Goal: Task Accomplishment & Management: Use online tool/utility

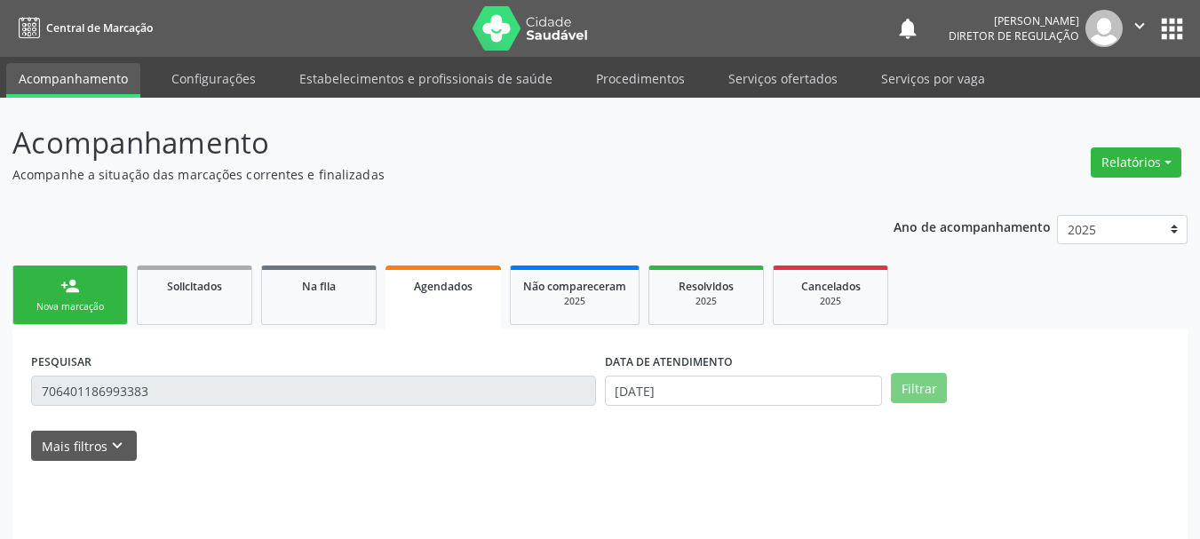
scroll to position [47, 0]
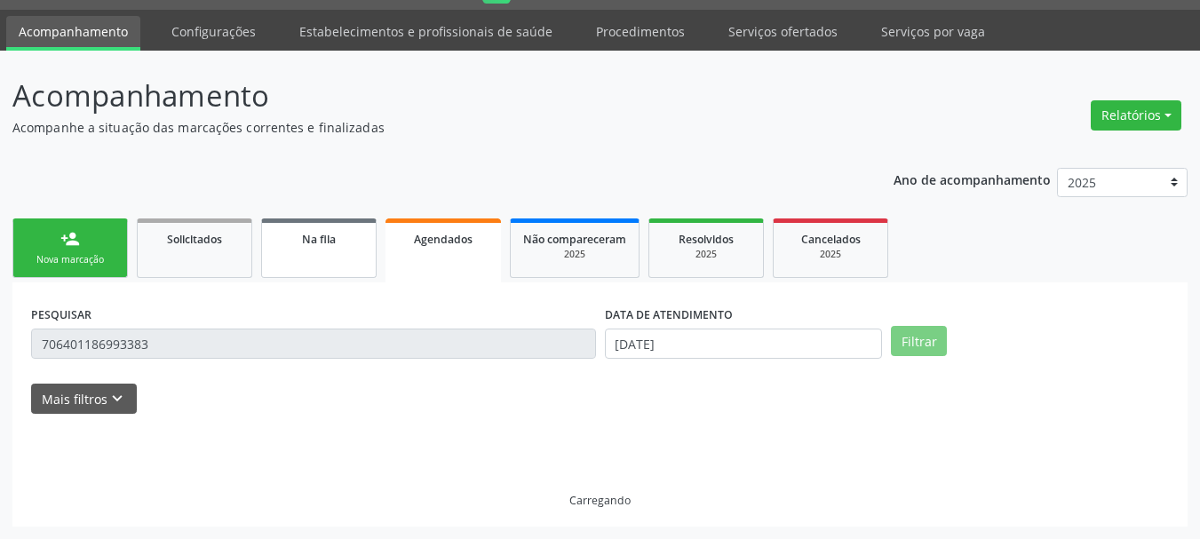
click at [304, 250] on link "Na fila" at bounding box center [318, 247] width 115 height 59
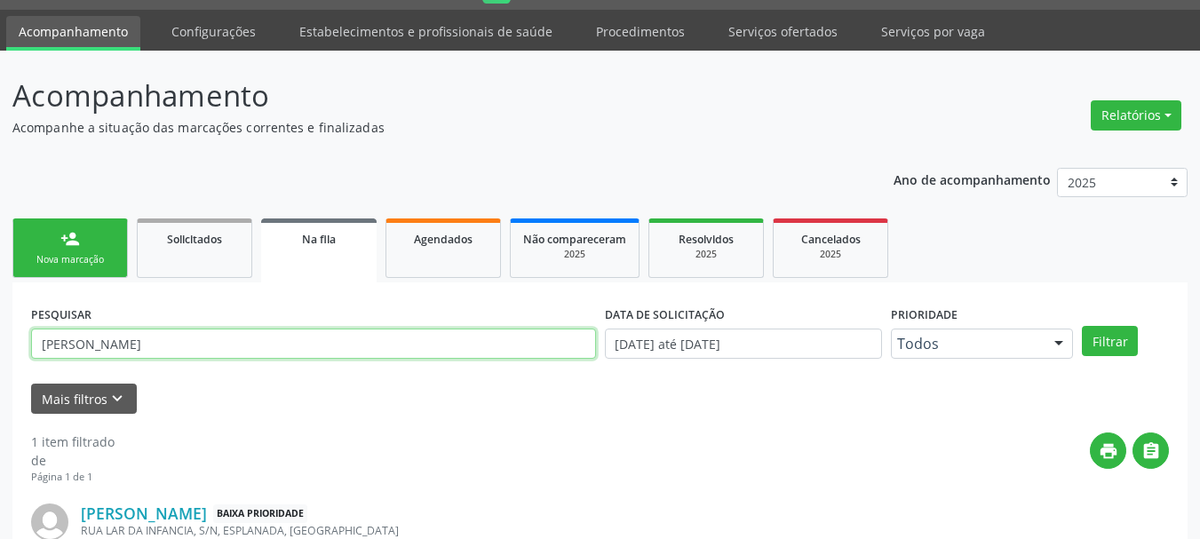
click at [104, 343] on input "lara helois" at bounding box center [313, 344] width 565 height 30
click at [112, 341] on input "lara helois" at bounding box center [313, 344] width 565 height 30
type input "l"
type input "702800189926469"
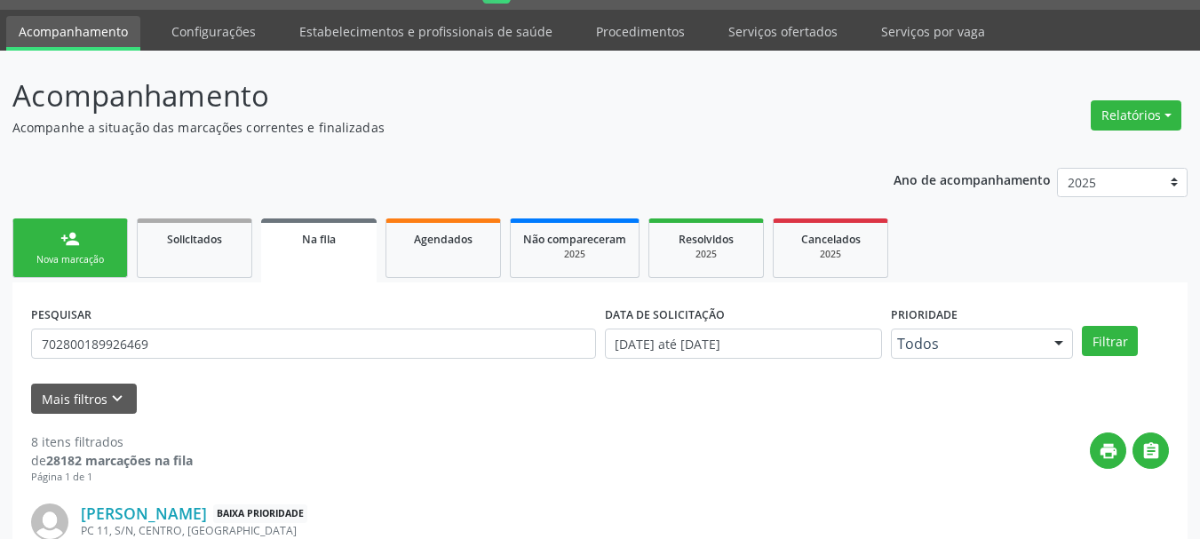
click at [1090, 323] on div "PESQUISAR 702800189926469 DATA DE SOLICITAÇÃO 01/01/2023 até 18/08/2025 Priorid…" at bounding box center [600, 335] width 1146 height 69
click at [1101, 337] on button "Filtrar" at bounding box center [1110, 341] width 56 height 30
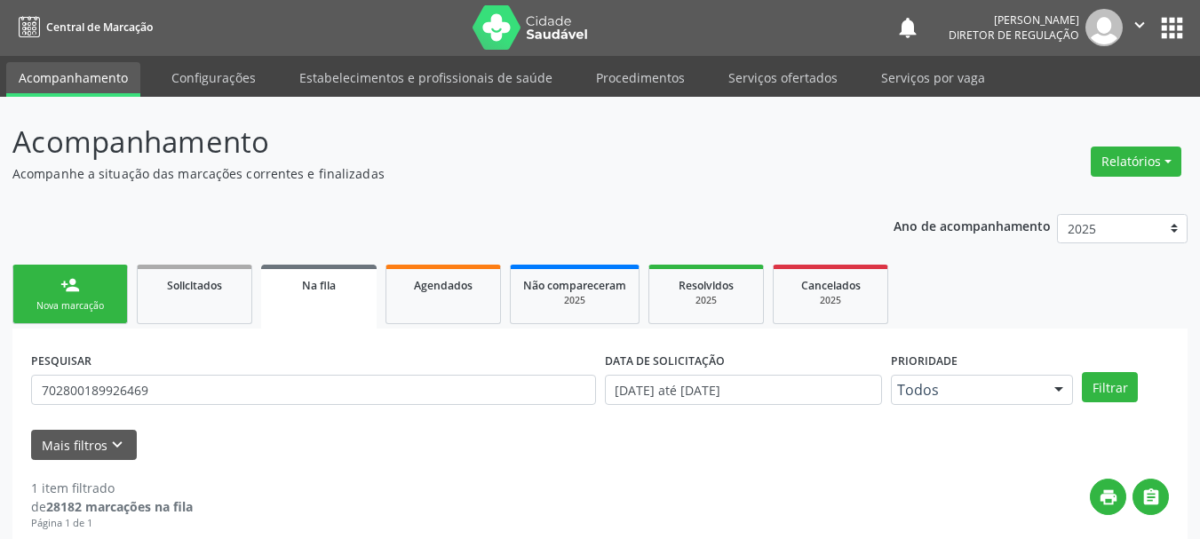
scroll to position [0, 0]
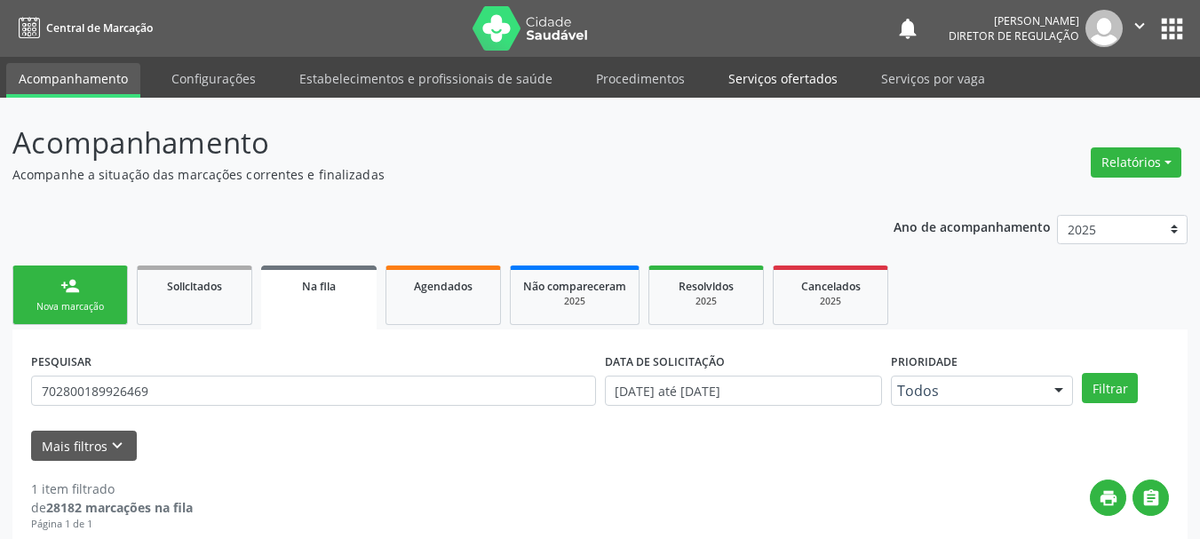
click at [797, 83] on link "Serviços ofertados" at bounding box center [783, 78] width 134 height 31
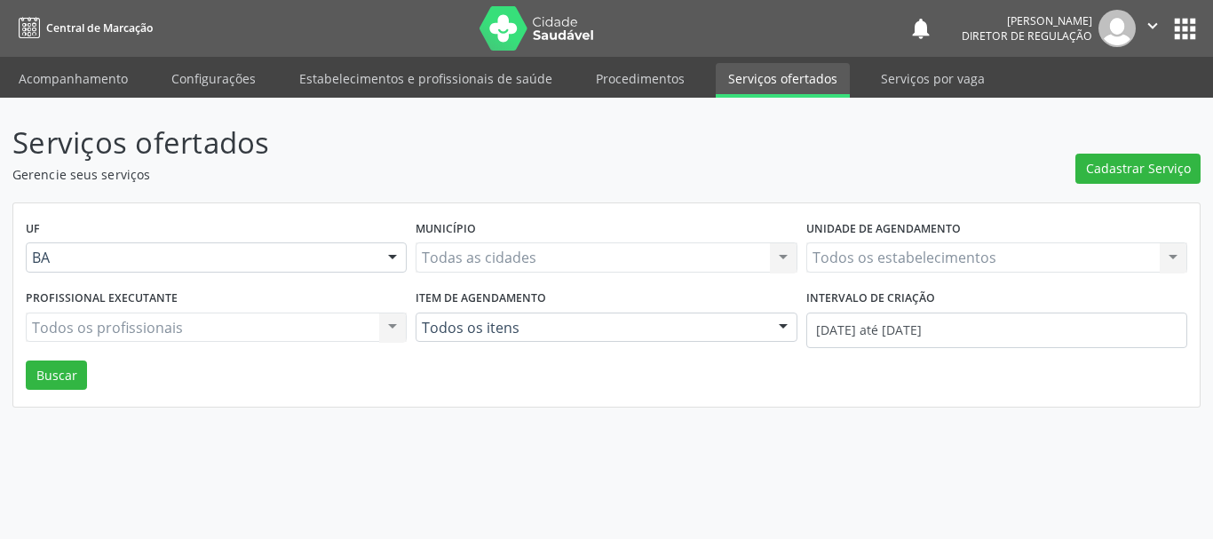
click at [848, 265] on div "Todos os estabelecimentos Todos os estabelecimentos Nenhum resultado encontrado…" at bounding box center [996, 257] width 381 height 30
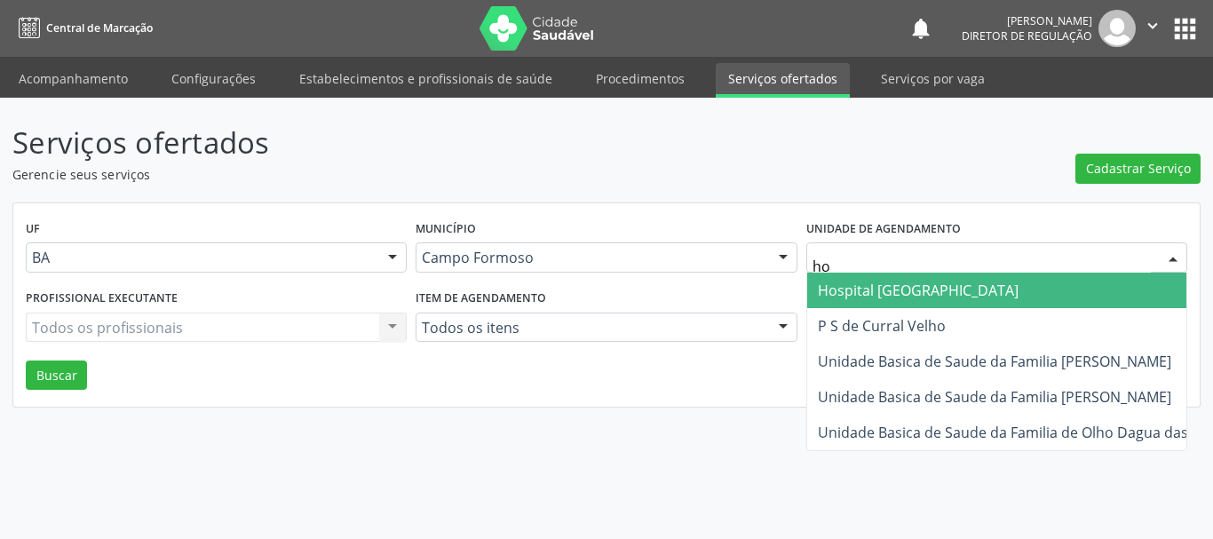
type input "hos"
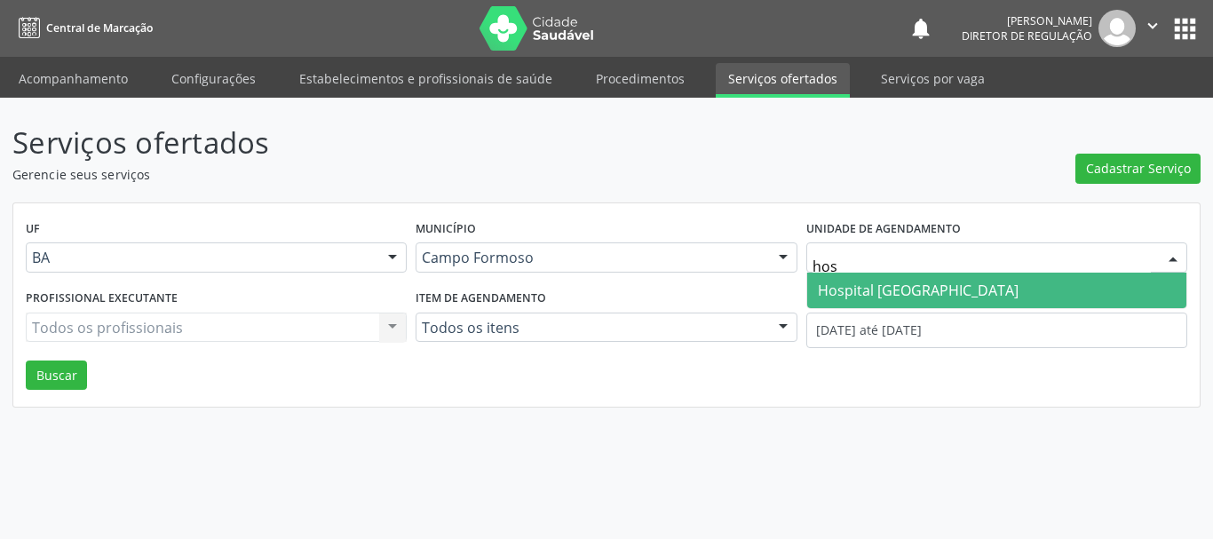
click at [861, 286] on span "Hospital [GEOGRAPHIC_DATA]" at bounding box center [918, 291] width 201 height 20
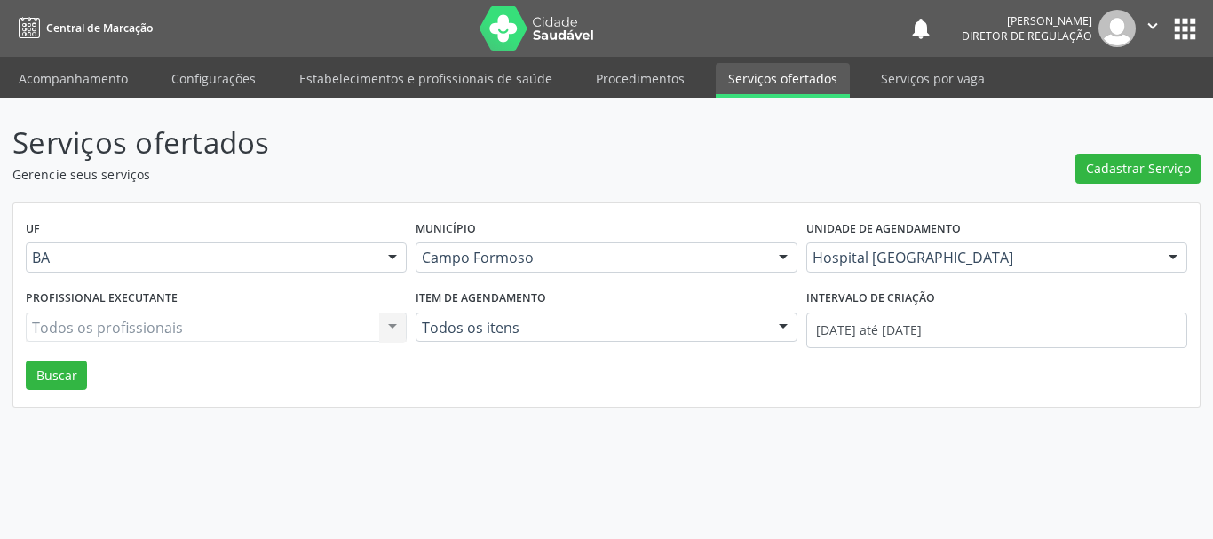
click at [185, 329] on div "Todos os profissionais Todos os profissionais Nenhum resultado encontrado para:…" at bounding box center [216, 328] width 381 height 30
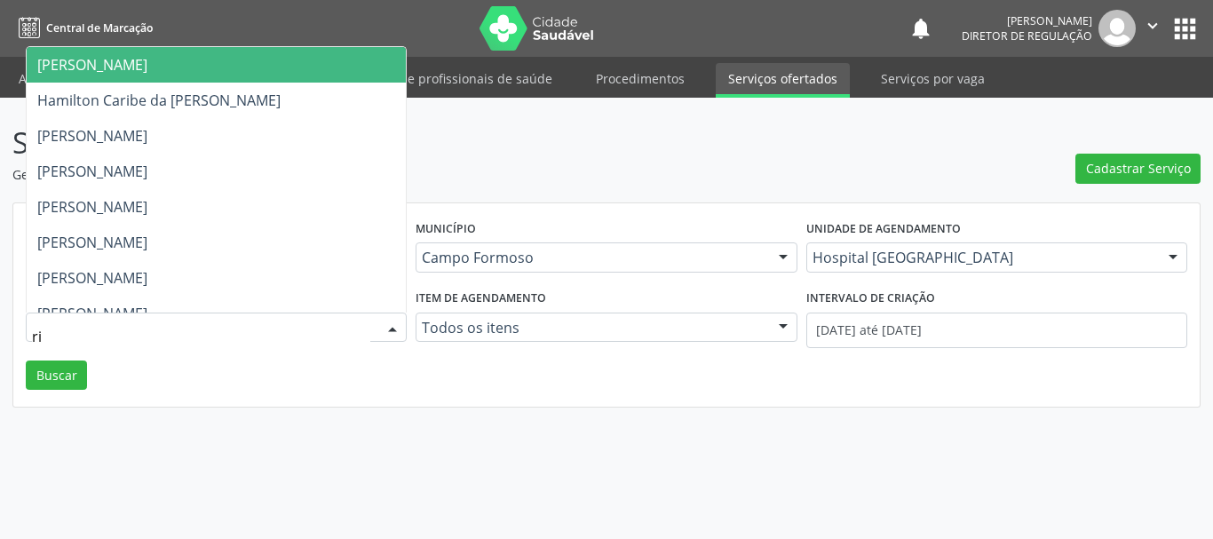
type input "ric"
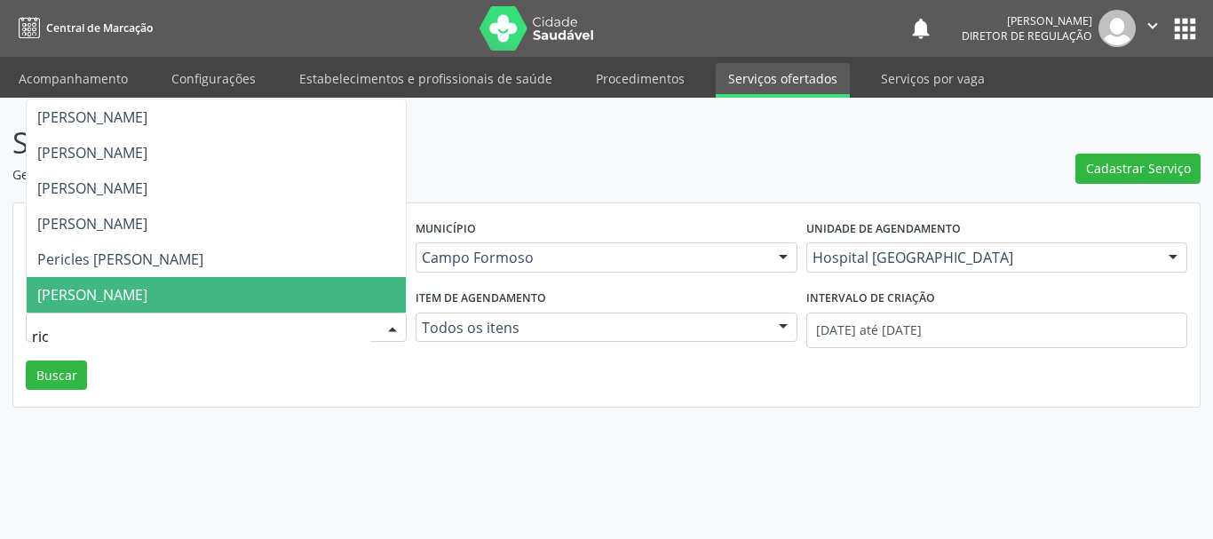
click at [147, 285] on span "Ricardo Sampaio Boaventura" at bounding box center [92, 295] width 110 height 20
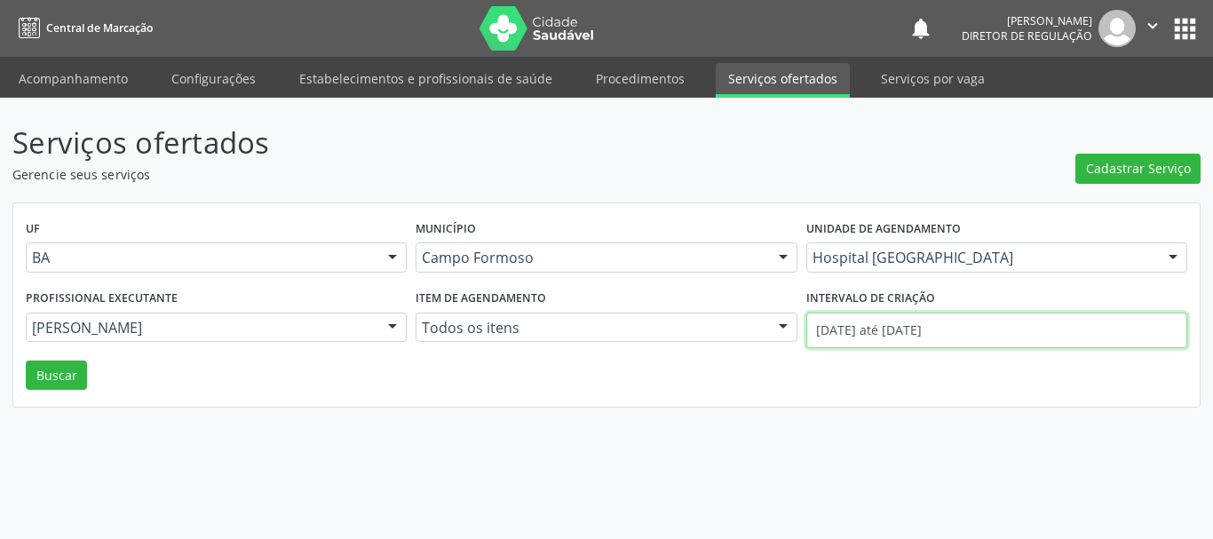
click at [867, 337] on input "01/08/2025 até 18/08/2025" at bounding box center [996, 331] width 381 height 36
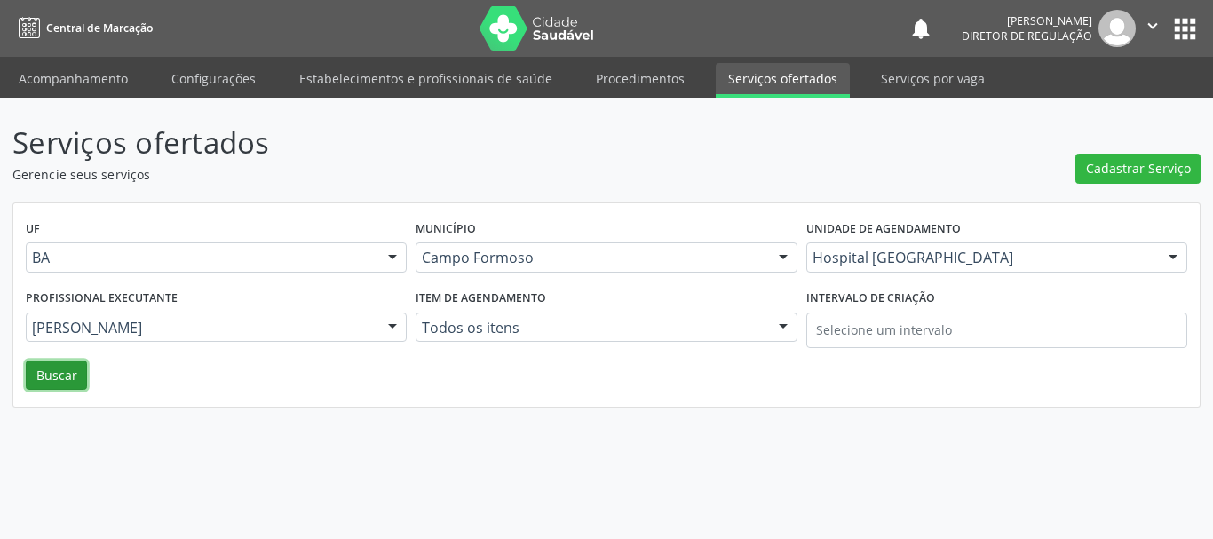
click at [52, 361] on button "Buscar" at bounding box center [56, 376] width 61 height 30
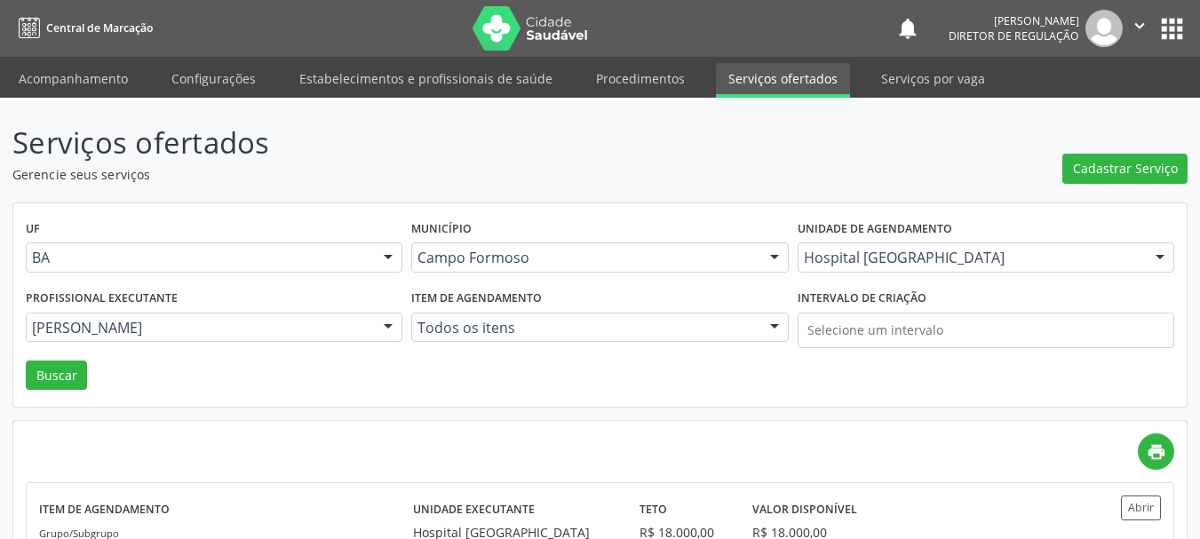
click at [1174, 147] on div "Cadastrar Serviço" at bounding box center [1124, 152] width 125 height 63
click at [1157, 162] on span "Cadastrar Serviço" at bounding box center [1125, 168] width 105 height 19
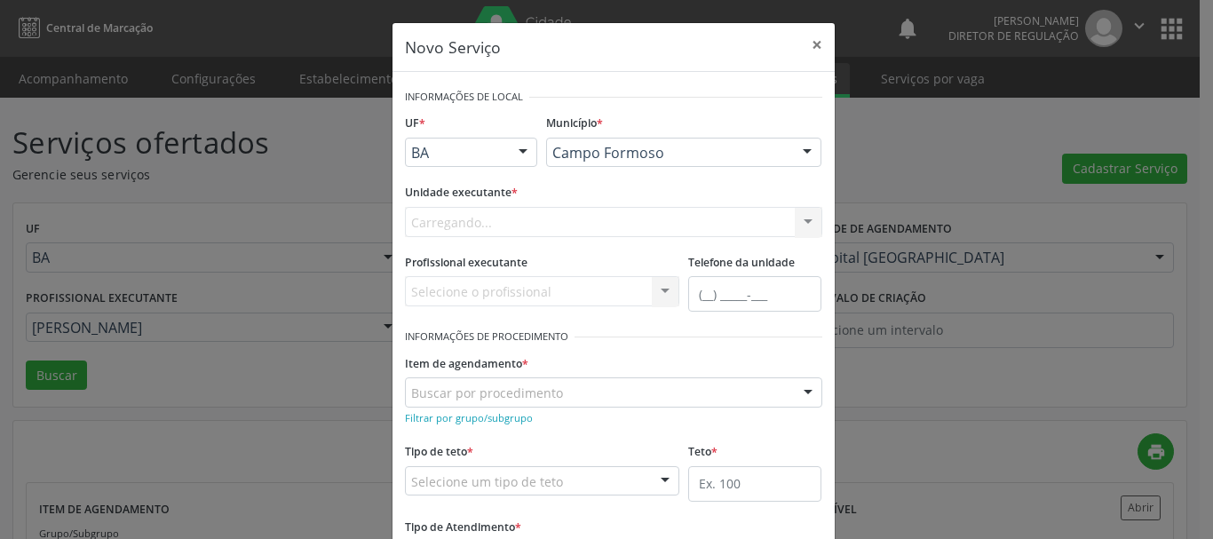
click at [574, 212] on div "Carregando... Nenhum resultado encontrado para: " " Não há nenhuma opção para s…" at bounding box center [613, 222] width 417 height 30
click at [574, 212] on div "Selecione uma unidade" at bounding box center [613, 222] width 417 height 30
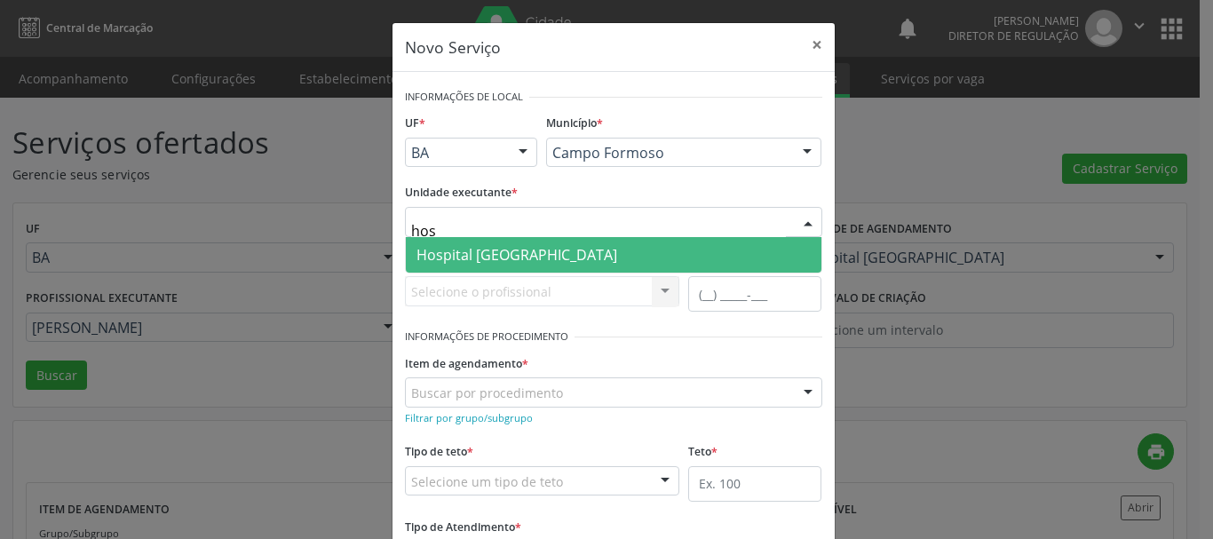
type input "hosp"
click at [572, 256] on span "Hospital [GEOGRAPHIC_DATA]" at bounding box center [614, 255] width 416 height 36
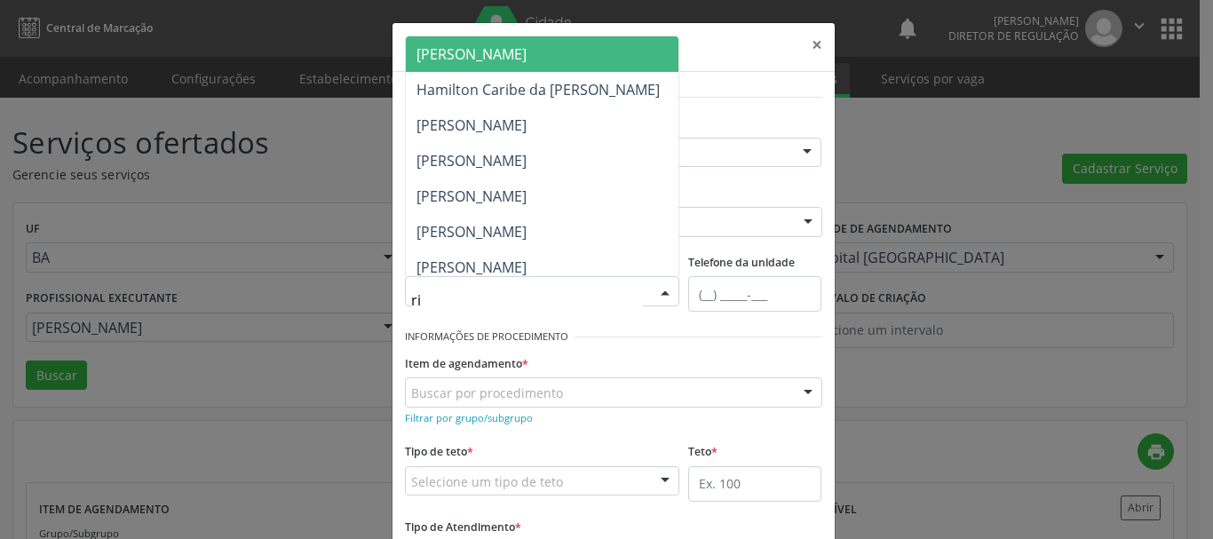
type input "ric"
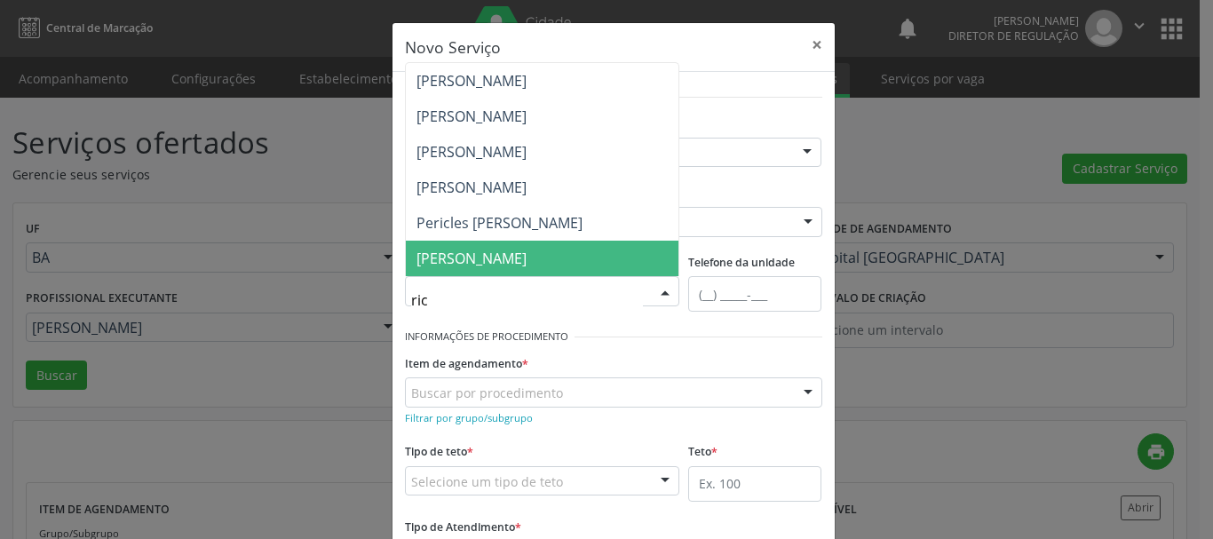
click at [527, 257] on span "[PERSON_NAME]" at bounding box center [471, 259] width 110 height 20
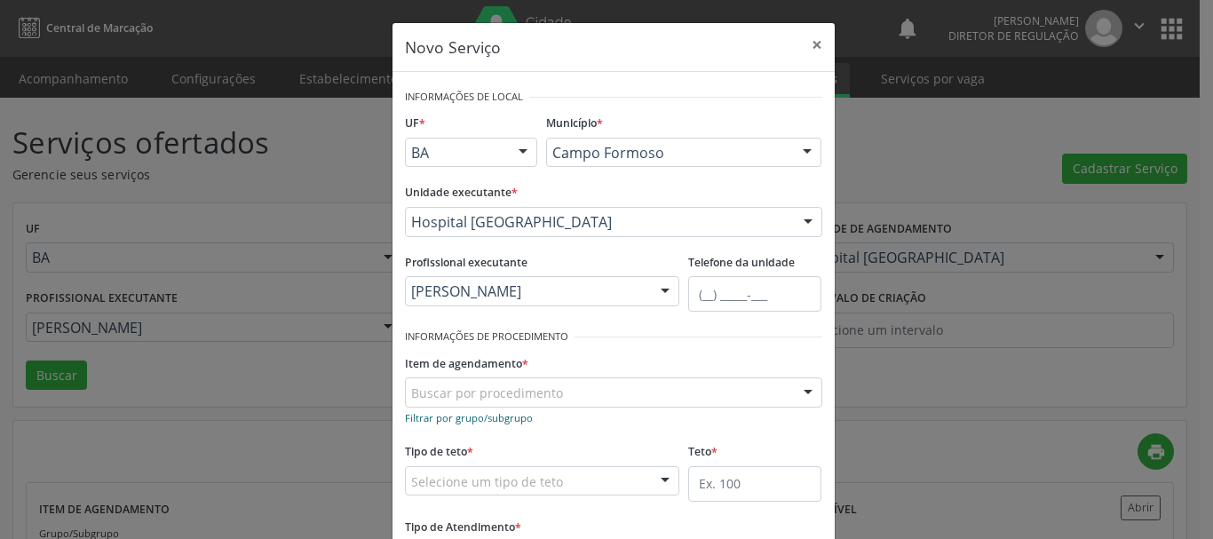
click at [451, 419] on small "Filtrar por grupo/subgrupo" at bounding box center [469, 417] width 128 height 13
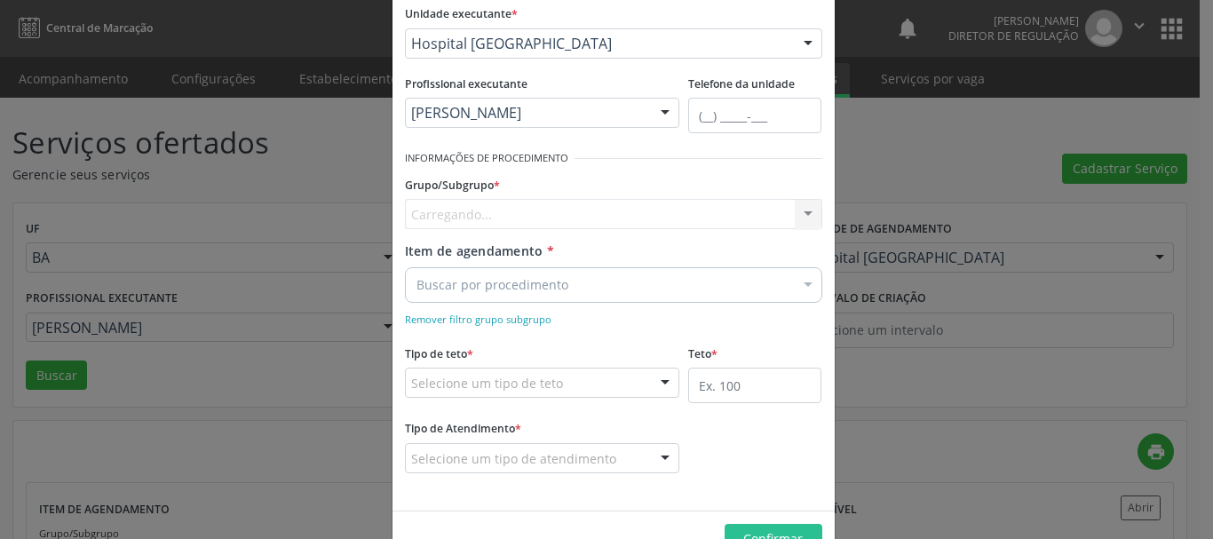
scroll to position [228, 0]
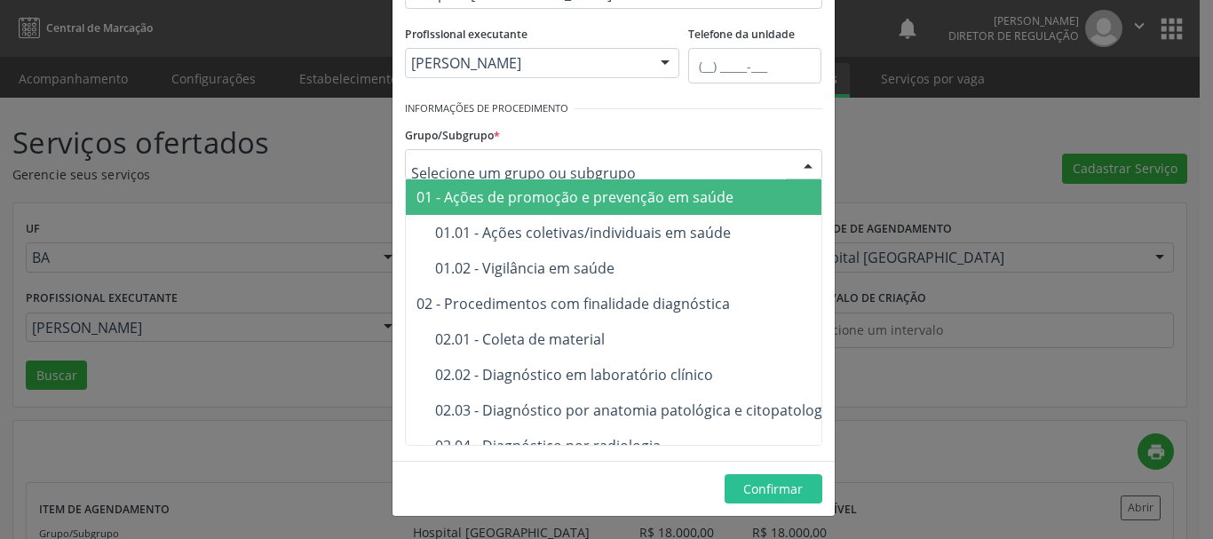
click at [498, 175] on div at bounding box center [613, 164] width 417 height 30
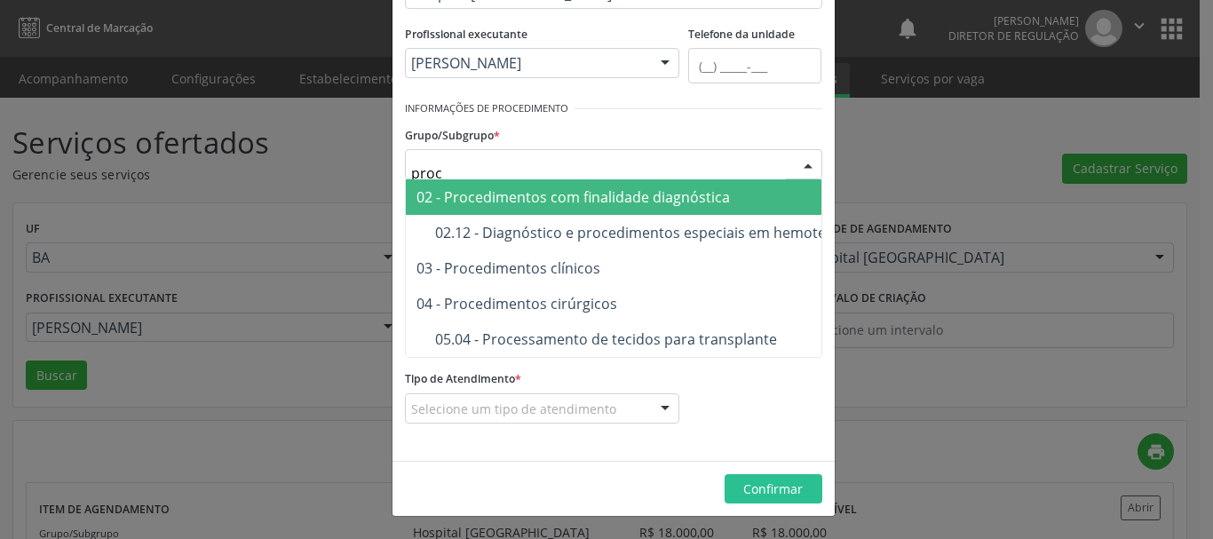
type input "proce"
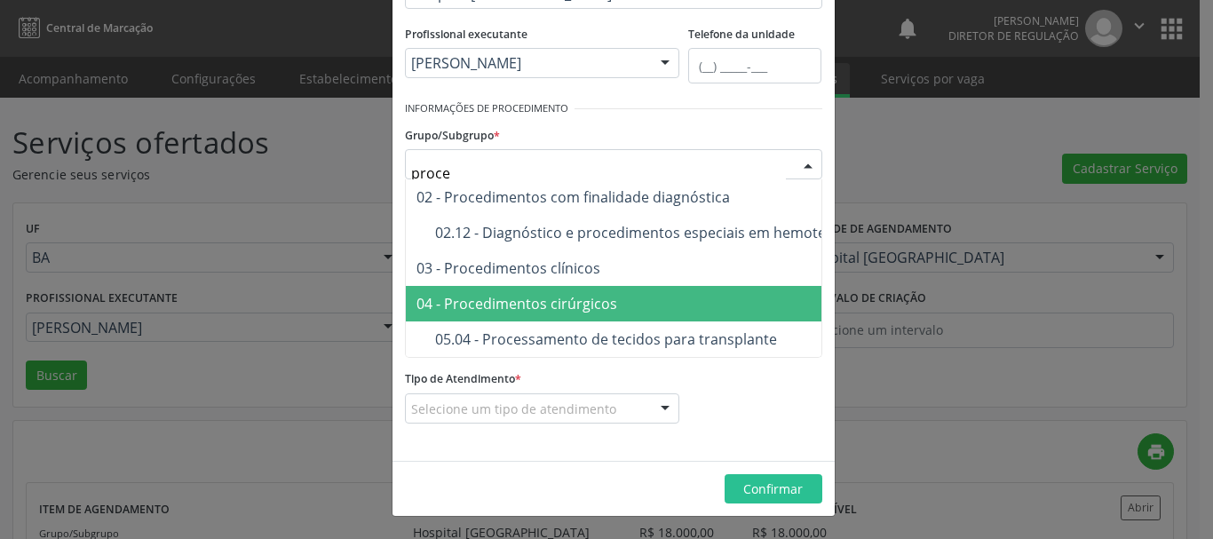
click at [510, 289] on span "04 - Procedimentos cirúrgicos" at bounding box center [638, 304] width 465 height 36
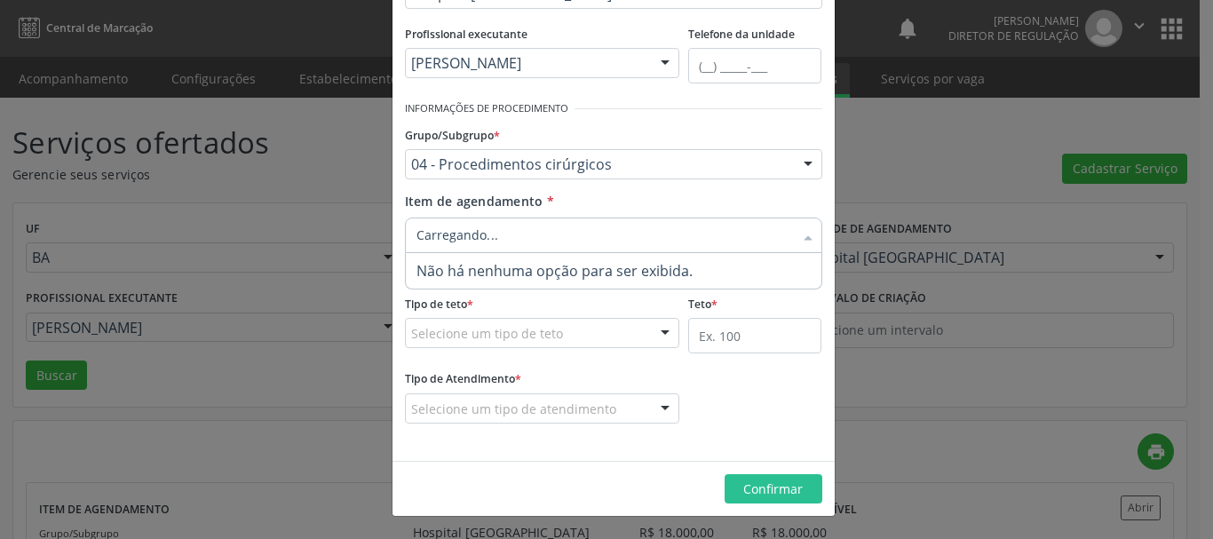
click at [525, 225] on div at bounding box center [613, 236] width 417 height 36
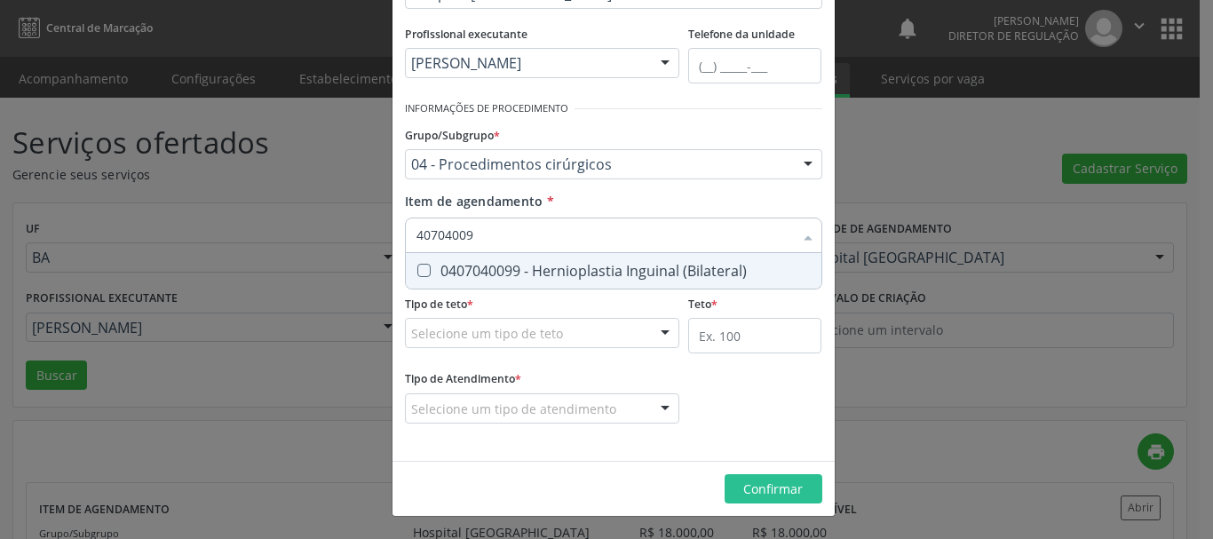
type input "407040099"
drag, startPoint x: 529, startPoint y: 266, endPoint x: 561, endPoint y: 213, distance: 62.1
click at [533, 264] on div "0407040099 - Hernioplastia Inguinal (Bilateral)" at bounding box center [613, 271] width 394 height 14
checkbox \(Bilateral\) "true"
type input "407040"
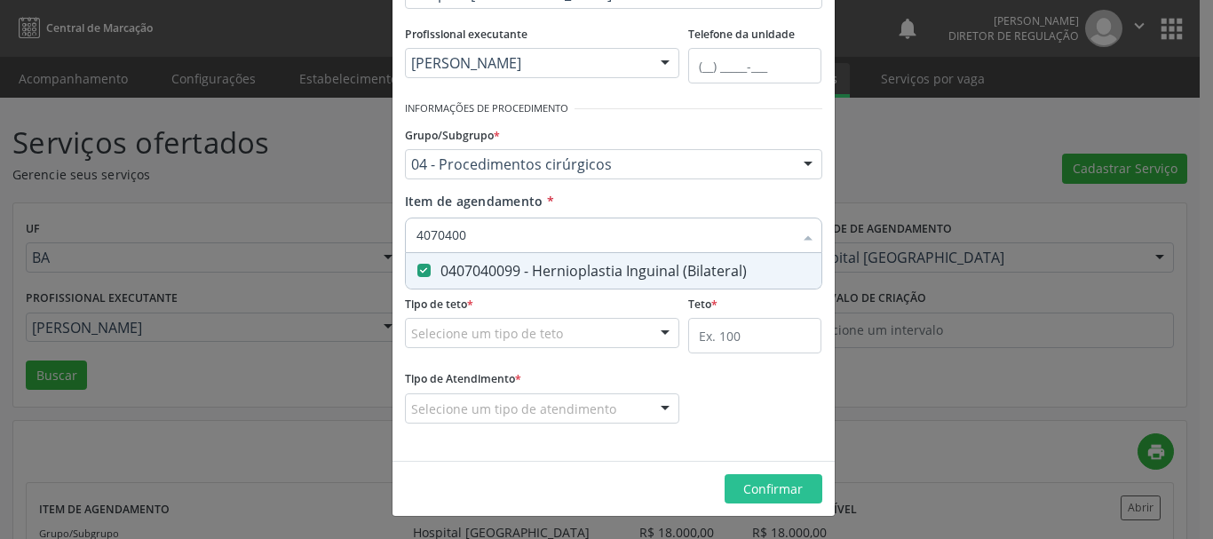
checkbox \(Bilateral\) "false"
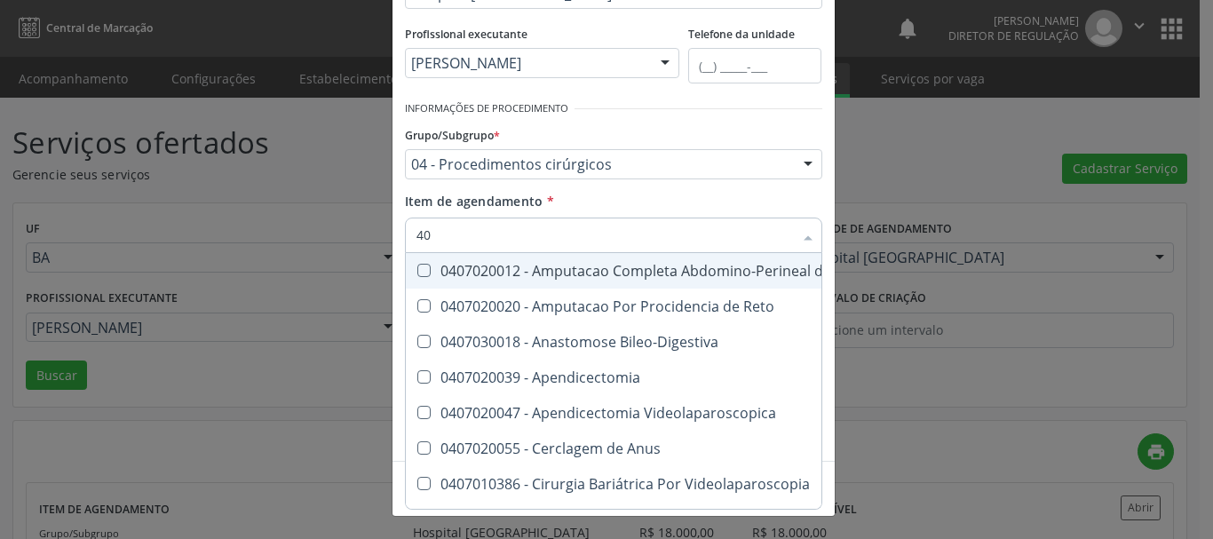
type input "4"
checkbox \(Bilateral\) "false"
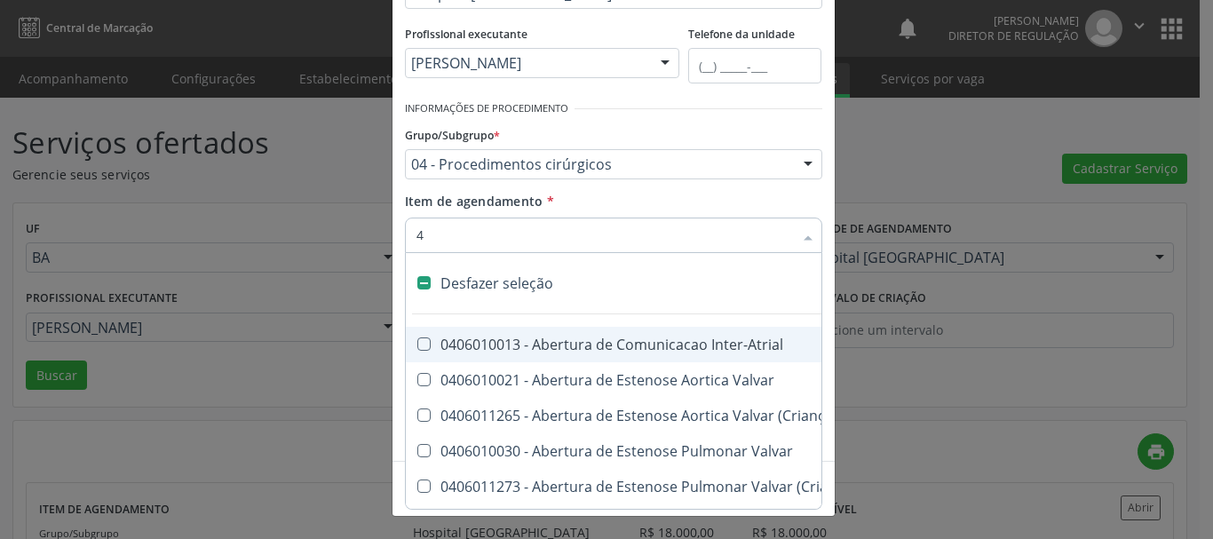
type input "40"
checkbox Fasciectomia "true"
checkbox \(Bilateral\) "false"
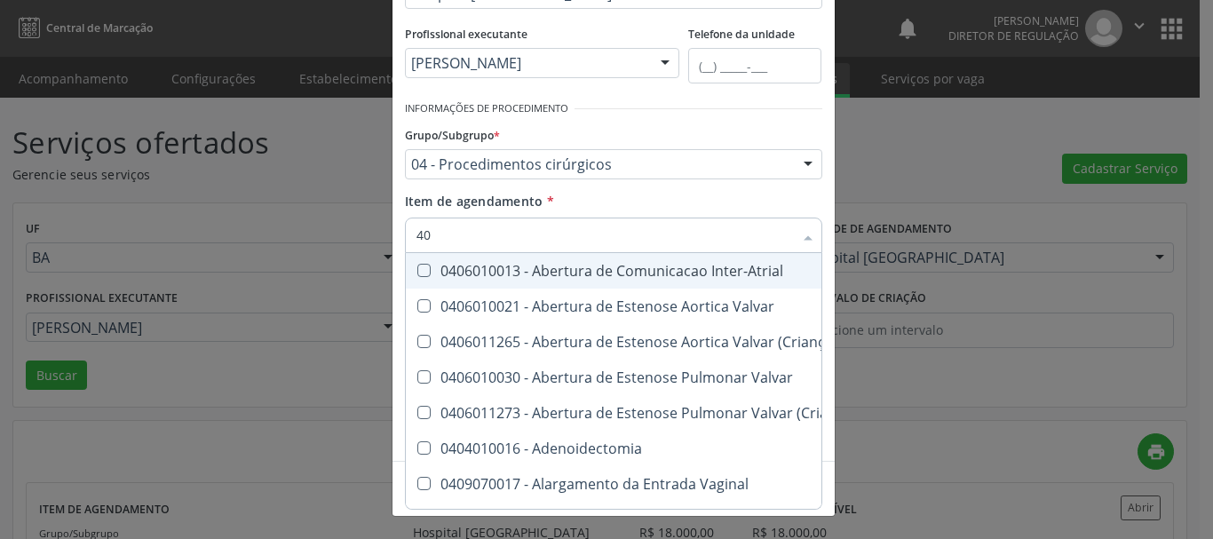
type input "407"
checkbox Níveis "true"
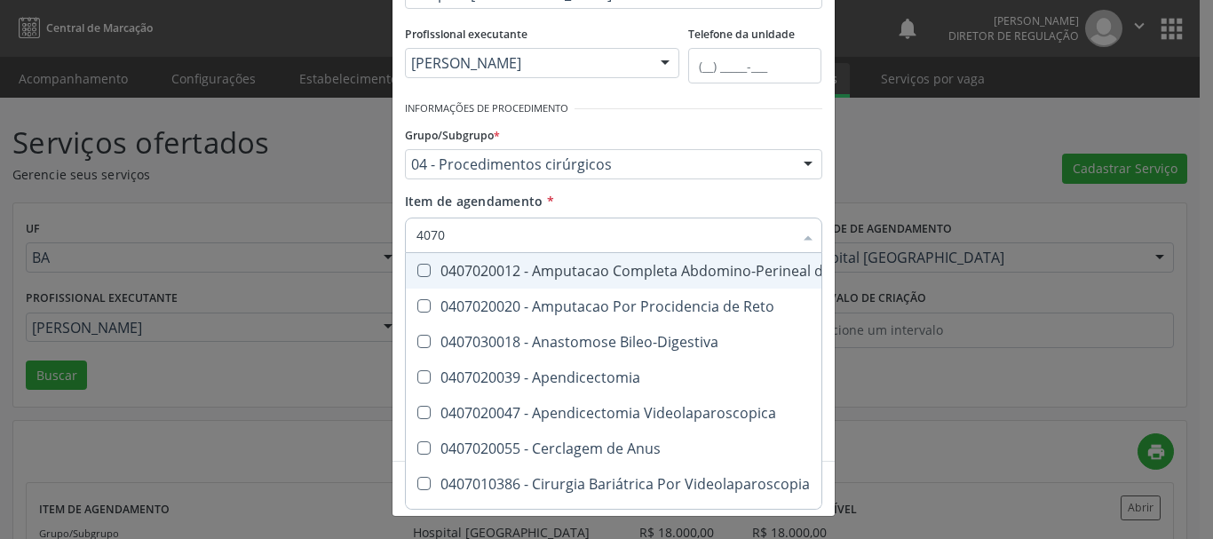
type input "40704"
checkbox Videolaparoscopica "true"
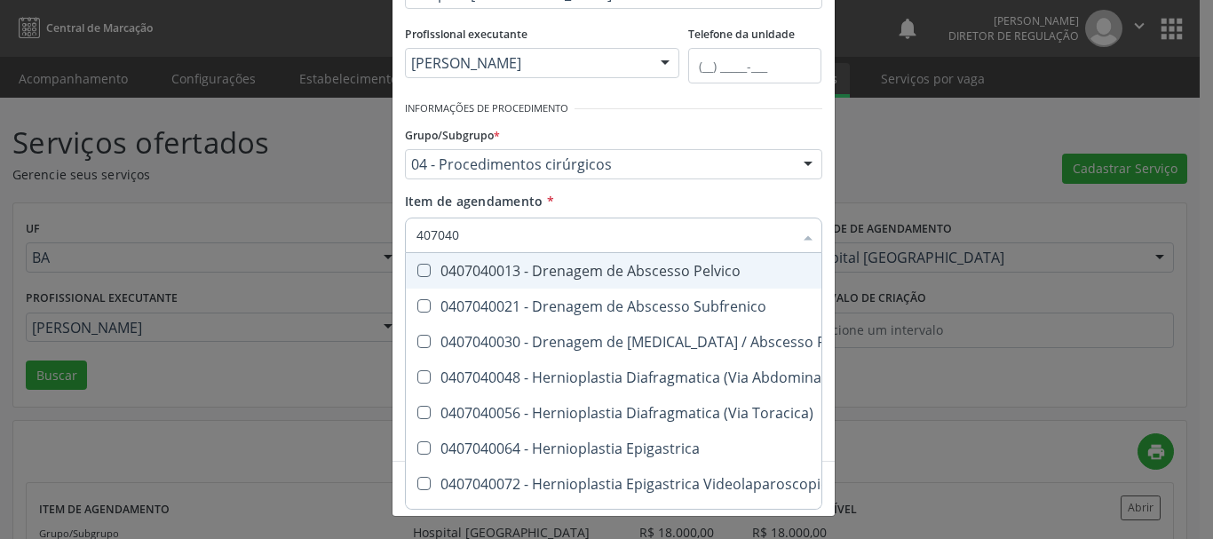
type input "4070401"
checkbox \(Bilateral\) "false"
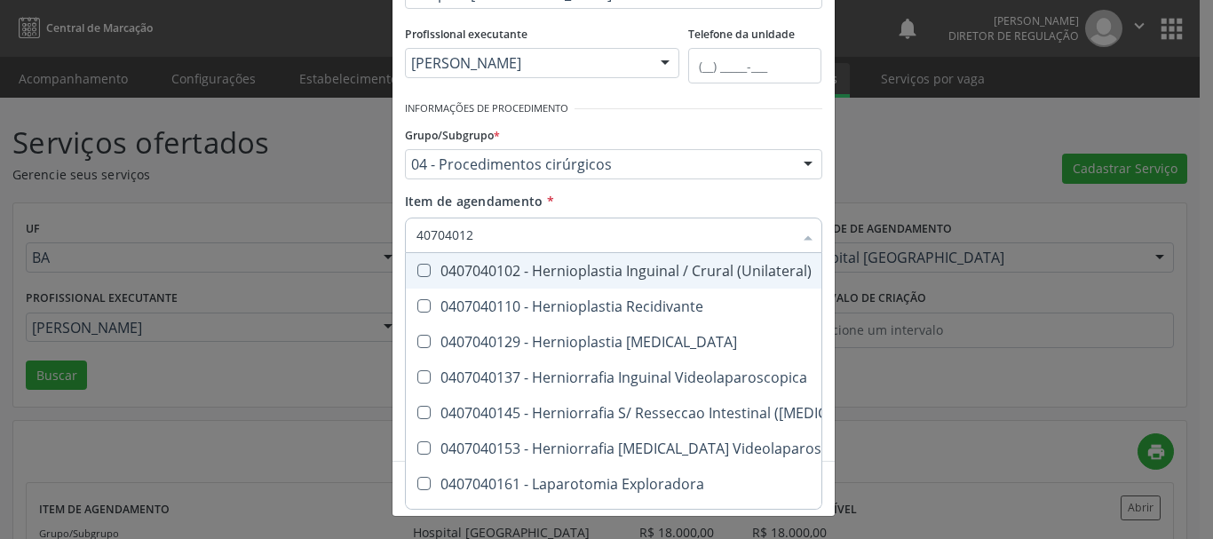
type input "407040129"
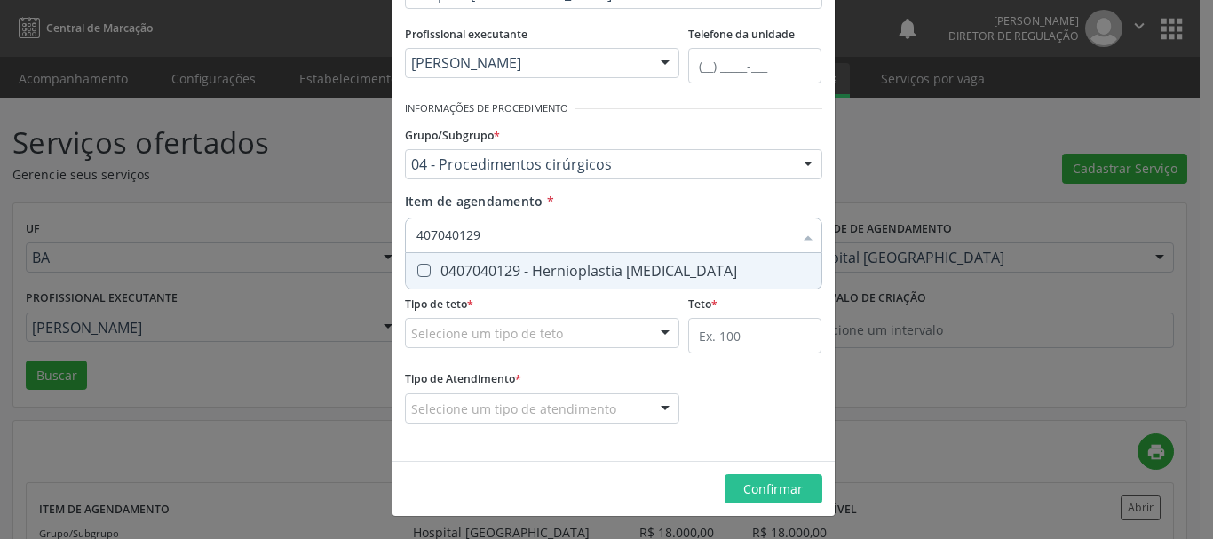
click at [535, 275] on div "0407040129 - Hernioplastia [MEDICAL_DATA]" at bounding box center [613, 271] width 394 height 14
checkbox Umbilical "true"
type input "407040129"
click at [582, 212] on div "Item de agendamento * 407040129 Desfazer seleção 0407040129 - Hernioplastia Umb…" at bounding box center [613, 220] width 417 height 56
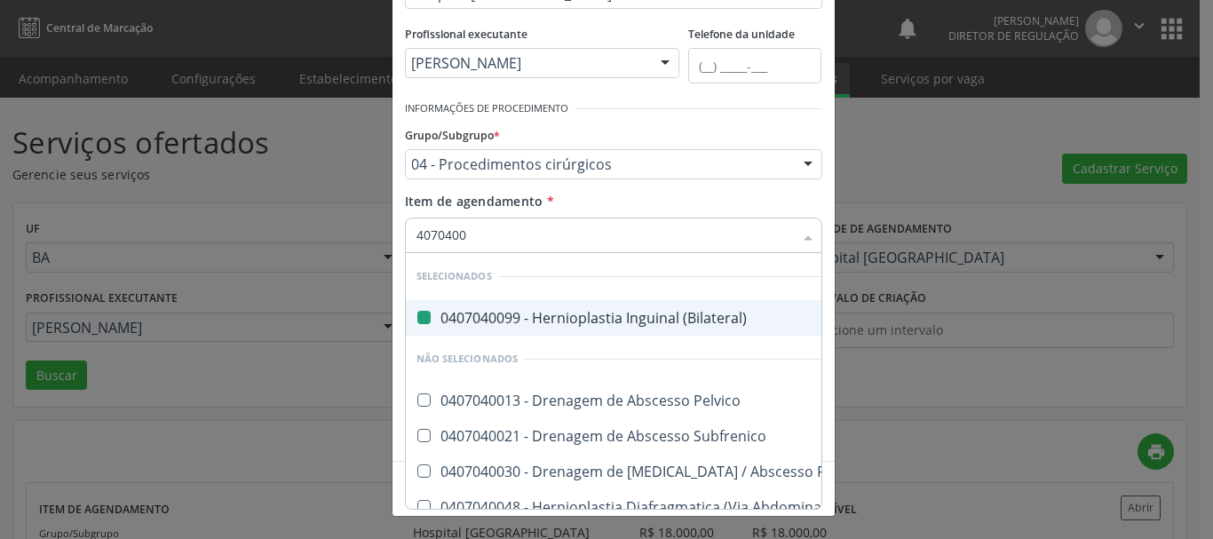
type input "40704008"
checkbox \(Bilateral\) "false"
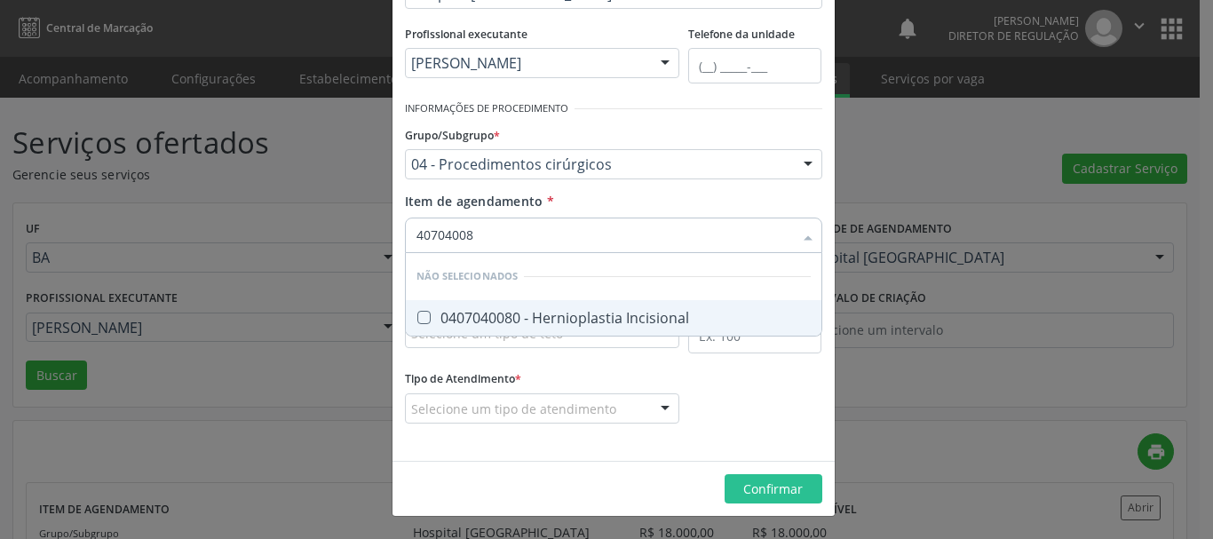
type input "407040080"
click at [551, 311] on div "0407040080 - Hernioplastia Incisional" at bounding box center [613, 318] width 394 height 14
checkbox Incisional "true"
type input "407040080"
click at [585, 195] on div "Item de agendamento * 407040080 Desfazer seleção Não selecionados 0407040080 - …" at bounding box center [613, 220] width 417 height 56
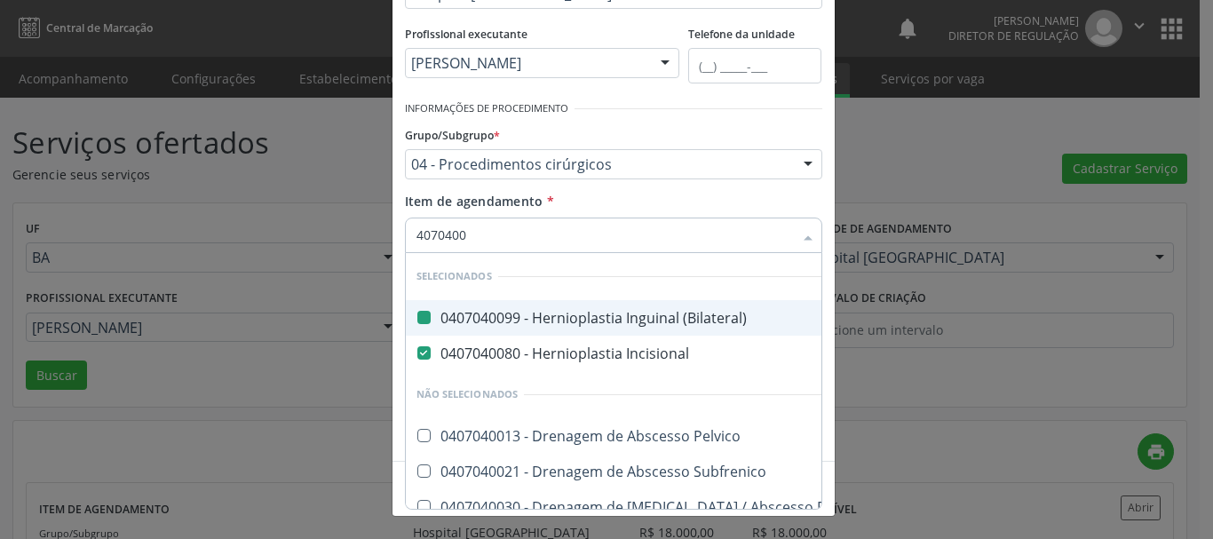
type input "40704006"
checkbox \(Bilateral\) "false"
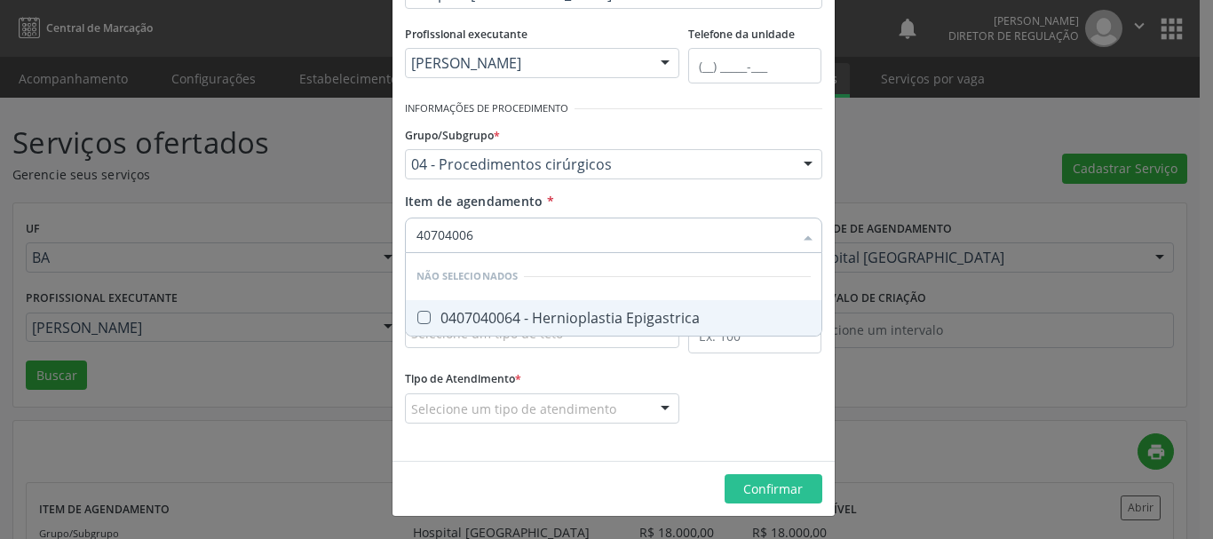
type input "407040064"
click at [548, 321] on div "0407040064 - Hernioplastia Epigastrica" at bounding box center [613, 318] width 394 height 14
checkbox Epigastrica "true"
type input "407040064"
click at [557, 207] on div "Item de agendamento * 407040064 Desfazer seleção Não selecionados 0407040064 - …" at bounding box center [613, 220] width 417 height 56
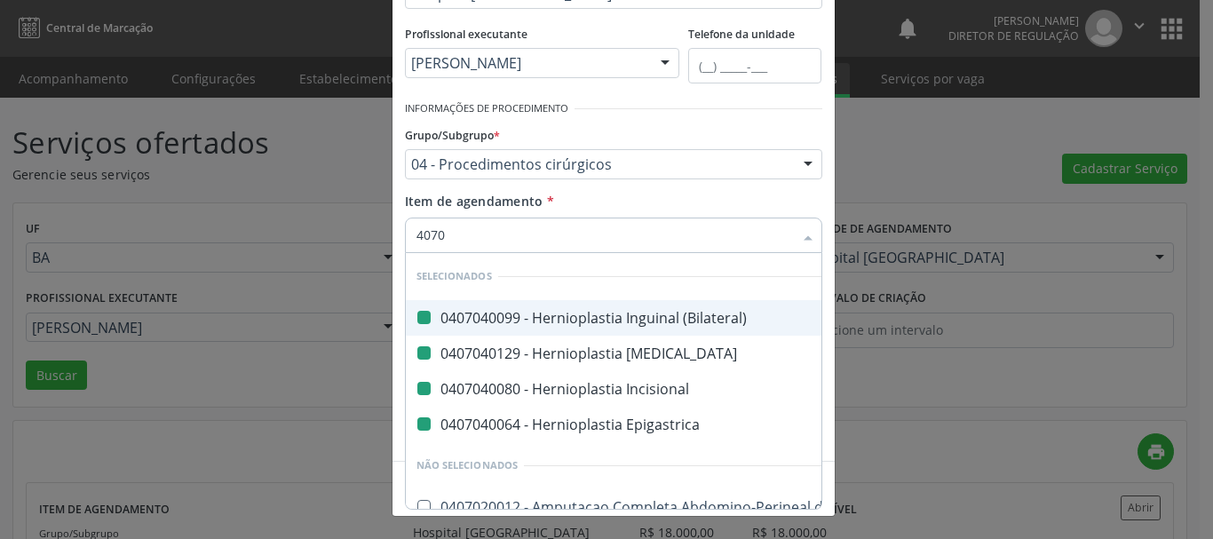
type input "40702"
checkbox \(Bilateral\) "false"
checkbox Umbilical "false"
checkbox Incisional "false"
checkbox Epigastrica "false"
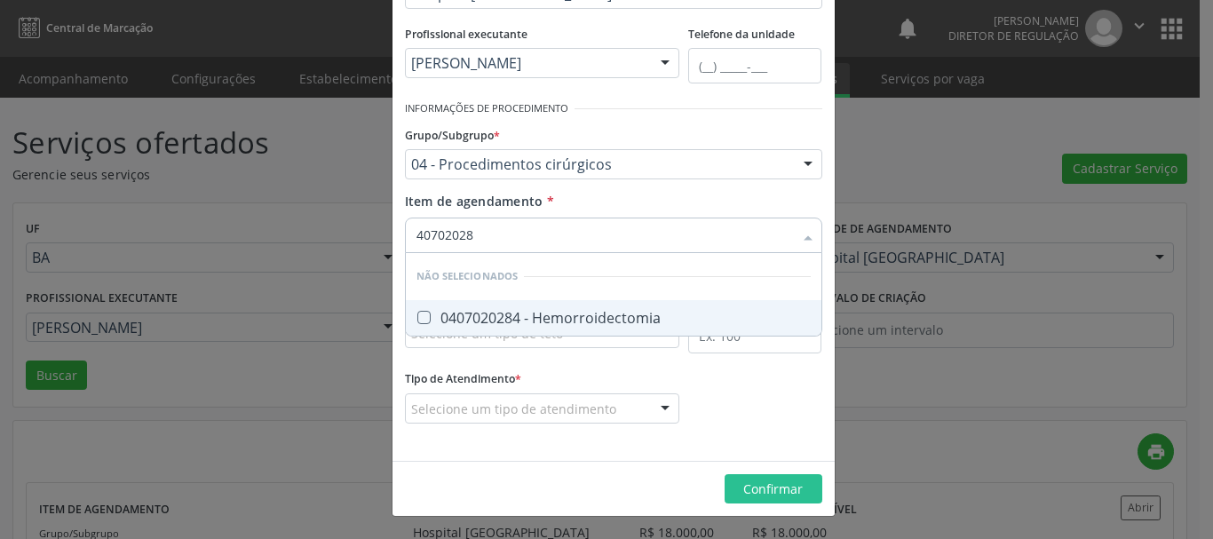
type input "407020284"
click at [551, 319] on div "0407020284 - Hemorroidectomia" at bounding box center [613, 318] width 394 height 14
checkbox Hemorroidectomia "true"
click at [598, 200] on div "Item de agendamento * 407020284 Desfazer seleção Não selecionados 0407020284 - …" at bounding box center [613, 220] width 417 height 56
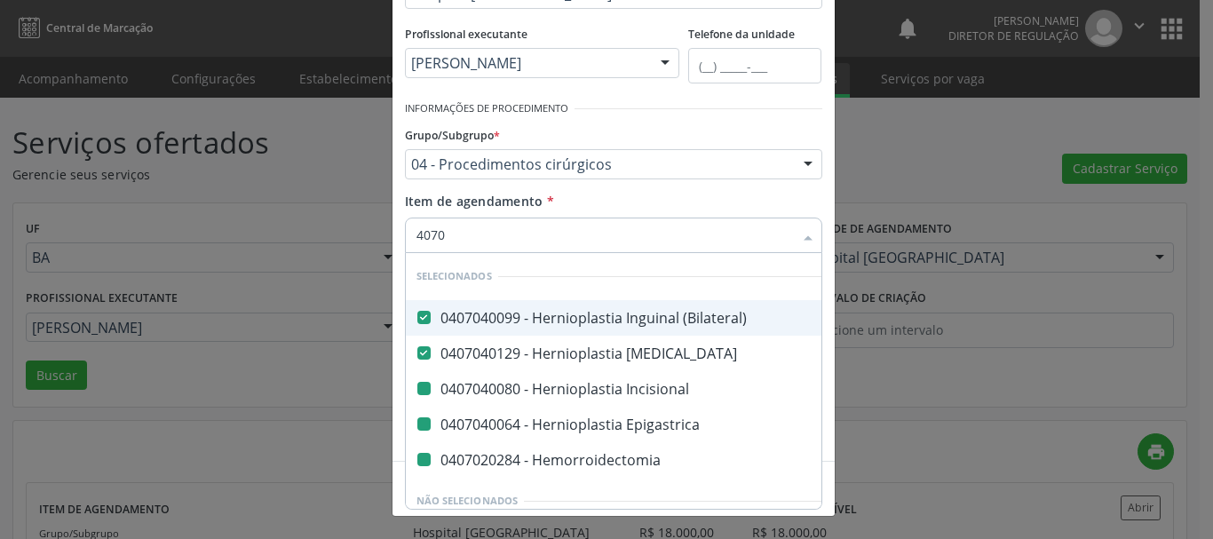
type input "40702"
checkbox Incisional "false"
checkbox Epigastrica "false"
checkbox Hemorroidectomia "false"
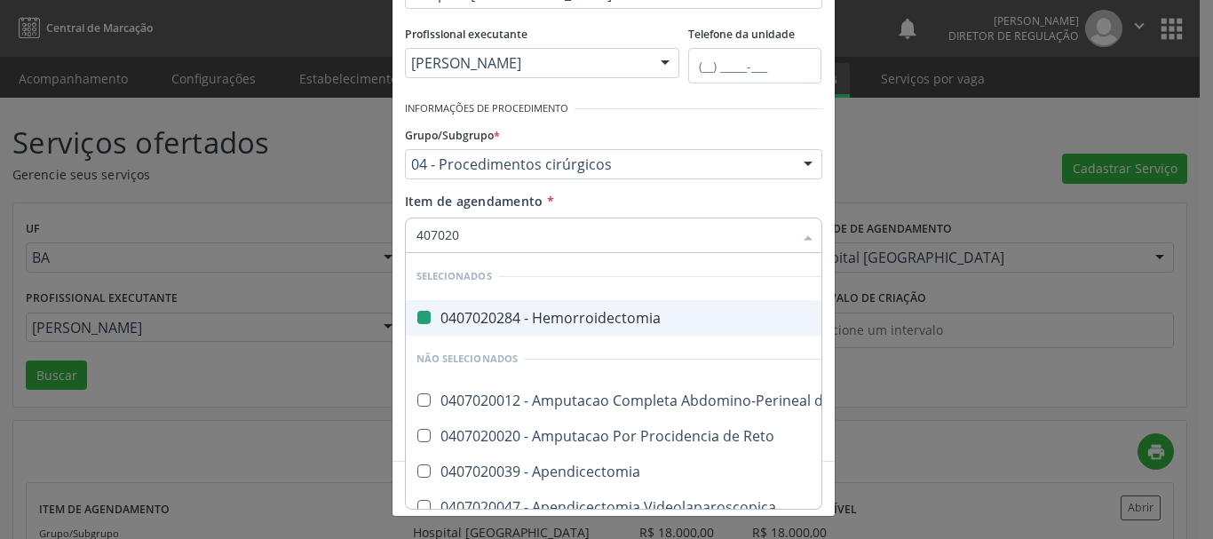
type input "4070200"
checkbox Hemorroidectomia "false"
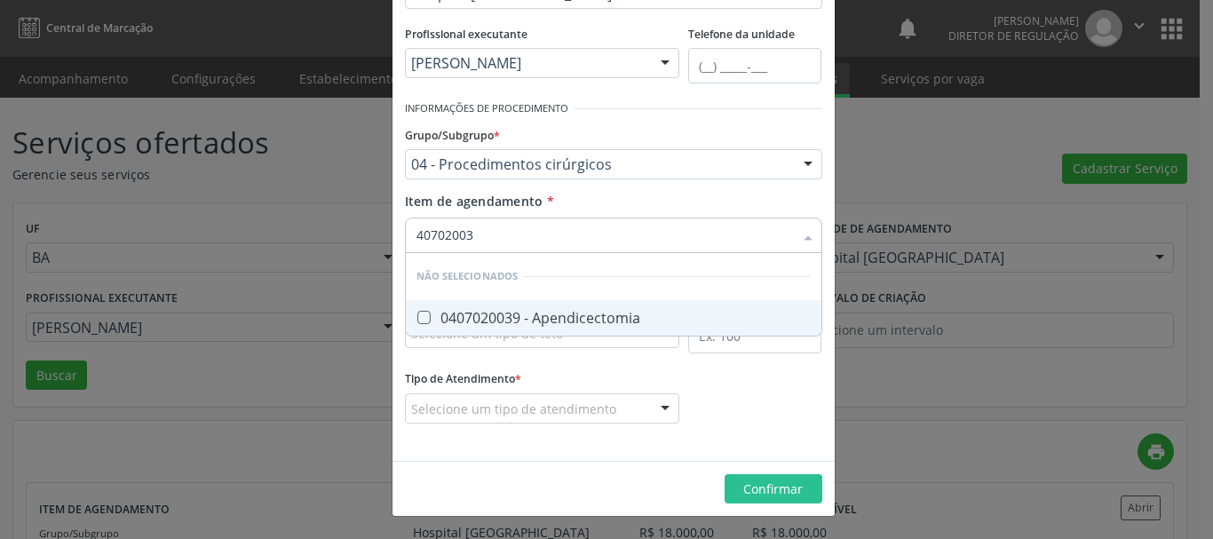
type input "407020039"
click at [590, 321] on div "0407020039 - Apendicectomia" at bounding box center [613, 318] width 394 height 14
checkbox Apendicectomia "true"
click at [594, 200] on div "Item de agendamento * 407020039 Desfazer seleção Não selecionados 0407020039 - …" at bounding box center [613, 220] width 417 height 56
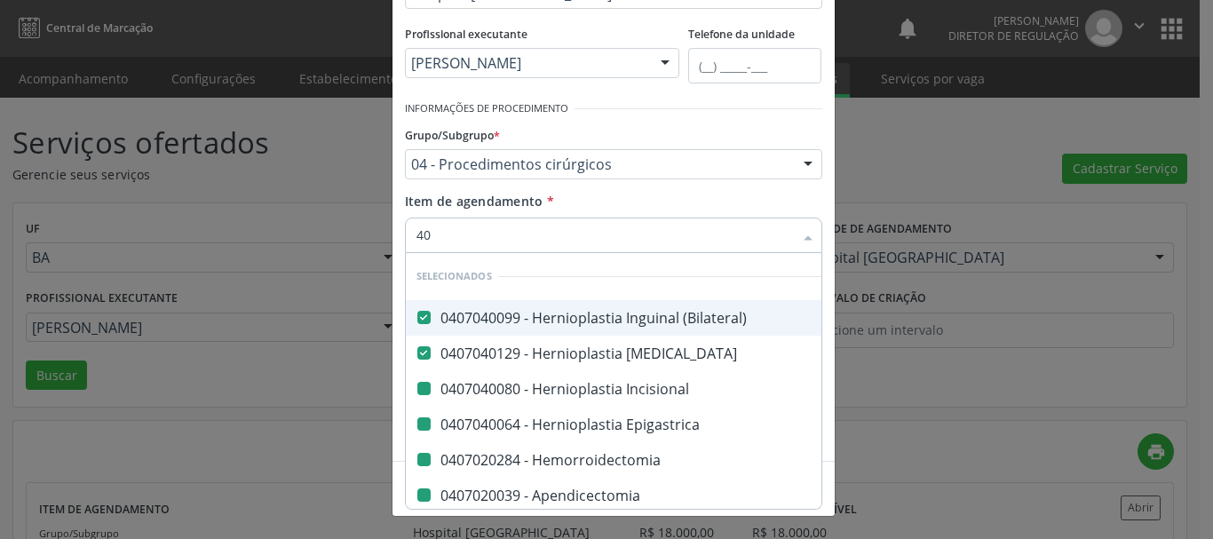
type input "401"
checkbox Incisional "false"
checkbox Epigastrica "false"
checkbox Hemorroidectomia "false"
checkbox Apendicectomia "false"
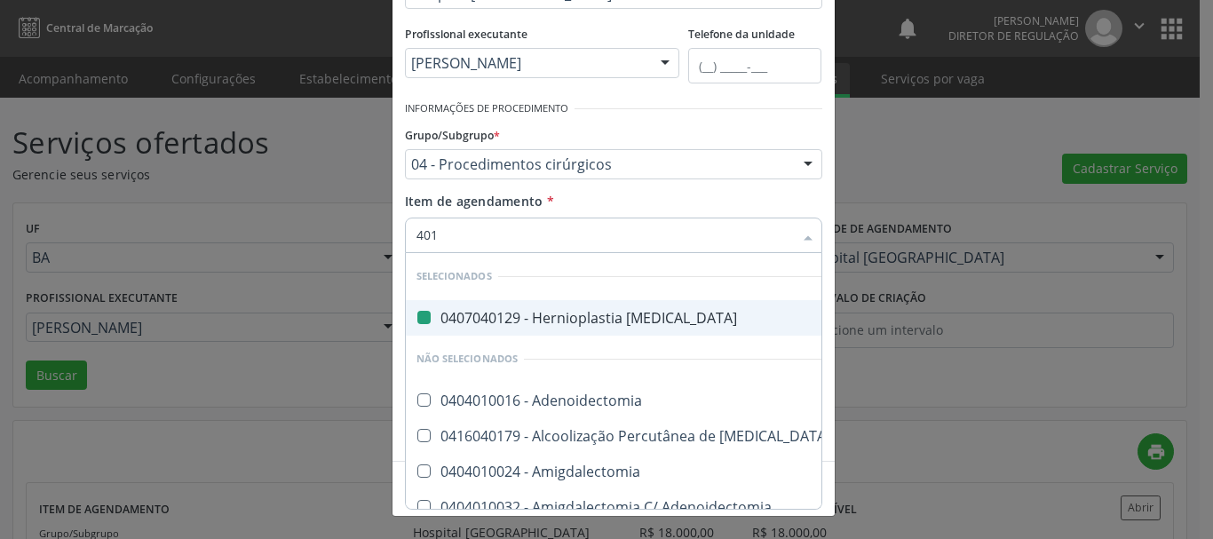
type input "4010"
checkbox Umbilical "false"
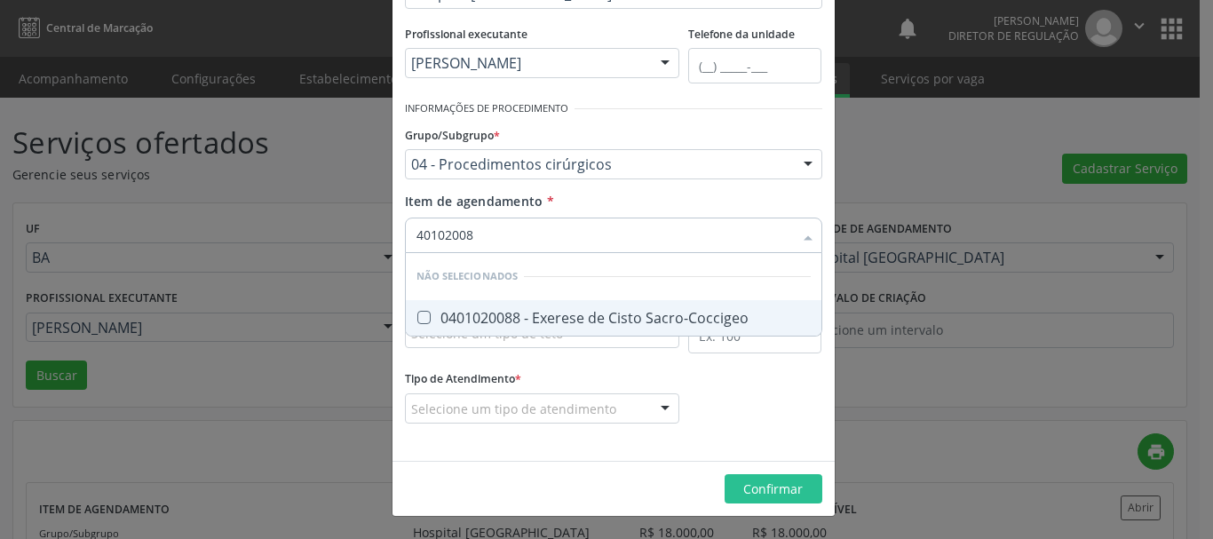
type input "401020088"
click at [582, 312] on div "0401020088 - Exerese de Cisto Sacro-Coccigeo" at bounding box center [613, 318] width 394 height 14
checkbox Sacro-Coccigeo "true"
type input "401020088"
click at [594, 192] on div "Item de agendamento * 401020088 Desfazer seleção Não selecionados 0401020088 - …" at bounding box center [613, 220] width 417 height 56
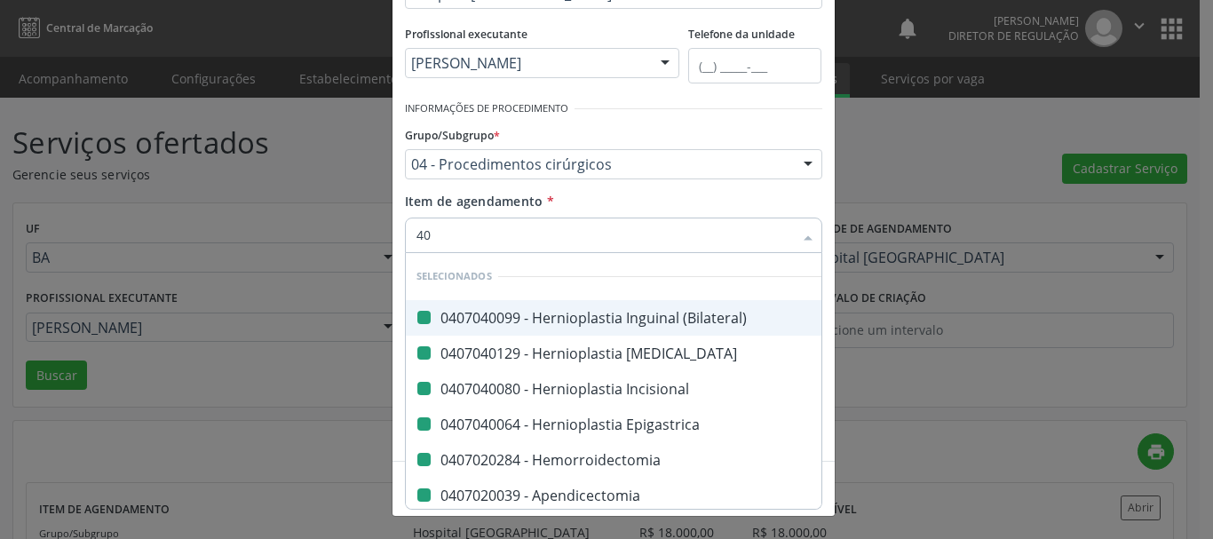
type input "409"
checkbox \(Bilateral\) "false"
checkbox Umbilical "false"
checkbox Incisional "false"
checkbox Epigastrica "false"
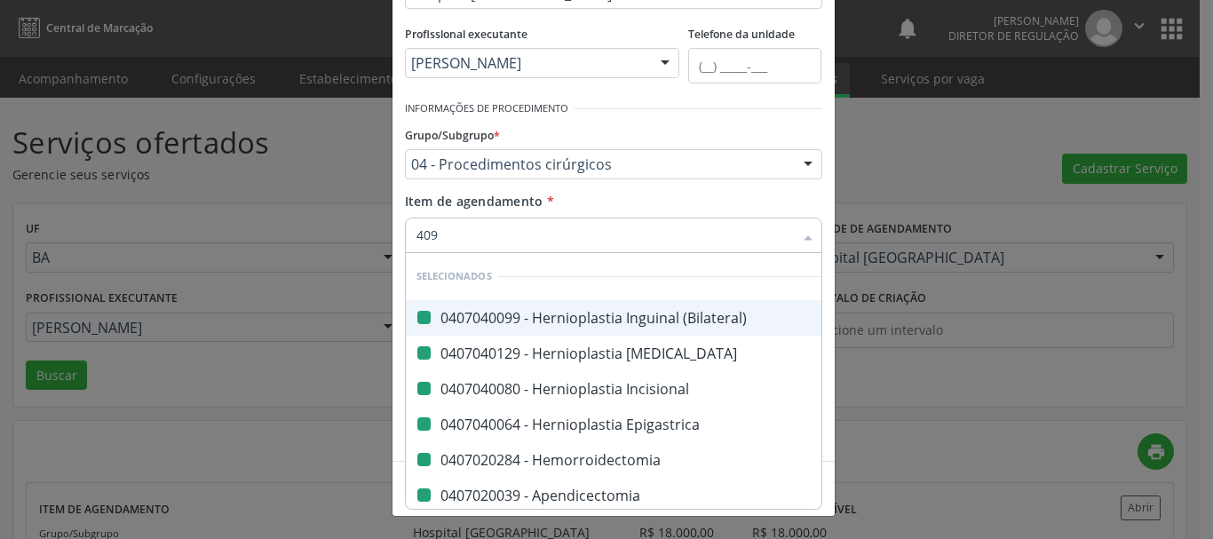
checkbox Hemorroidectomia "false"
checkbox Apendicectomia "false"
checkbox Sacro-Coccigeo "false"
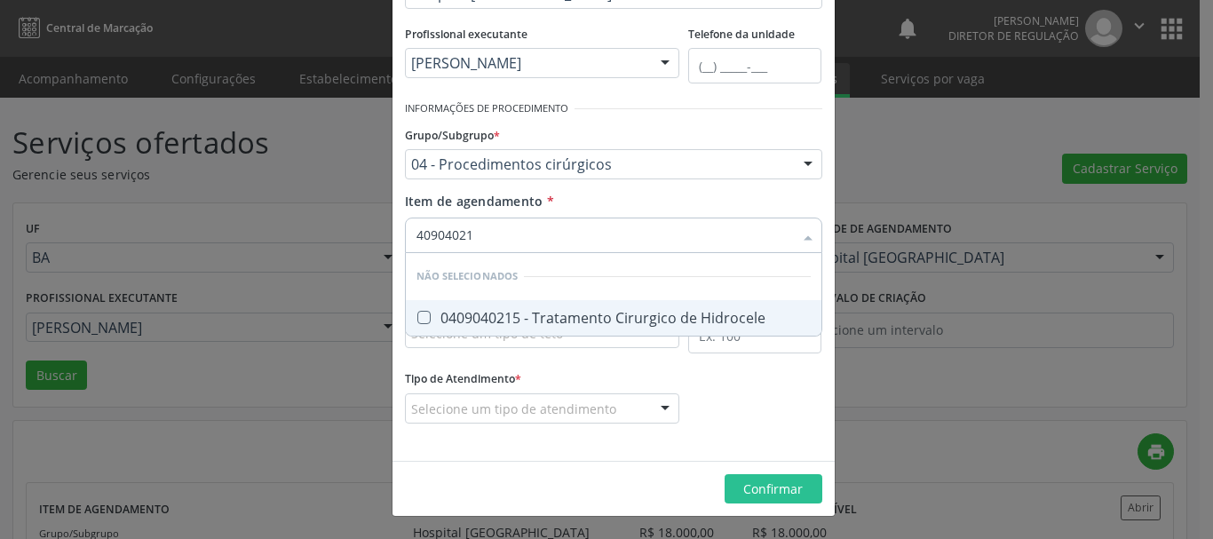
type input "409040215"
click at [595, 328] on span "0409040215 - Tratamento Cirurgico de Hidrocele" at bounding box center [614, 318] width 416 height 36
checkbox Hidrocele "true"
type input "409040215"
click at [614, 215] on div "Item de agendamento * 409040215 Desfazer seleção Não selecionados 0409040215 - …" at bounding box center [613, 220] width 417 height 56
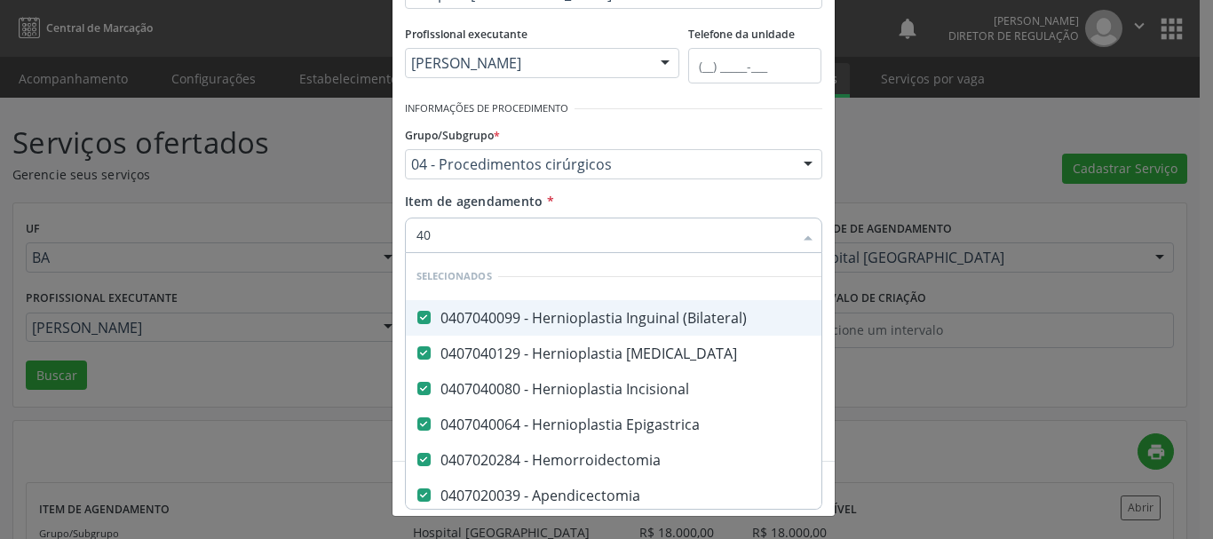
type input "407"
checkbox Hidrocele "false"
type input "40"
checkbox Reto "true"
type input "409"
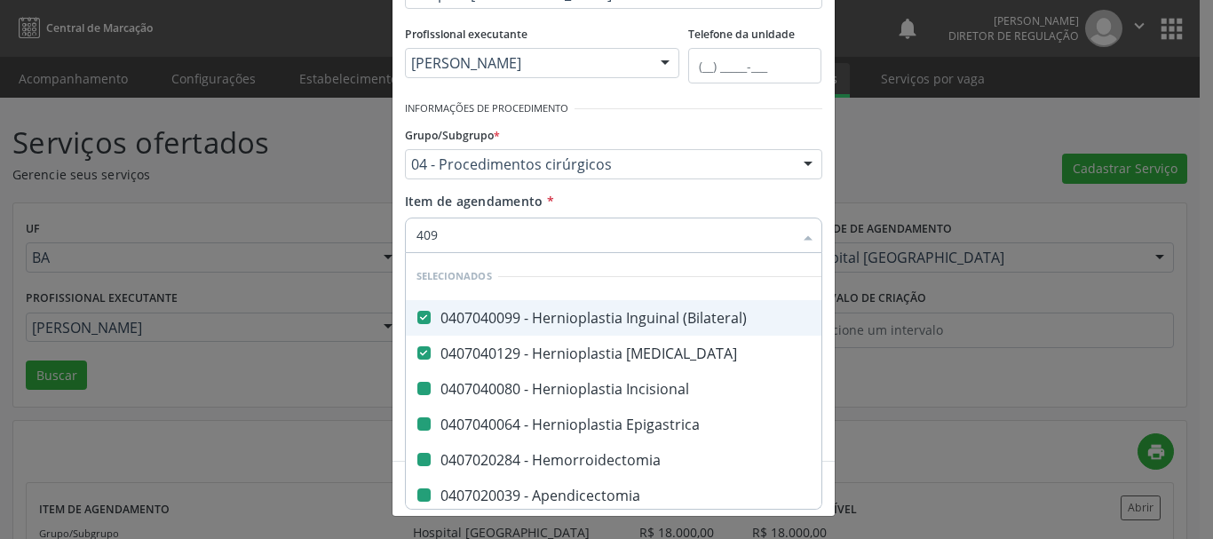
checkbox Incisional "false"
checkbox Epigastrica "false"
checkbox Hemorroidectomia "false"
checkbox Apendicectomia "false"
checkbox Hidrocele "false"
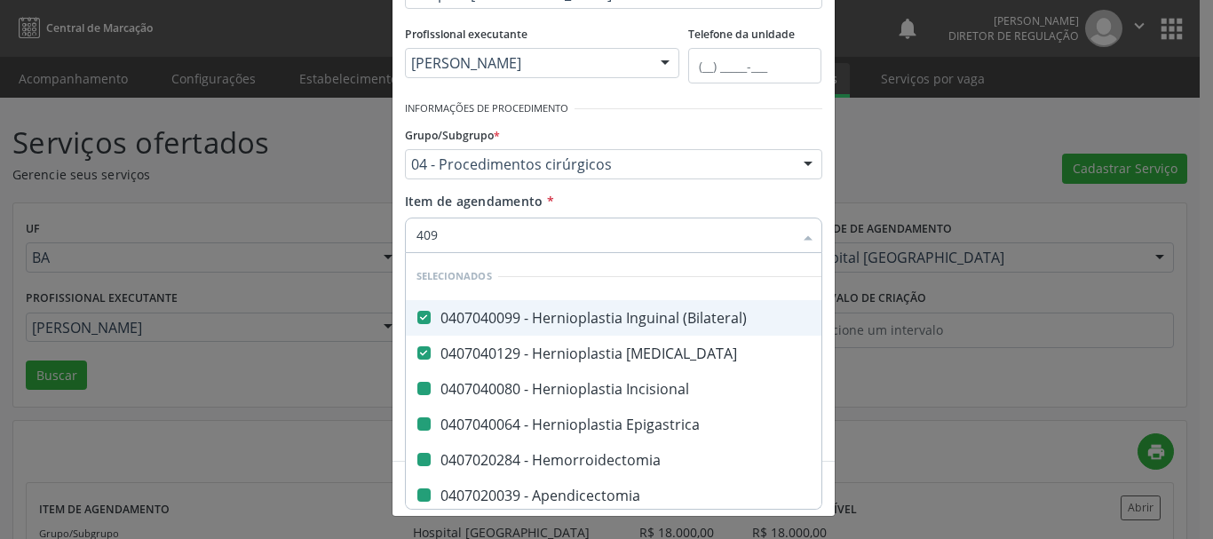
checkbox Sacro-Coccigeo "false"
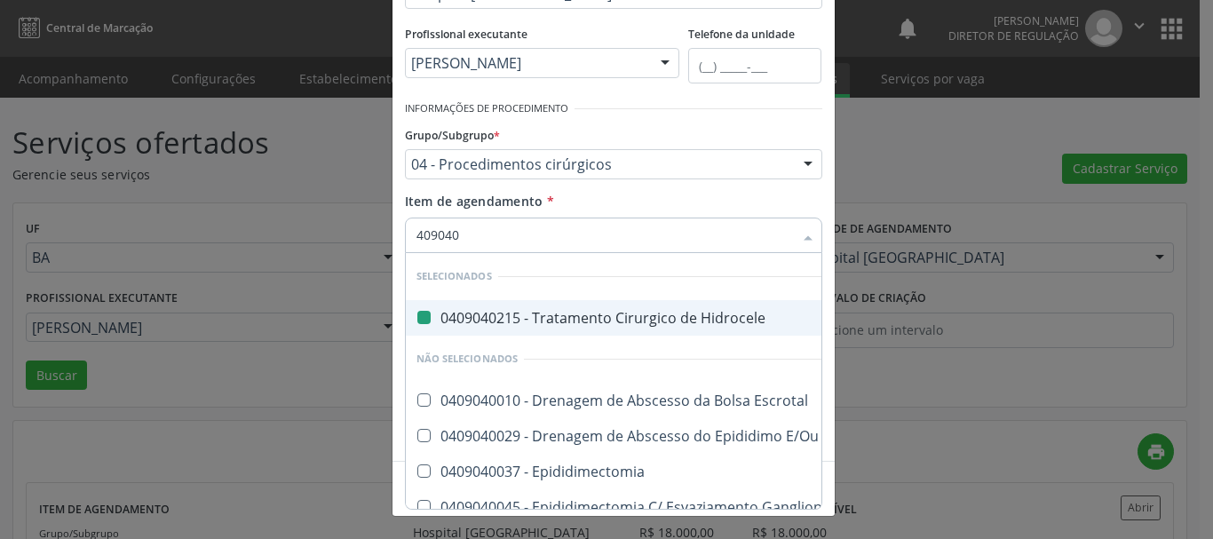
type input "4090401"
checkbox Hidrocele "false"
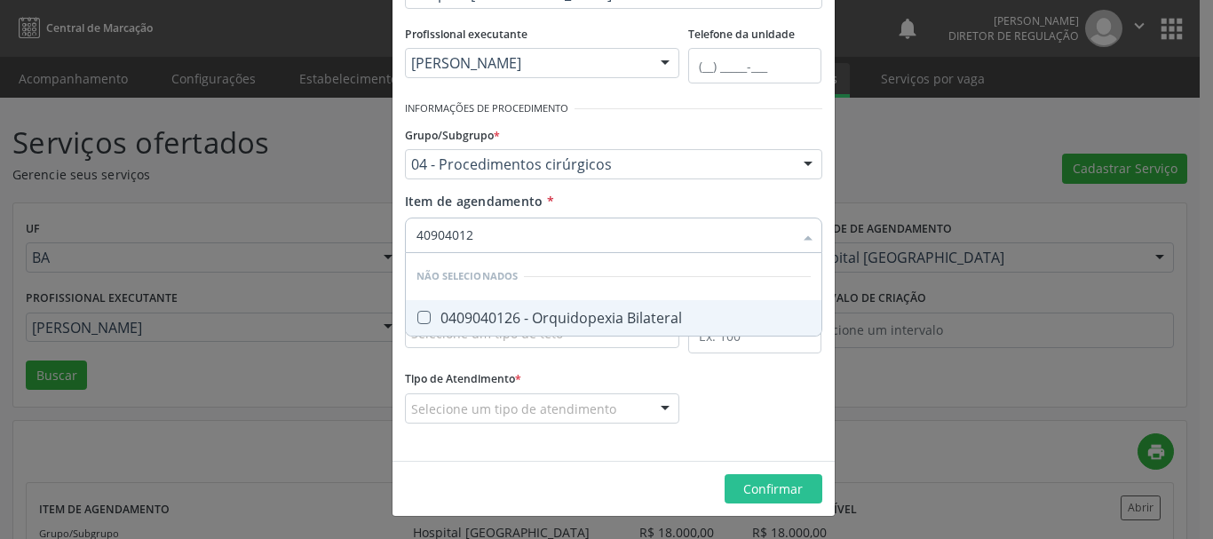
type input "409040126"
click at [606, 316] on div "0409040126 - Orquidopexia Bilateral" at bounding box center [613, 318] width 394 height 14
checkbox Bilateral "true"
click at [598, 210] on div "Item de agendamento * 409040126 Desfazer seleção Não selecionados 0409040126 - …" at bounding box center [613, 220] width 417 height 56
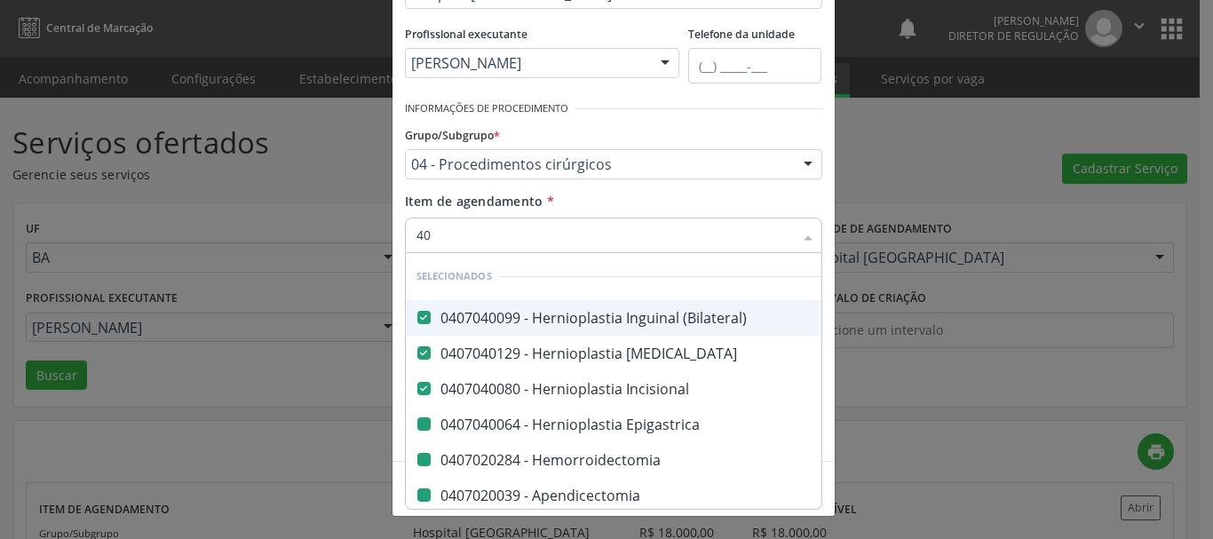
type input "409"
checkbox Epigastrica "false"
checkbox Hemorroidectomia "false"
checkbox Apendicectomia "false"
checkbox Sacro-Coccigeo "false"
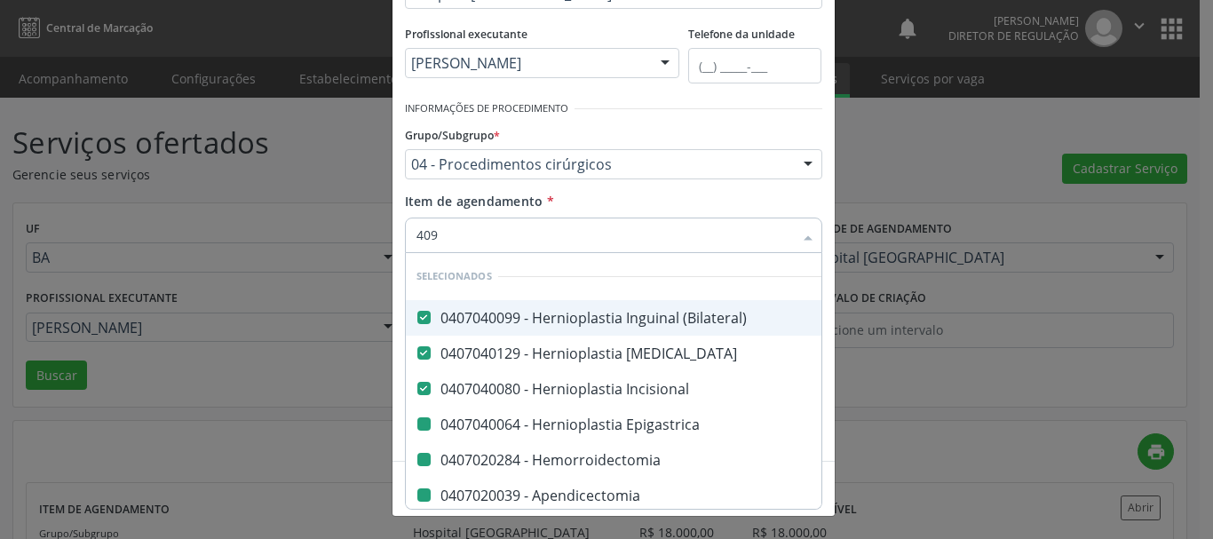
checkbox Hidrocele "false"
checkbox Bilateral "false"
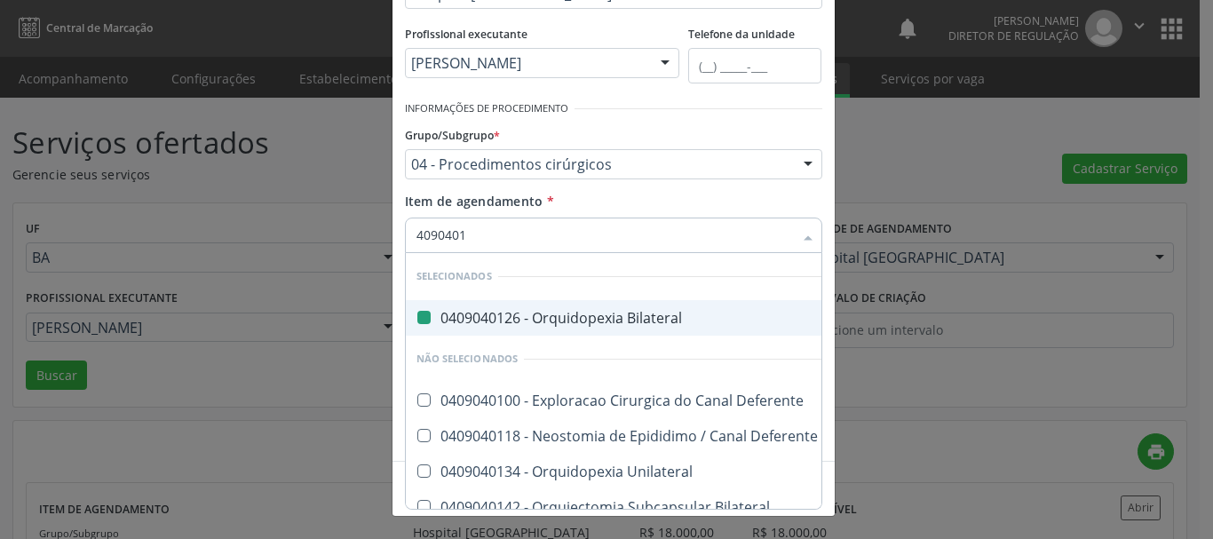
type input "40904013"
checkbox Bilateral "false"
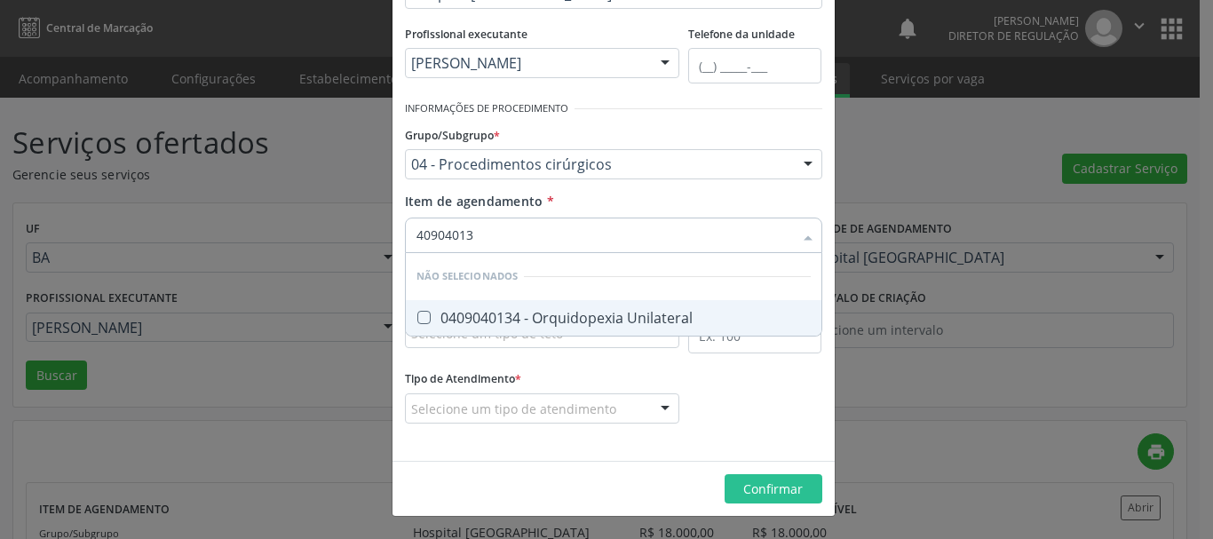
type input "409040134"
click at [597, 311] on div "0409040134 - Orquidopexia Unilateral" at bounding box center [613, 318] width 394 height 14
checkbox Unilateral "true"
click at [592, 192] on div "Item de agendamento * 409040134 Desfazer seleção Não selecionados 0409040134 - …" at bounding box center [613, 220] width 417 height 56
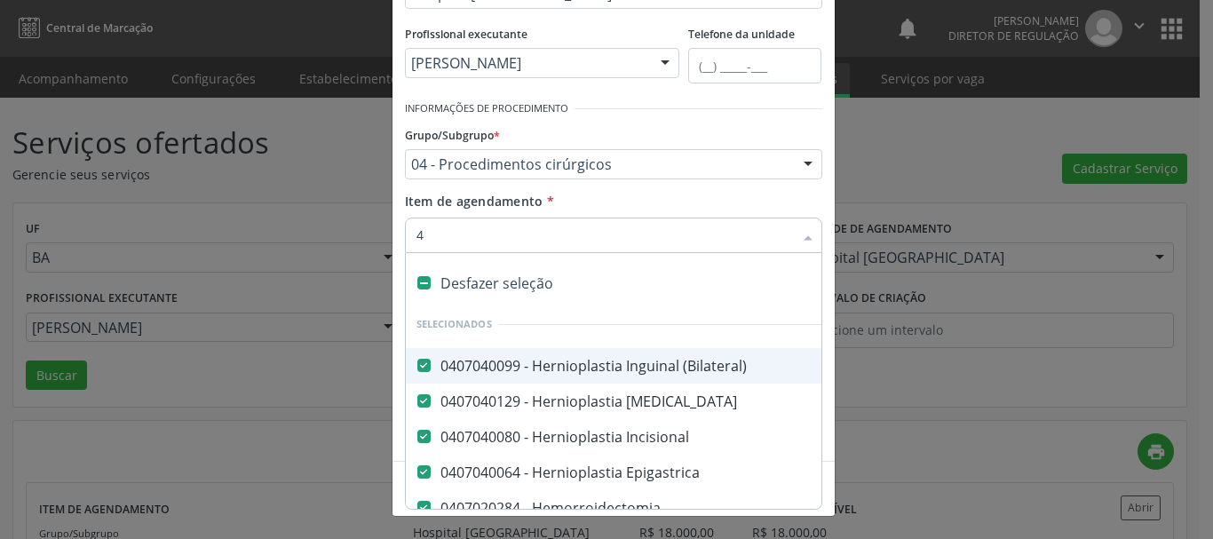
type input "40"
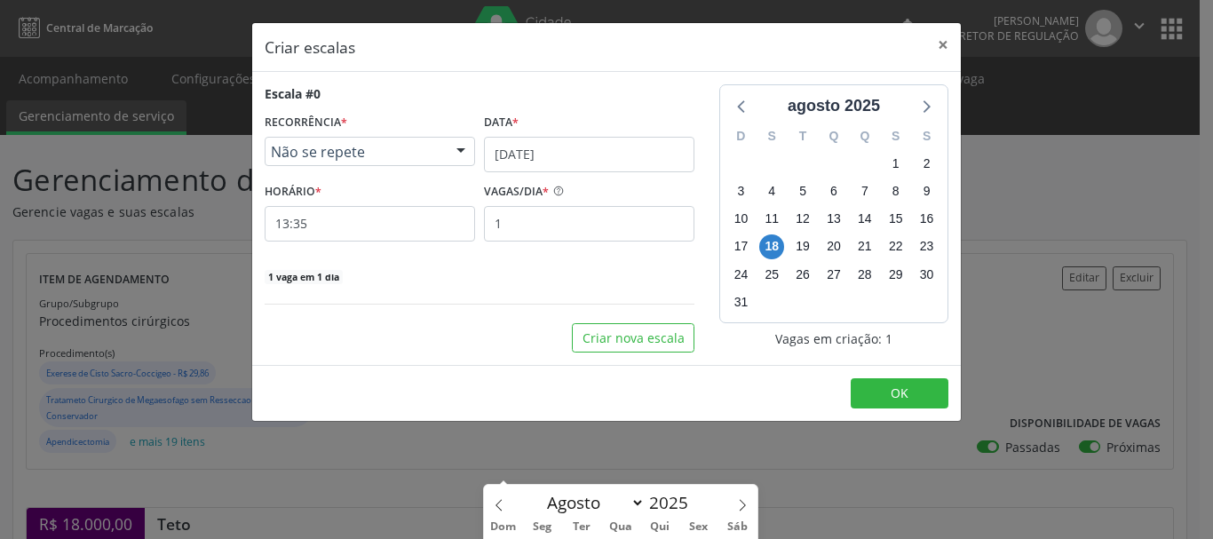
scroll to position [311, 0]
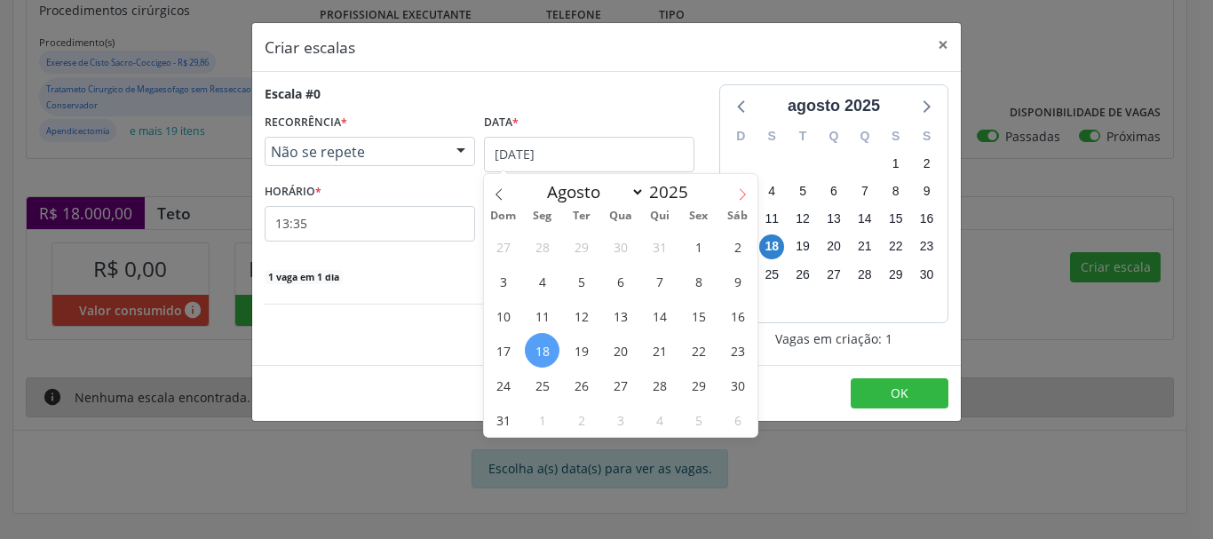
click at [736, 194] on icon at bounding box center [742, 194] width 12 height 12
select select "8"
click at [668, 255] on span "4" at bounding box center [659, 246] width 35 height 35
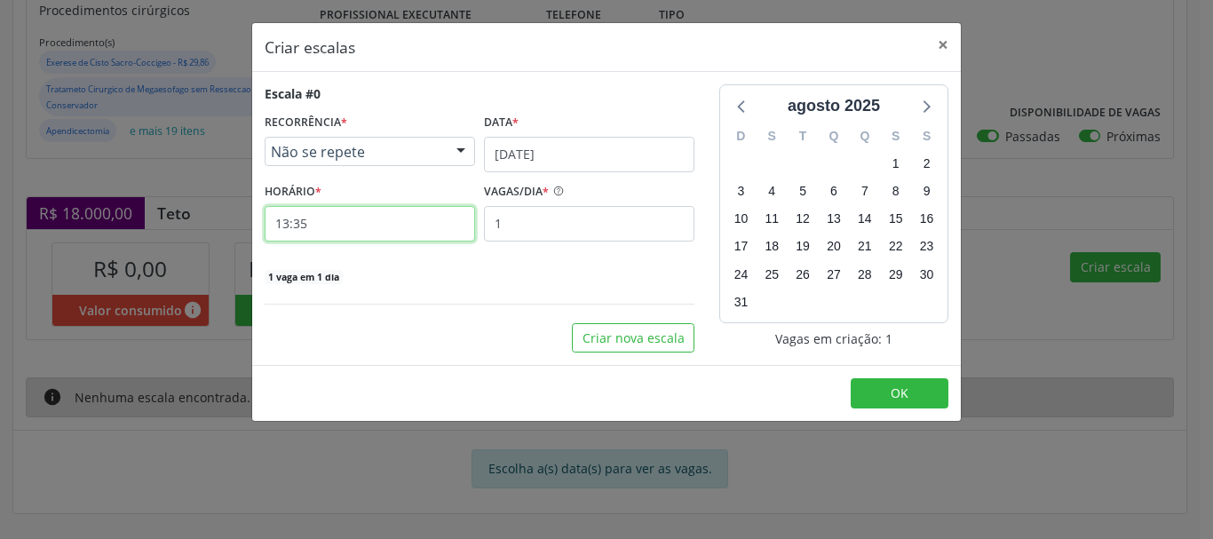
click at [440, 223] on input "13:35" at bounding box center [370, 224] width 210 height 36
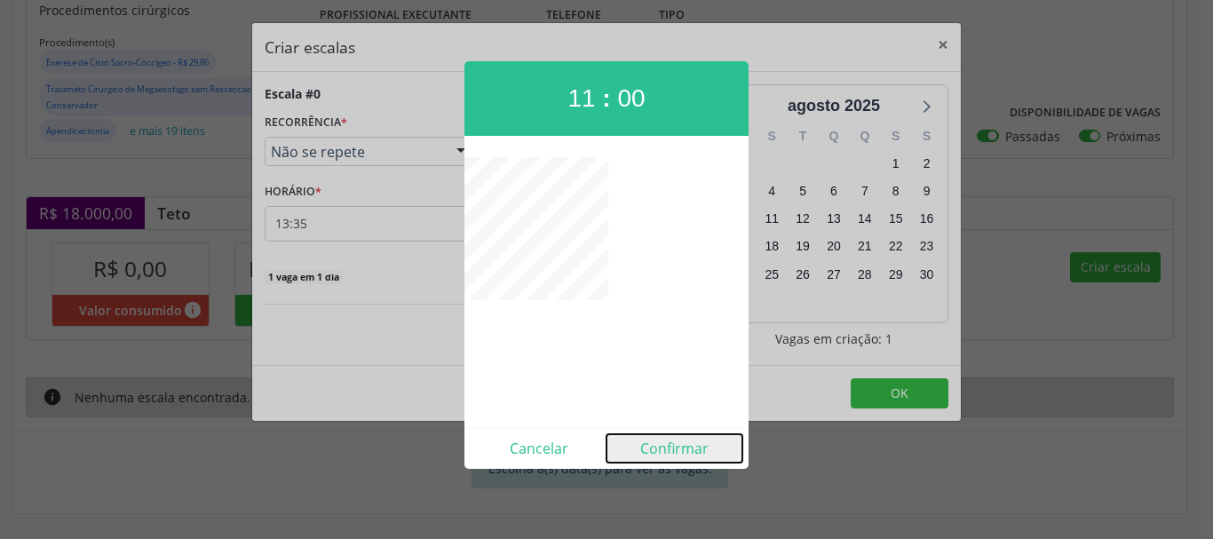
click at [692, 447] on button "Confirmar" at bounding box center [674, 448] width 136 height 28
type input "11:00"
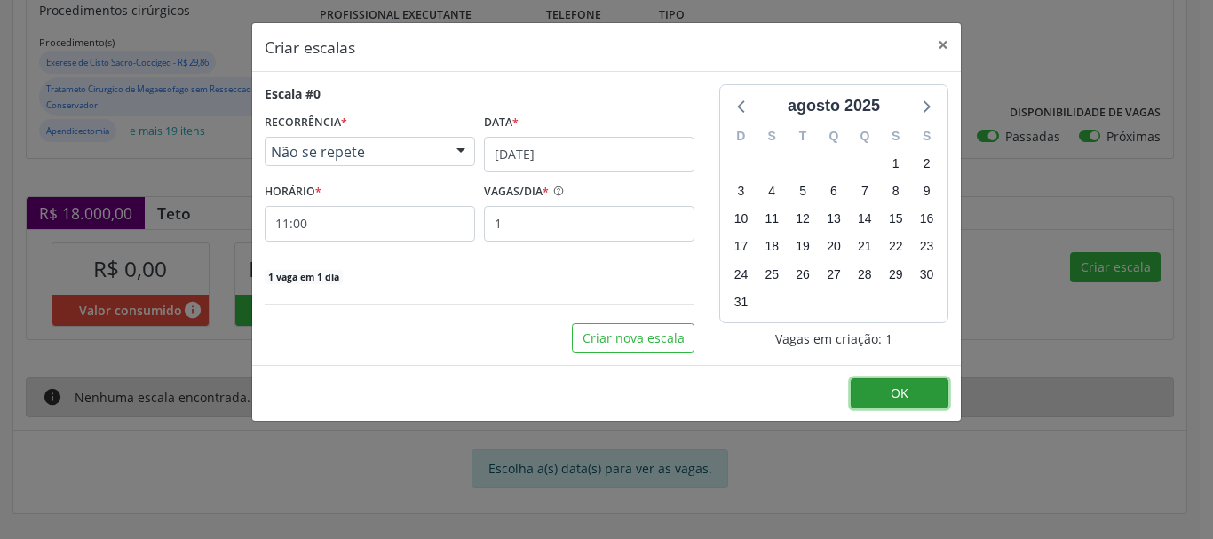
click at [899, 389] on span "OK" at bounding box center [900, 392] width 18 height 17
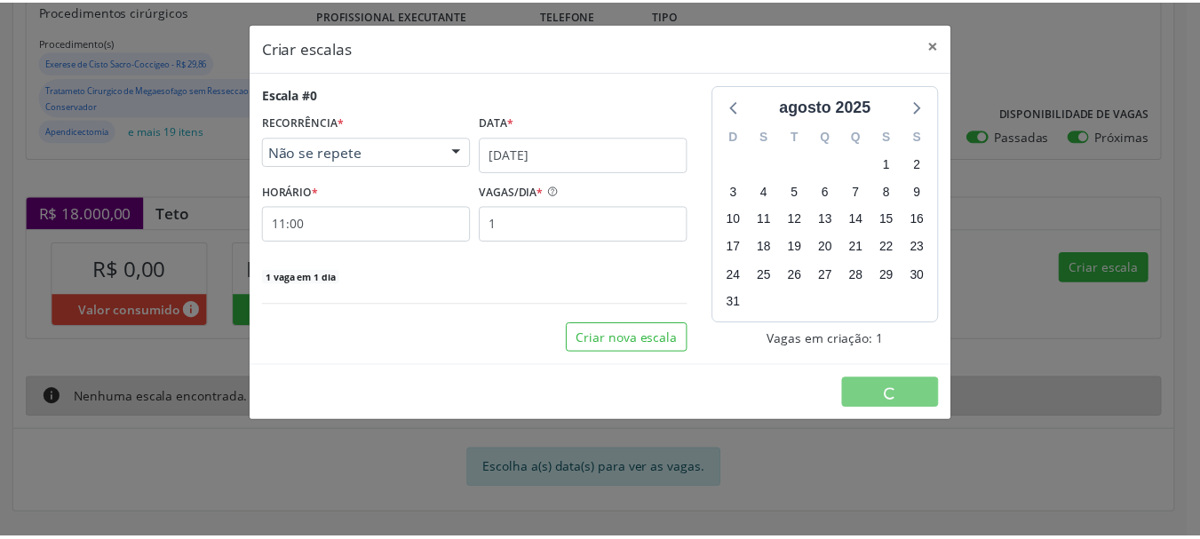
scroll to position [0, 0]
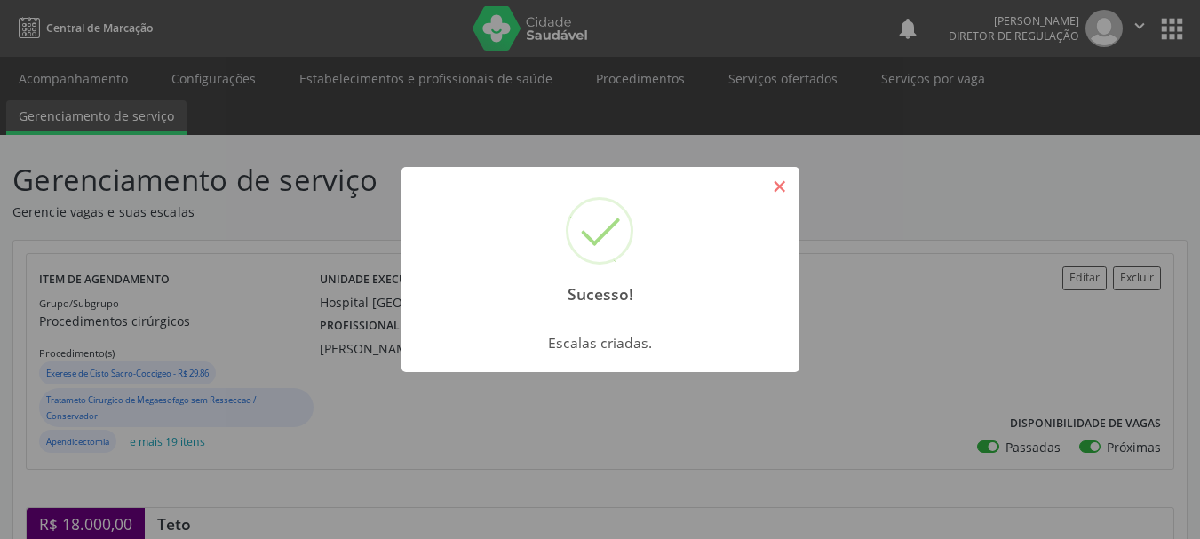
click at [779, 187] on button "×" at bounding box center [780, 186] width 30 height 30
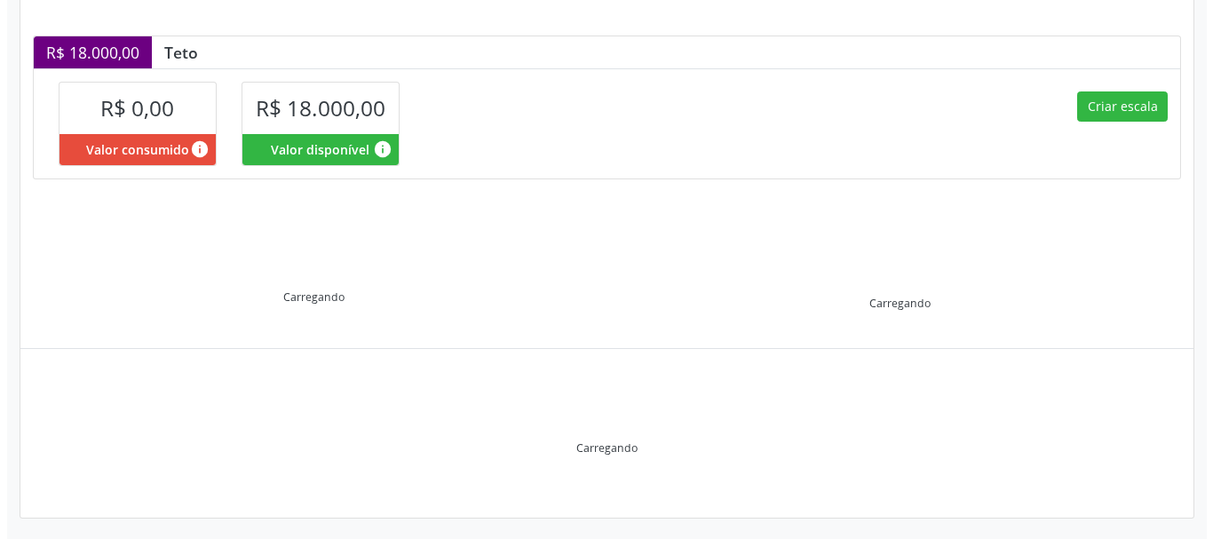
scroll to position [476, 0]
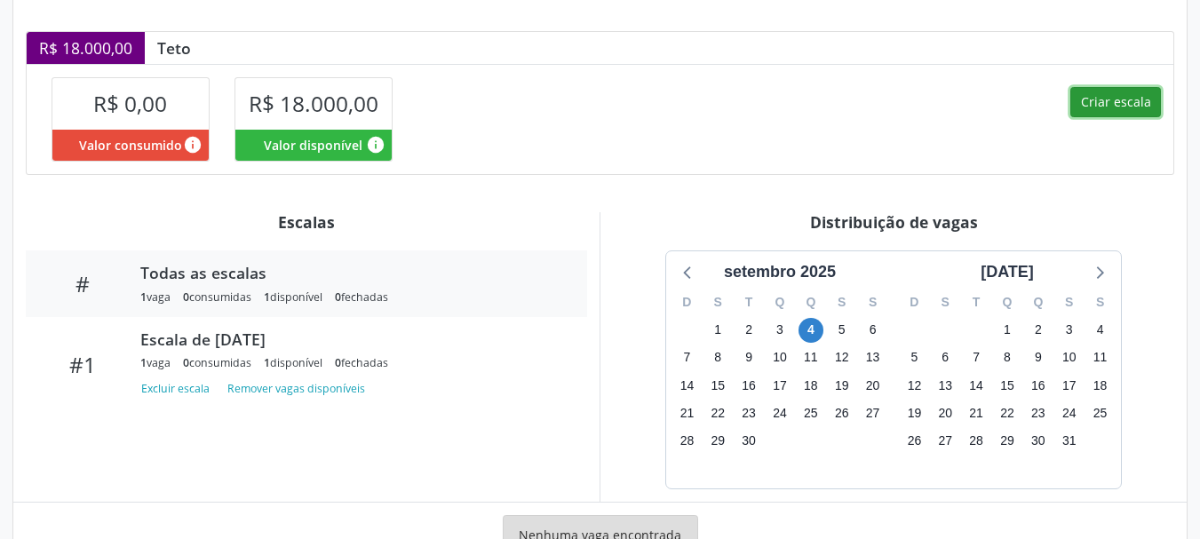
click at [1134, 95] on button "Criar escala" at bounding box center [1115, 102] width 91 height 30
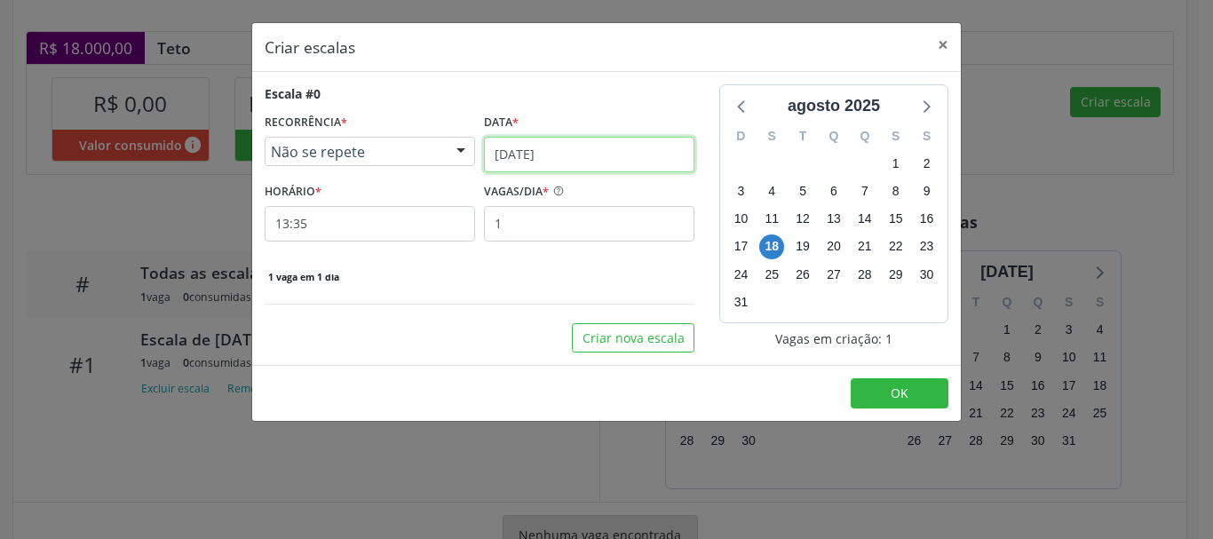
click at [608, 153] on input "18/08/2025" at bounding box center [589, 155] width 210 height 36
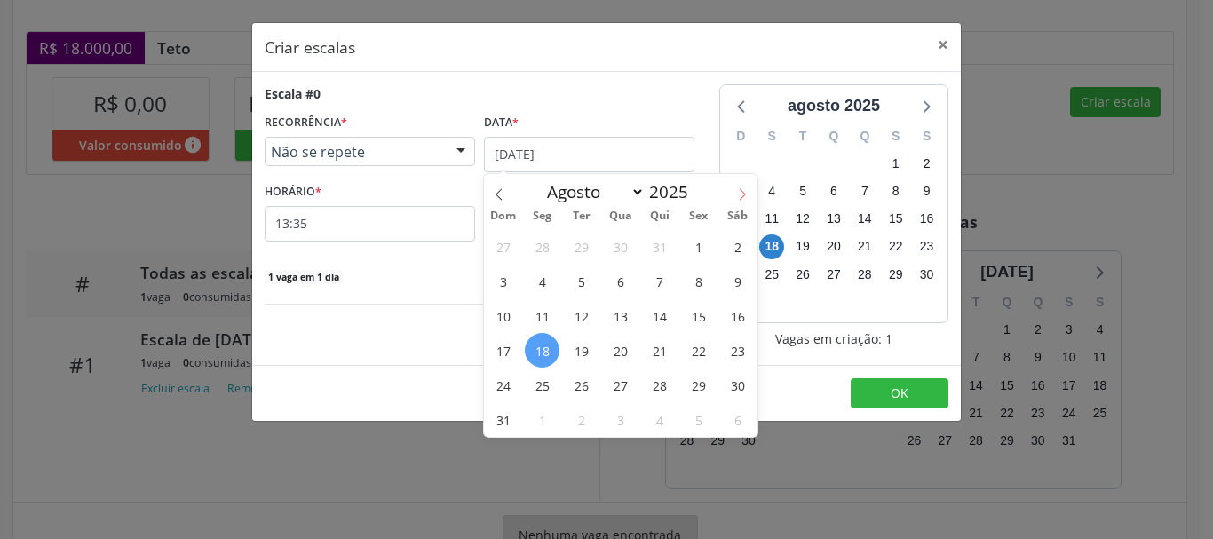
click at [747, 188] on icon at bounding box center [742, 194] width 12 height 12
select select "8"
click at [697, 253] on span "5" at bounding box center [698, 246] width 35 height 35
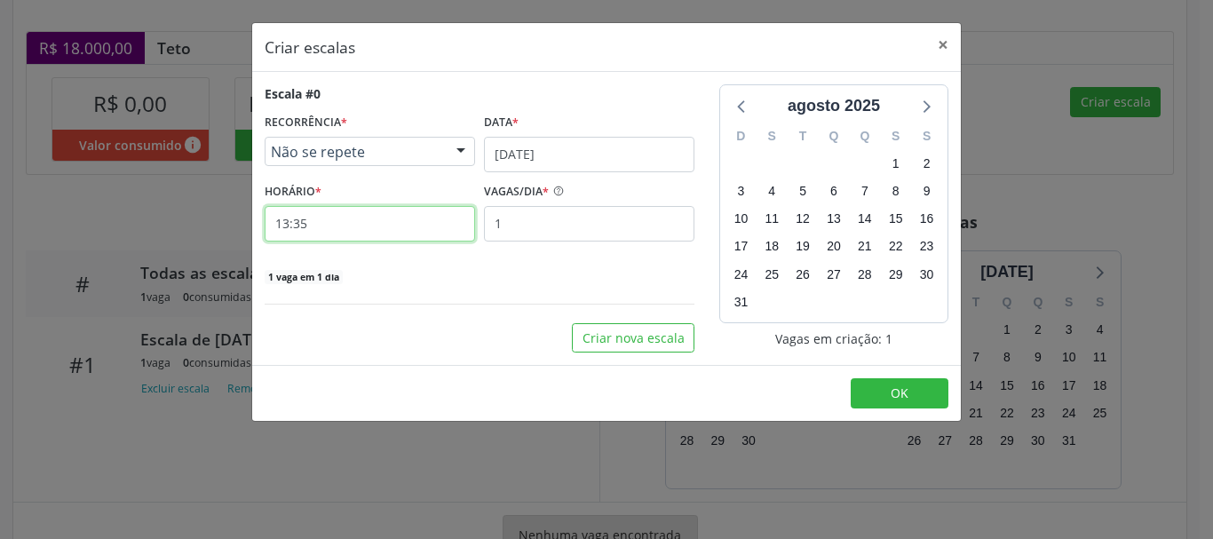
click at [412, 222] on input "13:35" at bounding box center [370, 224] width 210 height 36
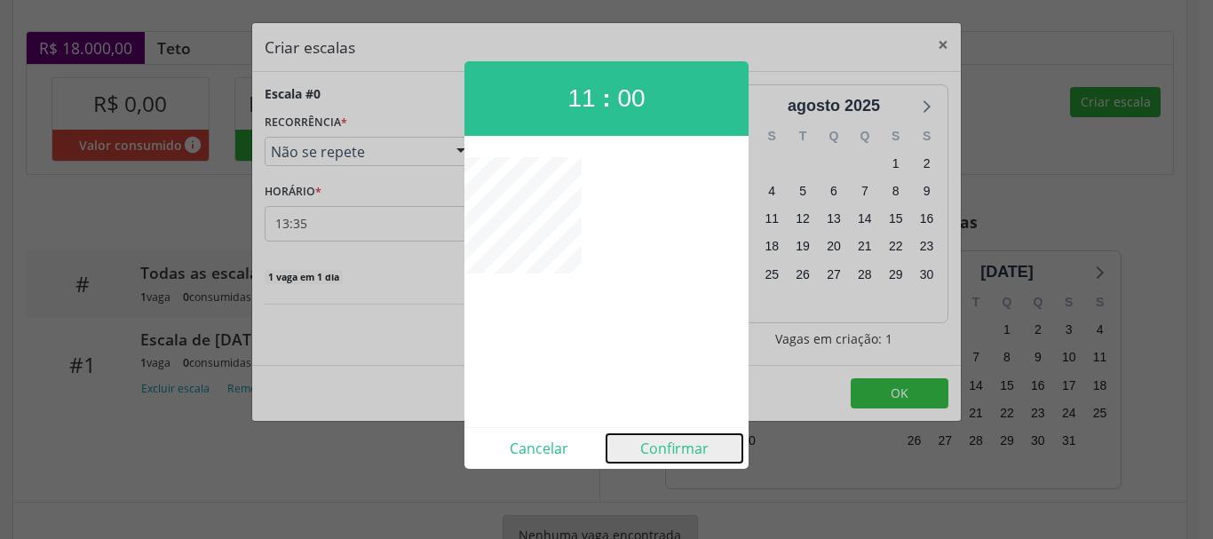
click at [654, 443] on button "Confirmar" at bounding box center [674, 448] width 136 height 28
type input "11:00"
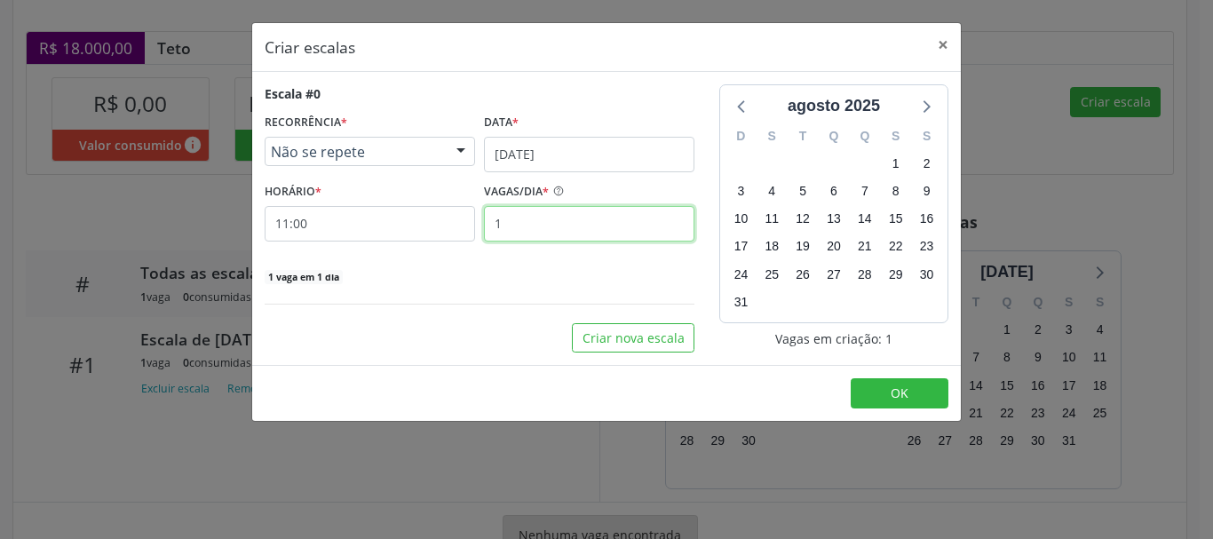
click at [551, 225] on input "1" at bounding box center [589, 224] width 210 height 36
type input "2"
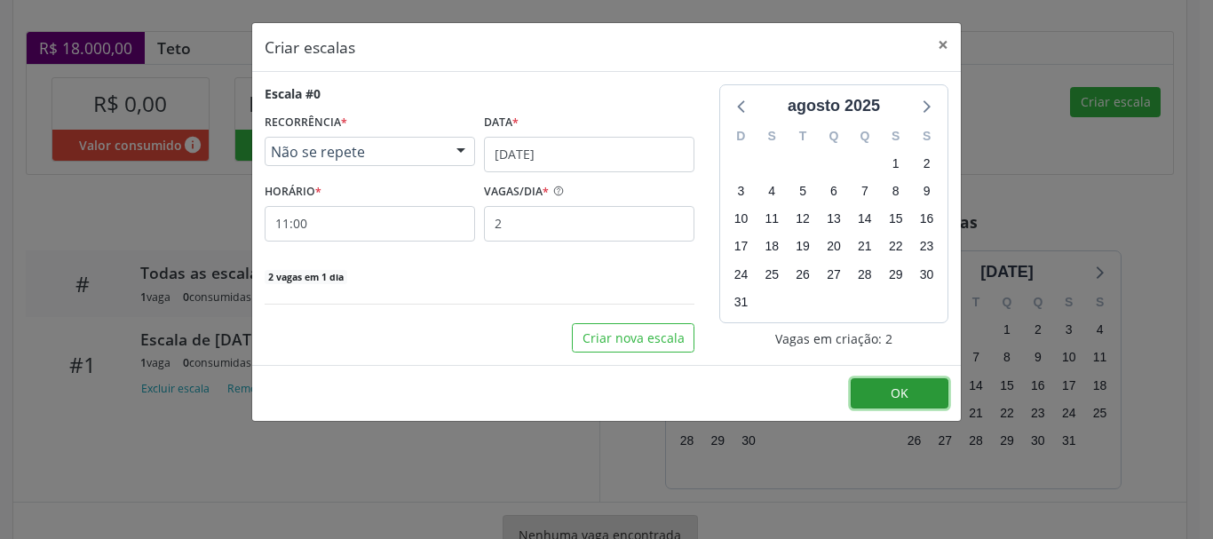
click at [896, 392] on span "OK" at bounding box center [900, 392] width 18 height 17
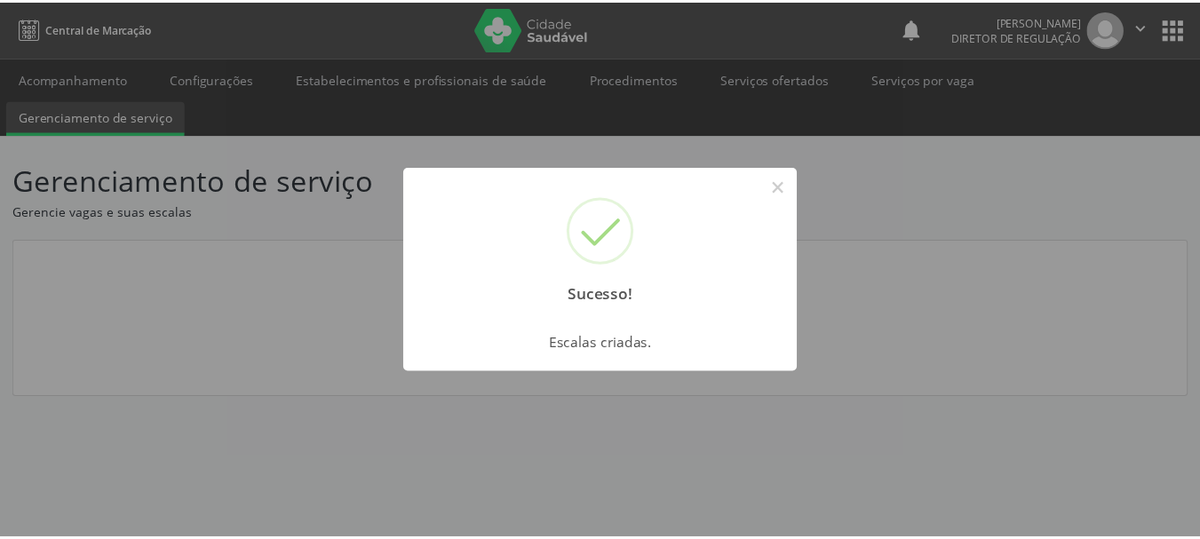
scroll to position [0, 0]
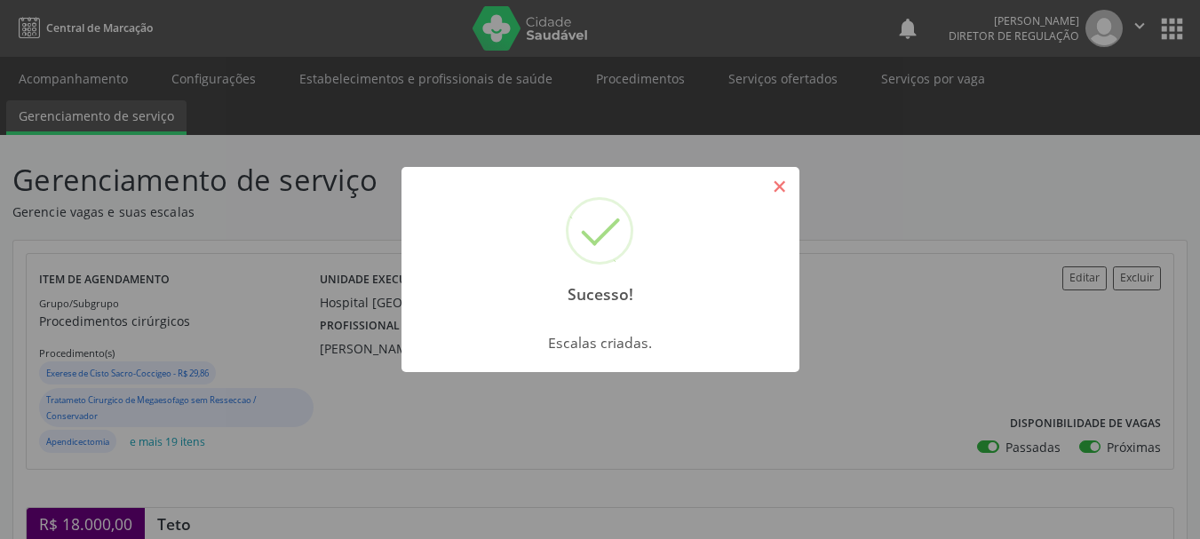
click at [779, 183] on button "×" at bounding box center [780, 186] width 30 height 30
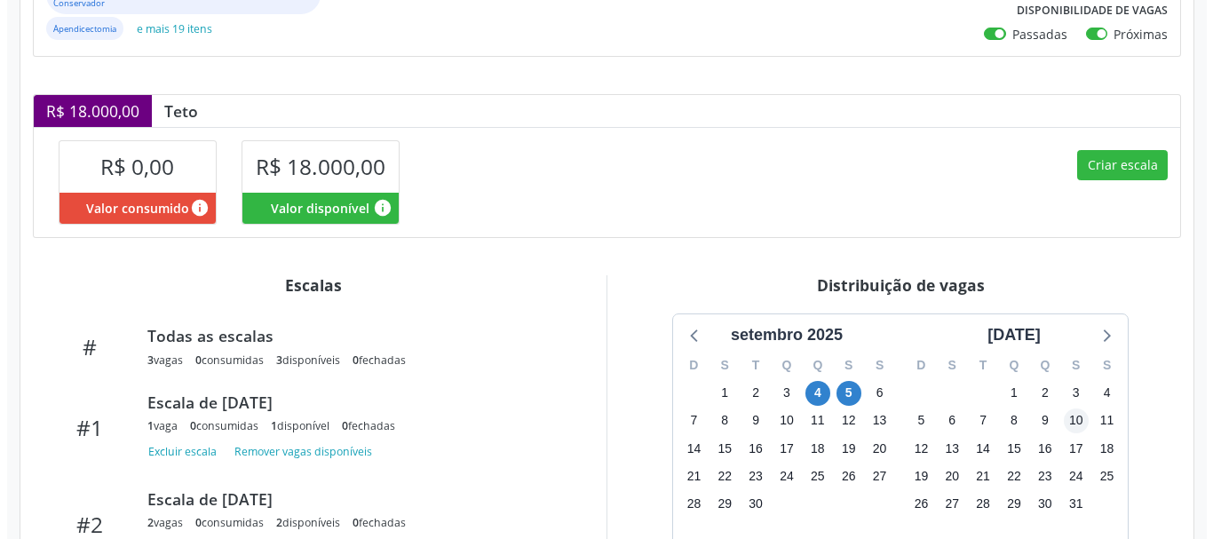
scroll to position [444, 0]
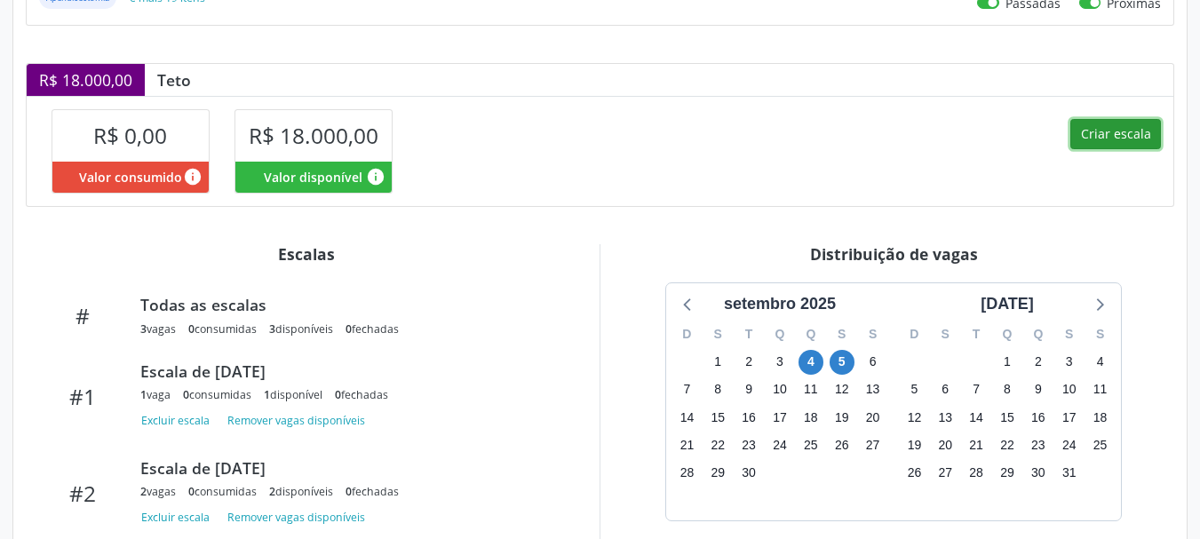
click at [1097, 126] on button "Criar escala" at bounding box center [1115, 134] width 91 height 30
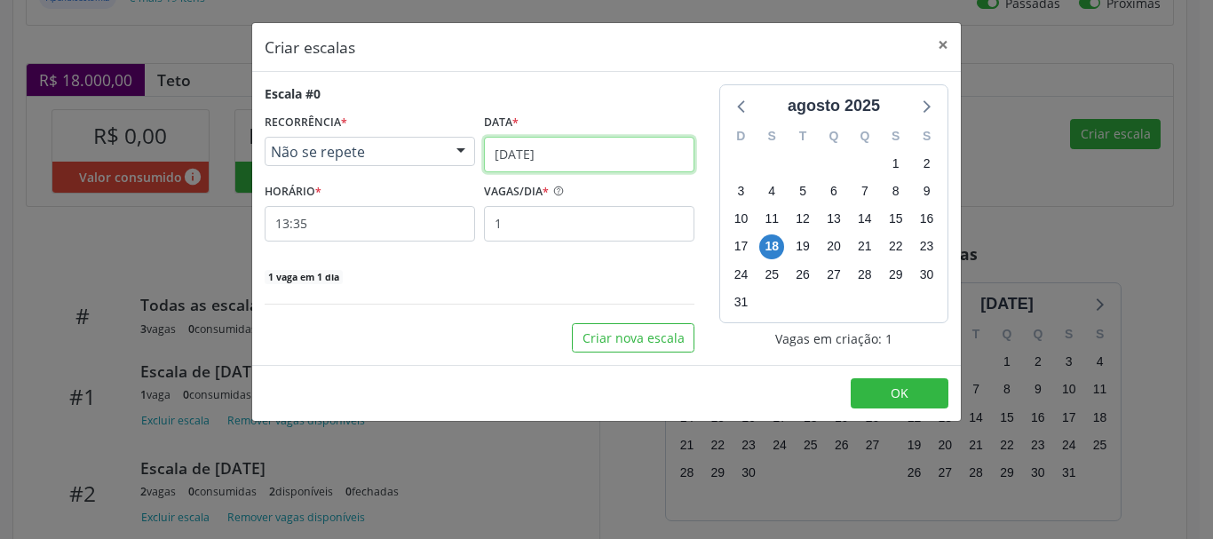
click at [623, 168] on input "18/08/2025" at bounding box center [589, 155] width 210 height 36
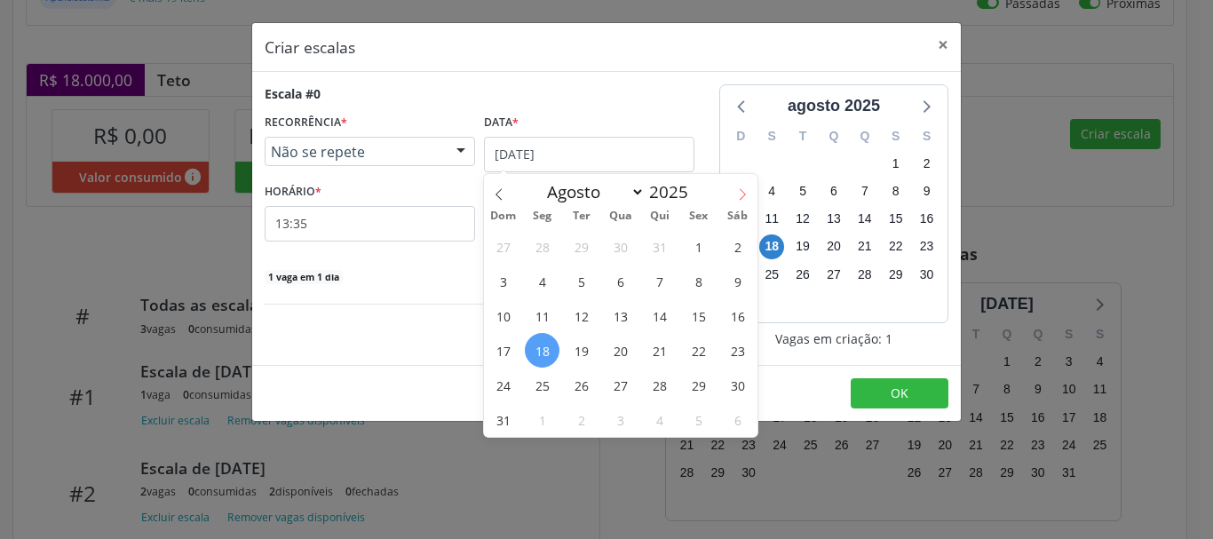
click at [734, 196] on span at bounding box center [742, 189] width 30 height 30
select select "8"
click at [653, 282] on span "11" at bounding box center [659, 281] width 35 height 35
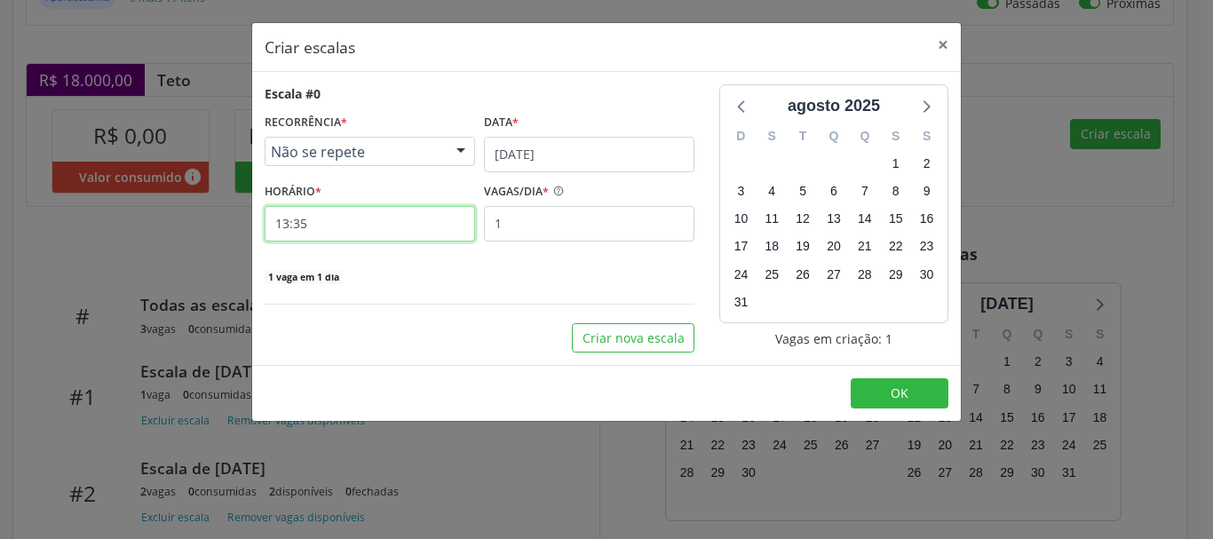
click at [397, 221] on input "13:35" at bounding box center [370, 224] width 210 height 36
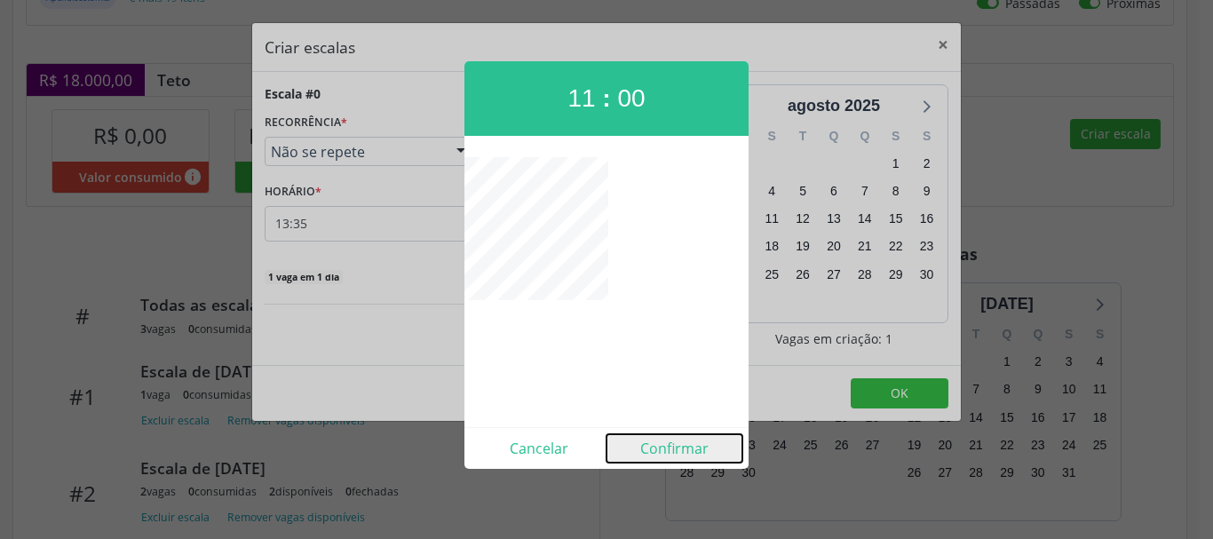
click at [693, 455] on button "Confirmar" at bounding box center [674, 448] width 136 height 28
type input "11:00"
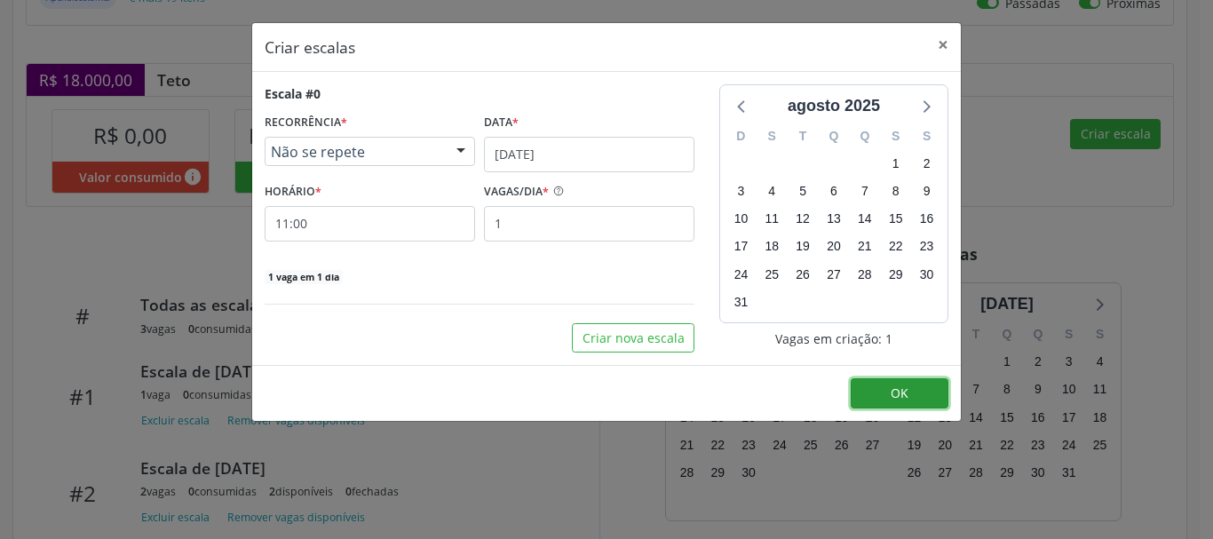
click at [868, 387] on button "OK" at bounding box center [900, 393] width 98 height 30
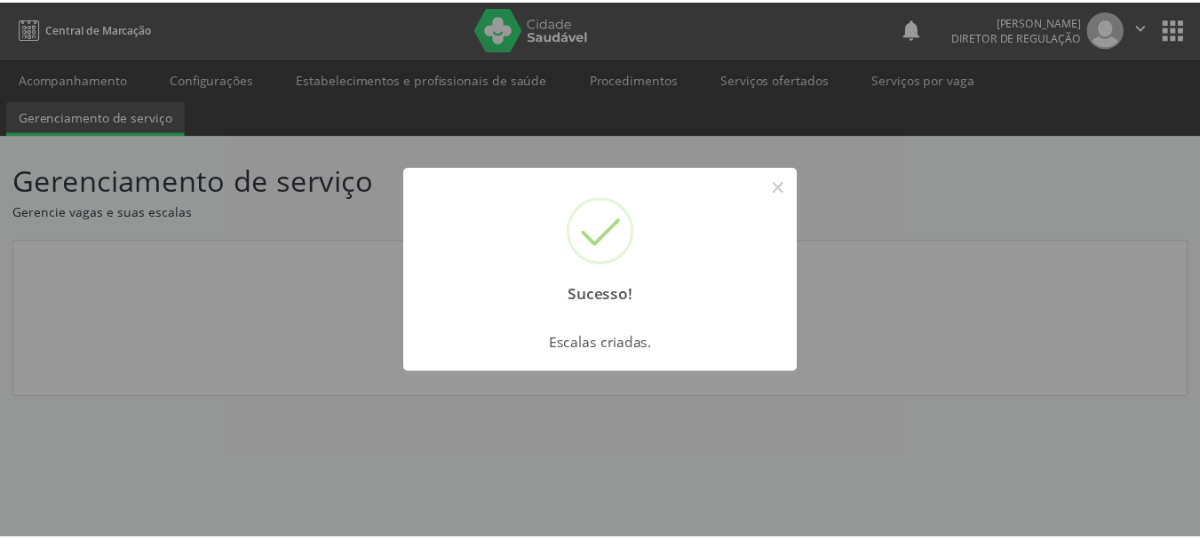
scroll to position [0, 0]
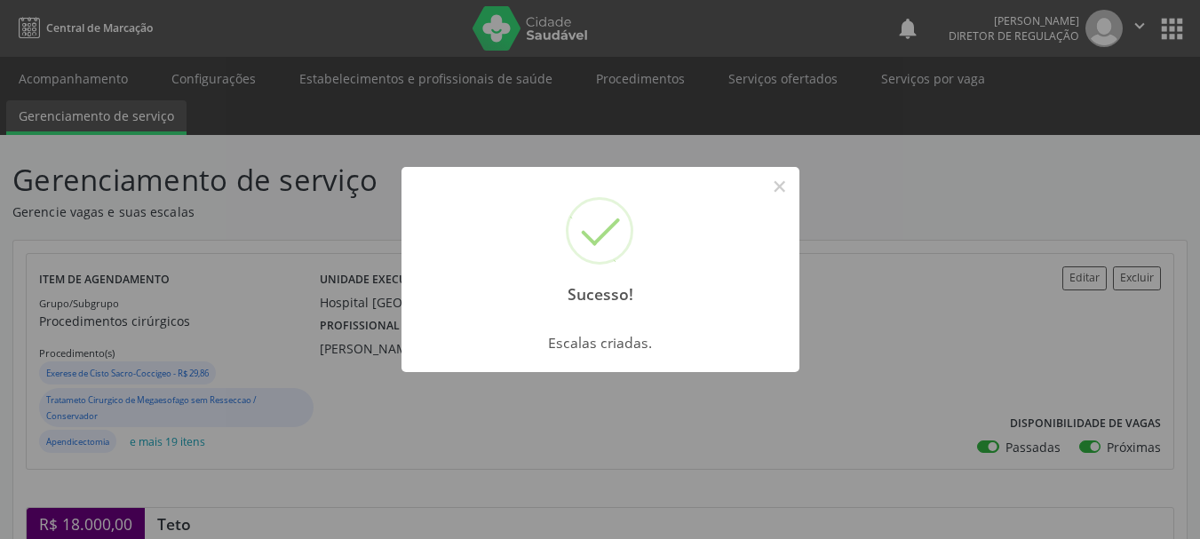
drag, startPoint x: 788, startPoint y: 193, endPoint x: 794, endPoint y: 201, distance: 10.1
click at [786, 194] on button "×" at bounding box center [780, 186] width 30 height 30
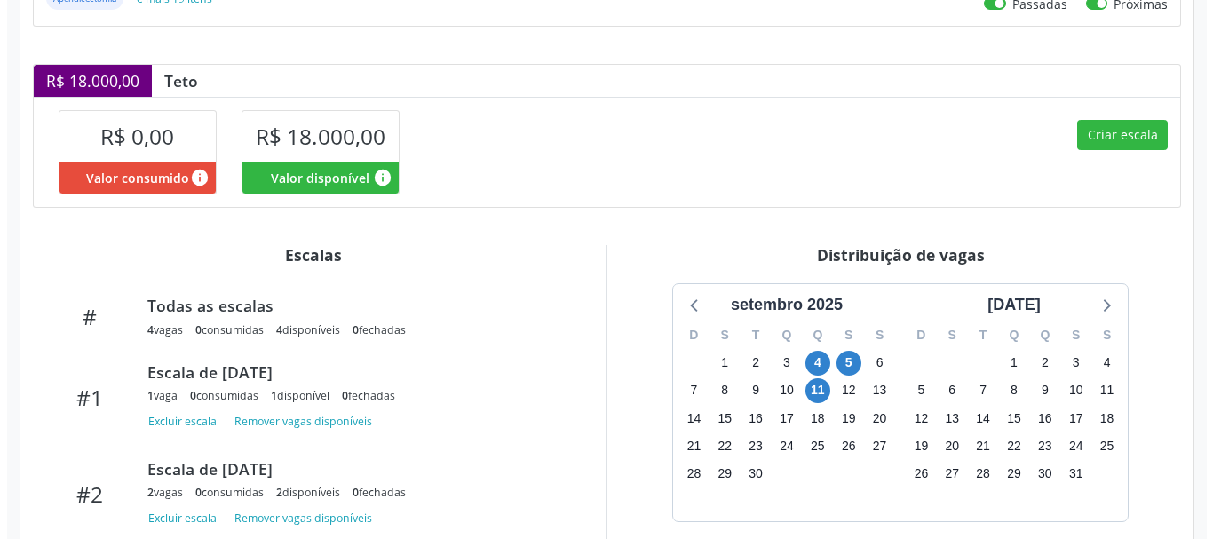
scroll to position [444, 0]
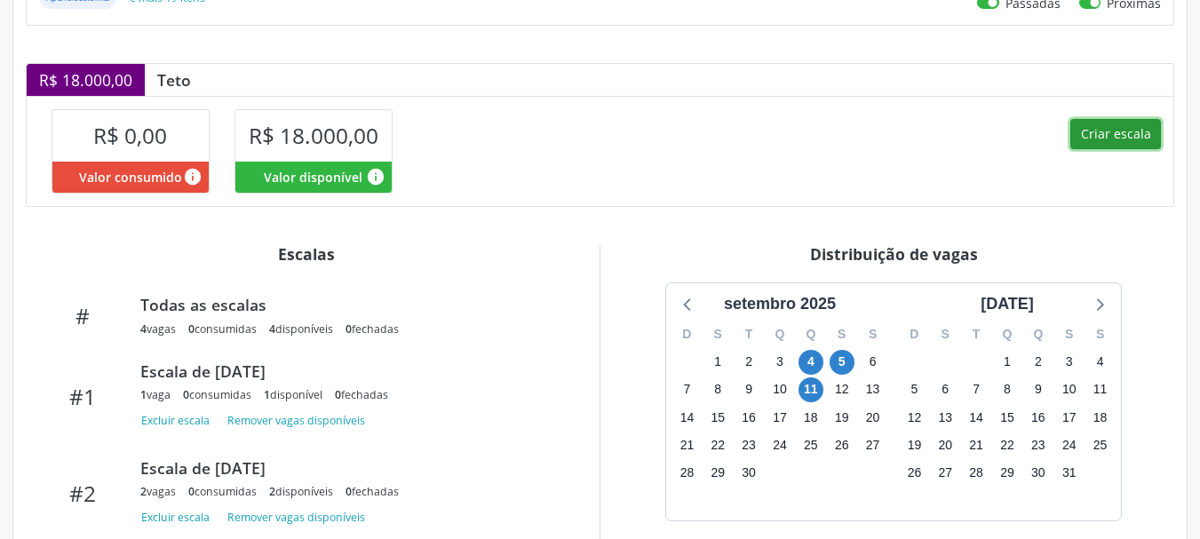
click at [1102, 129] on button "Criar escala" at bounding box center [1115, 134] width 91 height 30
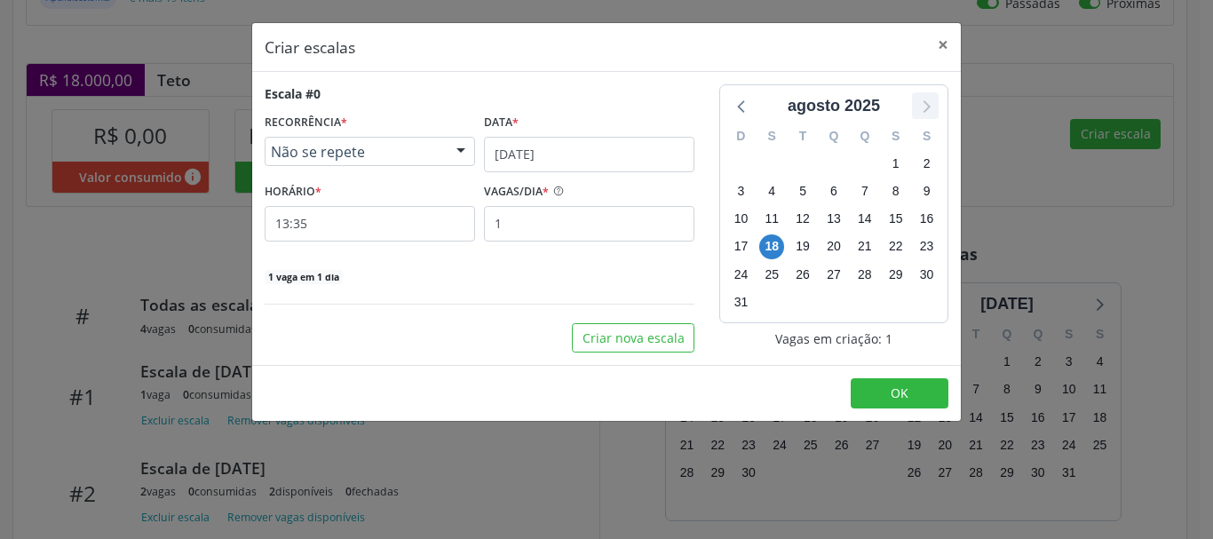
click at [923, 100] on icon at bounding box center [925, 105] width 23 height 23
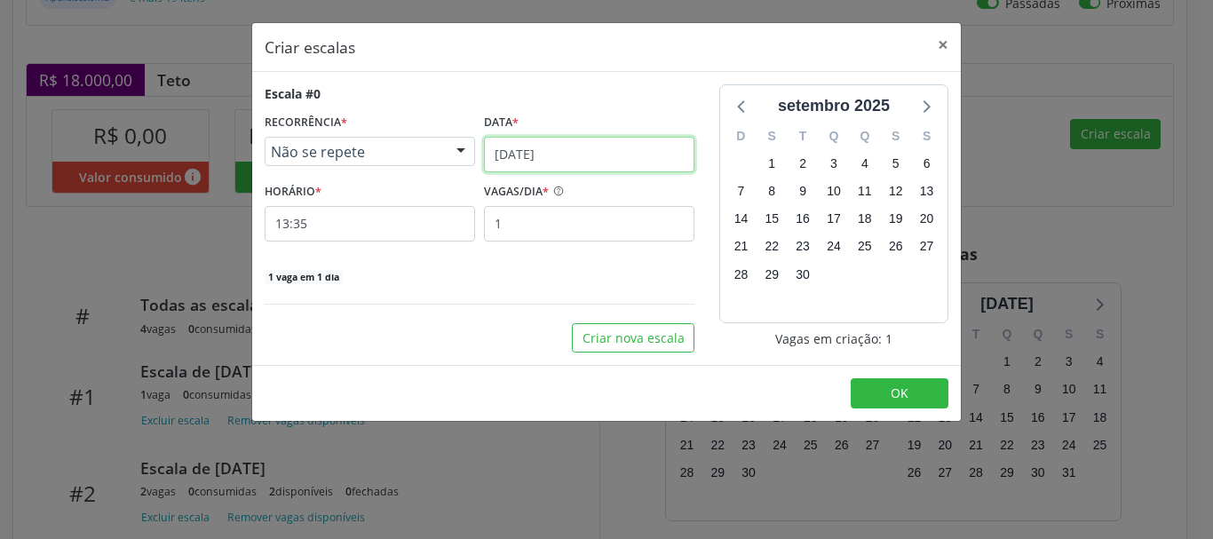
click at [588, 147] on input "18/08/2025" at bounding box center [589, 155] width 210 height 36
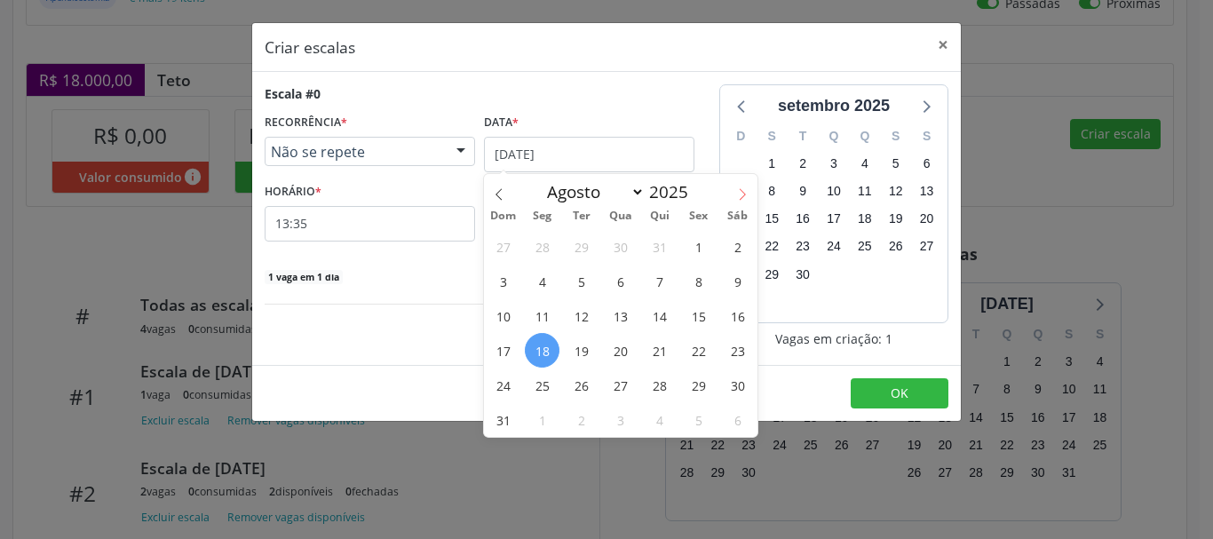
click at [739, 195] on icon at bounding box center [742, 194] width 12 height 12
select select "8"
click at [654, 320] on span "18" at bounding box center [659, 315] width 35 height 35
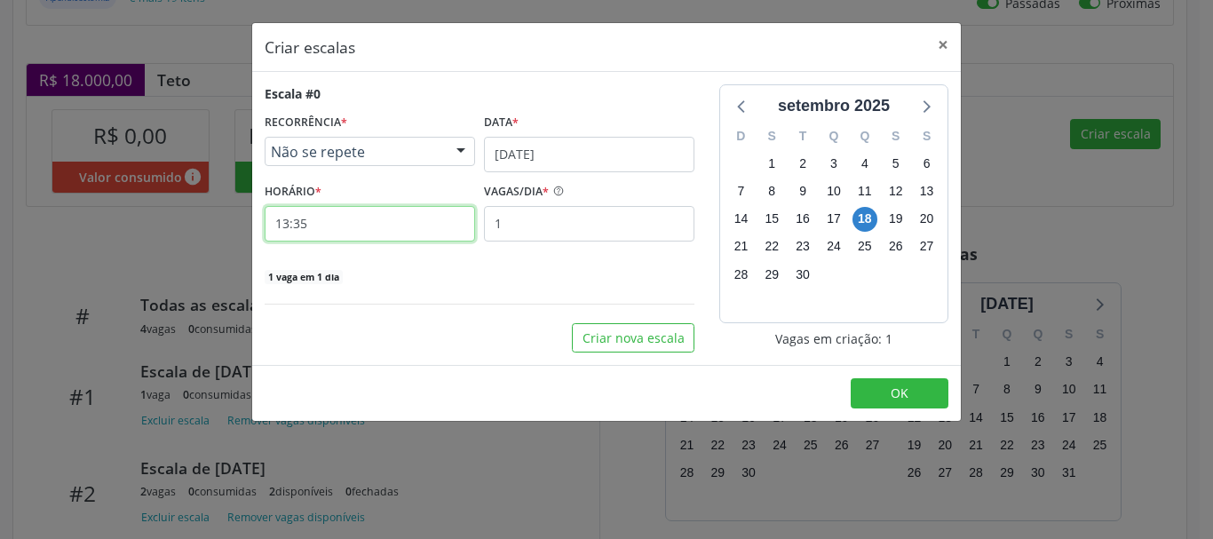
click at [436, 206] on input "13:35" at bounding box center [370, 224] width 210 height 36
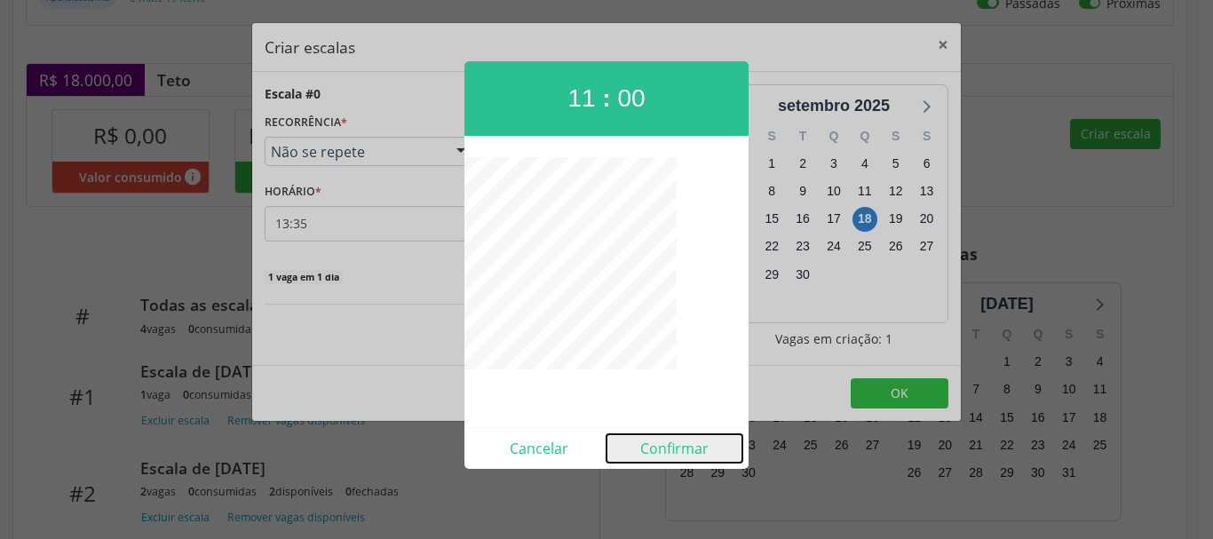
click at [679, 445] on button "Confirmar" at bounding box center [674, 448] width 136 height 28
type input "11:00"
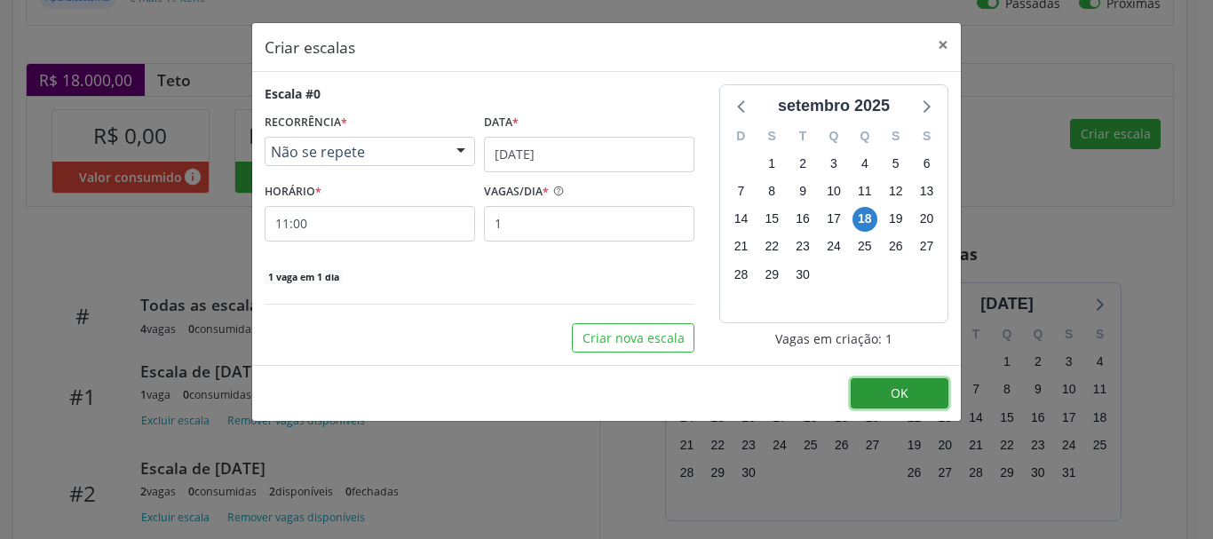
click at [864, 393] on button "OK" at bounding box center [900, 393] width 98 height 30
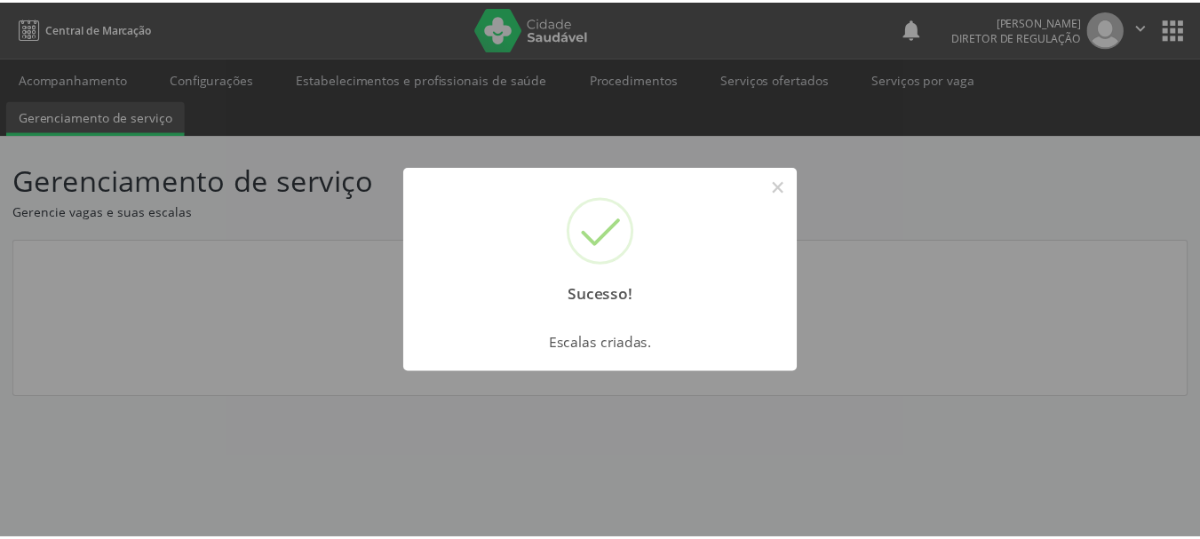
scroll to position [0, 0]
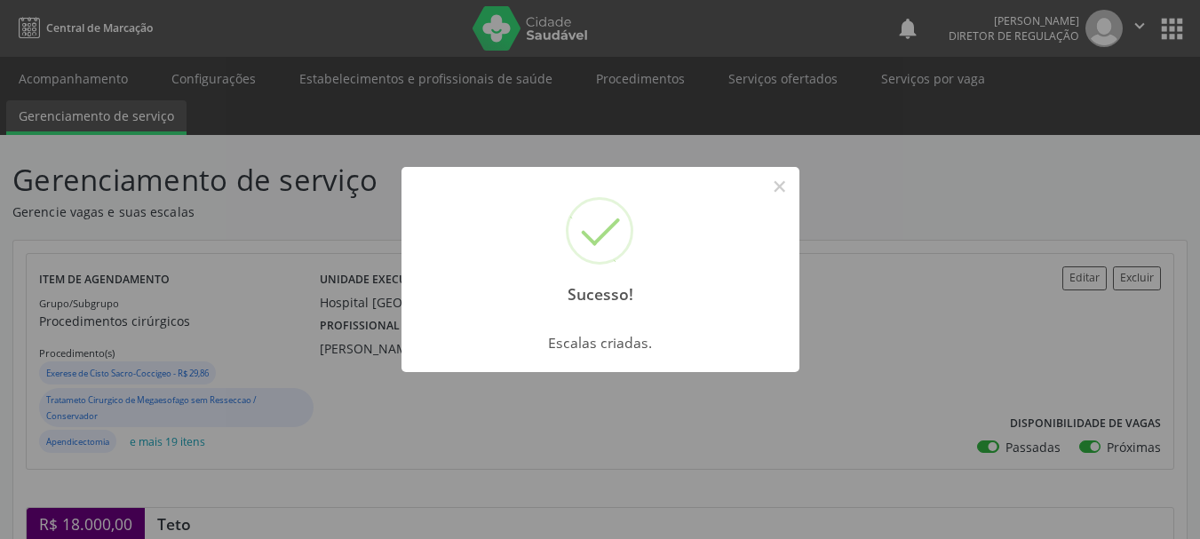
drag, startPoint x: 772, startPoint y: 186, endPoint x: 881, endPoint y: 232, distance: 118.6
click at [788, 194] on button "×" at bounding box center [780, 186] width 30 height 30
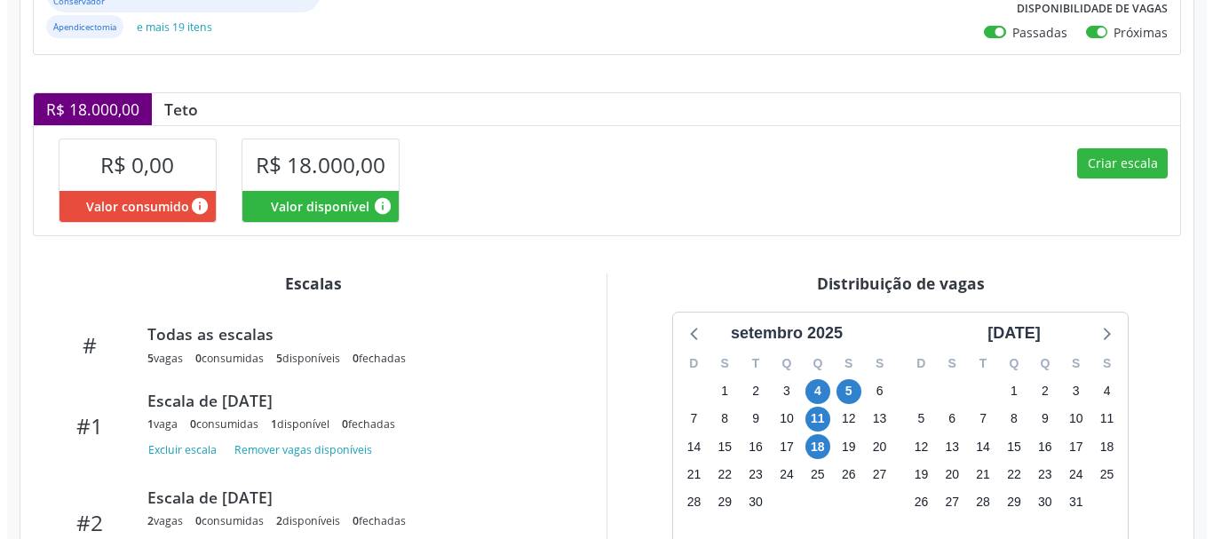
scroll to position [444, 0]
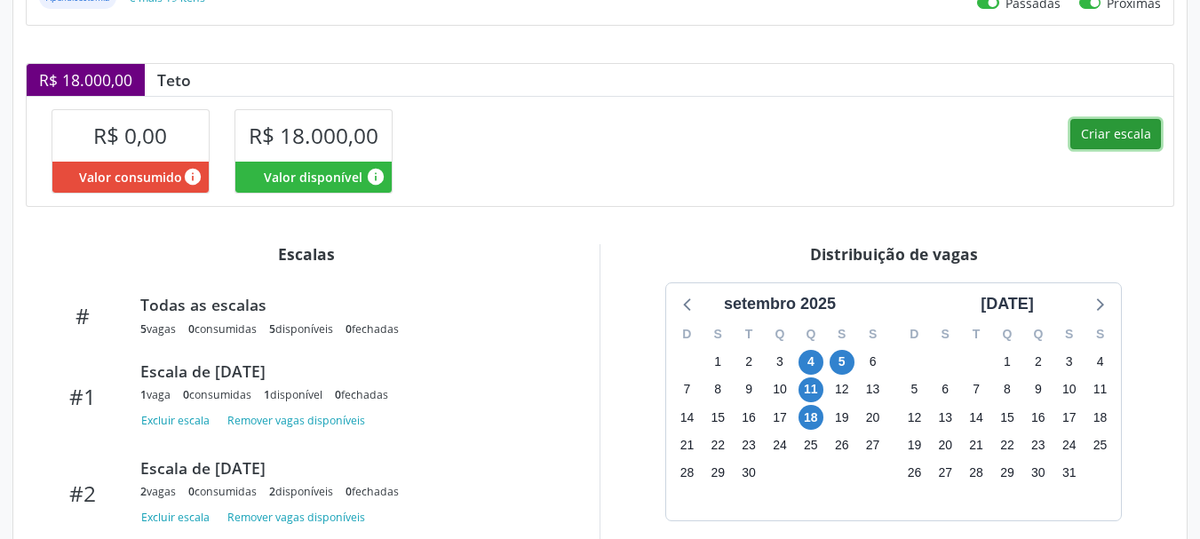
click at [1079, 139] on button "Criar escala" at bounding box center [1115, 134] width 91 height 30
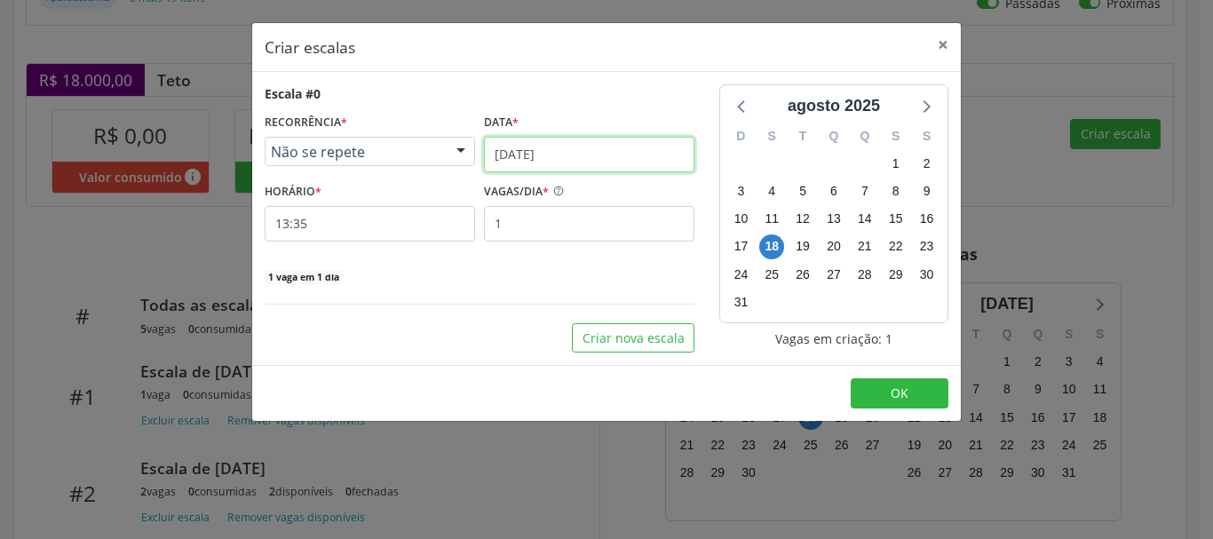
click at [599, 170] on input "18/08/2025" at bounding box center [589, 155] width 210 height 36
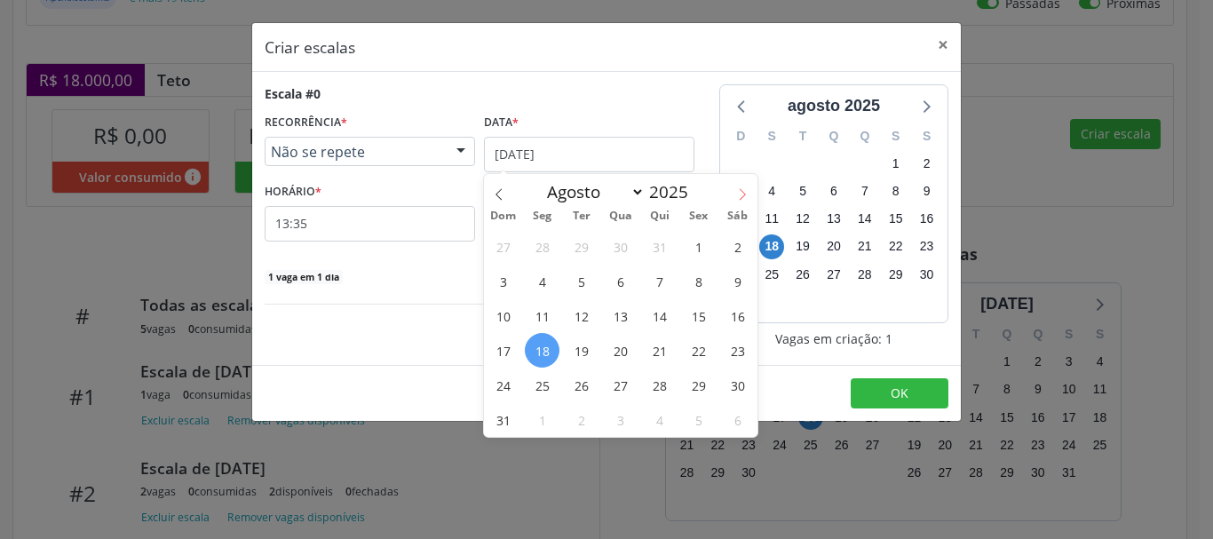
click at [734, 197] on span at bounding box center [742, 189] width 30 height 30
select select "8"
click at [662, 359] on span "25" at bounding box center [659, 350] width 35 height 35
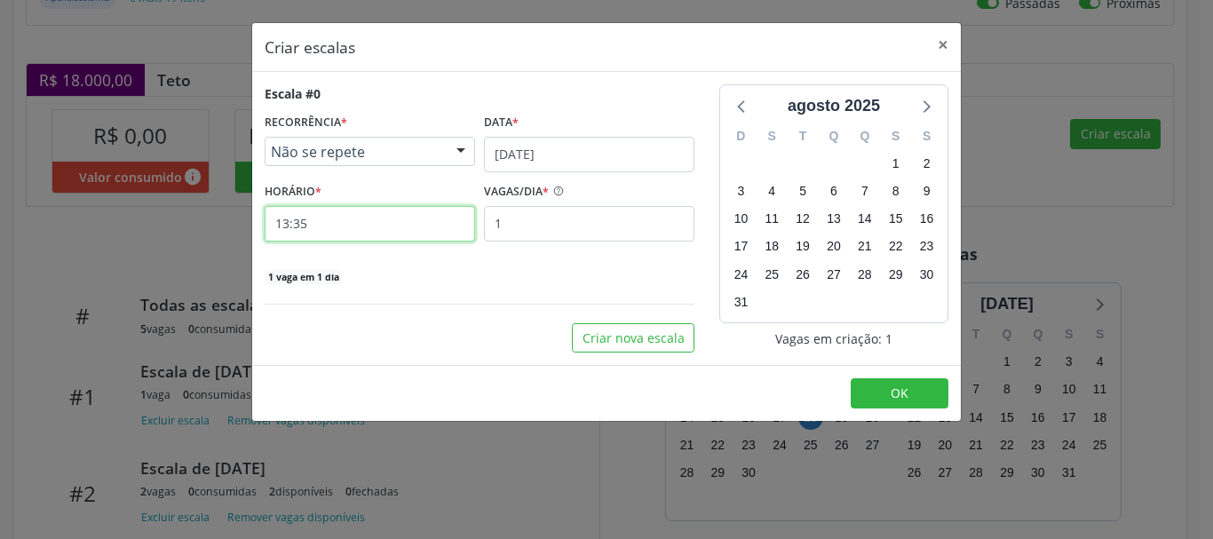
click at [400, 228] on input "13:35" at bounding box center [370, 224] width 210 height 36
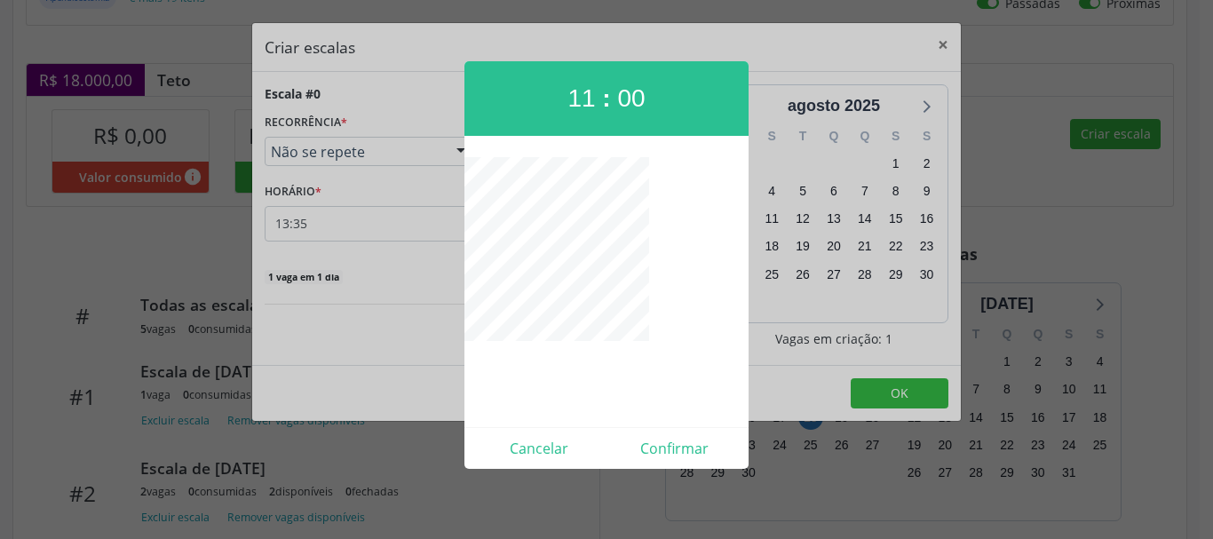
click at [677, 461] on div "Cancelar Confirmar" at bounding box center [606, 448] width 284 height 42
drag, startPoint x: 638, startPoint y: 437, endPoint x: 761, endPoint y: 462, distance: 125.0
click at [638, 438] on button "Confirmar" at bounding box center [674, 448] width 136 height 28
type input "11:00"
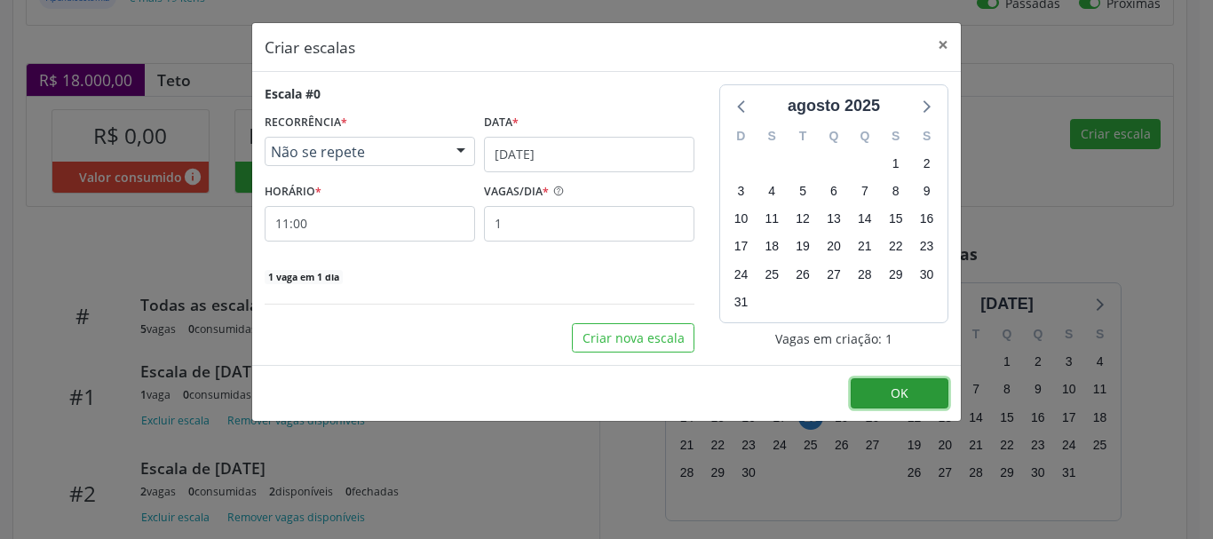
click at [905, 384] on span "OK" at bounding box center [900, 392] width 18 height 17
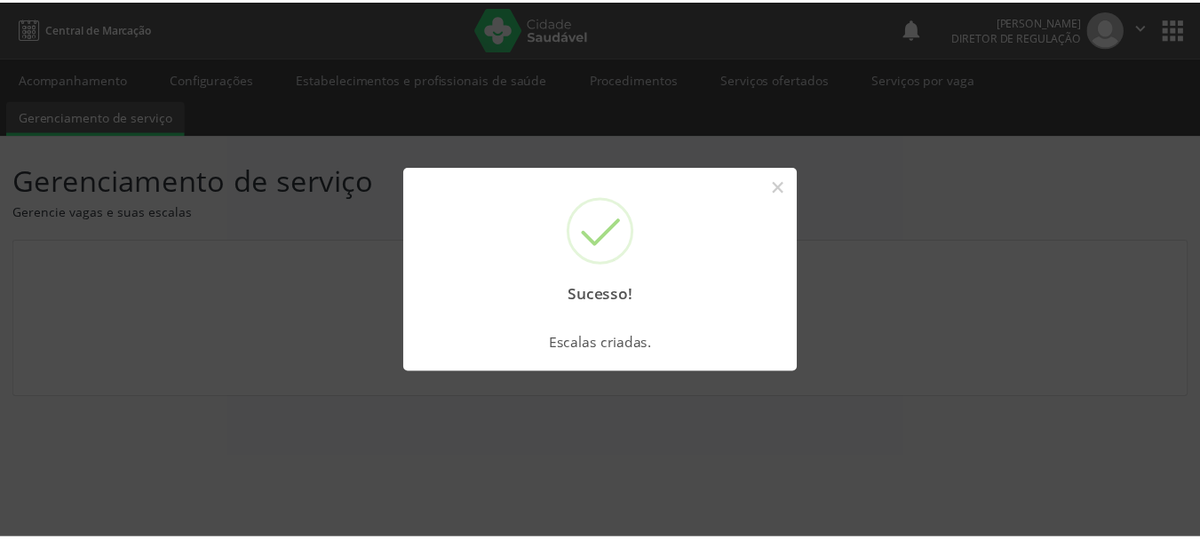
scroll to position [0, 0]
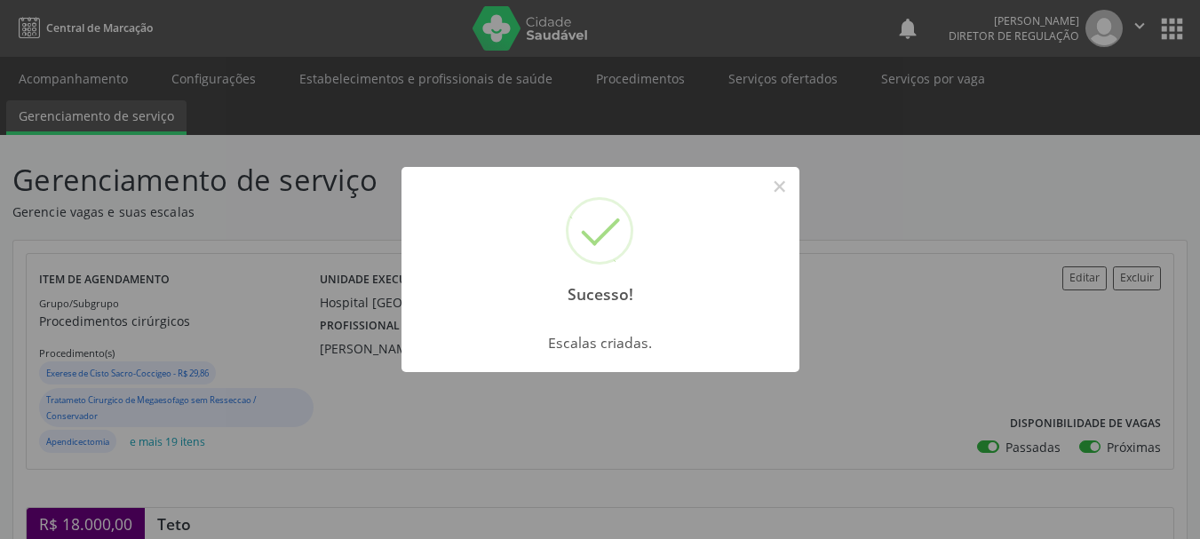
drag, startPoint x: 763, startPoint y: 178, endPoint x: 807, endPoint y: 199, distance: 49.2
click at [764, 178] on div "Sucesso! ×" at bounding box center [600, 243] width 398 height 153
drag, startPoint x: 807, startPoint y: 199, endPoint x: 788, endPoint y: 189, distance: 21.8
click at [806, 199] on div "Sucesso! × Escalas criadas. OK Cancel" at bounding box center [600, 269] width 1200 height 539
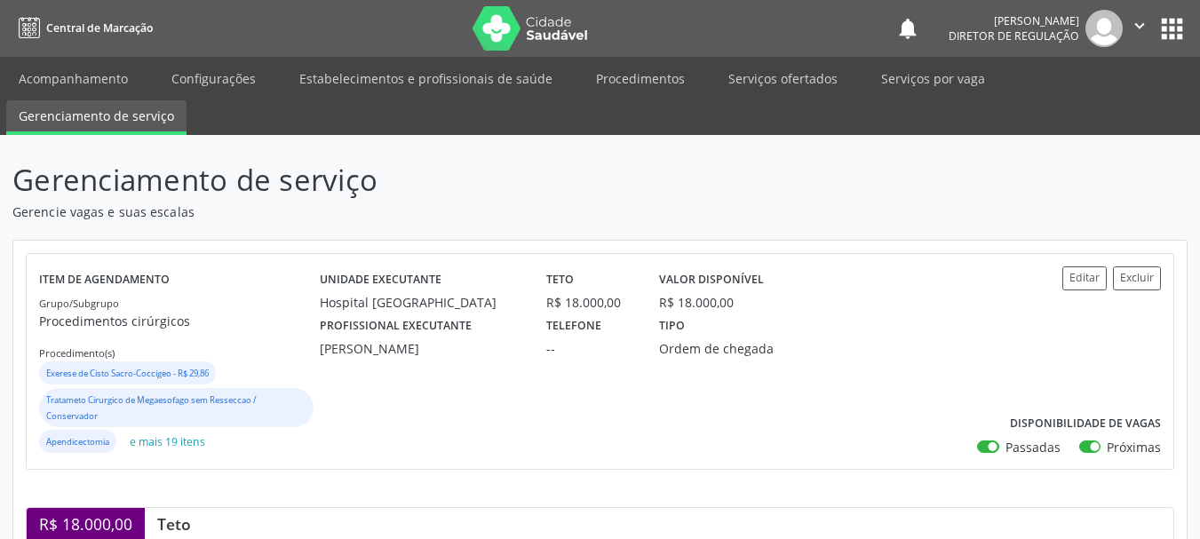
click at [788, 189] on p "Gerenciamento de serviço" at bounding box center [423, 180] width 822 height 44
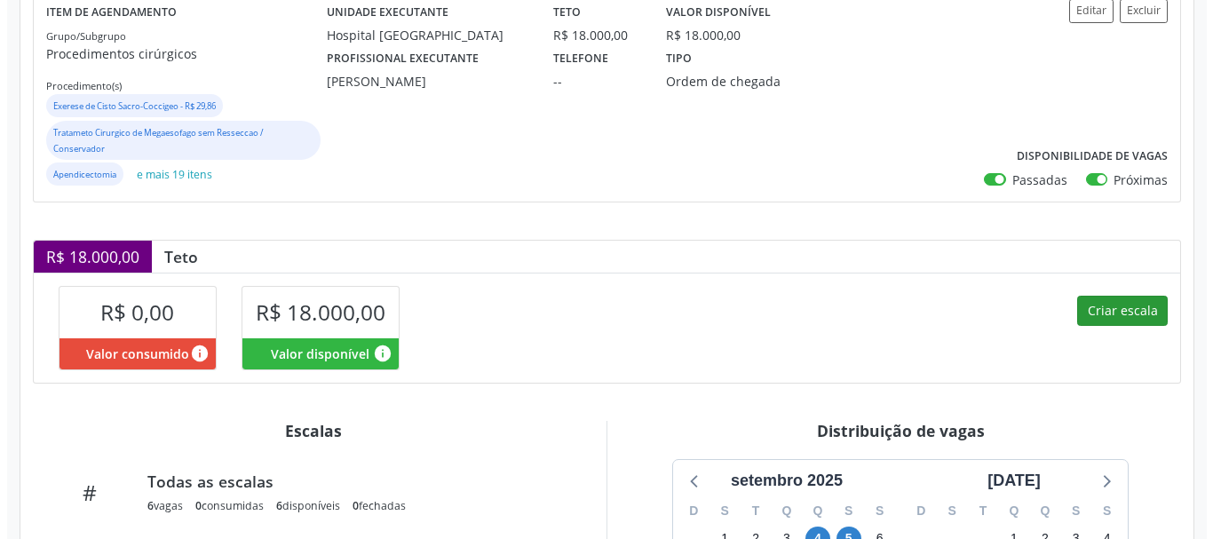
scroll to position [266, 0]
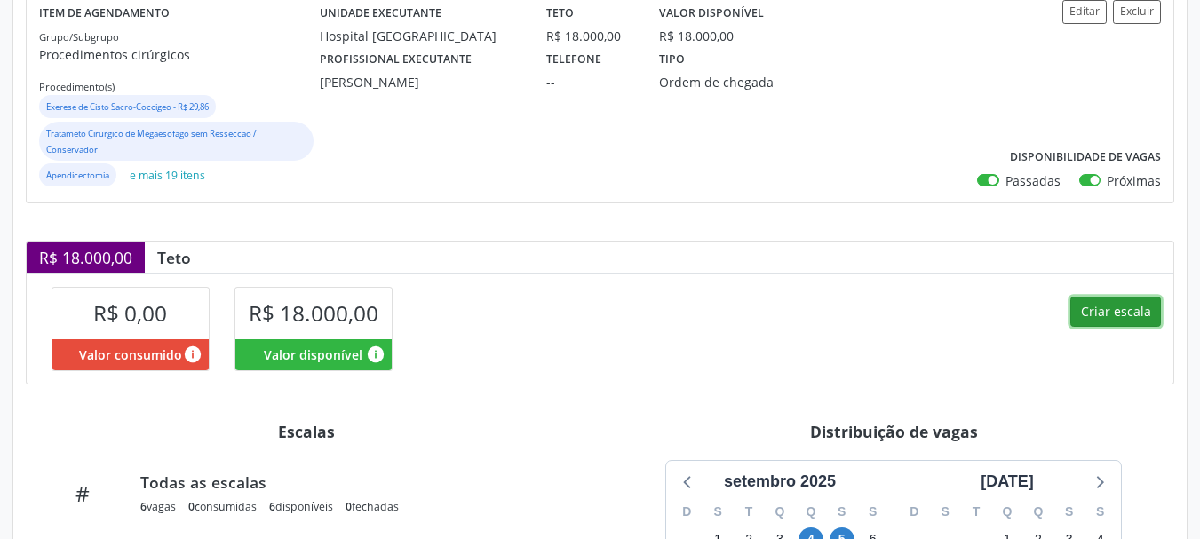
click at [1093, 309] on button "Criar escala" at bounding box center [1115, 312] width 91 height 30
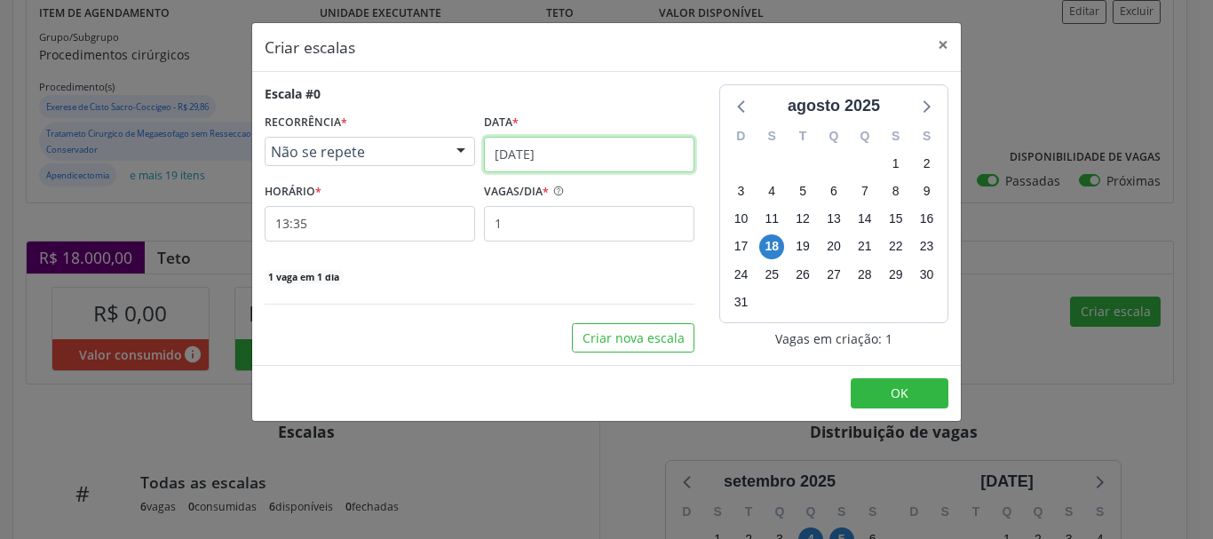
click at [542, 148] on input "18/08/2025" at bounding box center [589, 155] width 210 height 36
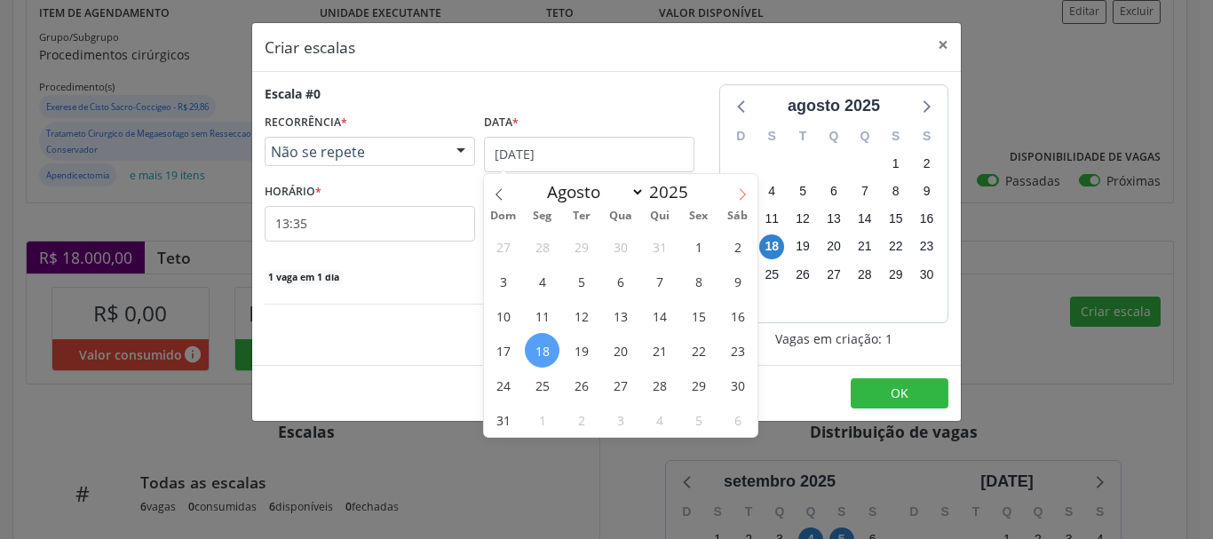
click at [741, 193] on icon at bounding box center [742, 194] width 12 height 12
select select "8"
click at [684, 283] on span "12" at bounding box center [698, 281] width 35 height 35
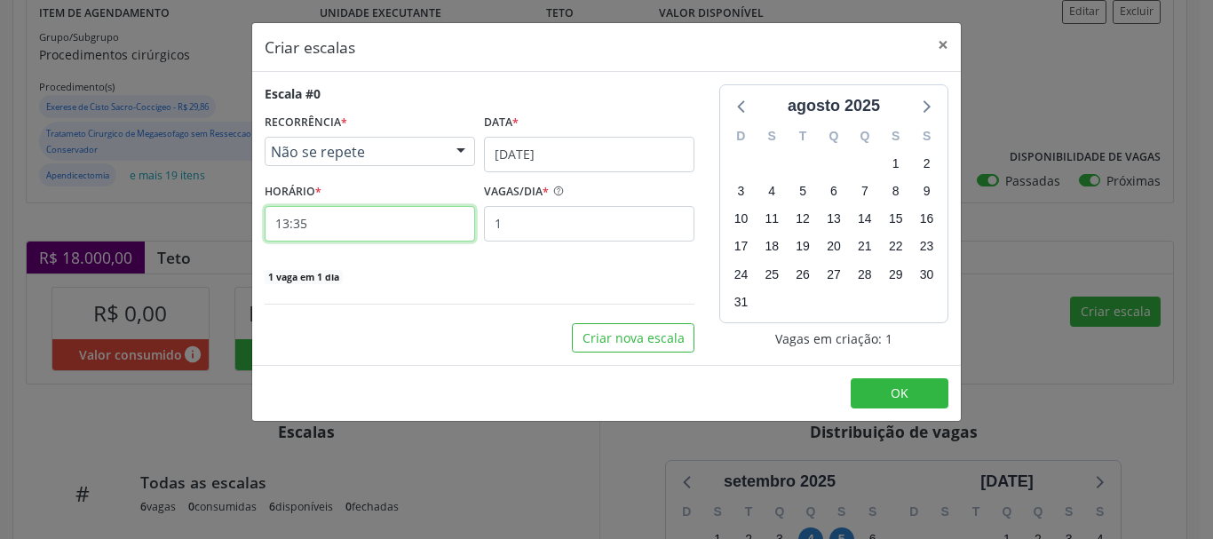
click at [426, 222] on input "13:35" at bounding box center [370, 224] width 210 height 36
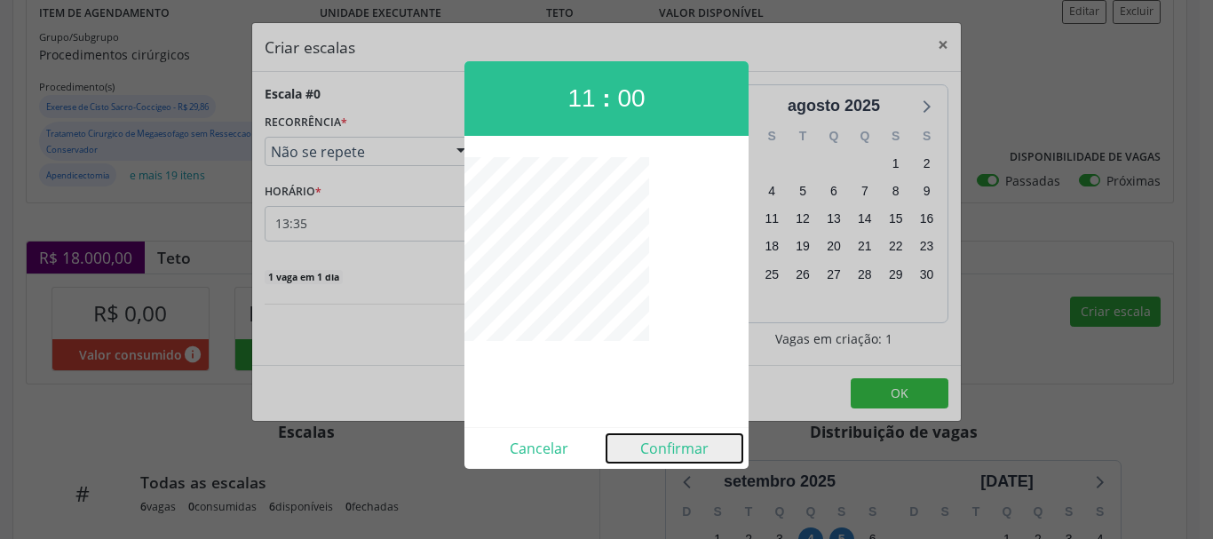
click at [653, 440] on button "Confirmar" at bounding box center [674, 448] width 136 height 28
type input "11:00"
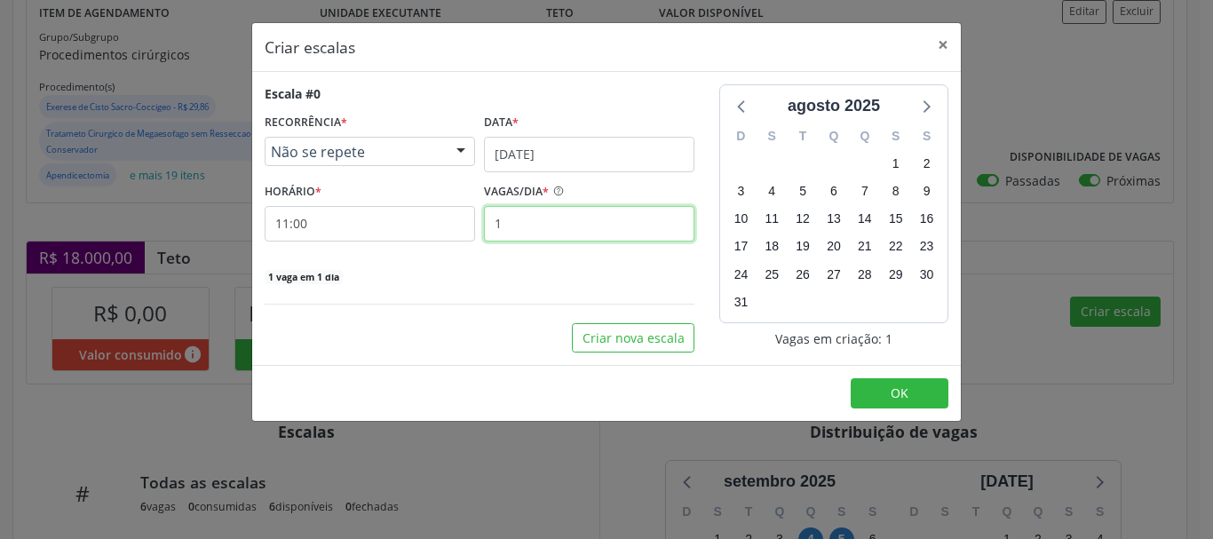
click at [607, 225] on input "1" at bounding box center [589, 224] width 210 height 36
type input "2"
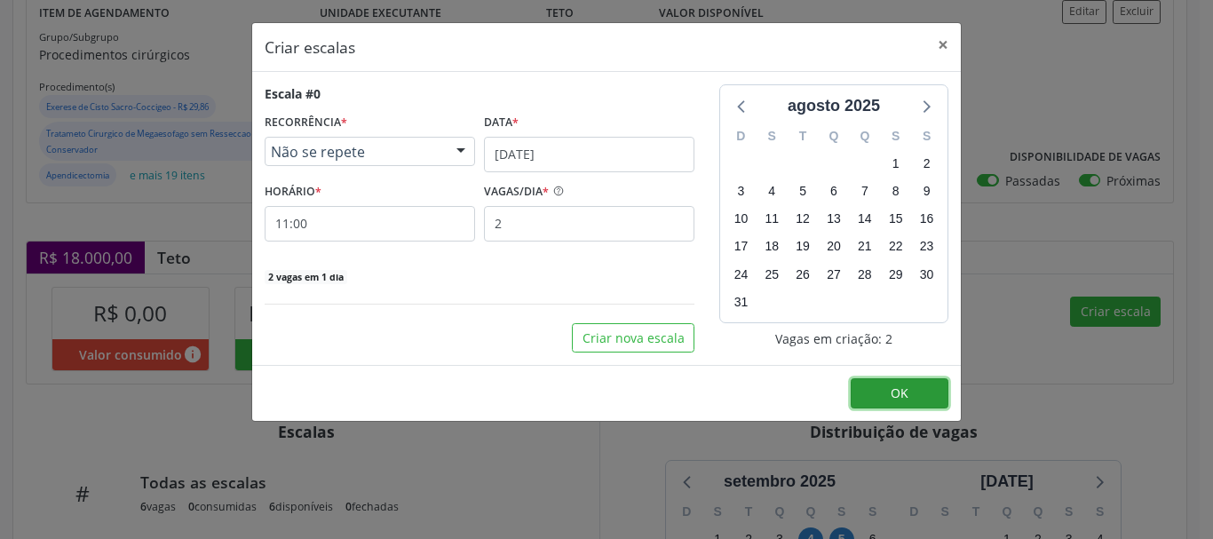
click at [893, 402] on button "OK" at bounding box center [900, 393] width 98 height 30
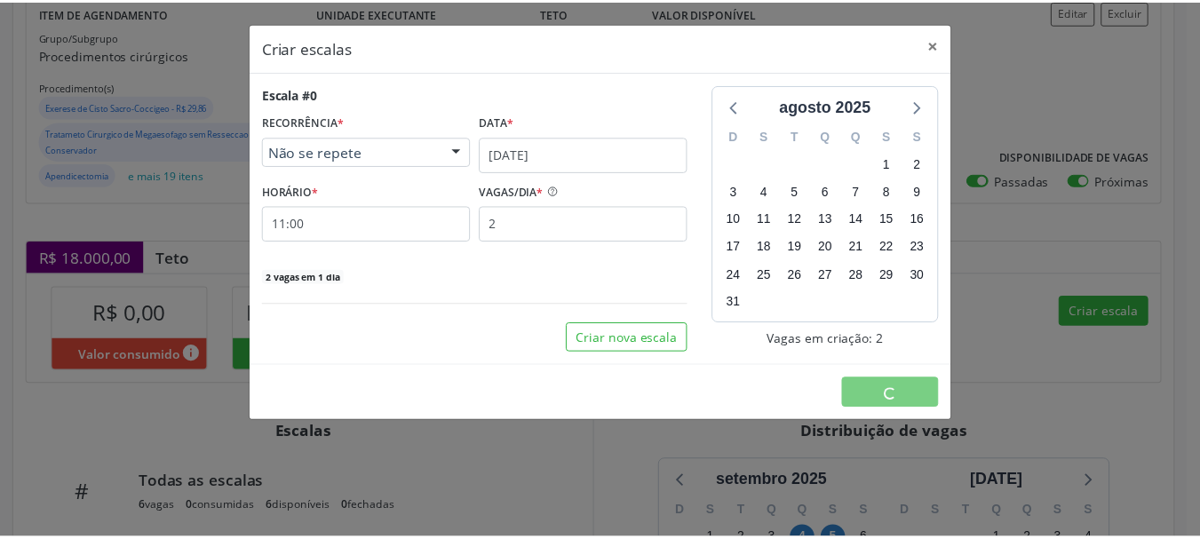
scroll to position [0, 0]
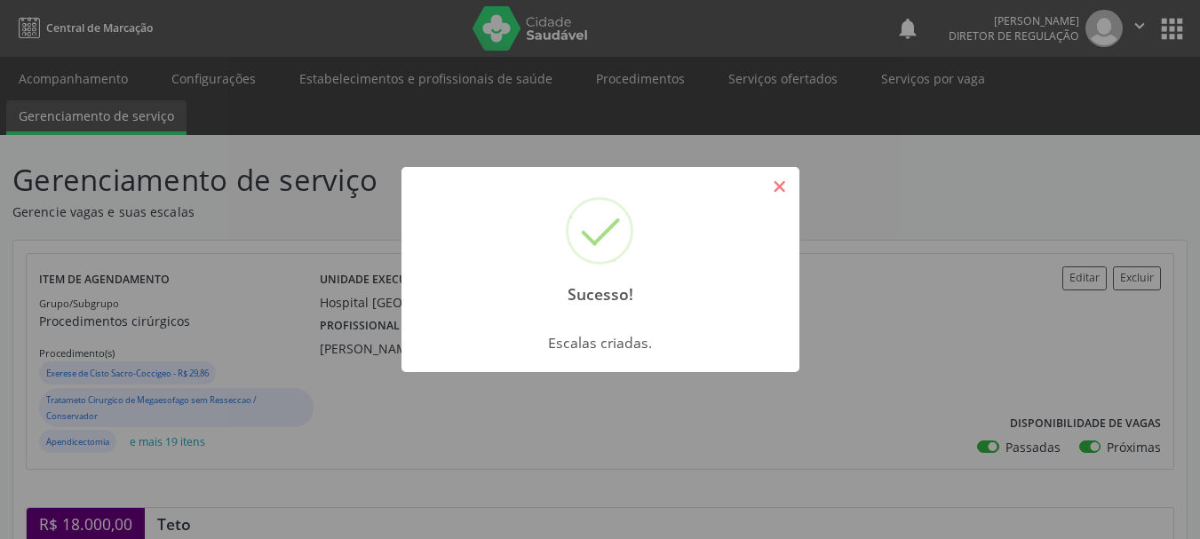
click at [785, 196] on button "×" at bounding box center [780, 186] width 30 height 30
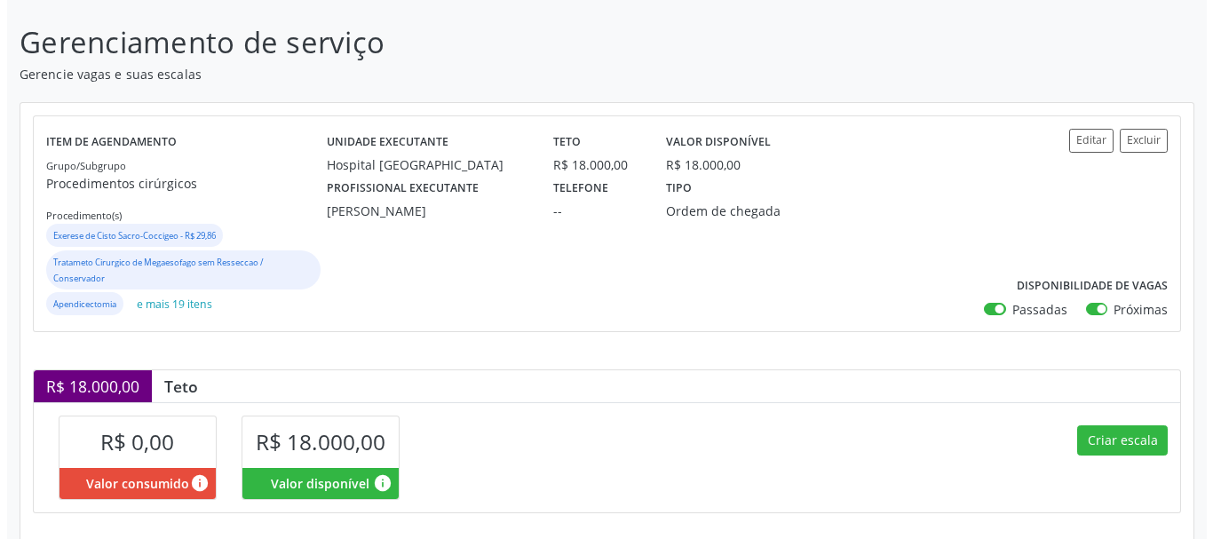
scroll to position [266, 0]
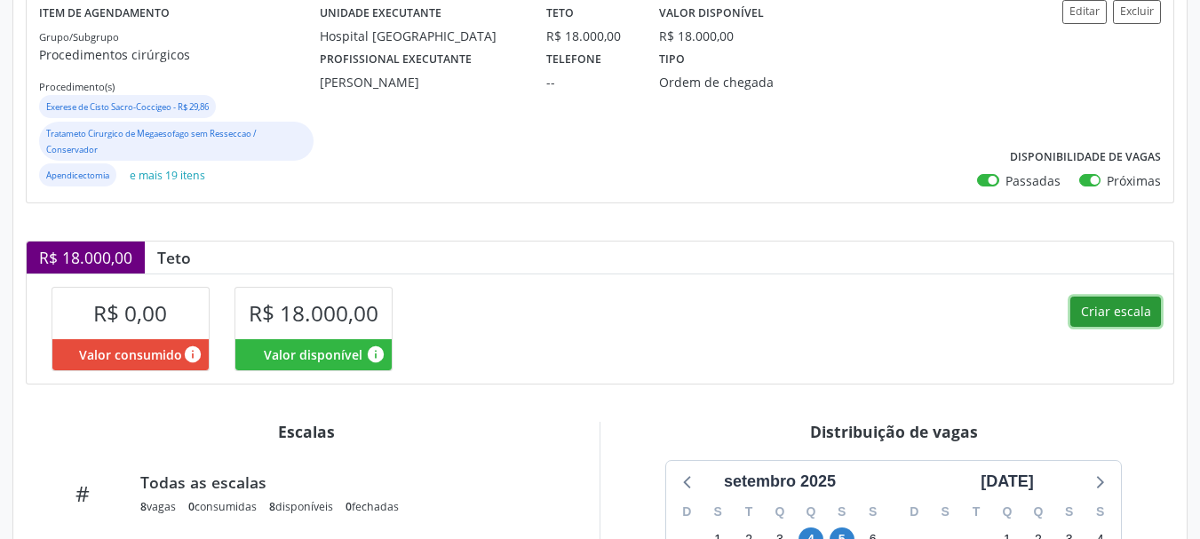
click at [1126, 311] on button "Criar escala" at bounding box center [1115, 312] width 91 height 30
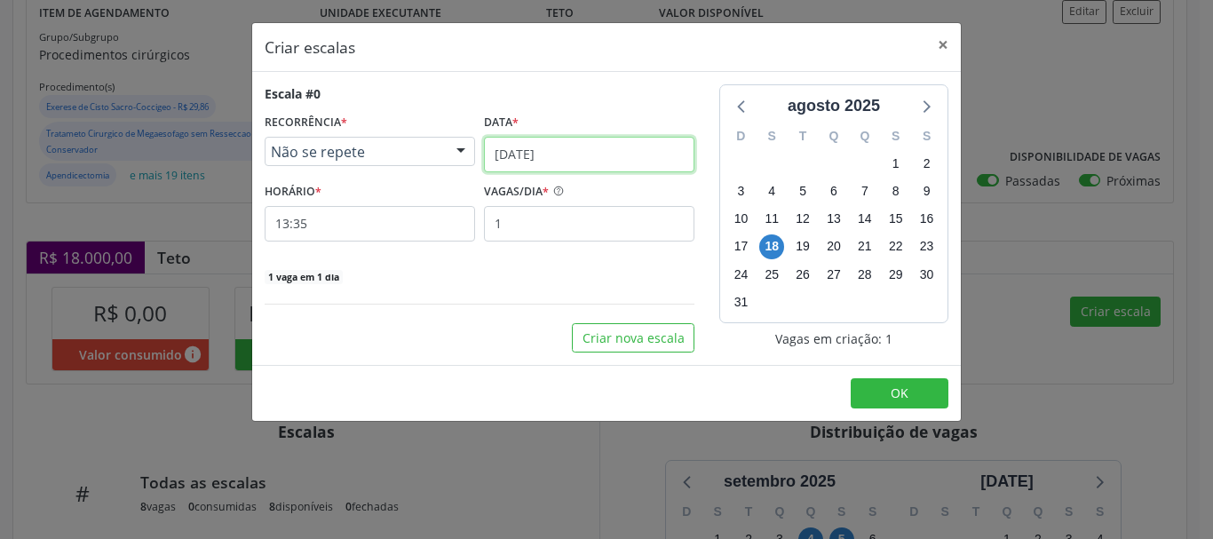
click at [572, 144] on input "18/08/2025" at bounding box center [589, 155] width 210 height 36
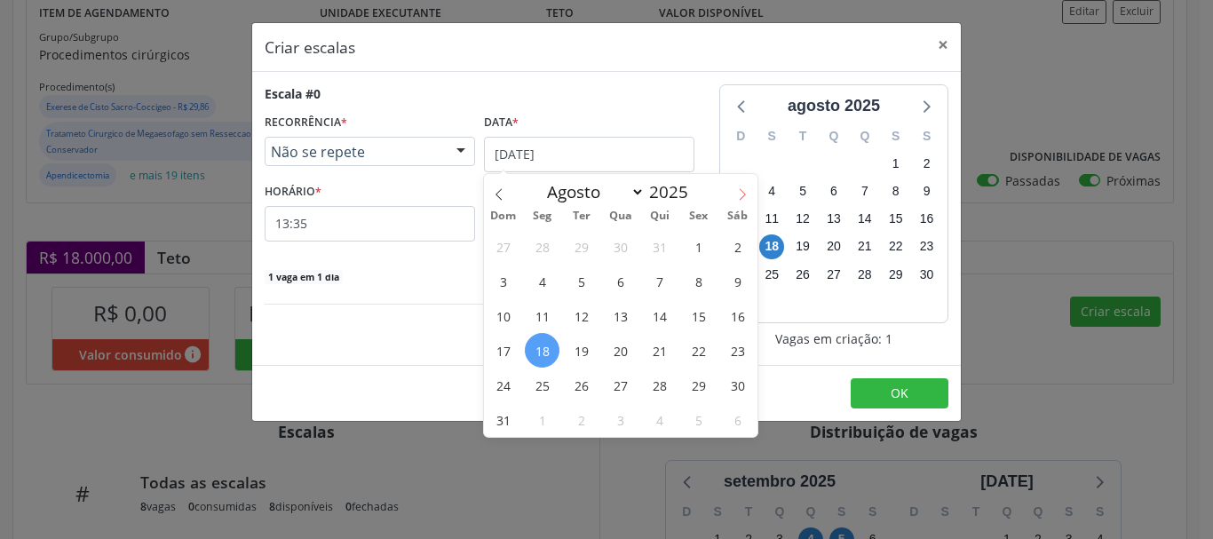
click at [750, 190] on span at bounding box center [742, 189] width 30 height 30
select select "8"
click at [701, 312] on span "19" at bounding box center [698, 315] width 35 height 35
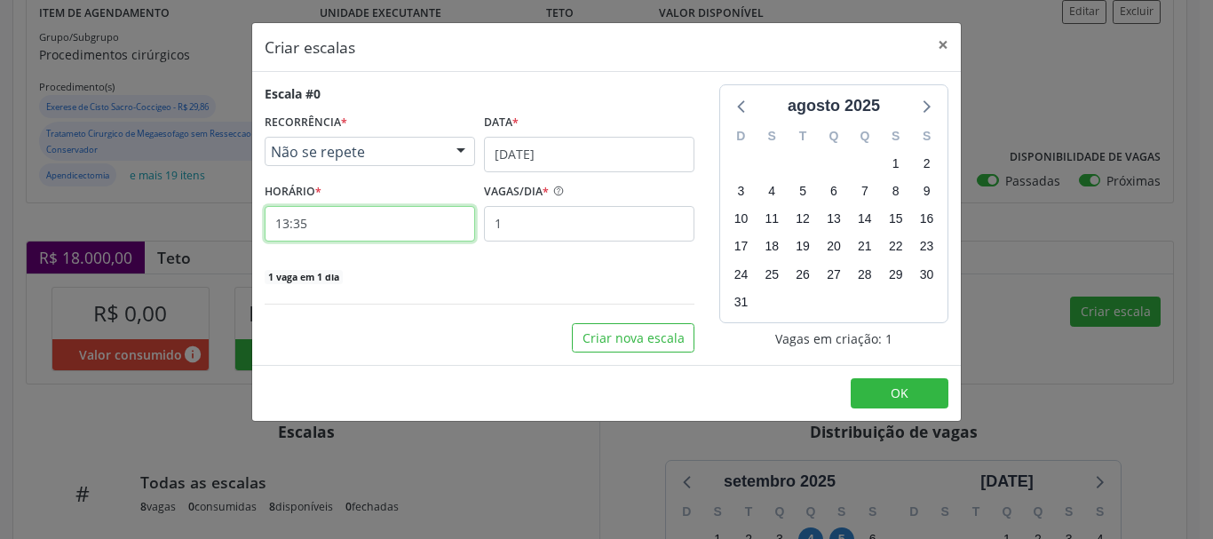
click at [447, 219] on input "13:35" at bounding box center [370, 224] width 210 height 36
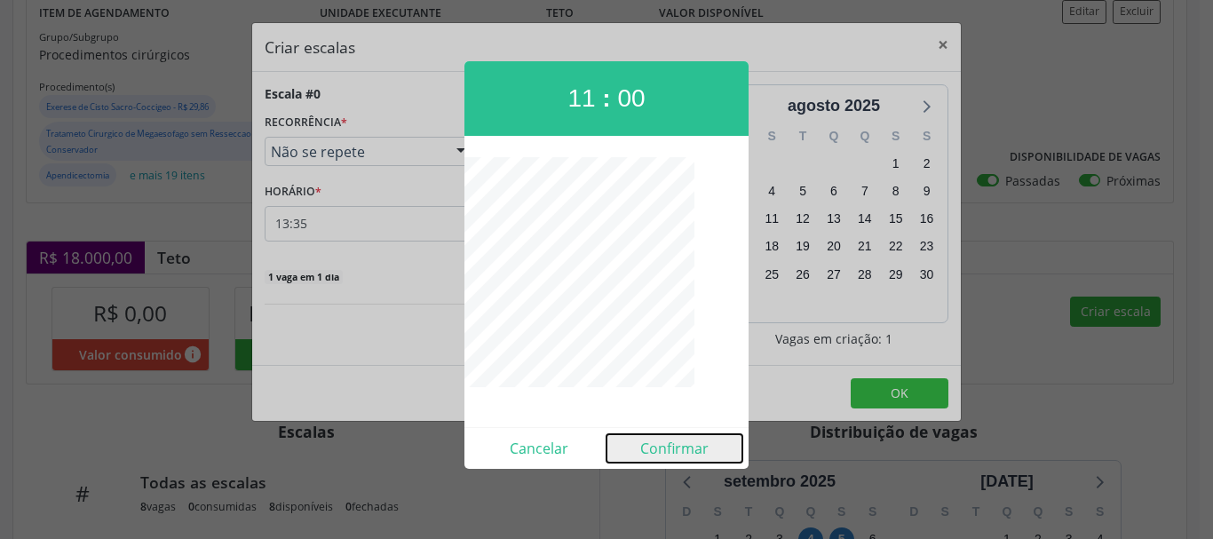
click at [666, 456] on button "Confirmar" at bounding box center [674, 448] width 136 height 28
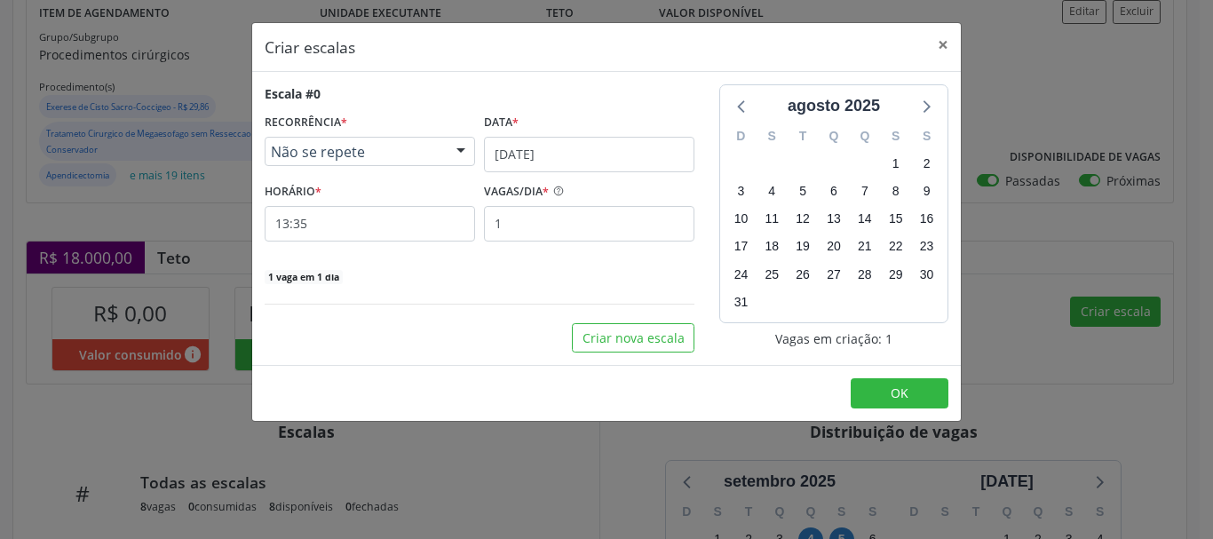
type input "11:00"
click at [527, 233] on input "1" at bounding box center [589, 224] width 210 height 36
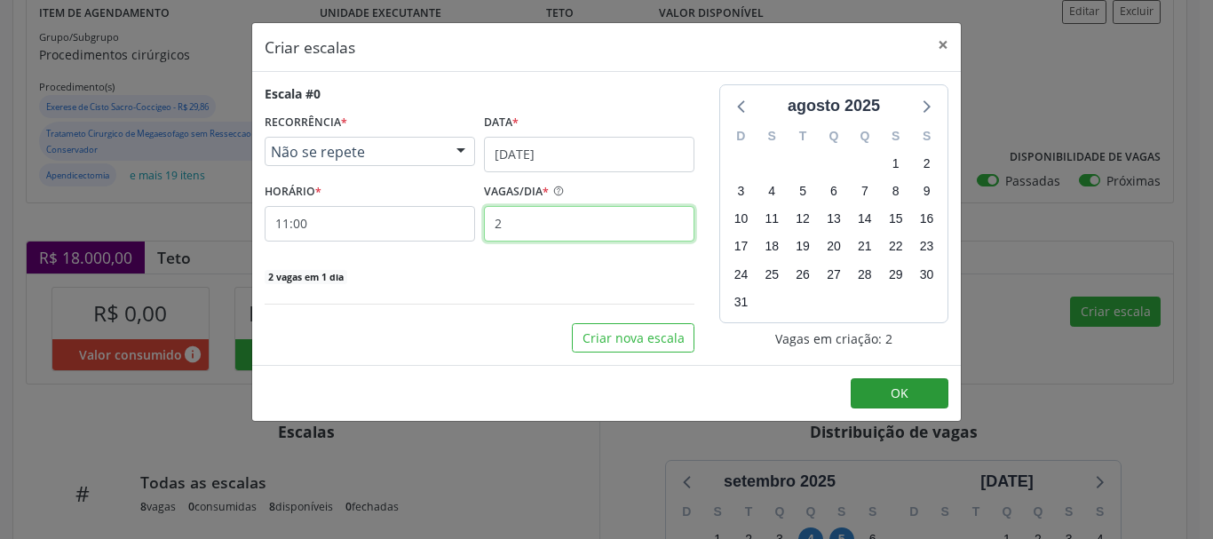
type input "2"
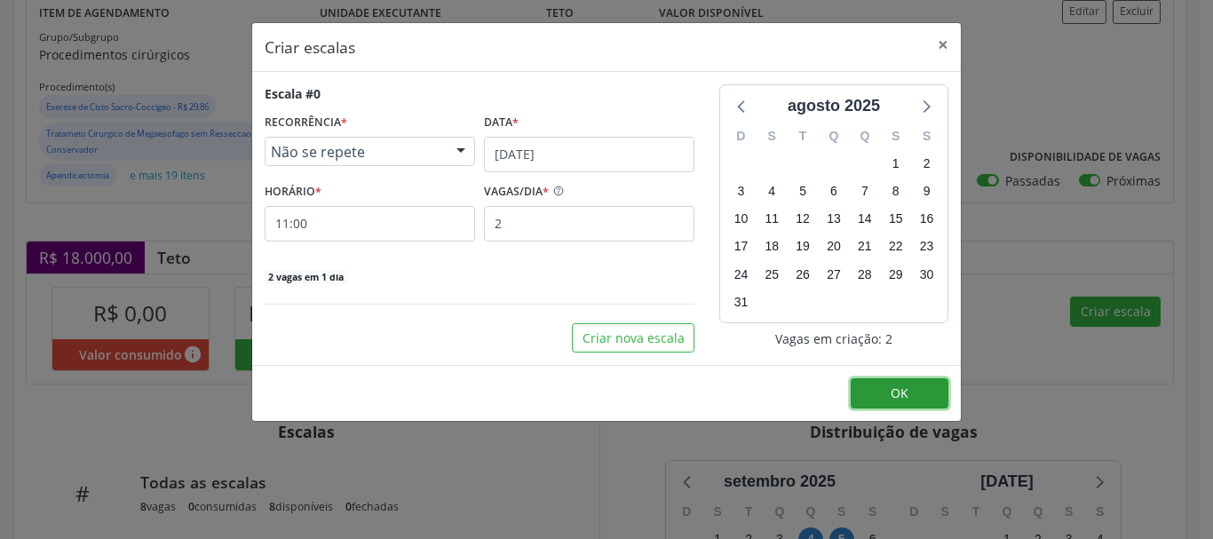
click at [900, 401] on span "OK" at bounding box center [900, 392] width 18 height 17
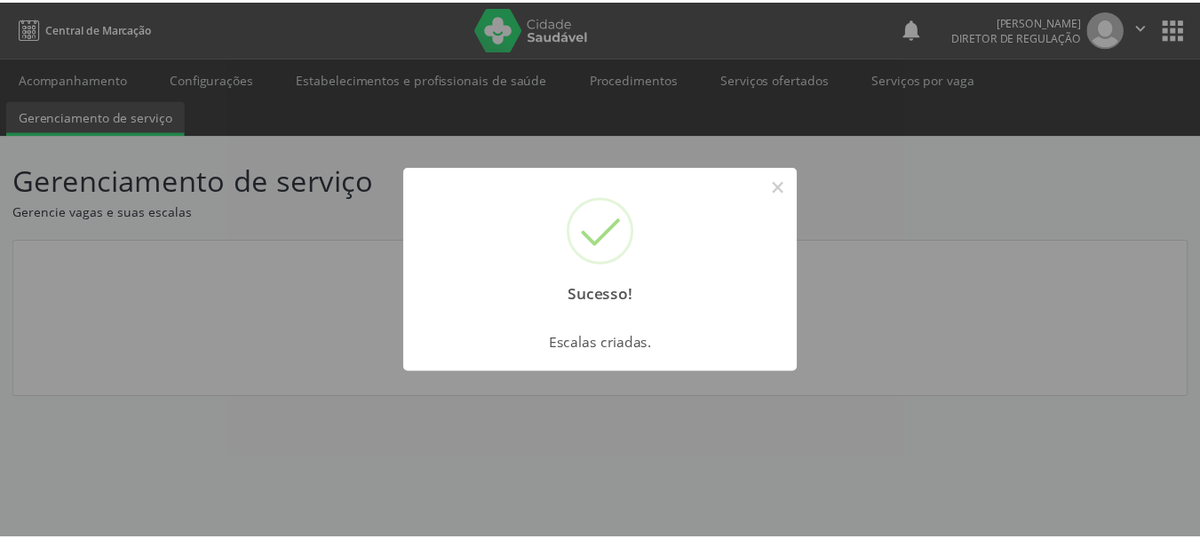
scroll to position [0, 0]
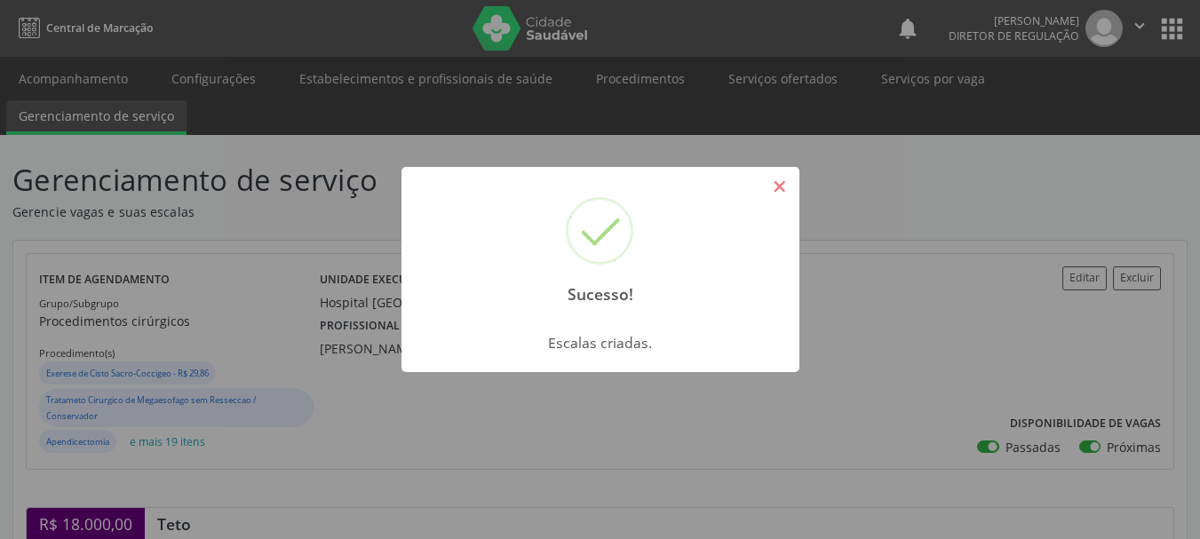
click at [778, 175] on button "×" at bounding box center [780, 186] width 30 height 30
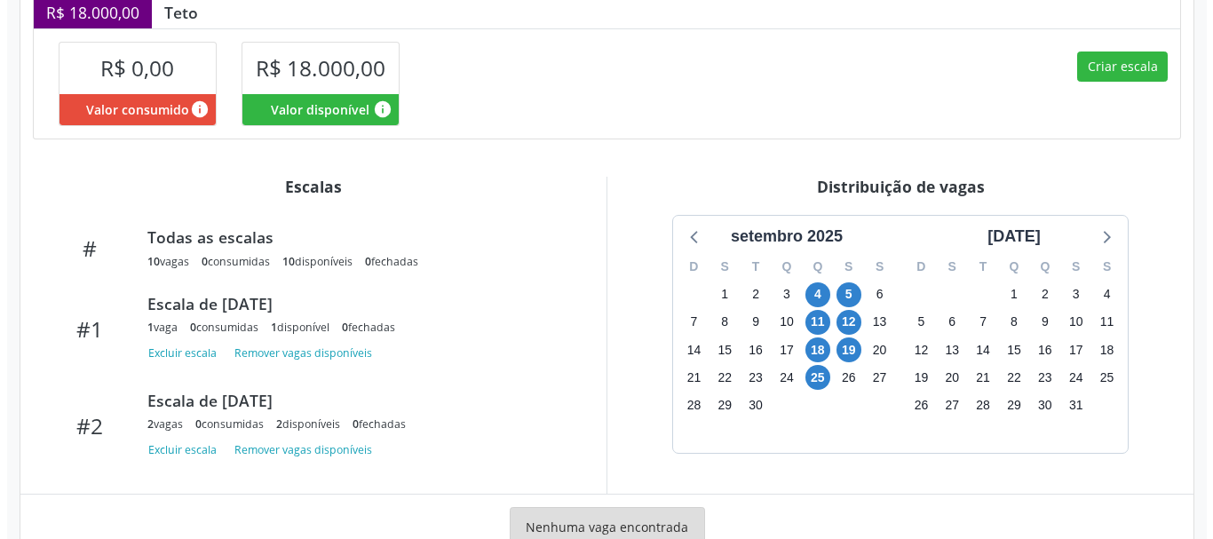
scroll to position [480, 0]
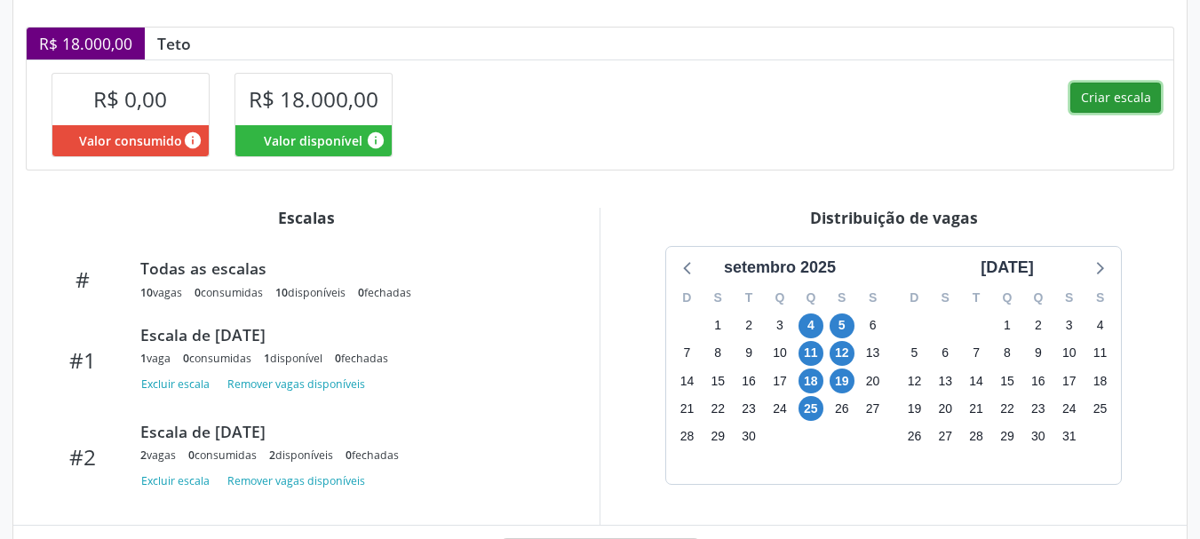
click at [1114, 112] on button "Criar escala" at bounding box center [1115, 98] width 91 height 30
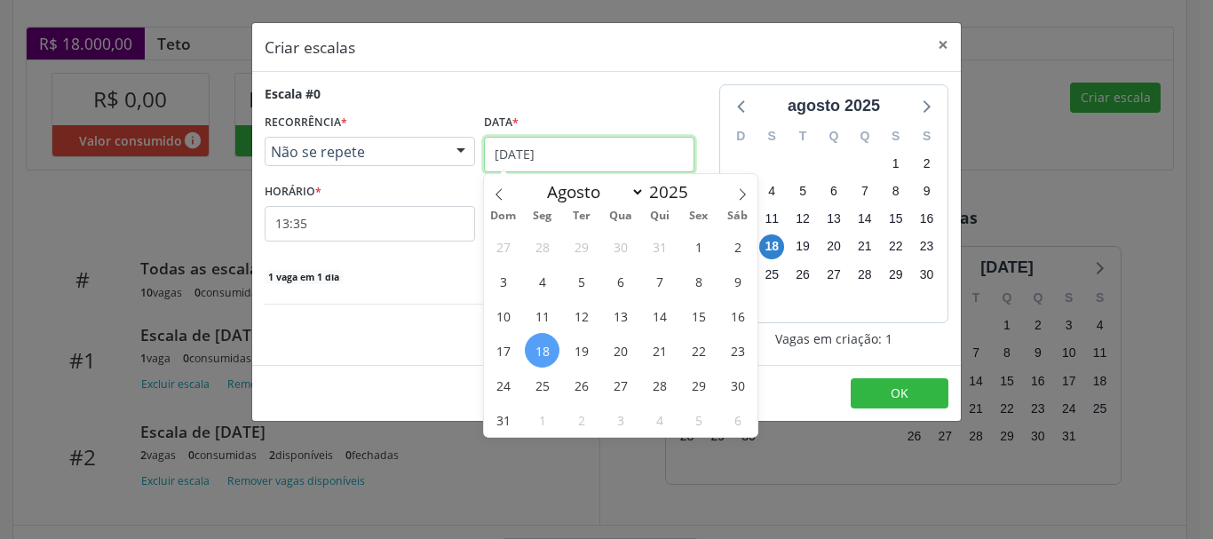
click at [628, 150] on input "18/08/2025" at bounding box center [589, 155] width 210 height 36
click at [745, 193] on icon at bounding box center [742, 194] width 12 height 12
select select "8"
click at [695, 344] on span "26" at bounding box center [698, 350] width 35 height 35
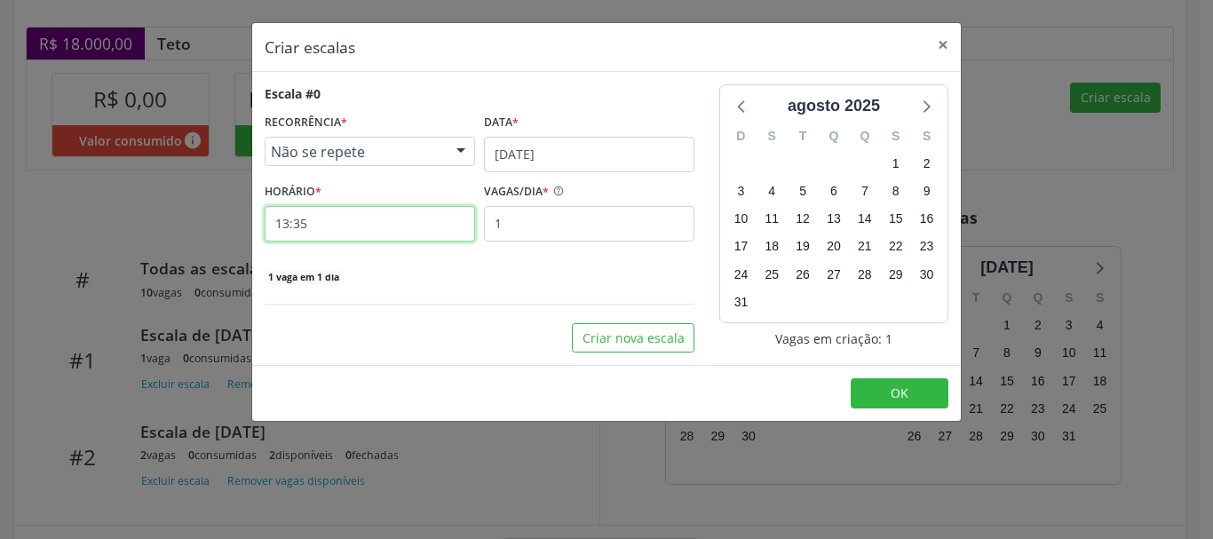
click at [390, 217] on input "13:35" at bounding box center [370, 224] width 210 height 36
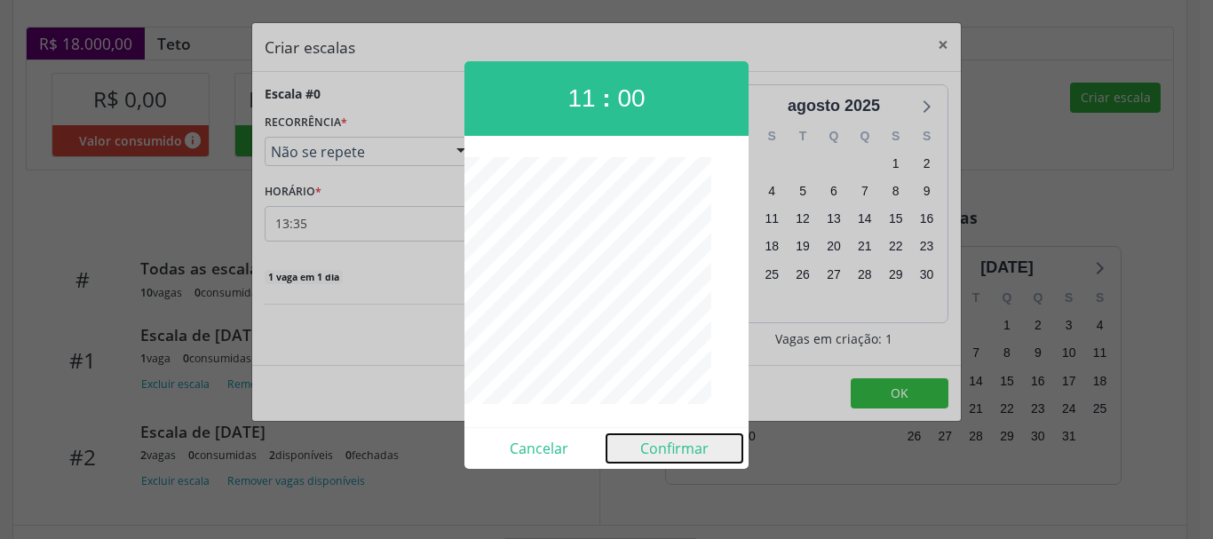
click at [676, 457] on button "Confirmar" at bounding box center [674, 448] width 136 height 28
type input "11:00"
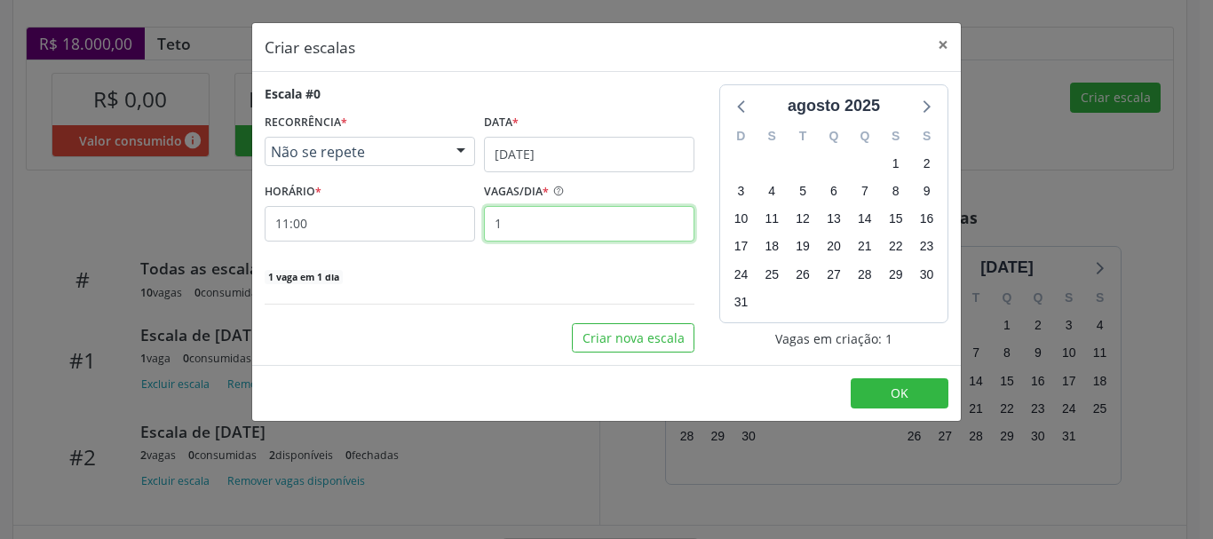
click at [580, 234] on input "1" at bounding box center [589, 224] width 210 height 36
type input "2"
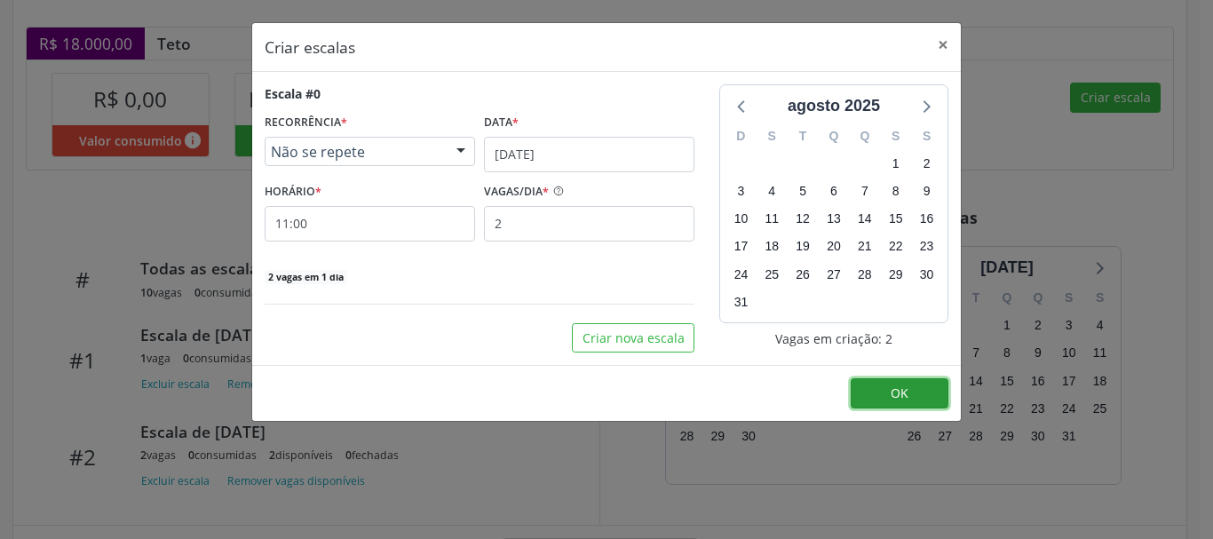
drag, startPoint x: 884, startPoint y: 396, endPoint x: 865, endPoint y: 392, distance: 19.2
click at [877, 397] on button "OK" at bounding box center [900, 393] width 98 height 30
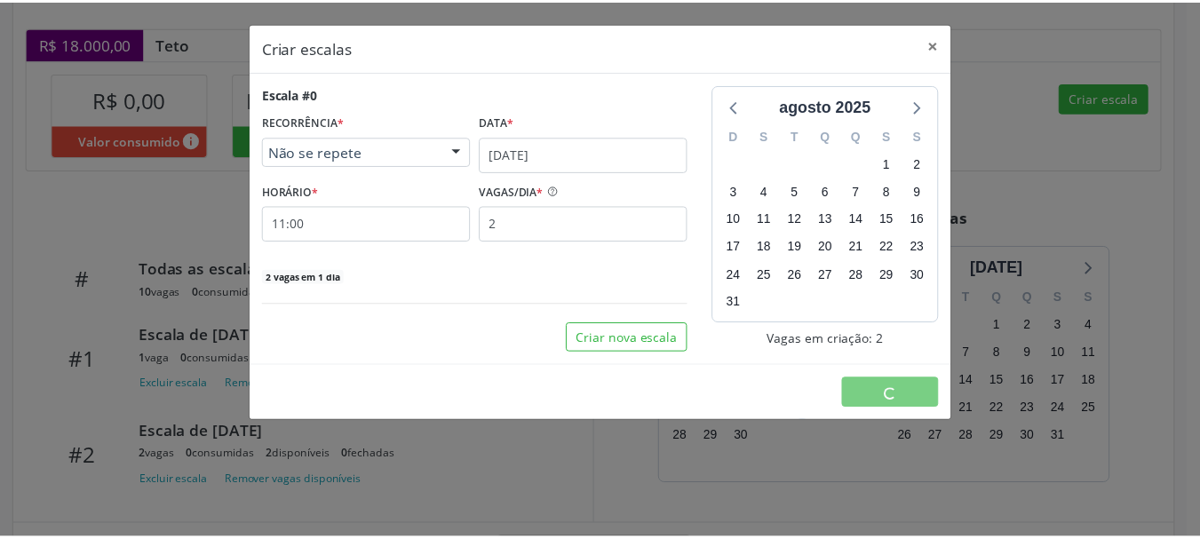
scroll to position [0, 0]
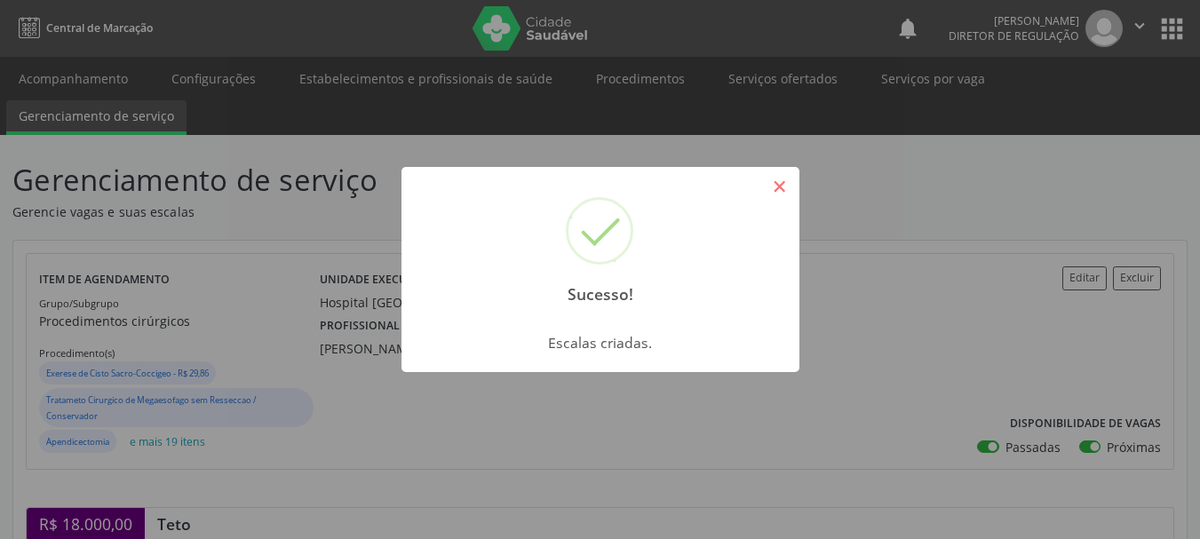
click at [785, 192] on button "×" at bounding box center [780, 186] width 30 height 30
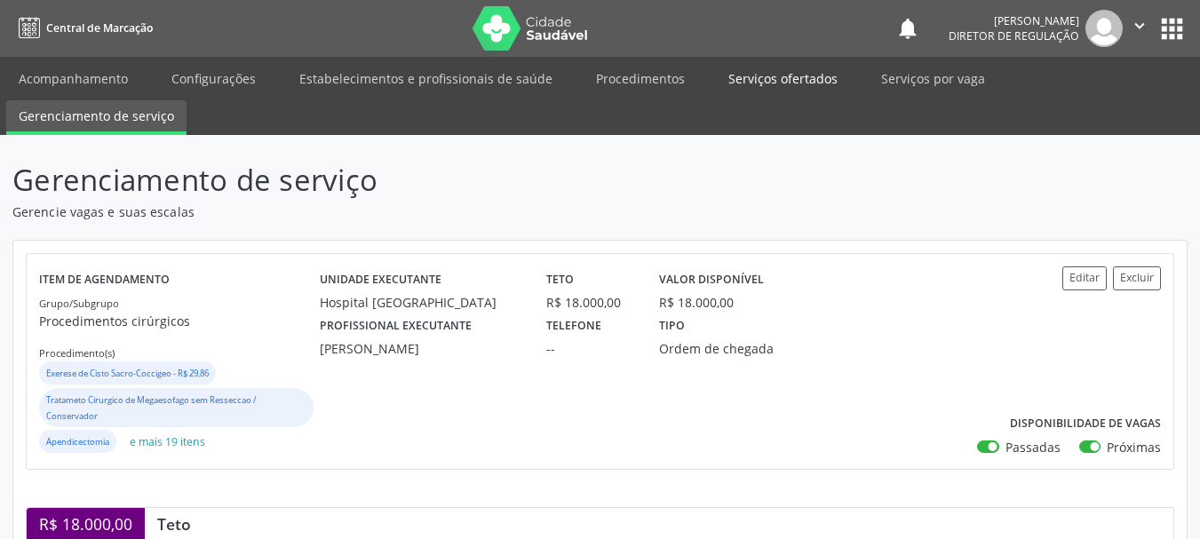
click at [778, 91] on link "Serviços ofertados" at bounding box center [783, 78] width 134 height 31
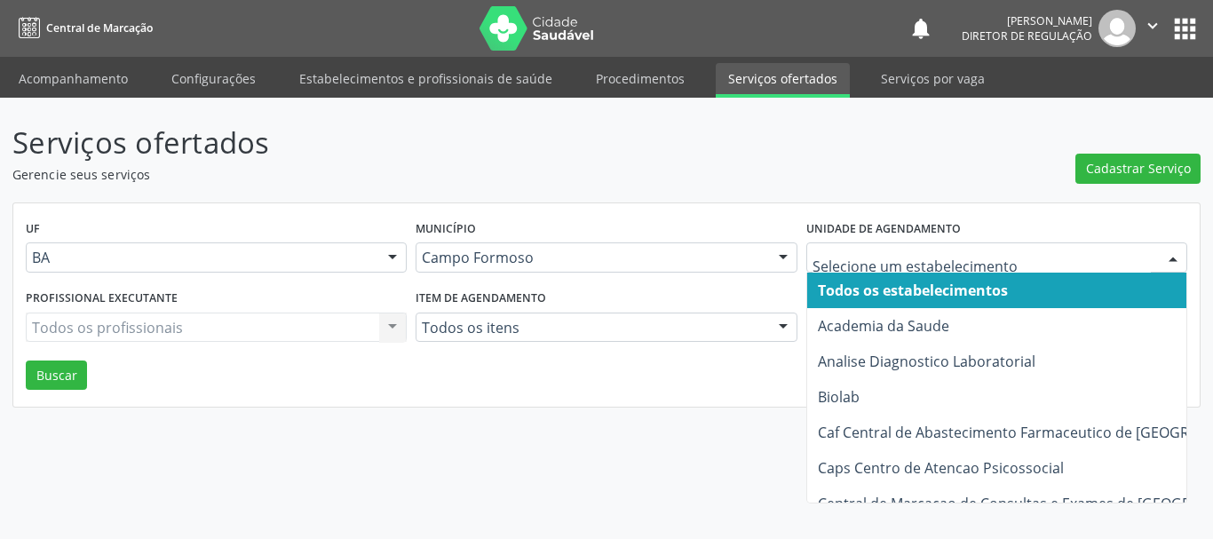
click at [932, 245] on div at bounding box center [996, 257] width 381 height 30
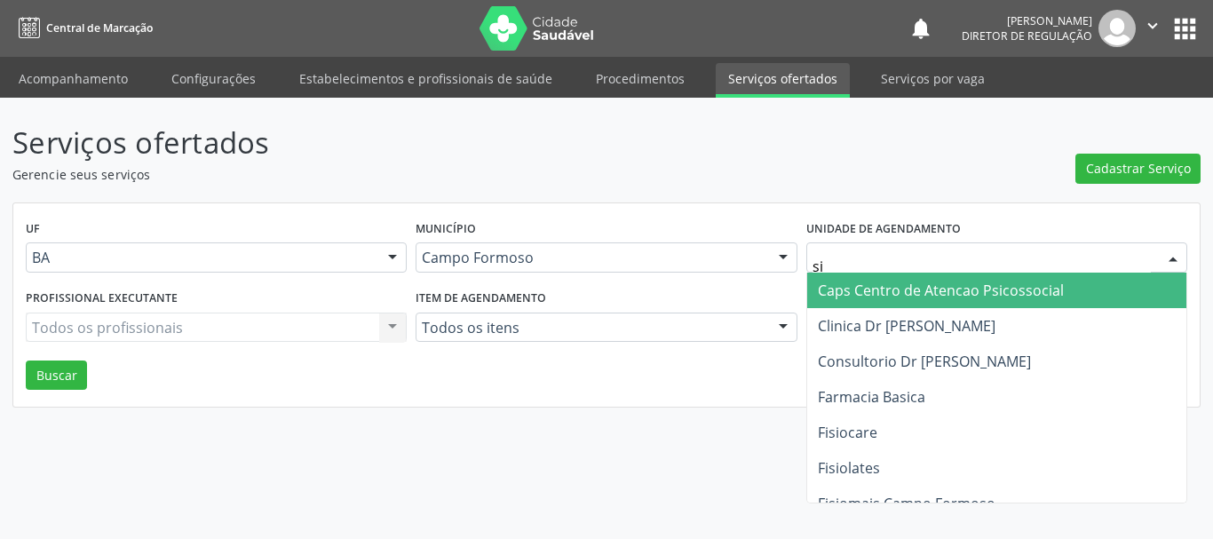
type input "s"
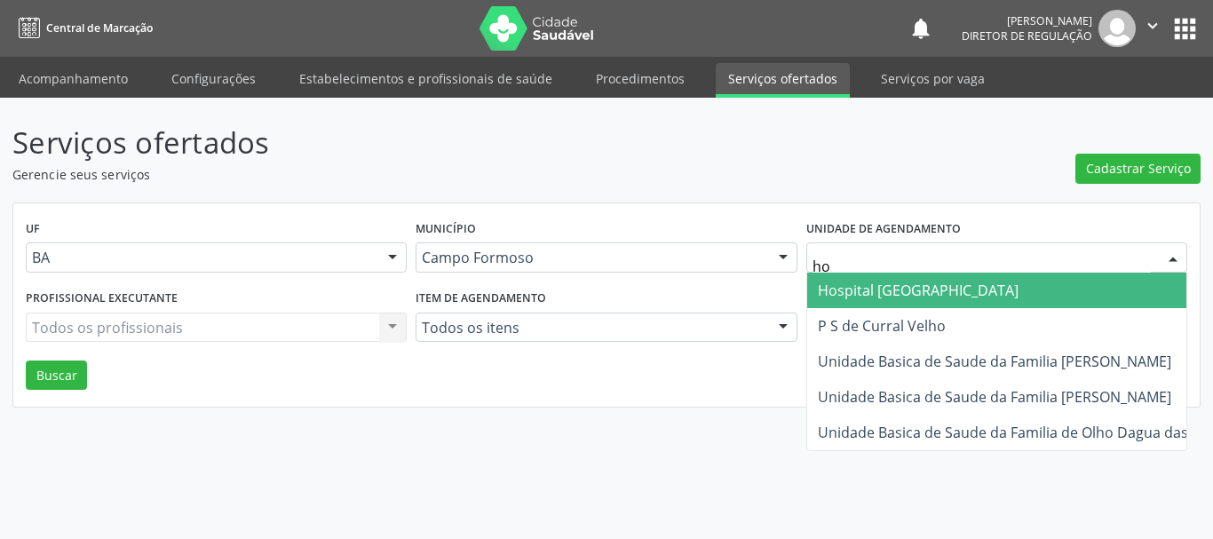
type input "hos"
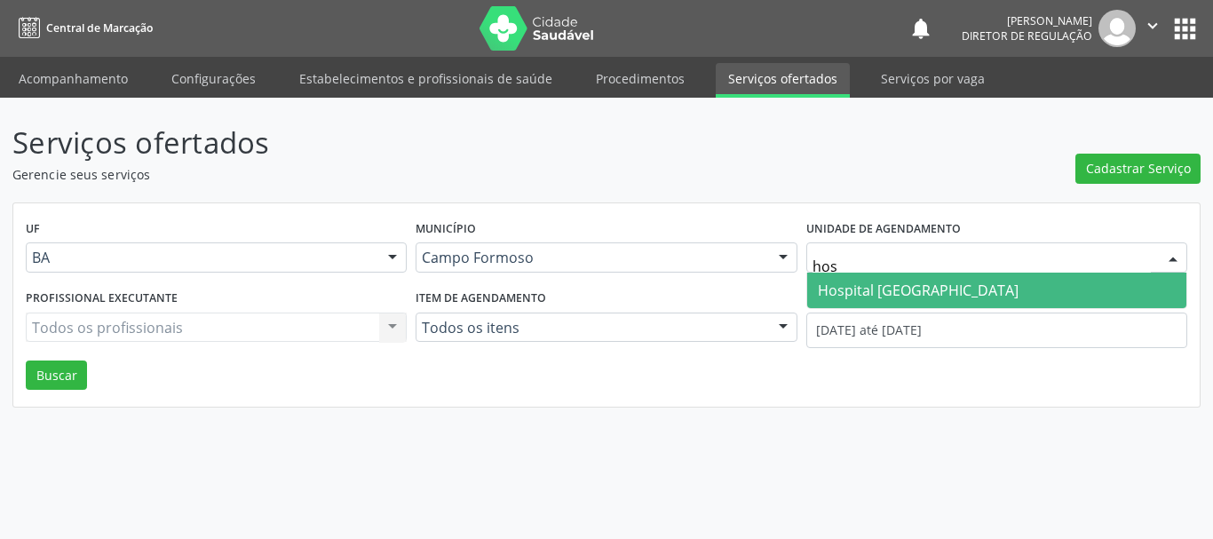
click at [932, 293] on span "Hospital [GEOGRAPHIC_DATA]" at bounding box center [918, 291] width 201 height 20
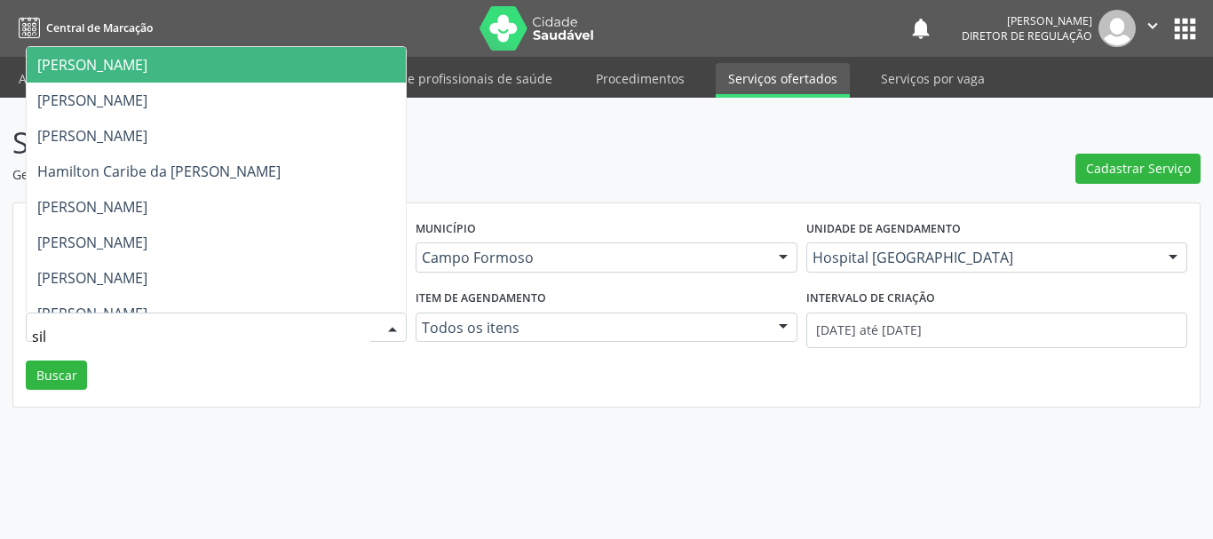
type input "silv"
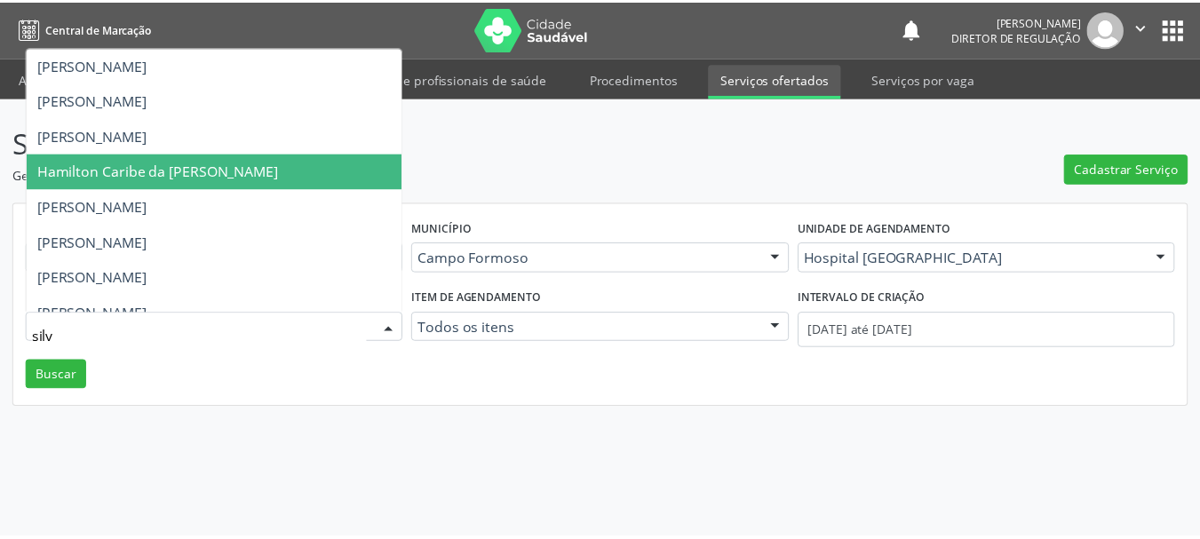
scroll to position [19, 0]
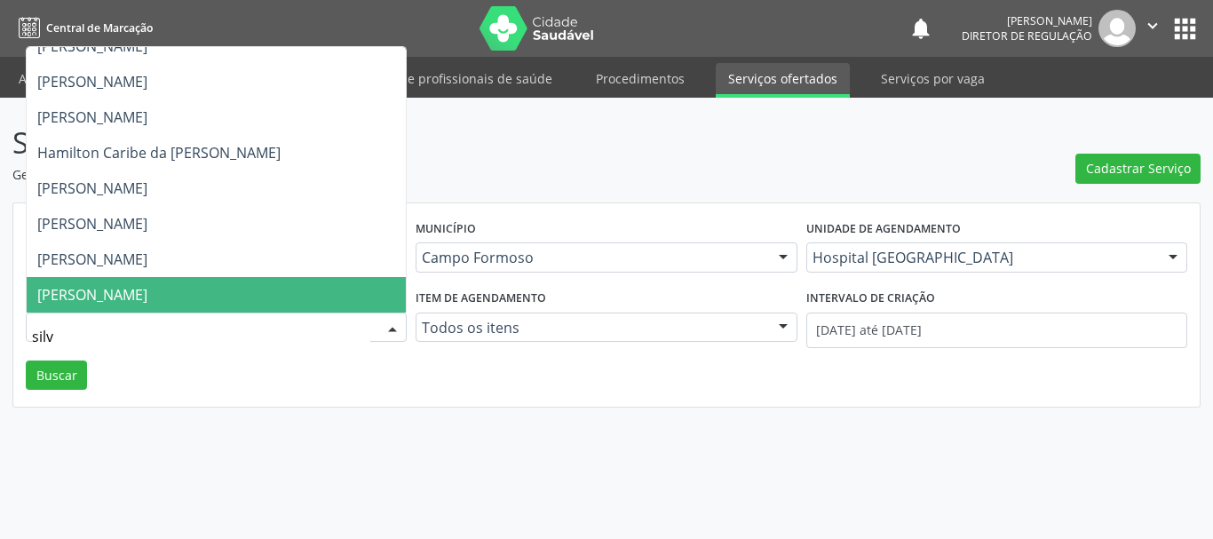
click at [250, 311] on span "[PERSON_NAME]" at bounding box center [216, 295] width 379 height 36
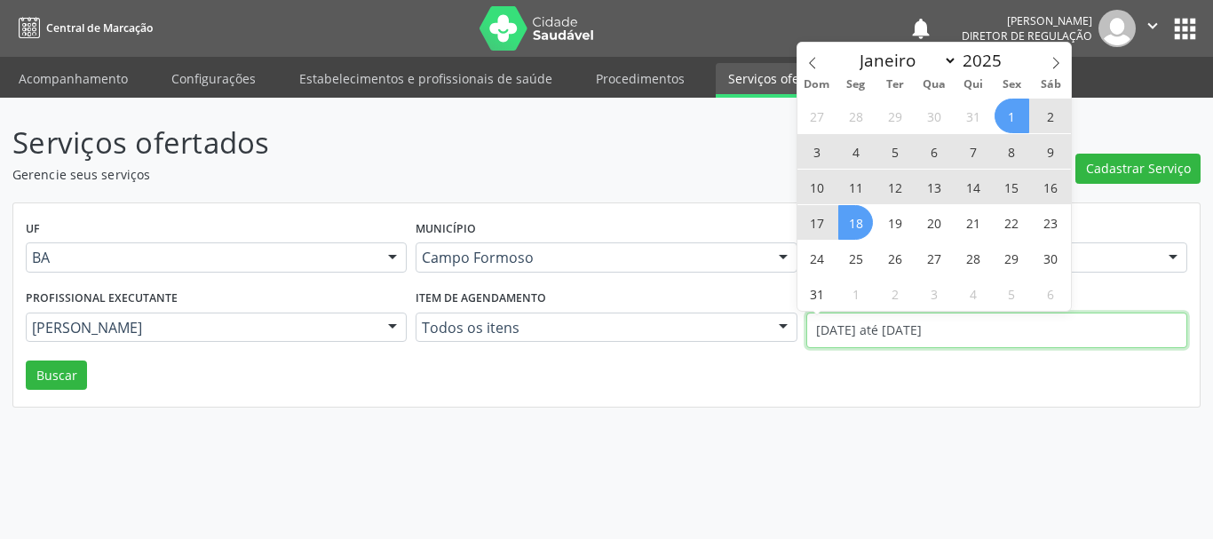
click at [865, 331] on input "01/08/2025 até 18/08/2025" at bounding box center [996, 331] width 381 height 36
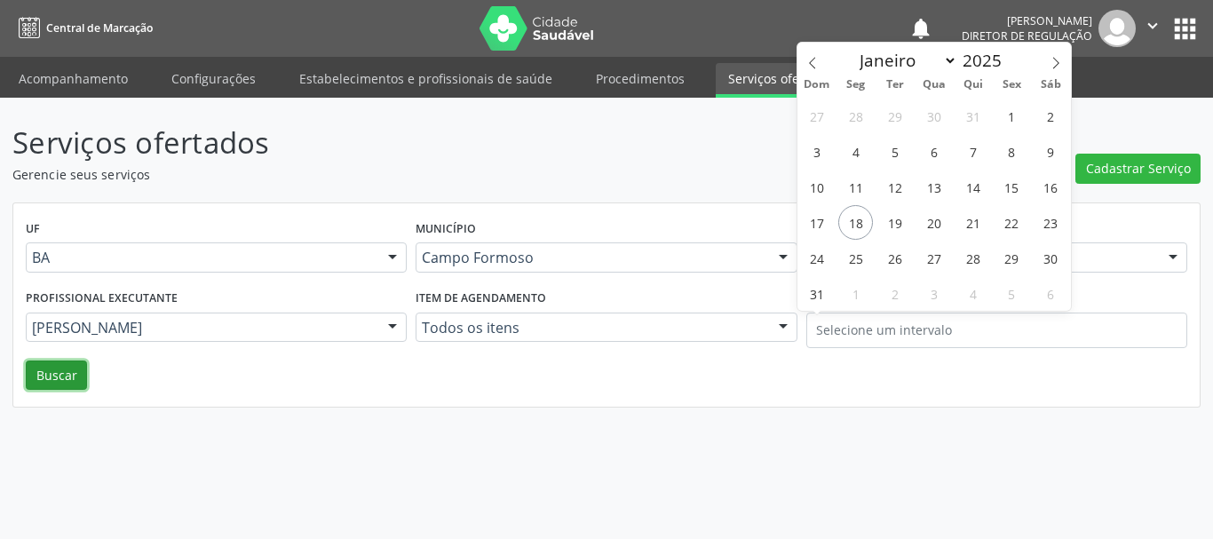
click at [67, 376] on button "Buscar" at bounding box center [56, 376] width 61 height 30
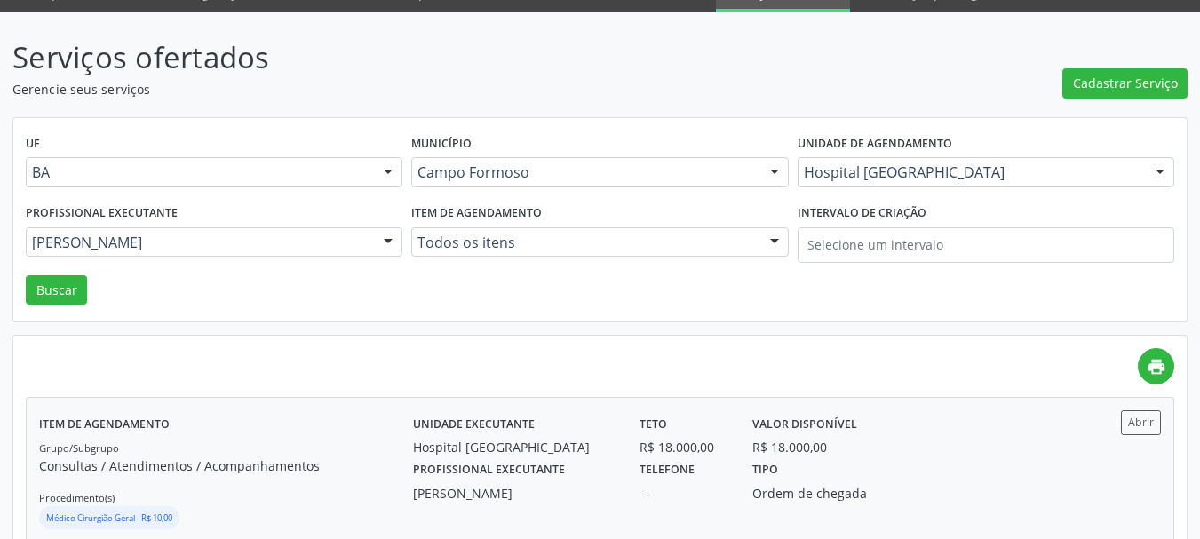
scroll to position [355, 0]
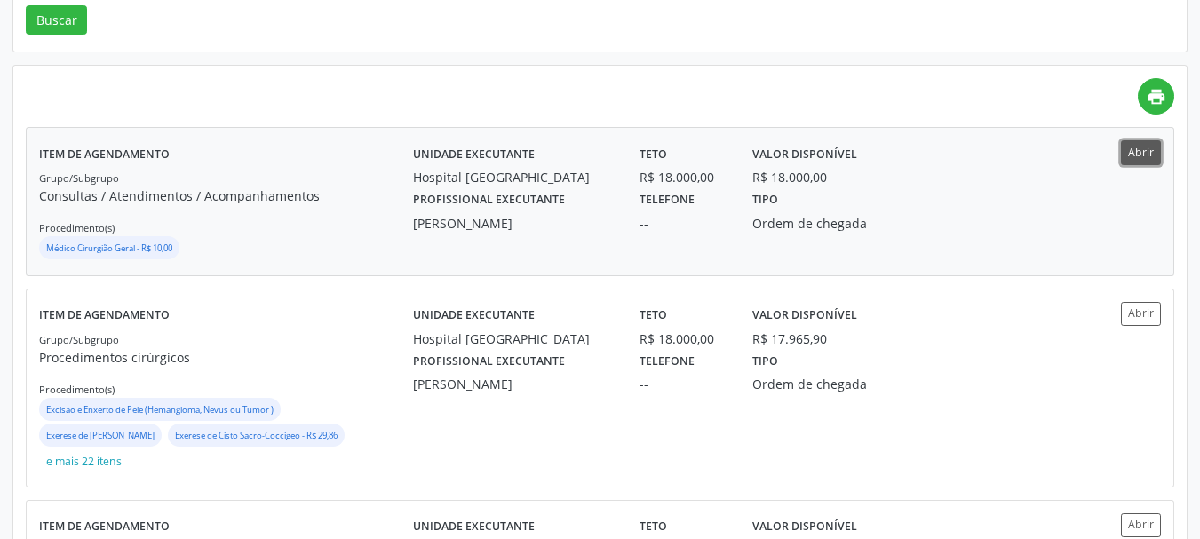
click at [1143, 147] on button "Abrir" at bounding box center [1141, 152] width 40 height 24
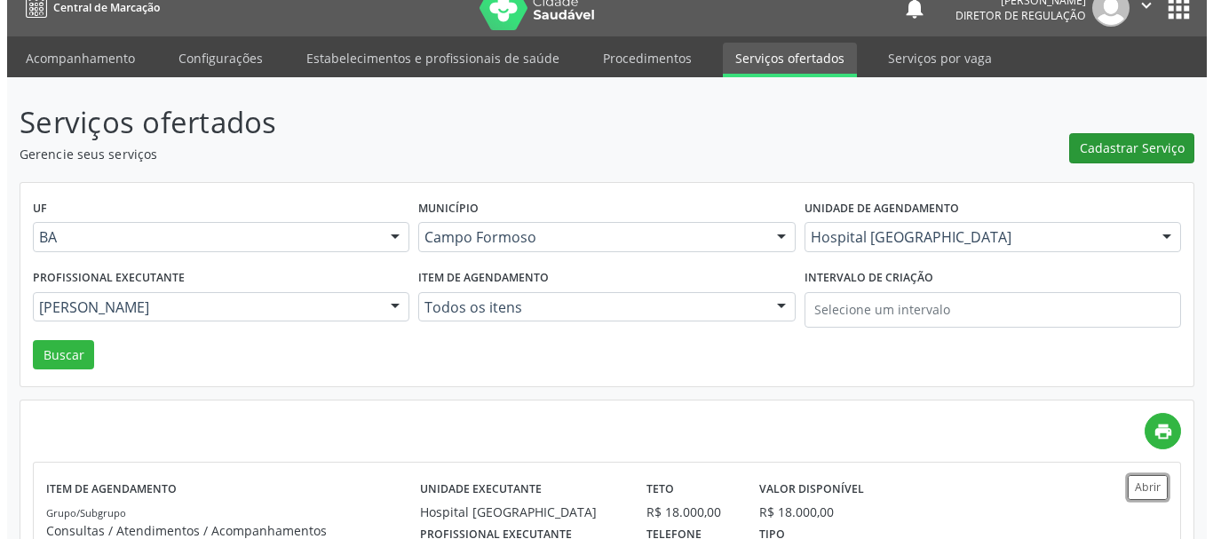
scroll to position [0, 0]
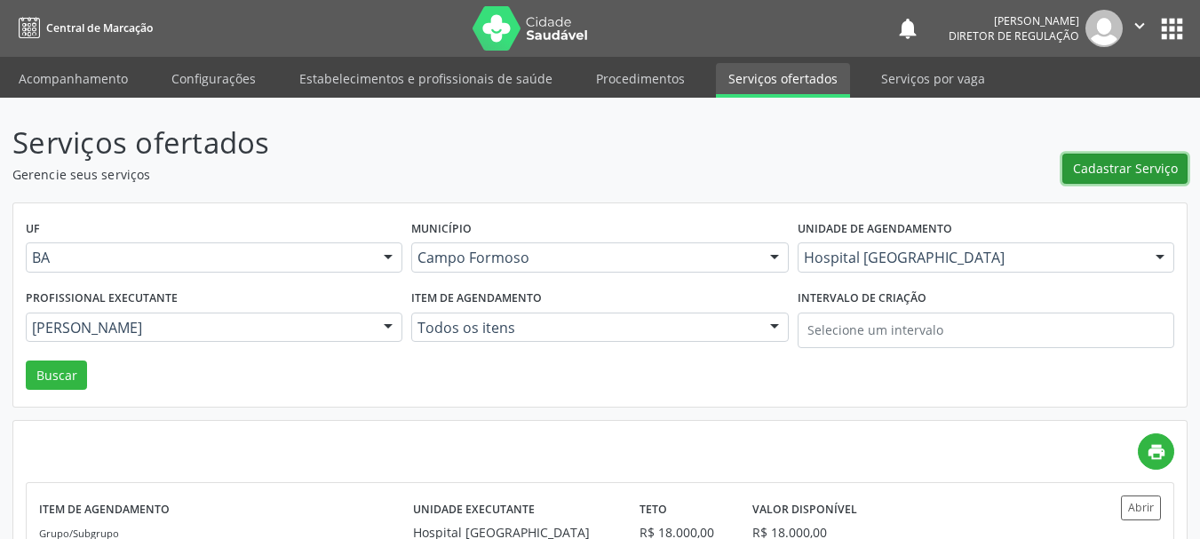
click at [1106, 167] on span "Cadastrar Serviço" at bounding box center [1125, 168] width 105 height 19
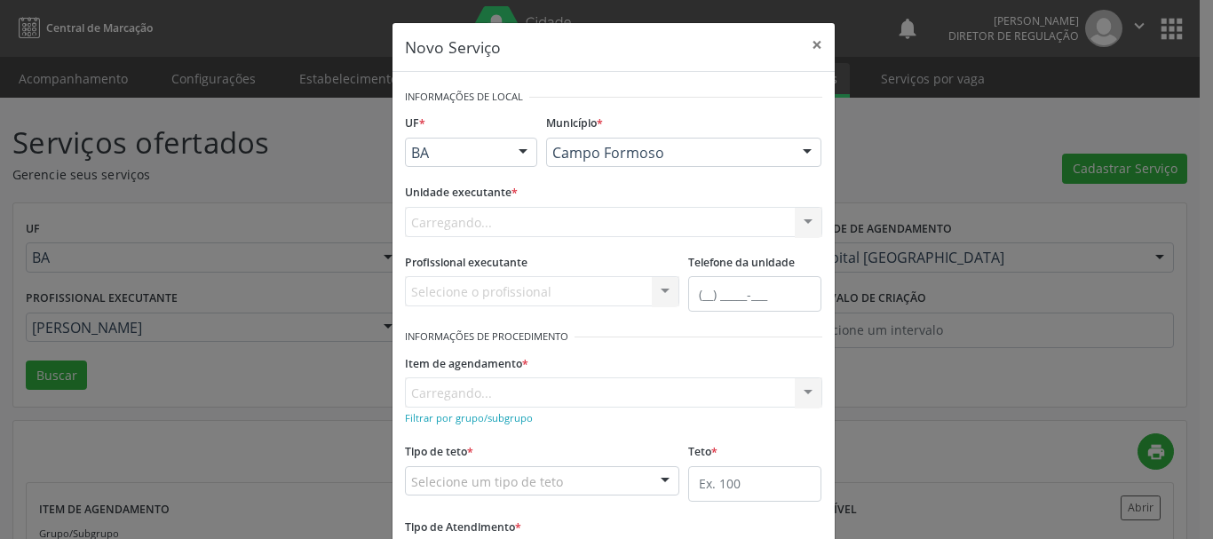
click at [540, 214] on div "Carregando... Nenhum resultado encontrado para: " " Não há nenhuma opção para s…" at bounding box center [613, 222] width 417 height 30
click at [540, 214] on div "Selecione uma unidade" at bounding box center [613, 222] width 417 height 30
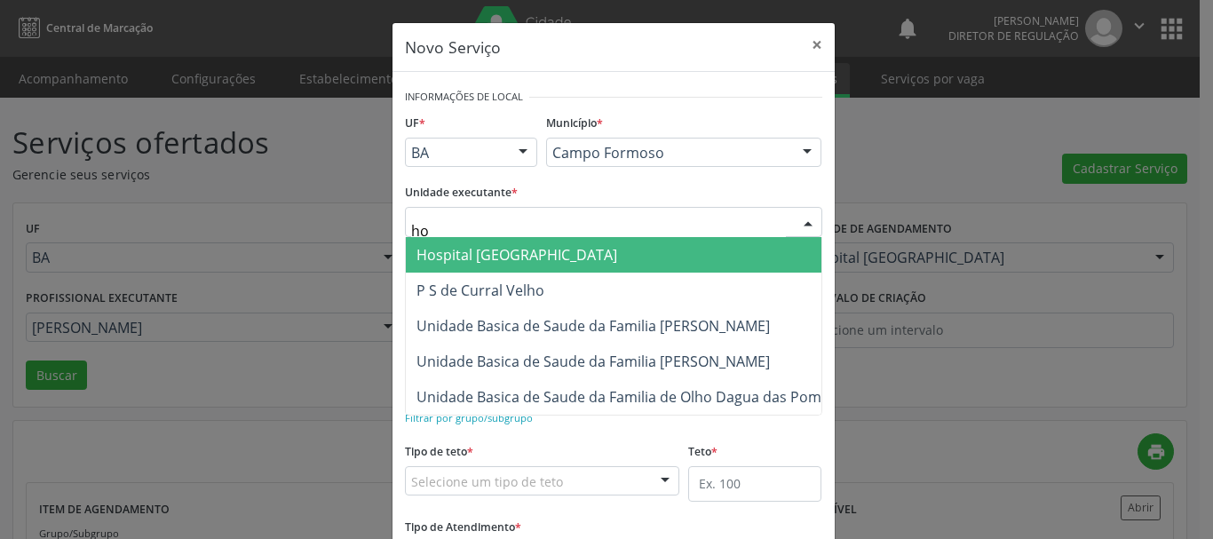
type input "hos"
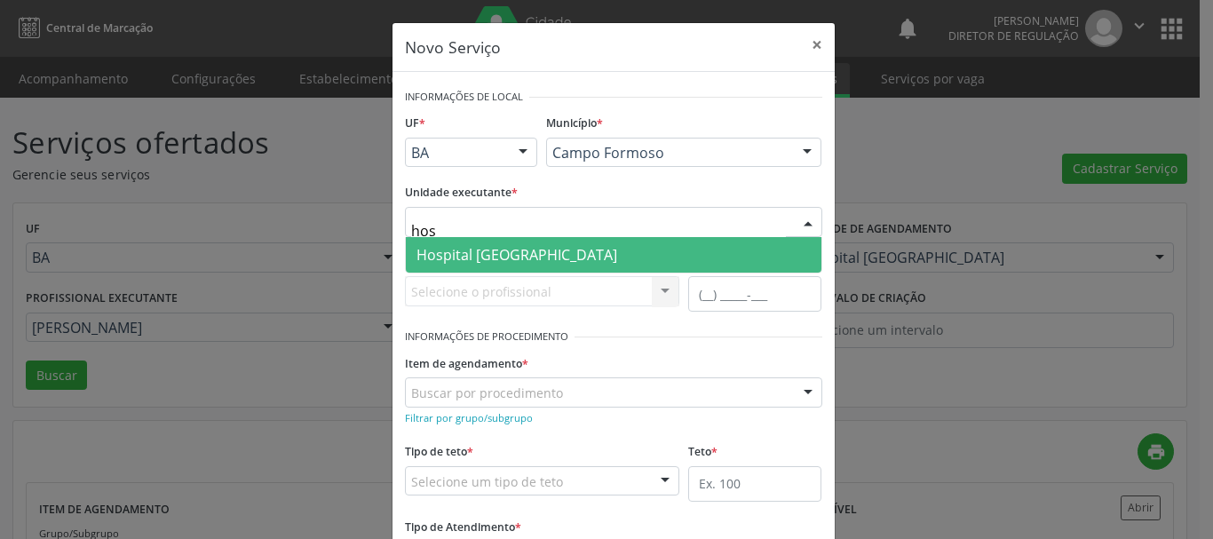
click at [552, 250] on span "Hospital [GEOGRAPHIC_DATA]" at bounding box center [516, 255] width 201 height 20
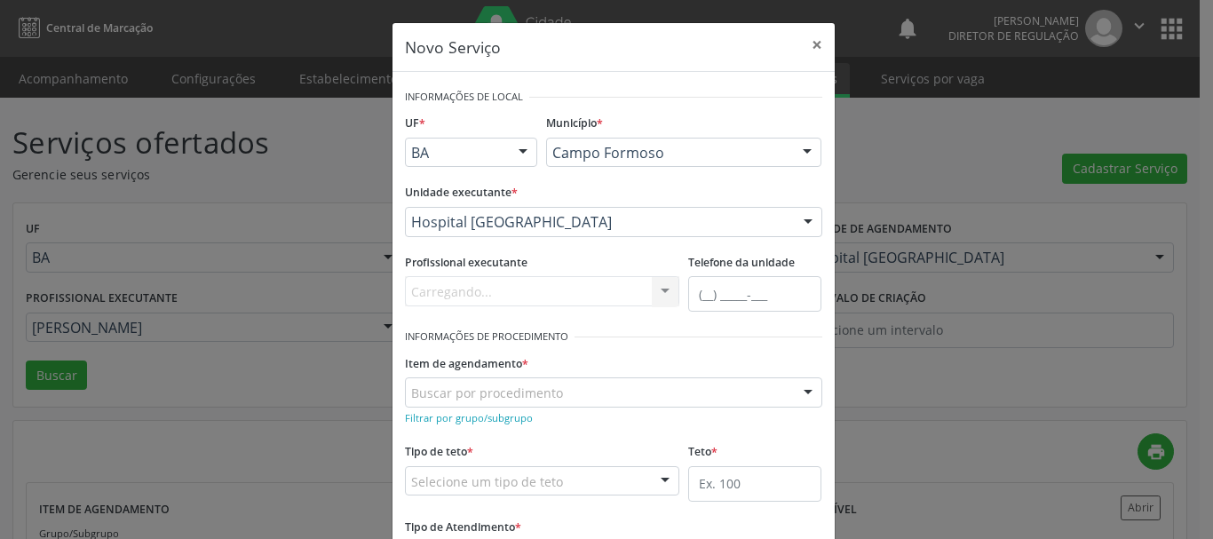
click at [487, 297] on div "Carregando... Nenhum resultado encontrado para: " " Não há nenhuma opção para s…" at bounding box center [542, 291] width 275 height 30
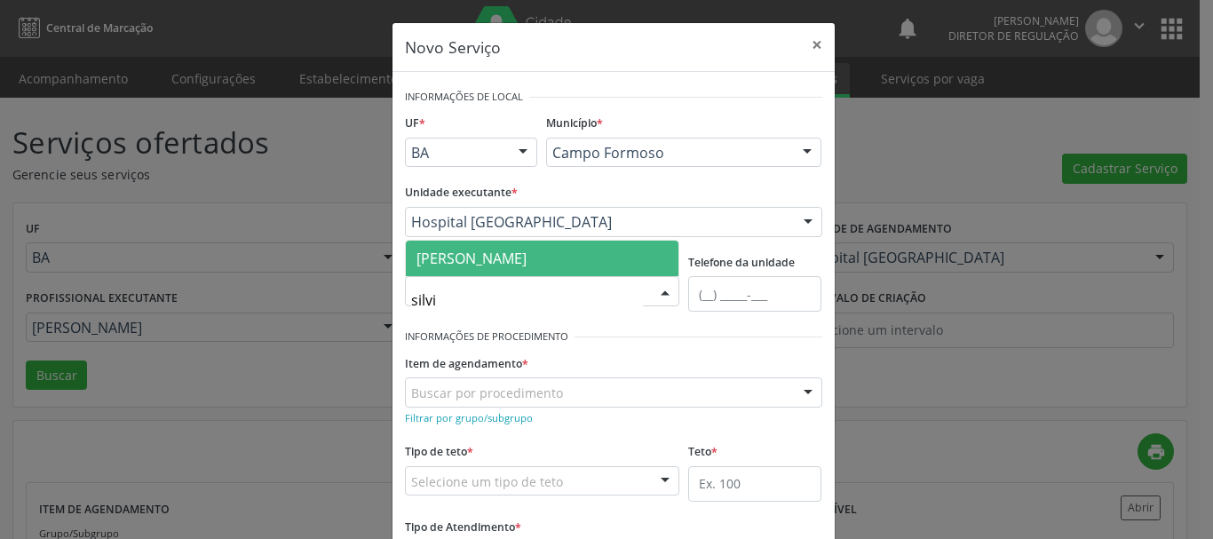
type input "silvio"
click at [519, 267] on span "[PERSON_NAME]" at bounding box center [471, 259] width 110 height 20
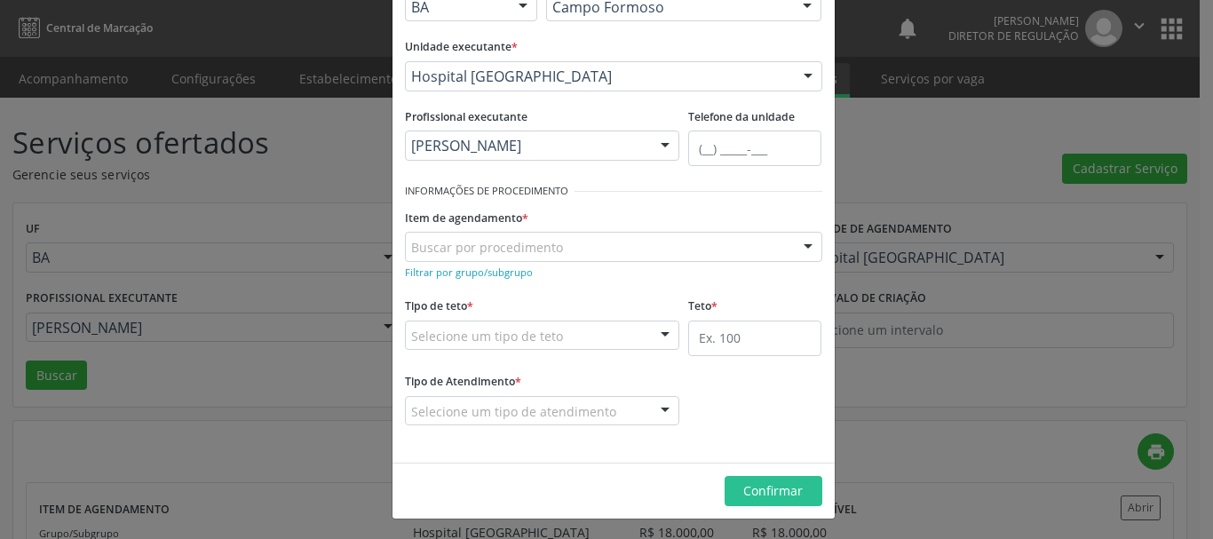
scroll to position [147, 0]
click at [509, 266] on small "Filtrar por grupo/subgrupo" at bounding box center [469, 270] width 128 height 13
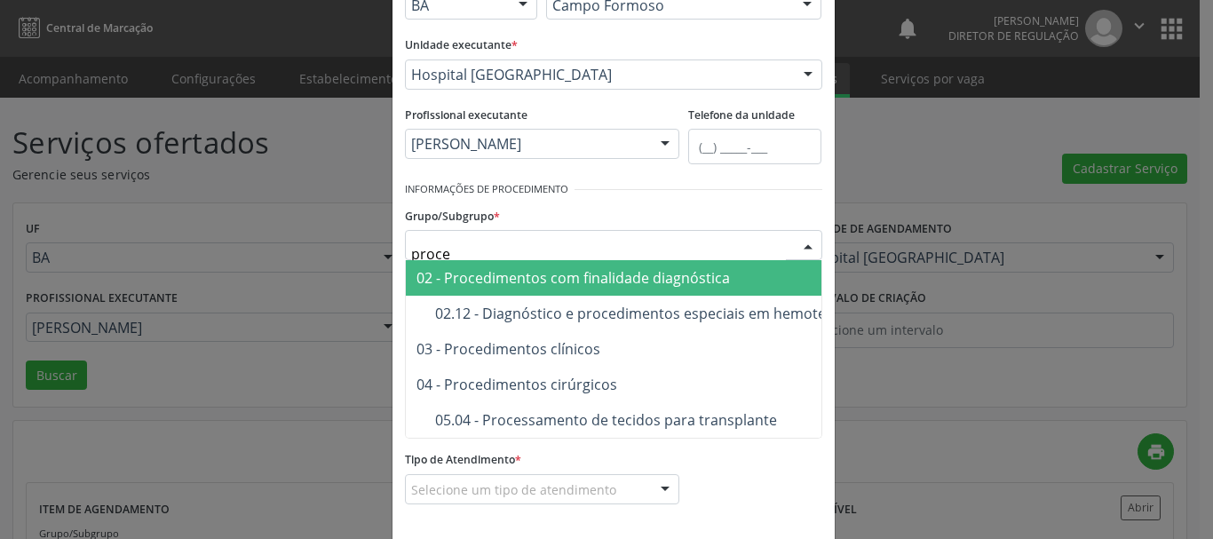
type input "proced"
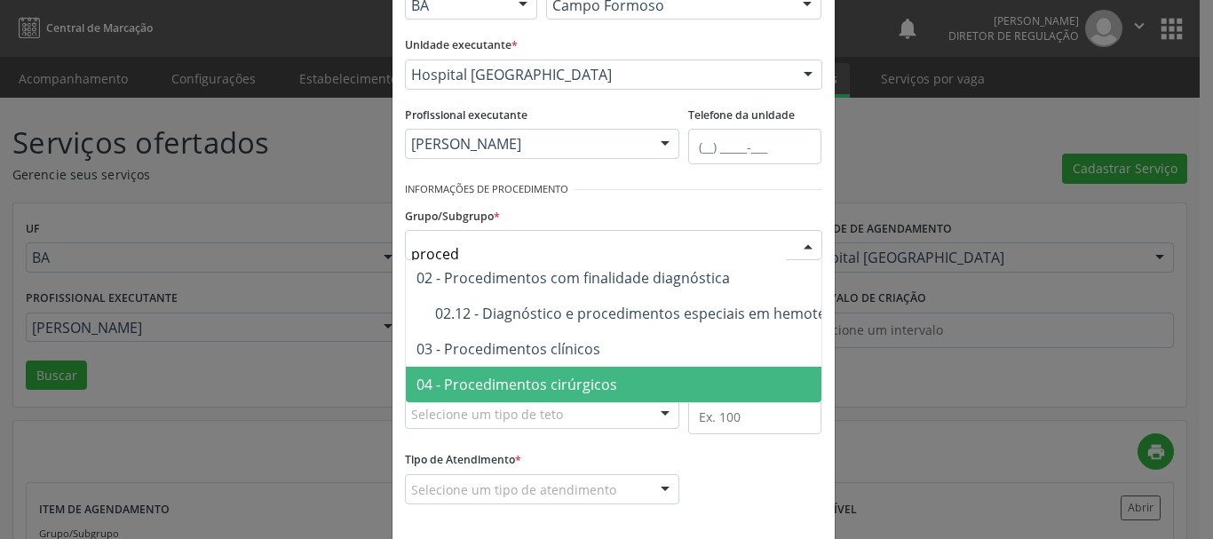
click at [543, 368] on span "04 - Procedimentos cirúrgicos" at bounding box center [638, 385] width 465 height 36
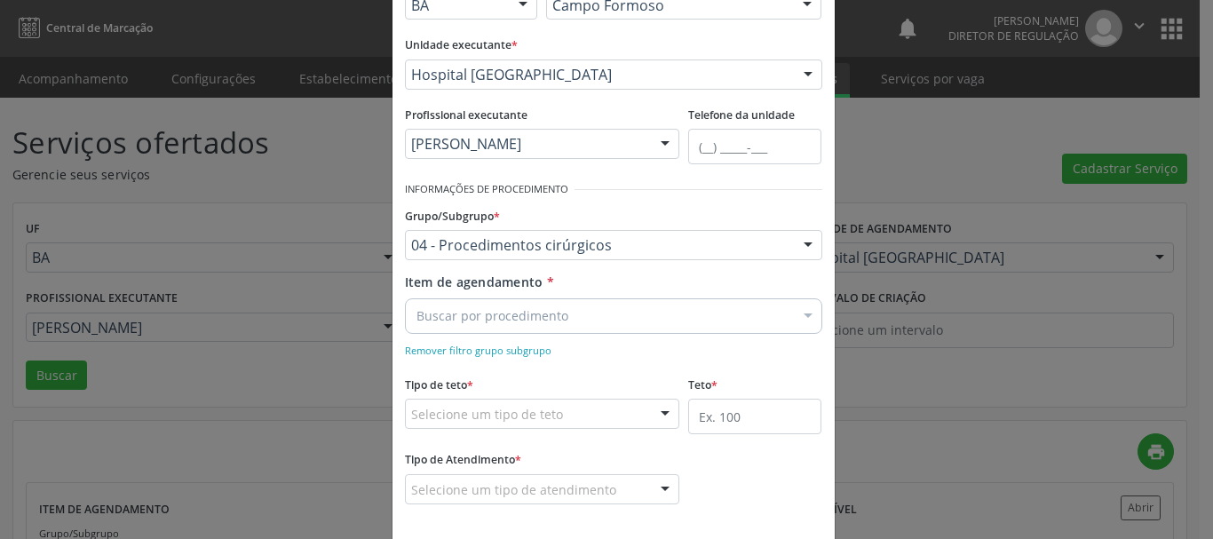
click at [509, 327] on div "Buscar por procedimento" at bounding box center [613, 316] width 417 height 36
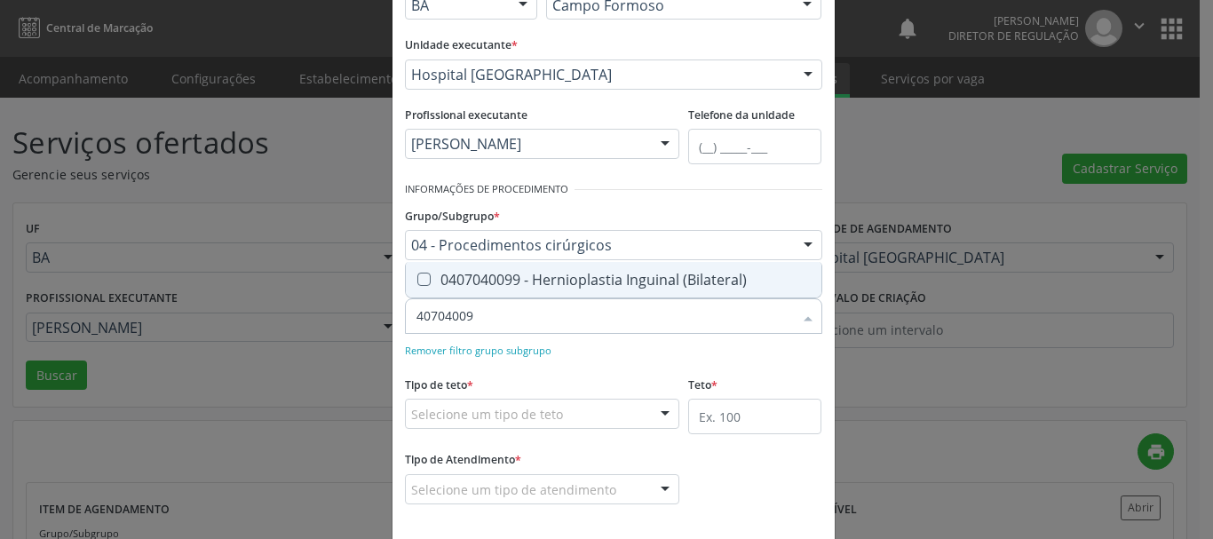
type input "407040099"
click at [574, 281] on div "0407040099 - Hernioplastia Inguinal (Bilateral)" at bounding box center [613, 280] width 394 height 14
checkbox \(Bilateral\) "true"
type input "407040099"
click at [574, 352] on div "Remover filtro grupo subgrupo" at bounding box center [613, 349] width 417 height 19
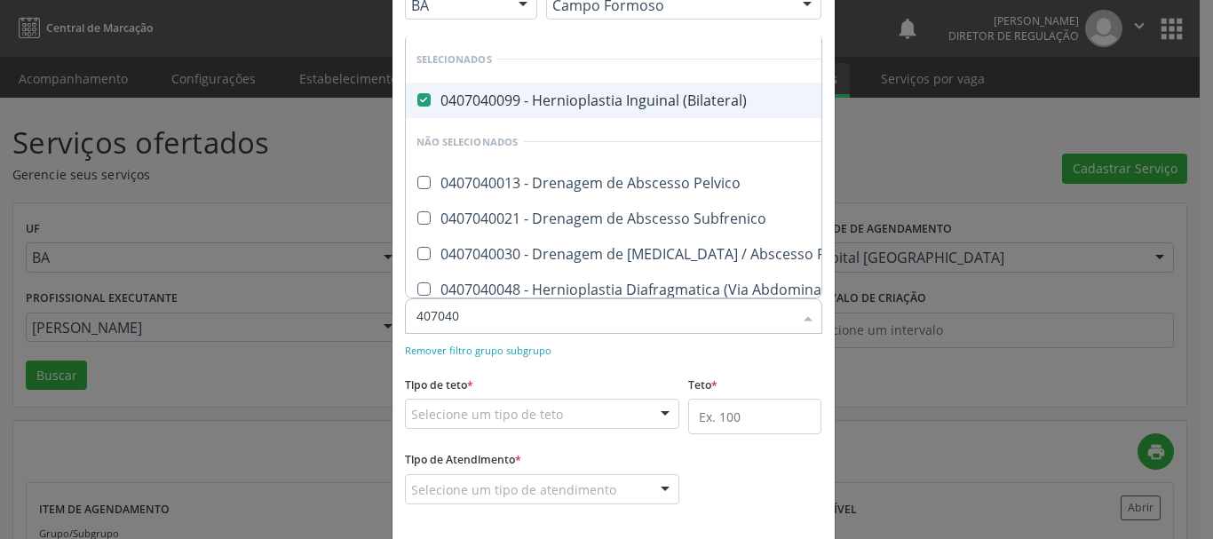
type input "4070401"
checkbox \(Bilateral\) "false"
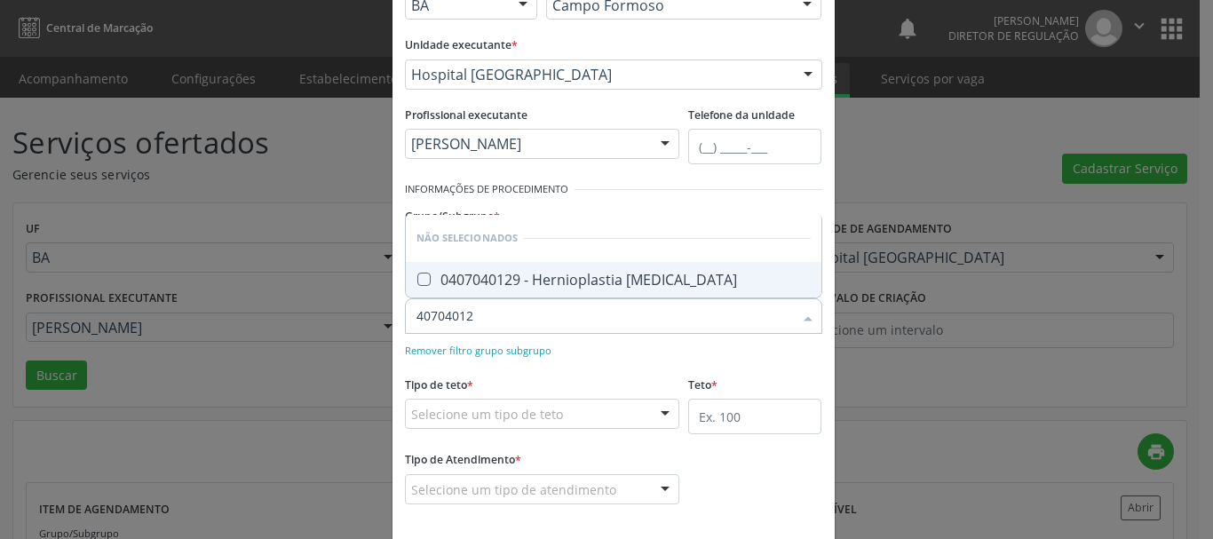
type input "407040129"
click at [567, 280] on div "0407040129 - Hernioplastia [MEDICAL_DATA]" at bounding box center [613, 280] width 394 height 14
checkbox Umbilical "true"
click at [593, 361] on form "Informações de Local UF * BA BA Nenhum resultado encontrado para: " " Não há ne…" at bounding box center [613, 233] width 417 height 592
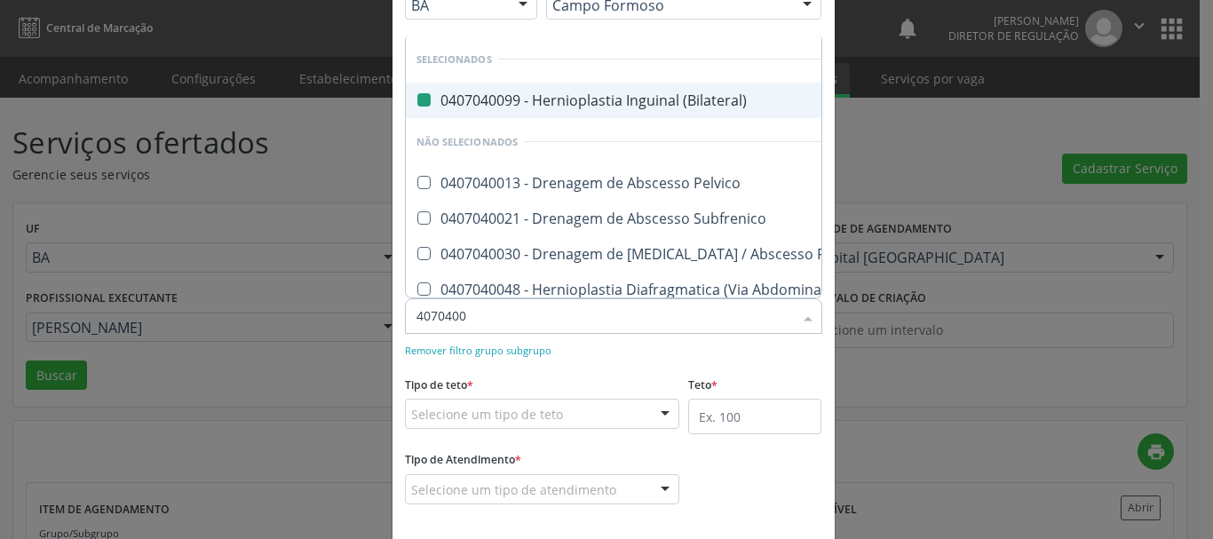
type input "40704006"
checkbox \(Bilateral\) "false"
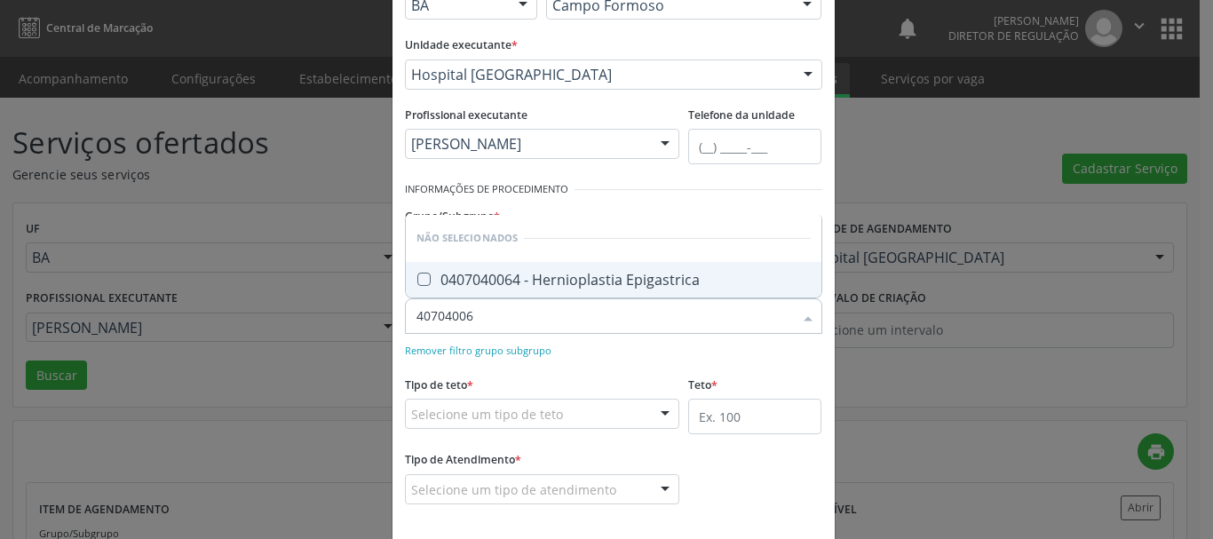
type input "407040064"
click at [589, 286] on div "0407040064 - Hernioplastia Epigastrica" at bounding box center [613, 280] width 394 height 14
checkbox Epigastrica "true"
type input "407040064"
click at [598, 367] on form "Informações de Local UF * BA BA Nenhum resultado encontrado para: " " Não há ne…" at bounding box center [613, 233] width 417 height 592
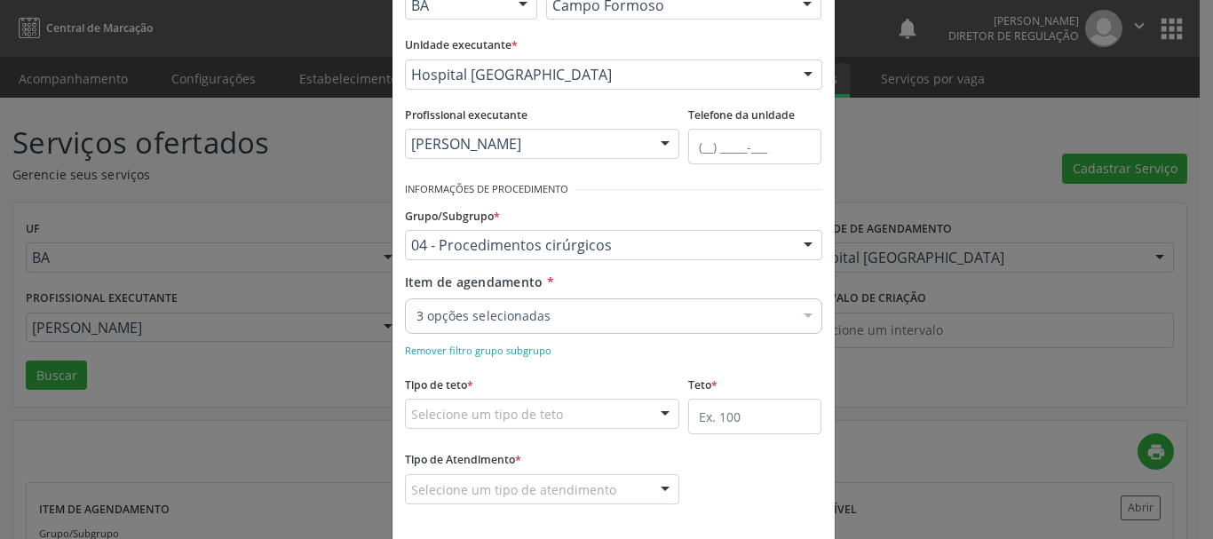
click at [586, 325] on div "3 opções selecionadas" at bounding box center [613, 316] width 417 height 36
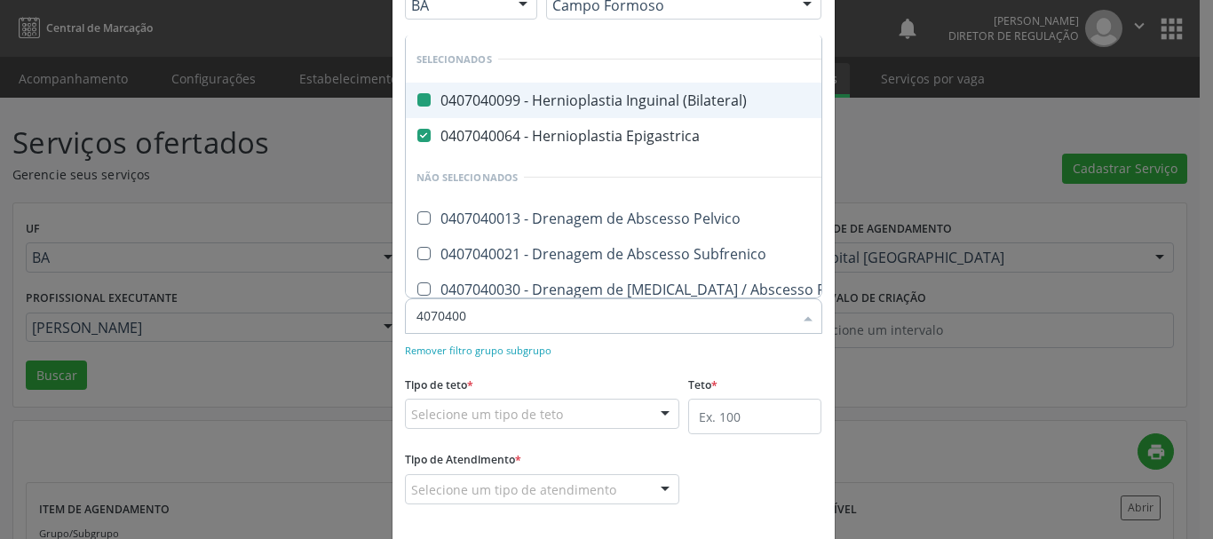
type input "40704008"
checkbox \(Bilateral\) "false"
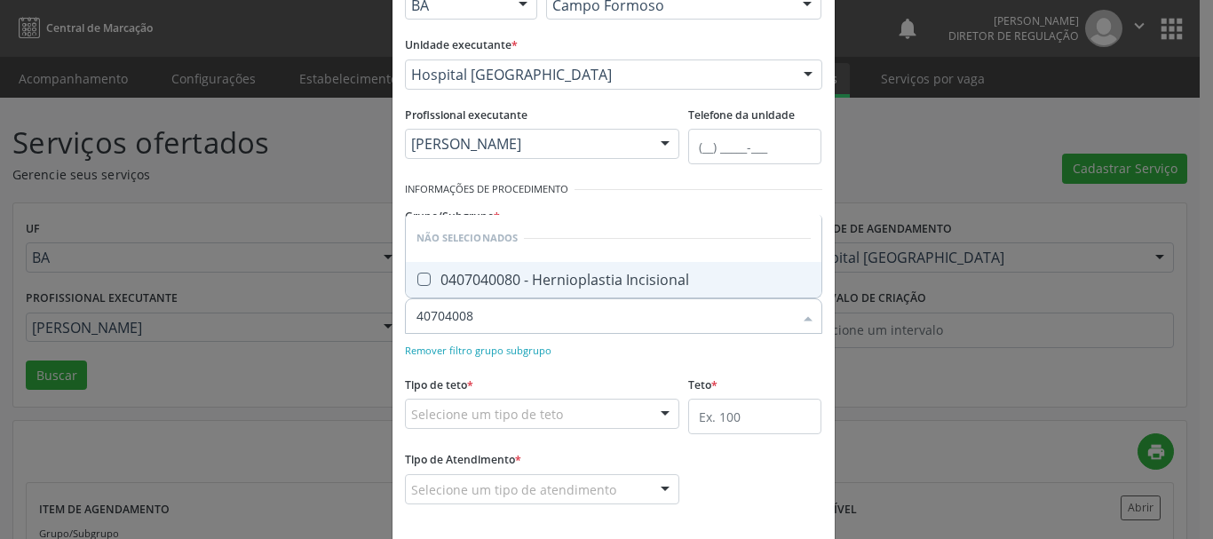
type input "407040080"
click at [599, 273] on div "0407040080 - Hernioplastia Incisional" at bounding box center [613, 280] width 394 height 14
checkbox Incisional "true"
type input "407040080"
click at [594, 346] on div "Remover filtro grupo subgrupo" at bounding box center [613, 349] width 417 height 19
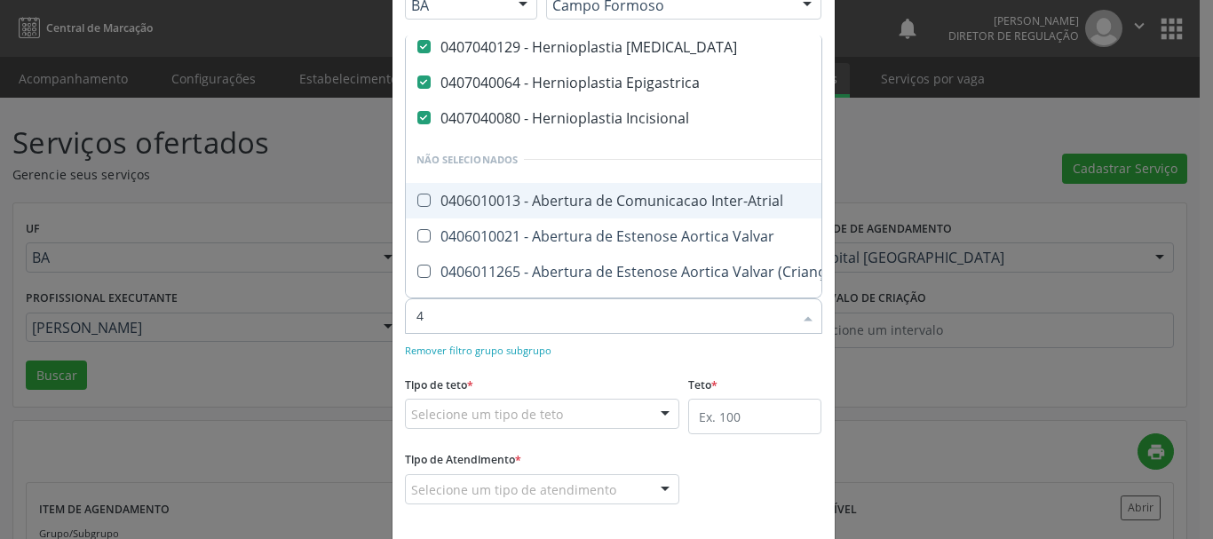
scroll to position [41, 0]
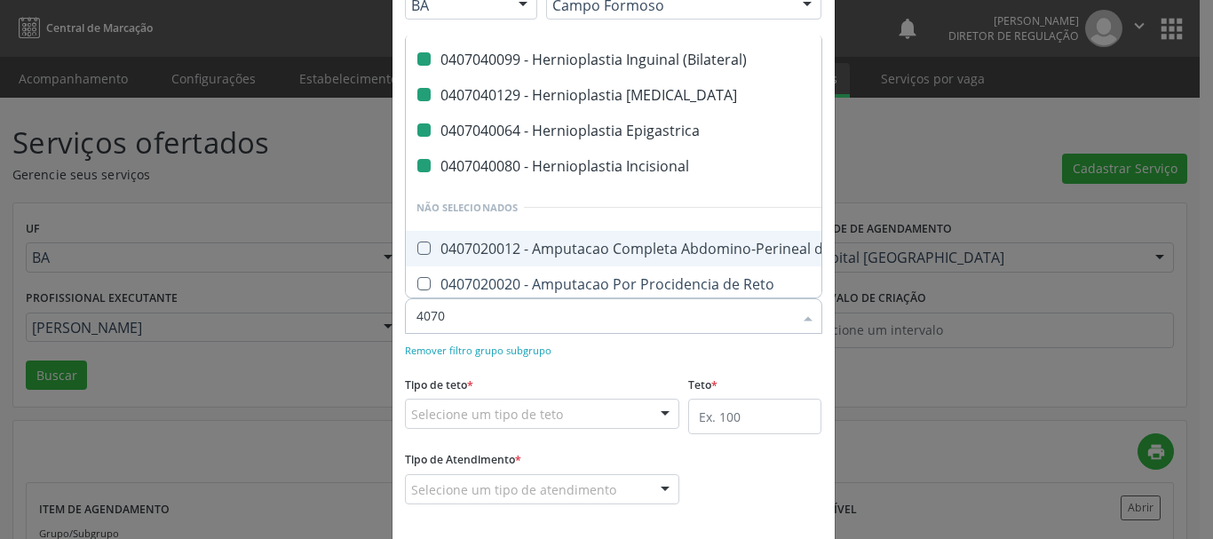
type input "40702"
checkbox \(Bilateral\) "false"
checkbox Umbilical "false"
checkbox Epigastrica "false"
checkbox Incisional "false"
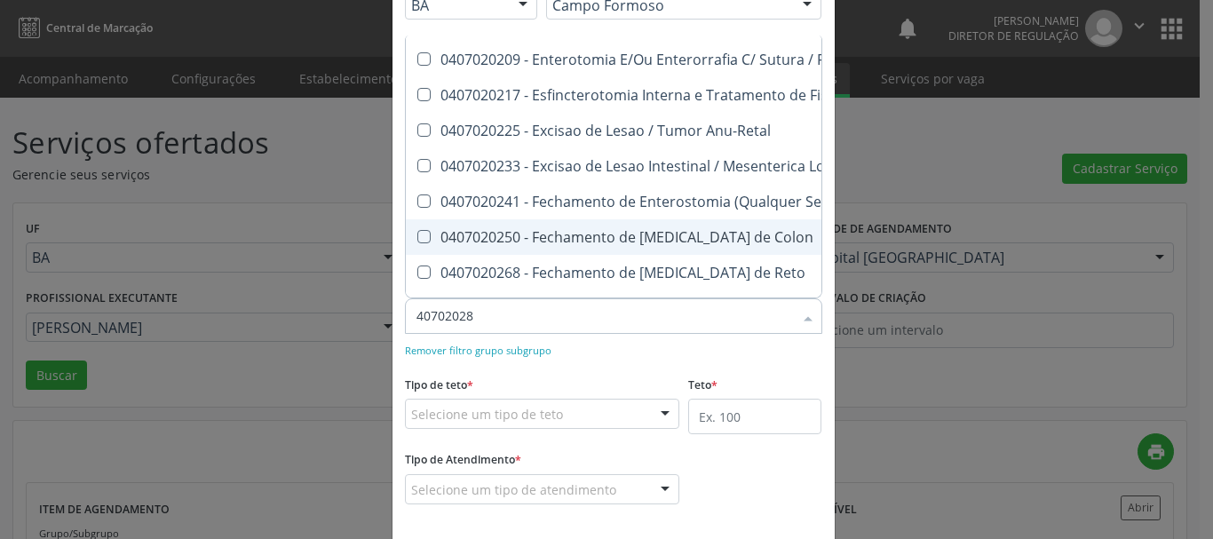
scroll to position [0, 0]
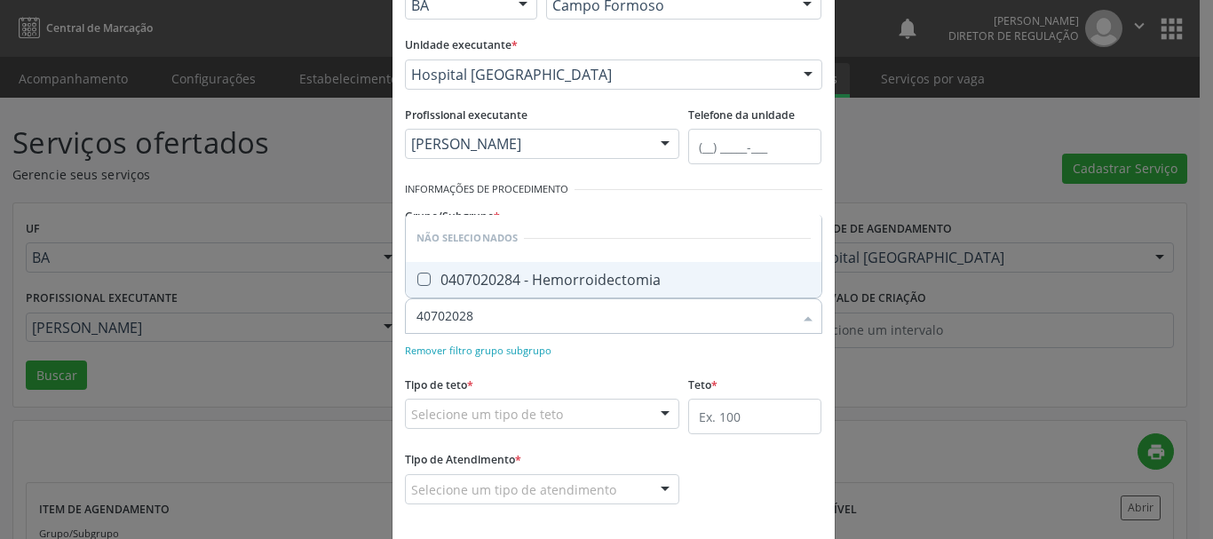
type input "407020284"
click at [616, 280] on div "0407020284 - Hemorroidectomia" at bounding box center [613, 280] width 394 height 14
checkbox Hemorroidectomia "true"
click at [585, 348] on div "Remover filtro grupo subgrupo" at bounding box center [613, 349] width 417 height 19
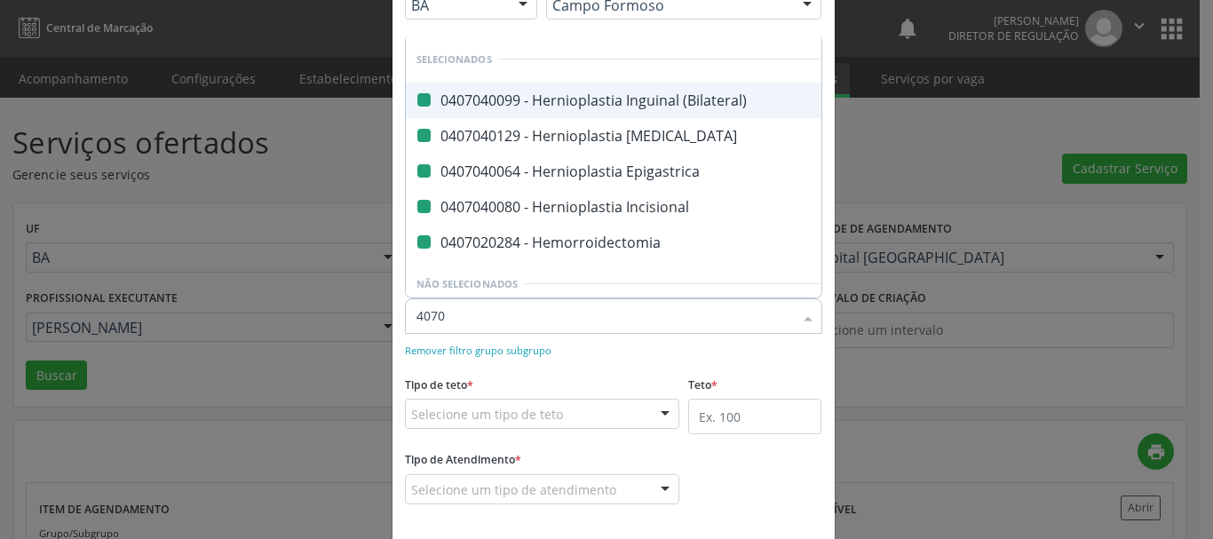
type input "40703"
checkbox \(Bilateral\) "false"
checkbox Umbilical "false"
checkbox Epigastrica "false"
checkbox Incisional "false"
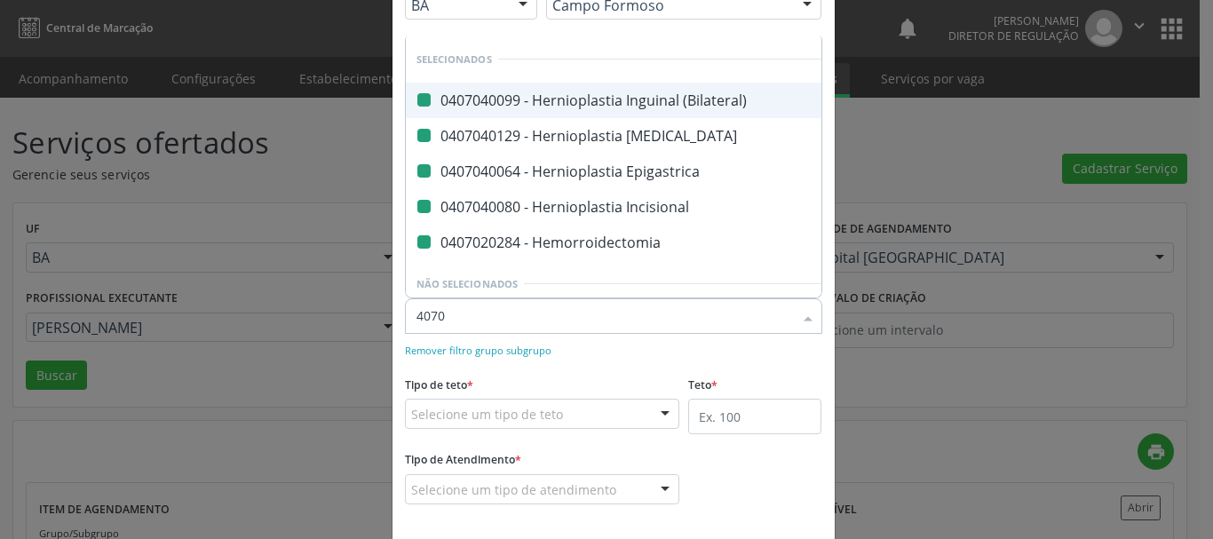
checkbox Hemorroidectomia "false"
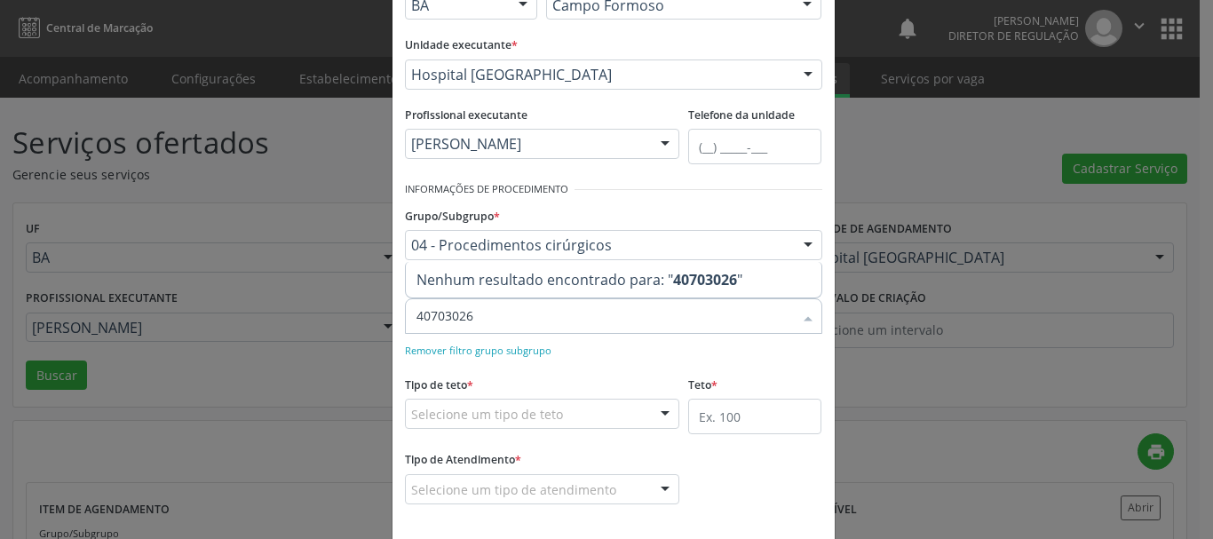
click at [458, 320] on input "40703026" at bounding box center [604, 316] width 376 height 36
click at [455, 319] on input "40703026" at bounding box center [604, 316] width 376 height 36
type input "407030026"
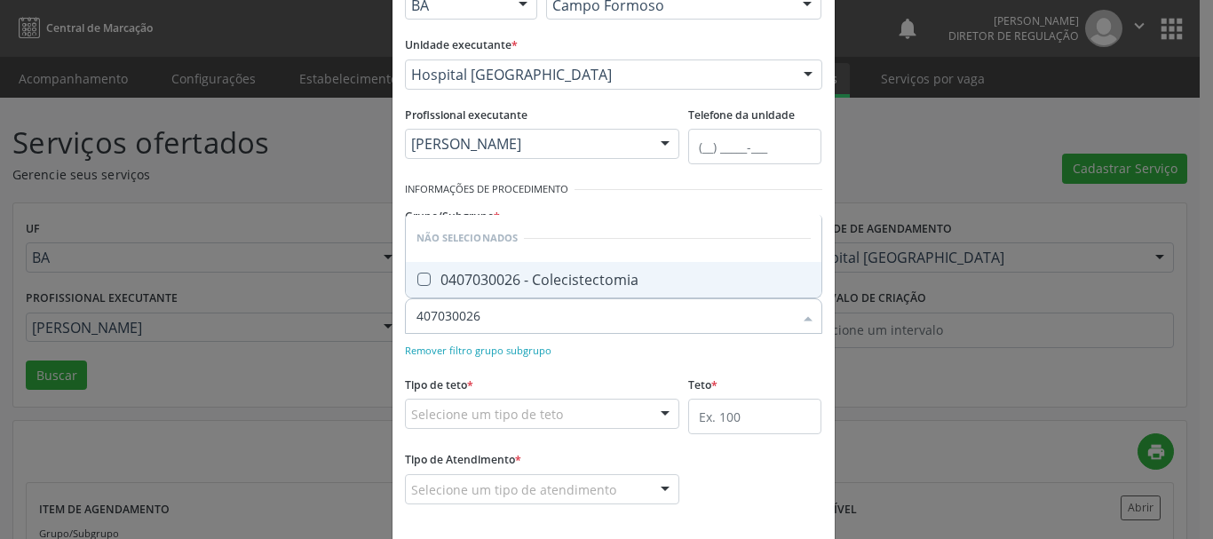
click at [589, 280] on div "0407030026 - Colecistectomia" at bounding box center [613, 280] width 394 height 14
checkbox Colecistectomia "true"
click at [589, 376] on div "Tipo de teto * Selecione um tipo de teto Teto financeiro Teto físico Nenhum res…" at bounding box center [542, 399] width 275 height 57
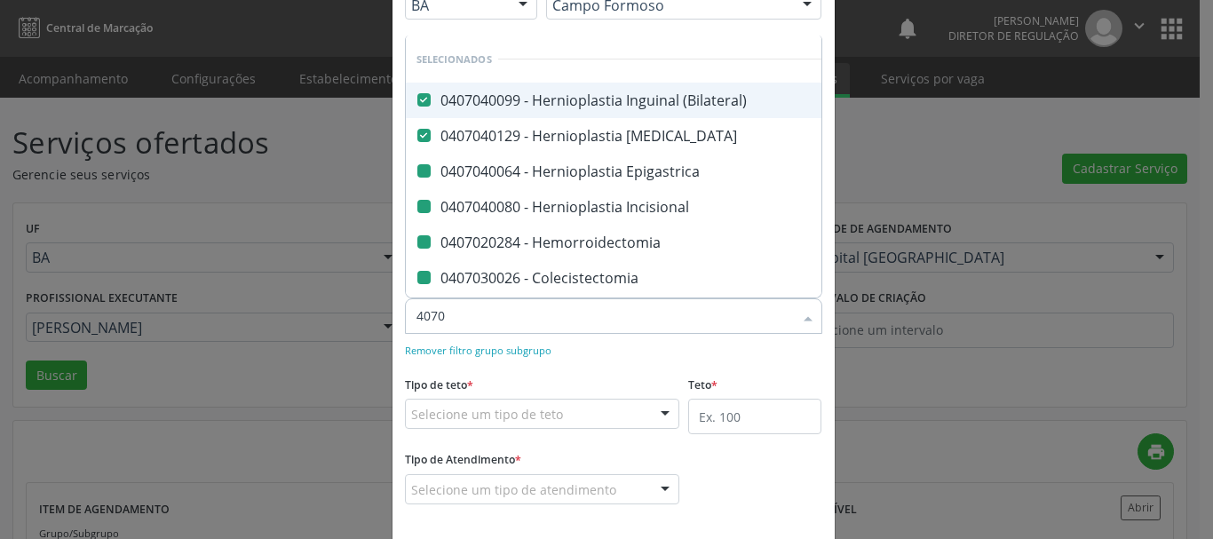
type input "40702"
checkbox Epigastrica "false"
checkbox Incisional "false"
checkbox Hemorroidectomia "false"
checkbox Colecistectomia "false"
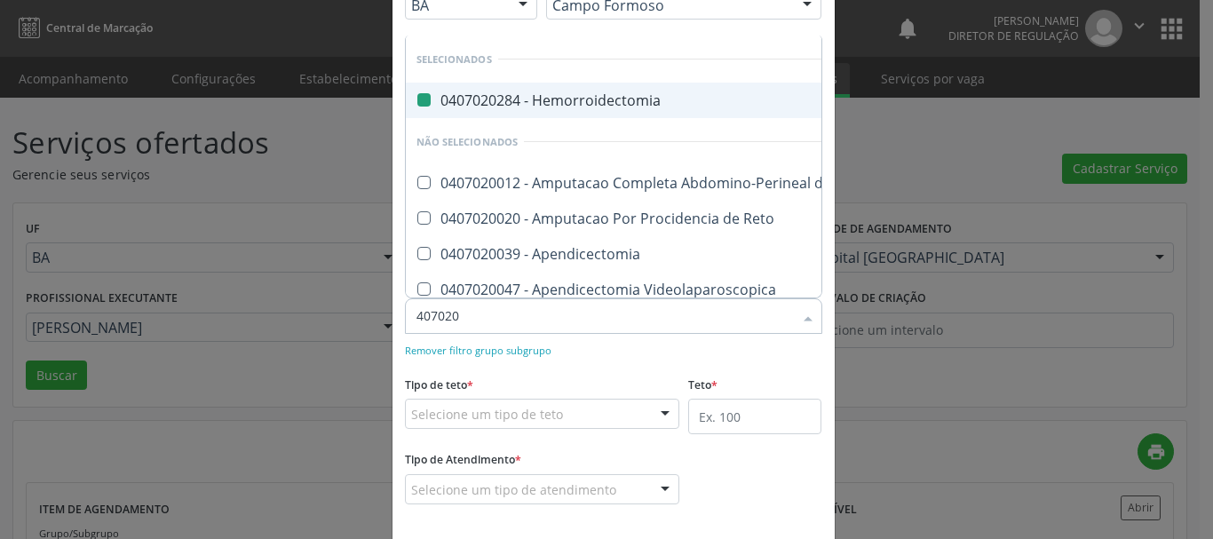
type input "4070200"
checkbox Hemorroidectomia "false"
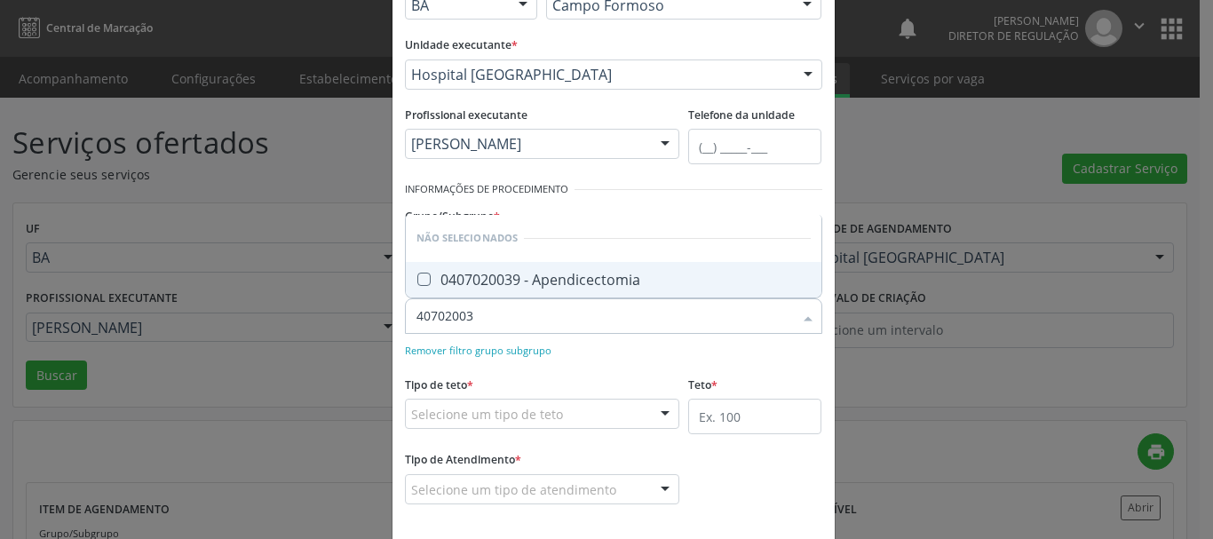
type input "407020039"
click at [582, 285] on div "0407020039 - Apendicectomia" at bounding box center [613, 280] width 394 height 14
checkbox Apendicectomia "true"
click at [594, 348] on div "Remover filtro grupo subgrupo" at bounding box center [613, 349] width 417 height 19
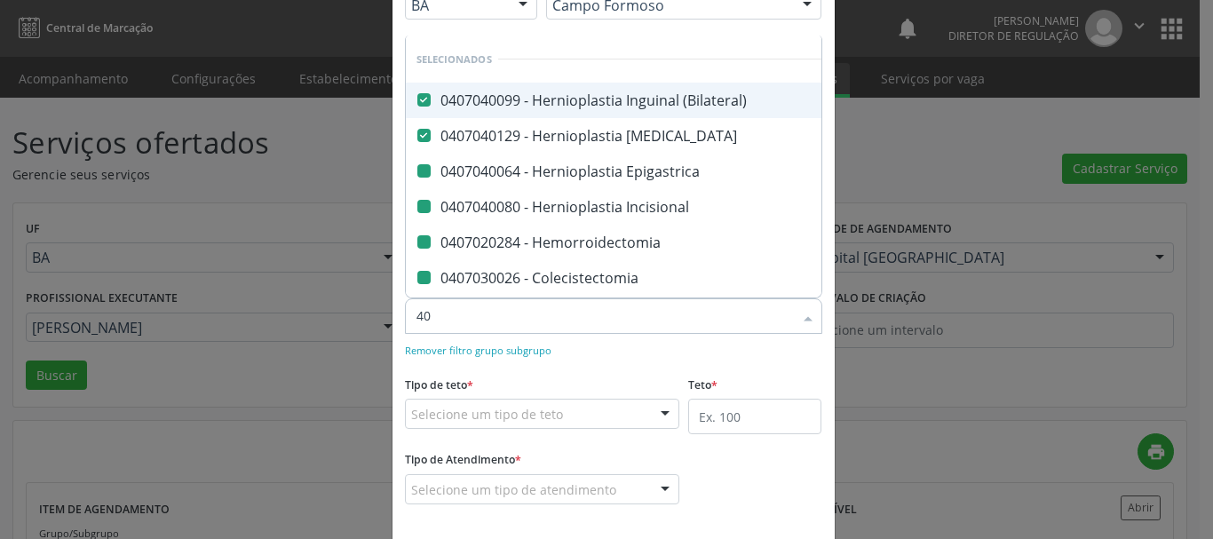
type input "401"
checkbox Epigastrica "false"
checkbox Incisional "false"
checkbox Hemorroidectomia "false"
checkbox Colecistectomia "false"
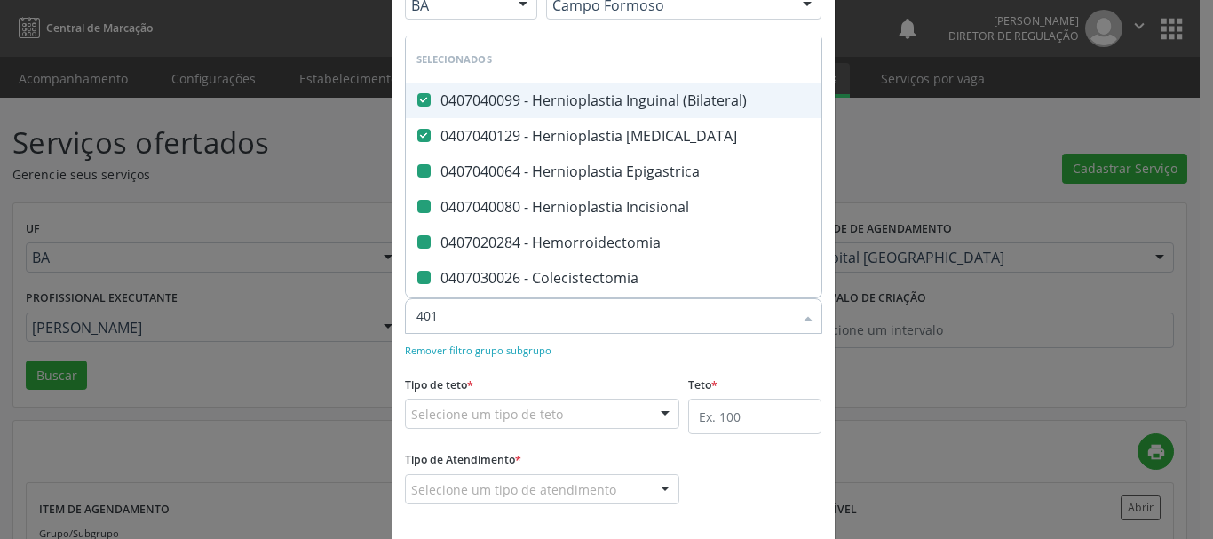
checkbox Apendicectomia "false"
type input "4010"
checkbox \(Bilateral\) "false"
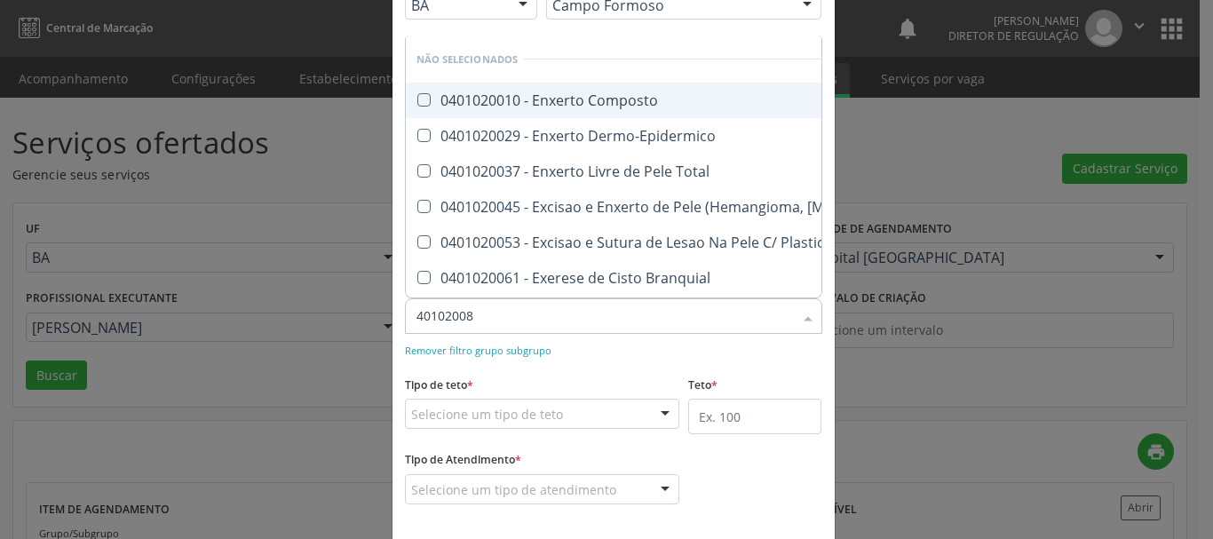
type input "401020088"
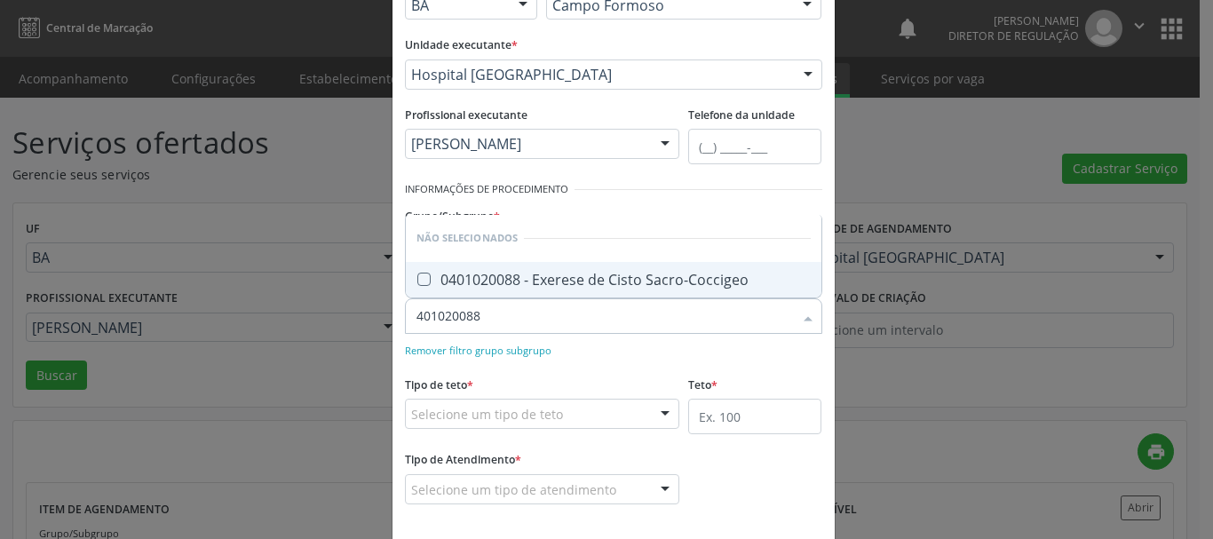
click at [609, 273] on div "0401020088 - Exerese de Cisto Sacro-Coccigeo" at bounding box center [613, 280] width 394 height 14
checkbox Sacro-Coccigeo "true"
type input "401020088"
click at [620, 358] on div "Remover filtro grupo subgrupo" at bounding box center [613, 349] width 417 height 19
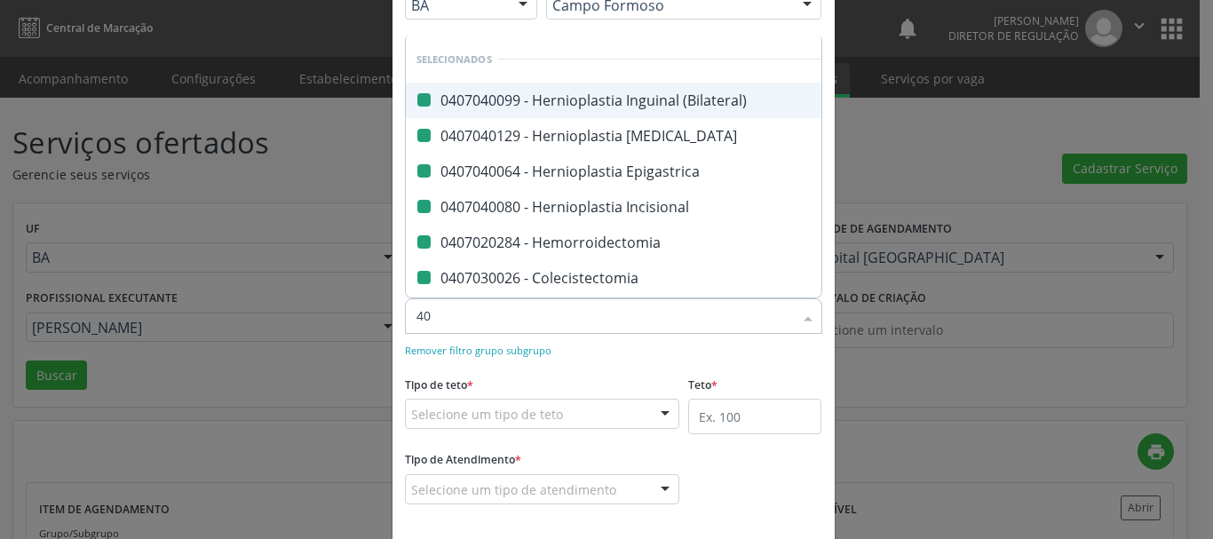
type input "409"
checkbox \(Bilateral\) "false"
checkbox Umbilical "false"
checkbox Epigastrica "false"
checkbox Incisional "false"
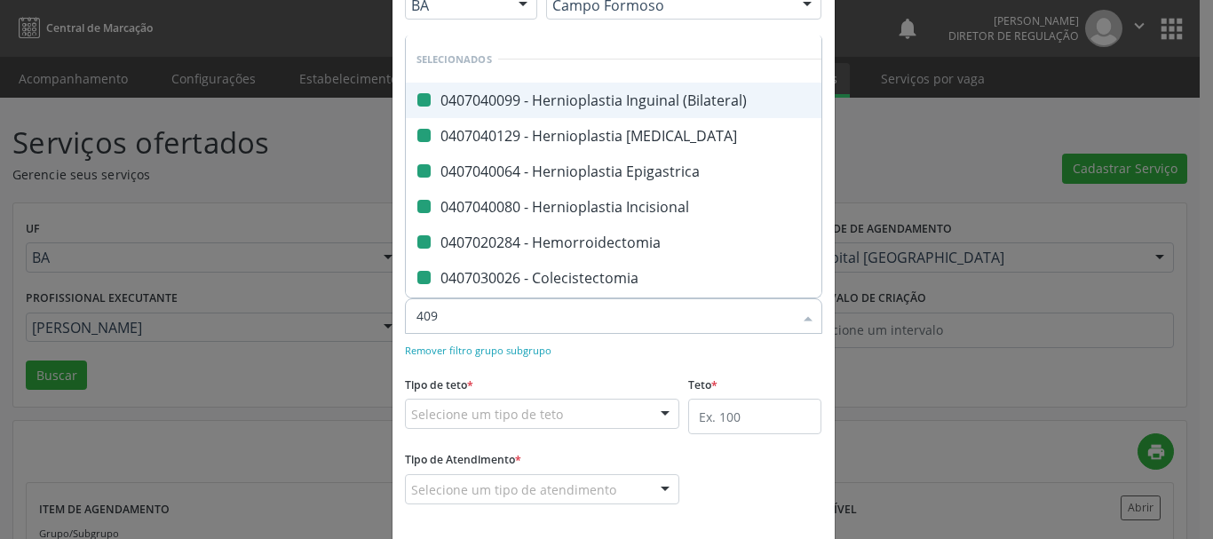
checkbox Hemorroidectomia "false"
checkbox Colecistectomia "false"
checkbox Apendicectomia "false"
checkbox Sacro-Coccigeo "false"
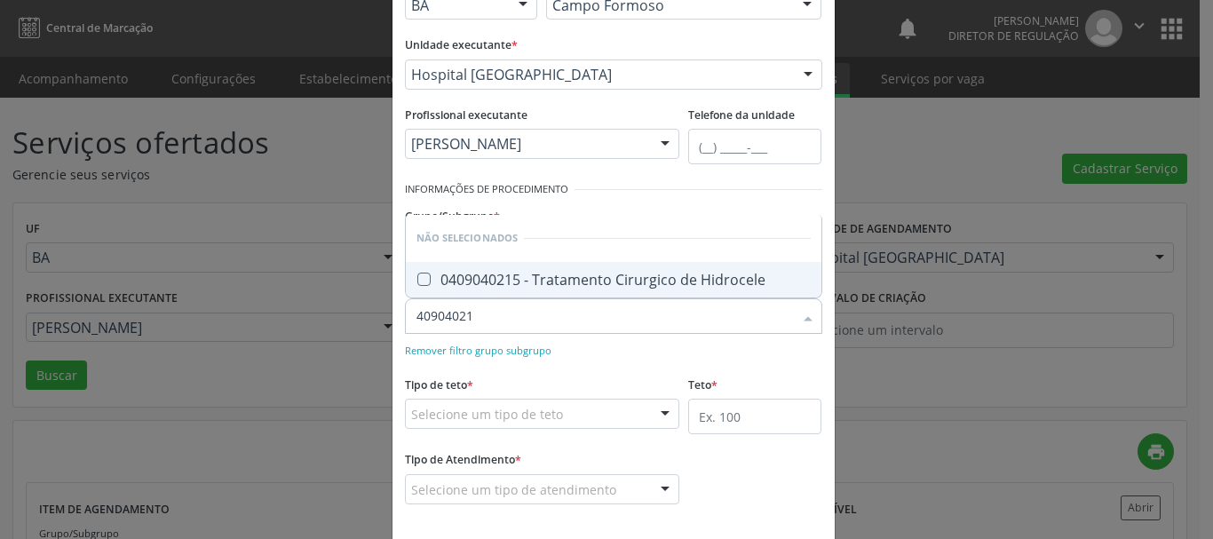
type input "409040215"
click at [617, 290] on span "0409040215 - Tratamento Cirurgico de Hidrocele" at bounding box center [614, 280] width 416 height 36
checkbox Hidrocele "true"
type input "409040215"
click at [620, 350] on div "Remover filtro grupo subgrupo" at bounding box center [613, 349] width 417 height 19
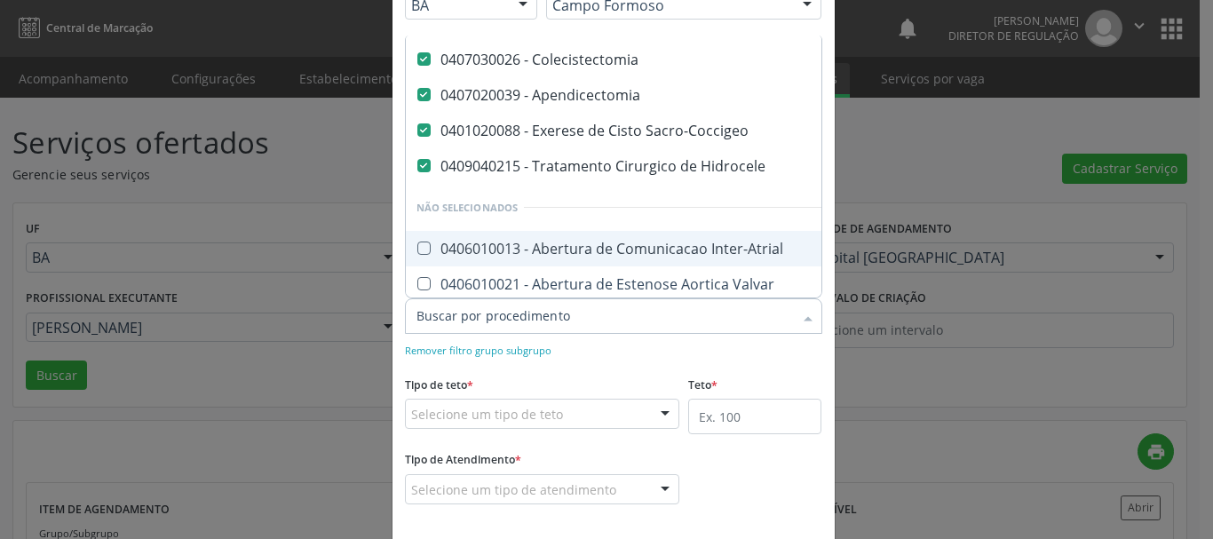
scroll to position [178, 0]
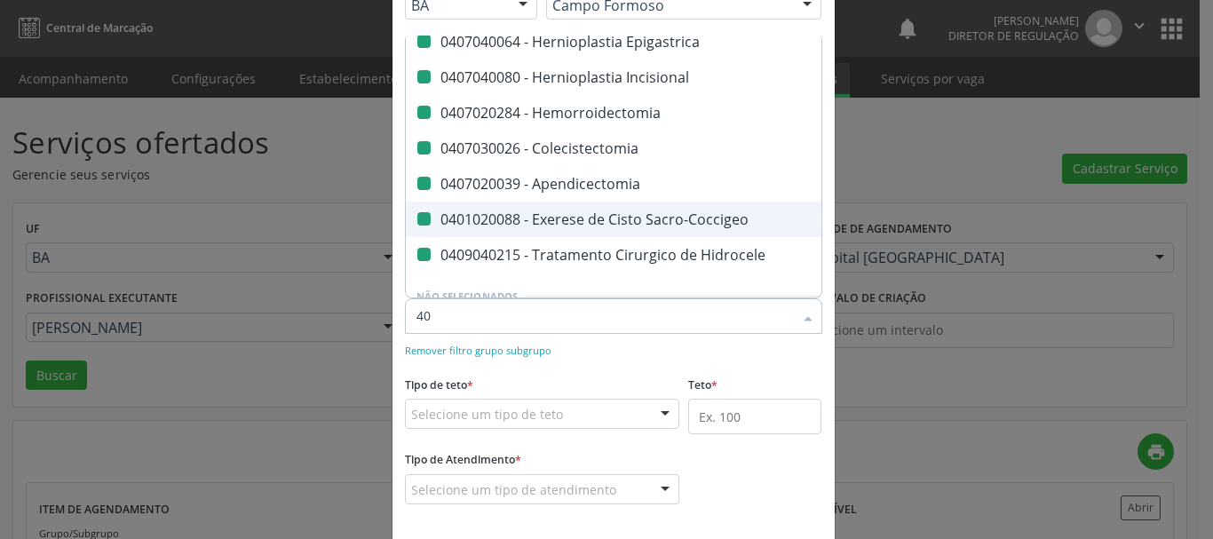
type input "409"
checkbox Epigastrica "false"
checkbox Incisional "false"
checkbox Hemorroidectomia "false"
checkbox Colecistectomia "false"
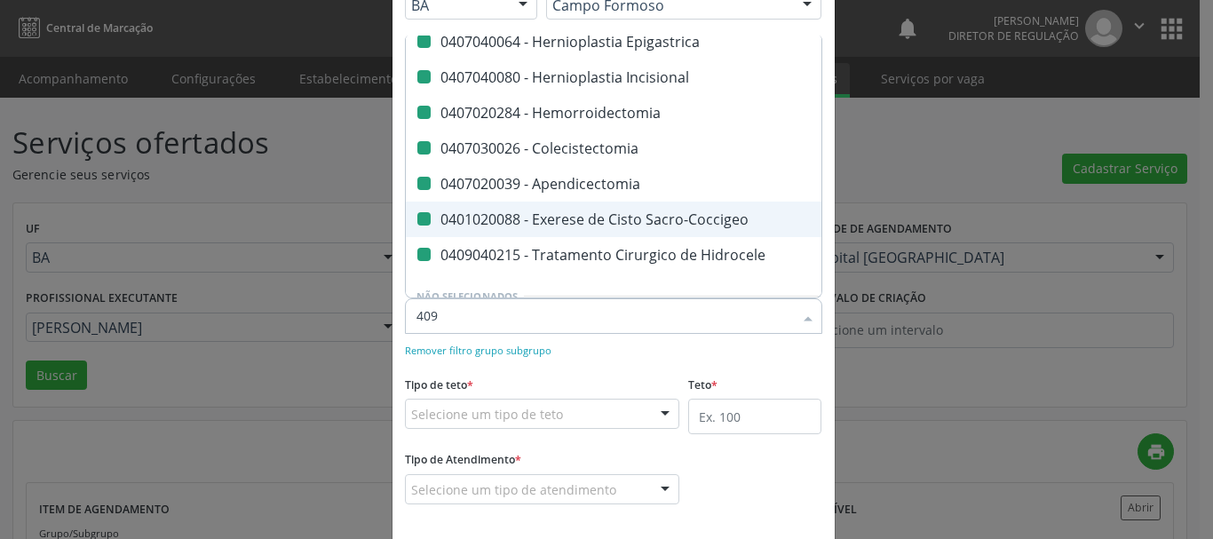
checkbox Apendicectomia "false"
checkbox Sacro-Coccigeo "false"
checkbox Hidrocele "false"
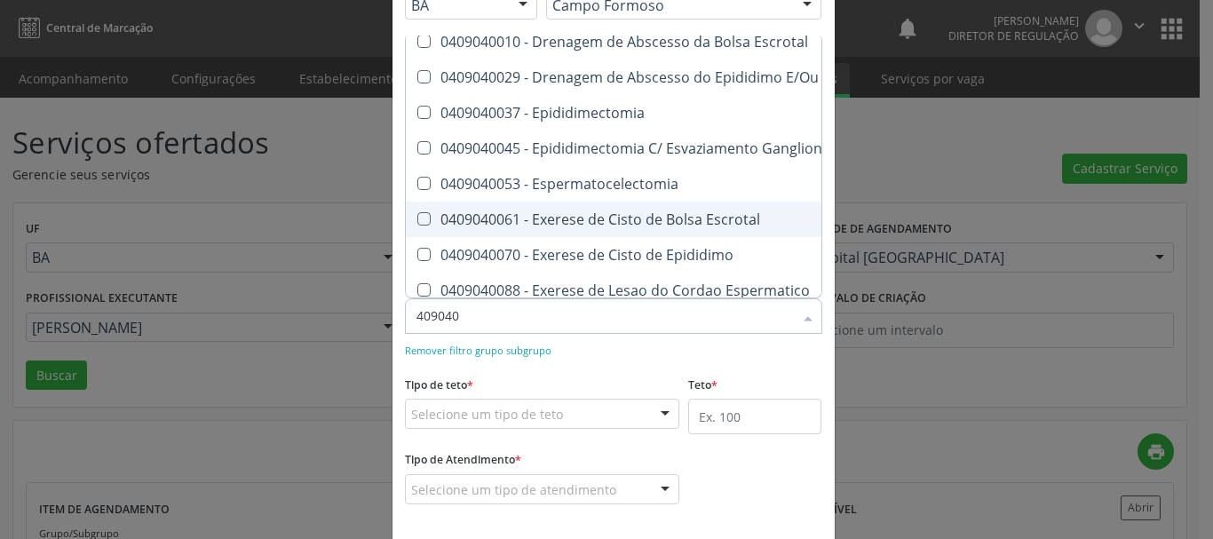
type input "4090401"
checkbox Hidrocele "false"
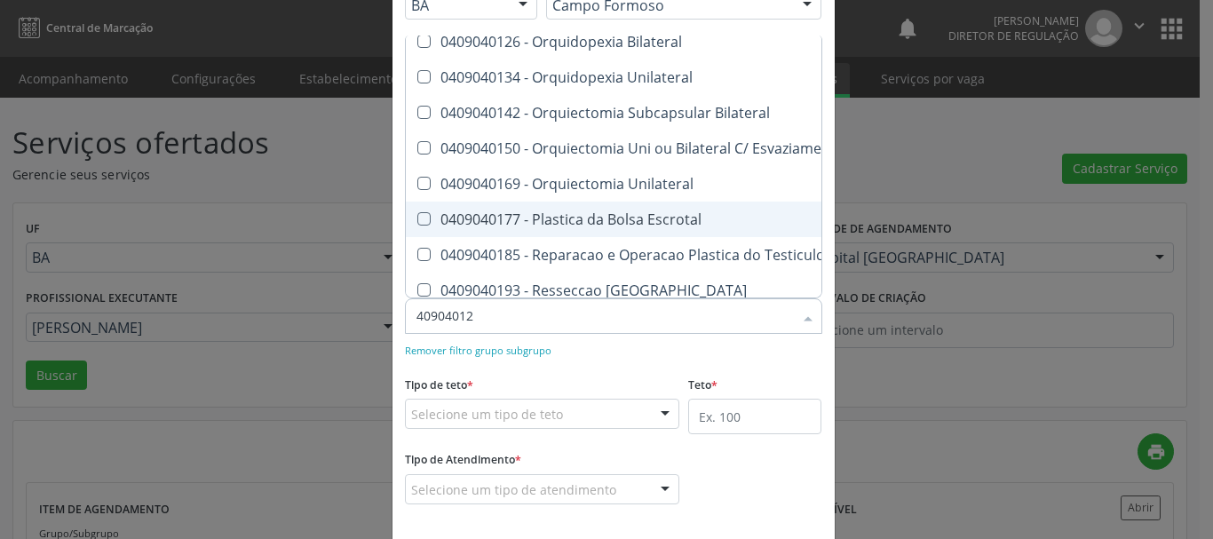
scroll to position [0, 0]
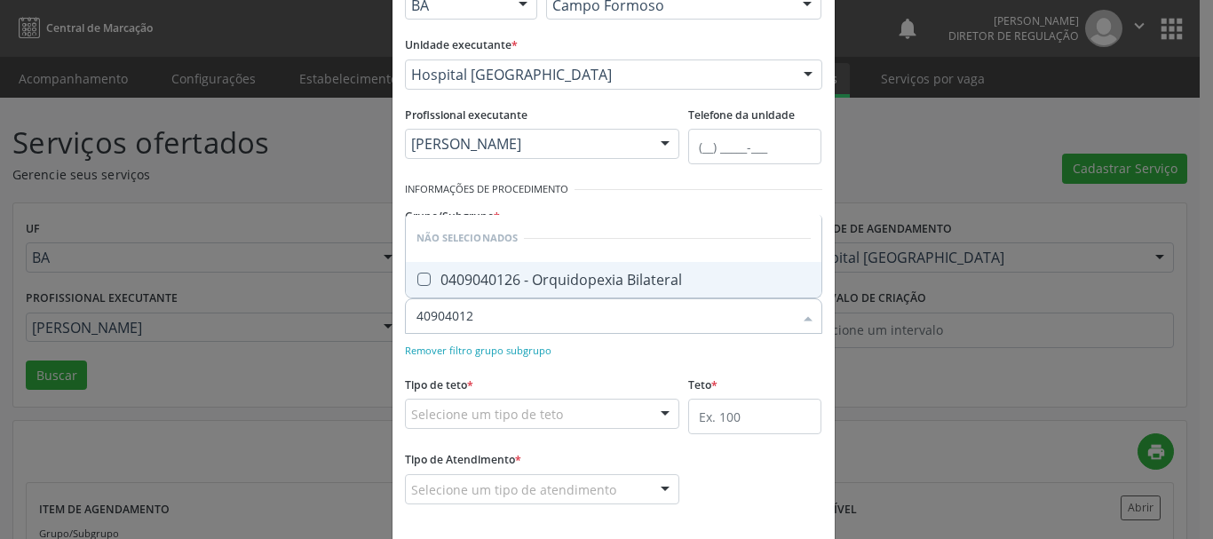
type input "409040126"
click at [638, 273] on div "0409040126 - Orquidopexia Bilateral" at bounding box center [613, 280] width 394 height 14
checkbox Bilateral "true"
type input "409040126"
click at [628, 351] on div "Remover filtro grupo subgrupo" at bounding box center [613, 349] width 417 height 19
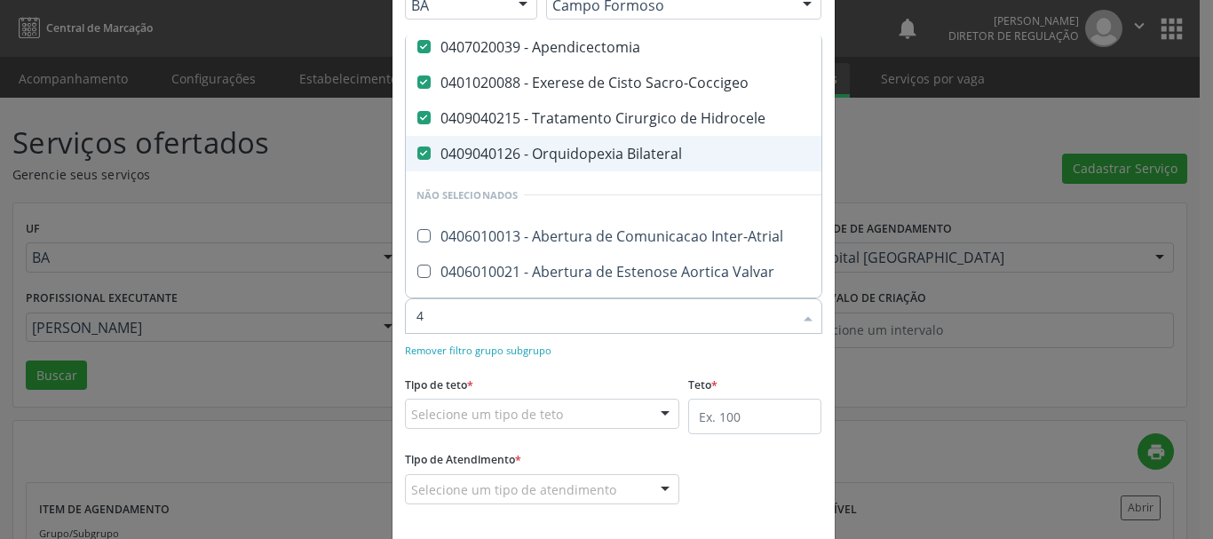
scroll to position [218, 0]
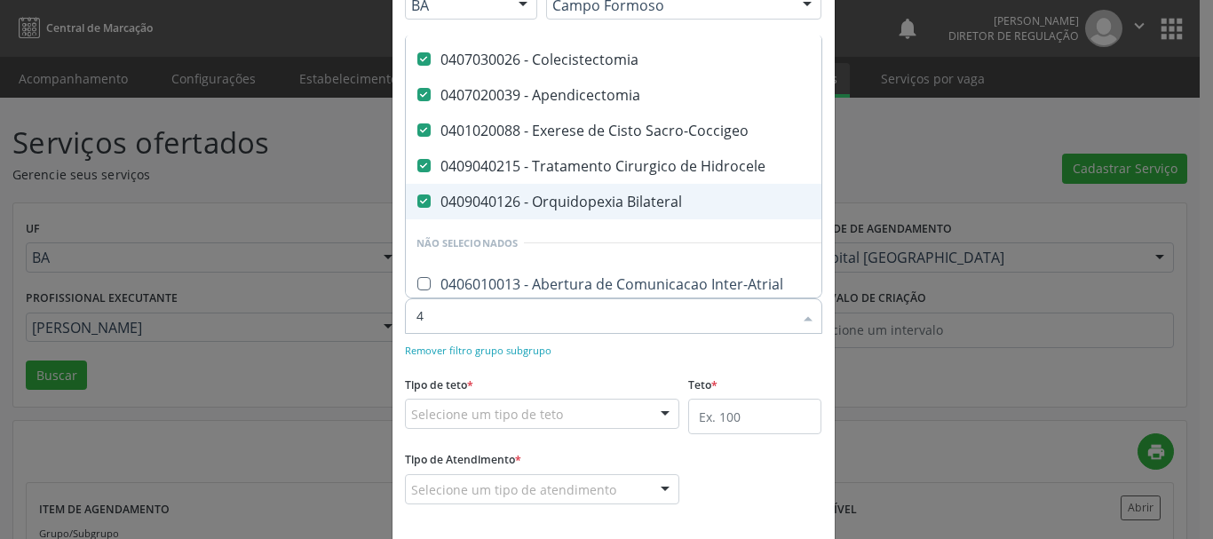
type input "40"
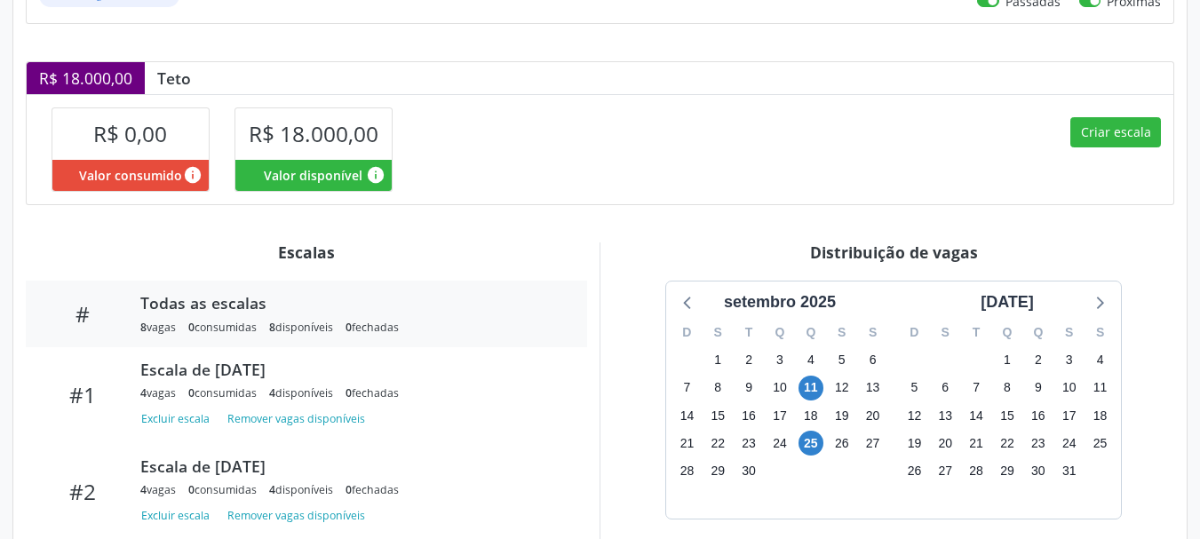
scroll to position [51, 0]
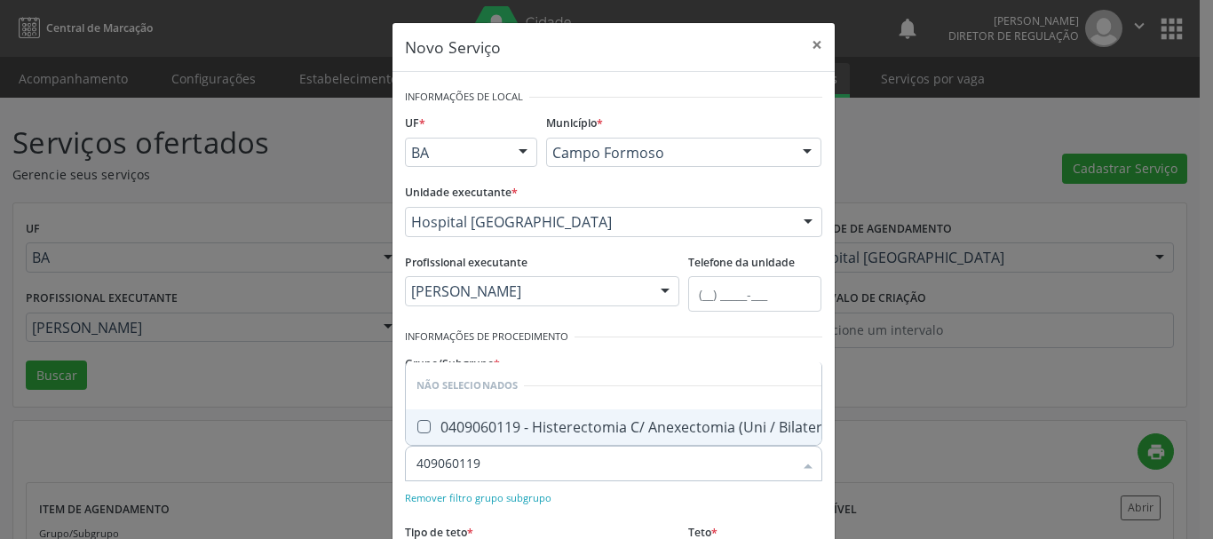
click at [629, 420] on div "0409060119 - Histerectomia C/ Anexectomia (Uni / Bilateral)" at bounding box center [627, 427] width 422 height 14
checkbox Bilateral\) "true"
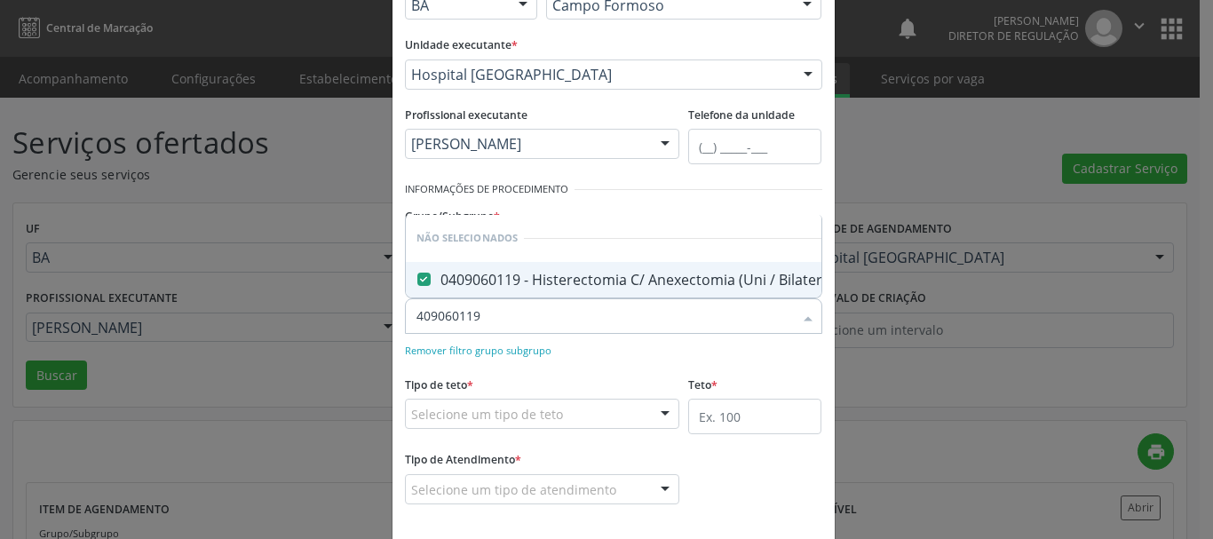
type input "409060119"
click at [651, 354] on div "Remover filtro grupo subgrupo" at bounding box center [613, 349] width 417 height 19
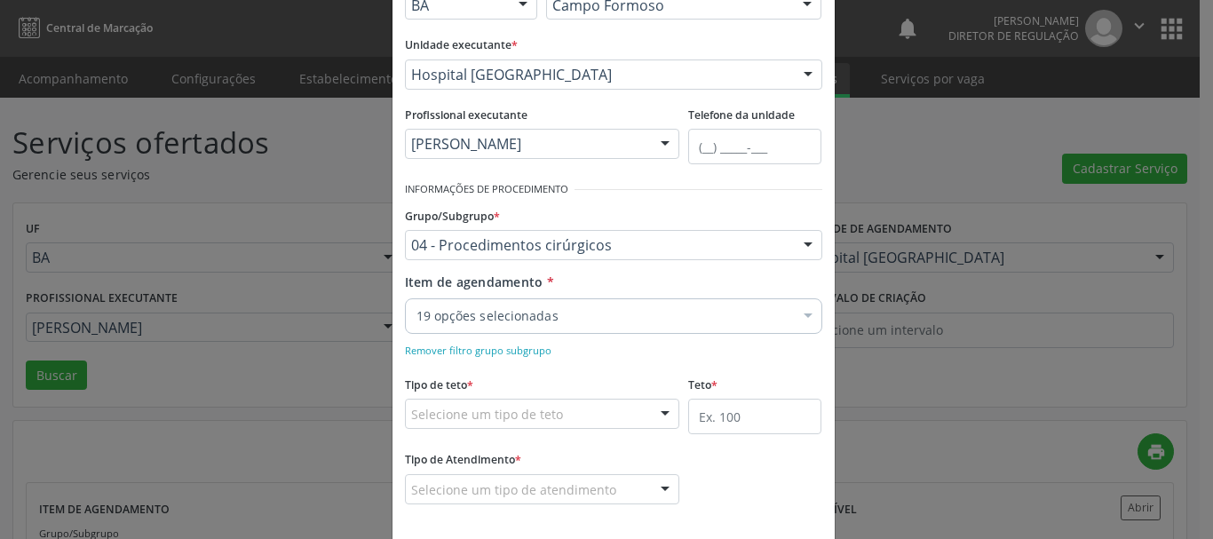
click at [645, 325] on div "19 opções selecionadas" at bounding box center [613, 316] width 417 height 36
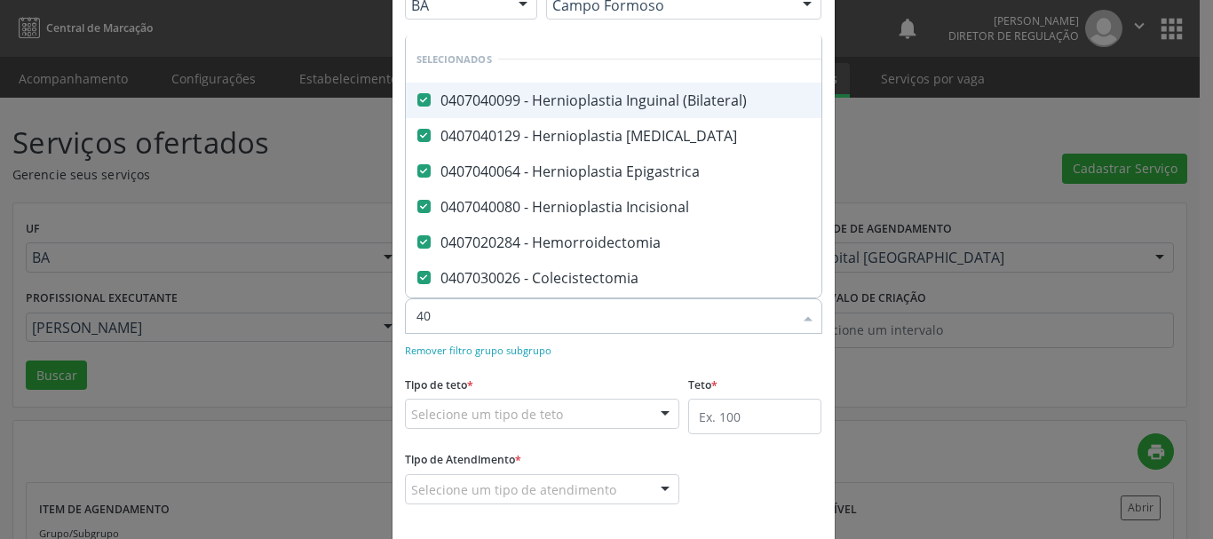
type input "409"
checkbox Bilateral "false"
checkbox Unilateral "false"
checkbox Varicocele "false"
checkbox Anal "false"
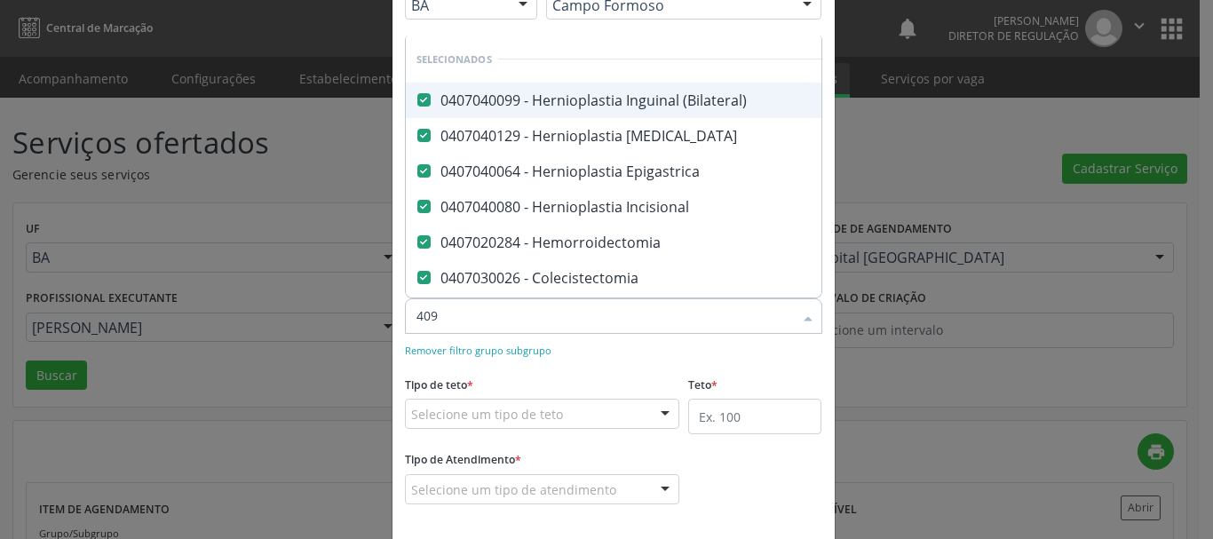
checkbox Evisceracao\) "false"
checkbox Exploradora "false"
checkbox Simples "false"
checkbox Postectomia "false"
checkbox Total "false"
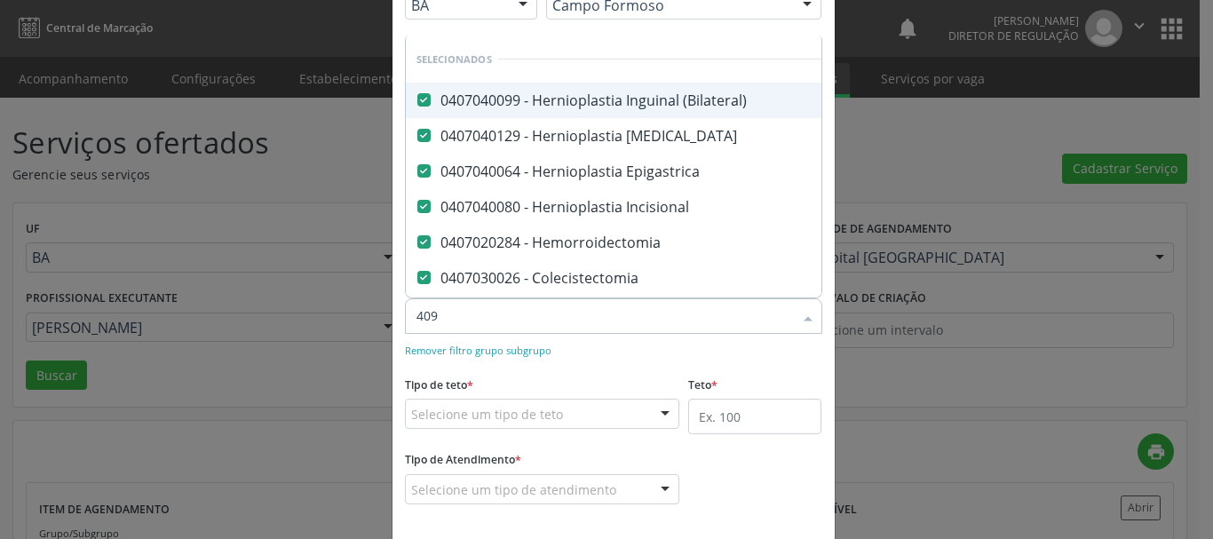
checkbox Bilateral\) "false"
type input "40906"
checkbox Varicocele "false"
checkbox Simples "false"
checkbox Postectomia "false"
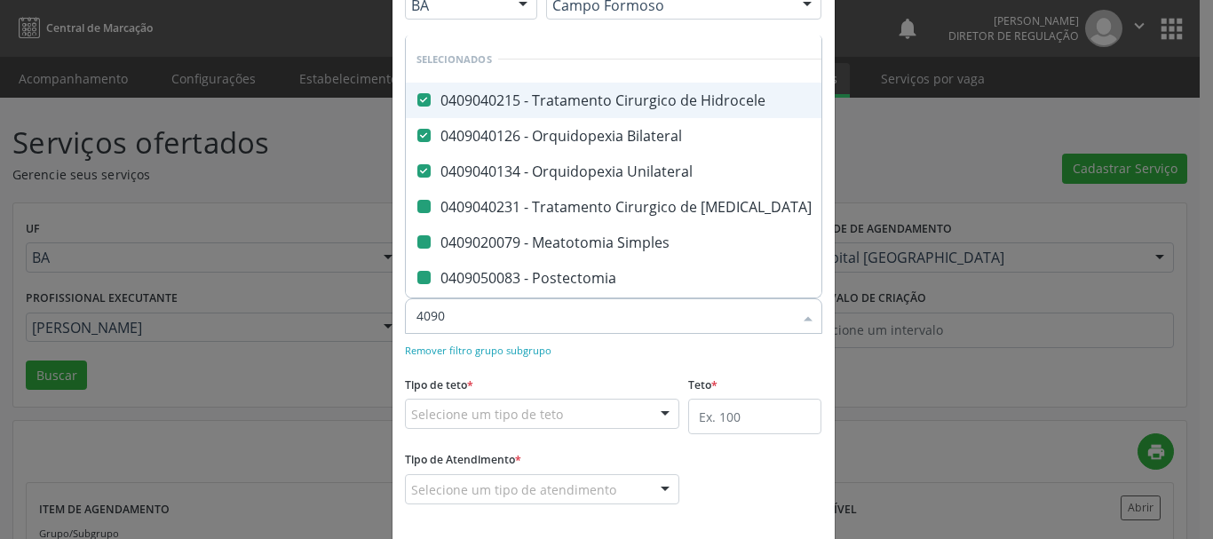
checkbox Total "false"
checkbox Bilateral\) "false"
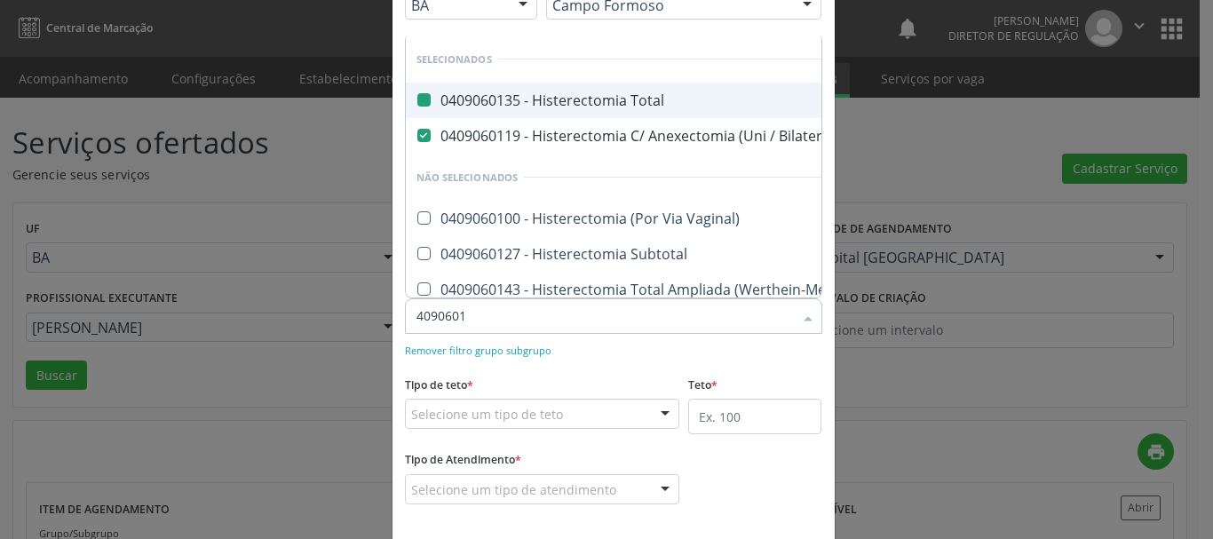
type input "40906019"
checkbox Total "false"
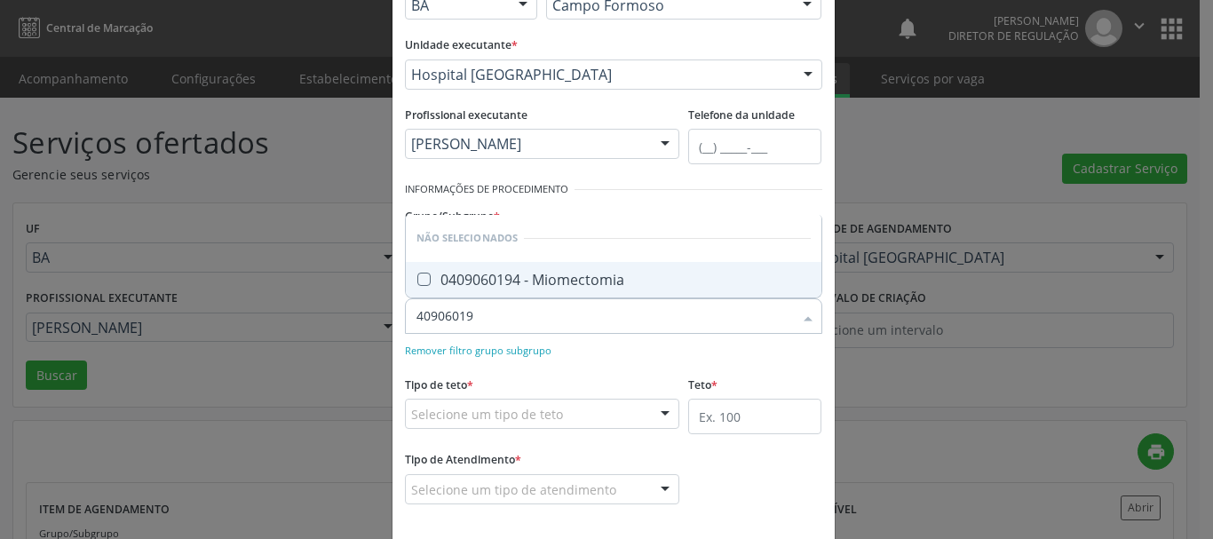
type input "409060194"
click at [614, 290] on span "0409060194 - Miomectomia" at bounding box center [614, 280] width 416 height 36
checkbox Miomectomia "true"
click at [621, 354] on div "Remover filtro grupo subgrupo" at bounding box center [613, 349] width 417 height 19
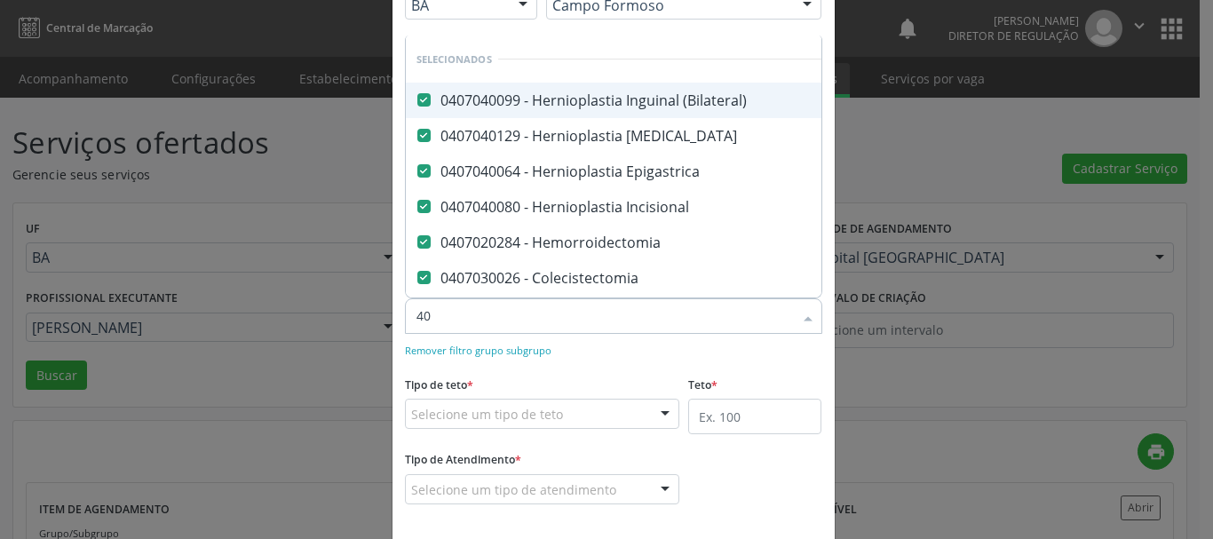
type input "409"
checkbox Unilateral "false"
checkbox Varicocele "false"
checkbox Anal "false"
checkbox Evisceracao\) "false"
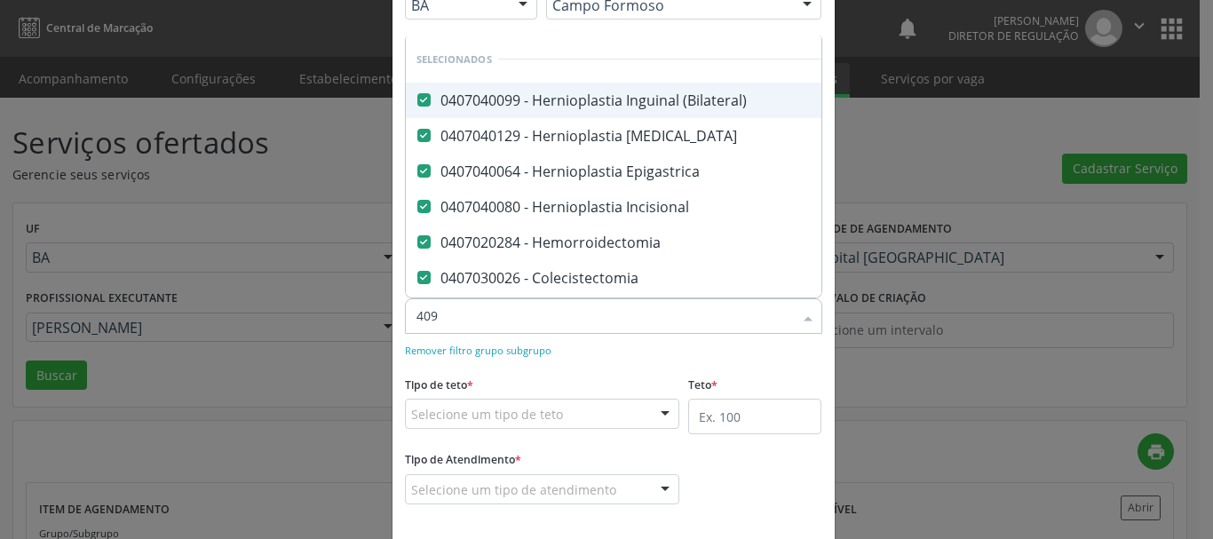
checkbox Exploradora "false"
checkbox Simples "false"
checkbox Postectomia "false"
checkbox Total "false"
checkbox Bilateral\) "false"
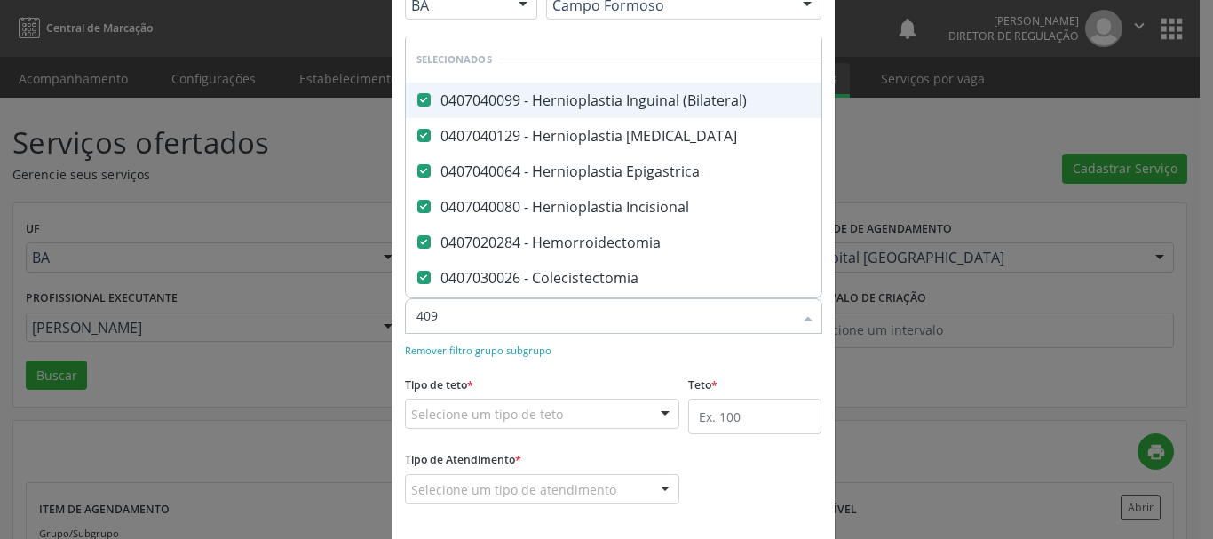
checkbox Miomectomia "false"
type input "40906"
checkbox Simples "false"
checkbox Postectomia "false"
checkbox Total "false"
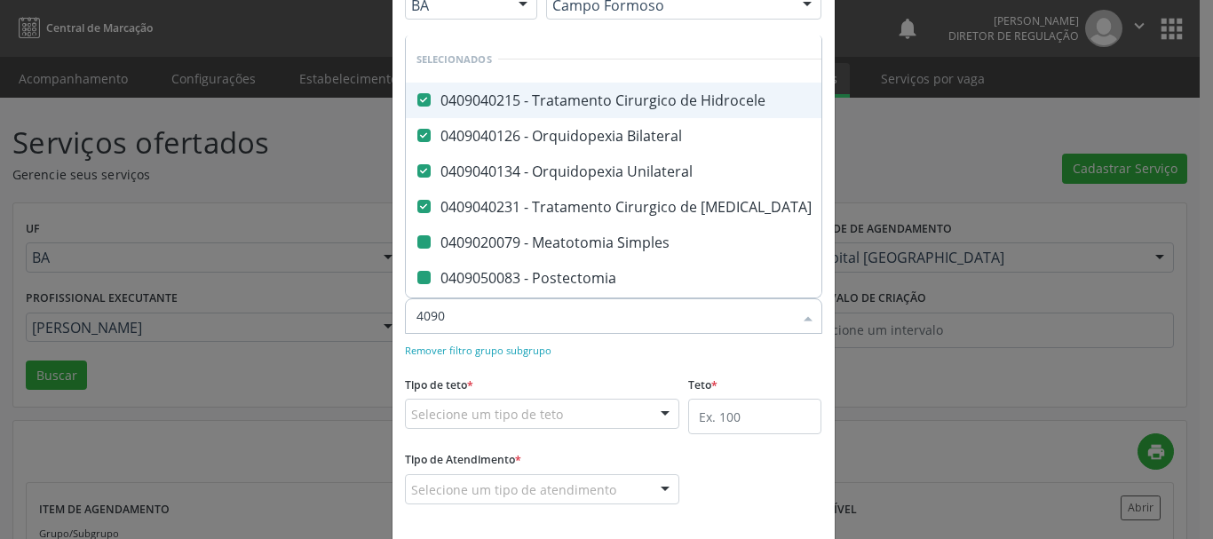
checkbox Bilateral\) "false"
checkbox Miomectomia "false"
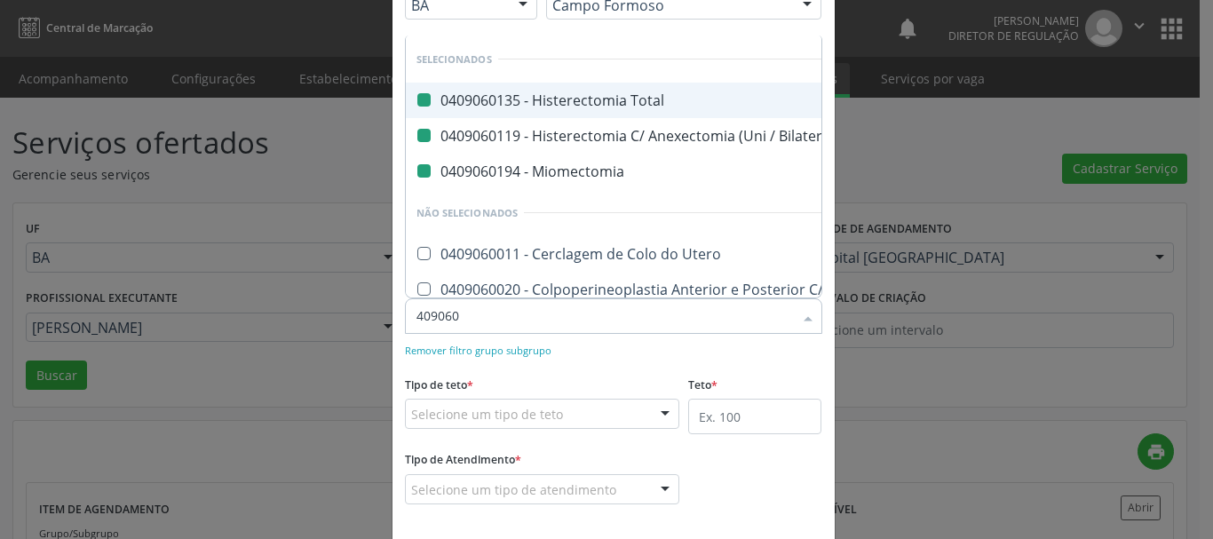
type input "4090602"
checkbox Total "false"
checkbox Bilateral\) "false"
checkbox Miomectomia "false"
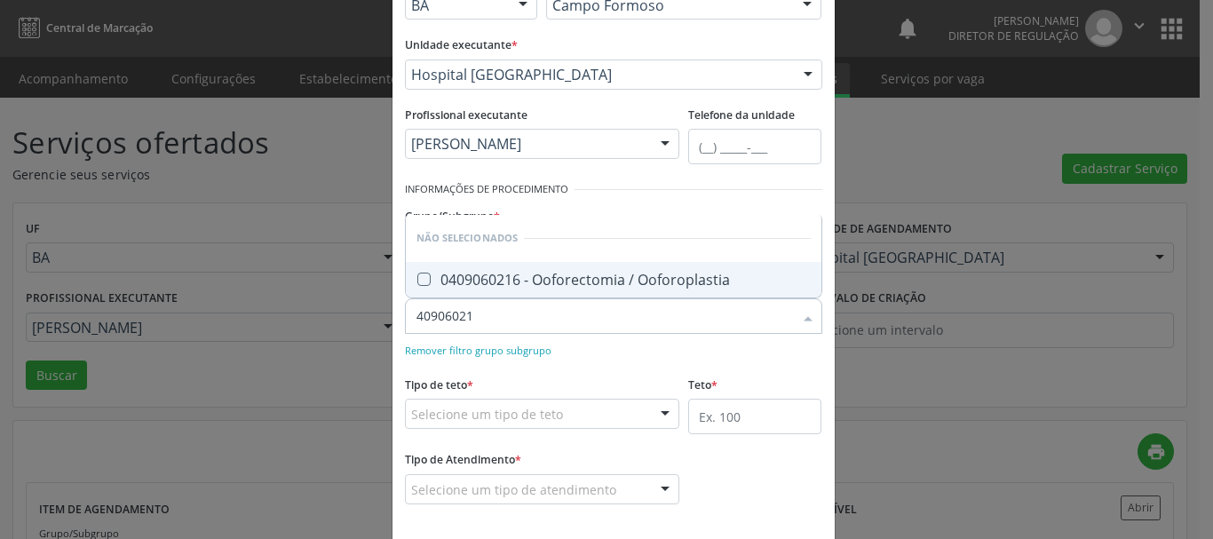
type input "409060216"
click at [625, 273] on div "0409060216 - Ooforectomia / Ooforoplastia" at bounding box center [613, 280] width 394 height 14
checkbox Ooforoplastia "true"
click at [626, 345] on div "Remover filtro grupo subgrupo" at bounding box center [613, 349] width 417 height 19
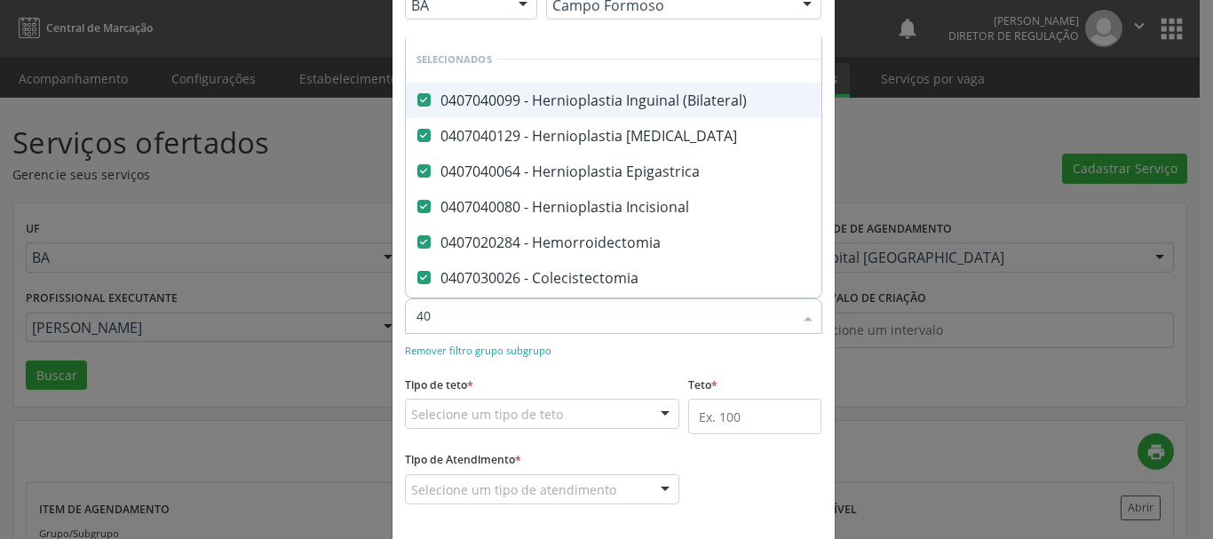
type input "401"
checkbox Apendicectomia "false"
checkbox Sacro-Coccigeo "false"
checkbox Hidrocele "false"
checkbox Bilateral "false"
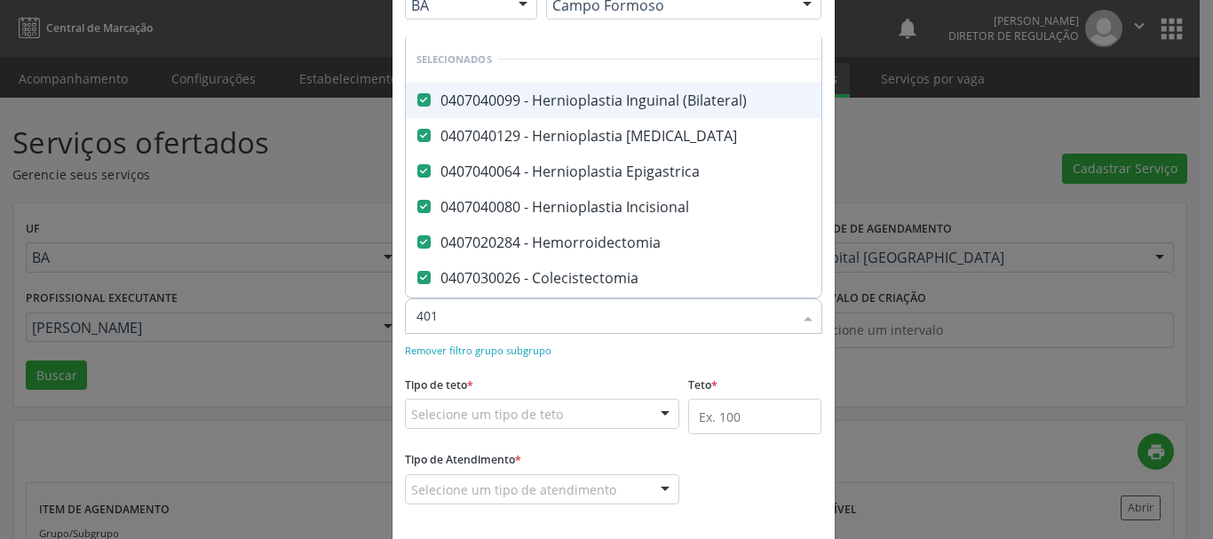
checkbox Unilateral "false"
checkbox Varicocele "false"
checkbox Anal "false"
checkbox Evisceracao\) "false"
checkbox Exploradora "false"
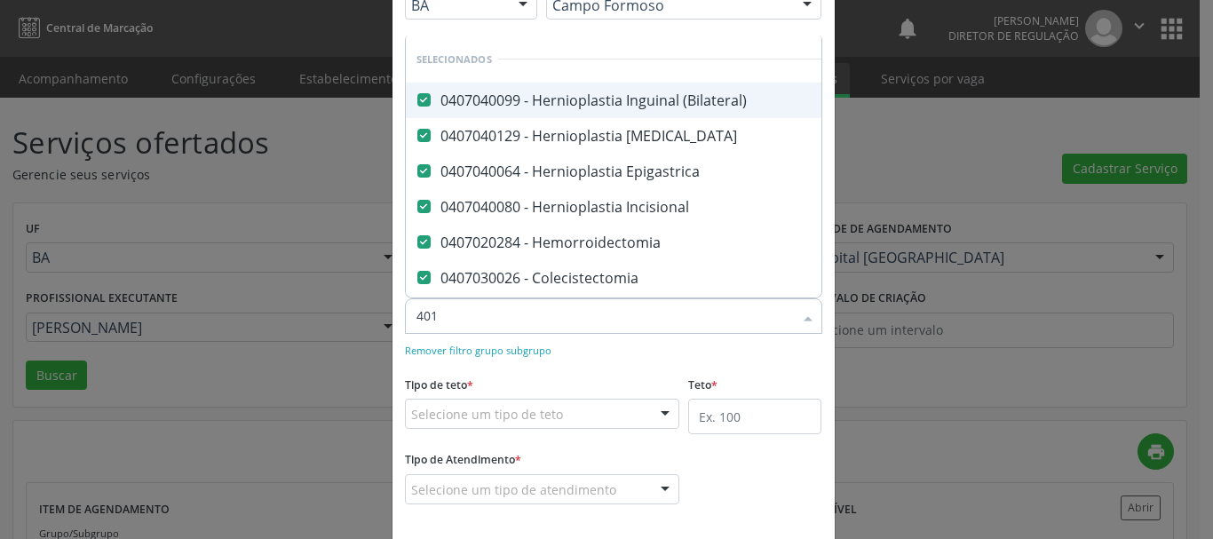
checkbox Simples "false"
checkbox Postectomia "false"
checkbox Total "false"
checkbox Bilateral\) "false"
checkbox Miomectomia "false"
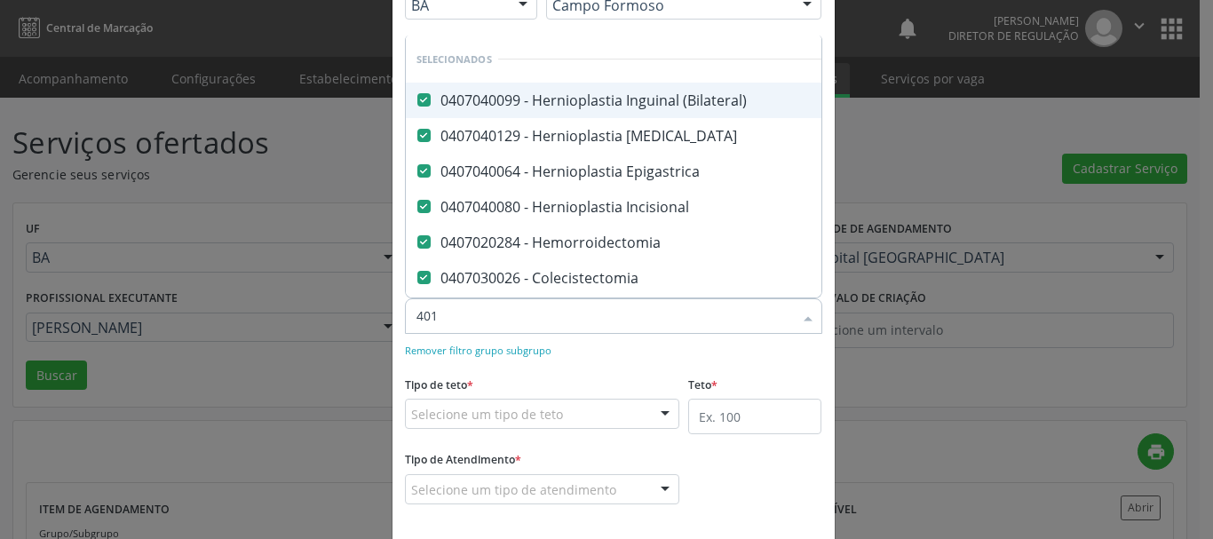
checkbox Ooforoplastia "false"
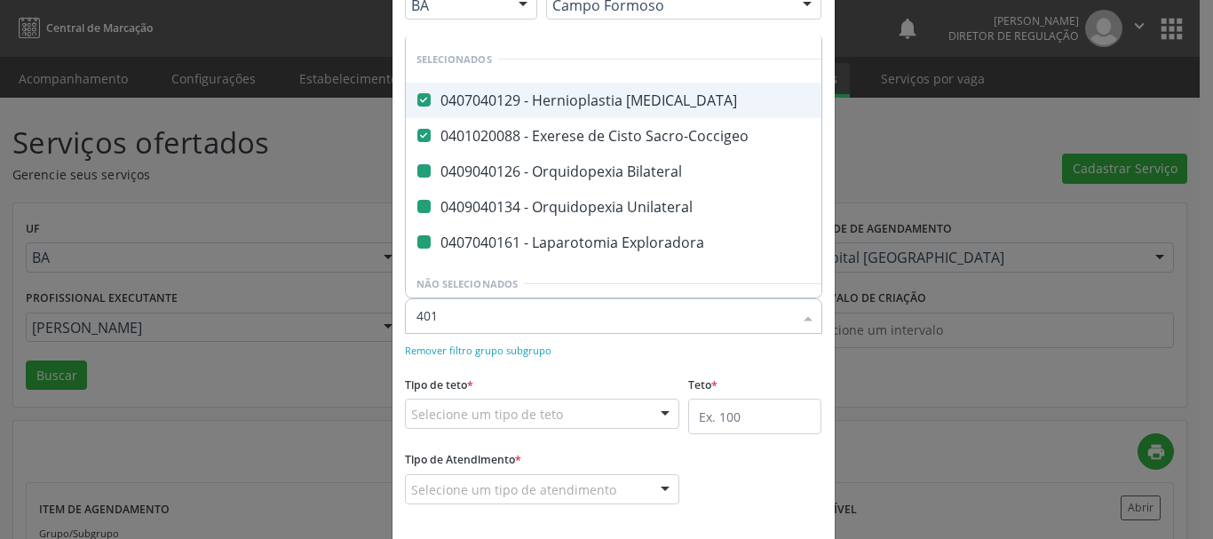
type input "4010"
checkbox Bilateral "false"
checkbox Unilateral "false"
checkbox Exploradora "false"
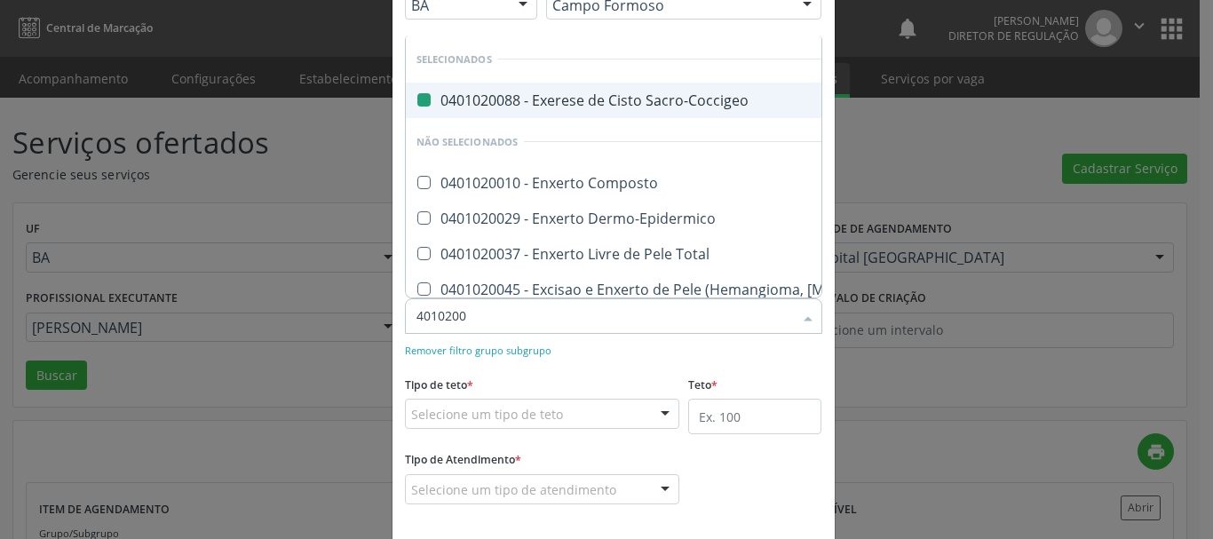
type input "40102004"
checkbox Sacro-Coccigeo "false"
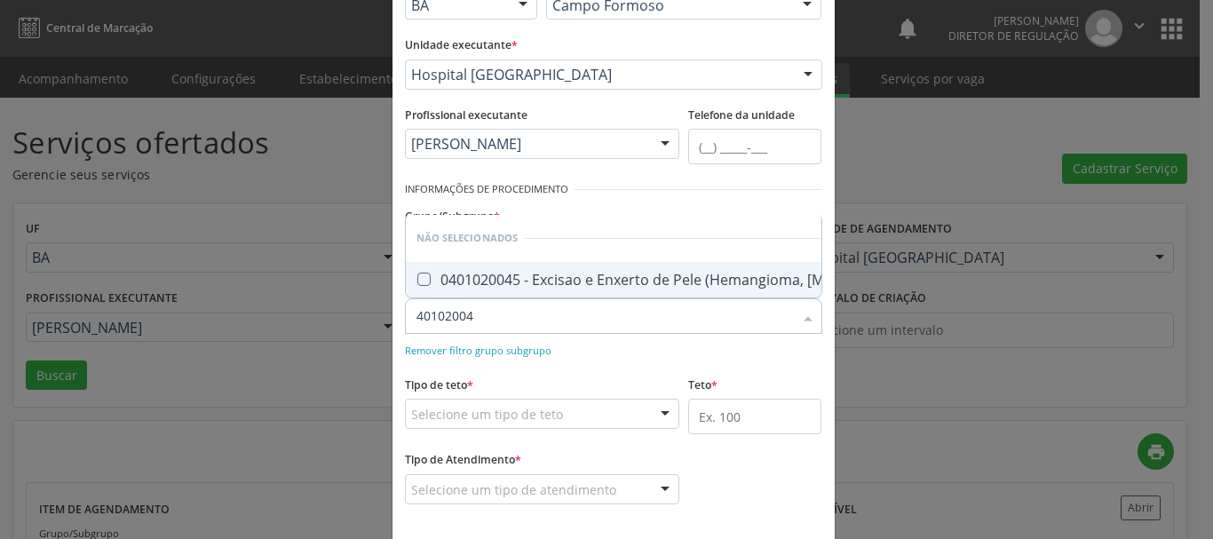
type input "401020045"
click at [623, 273] on div "0401020045 - Excisao e Enxerto de Pele (Hemangioma, [MEDICAL_DATA] ou Tumor )" at bounding box center [706, 280] width 580 height 14
checkbox \) "true"
click at [617, 351] on div "Remover filtro grupo subgrupo" at bounding box center [613, 349] width 417 height 19
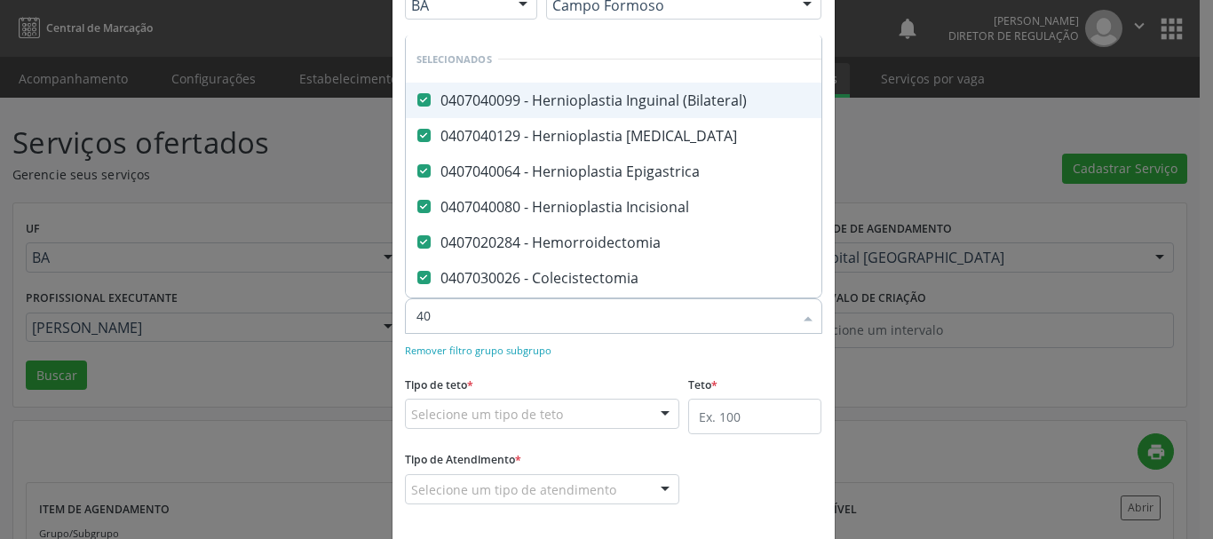
type input "401"
checkbox Sacro-Coccigeo "false"
checkbox Hidrocele "false"
checkbox Bilateral "false"
checkbox Unilateral "false"
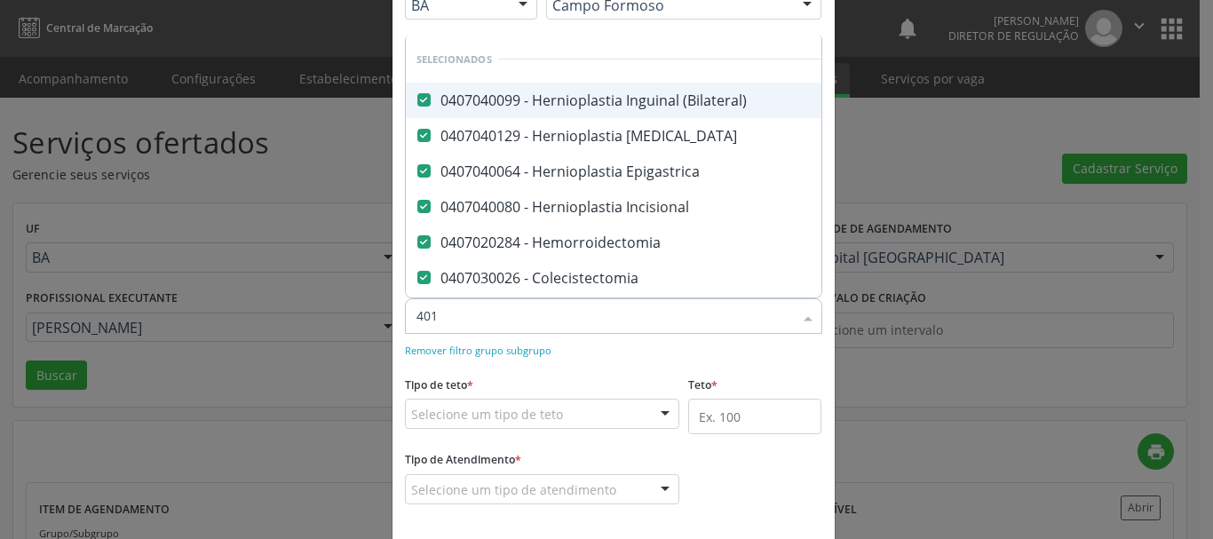
checkbox Varicocele "false"
checkbox Anal "false"
checkbox Evisceracao\) "false"
checkbox Exploradora "false"
checkbox Simples "false"
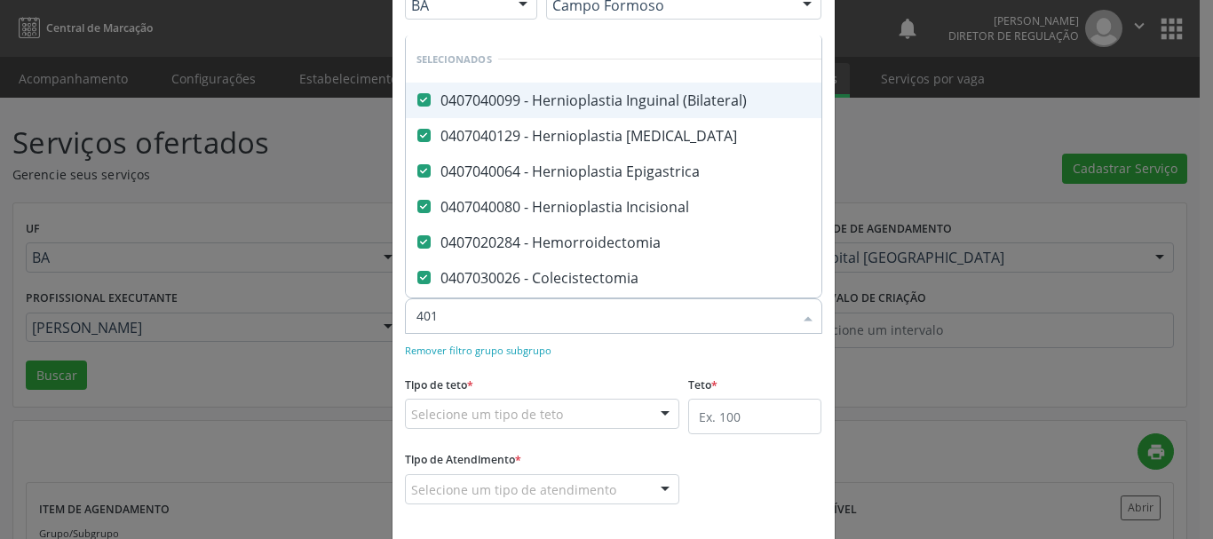
checkbox Postectomia "false"
checkbox Total "false"
checkbox Bilateral\) "false"
checkbox Miomectomia "false"
checkbox Ooforoplastia "false"
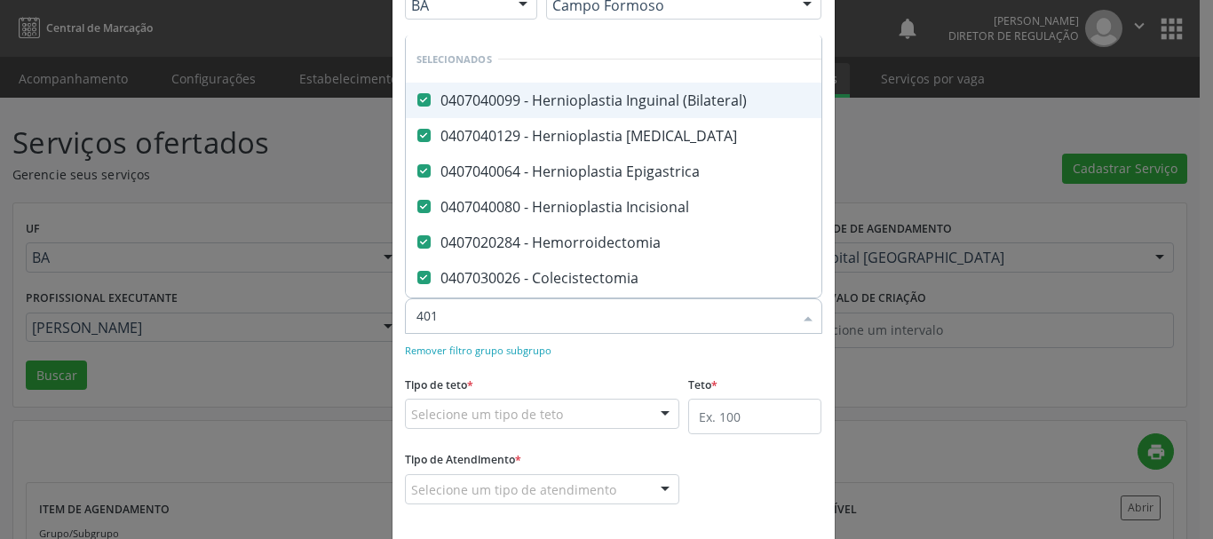
checkbox \) "false"
type input "4010"
checkbox Unilateral "false"
checkbox Exploradora "false"
checkbox \) "false"
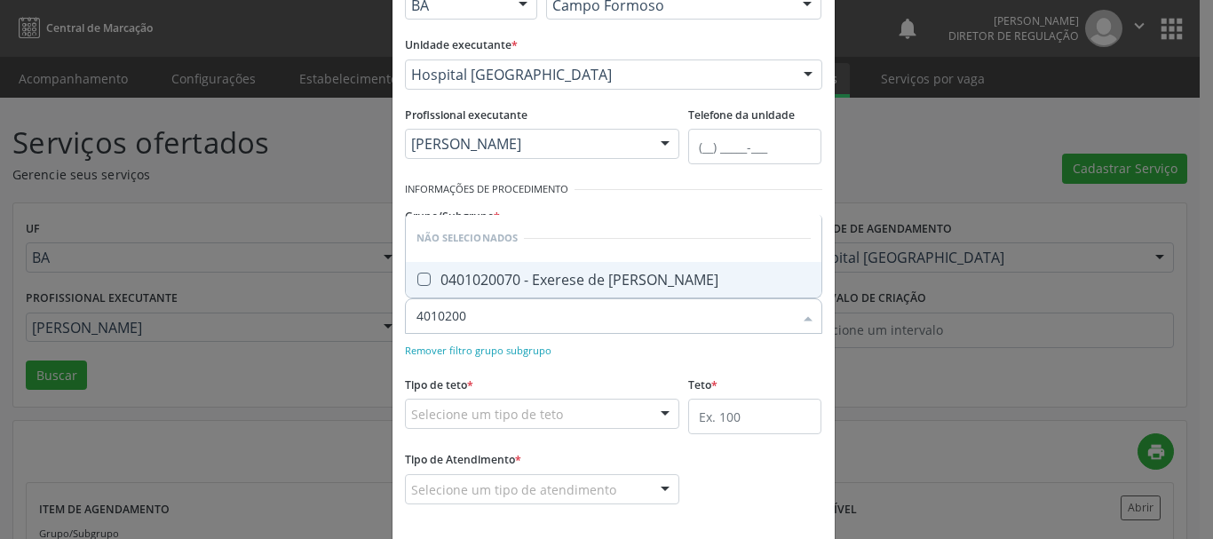
type input "40102007"
checkbox Dermoide "false"
type input "401020070"
click at [612, 285] on div "0401020070 - Exerese de [PERSON_NAME]" at bounding box center [613, 280] width 394 height 14
checkbox Dermoide "true"
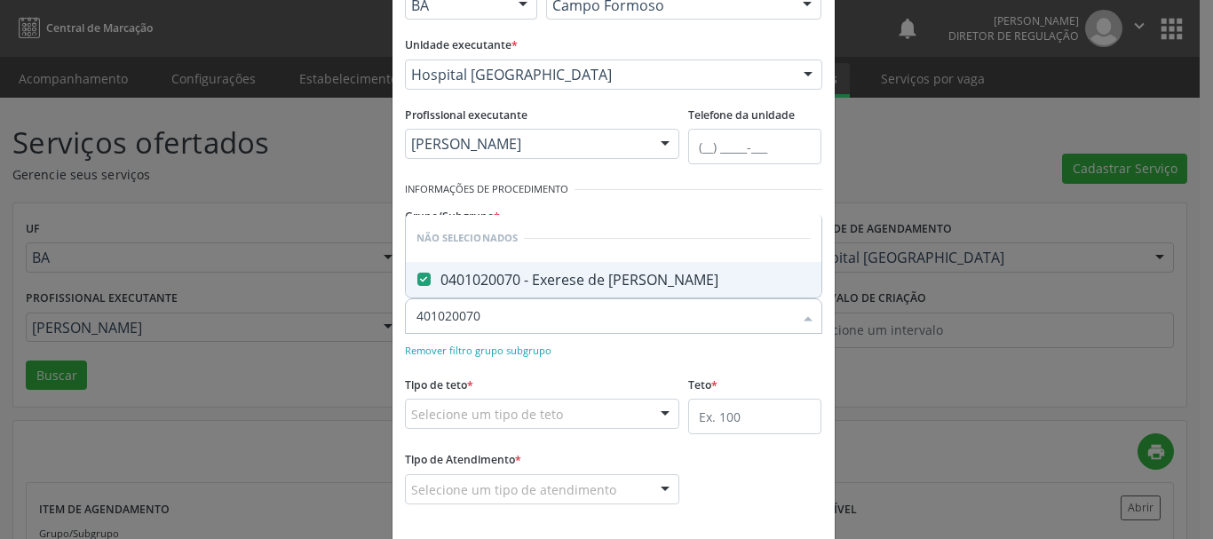
click at [625, 346] on div "Remover filtro grupo subgrupo" at bounding box center [613, 349] width 417 height 19
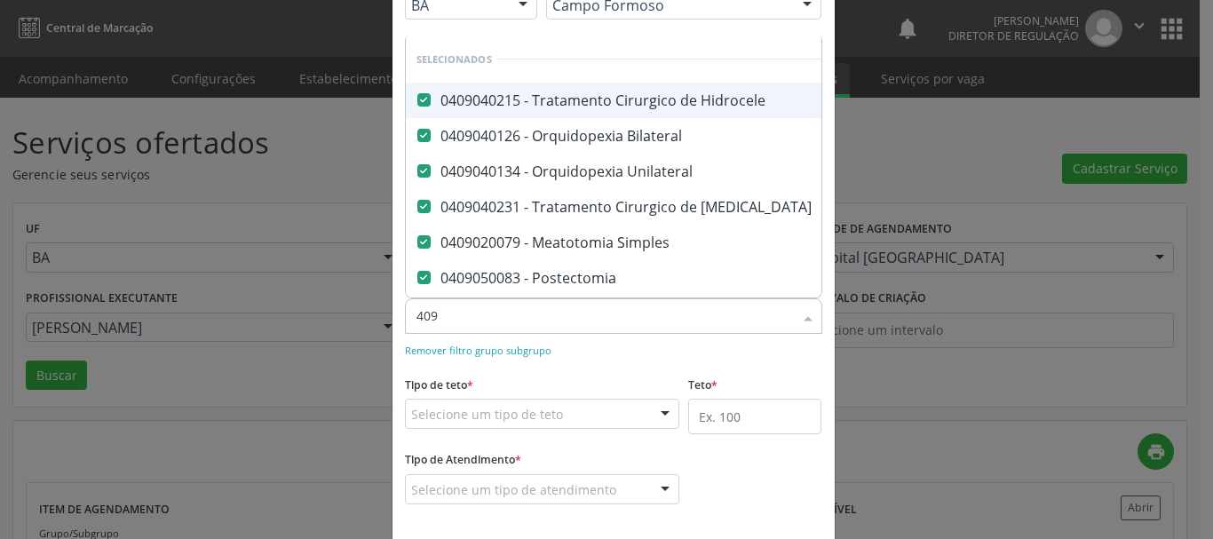
type input "4090"
checkbox Vaginal "false"
checkbox Penis "false"
checkbox Renal "false"
checkbox Utero "false"
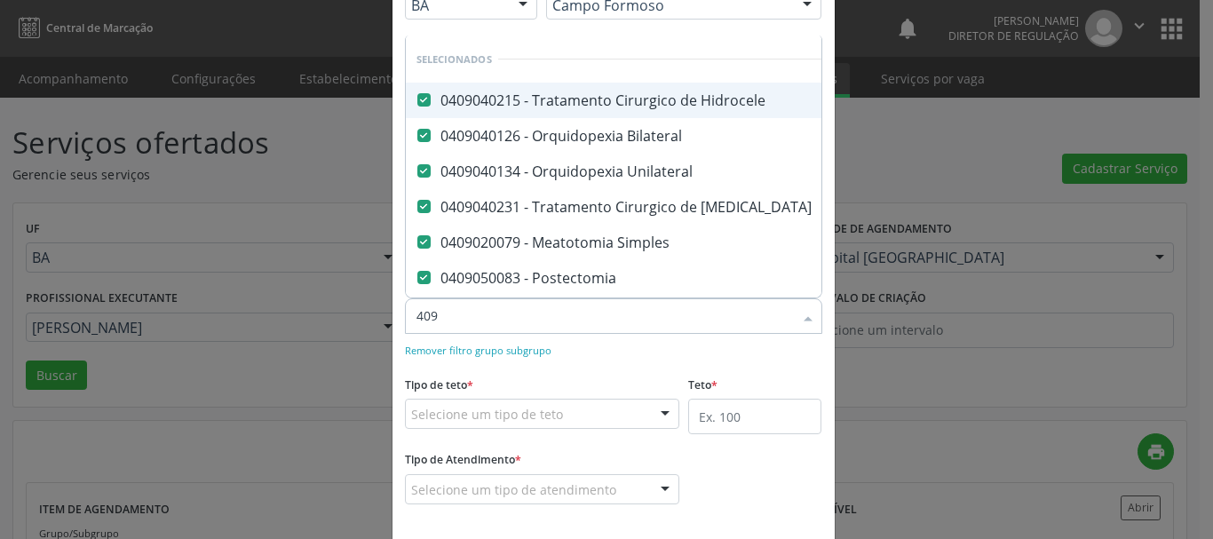
checkbox Sexual "false"
checkbox Parcial "false"
checkbox Total "false"
checkbox Tempo "false"
checkbox Cistoenteroplastia "false"
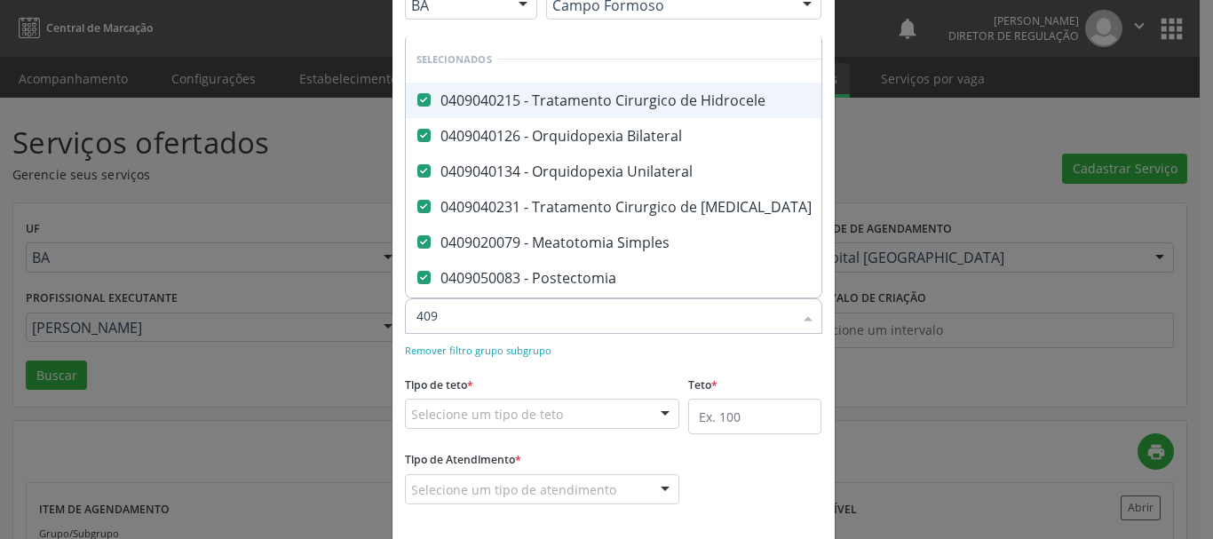
checkbox Bexiga "false"
checkbox Vesical\) "false"
checkbox Cistorrafia "false"
type input "40904"
checkbox Postectomia "false"
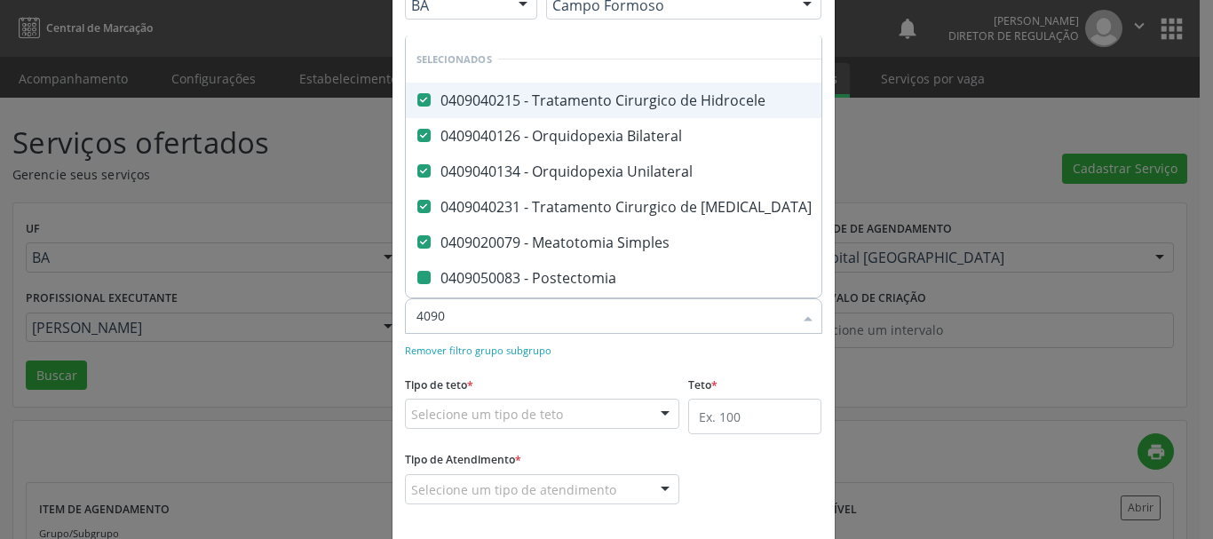
checkbox Total "false"
checkbox Bilateral\) "false"
checkbox Miomectomia "false"
checkbox Ooforoplastia "false"
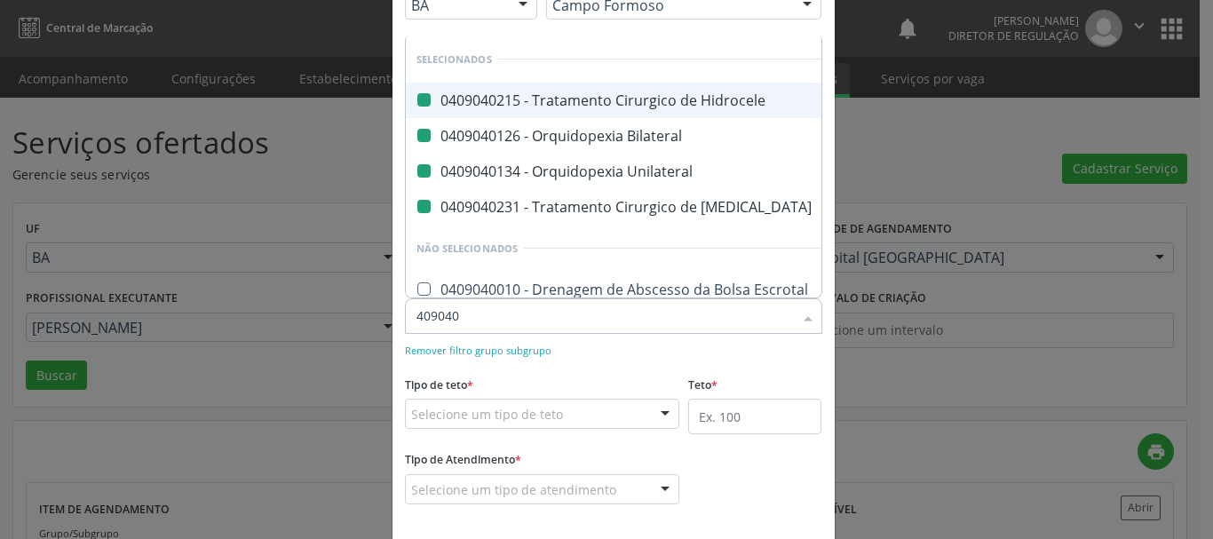
type input "4090400"
checkbox Hidrocele "false"
checkbox Bilateral "false"
checkbox Unilateral "false"
checkbox Varicocele "false"
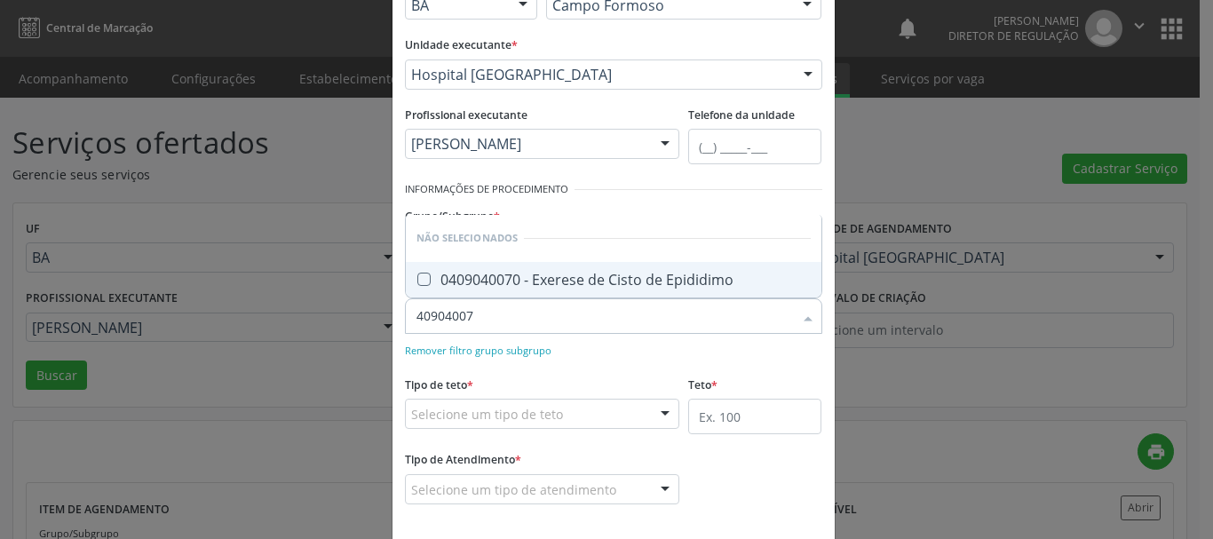
type input "409040070"
click at [623, 292] on span "0409040070 - Exerese de Cisto de Epididimo" at bounding box center [614, 280] width 416 height 36
checkbox Epididimo "true"
click at [645, 348] on div "Remover filtro grupo subgrupo" at bounding box center [613, 349] width 417 height 19
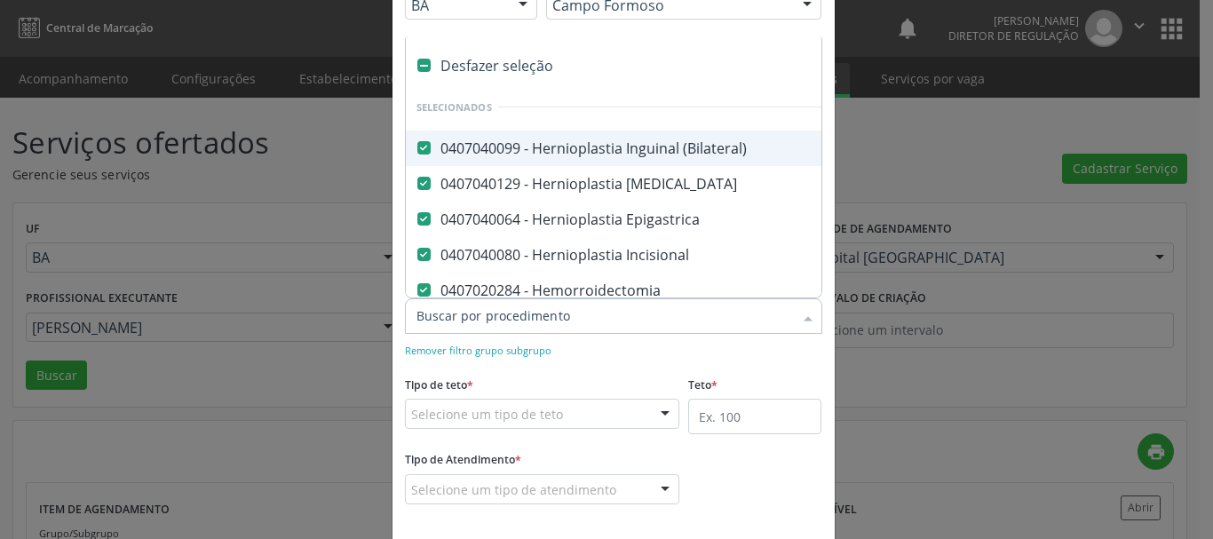
type input "s"
checkbox Total "false"
checkbox Bilateral\) "false"
checkbox Miomectomia "false"
checkbox Ooforoplastia "false"
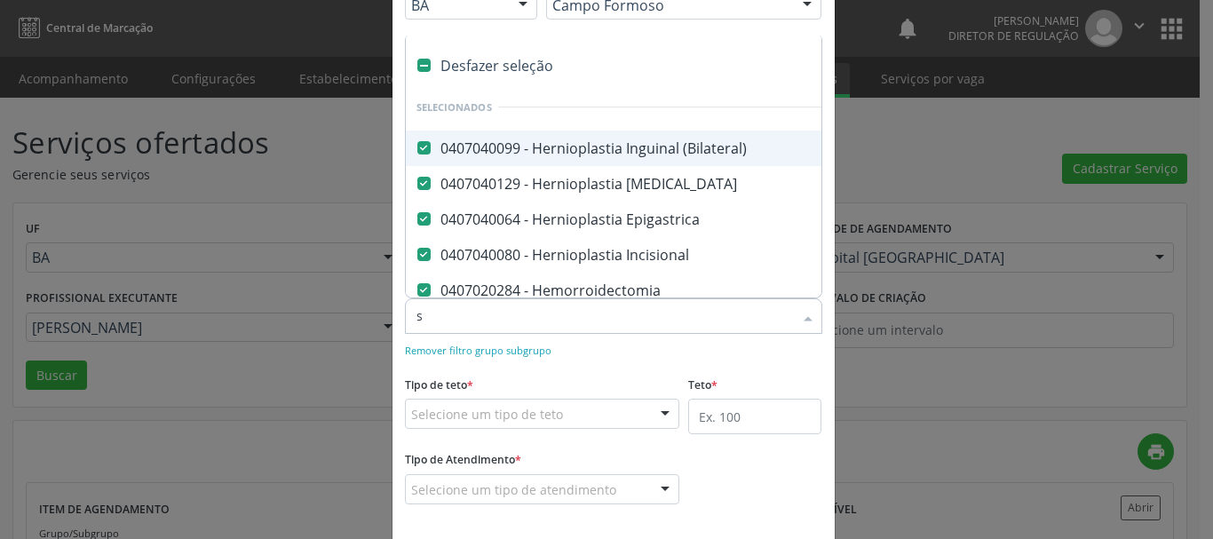
checkbox \) "false"
checkbox Dermoide "false"
checkbox Epididimo "false"
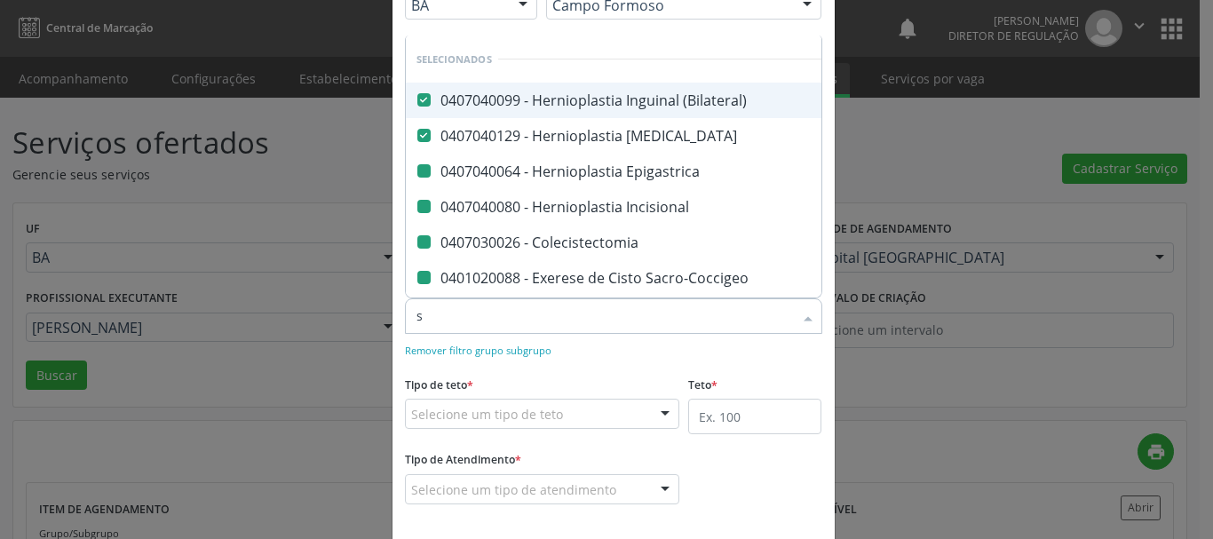
type input "su"
checkbox Epigastrica "false"
checkbox Incisional "false"
checkbox Colecistectomia "false"
checkbox Sacro-Coccigeo "false"
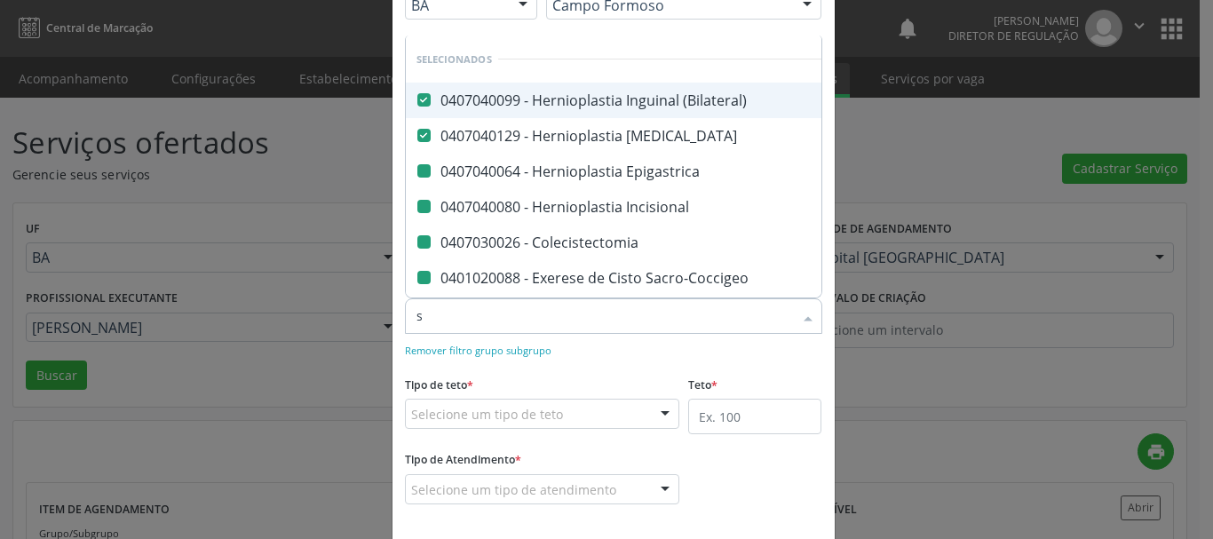
checkbox Anal "false"
checkbox Evisceracao\) "false"
checkbox Simples "false"
checkbox Postectomia "false"
checkbox Total "false"
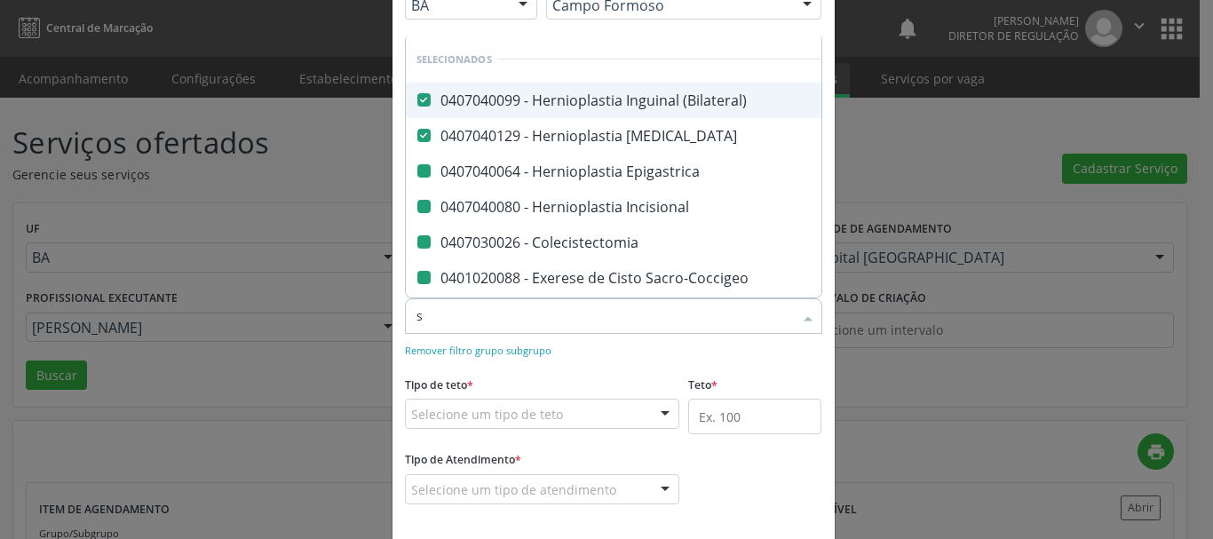
checkbox Bilateral\) "false"
checkbox Ooforoplastia "false"
checkbox \) "false"
checkbox Dermoide "false"
checkbox Epididimo "false"
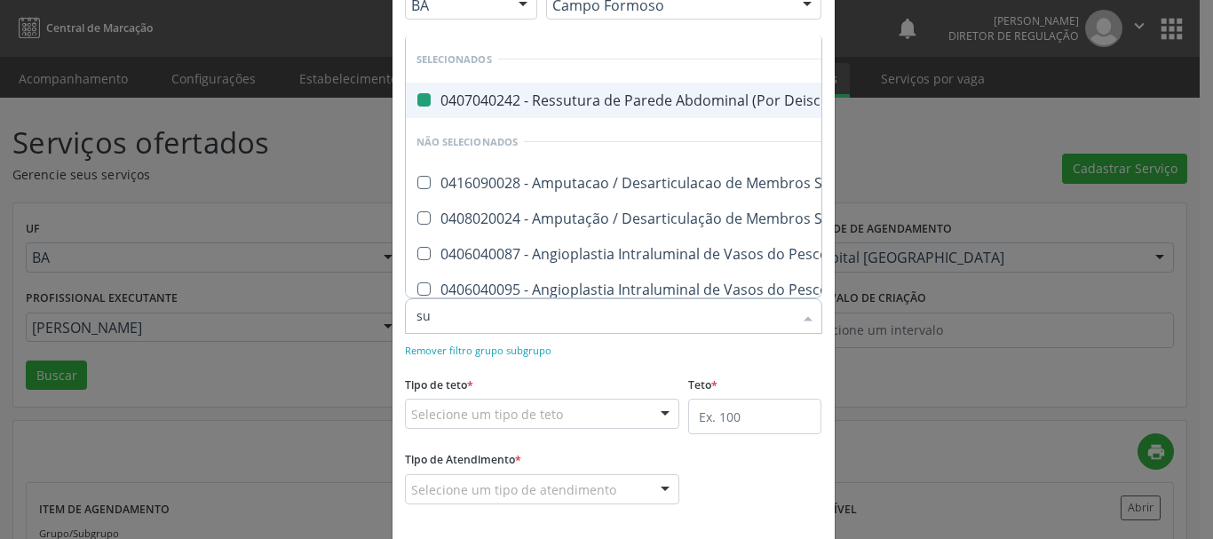
type input "sup"
checkbox Evisceracao\) "false"
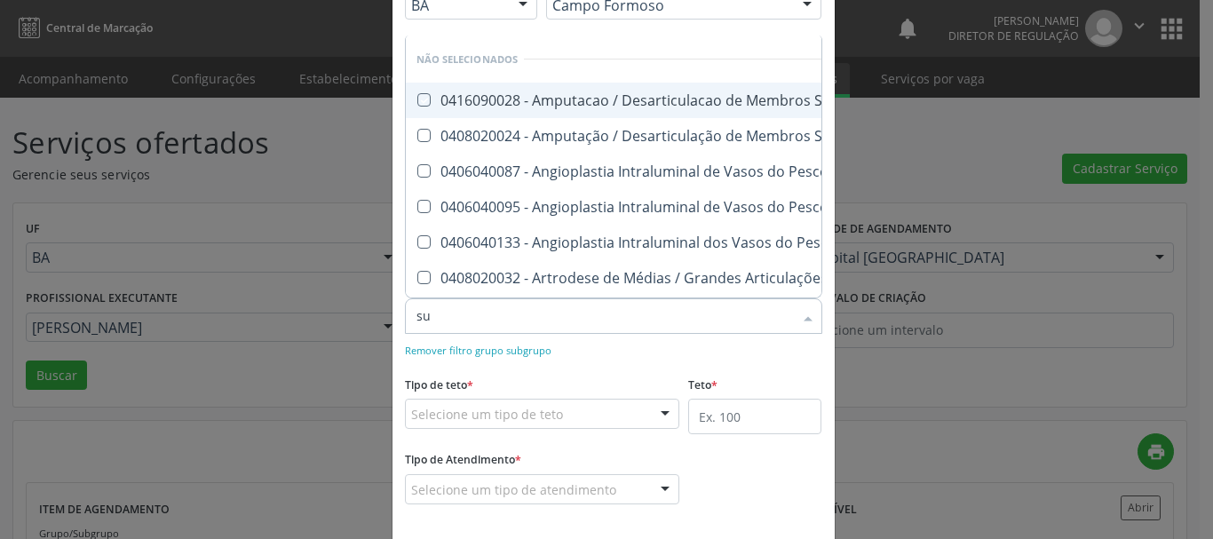
type input "s"
checkbox Oncologia "true"
checkbox Stent\) "true"
checkbox Recoberto\) "true"
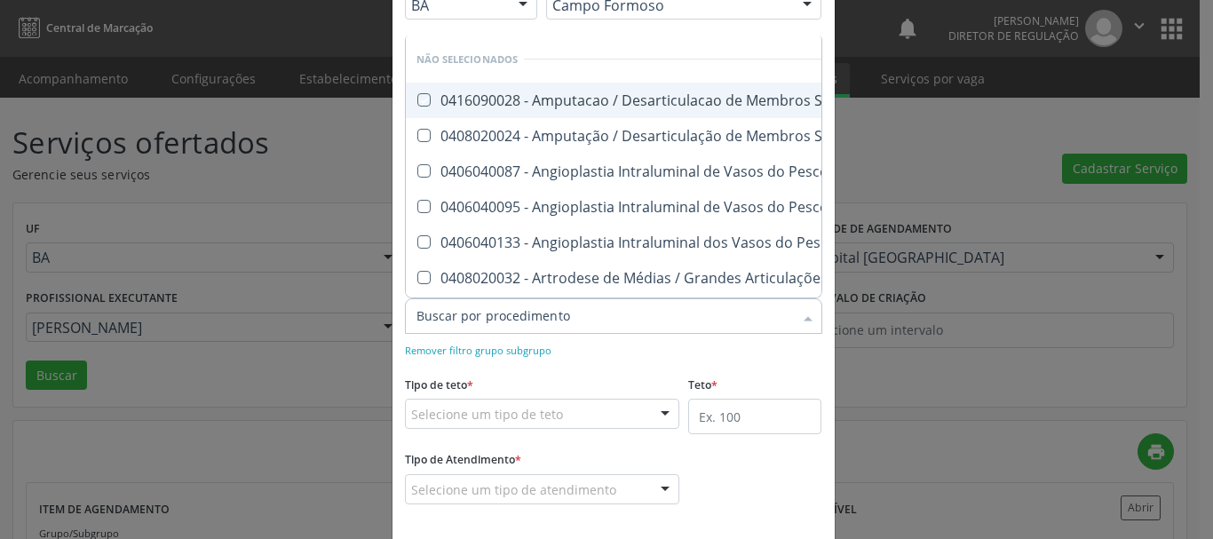
checkbox Superior "true"
checkbox Supra-Aortica "true"
checkbox Adolescente\) "true"
checkbox Supercilios "true"
checkbox Supranumeraria "true"
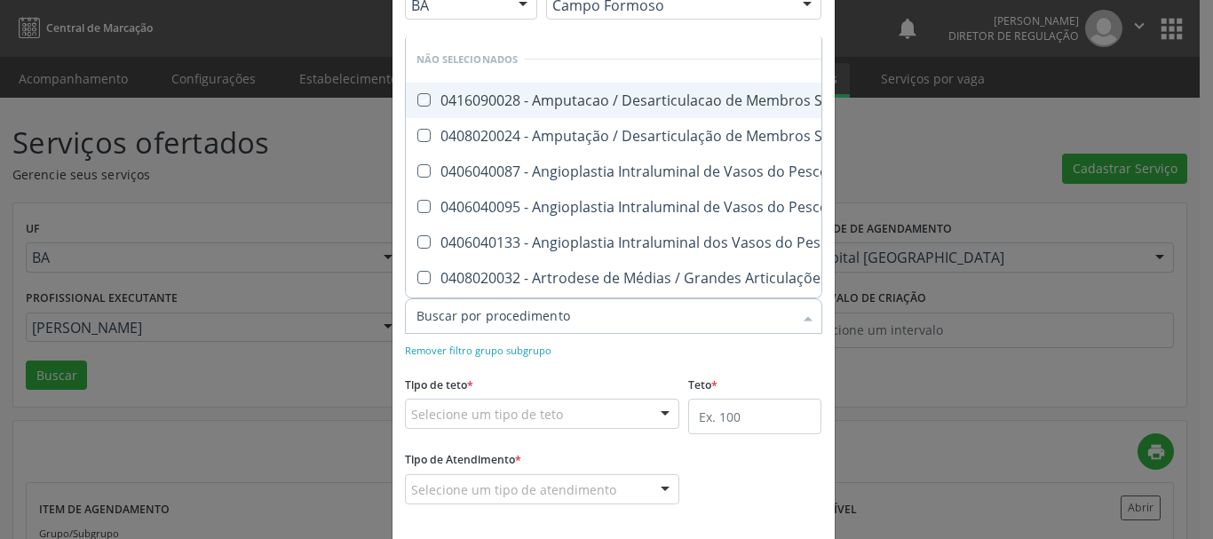
checkbox Pescoco "true"
checkbox Subcutaneo "true"
checkbox Superiores "true"
checkbox Superior "true"
checkbox Oncologia "true"
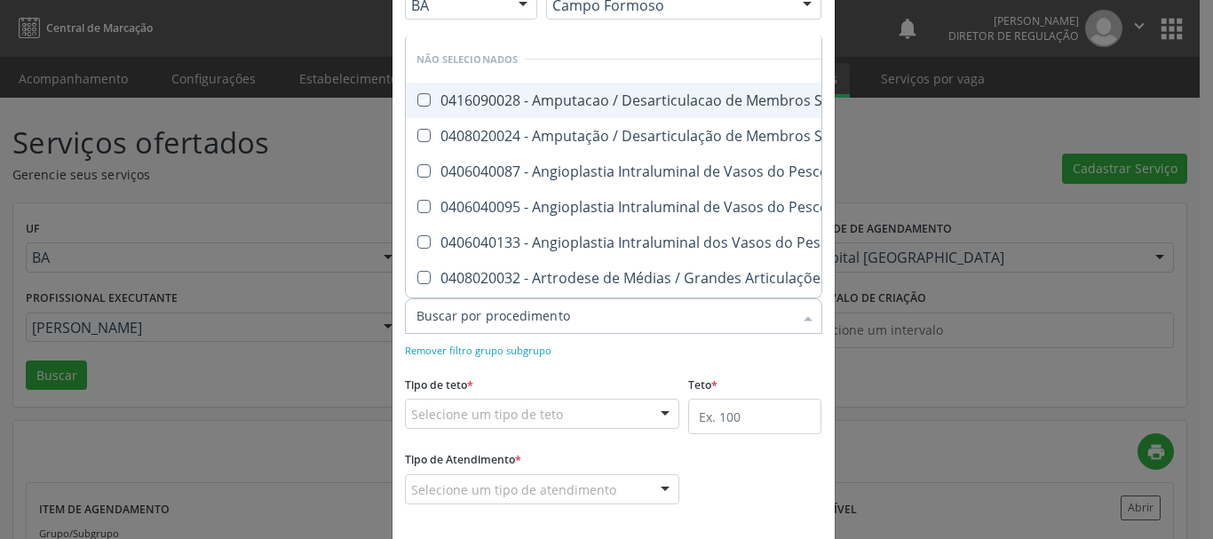
checkbox Superficial "true"
checkbox Cisto "true"
checkbox Bartolin "true"
checkbox Pseudocistos "true"
checkbox Superseletiva "true"
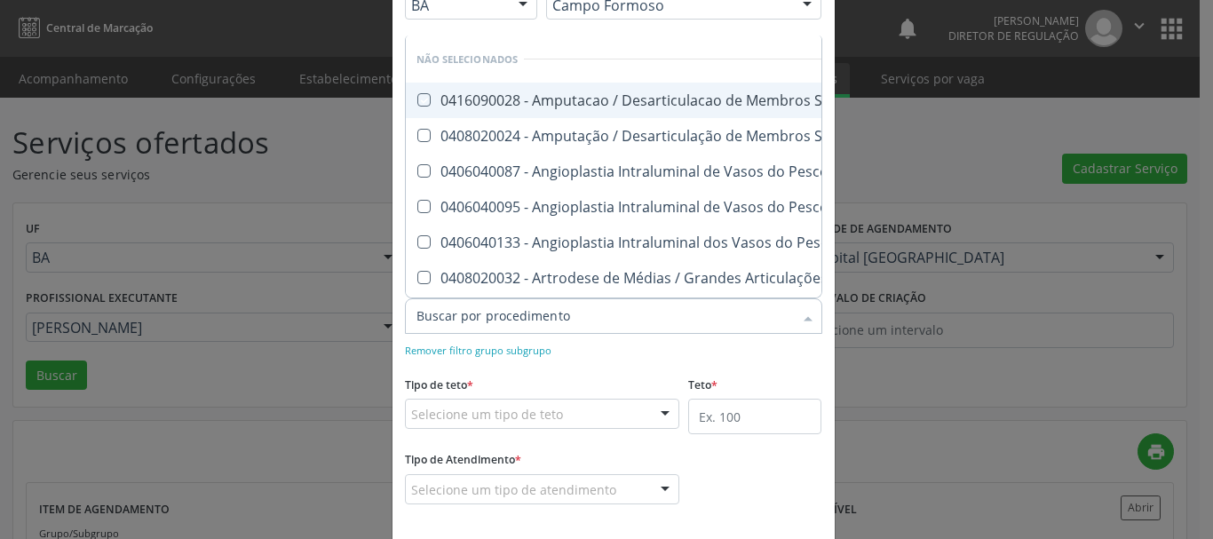
checkbox Anormais "true"
checkbox Supra-Aorticos "true"
checkbox Suprapúbica "true"
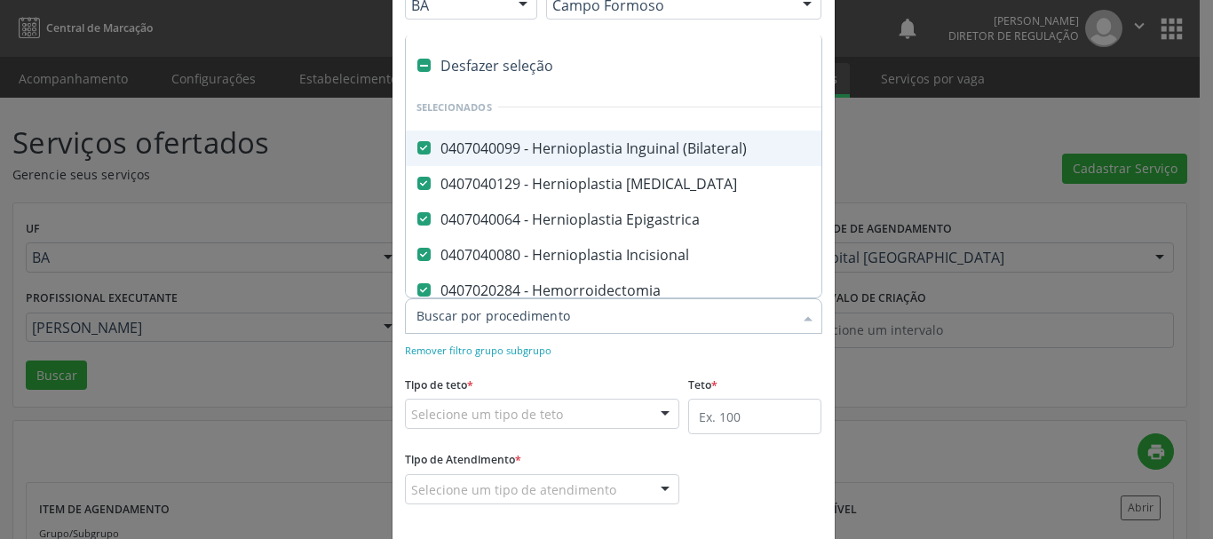
type input "m"
checkbox Miomectomia "false"
checkbox Ooforoplastia "false"
checkbox \) "false"
checkbox Dermoide "false"
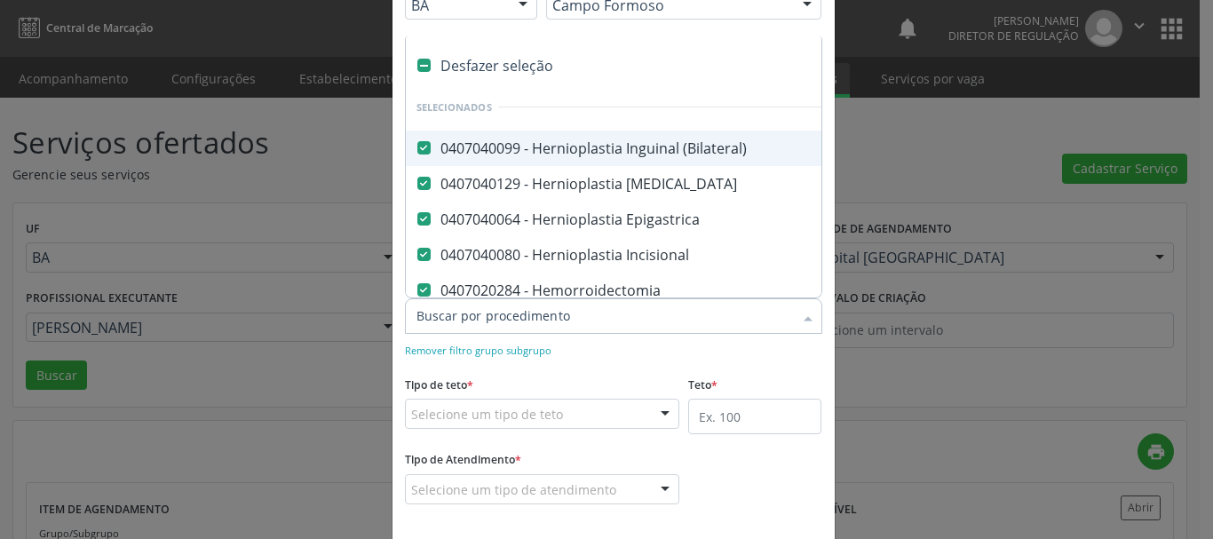
checkbox Epididimo "false"
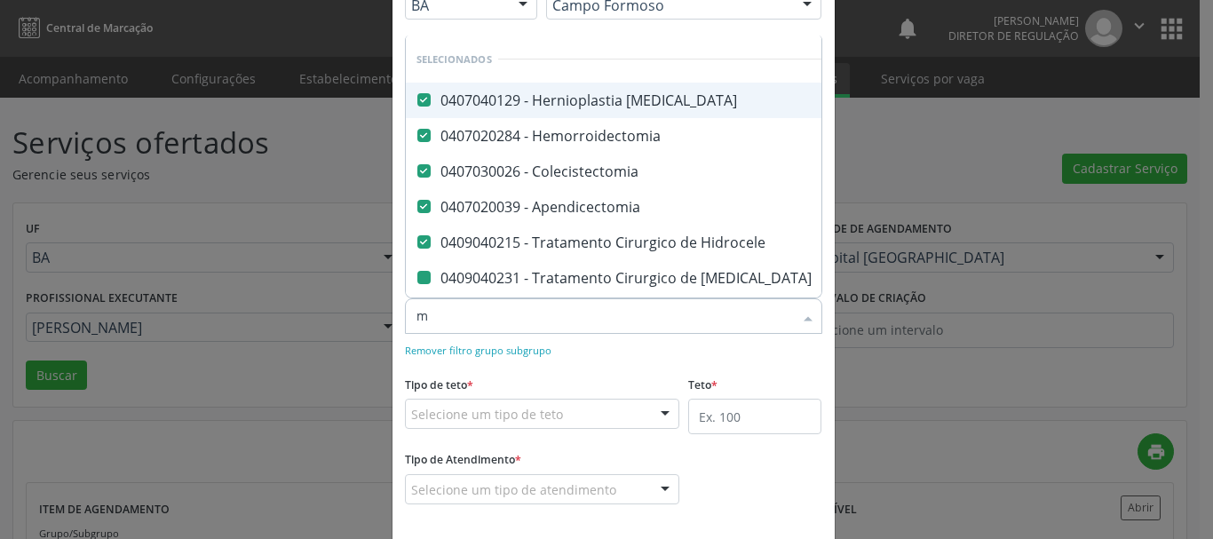
type input "me"
checkbox Varicocele "false"
checkbox Anal "false"
checkbox Evisceracao\) "false"
checkbox Exploradora "false"
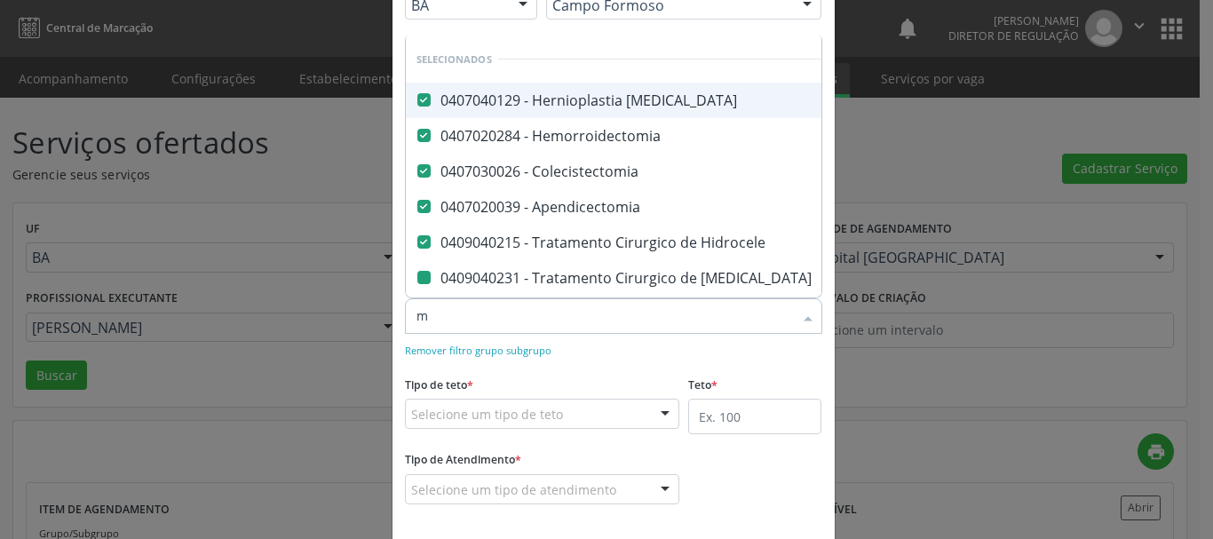
checkbox Simples "false"
checkbox Postectomia "false"
checkbox Total "false"
checkbox Bilateral\) "false"
checkbox Miomectomia "false"
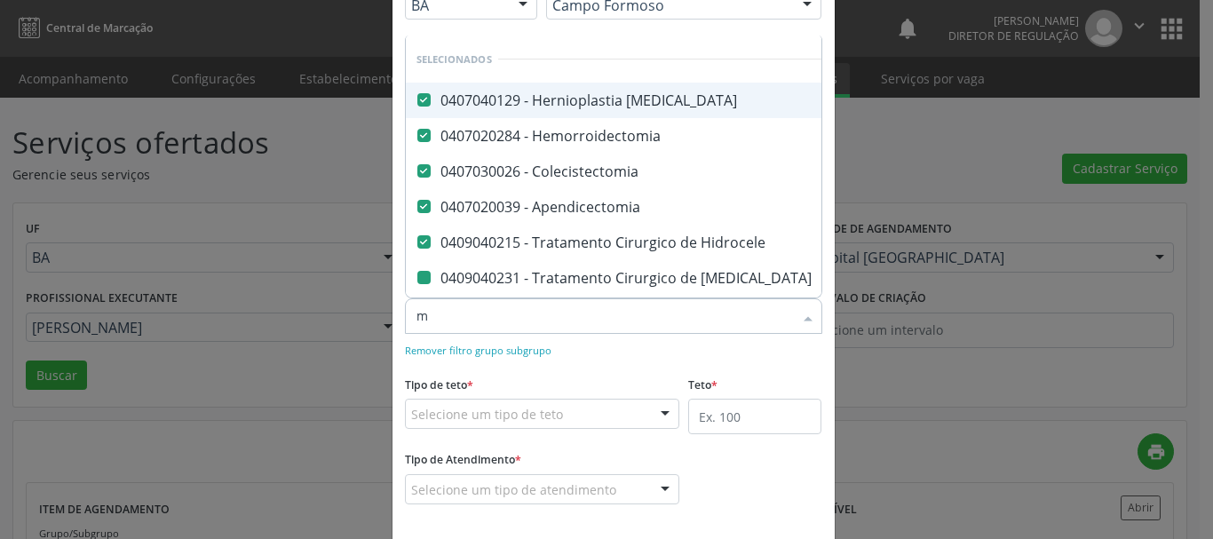
checkbox Ooforoplastia "false"
checkbox \) "false"
checkbox Epididimo "false"
checkbox Dermoide "false"
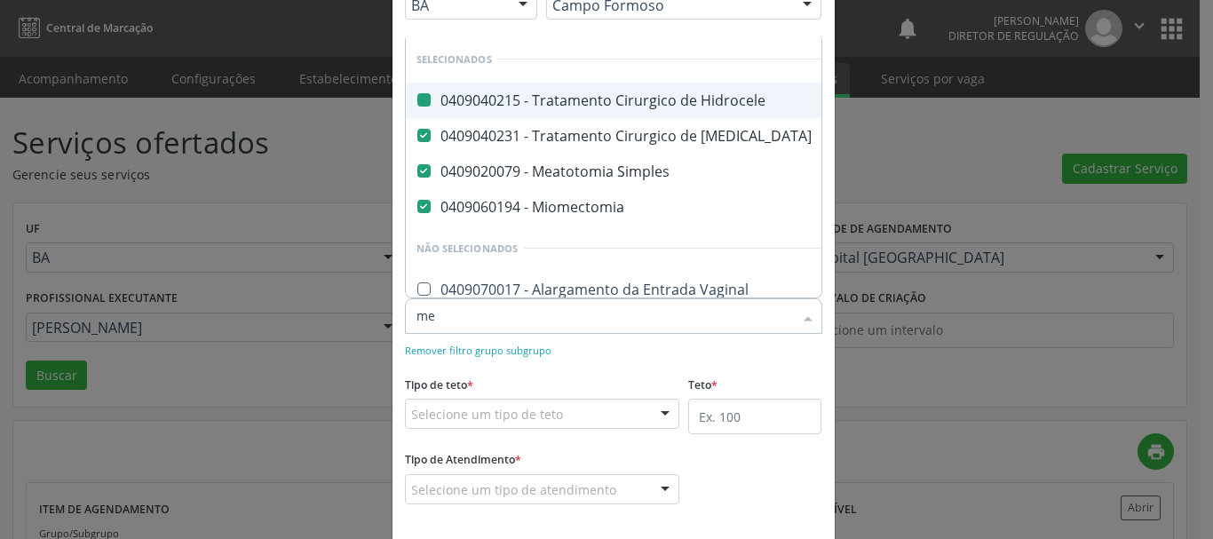
type input "meg"
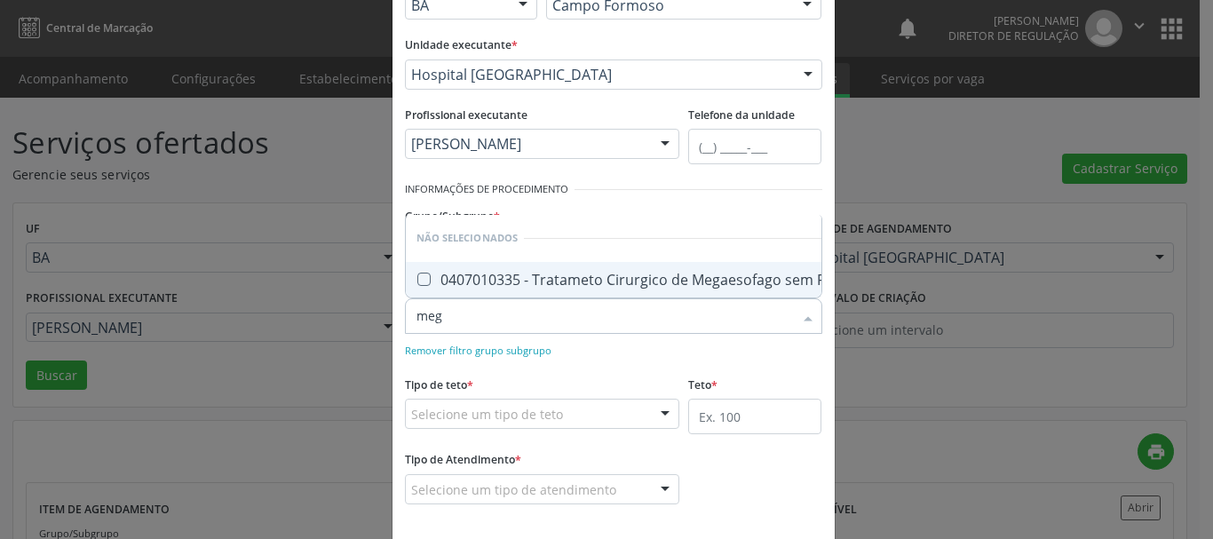
click at [614, 273] on div "0407010335 - Tratameto Cirurgico de Megaesofago sem Resseccao / Conservador" at bounding box center [701, 280] width 570 height 14
checkbox Conservador "true"
click at [622, 347] on div "Remover filtro grupo subgrupo" at bounding box center [613, 349] width 417 height 19
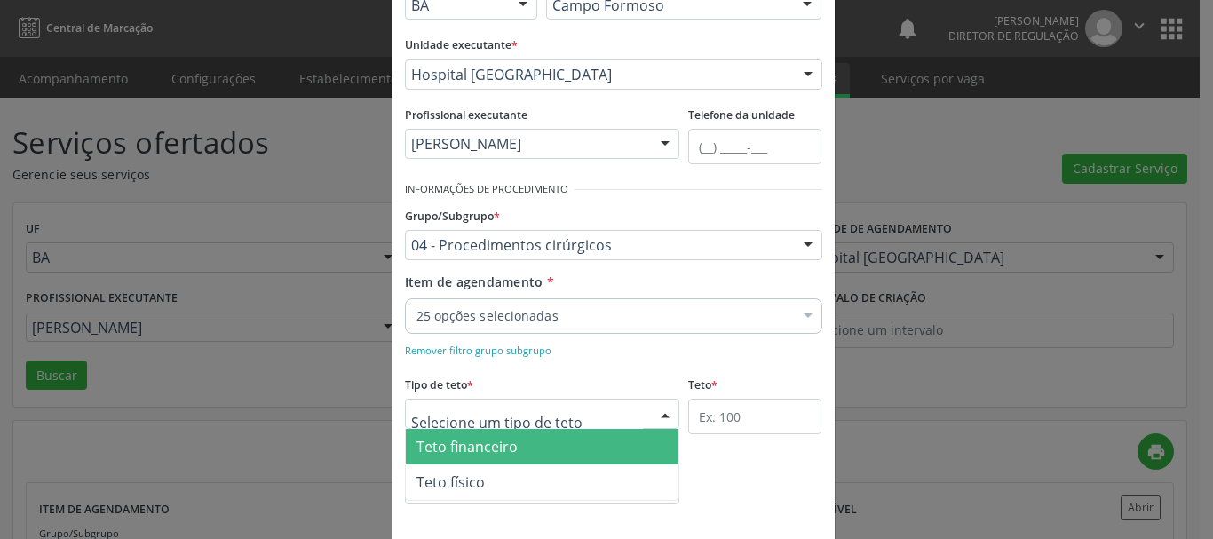
click at [581, 405] on div at bounding box center [542, 414] width 275 height 30
click at [557, 437] on span "Teto financeiro" at bounding box center [542, 447] width 273 height 36
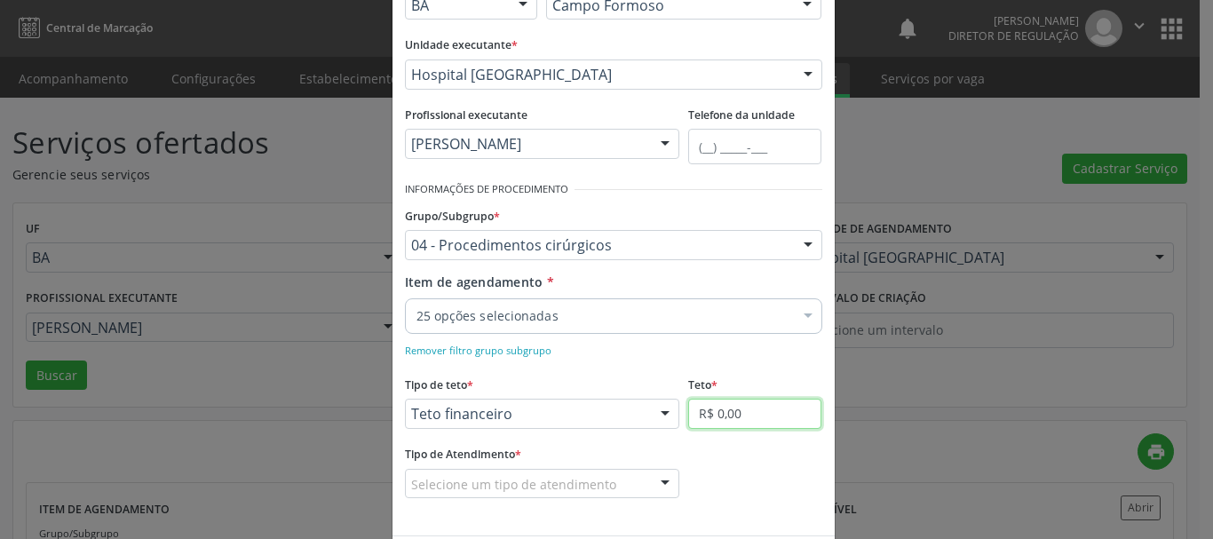
click at [688, 416] on input "R$ 0,00" at bounding box center [754, 414] width 133 height 30
type input "R$ 18.000,00"
click at [609, 485] on div "Selecione um tipo de atendimento" at bounding box center [542, 484] width 275 height 30
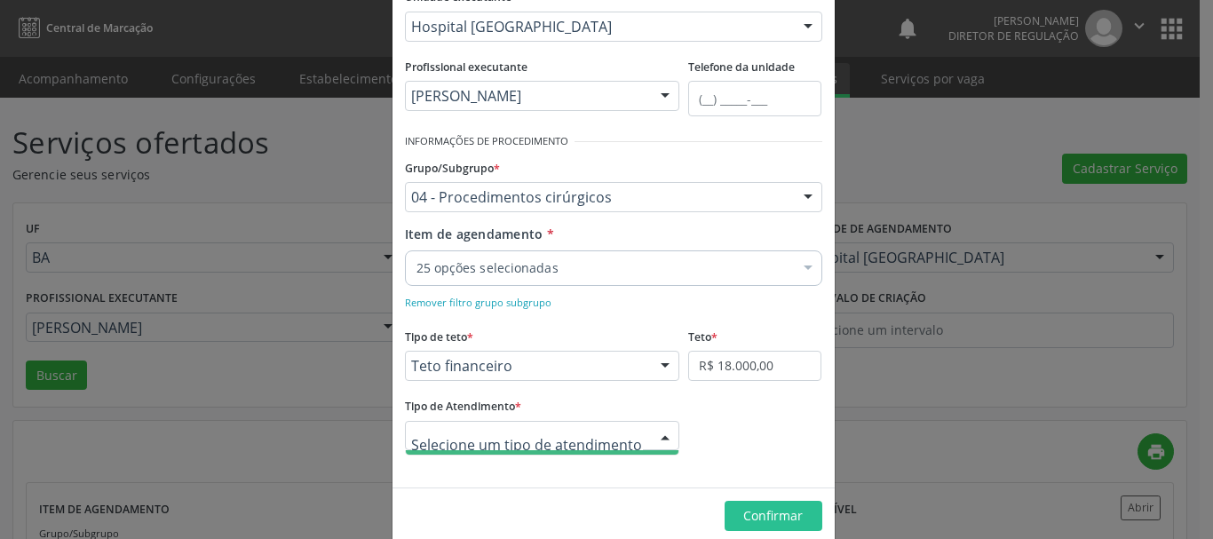
scroll to position [222, 0]
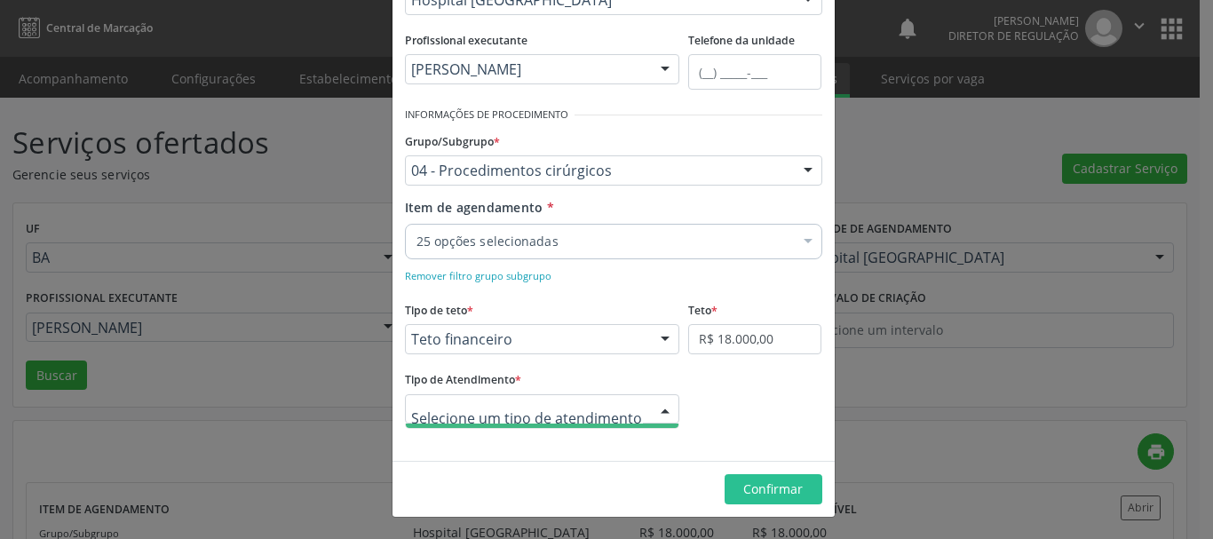
click at [547, 432] on input "text" at bounding box center [527, 418] width 233 height 36
click at [658, 417] on div at bounding box center [665, 410] width 27 height 30
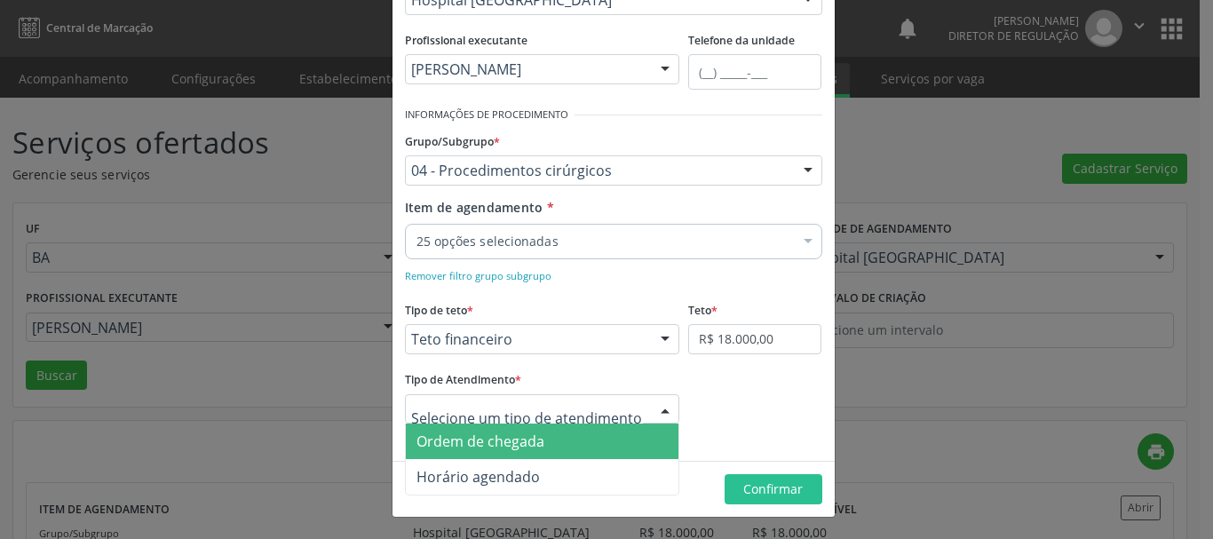
click at [658, 417] on div at bounding box center [665, 410] width 27 height 30
click at [587, 446] on span "Ordem de chegada" at bounding box center [542, 442] width 273 height 36
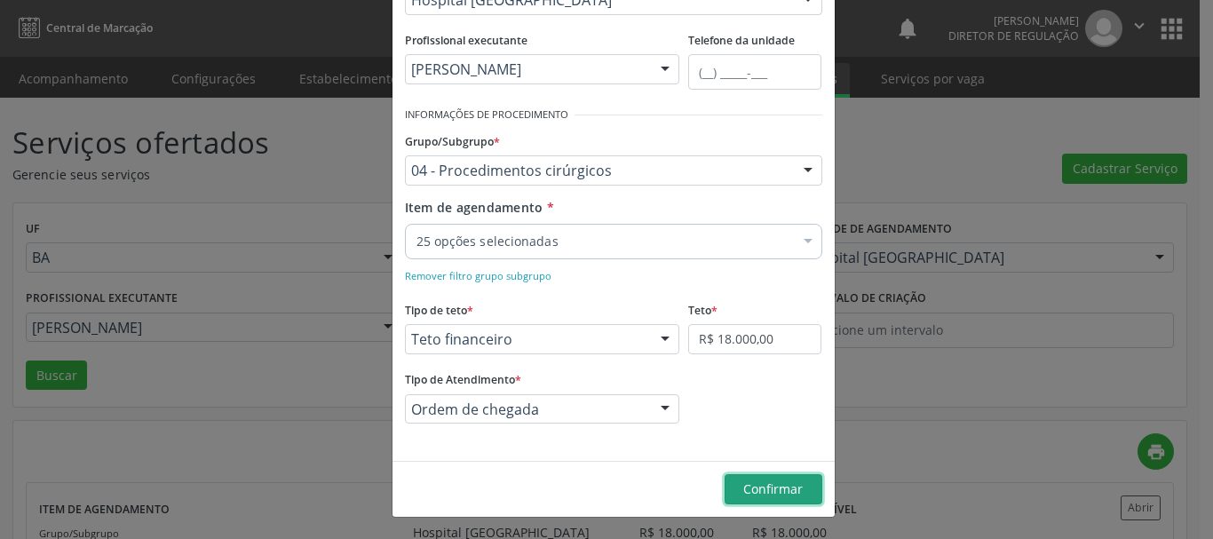
click at [755, 485] on span "Confirmar" at bounding box center [772, 488] width 59 height 17
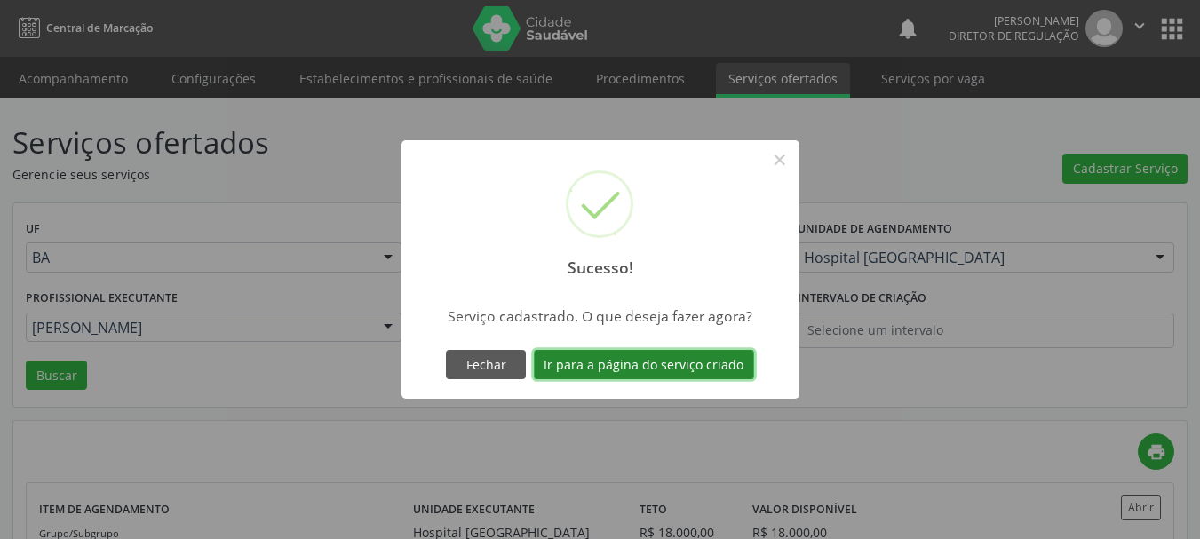
click at [593, 368] on button "Ir para a página do serviço criado" at bounding box center [644, 365] width 220 height 30
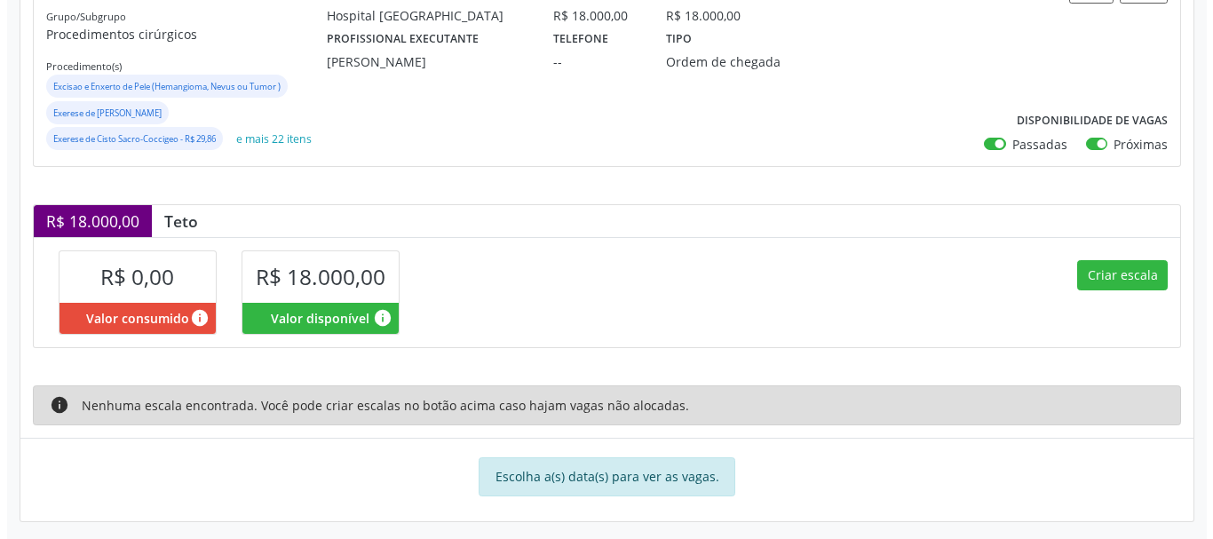
scroll to position [295, 0]
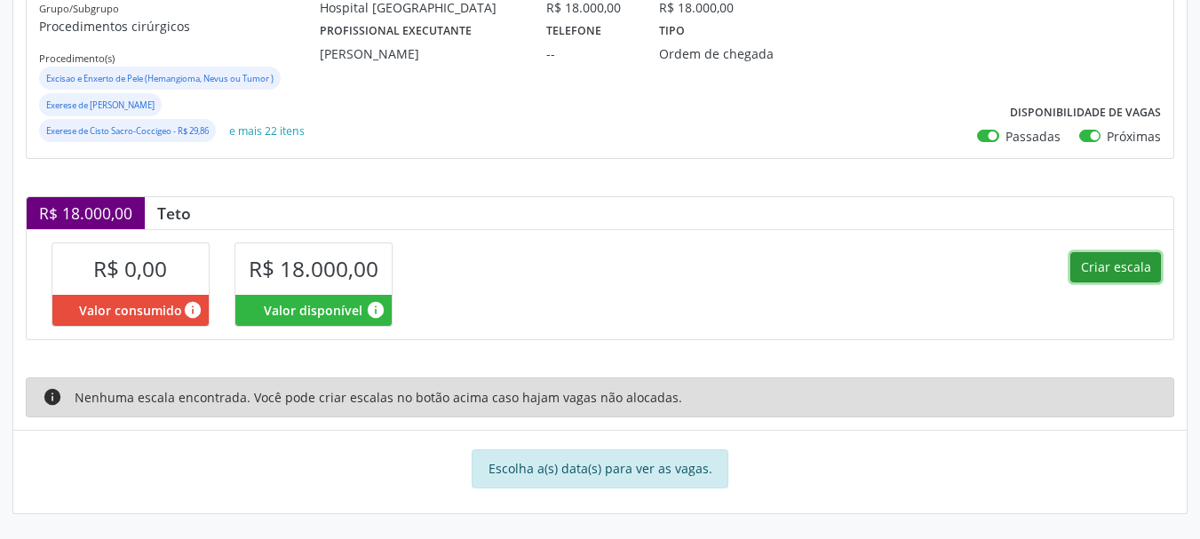
click at [1111, 272] on button "Criar escala" at bounding box center [1115, 267] width 91 height 30
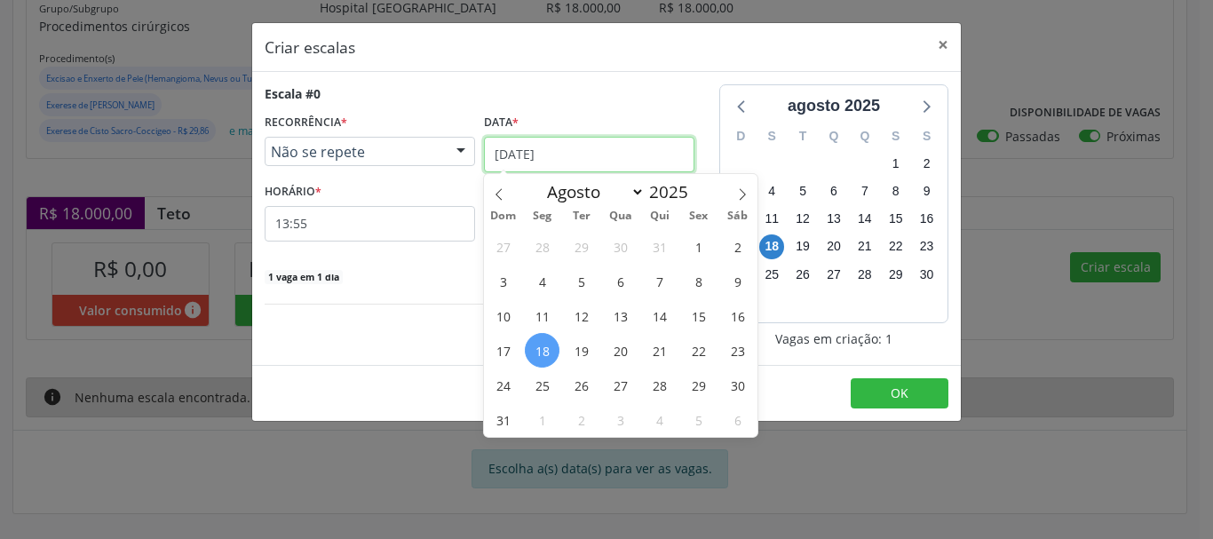
click at [567, 167] on input "[DATE]" at bounding box center [589, 155] width 210 height 36
click at [748, 191] on icon at bounding box center [742, 194] width 12 height 12
select select "8"
click at [666, 244] on span "4" at bounding box center [659, 246] width 35 height 35
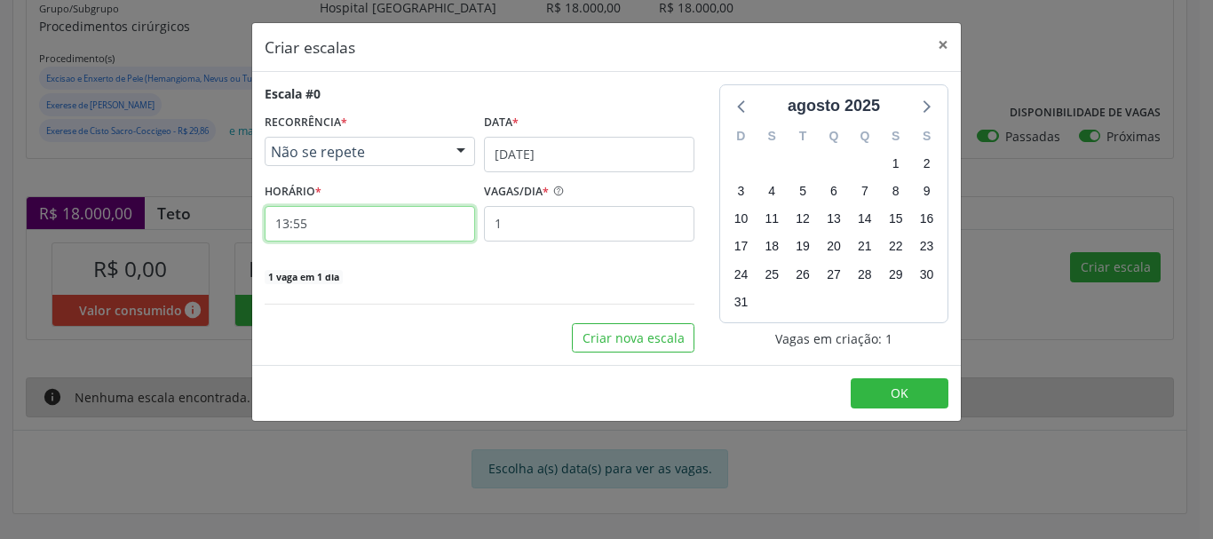
click at [400, 233] on input "13:55" at bounding box center [370, 224] width 210 height 36
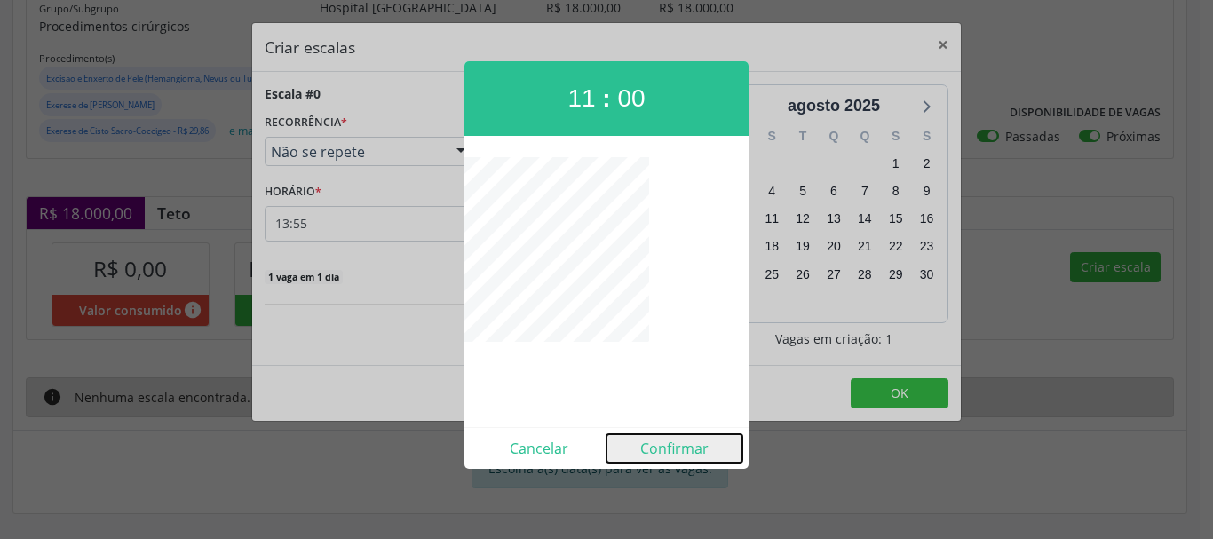
click at [666, 446] on button "Confirmar" at bounding box center [674, 448] width 136 height 28
type input "11:00"
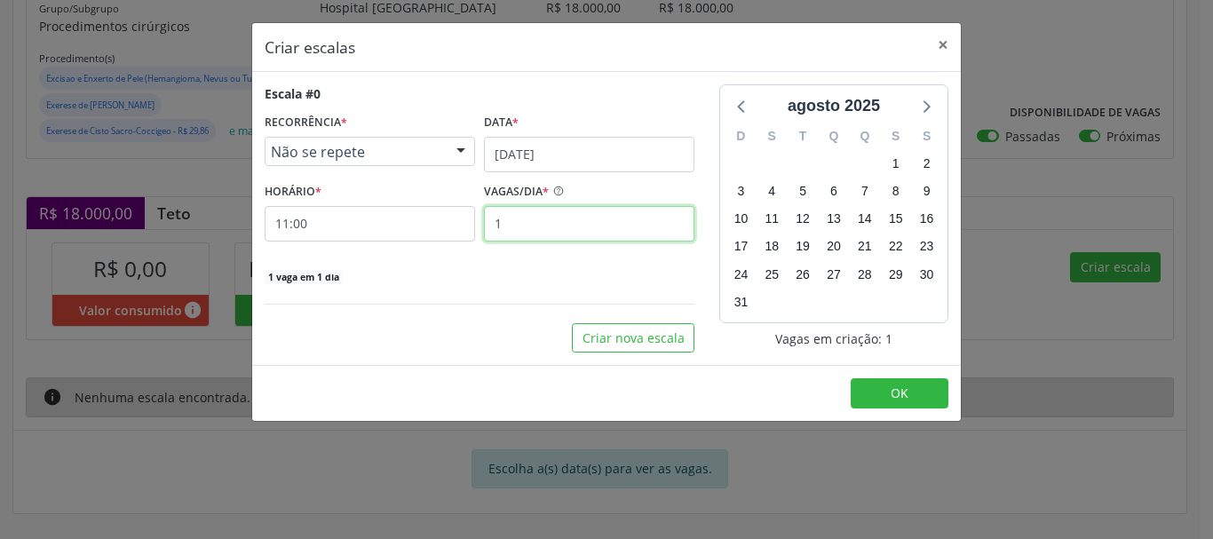
click at [622, 224] on input "1" at bounding box center [589, 224] width 210 height 36
type input "3"
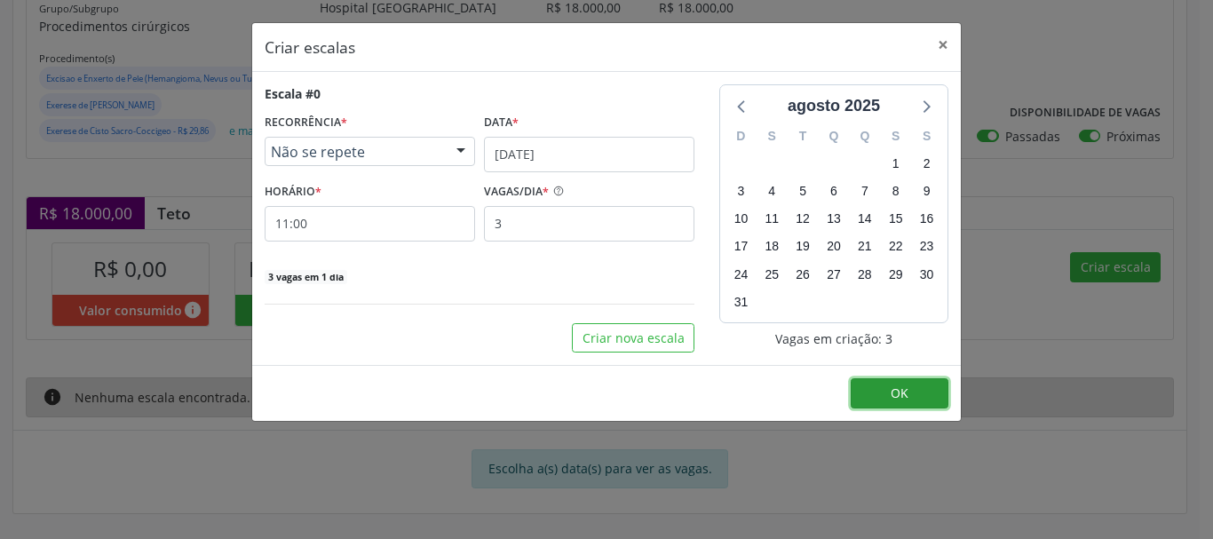
click at [898, 400] on span "OK" at bounding box center [900, 392] width 18 height 17
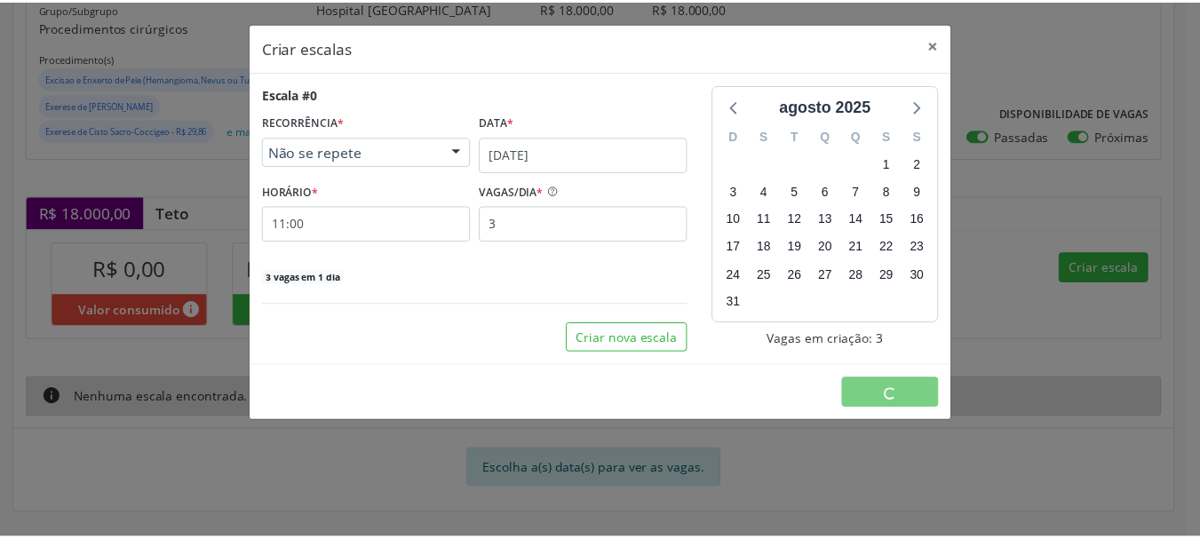
scroll to position [0, 0]
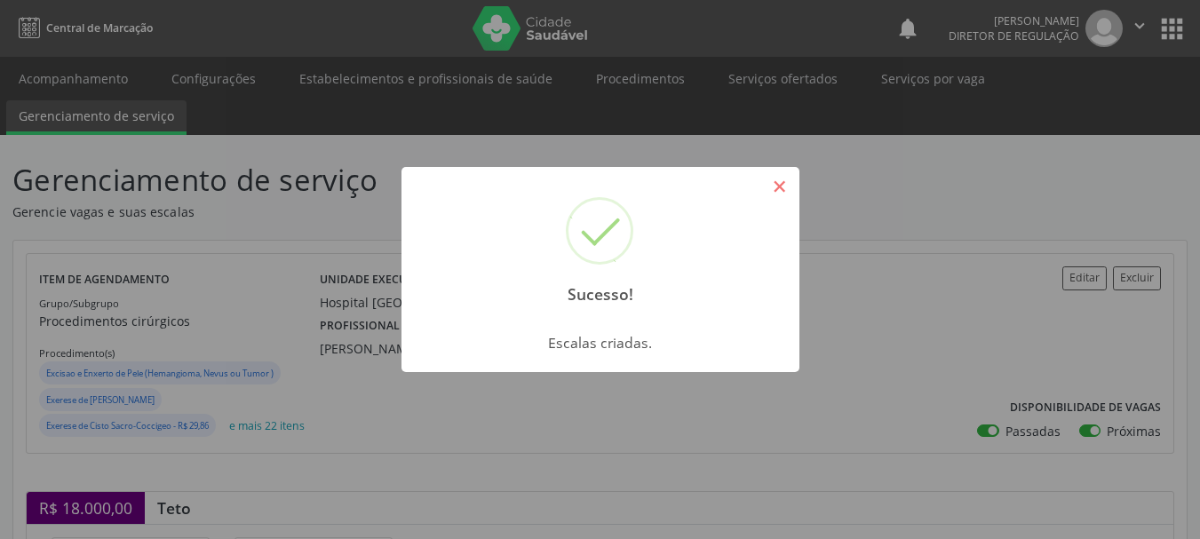
drag, startPoint x: 781, startPoint y: 186, endPoint x: 783, endPoint y: 202, distance: 16.2
click at [782, 188] on button "×" at bounding box center [780, 186] width 30 height 30
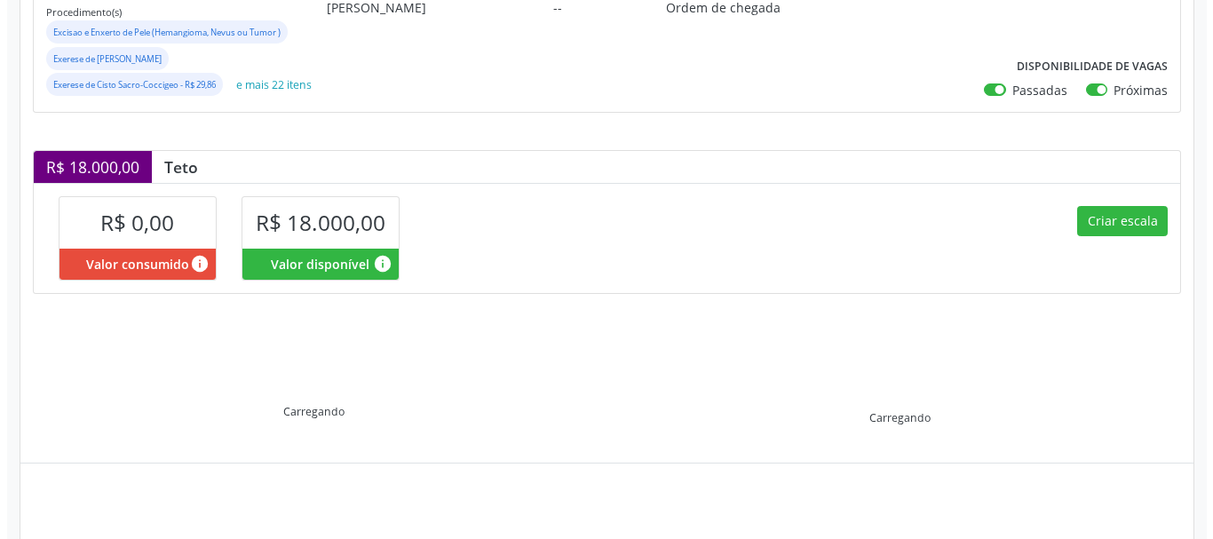
scroll to position [355, 0]
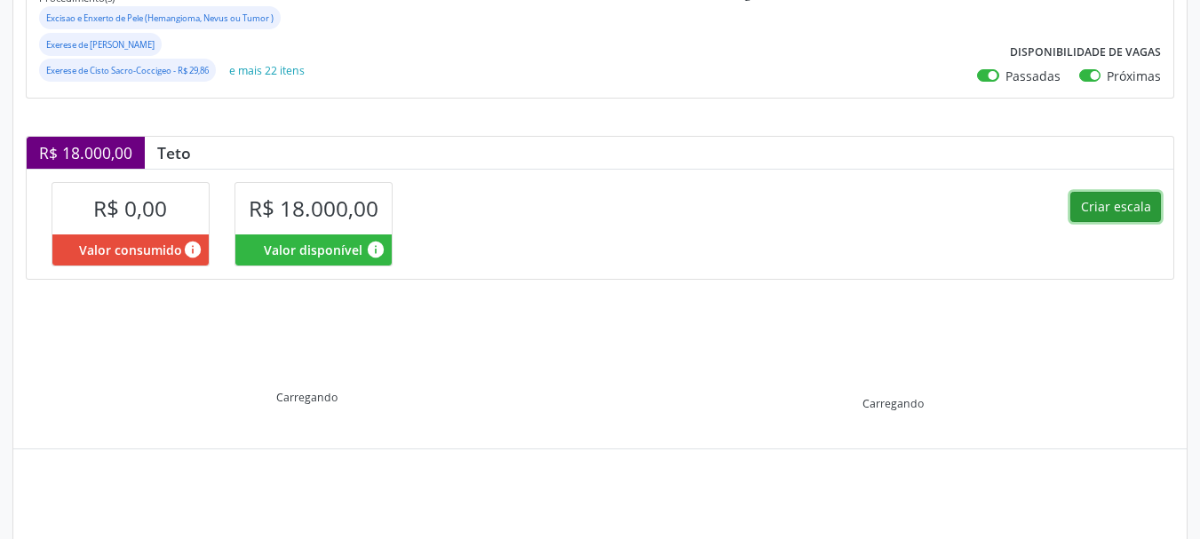
click at [1104, 210] on button "Criar escala" at bounding box center [1115, 207] width 91 height 30
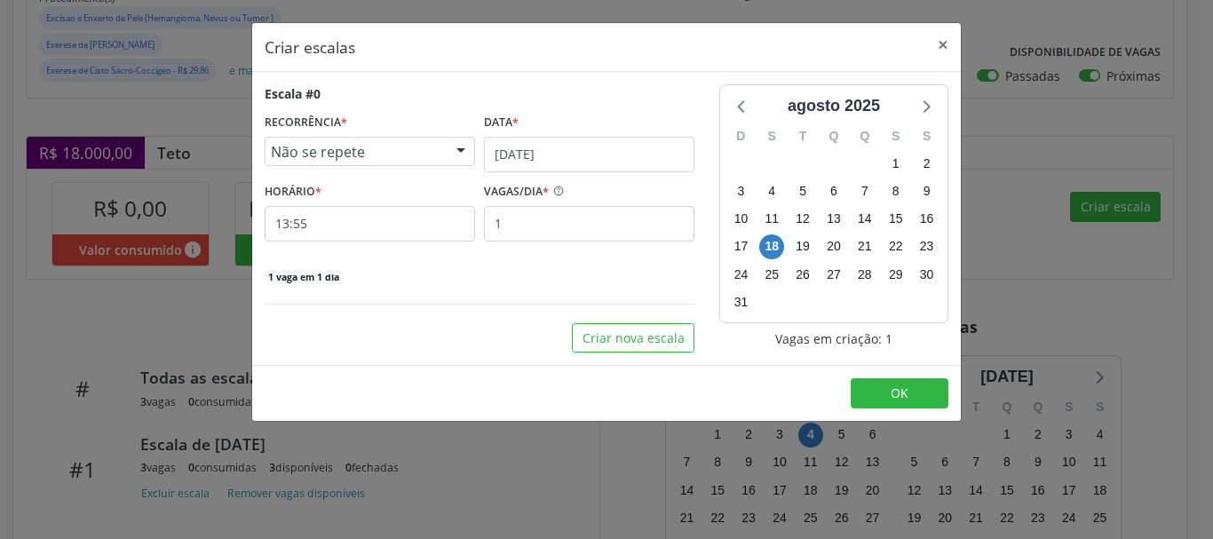
click at [539, 137] on div "Data * 18/08/2025" at bounding box center [589, 140] width 210 height 63
click at [543, 147] on input "[DATE]" at bounding box center [589, 155] width 210 height 36
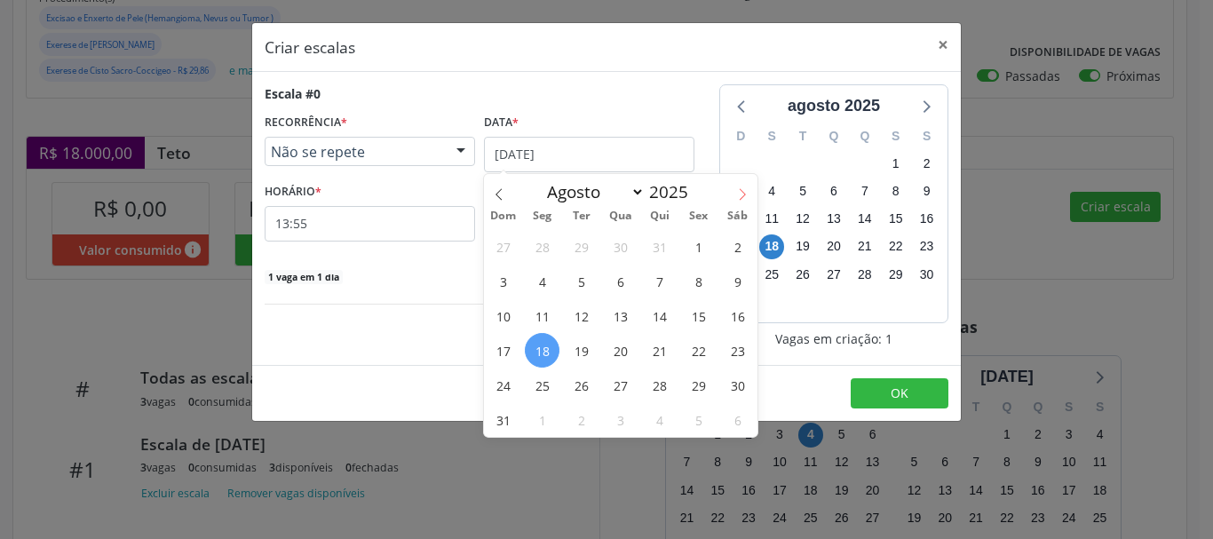
click at [746, 190] on icon at bounding box center [742, 194] width 12 height 12
select select "8"
click at [668, 319] on span "18" at bounding box center [659, 315] width 35 height 35
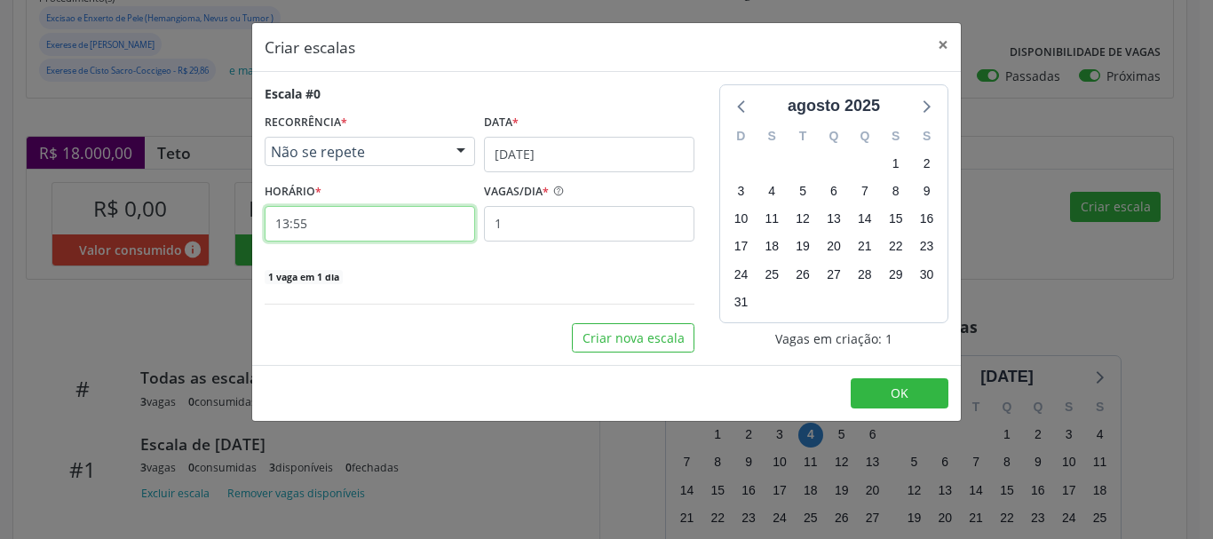
click at [442, 221] on input "13:55" at bounding box center [370, 224] width 210 height 36
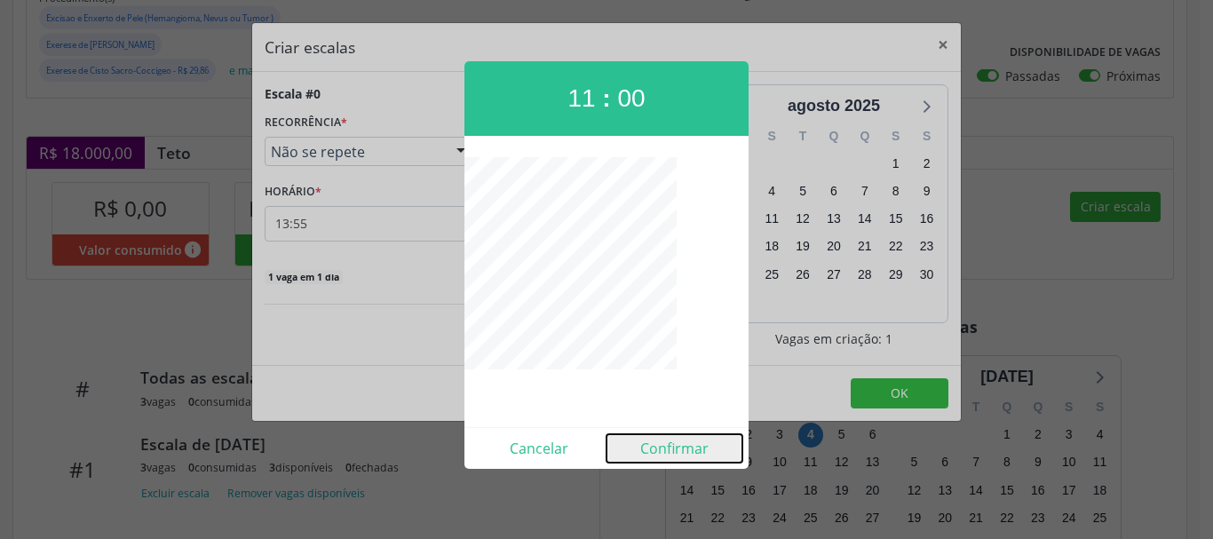
click at [655, 448] on button "Confirmar" at bounding box center [674, 448] width 136 height 28
type input "11:00"
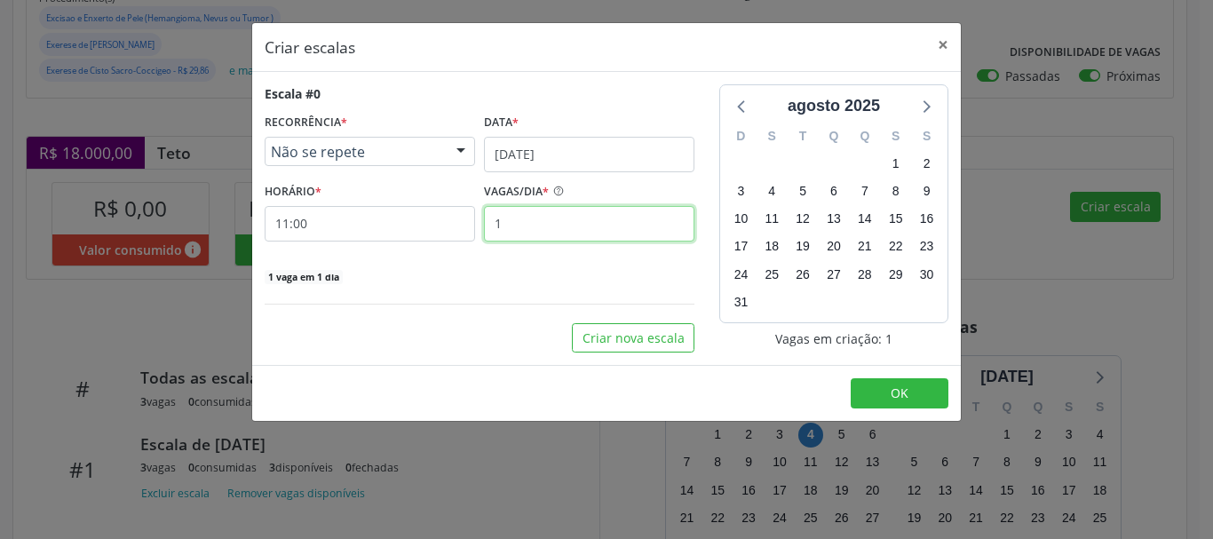
click at [522, 222] on input "1" at bounding box center [589, 224] width 210 height 36
type input "3"
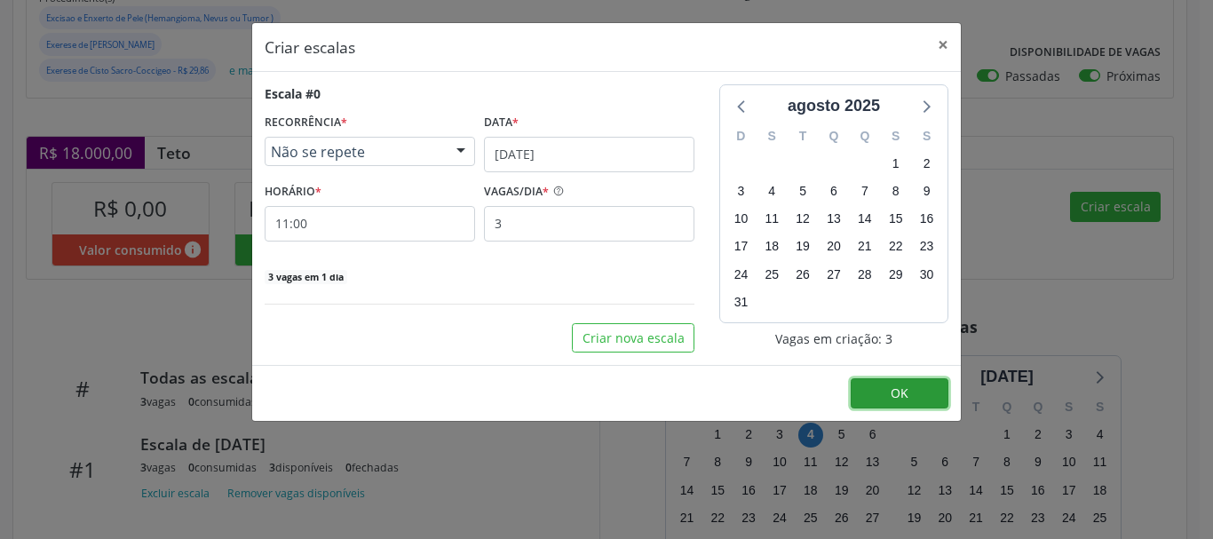
click at [911, 397] on button "OK" at bounding box center [900, 393] width 98 height 30
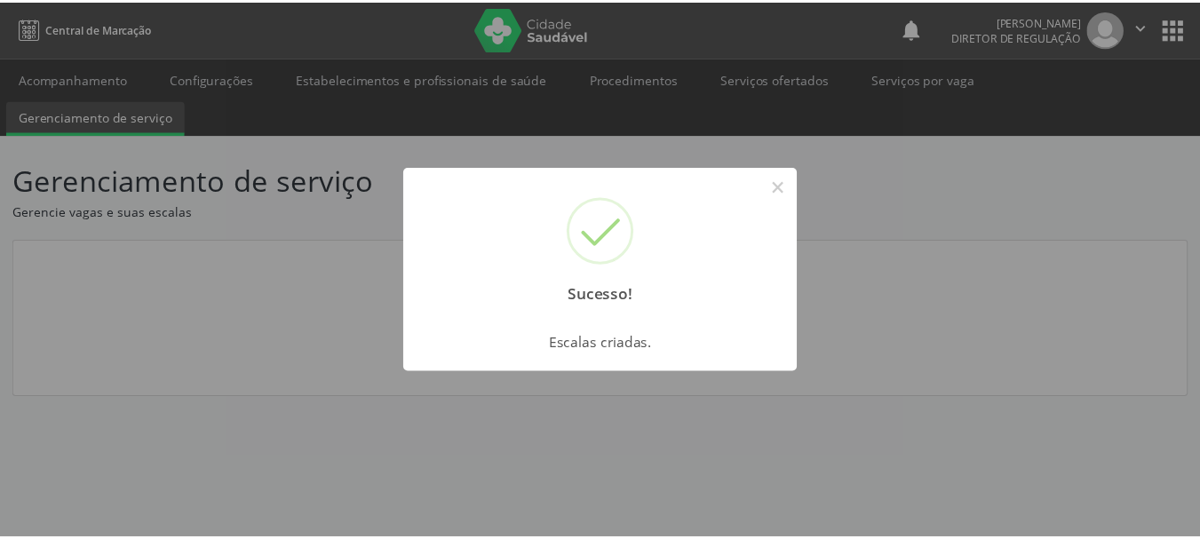
scroll to position [0, 0]
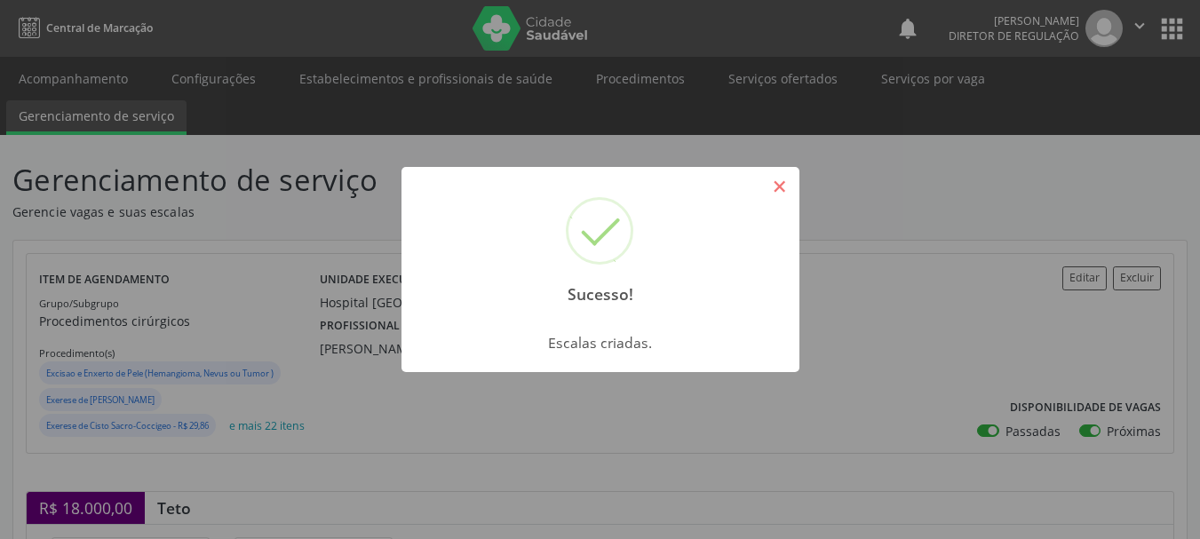
click at [785, 193] on button "×" at bounding box center [780, 186] width 30 height 30
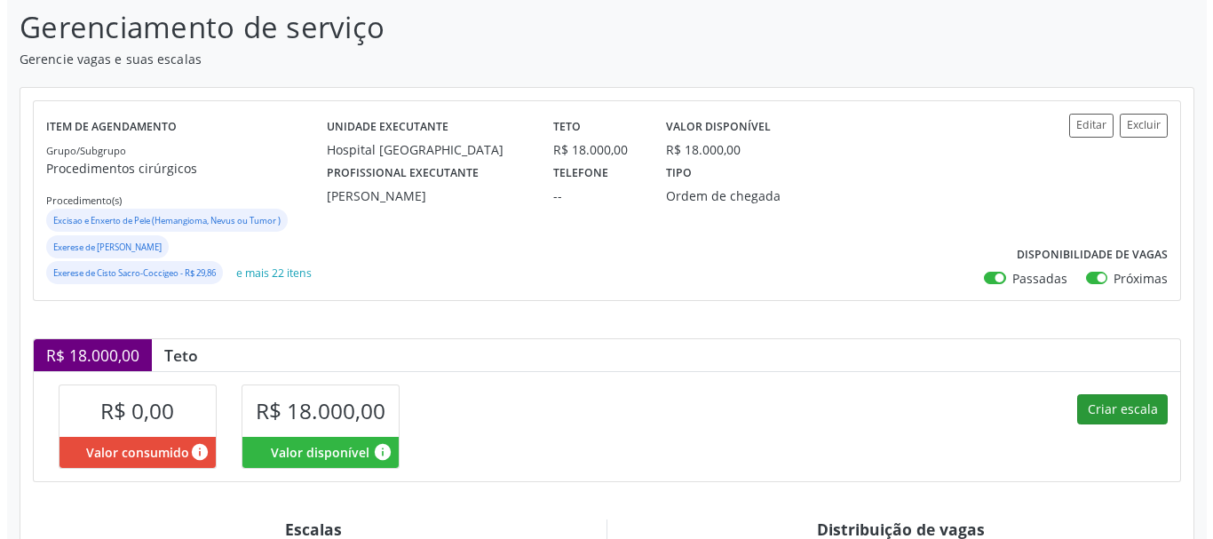
scroll to position [266, 0]
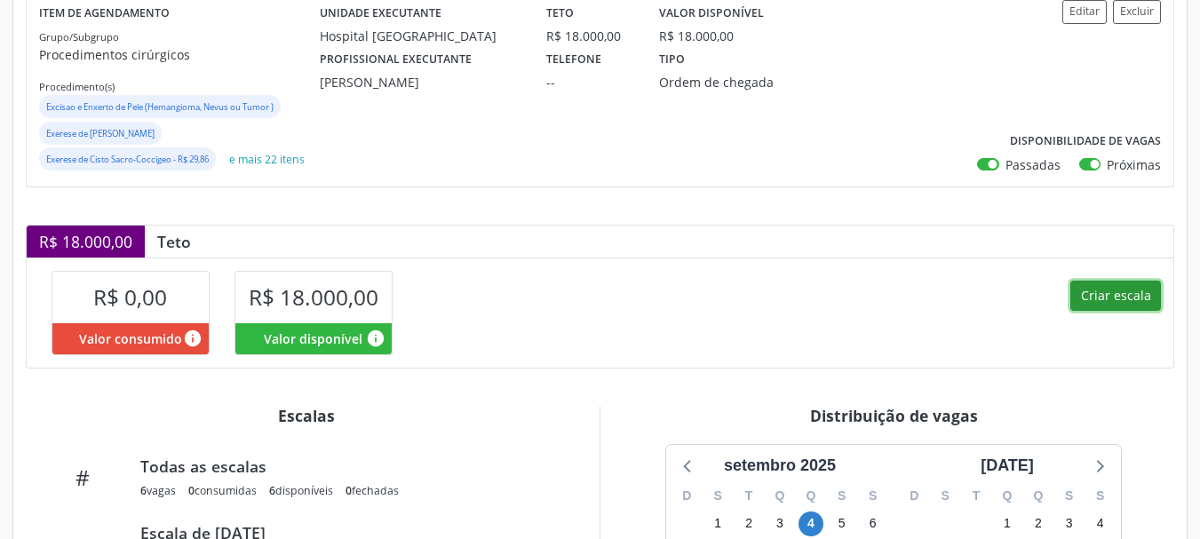
click at [1094, 299] on button "Criar escala" at bounding box center [1115, 296] width 91 height 30
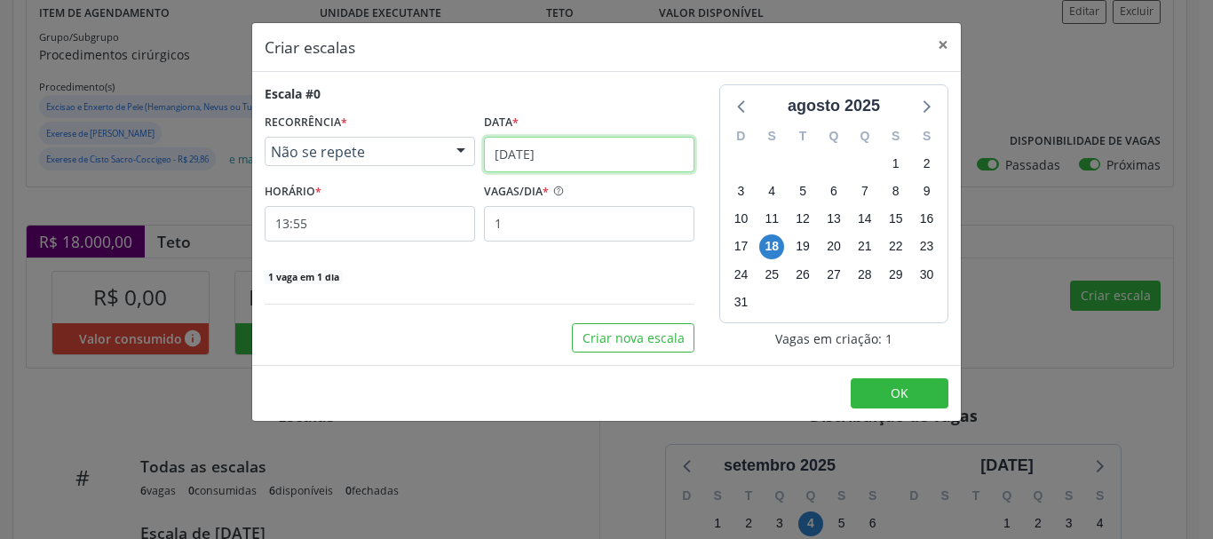
click at [629, 137] on input "[DATE]" at bounding box center [589, 155] width 210 height 36
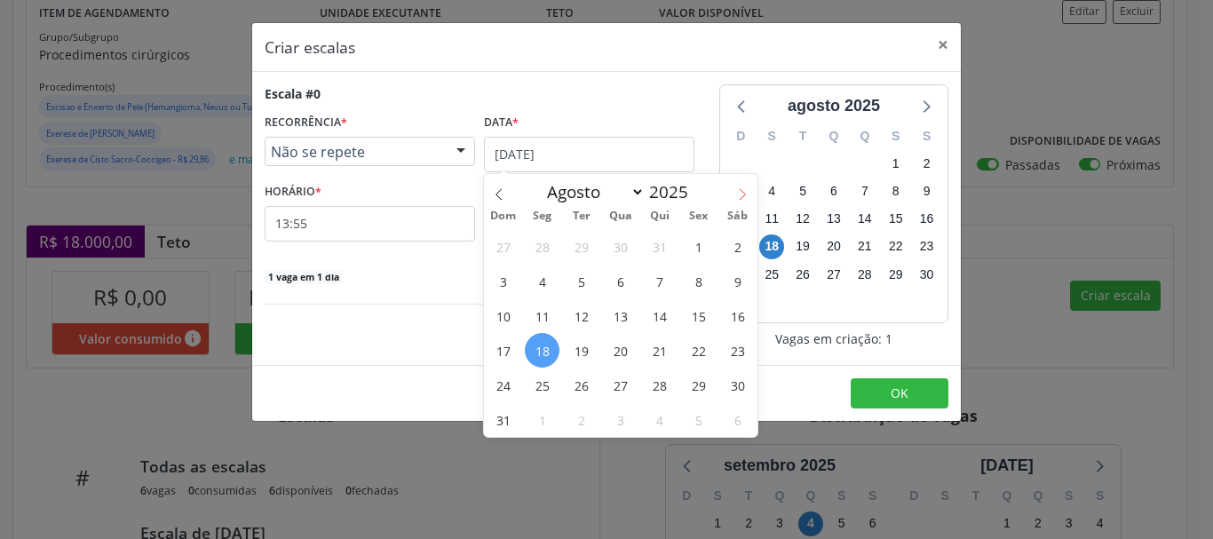
click at [742, 193] on icon at bounding box center [742, 194] width 12 height 12
select select "8"
click at [702, 241] on span "5" at bounding box center [698, 246] width 35 height 35
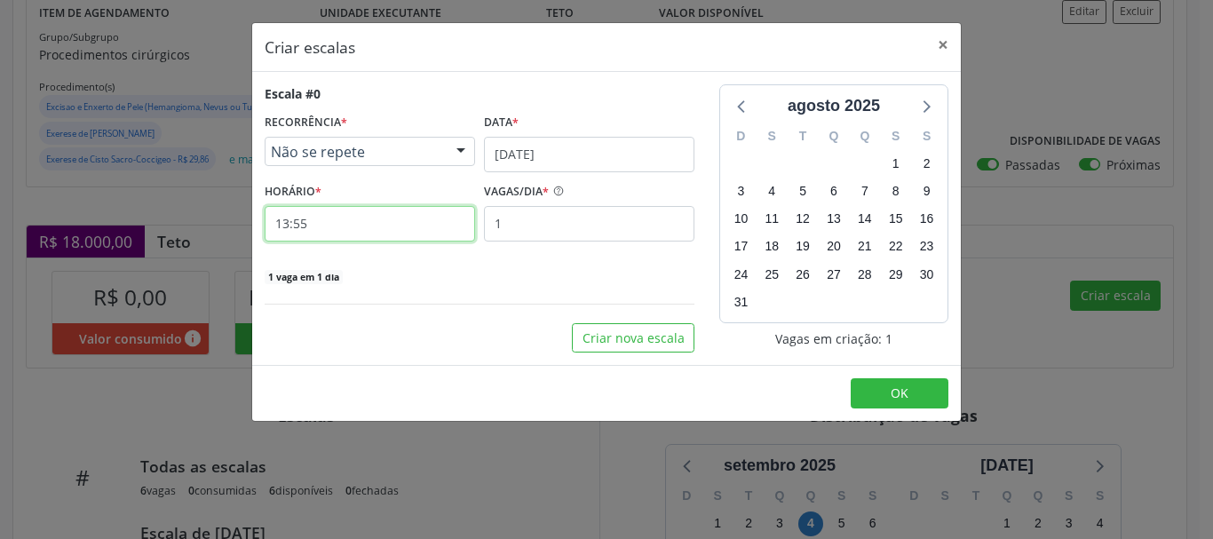
click at [420, 226] on input "13:55" at bounding box center [370, 224] width 210 height 36
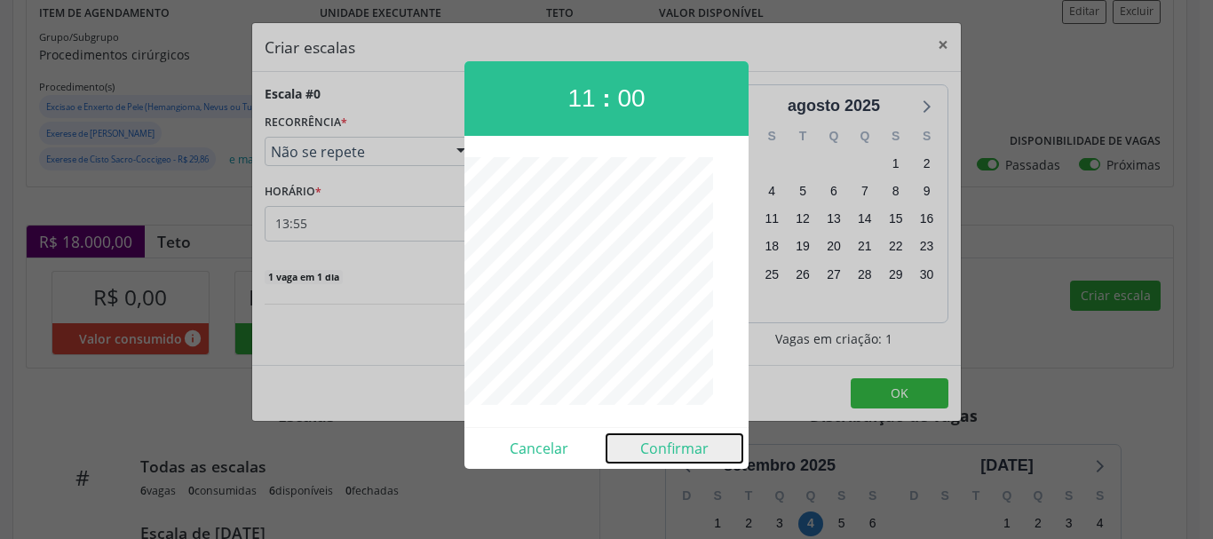
click at [687, 444] on button "Confirmar" at bounding box center [674, 448] width 136 height 28
type input "11:00"
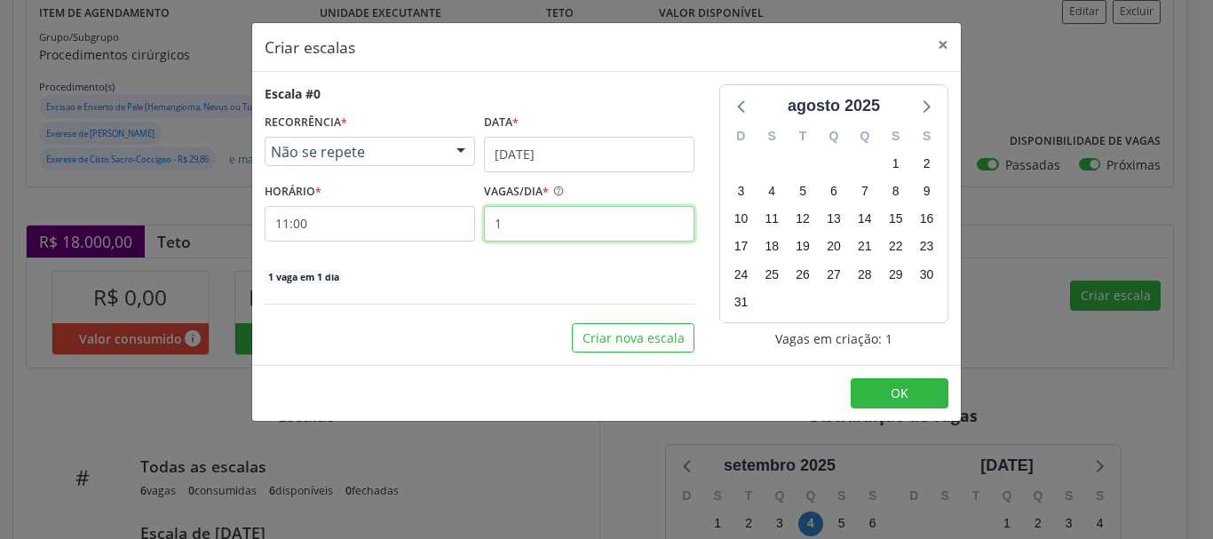
click at [517, 221] on input "1" at bounding box center [589, 224] width 210 height 36
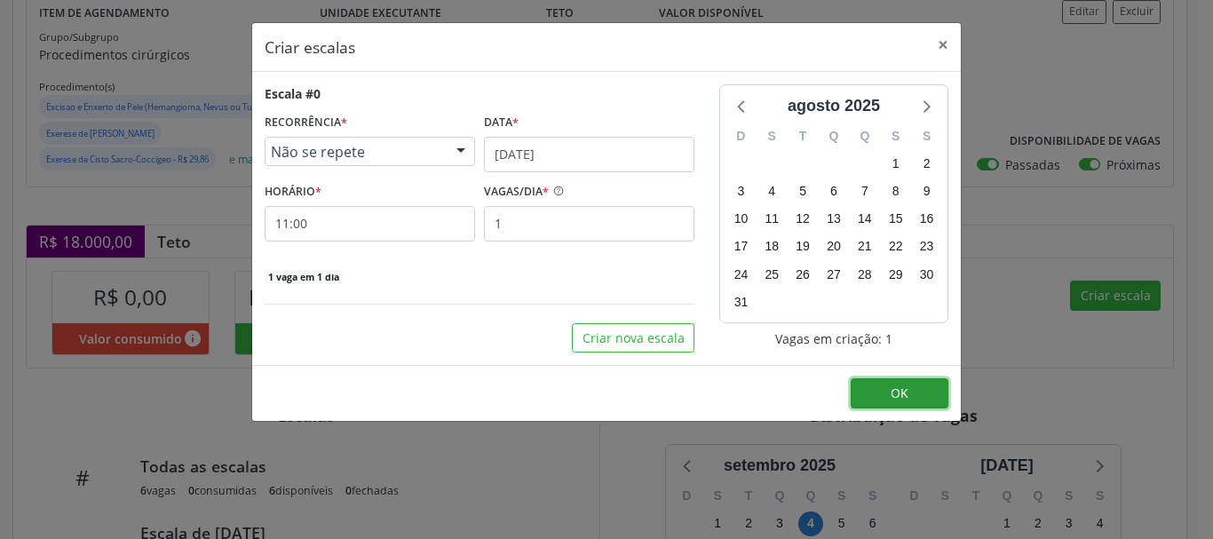
click at [873, 389] on button "OK" at bounding box center [900, 393] width 98 height 30
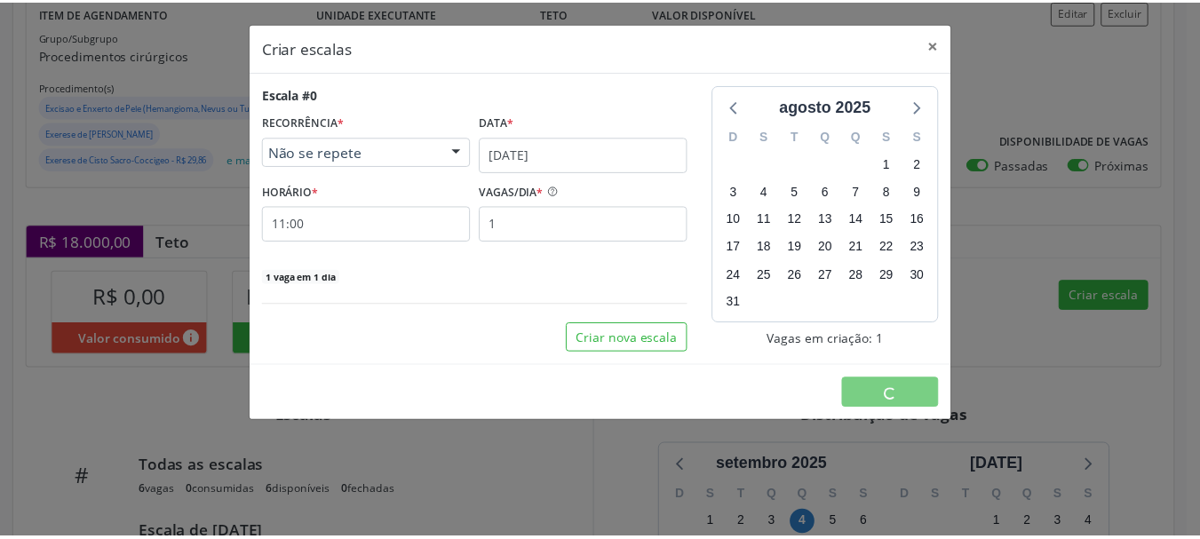
scroll to position [0, 0]
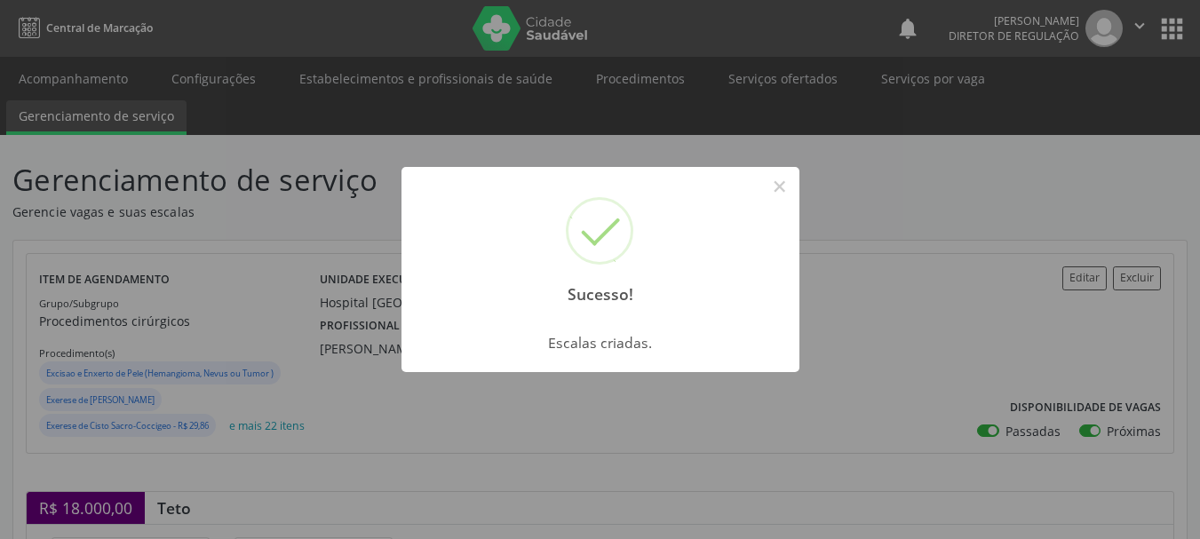
click at [775, 203] on div "Sucesso! ×" at bounding box center [600, 243] width 398 height 153
click at [778, 194] on button "×" at bounding box center [780, 186] width 30 height 30
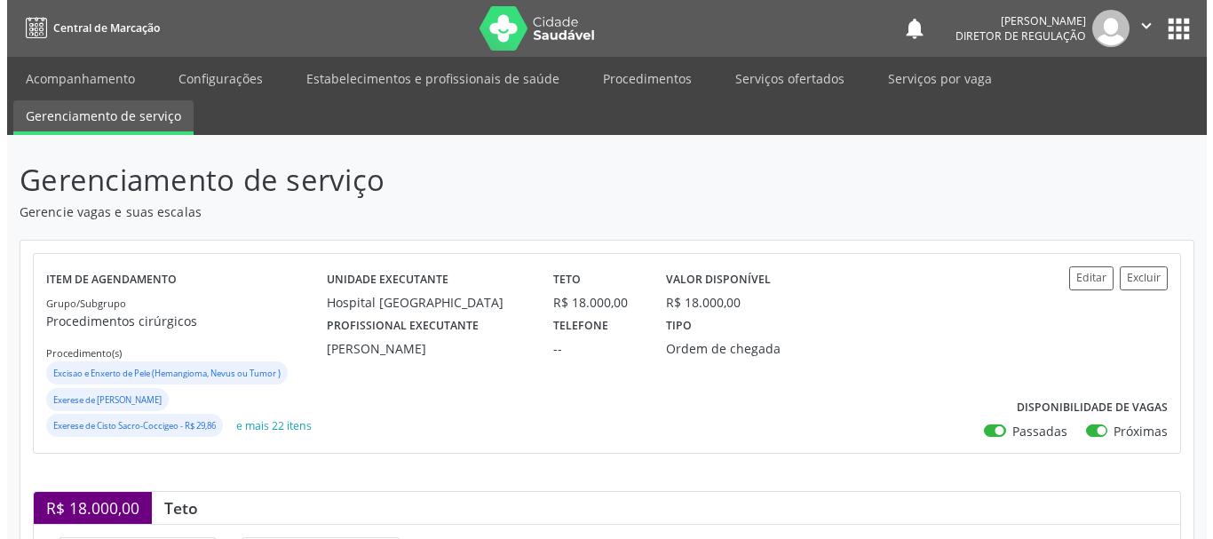
scroll to position [266, 0]
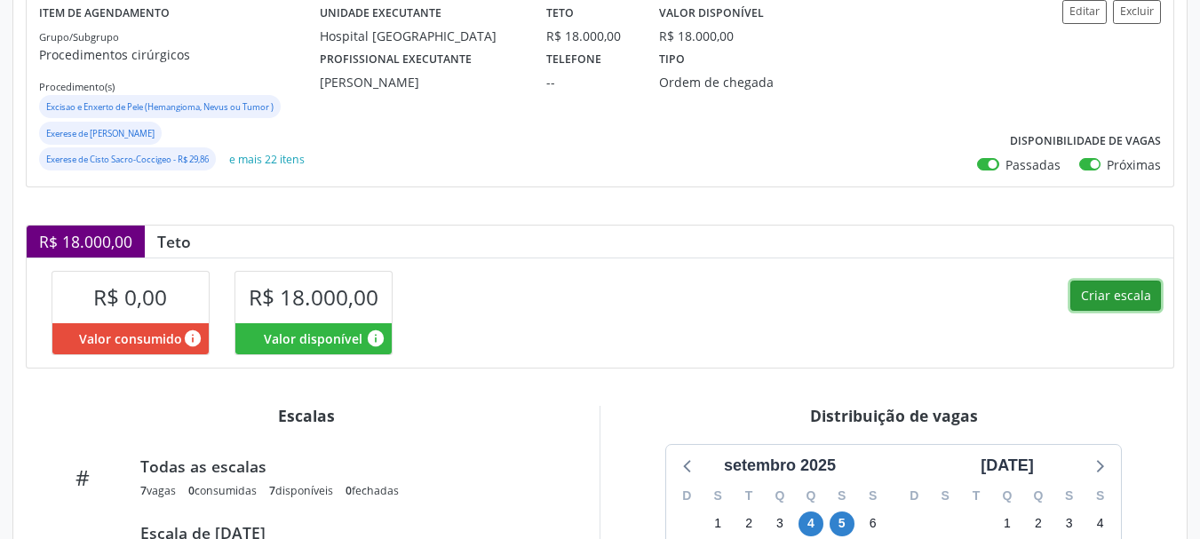
click at [1111, 303] on button "Criar escala" at bounding box center [1115, 296] width 91 height 30
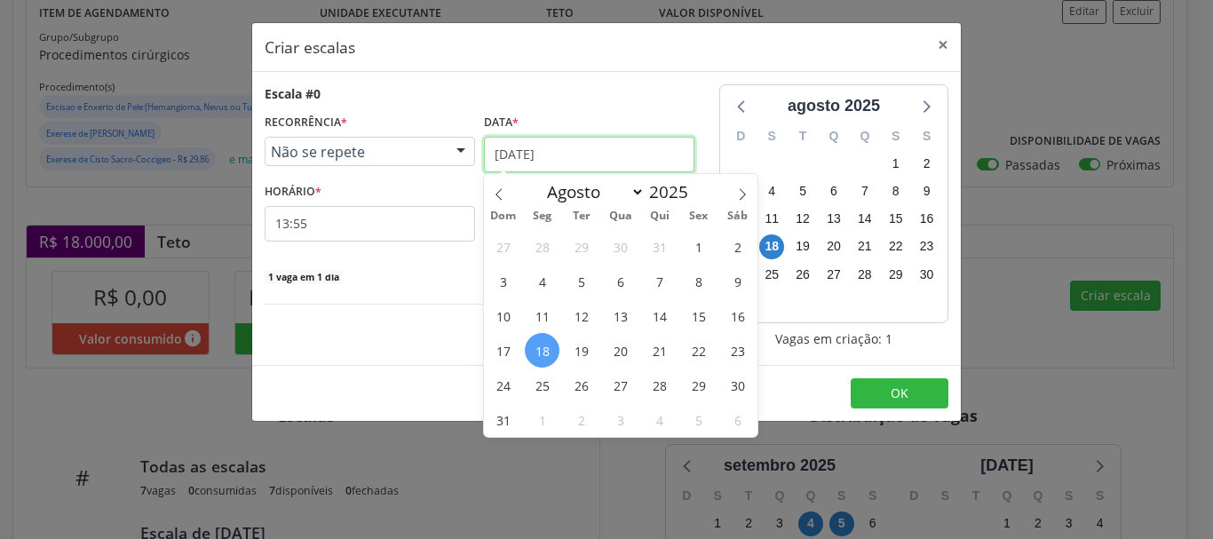
click at [606, 145] on input "[DATE]" at bounding box center [589, 155] width 210 height 36
click at [740, 193] on icon at bounding box center [742, 194] width 12 height 12
click at [698, 279] on span "12" at bounding box center [698, 281] width 35 height 35
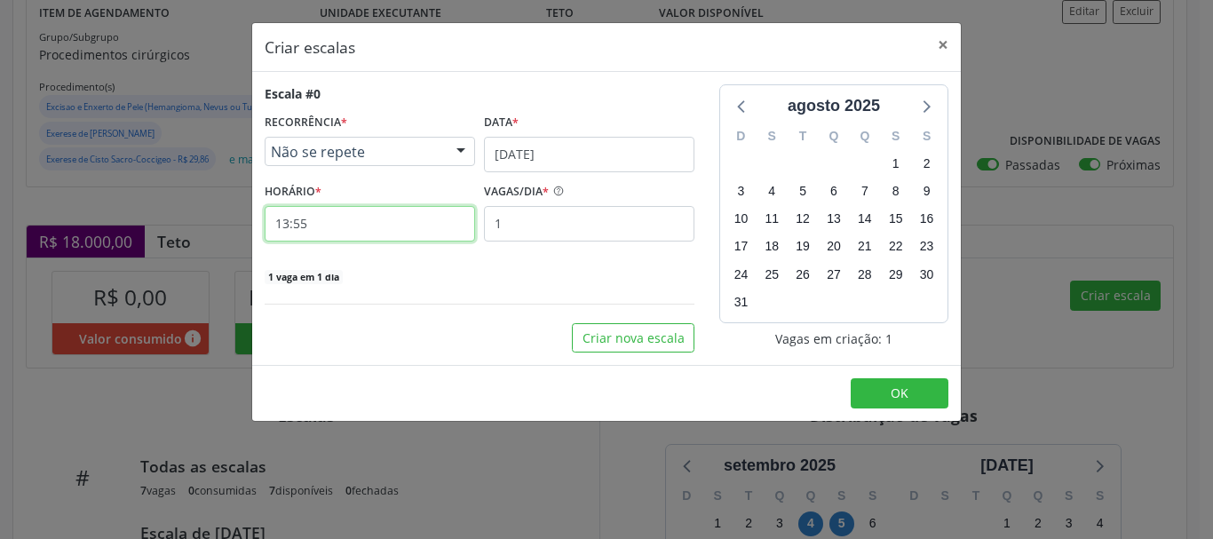
click at [369, 235] on input "13:55" at bounding box center [370, 224] width 210 height 36
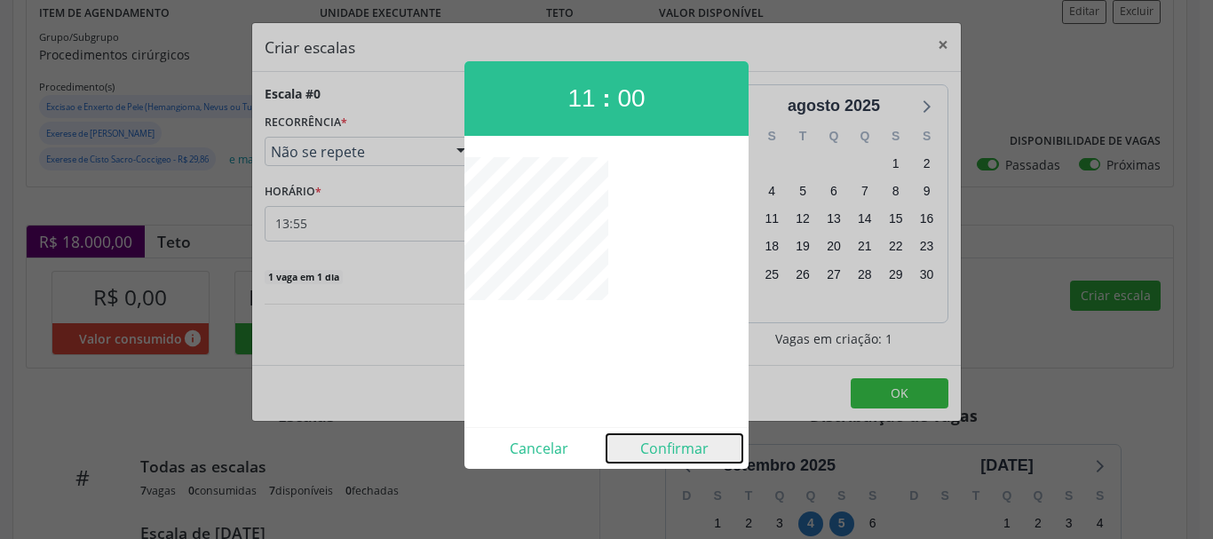
click at [698, 461] on button "Confirmar" at bounding box center [674, 448] width 136 height 28
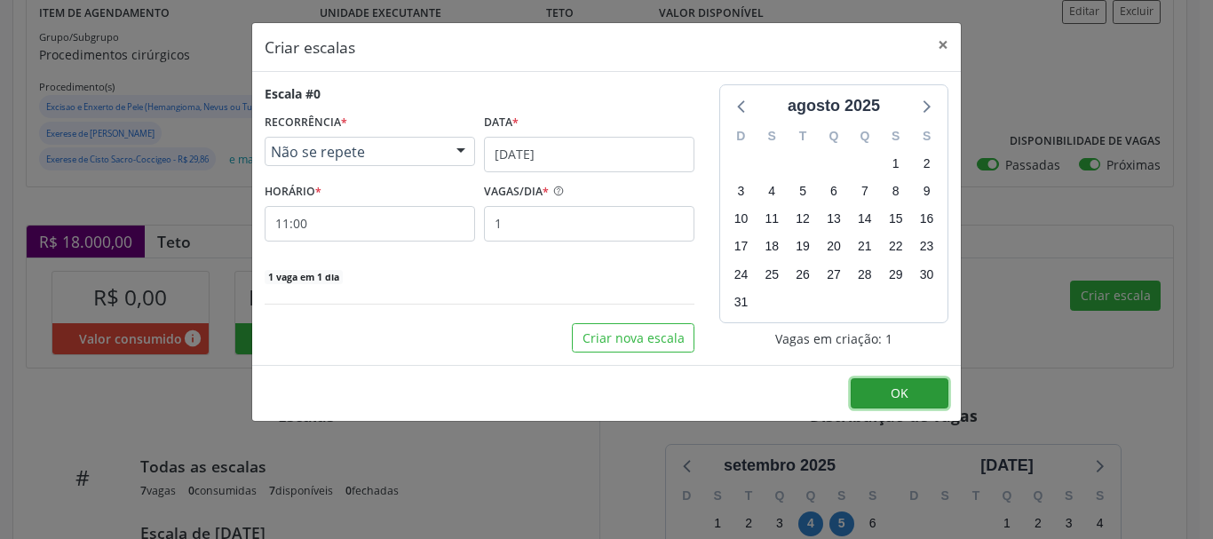
click at [882, 400] on button "OK" at bounding box center [900, 393] width 98 height 30
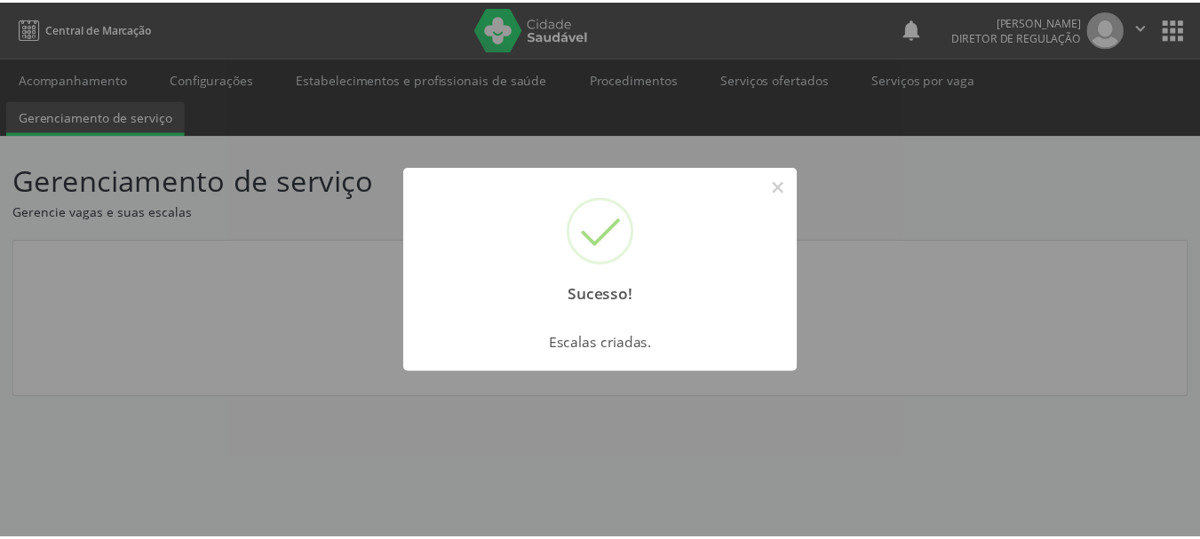
scroll to position [0, 0]
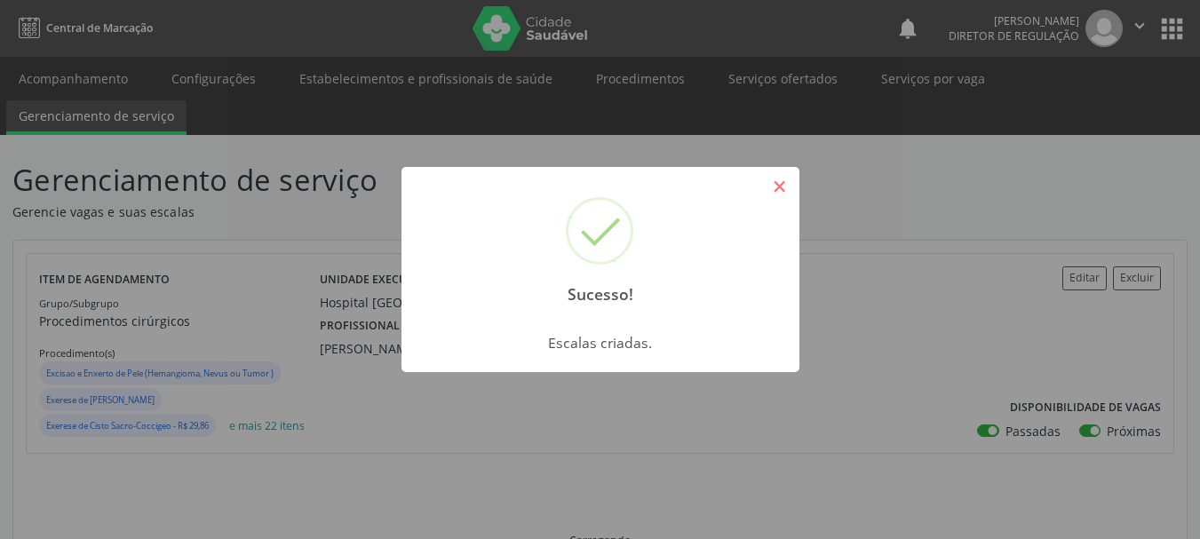
drag, startPoint x: 773, startPoint y: 194, endPoint x: 984, endPoint y: 297, distance: 235.1
click at [774, 196] on button "×" at bounding box center [780, 186] width 30 height 30
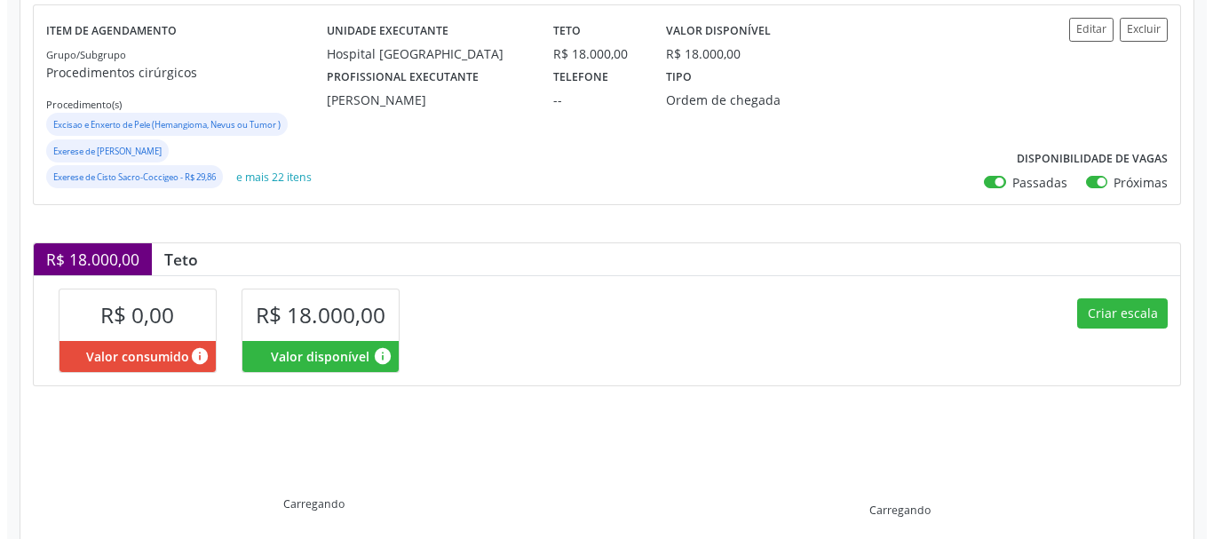
scroll to position [266, 0]
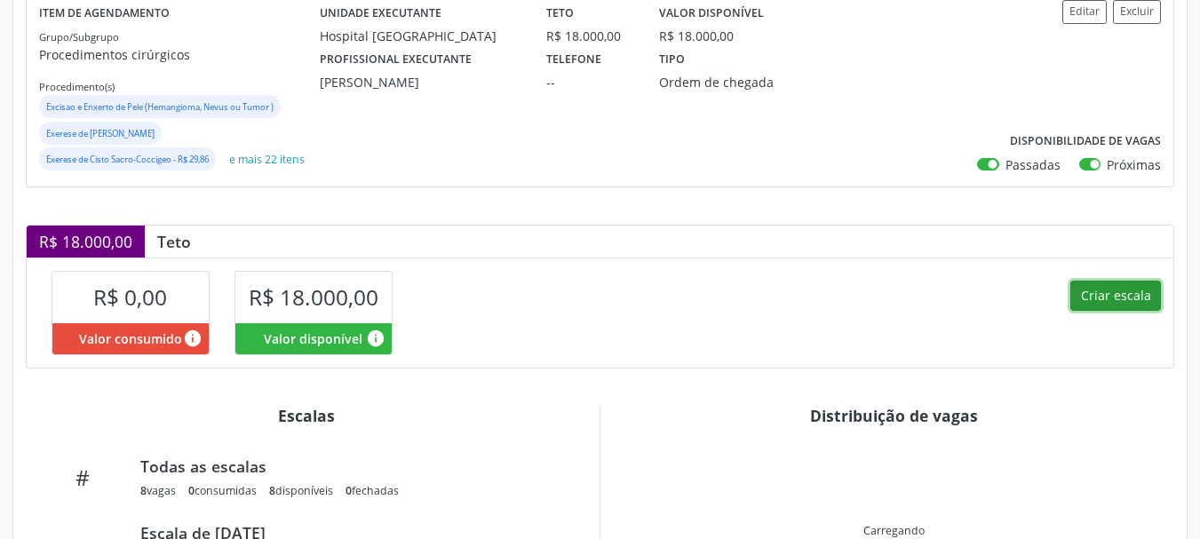
click at [1098, 310] on button "Criar escala" at bounding box center [1115, 296] width 91 height 30
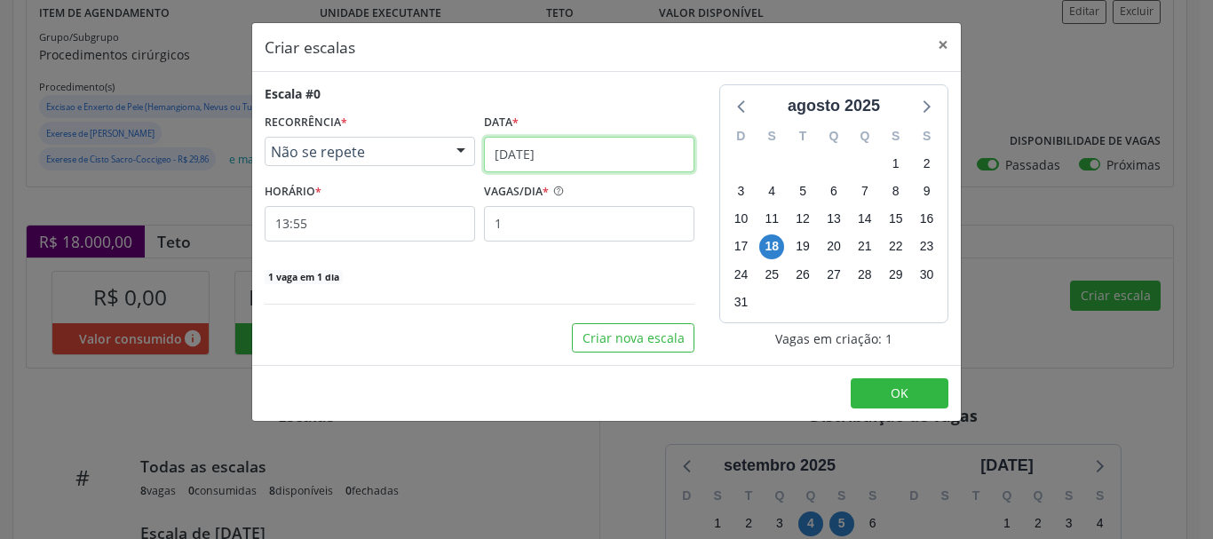
click at [600, 163] on input "[DATE]" at bounding box center [589, 155] width 210 height 36
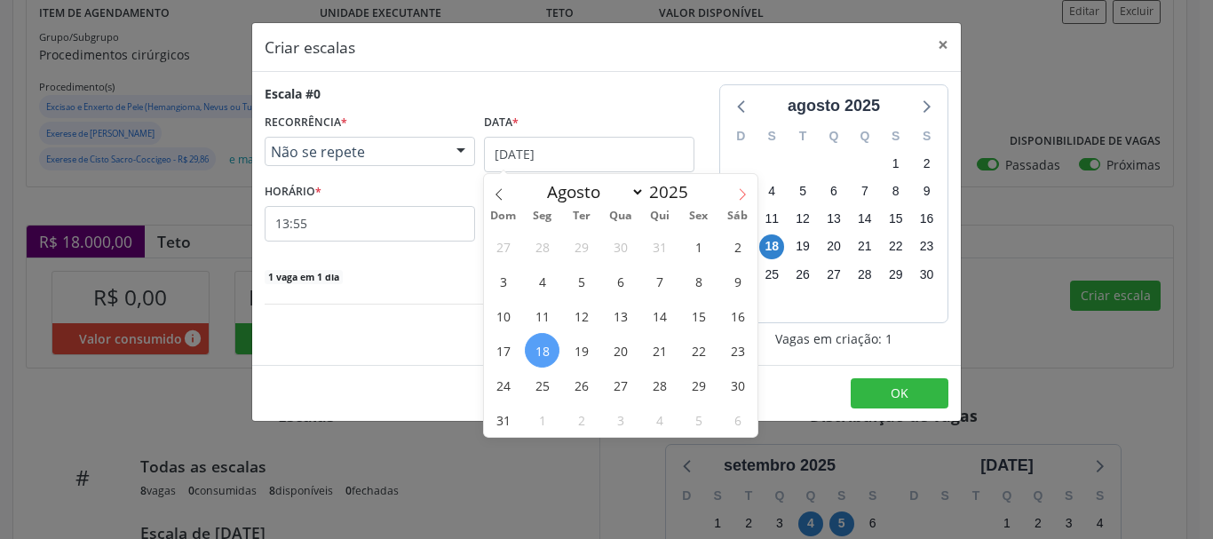
click at [732, 202] on span at bounding box center [742, 189] width 30 height 30
click at [706, 317] on span "19" at bounding box center [698, 315] width 35 height 35
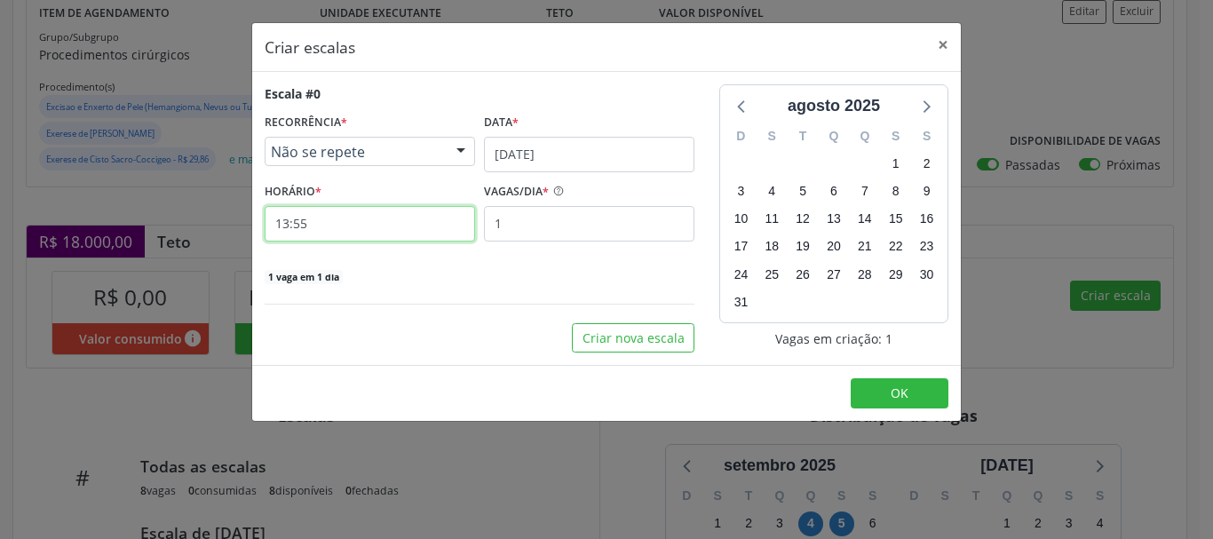
click at [402, 214] on input "13:55" at bounding box center [370, 224] width 210 height 36
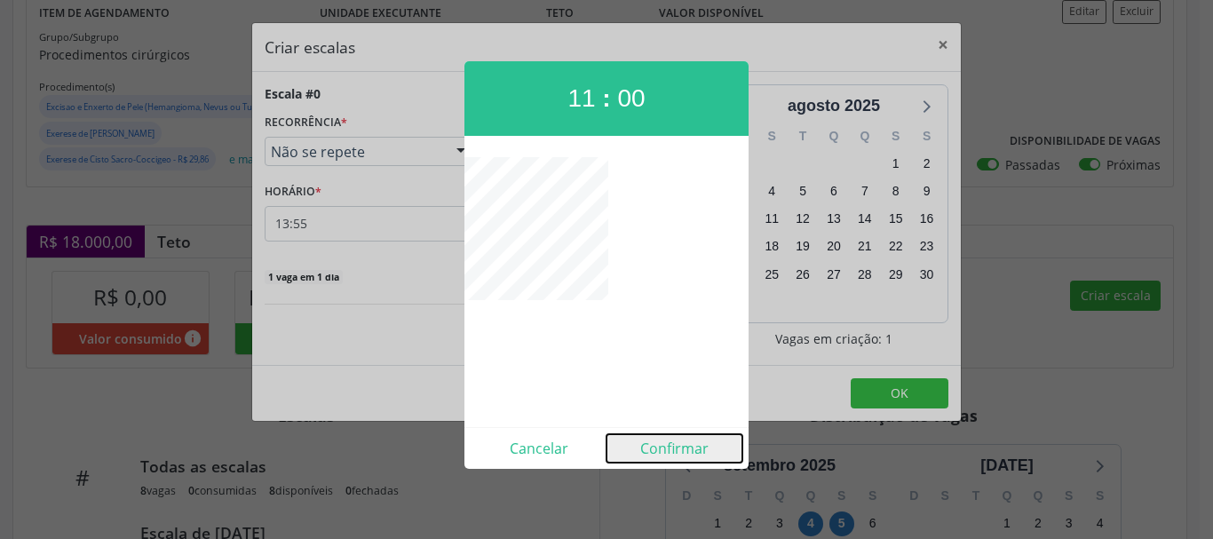
click at [675, 454] on button "Confirmar" at bounding box center [674, 448] width 136 height 28
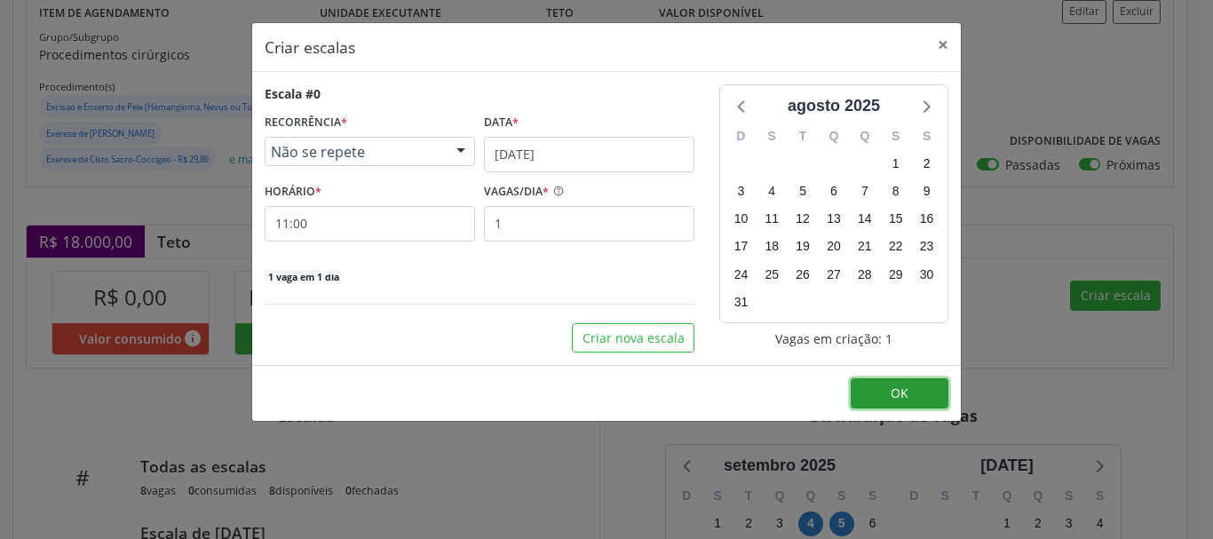
click at [889, 395] on button "OK" at bounding box center [900, 393] width 98 height 30
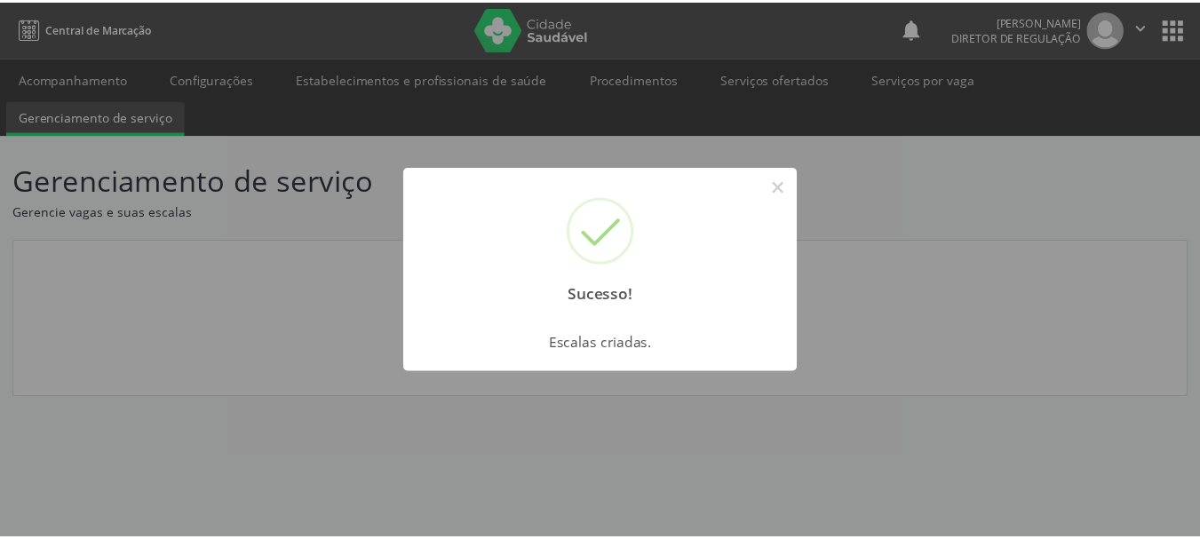
scroll to position [0, 0]
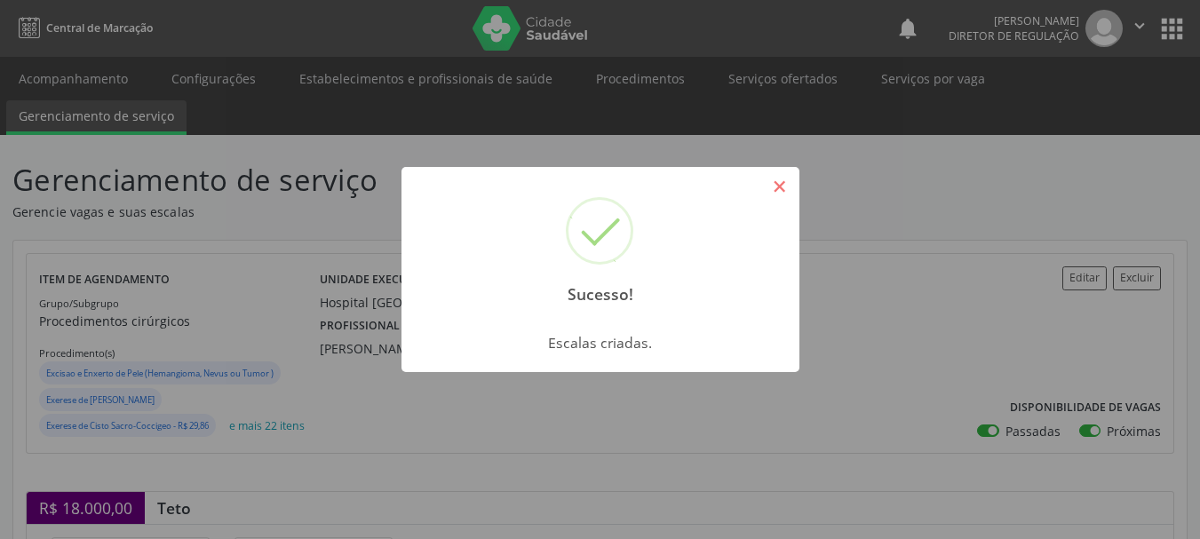
click at [779, 189] on button "×" at bounding box center [780, 186] width 30 height 30
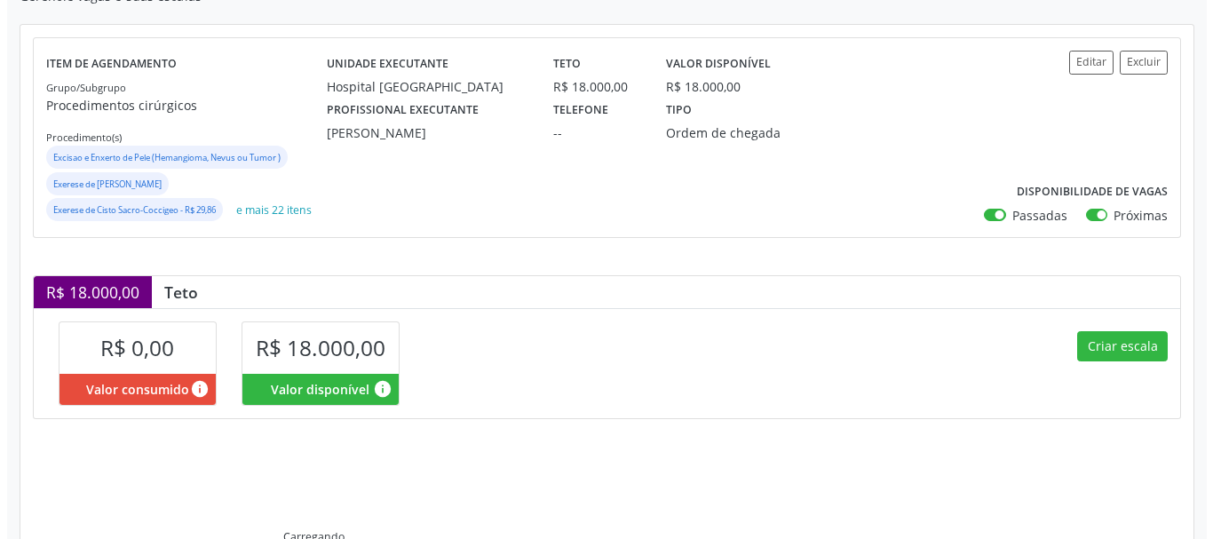
scroll to position [266, 0]
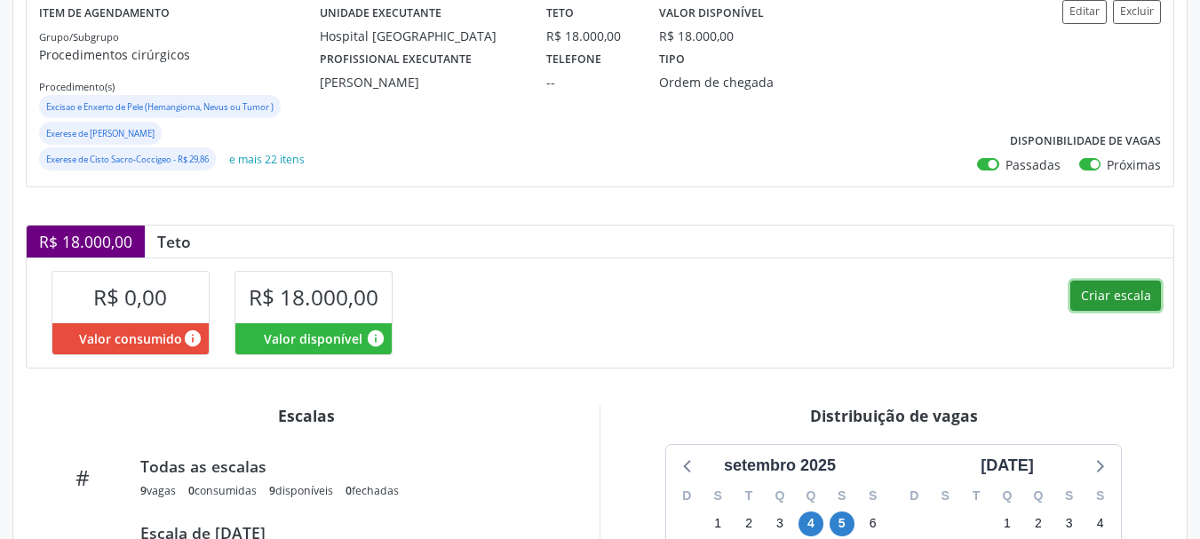
click at [1097, 307] on button "Criar escala" at bounding box center [1115, 296] width 91 height 30
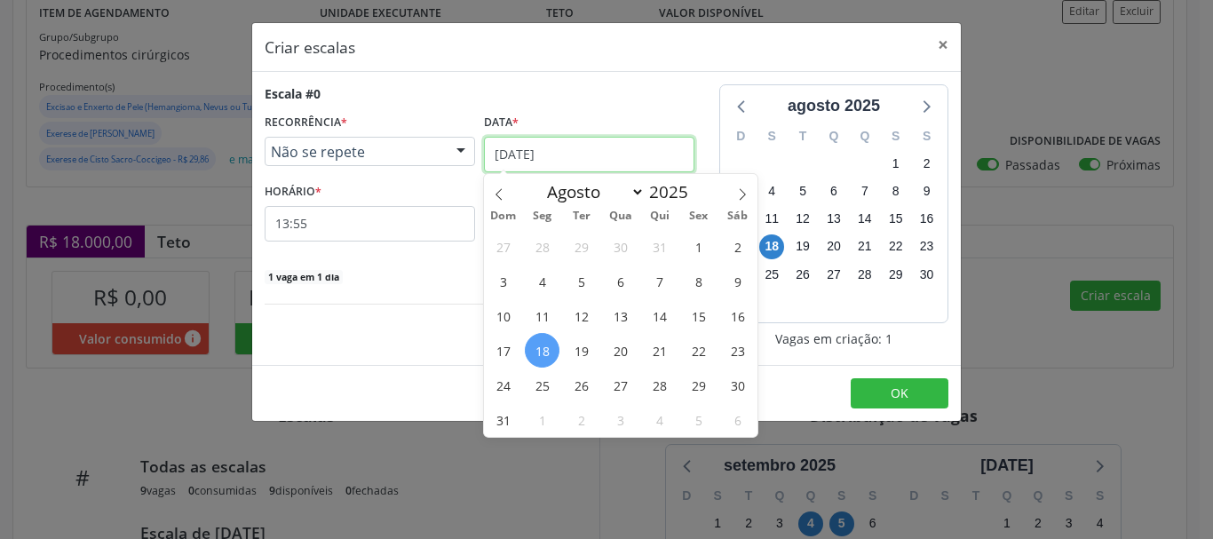
click at [575, 137] on input "[DATE]" at bounding box center [589, 155] width 210 height 36
click at [747, 188] on icon at bounding box center [742, 194] width 12 height 12
click at [688, 350] on span "26" at bounding box center [698, 350] width 35 height 35
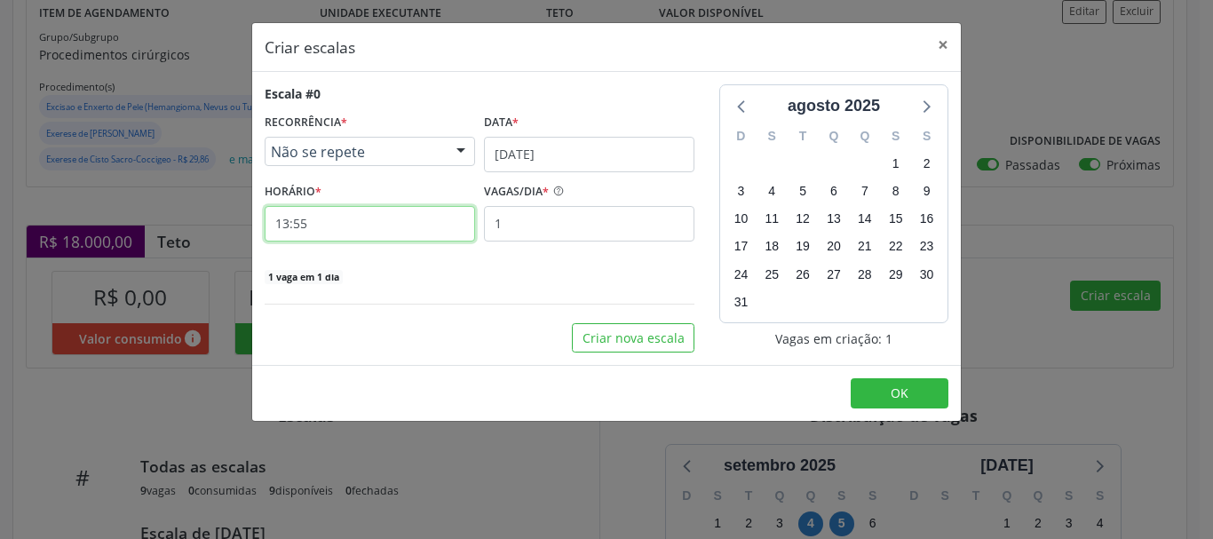
click at [365, 224] on input "13:55" at bounding box center [370, 224] width 210 height 36
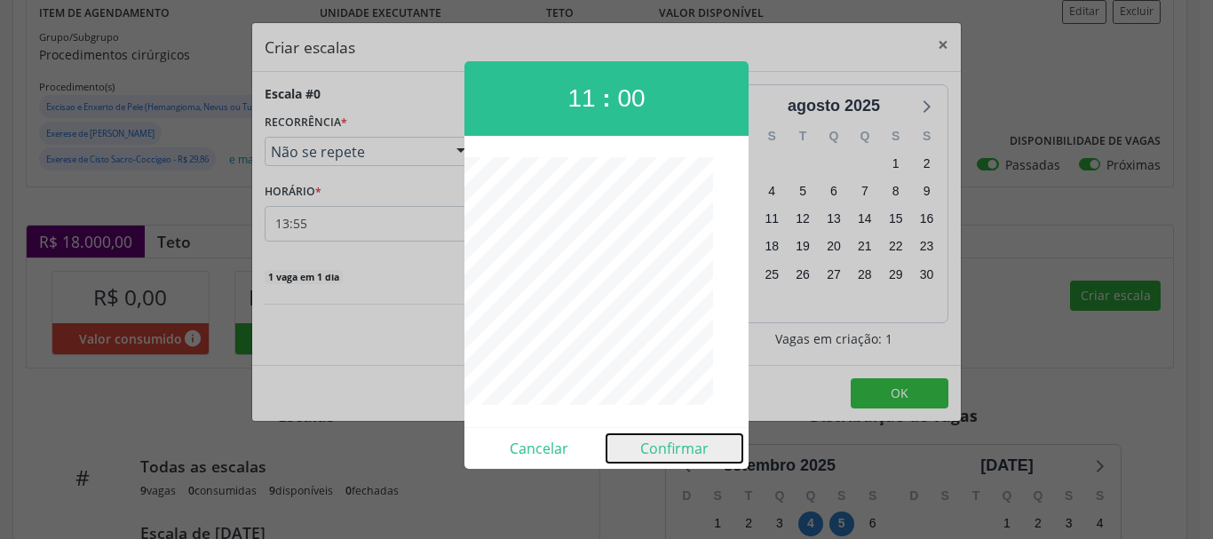
click at [658, 451] on button "Confirmar" at bounding box center [674, 448] width 136 height 28
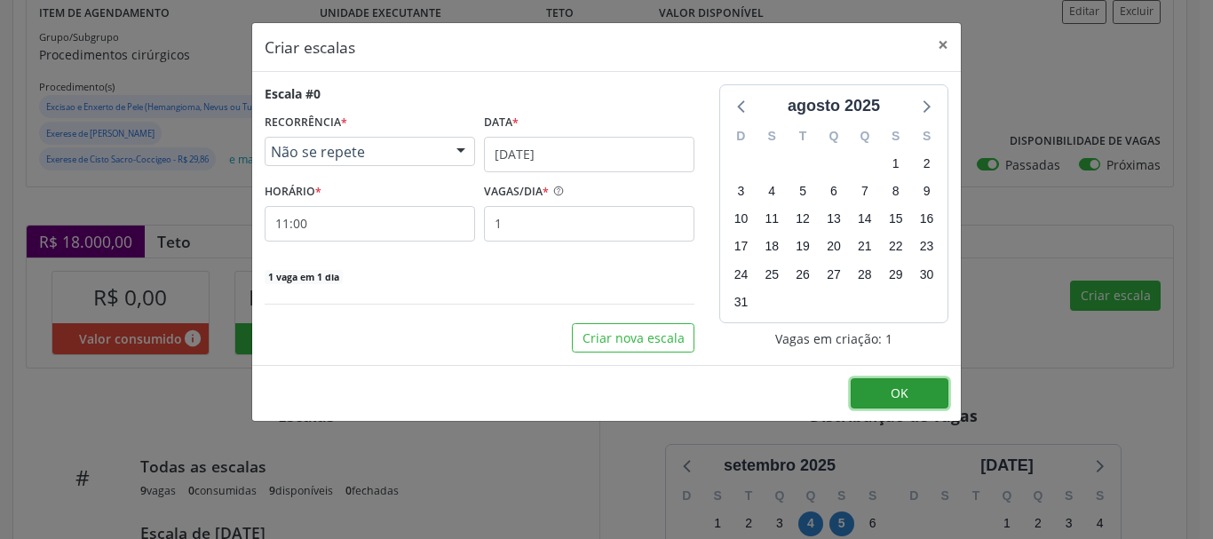
click at [870, 394] on button "OK" at bounding box center [900, 393] width 98 height 30
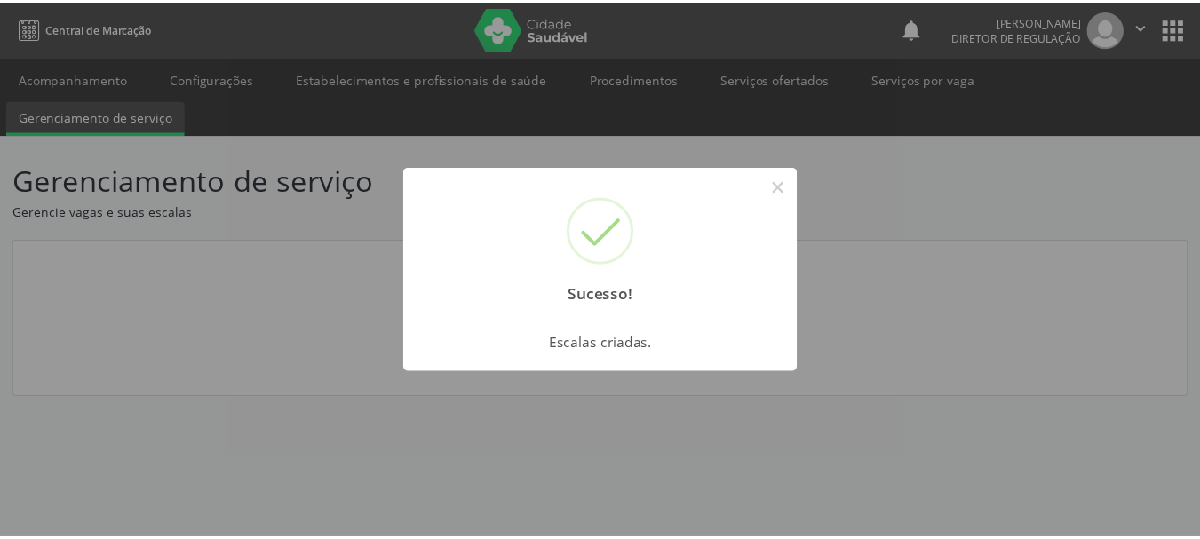
scroll to position [0, 0]
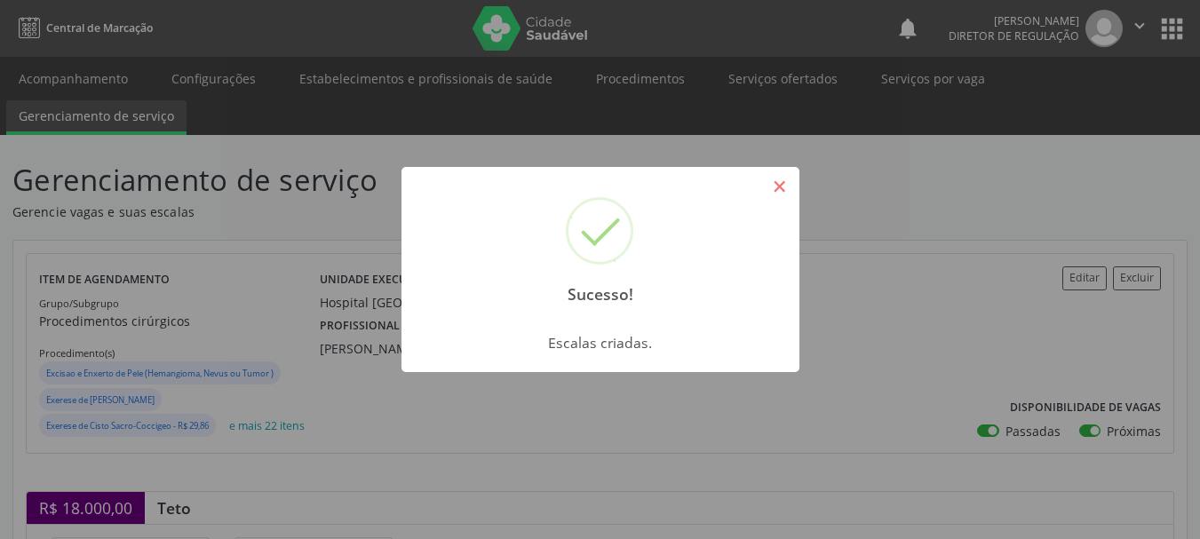
click at [780, 189] on button "×" at bounding box center [780, 186] width 30 height 30
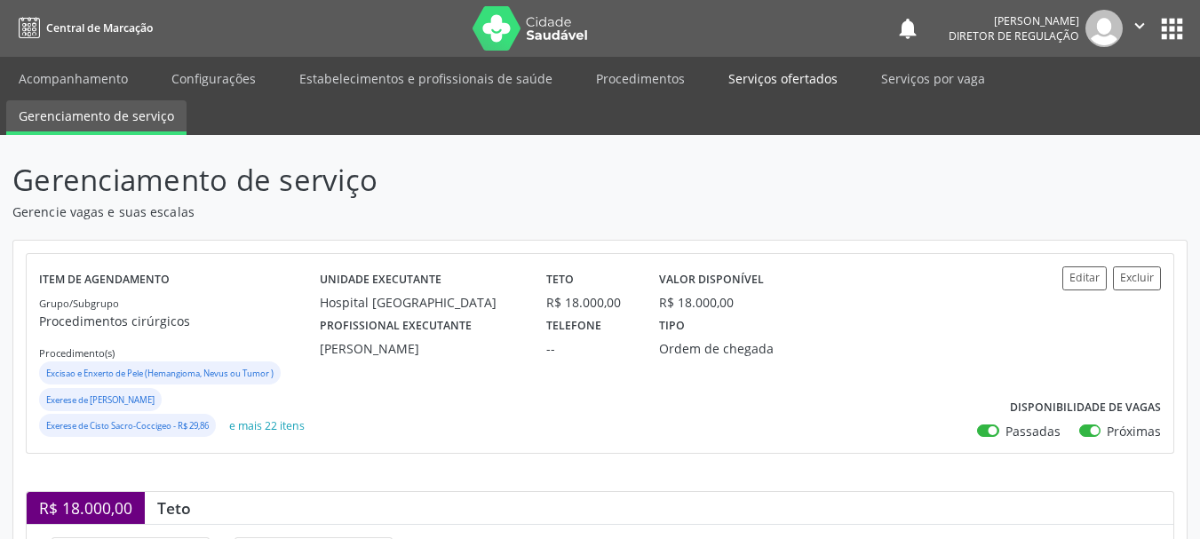
click at [789, 75] on link "Serviços ofertados" at bounding box center [783, 78] width 134 height 31
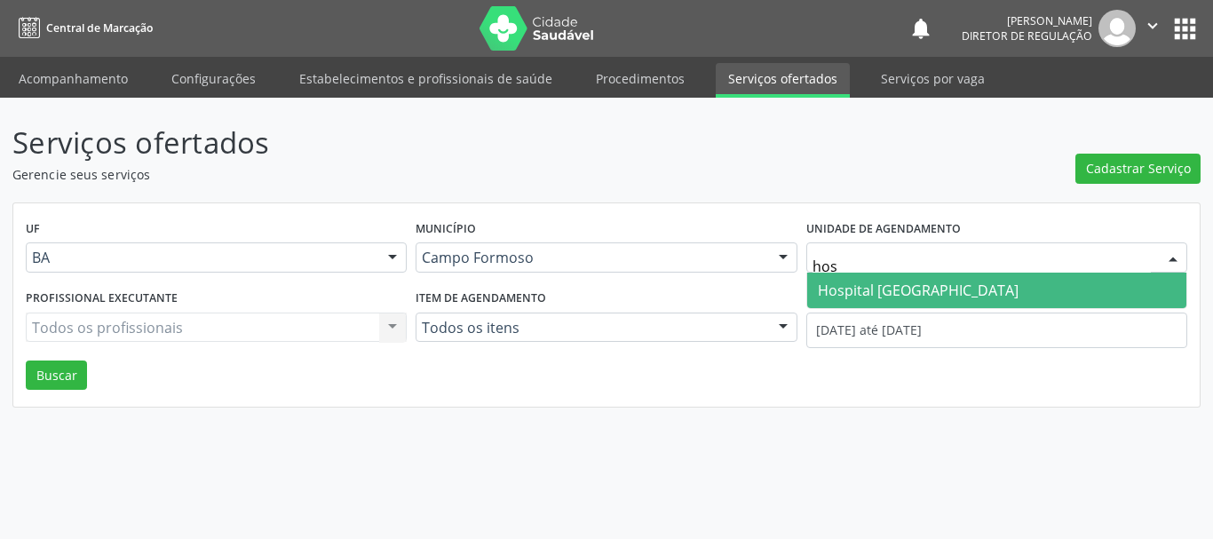
click at [892, 285] on span "Hospital [GEOGRAPHIC_DATA]" at bounding box center [918, 291] width 201 height 20
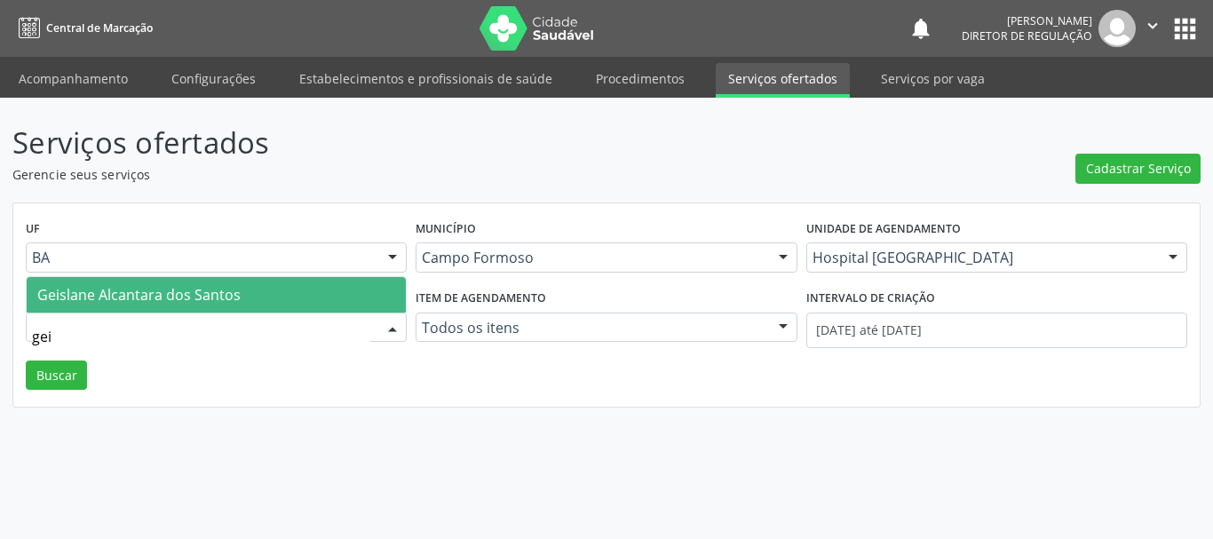
click at [300, 285] on span "Geislane Alcantara dos Santos" at bounding box center [216, 295] width 379 height 36
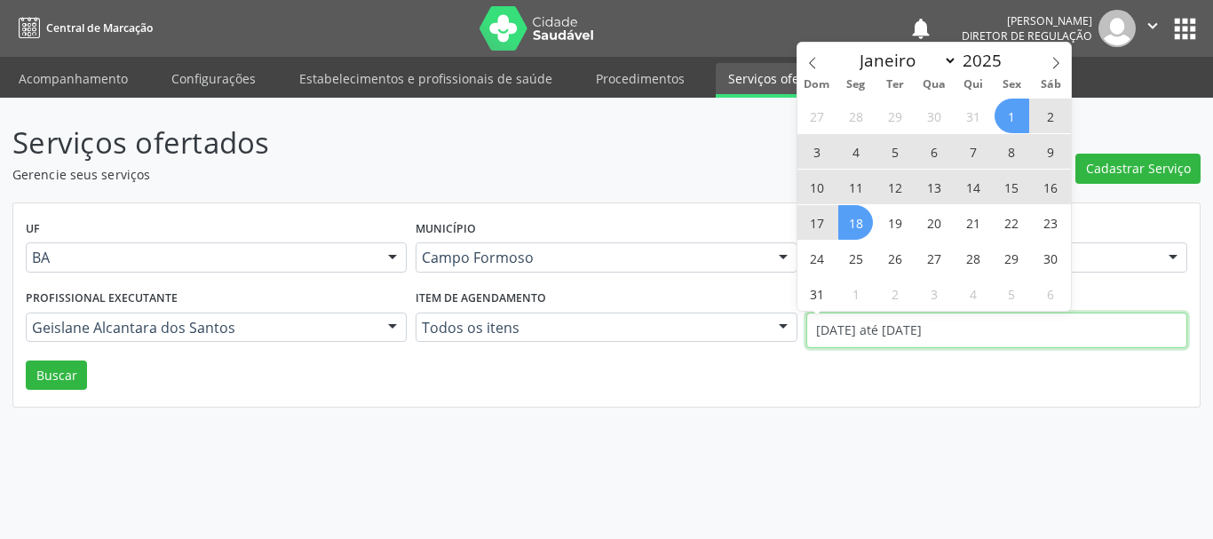
click at [829, 336] on input "[DATE] até [DATE]" at bounding box center [996, 331] width 381 height 36
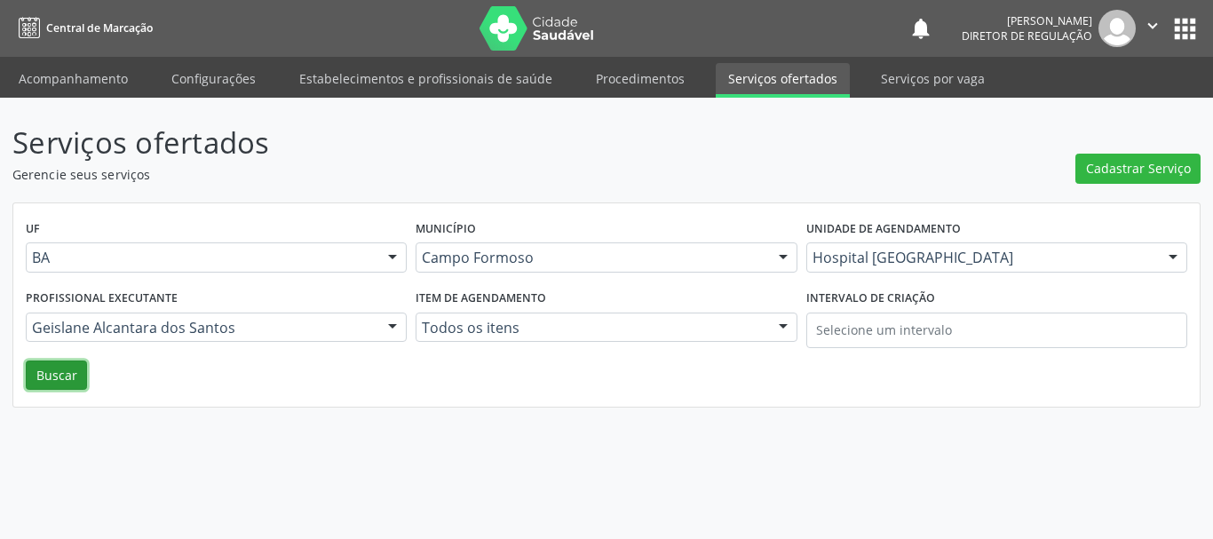
click at [67, 368] on button "Buscar" at bounding box center [56, 376] width 61 height 30
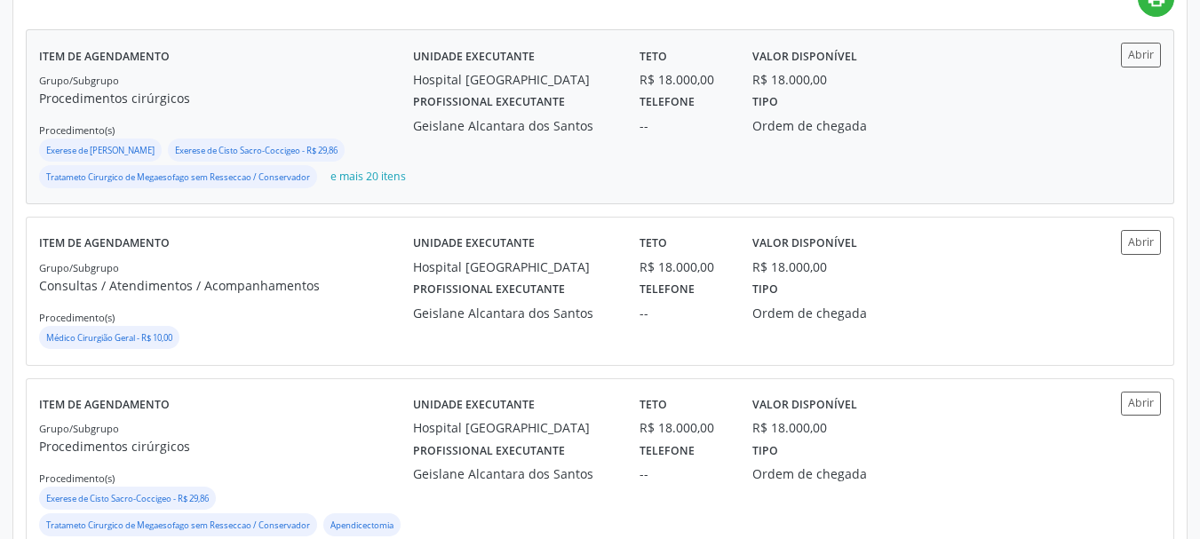
scroll to position [355, 0]
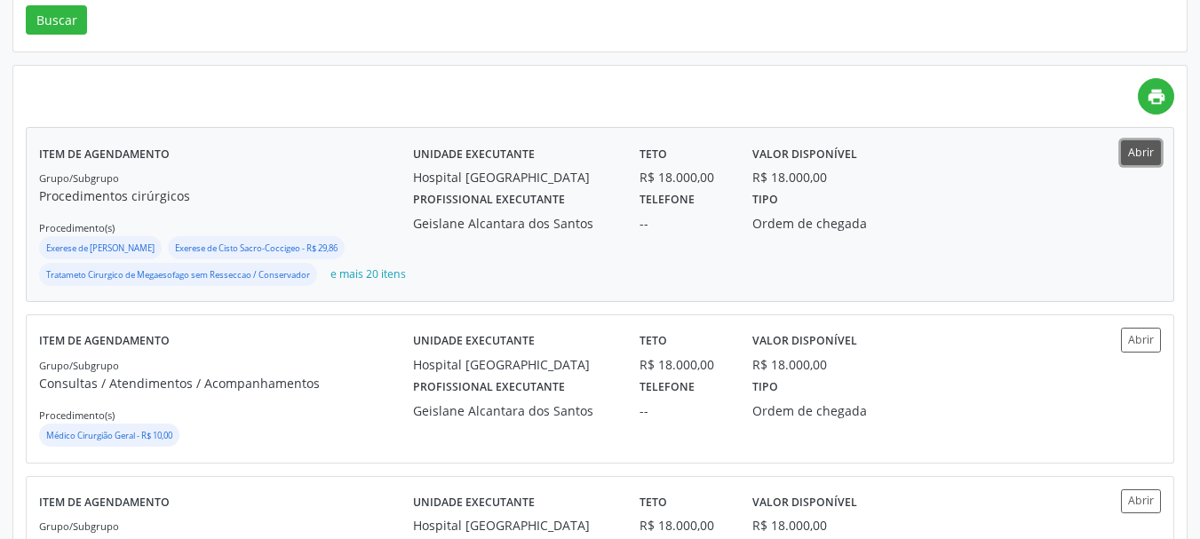
click at [1134, 159] on button "Abrir" at bounding box center [1141, 152] width 40 height 24
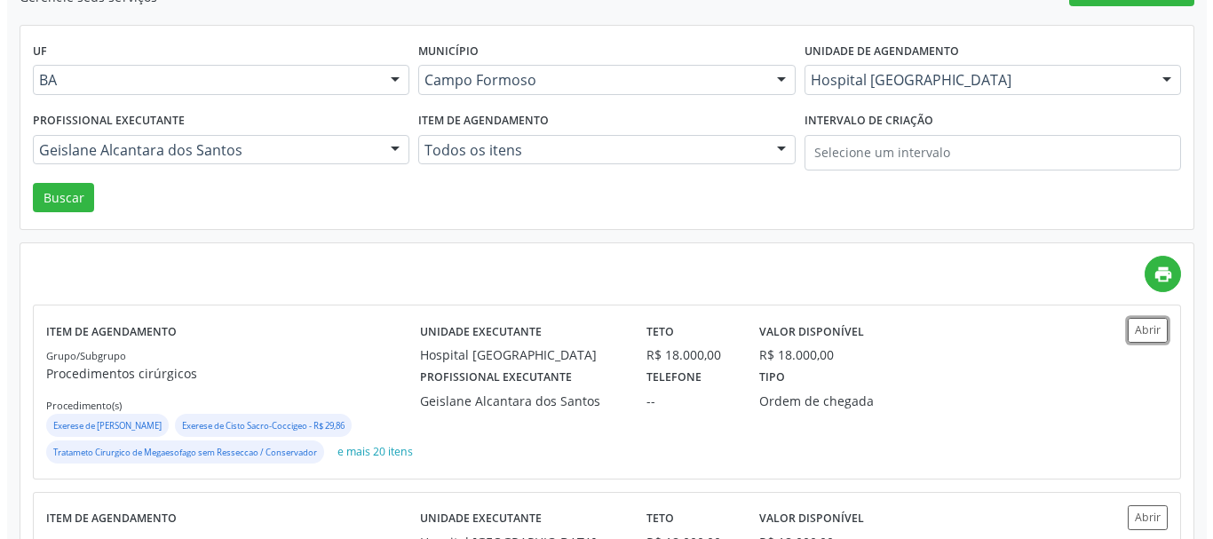
scroll to position [89, 0]
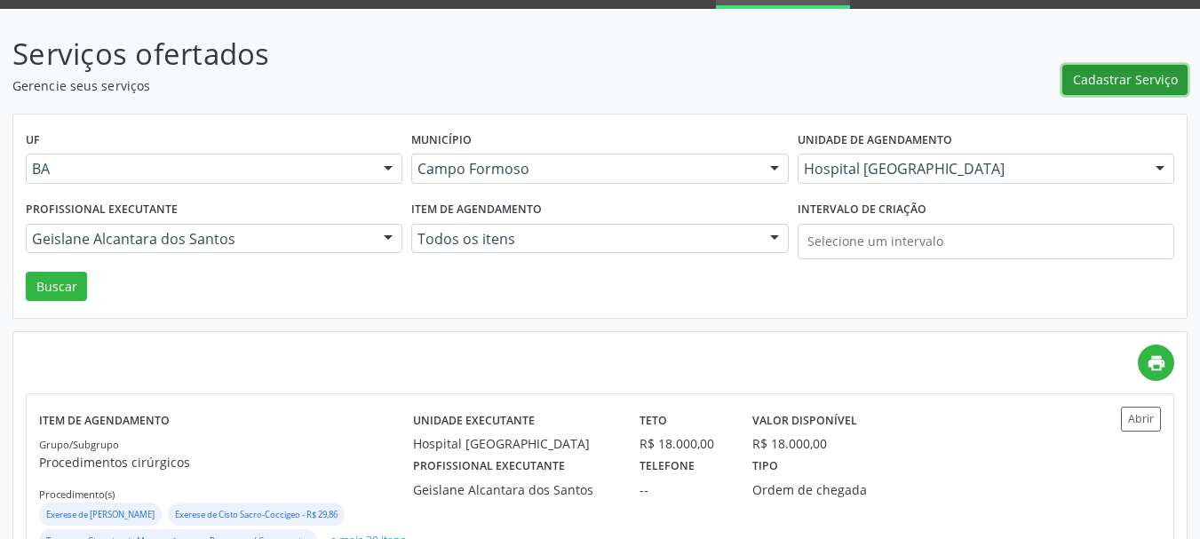
click at [1116, 91] on button "Cadastrar Serviço" at bounding box center [1124, 80] width 125 height 30
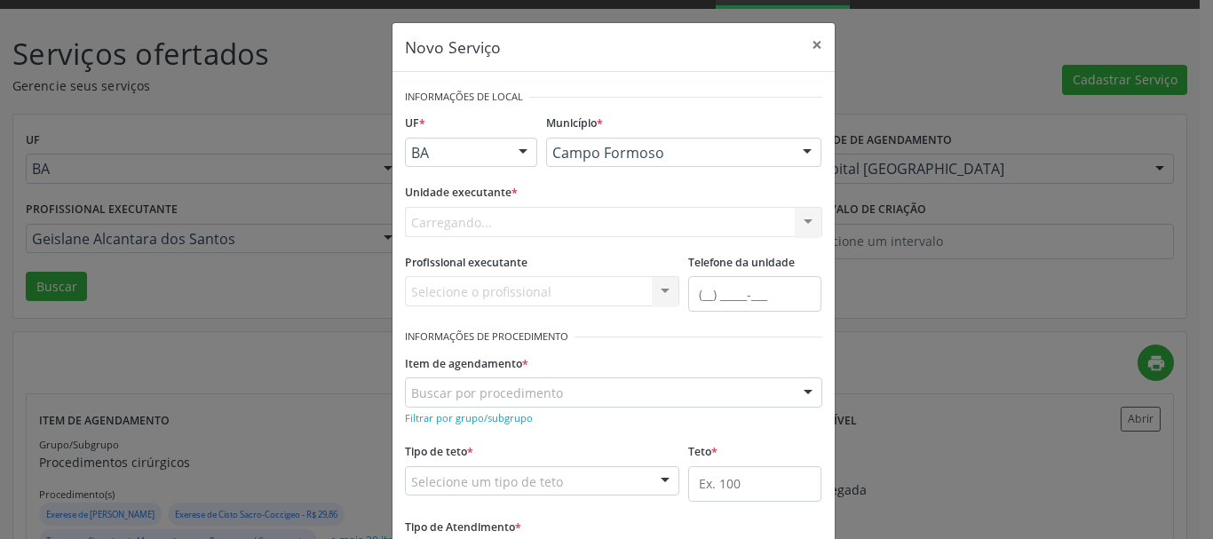
scroll to position [0, 0]
click at [506, 224] on div "Carregando... Nenhum resultado encontrado para: " " Não há nenhuma opção para s…" at bounding box center [613, 222] width 417 height 30
click at [506, 224] on div "Selecione uma unidade Academia da Saude Analise Diagnostico Laboratorial Biolab…" at bounding box center [613, 222] width 417 height 30
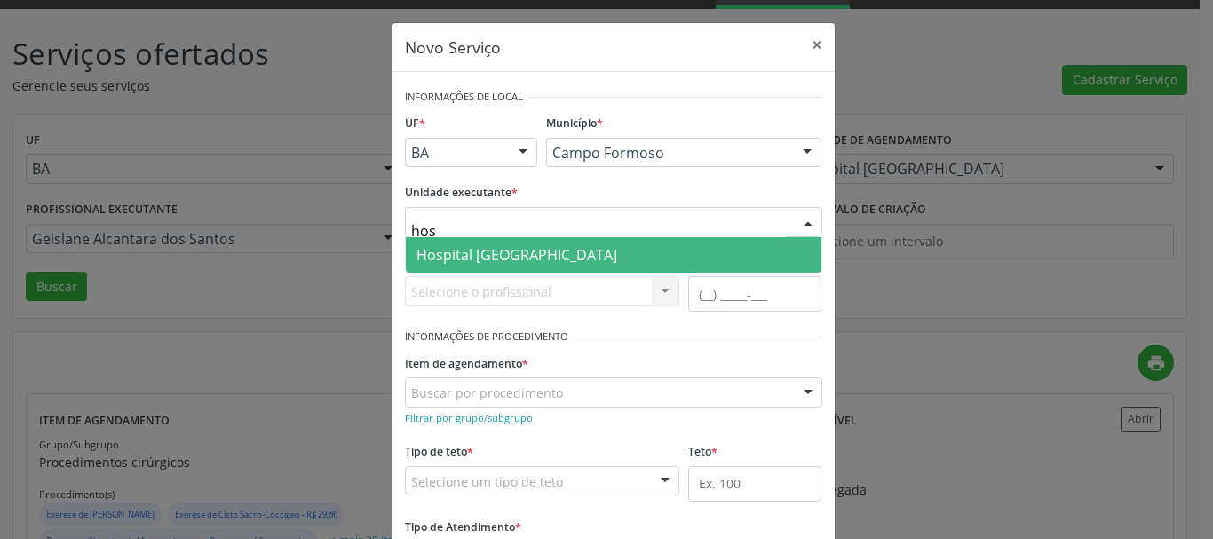
click at [530, 257] on span "Hospital [GEOGRAPHIC_DATA]" at bounding box center [516, 255] width 201 height 20
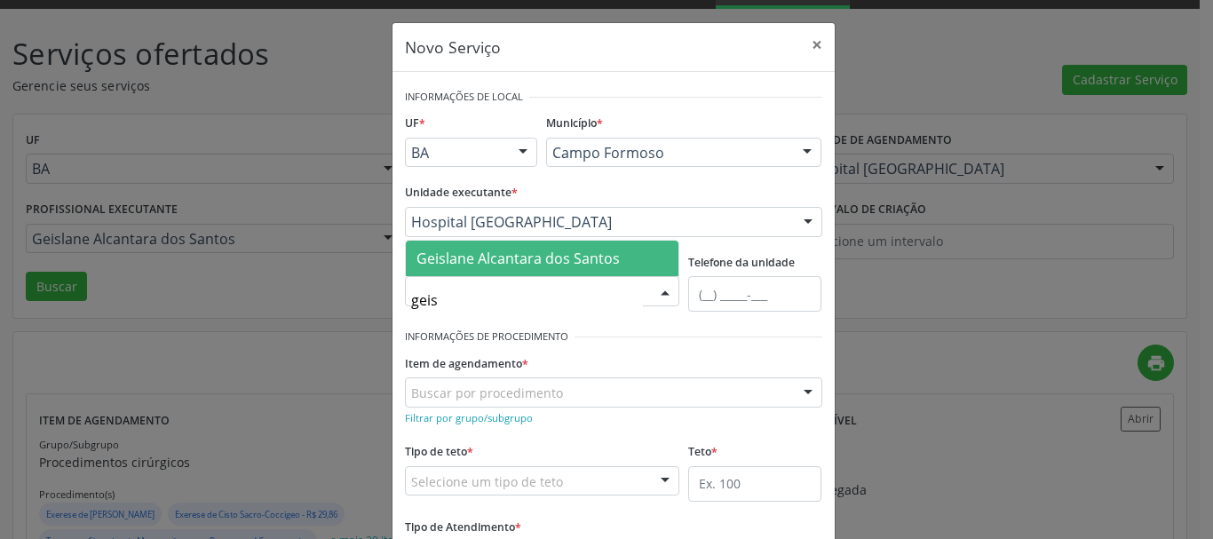
click at [545, 265] on span "Geislane Alcantara dos Santos" at bounding box center [517, 259] width 203 height 20
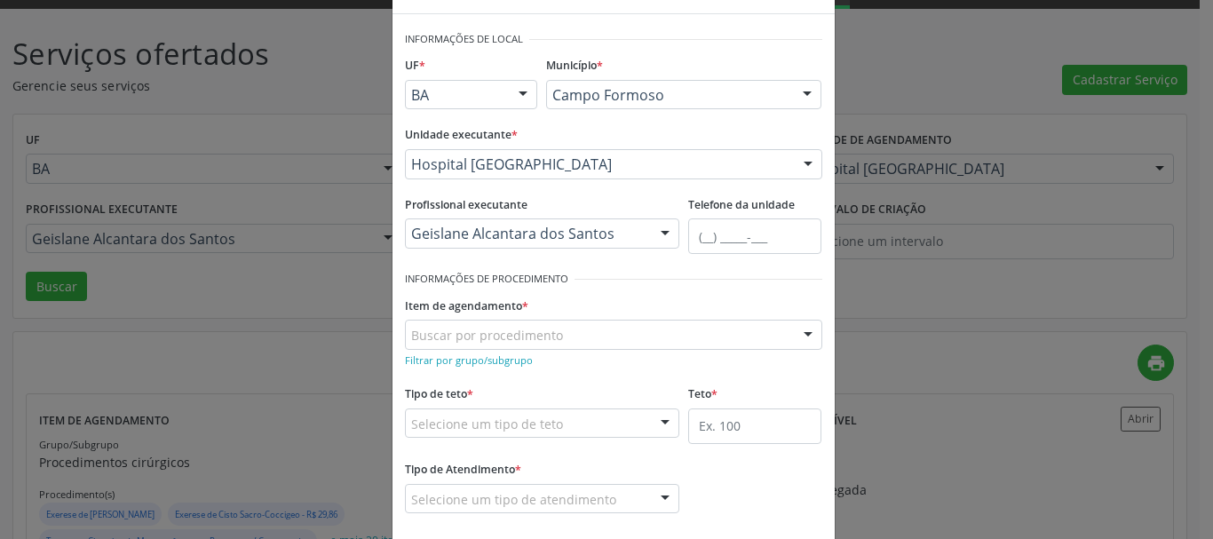
scroll to position [89, 0]
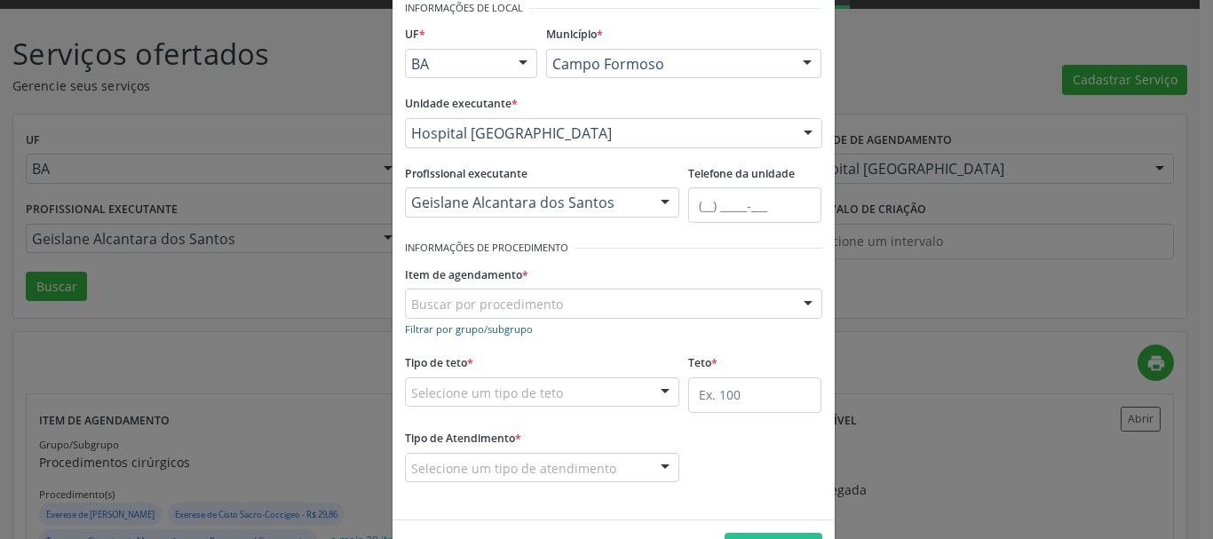
click at [506, 325] on small "Filtrar por grupo/subgrupo" at bounding box center [469, 328] width 128 height 13
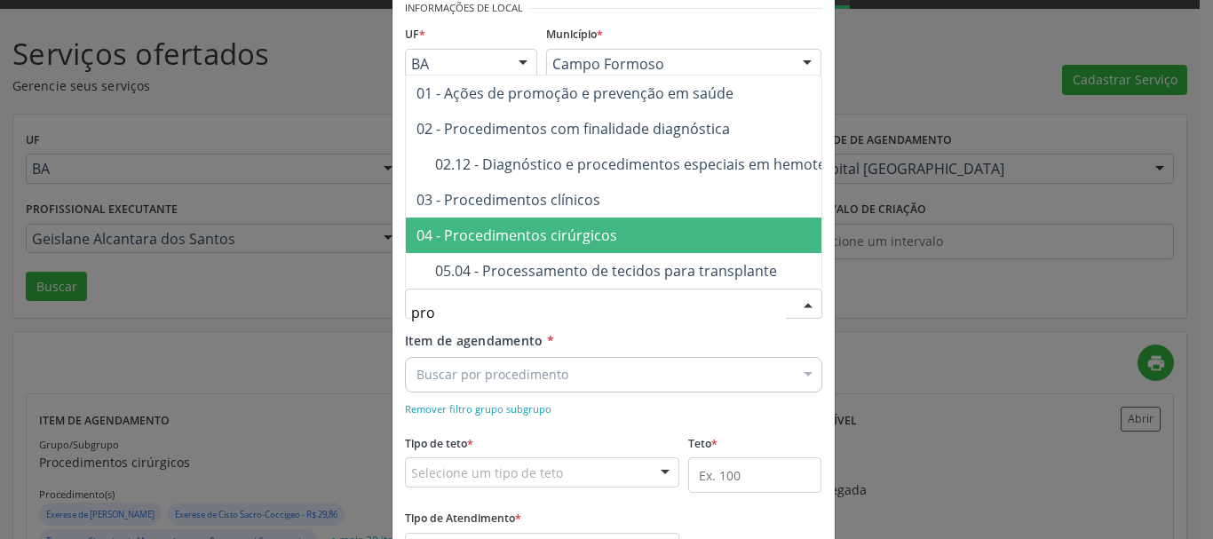
click at [535, 230] on div "04 - Procedimentos cirúrgicos" at bounding box center [638, 235] width 444 height 14
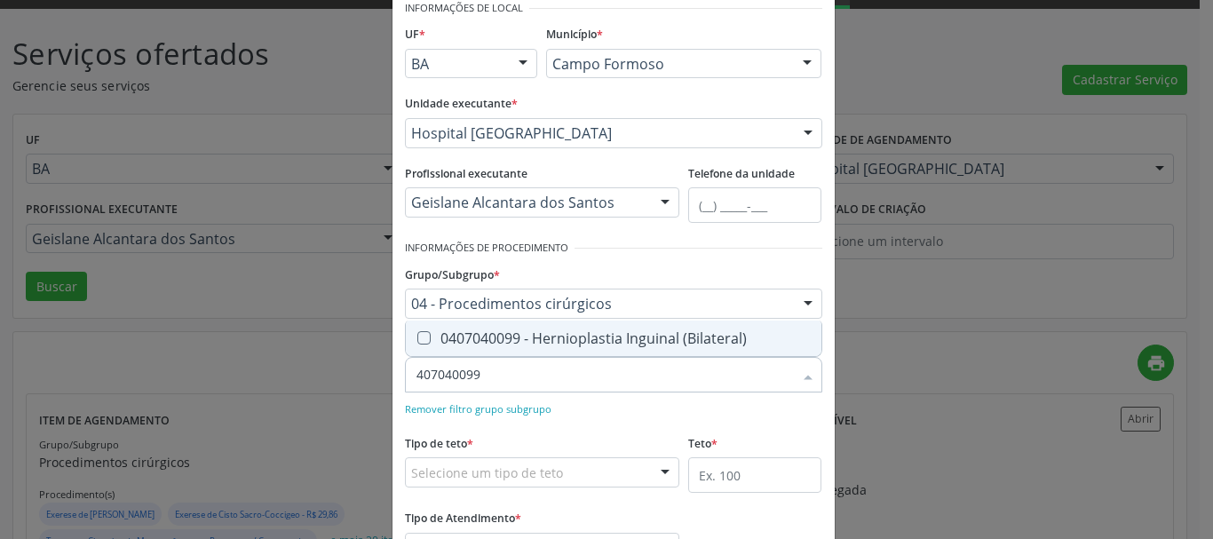
click at [534, 350] on span "0407040099 - Hernioplastia Inguinal (Bilateral)" at bounding box center [614, 339] width 416 height 36
click at [597, 400] on div "Remover filtro grupo subgrupo" at bounding box center [613, 408] width 417 height 19
click at [593, 352] on span "0407040129 - Hernioplastia Umbilical" at bounding box center [614, 339] width 416 height 36
click at [585, 401] on div "Remover filtro grupo subgrupo" at bounding box center [613, 408] width 417 height 19
click at [617, 345] on div "0407040064 - Hernioplastia Epigastrica" at bounding box center [613, 338] width 394 height 14
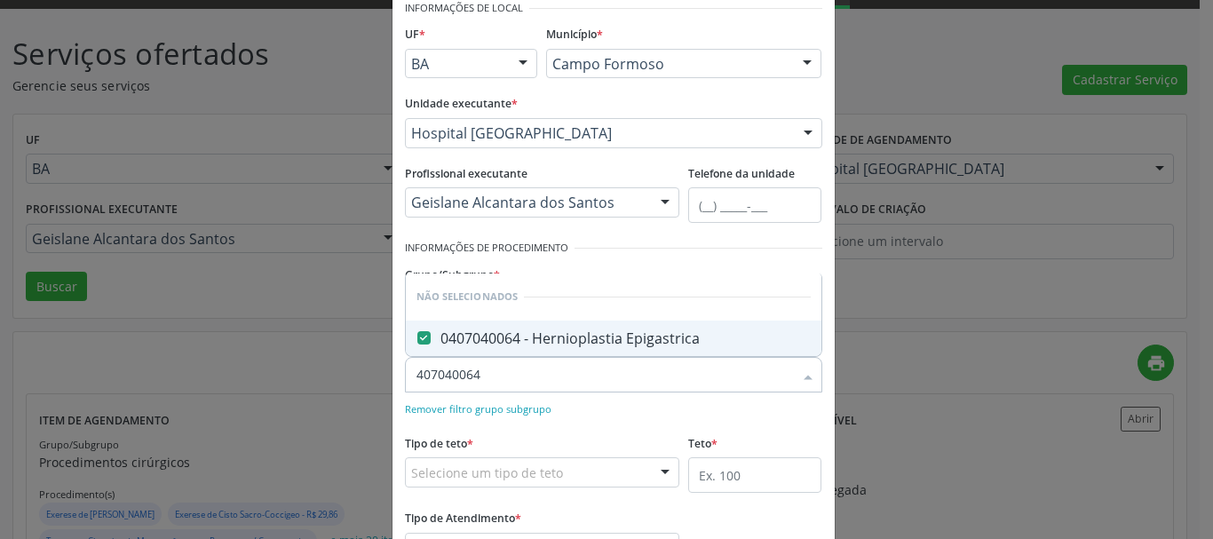
click at [604, 404] on div "Remover filtro grupo subgrupo" at bounding box center [613, 408] width 417 height 19
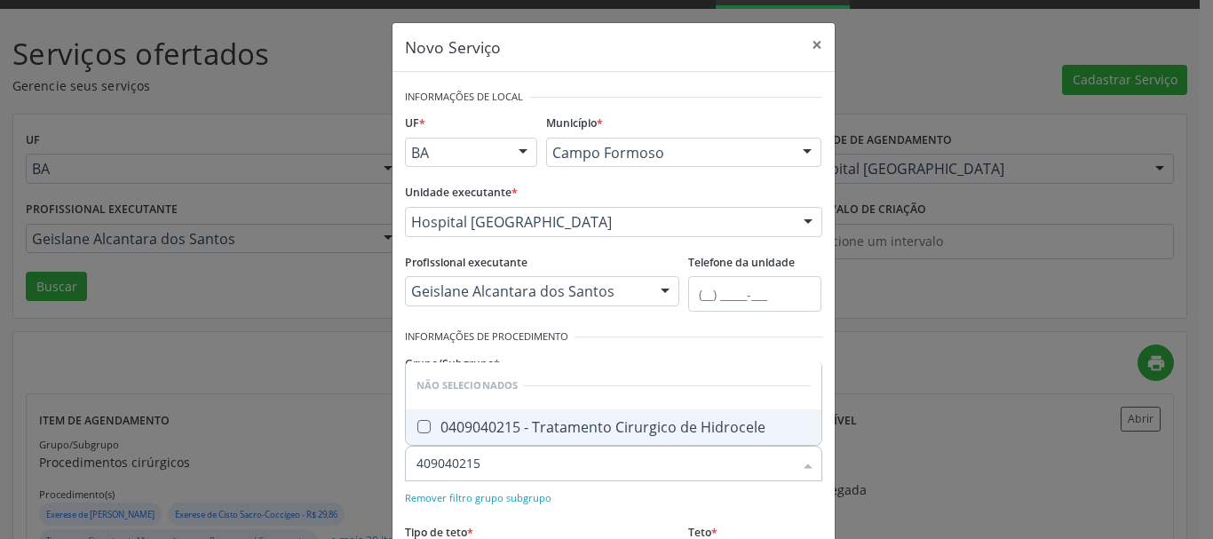
scroll to position [89, 0]
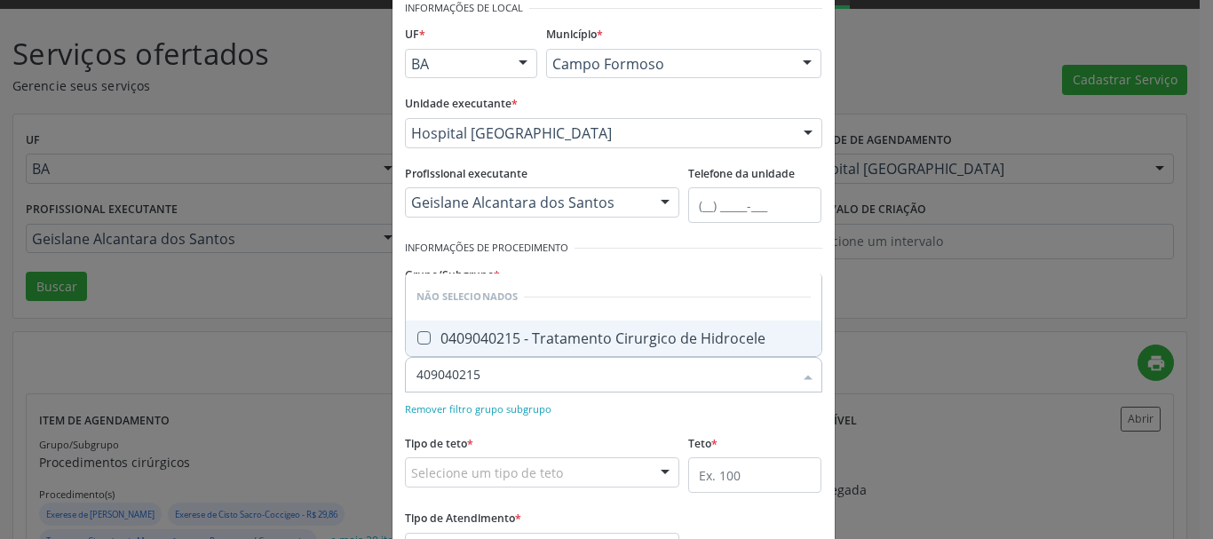
click at [576, 344] on div "0409040215 - Tratamento Cirurgico de Hidrocele" at bounding box center [613, 338] width 394 height 14
checkbox Hidrocele "true"
type input "409040215"
click at [582, 400] on div "Remover filtro grupo subgrupo" at bounding box center [613, 408] width 417 height 19
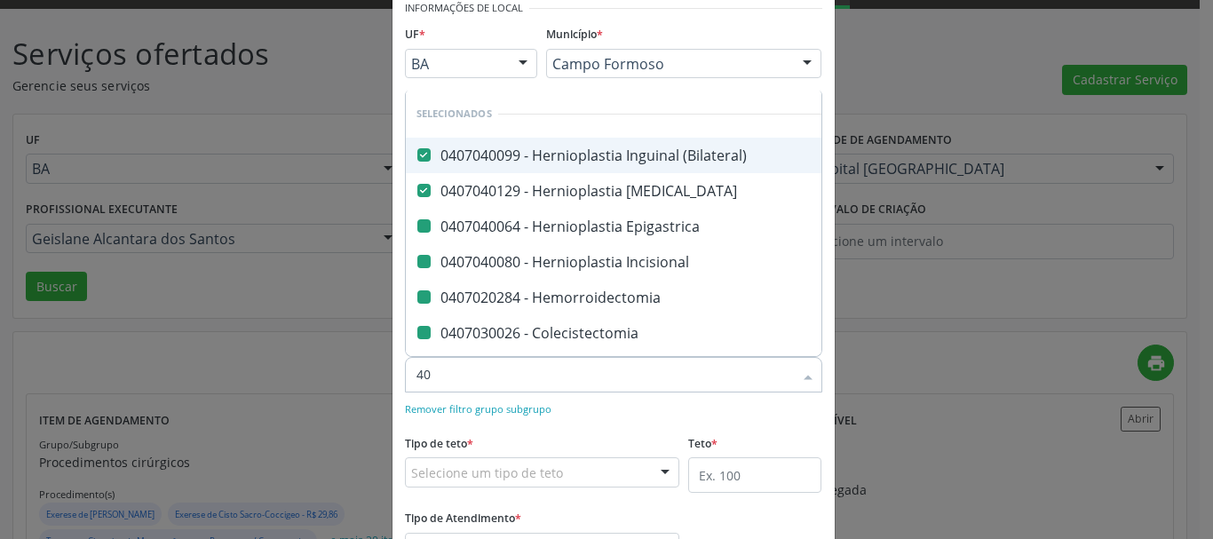
type input "409"
checkbox Epigastrica "false"
checkbox Incisional "false"
checkbox Hemorroidectomia "false"
checkbox Colecistectomia "false"
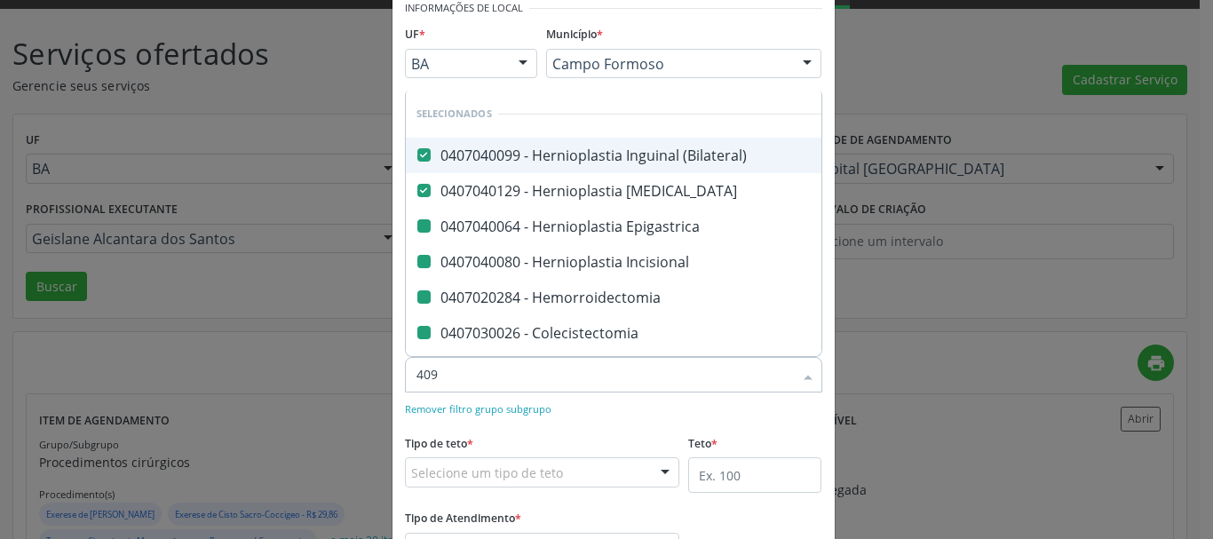
checkbox Apendicectomia "false"
checkbox Sacro-Coccigeo "false"
checkbox Hidrocele "false"
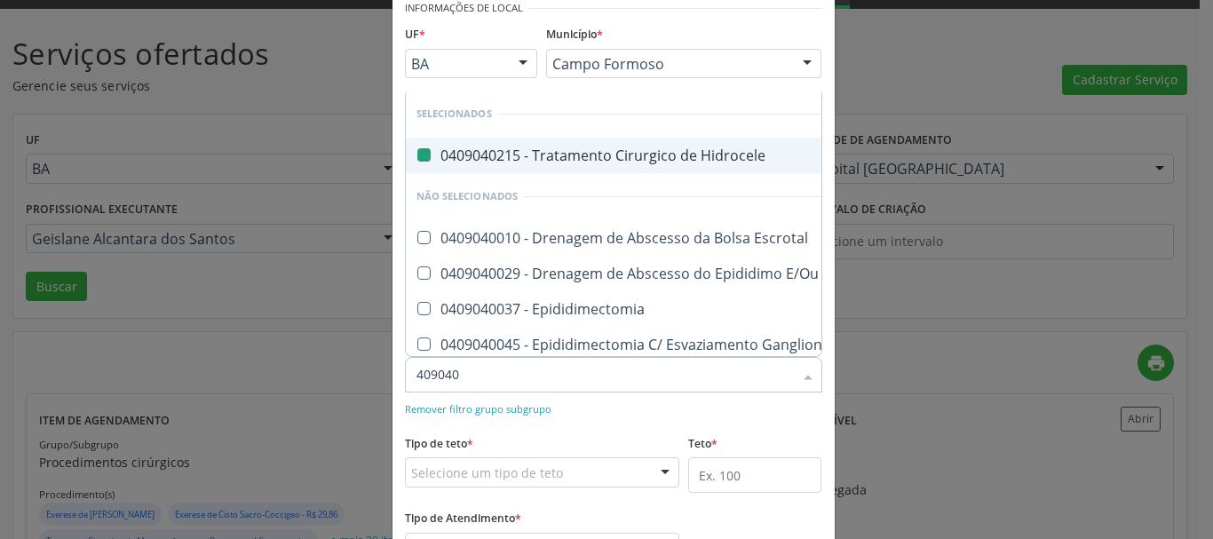
type input "4090401"
checkbox Hidrocele "false"
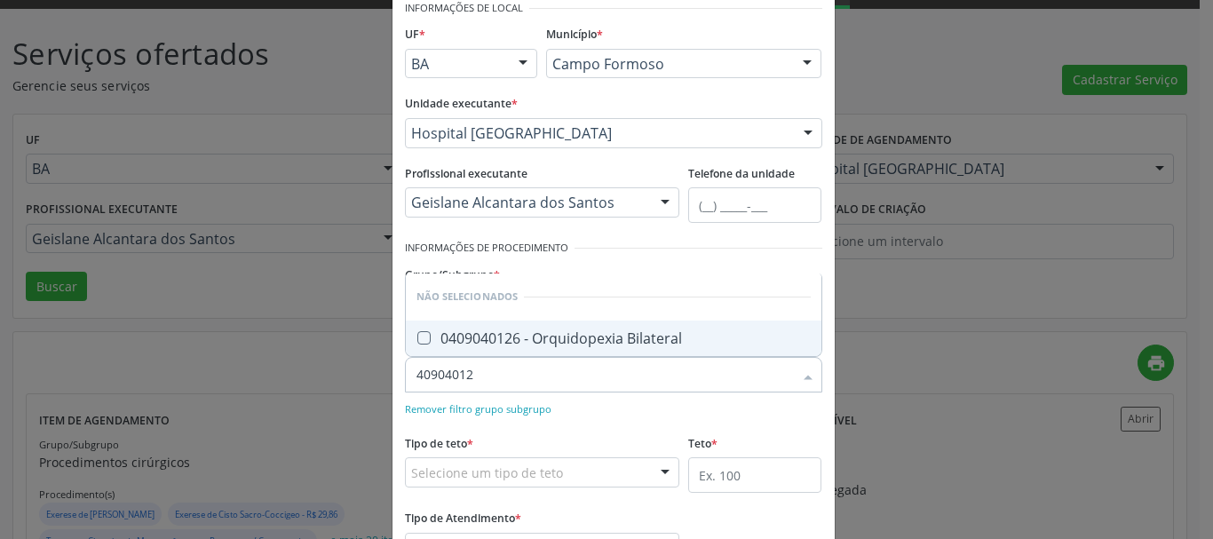
type input "409040126"
click at [538, 323] on span "0409040126 - Orquidopexia Bilateral" at bounding box center [614, 339] width 416 height 36
checkbox Bilateral "true"
click at [564, 403] on div "Remover filtro grupo subgrupo" at bounding box center [613, 408] width 417 height 19
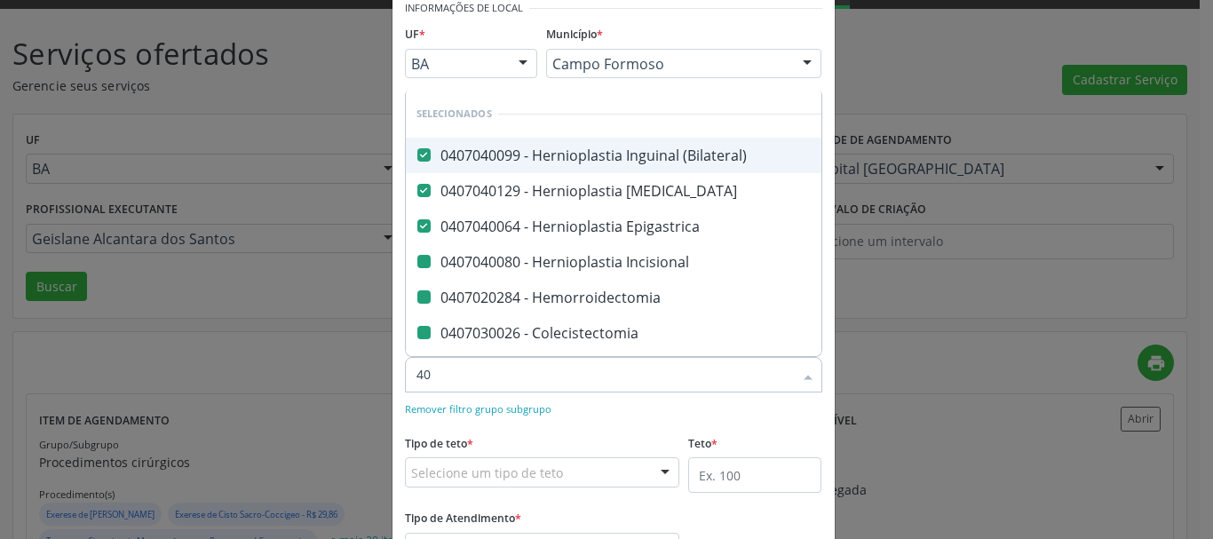
type input "409"
checkbox Incisional "false"
checkbox Hemorroidectomia "false"
checkbox Colecistectomia "false"
checkbox Apendicectomia "false"
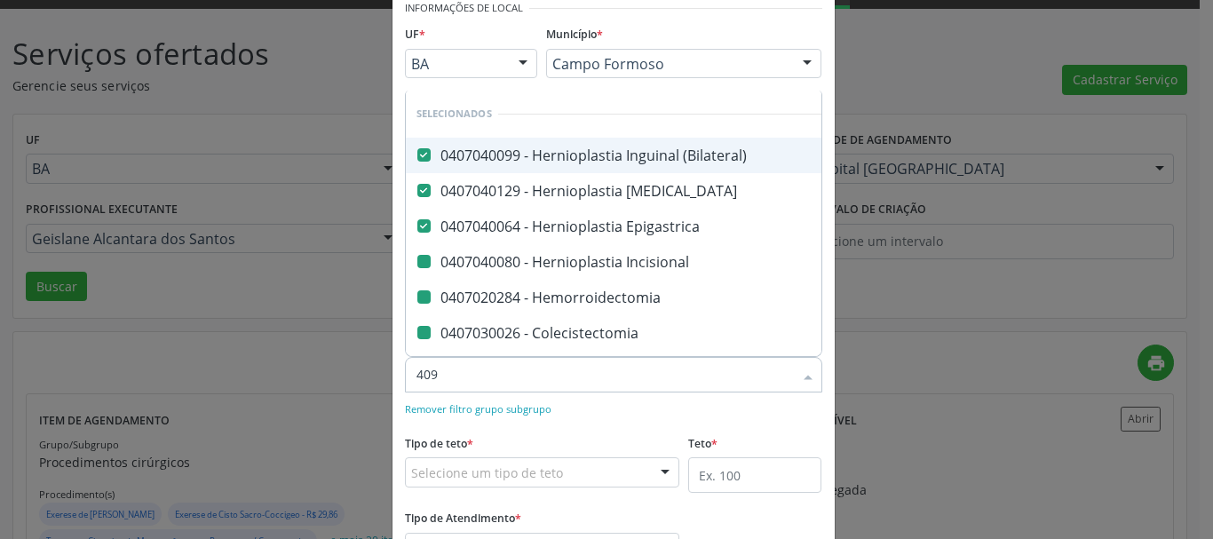
checkbox Sacro-Coccigeo "false"
checkbox Hidrocele "false"
checkbox Bilateral "false"
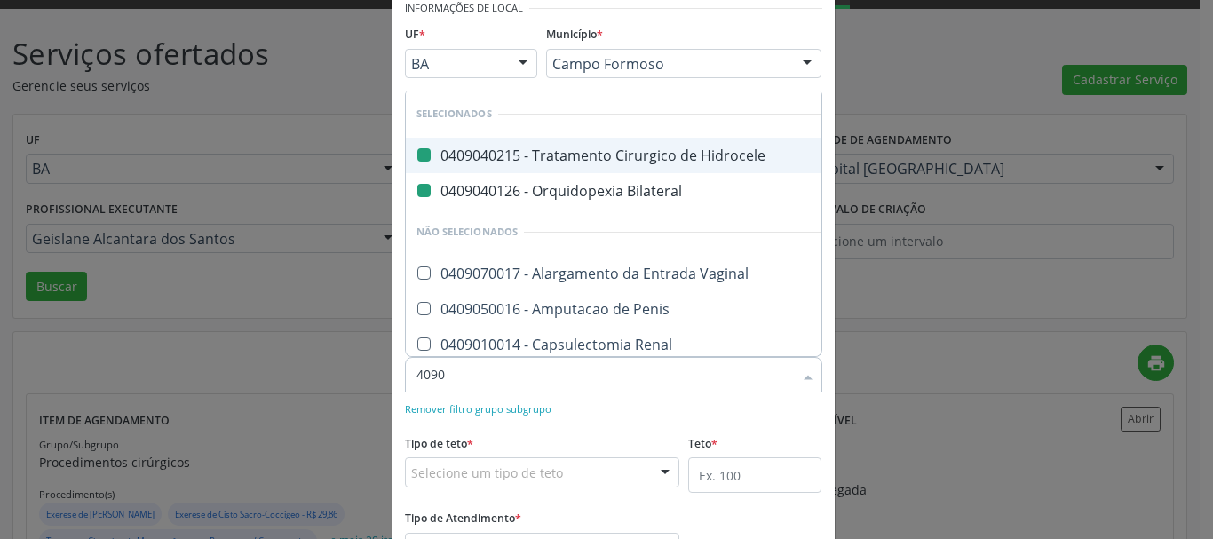
type input "40907"
checkbox Hidrocele "false"
checkbox Bilateral "false"
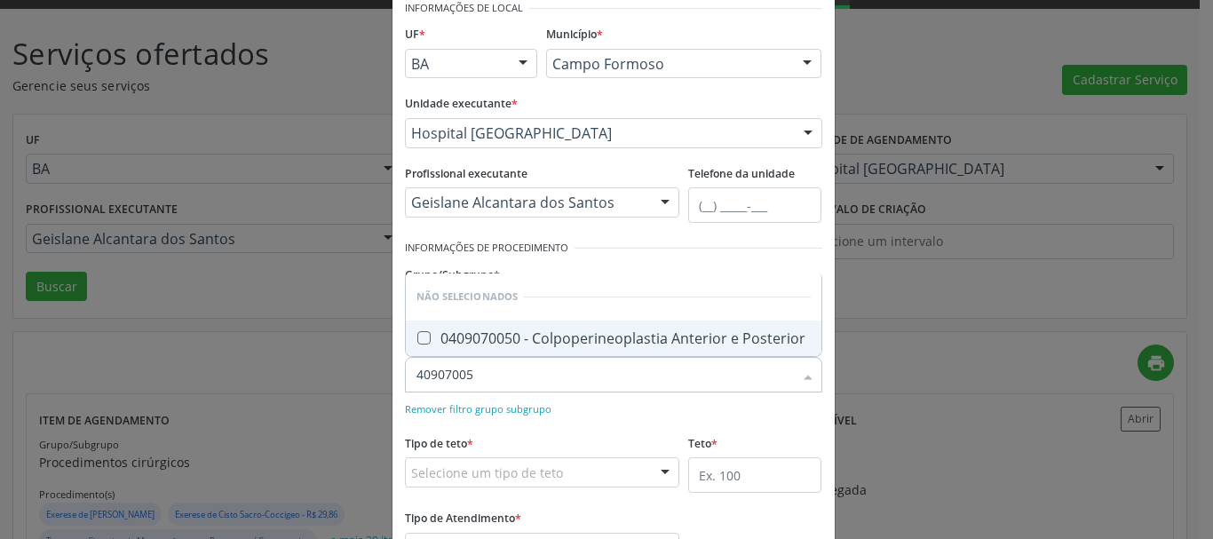
type input "409070050"
click at [587, 338] on div "0409070050 - Colpoperineoplastia Anterior e Posterior" at bounding box center [613, 338] width 394 height 14
checkbox Posterior "true"
click at [630, 430] on div "Tipo de teto * Selecione um tipo de teto Teto financeiro Teto físico Nenhum res…" at bounding box center [542, 458] width 275 height 57
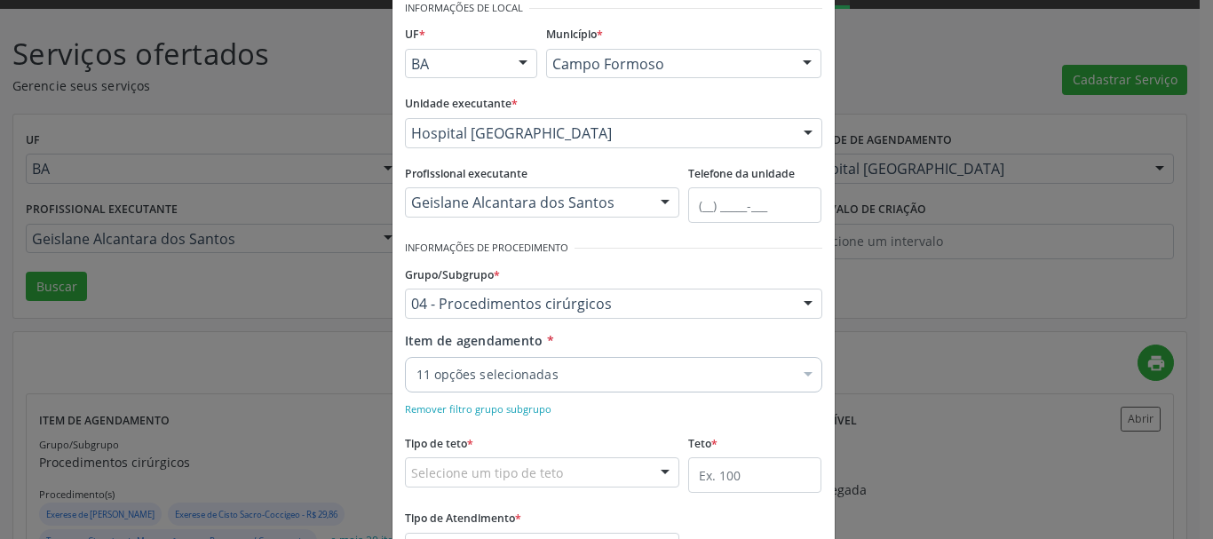
click at [622, 384] on div "11 opções selecionadas" at bounding box center [613, 375] width 417 height 36
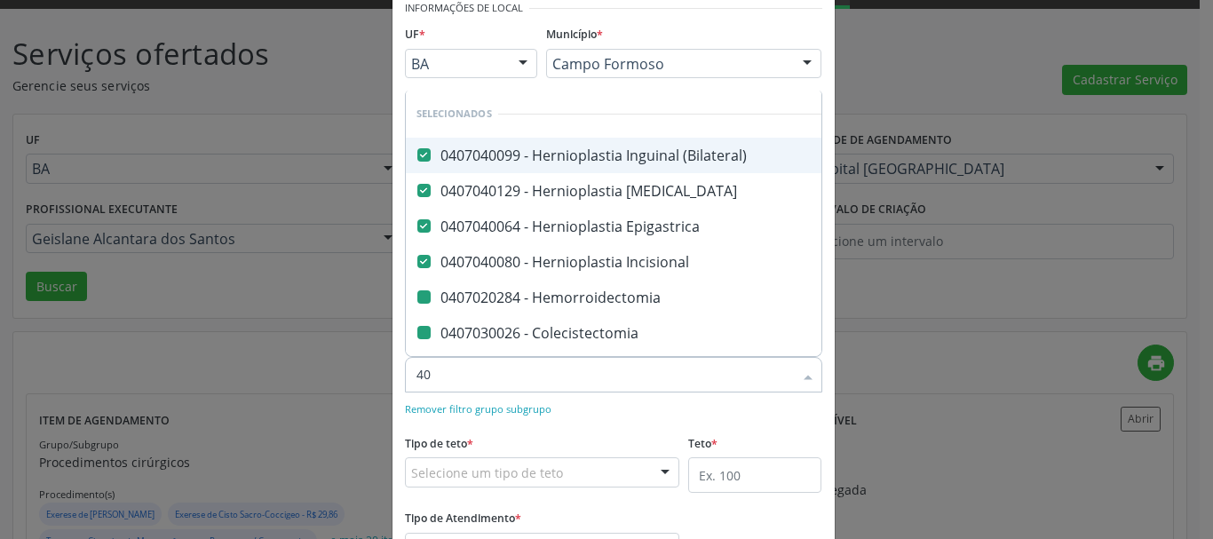
type input "409"
checkbox Hemorroidectomia "false"
checkbox Colecistectomia "false"
checkbox Apendicectomia "false"
checkbox Sacro-Coccigeo "false"
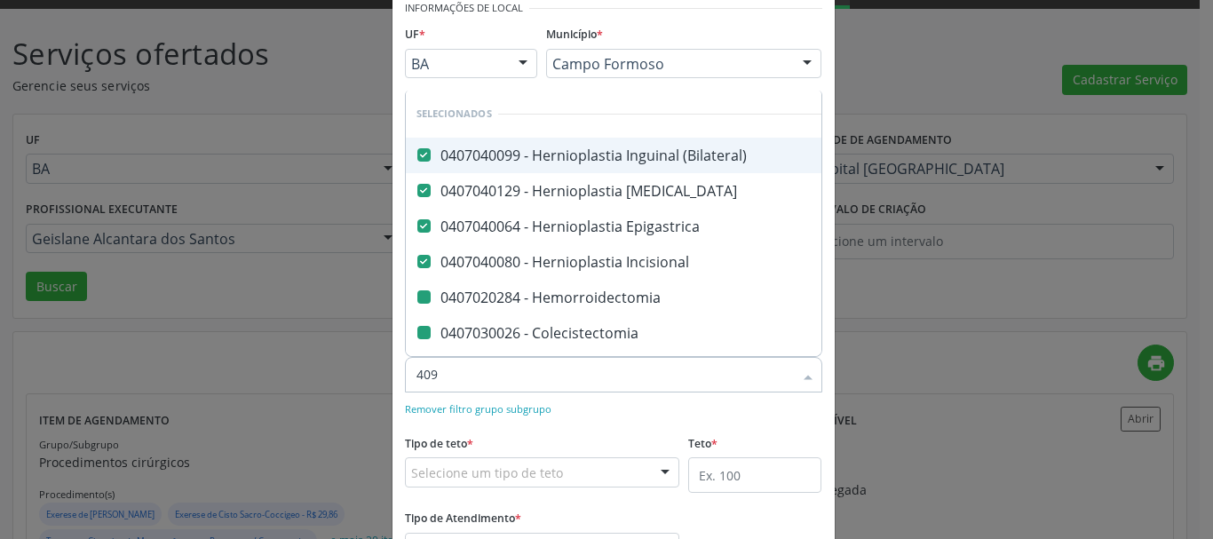
checkbox Hidrocele "false"
checkbox Bilateral "false"
checkbox Posterior "false"
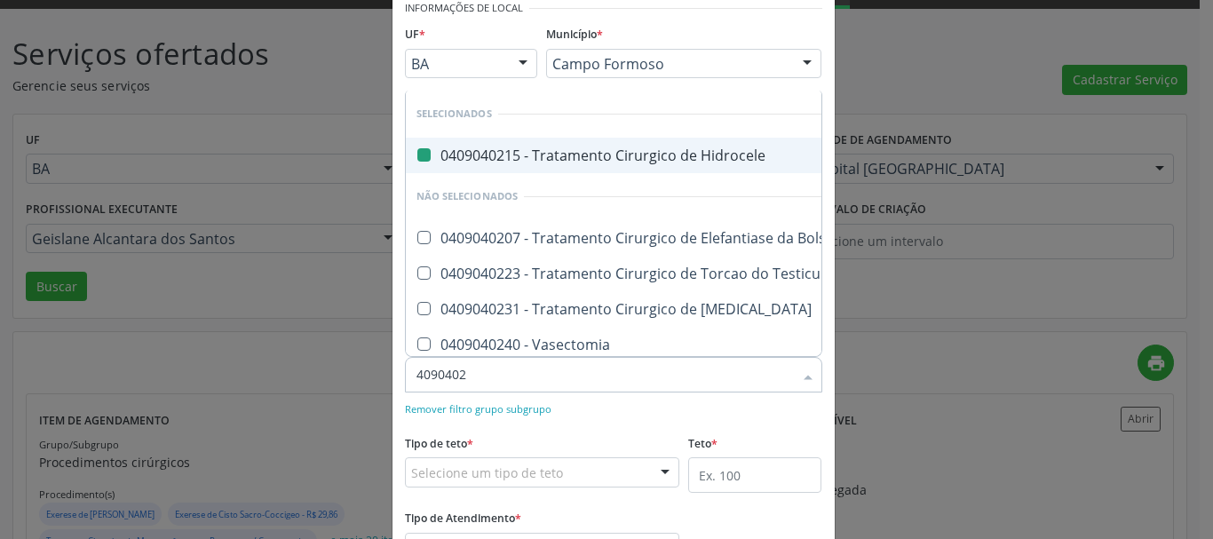
type input "40904023"
checkbox Hidrocele "false"
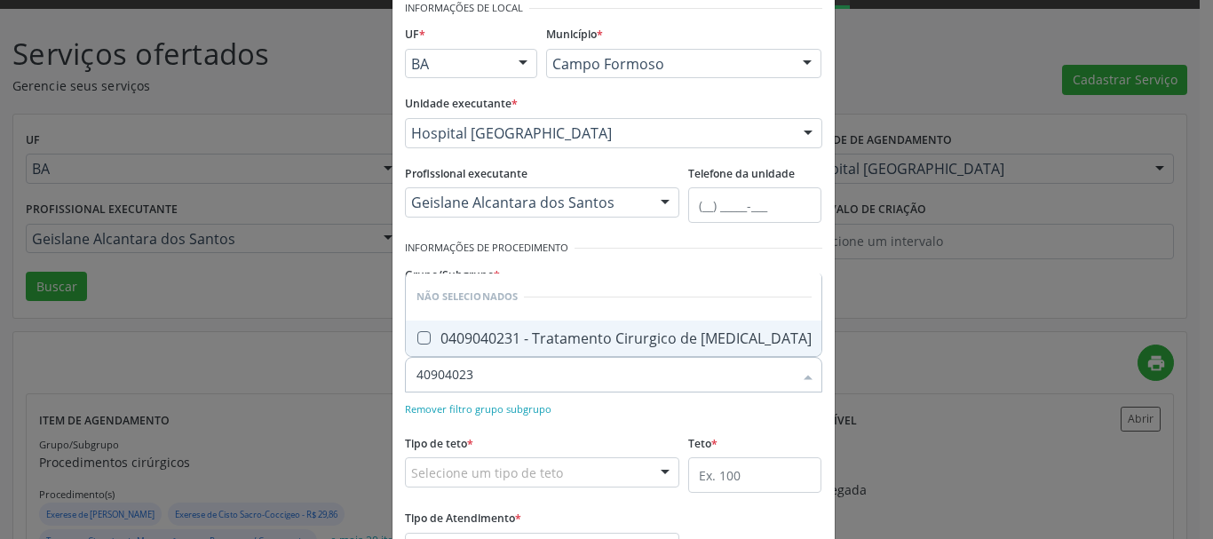
type input "409040231"
click at [622, 337] on div "0409040231 - Tratamento Cirurgico de [MEDICAL_DATA]" at bounding box center [613, 338] width 395 height 14
checkbox Varicocele "true"
click at [641, 413] on div "Remover filtro grupo subgrupo" at bounding box center [613, 408] width 417 height 19
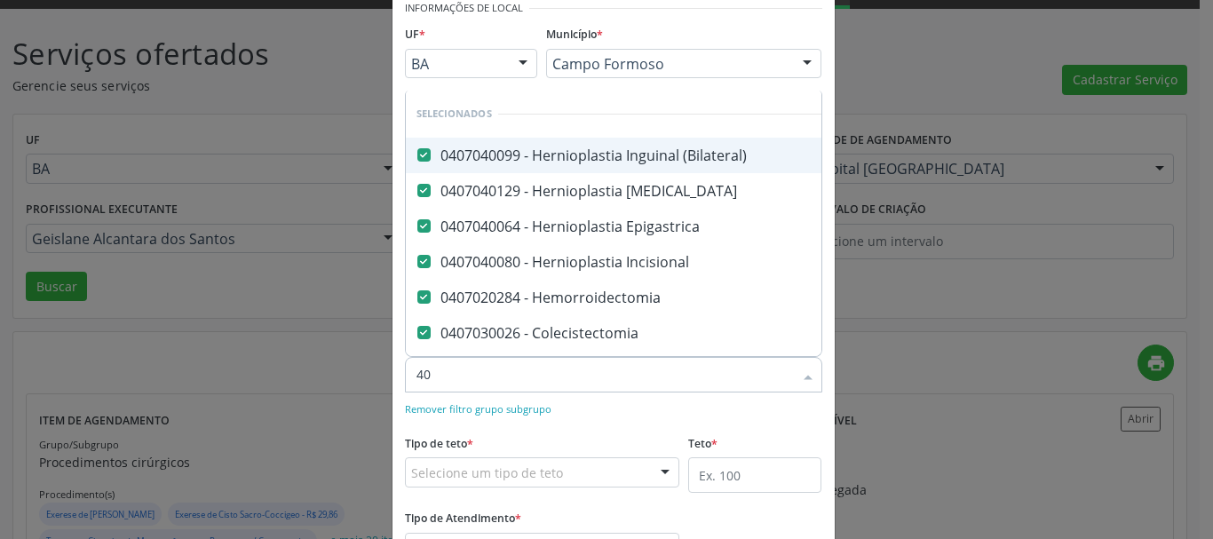
type input "407"
checkbox Hidrocele "false"
checkbox Bilateral "false"
checkbox Posterior "false"
checkbox Varicocele "false"
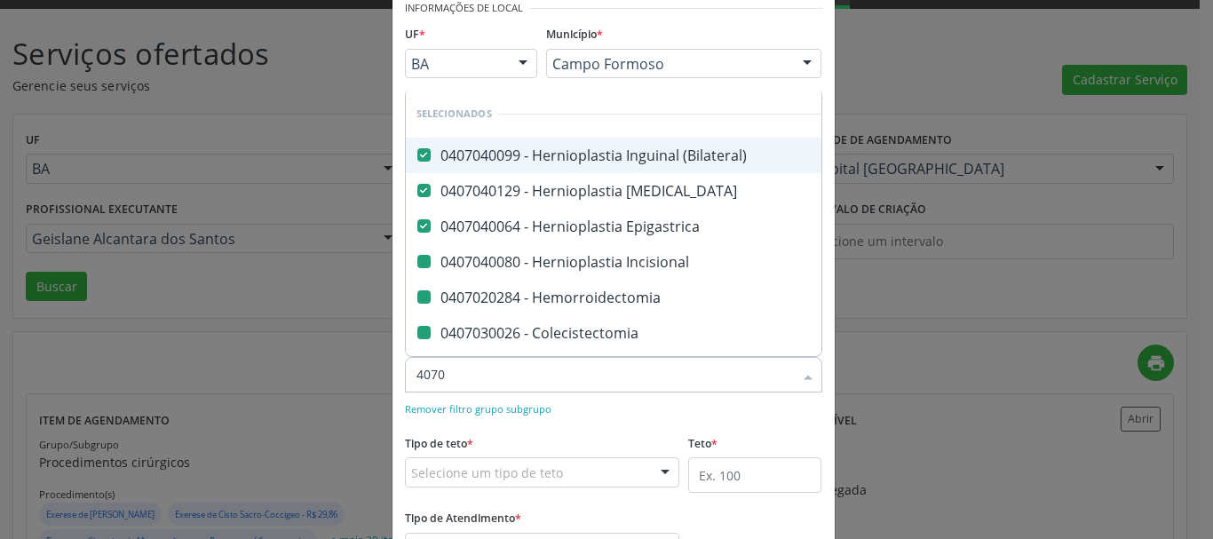
type input "40702"
checkbox Incisional "false"
checkbox Hemorroidectomia "false"
checkbox Colecistectomia "false"
checkbox Apendicectomia "false"
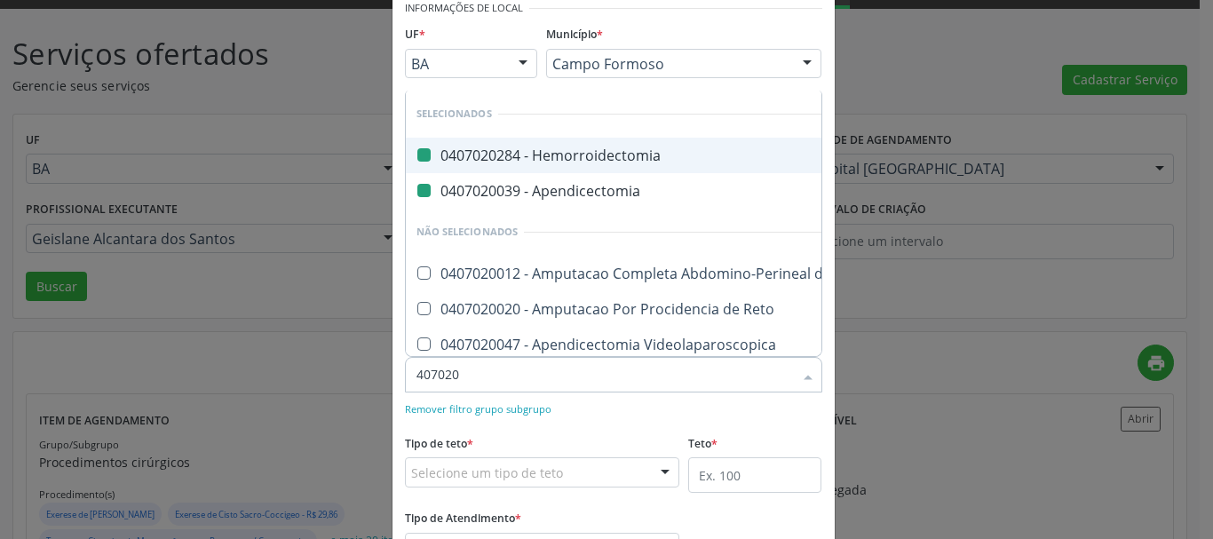
type input "4070204"
checkbox Hemorroidectomia "false"
checkbox Apendicectomia "false"
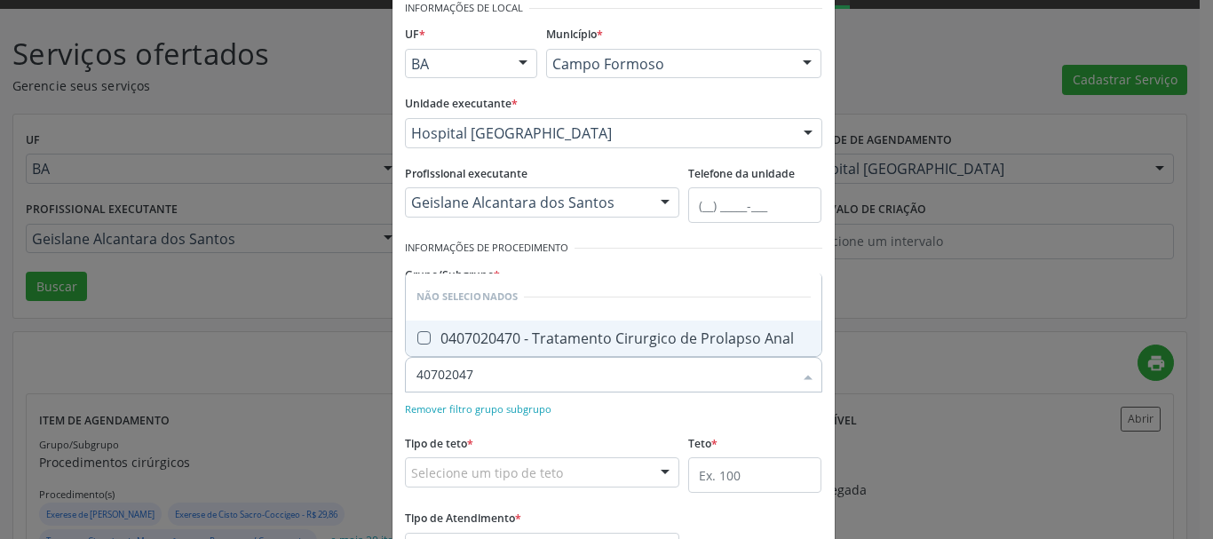
type input "407020470"
click at [704, 342] on div "0407020470 - Tratamento Cirurgico de Prolapso Anal" at bounding box center [613, 338] width 394 height 14
checkbox Anal "true"
click at [663, 412] on div "Remover filtro grupo subgrupo" at bounding box center [613, 408] width 417 height 19
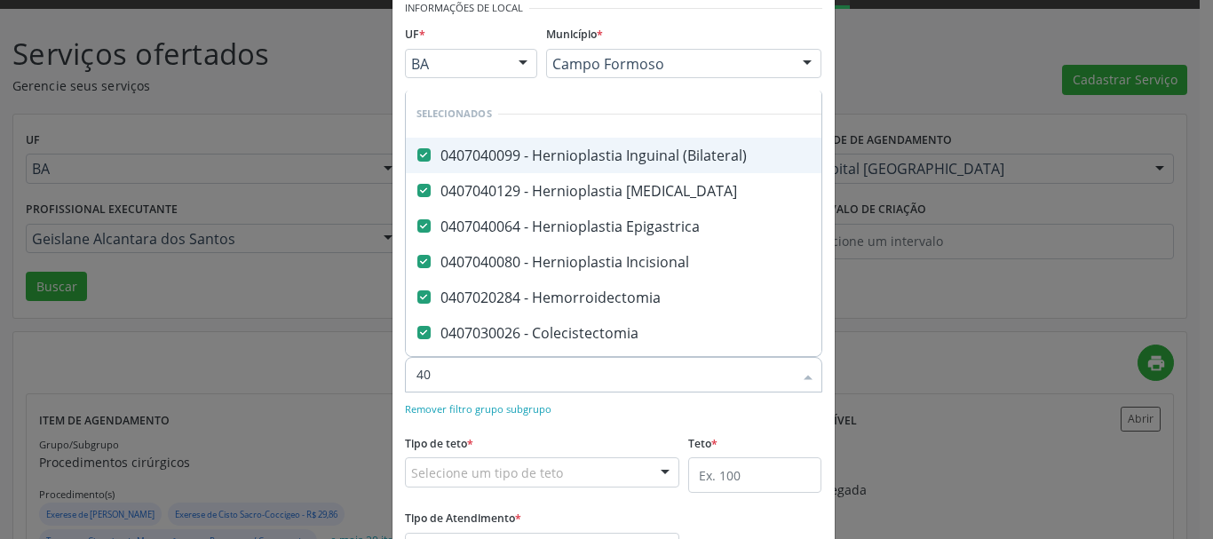
type input "407"
checkbox Bilateral "false"
checkbox Posterior "false"
checkbox Varicocele "false"
checkbox Anal "false"
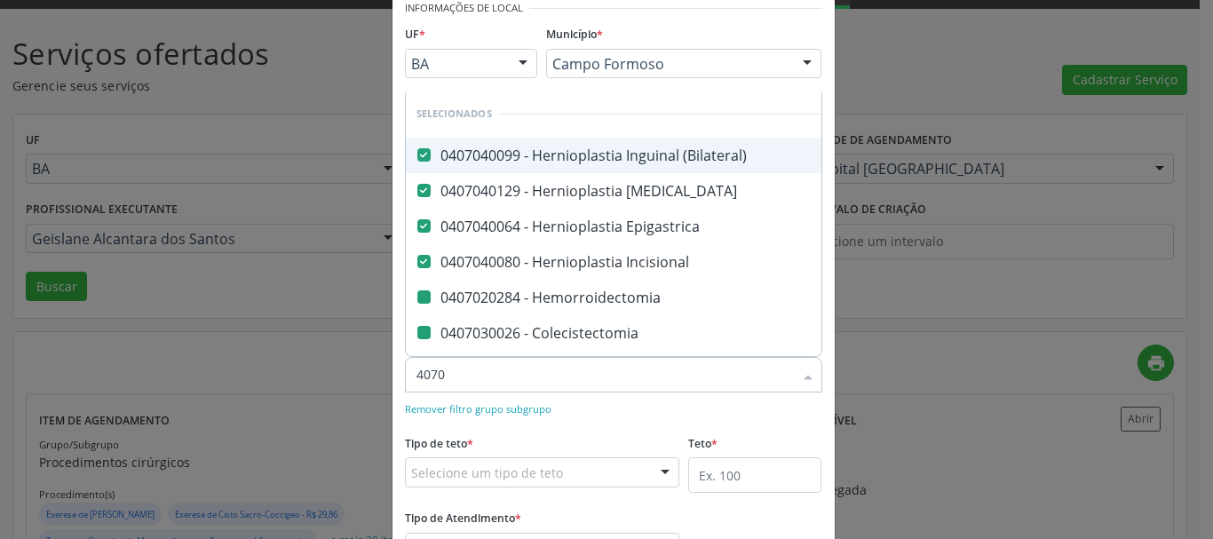
type input "40702"
checkbox Hemorroidectomia "false"
checkbox Colecistectomia "false"
checkbox Apendicectomia "false"
checkbox Anal "false"
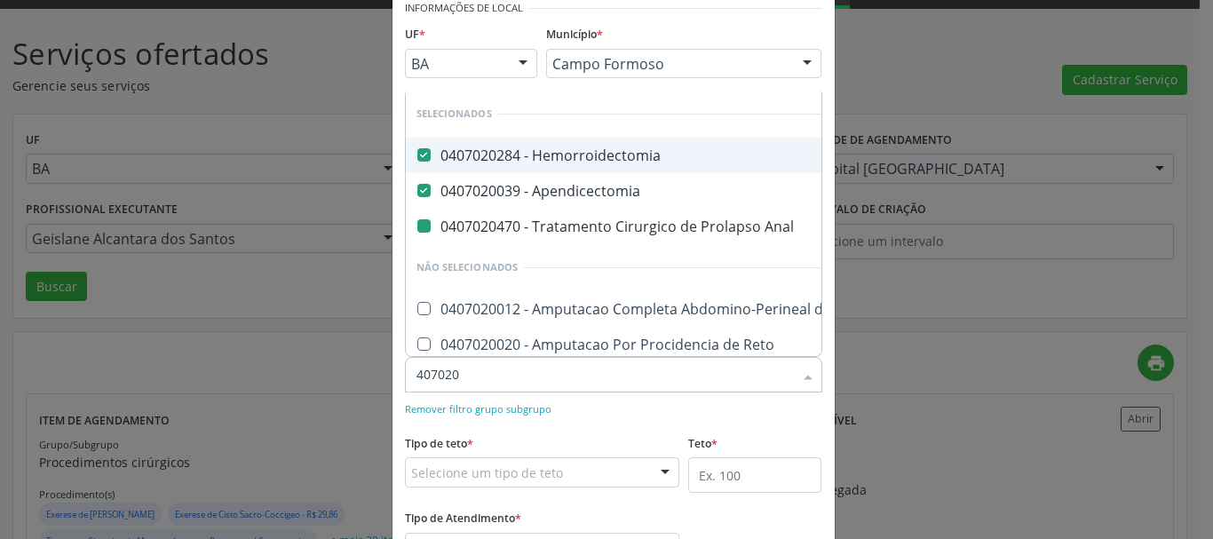
type input "4070202"
checkbox Anal "false"
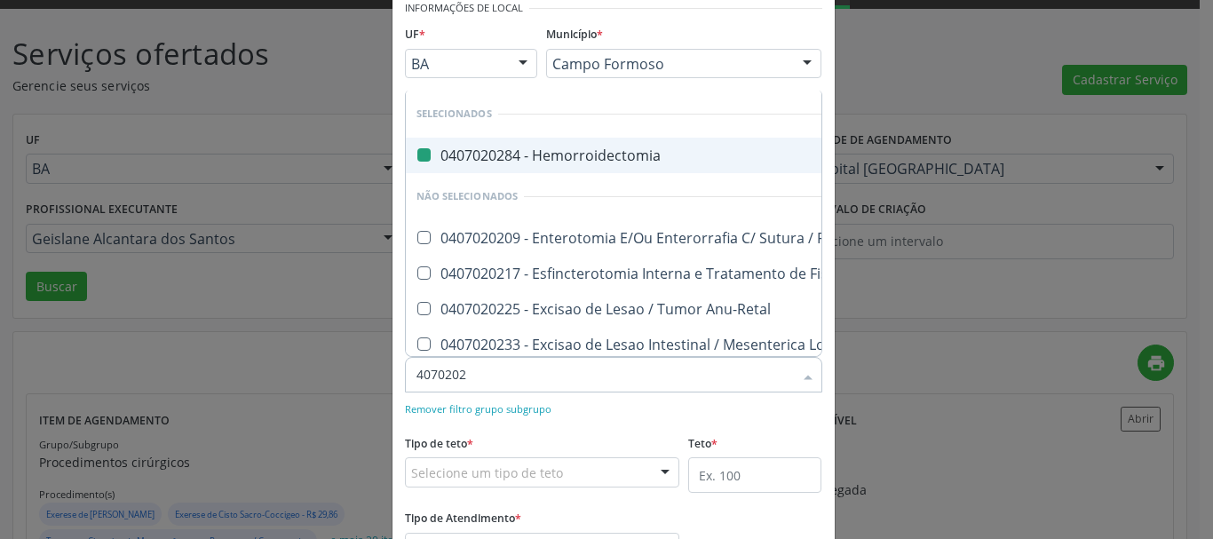
type input "40702027"
checkbox Hemorroidectomia "false"
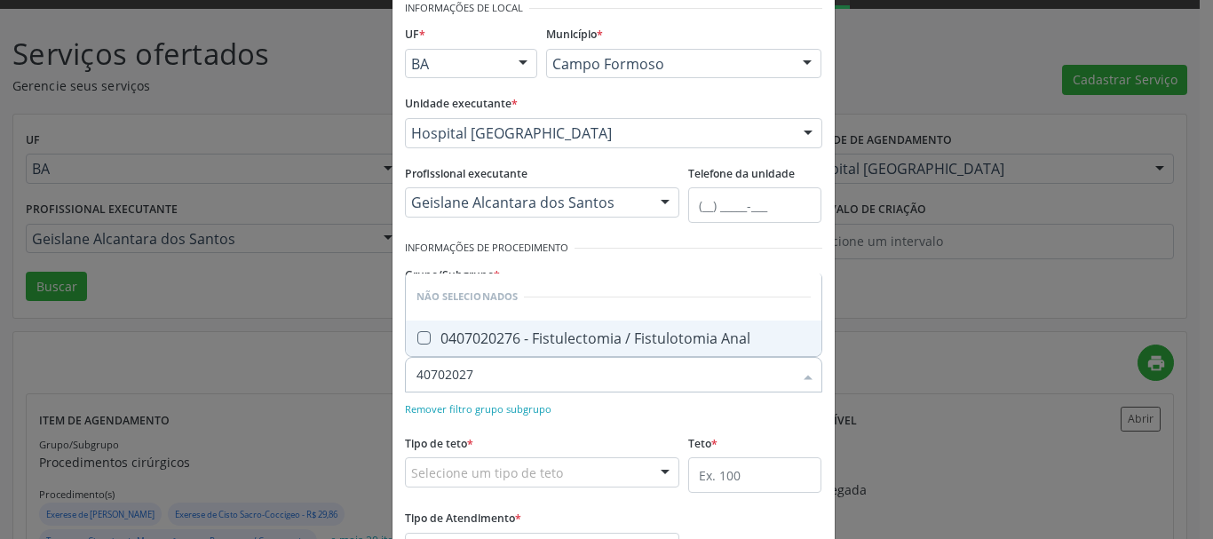
type input "407020276"
click at [651, 336] on div "0407020276 - Fistulectomia / Fistulotomia Anal" at bounding box center [613, 338] width 394 height 14
checkbox Anal "true"
click at [649, 401] on div "Remover filtro grupo subgrupo" at bounding box center [613, 408] width 417 height 19
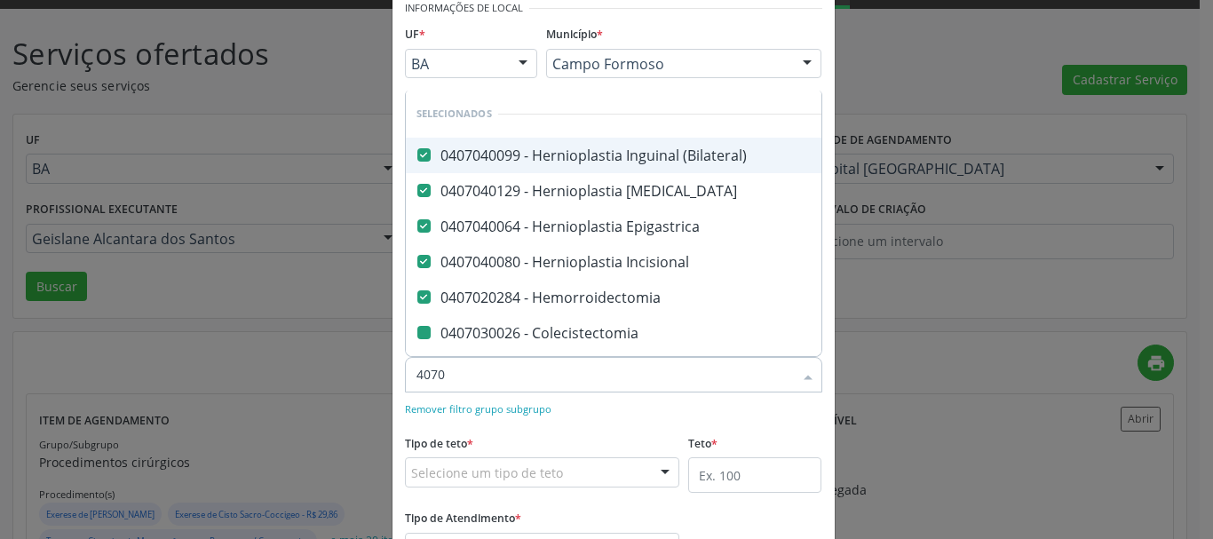
type input "40704"
checkbox Colecistectomia "false"
checkbox Apendicectomia "false"
checkbox Sacro-Coccigeo "false"
checkbox Hidrocele "false"
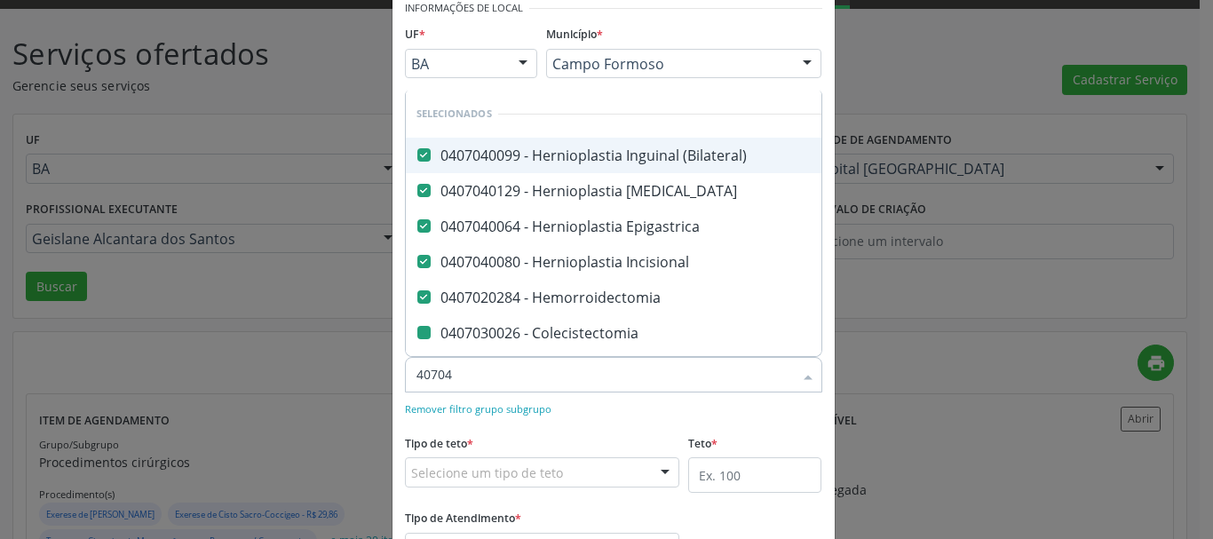
checkbox Posterior "false"
checkbox Varicocele "false"
checkbox Anal "false"
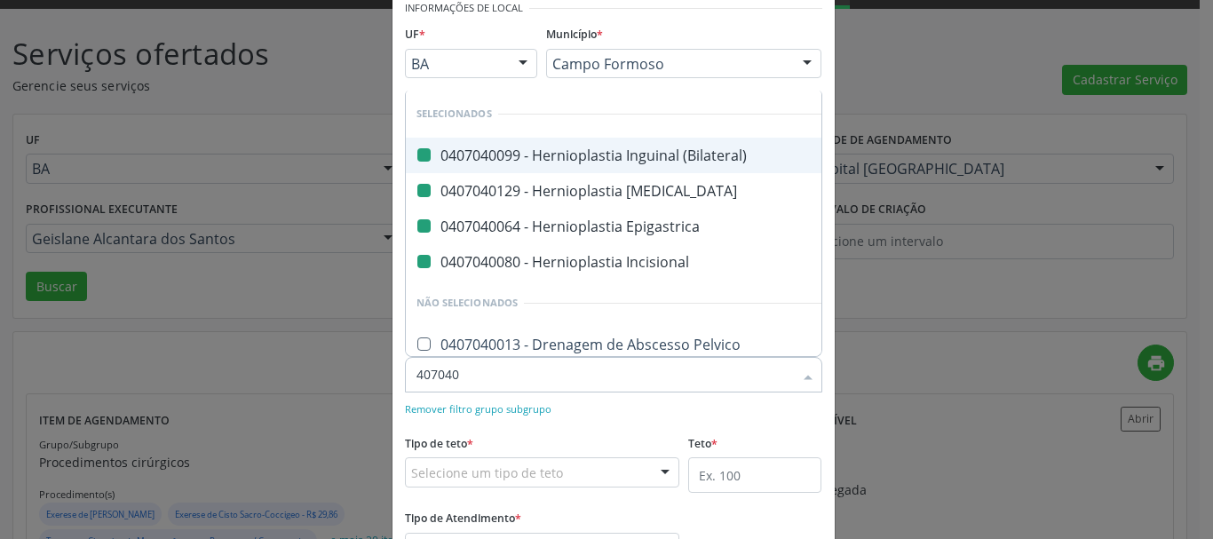
type input "4070402"
checkbox \(Bilateral\) "false"
checkbox Umbilical "false"
checkbox Epigastrica "false"
checkbox Incisional "false"
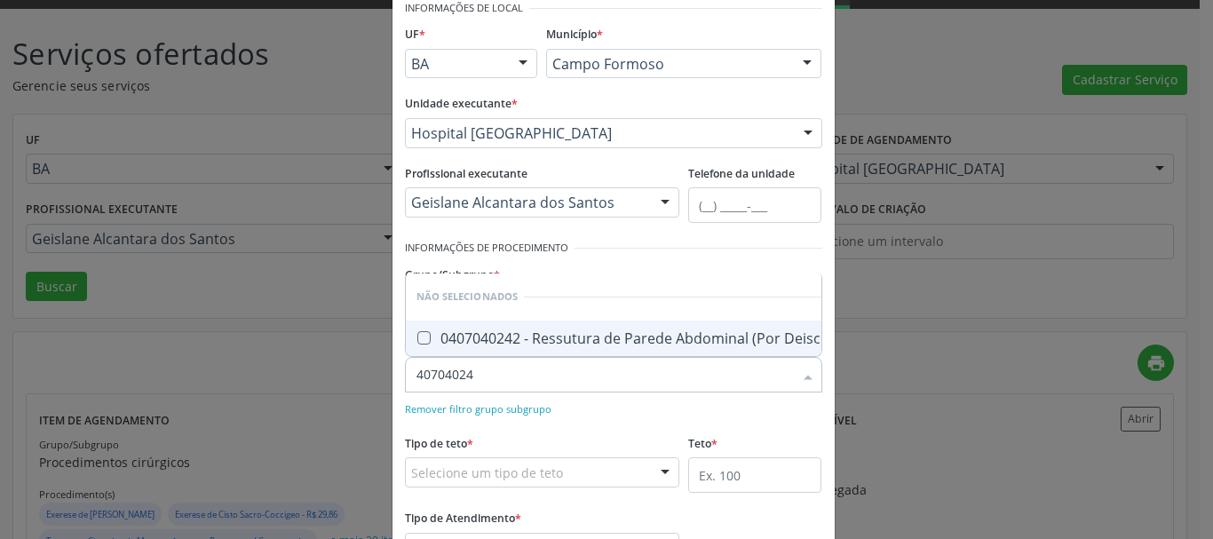
type input "407040242"
click at [638, 333] on div "0407040242 - Ressutura de Parede Abdominal (Por Deiscencia Total / Evisceracao)" at bounding box center [702, 338] width 573 height 14
checkbox Evisceracao\) "true"
click at [652, 407] on div "Remover filtro grupo subgrupo" at bounding box center [613, 408] width 417 height 19
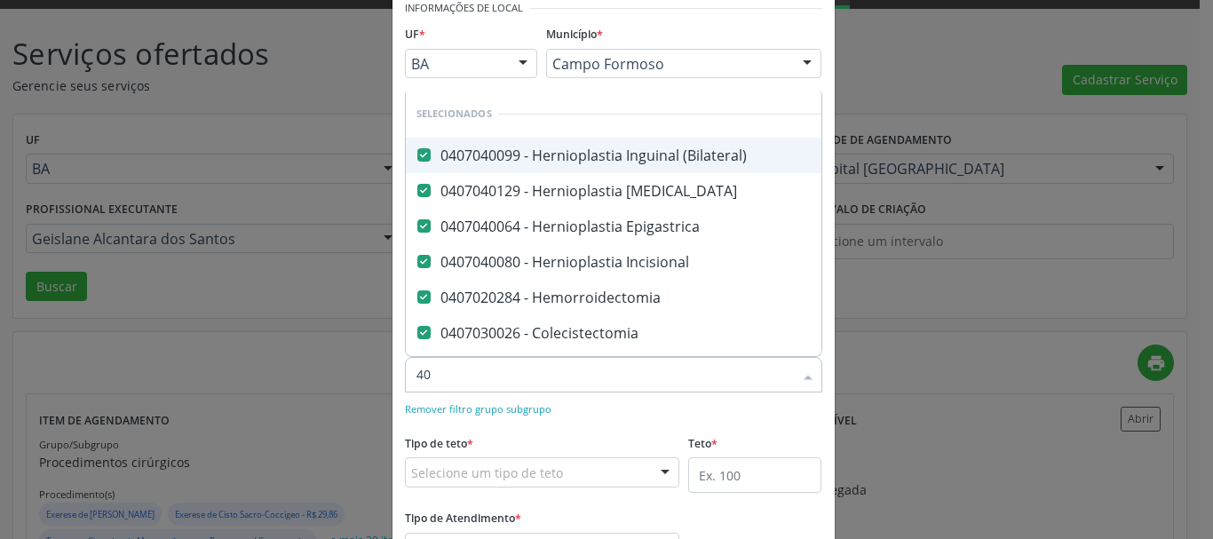
type input "407"
checkbox Varicocele "false"
checkbox Anal "false"
checkbox Evisceracao\) "false"
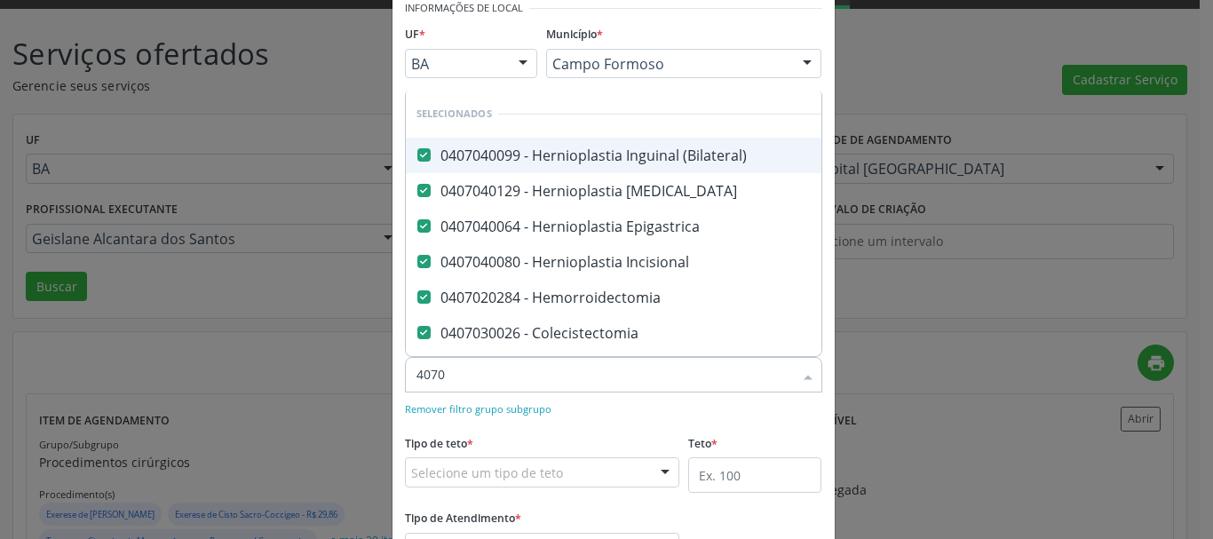
type input "40704"
checkbox Apendicectomia "false"
checkbox Anal "false"
checkbox Evisceracao\) "false"
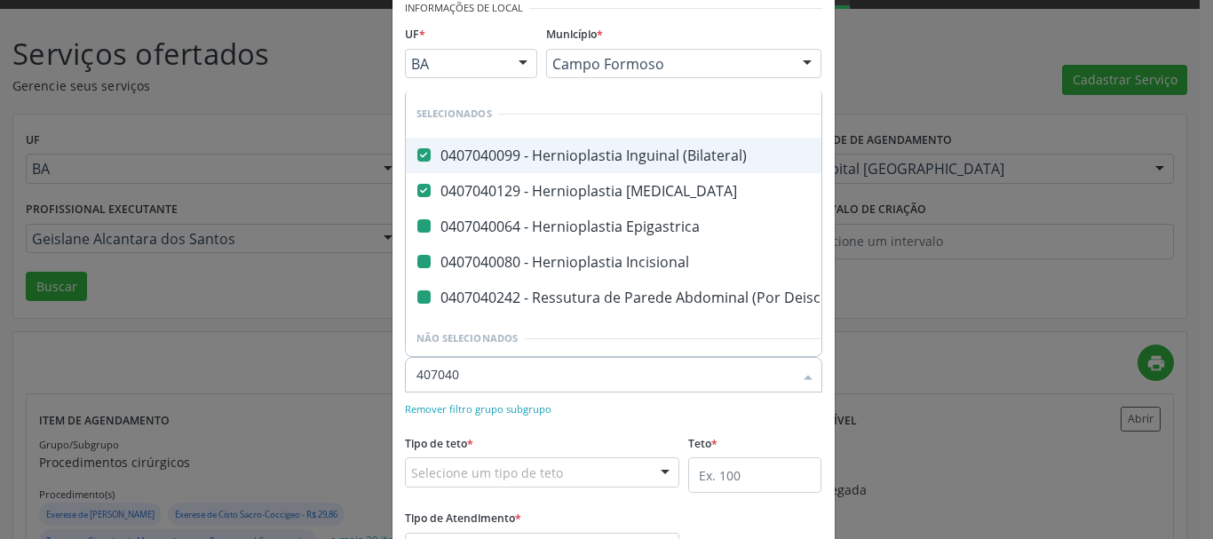
type input "4070401"
checkbox Epigastrica "false"
checkbox Incisional "false"
checkbox Evisceracao\) "false"
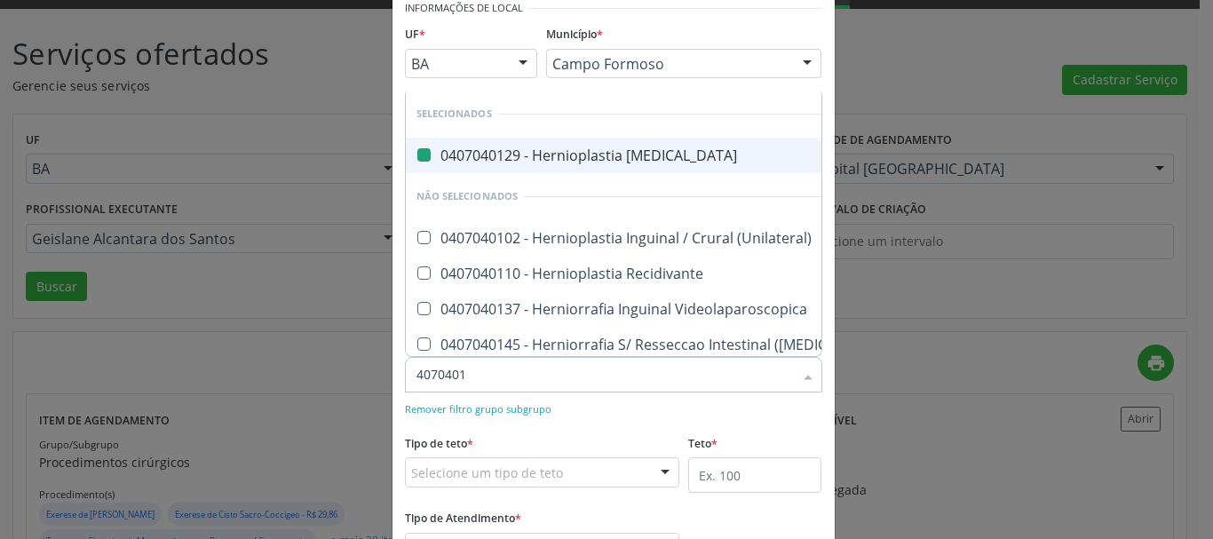
type input "40704016"
checkbox Umbilical "false"
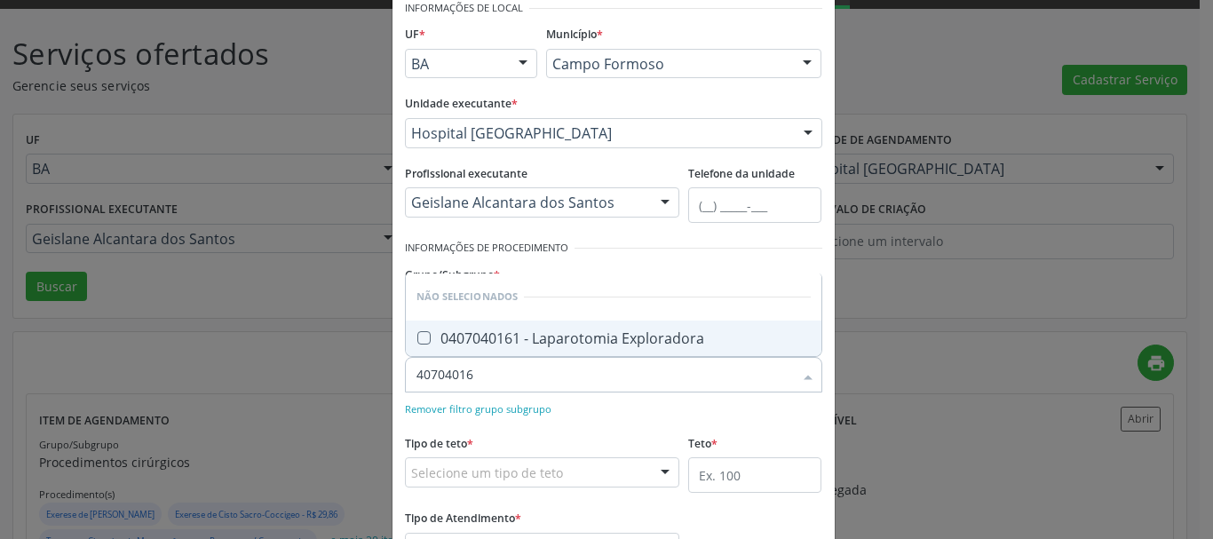
type input "407040161"
click at [638, 337] on div "0407040161 - Laparotomia Exploradora" at bounding box center [613, 338] width 394 height 14
checkbox Exploradora "true"
click at [636, 398] on div "Item de agendamento * 407040161 Desfazer seleção Não selecionados 0407040161 - …" at bounding box center [613, 374] width 426 height 87
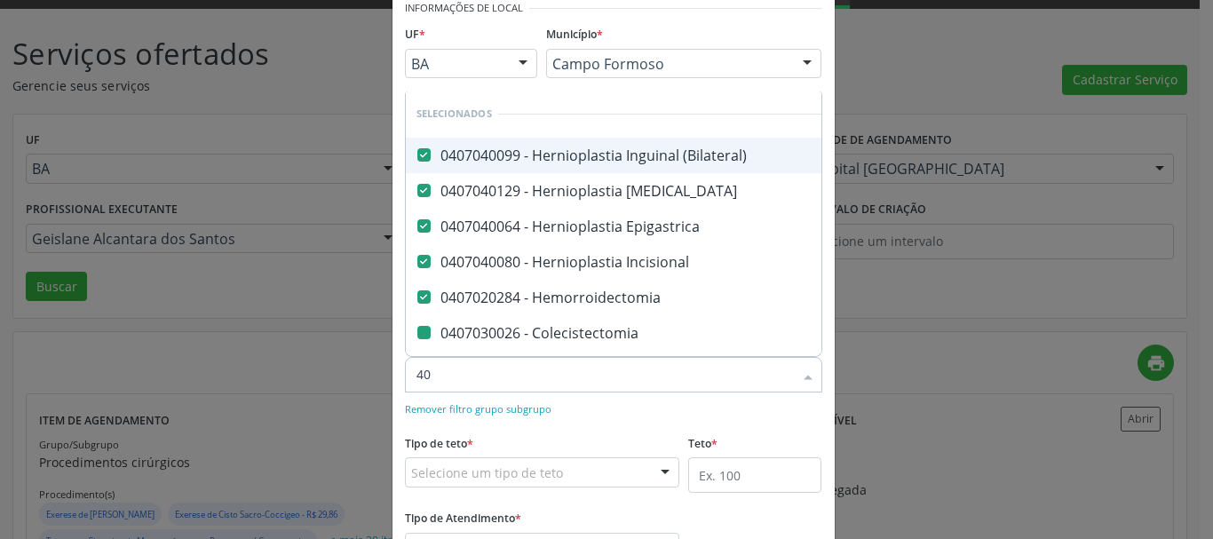
type input "409"
checkbox Colecistectomia "false"
checkbox Apendicectomia "false"
checkbox Sacro-Coccigeo "false"
checkbox Hidrocele "false"
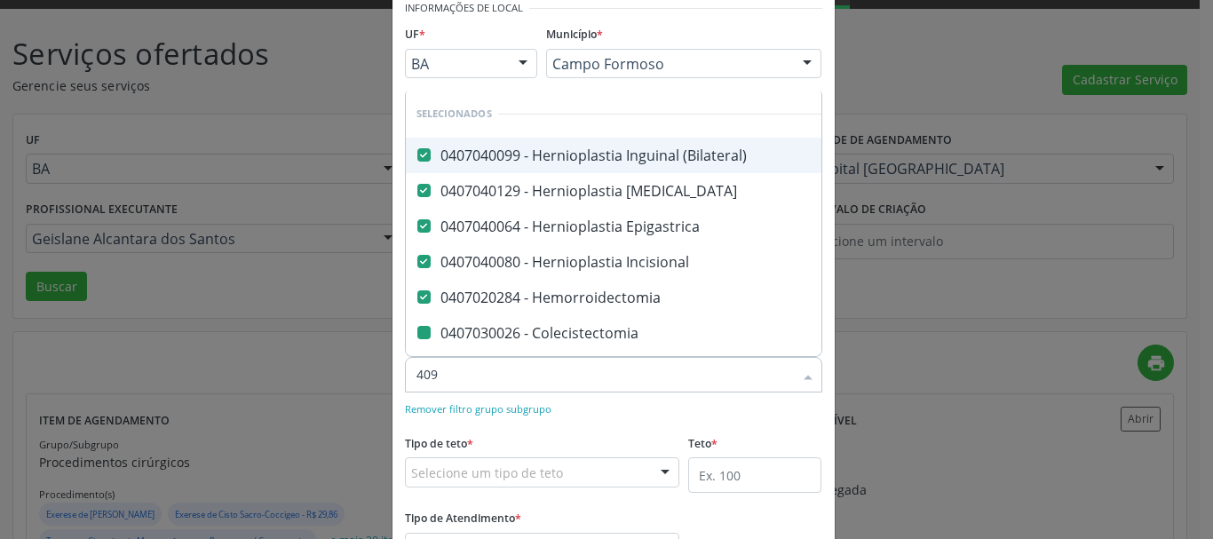
checkbox Bilateral "false"
checkbox Posterior "false"
checkbox Varicocele "false"
checkbox Anal "false"
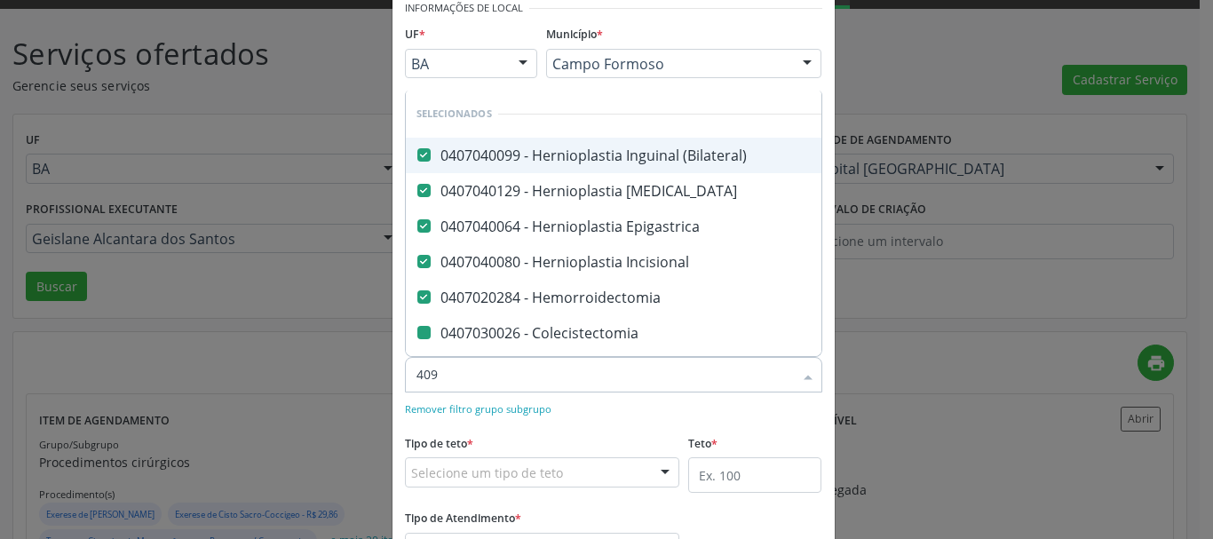
checkbox Evisceracao\) "false"
checkbox Exploradora "false"
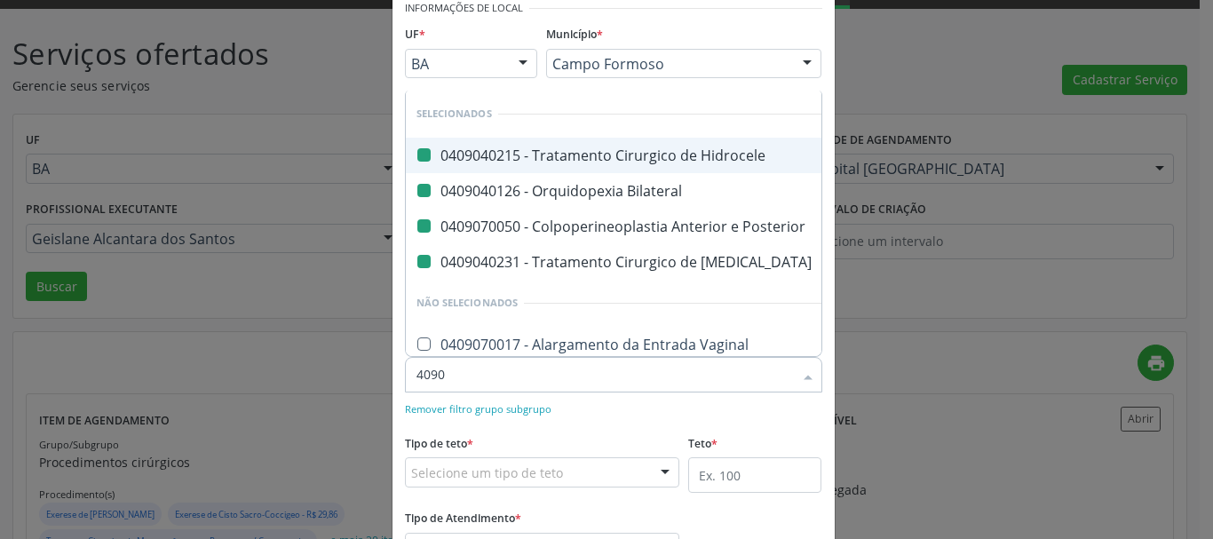
type input "40902"
checkbox Hidrocele "false"
checkbox Bilateral "false"
checkbox Posterior "false"
checkbox Varicocele "false"
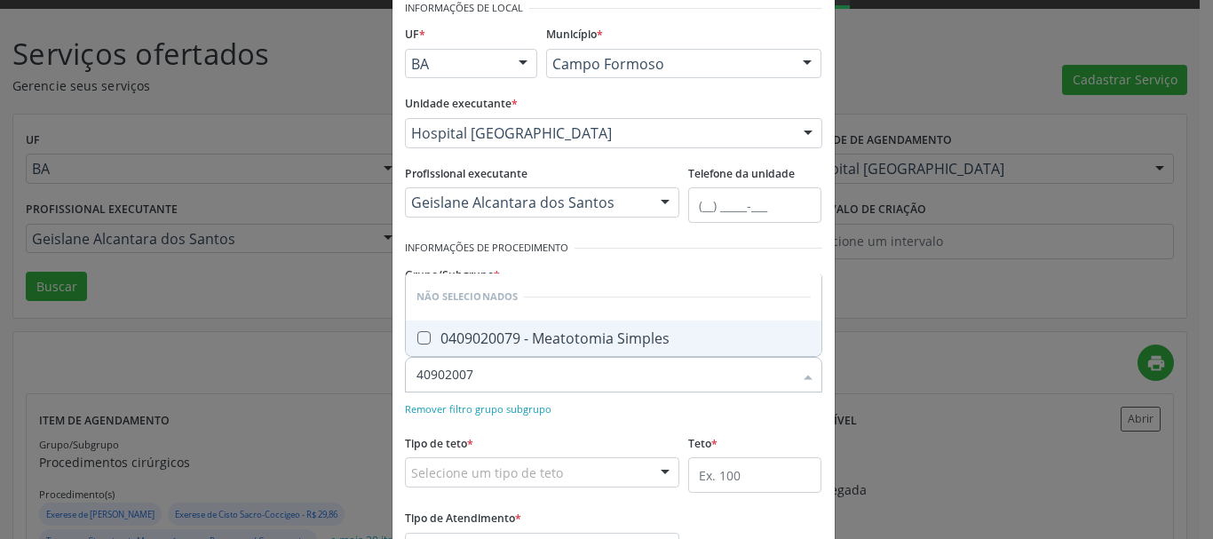
type input "409020079"
click at [631, 331] on div "0409020079 - Meatotomia Simples" at bounding box center [613, 338] width 394 height 14
checkbox Simples "true"
click at [625, 414] on div "Remover filtro grupo subgrupo" at bounding box center [613, 408] width 417 height 19
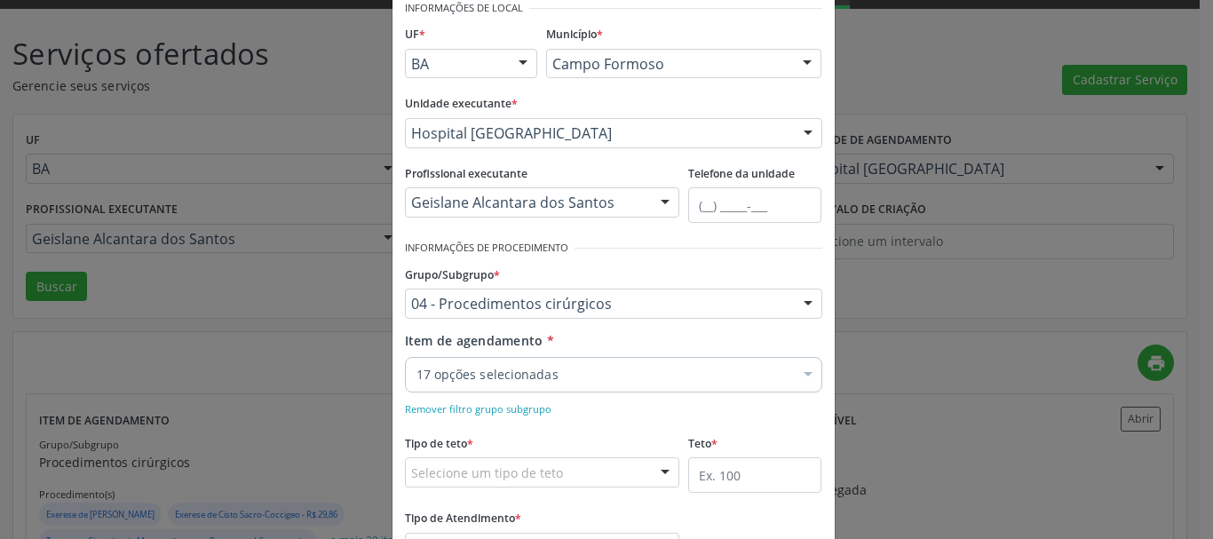
drag, startPoint x: 623, startPoint y: 408, endPoint x: 623, endPoint y: 390, distance: 18.6
click at [623, 400] on div "Remover filtro grupo subgrupo" at bounding box center [613, 408] width 417 height 19
click at [623, 387] on div "17 opções selecionadas" at bounding box center [613, 375] width 417 height 36
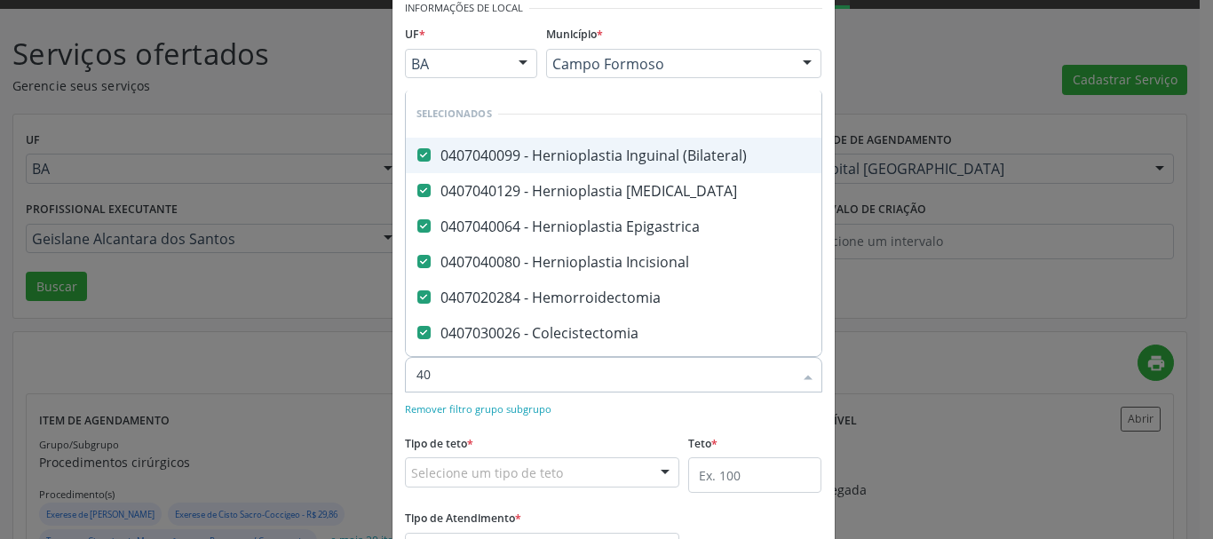
type input "409"
checkbox Apendicectomia "false"
checkbox Sacro-Coccigeo "false"
checkbox Hidrocele "false"
checkbox Bilateral "false"
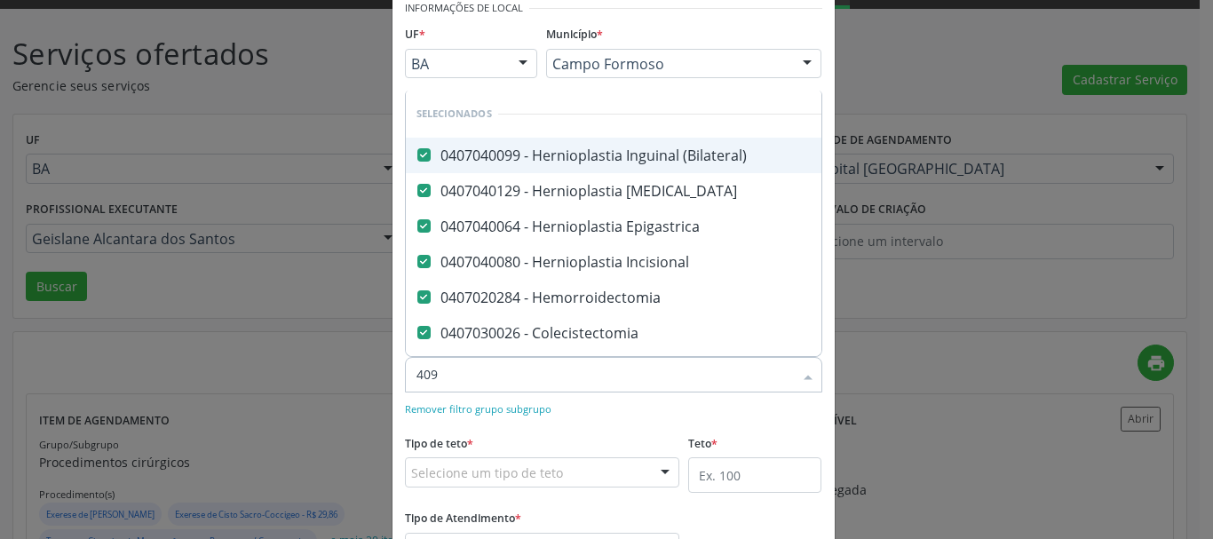
checkbox Posterior "false"
checkbox Varicocele "false"
checkbox Anal "false"
checkbox Evisceracao\) "false"
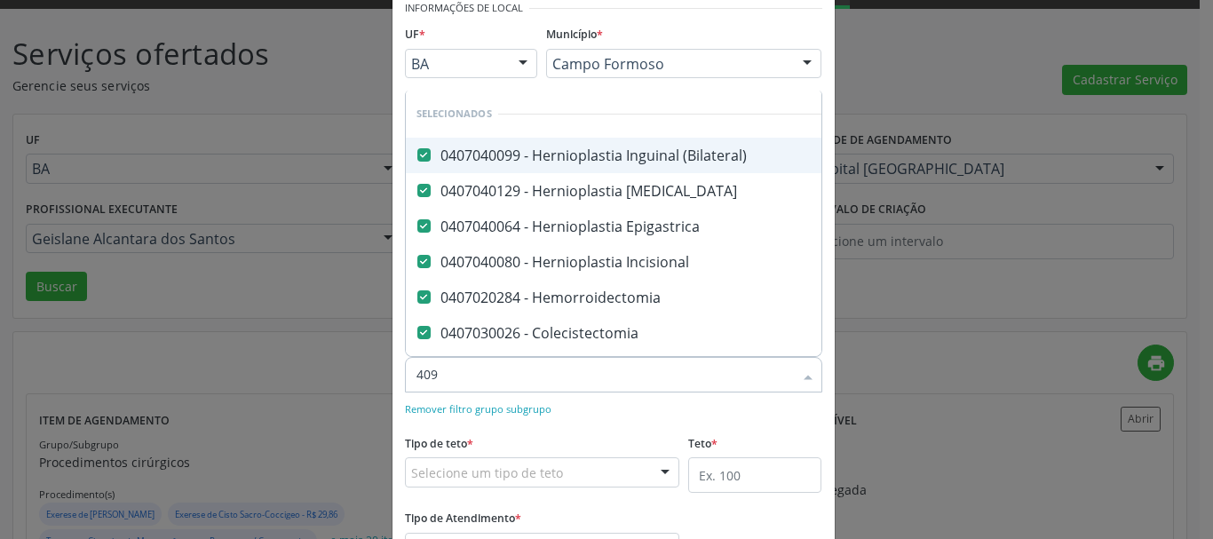
checkbox Exploradora "false"
checkbox Simples "false"
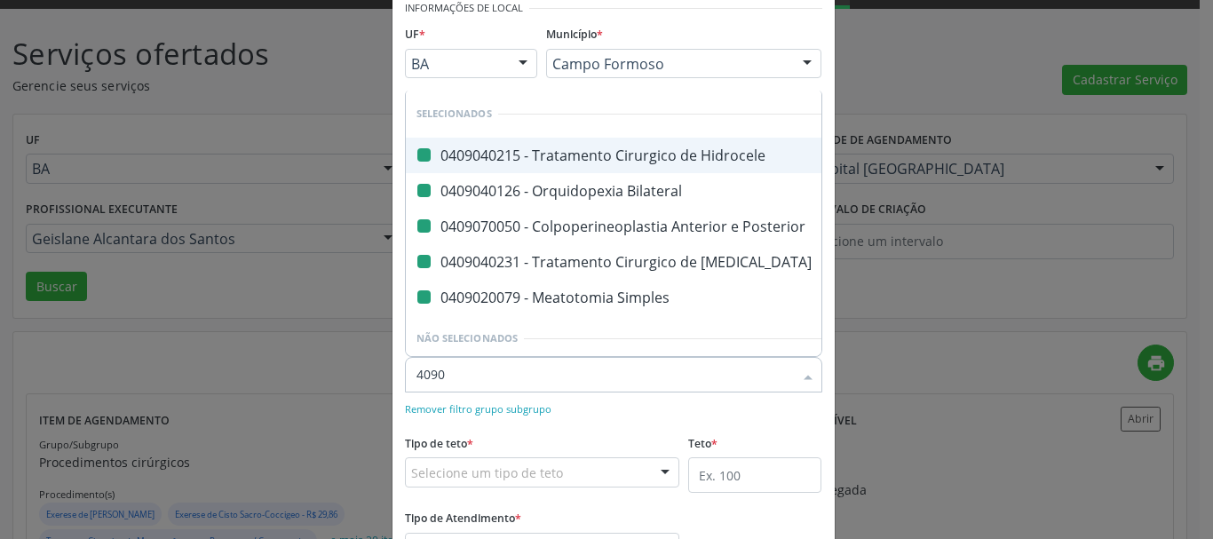
type input "40905"
checkbox Hidrocele "false"
checkbox Bilateral "false"
checkbox Posterior "false"
checkbox Varicocele "false"
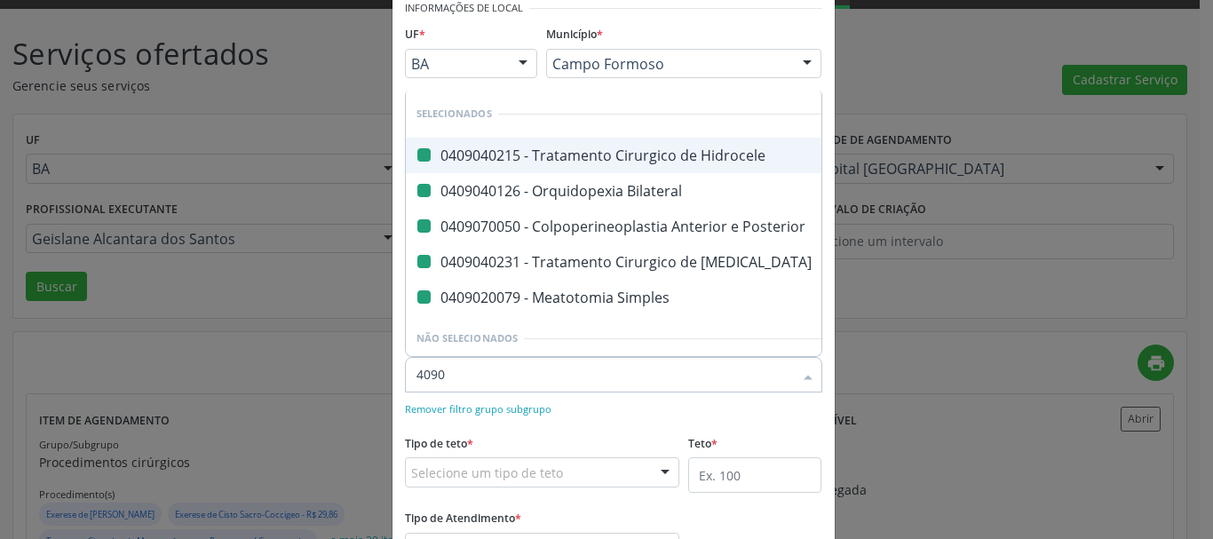
checkbox Simples "false"
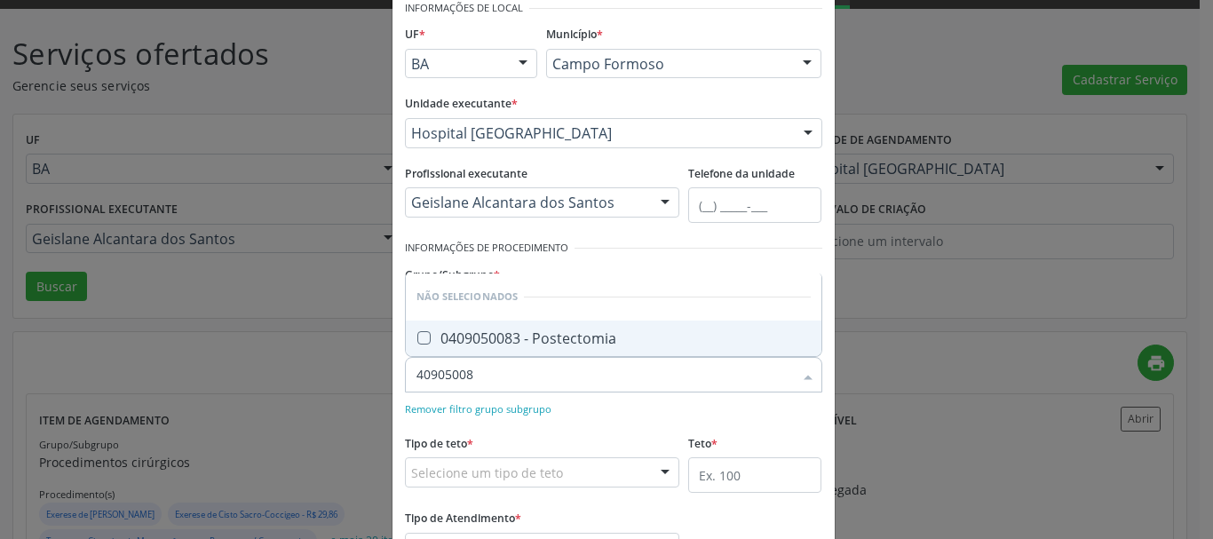
type input "409050083"
click at [625, 351] on span "0409050083 - Postectomia" at bounding box center [614, 339] width 416 height 36
checkbox Postectomia "true"
click at [646, 418] on form "Informações de Local UF * BA BA Nenhum resultado encontrado para: " " Não há ne…" at bounding box center [613, 292] width 417 height 592
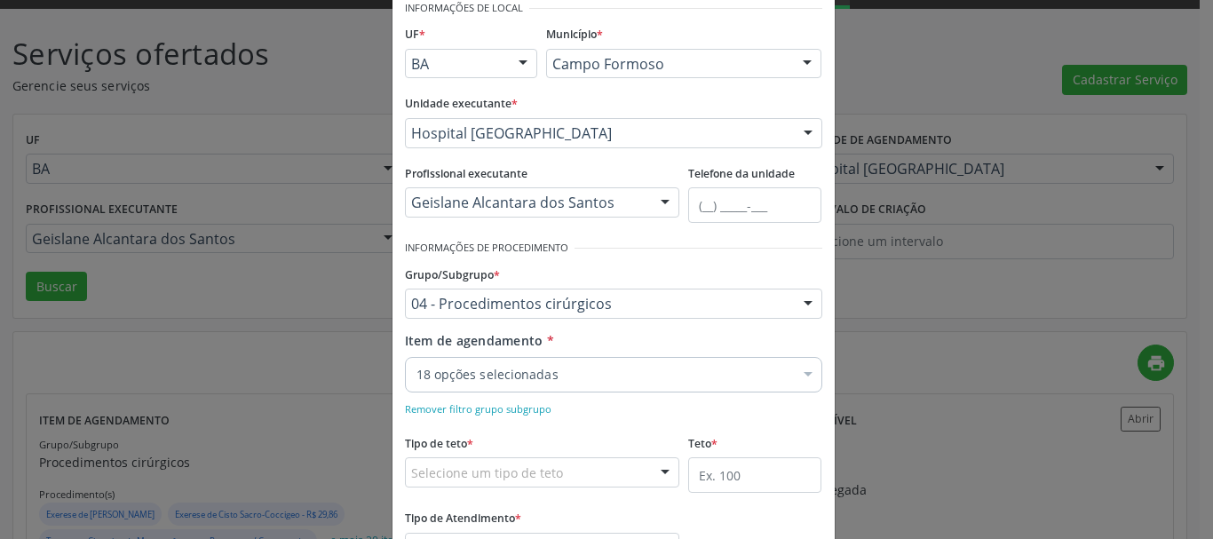
click at [632, 390] on div "18 opções selecionadas" at bounding box center [613, 375] width 417 height 36
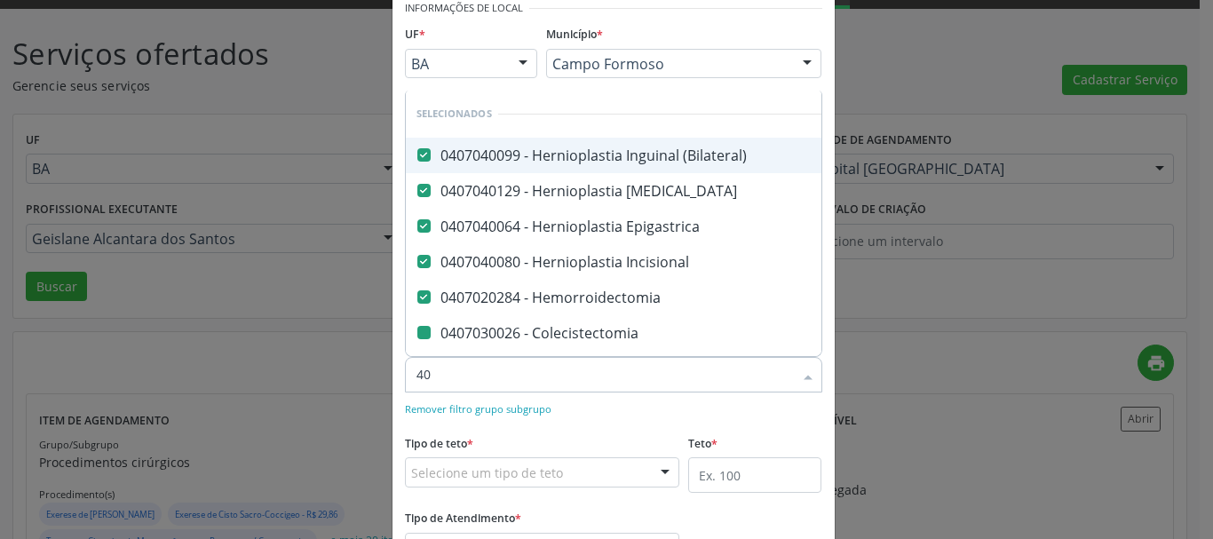
type input "401"
checkbox Colecistectomia "false"
checkbox Apendicectomia "false"
checkbox Sacro-Coccigeo "false"
checkbox Hidrocele "false"
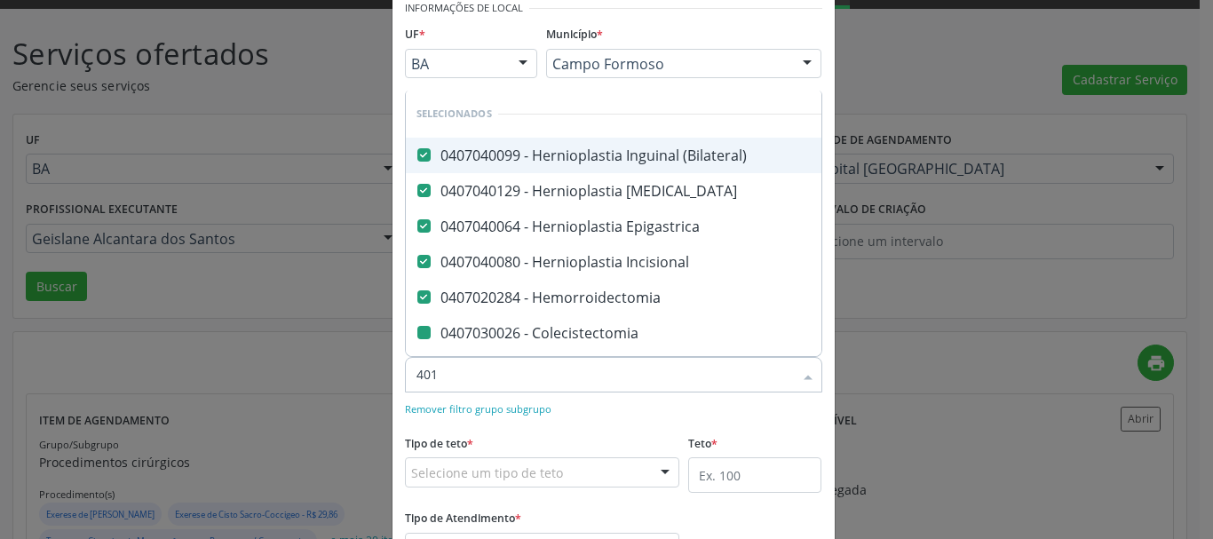
checkbox Bilateral "false"
checkbox Posterior "false"
checkbox Varicocele "false"
checkbox Anal "false"
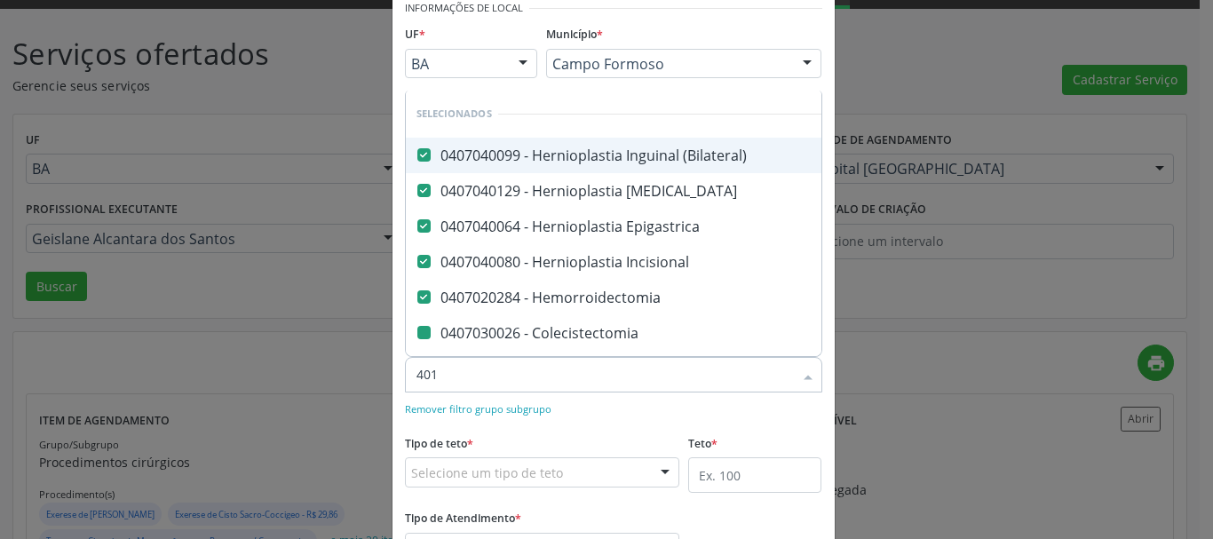
checkbox Evisceracao\) "false"
checkbox Exploradora "false"
checkbox Simples "false"
checkbox Postectomia "false"
type input "4010"
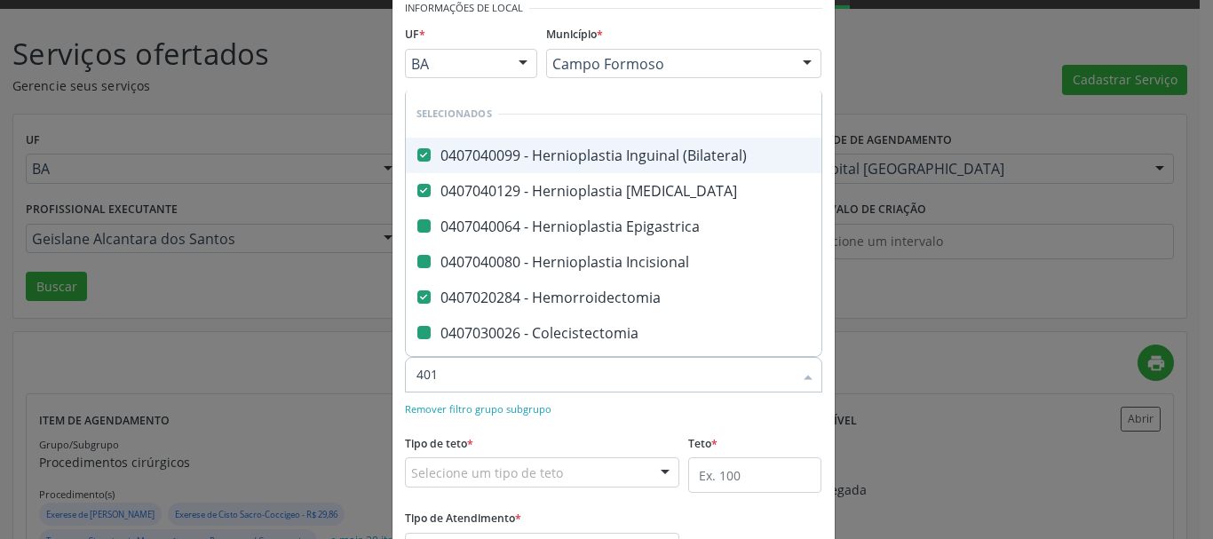
checkbox Epigastrica "false"
checkbox Incisional "false"
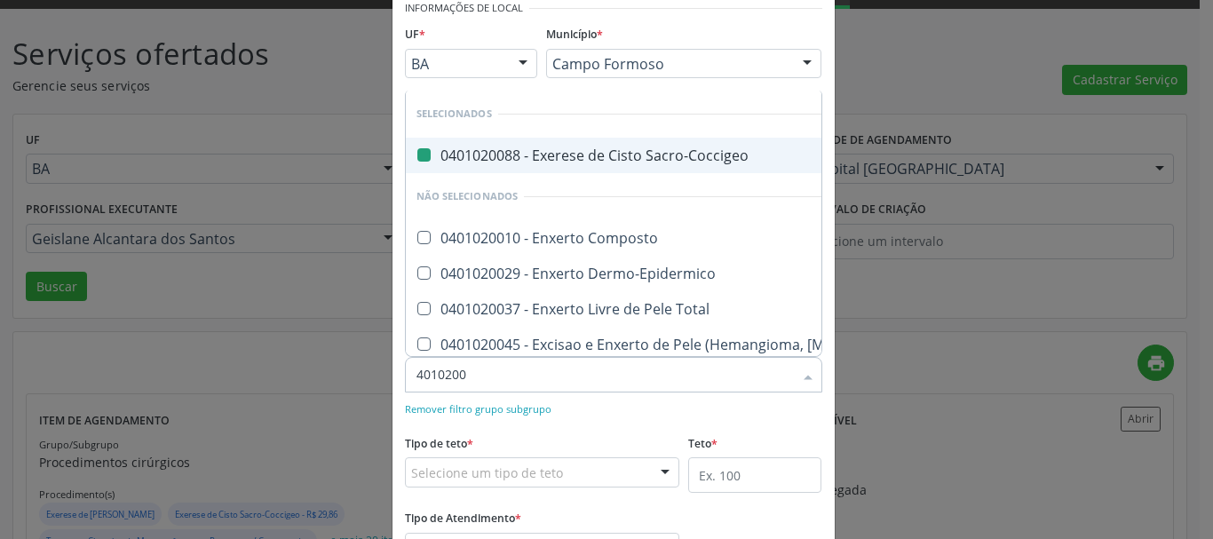
type input "40102007"
checkbox Sacro-Coccigeo "false"
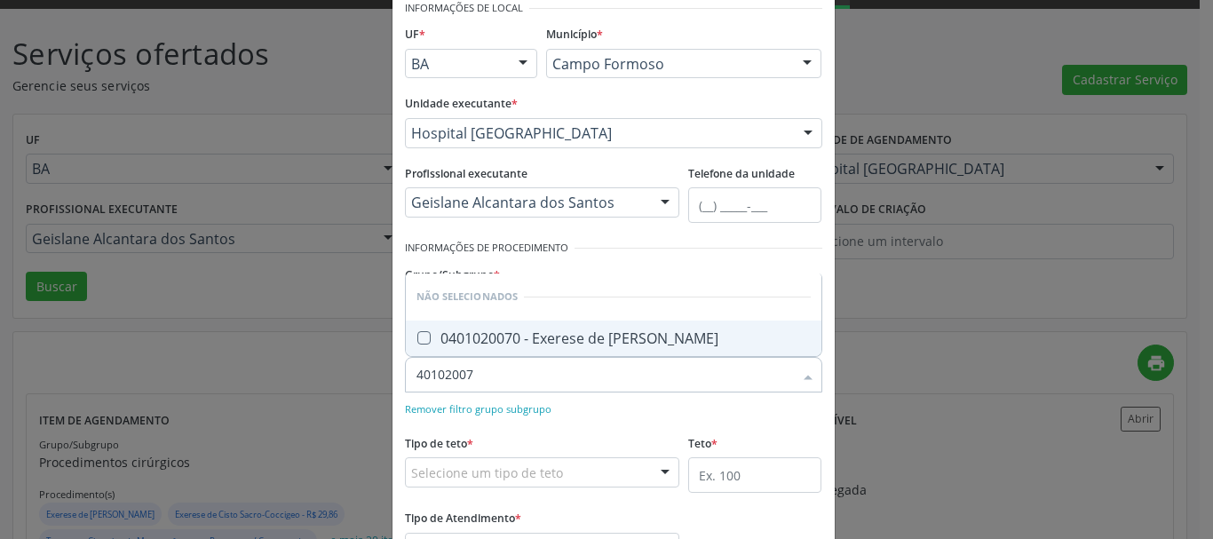
type input "401020070"
click at [633, 336] on div "0401020070 - Exerese de Cisto Dermoide" at bounding box center [613, 338] width 394 height 14
checkbox Dermoide "true"
click at [639, 417] on div "Remover filtro grupo subgrupo" at bounding box center [613, 408] width 417 height 19
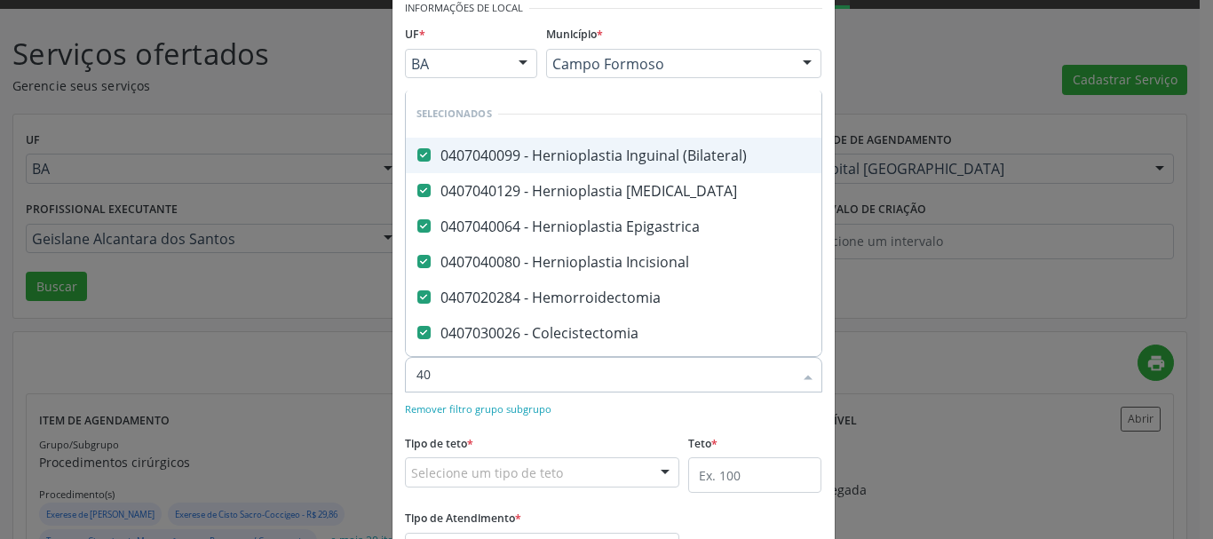
type input "409"
checkbox Sacro-Coccigeo "false"
checkbox Hidrocele "false"
checkbox Bilateral "false"
checkbox Posterior "false"
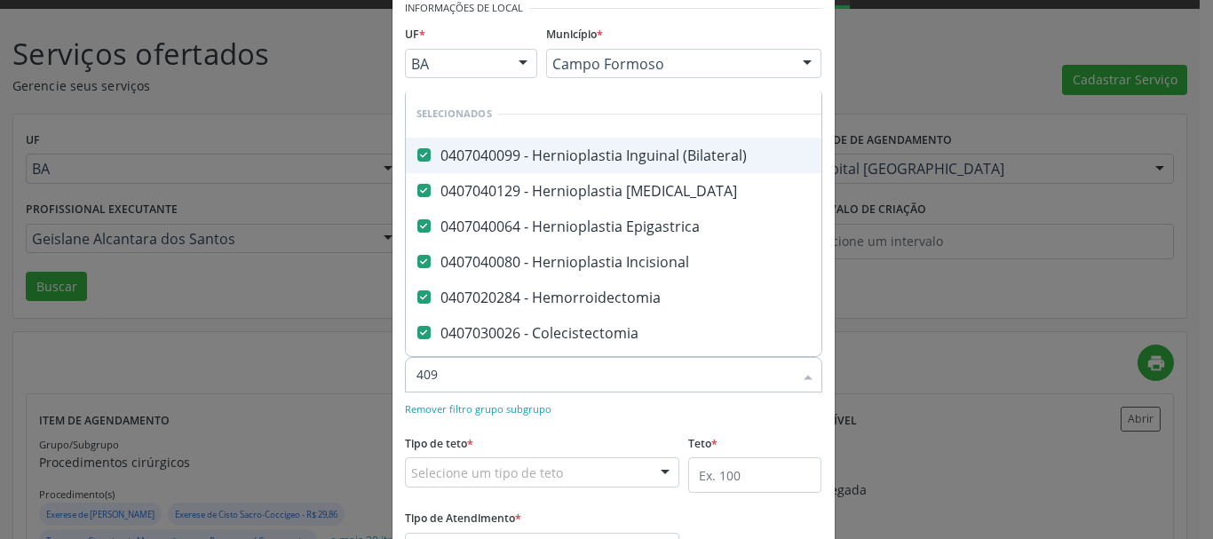
checkbox Varicocele "false"
checkbox Anal "false"
checkbox Evisceracao\) "false"
checkbox Exploradora "false"
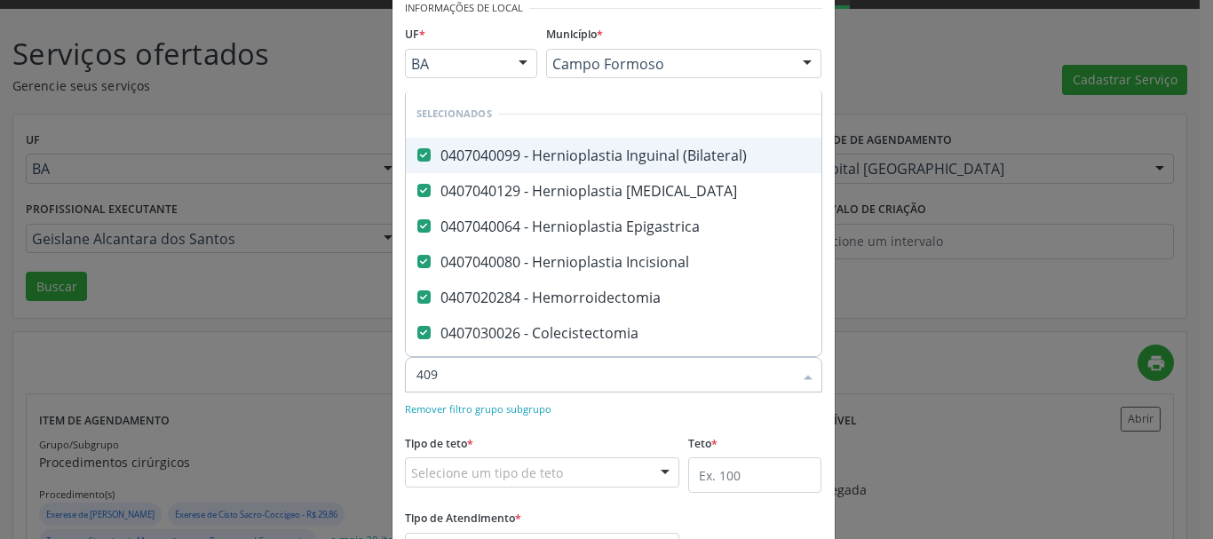
checkbox Simples "false"
checkbox Postectomia "false"
checkbox Dermoide "false"
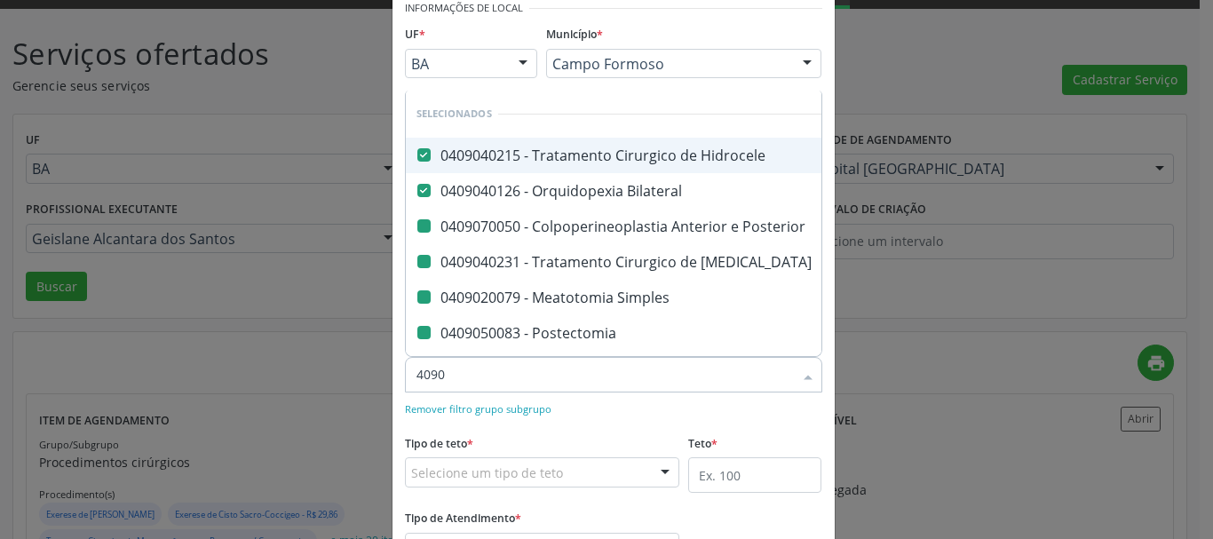
type input "40907"
checkbox Posterior "false"
checkbox Varicocele "false"
checkbox Simples "false"
checkbox Postectomia "false"
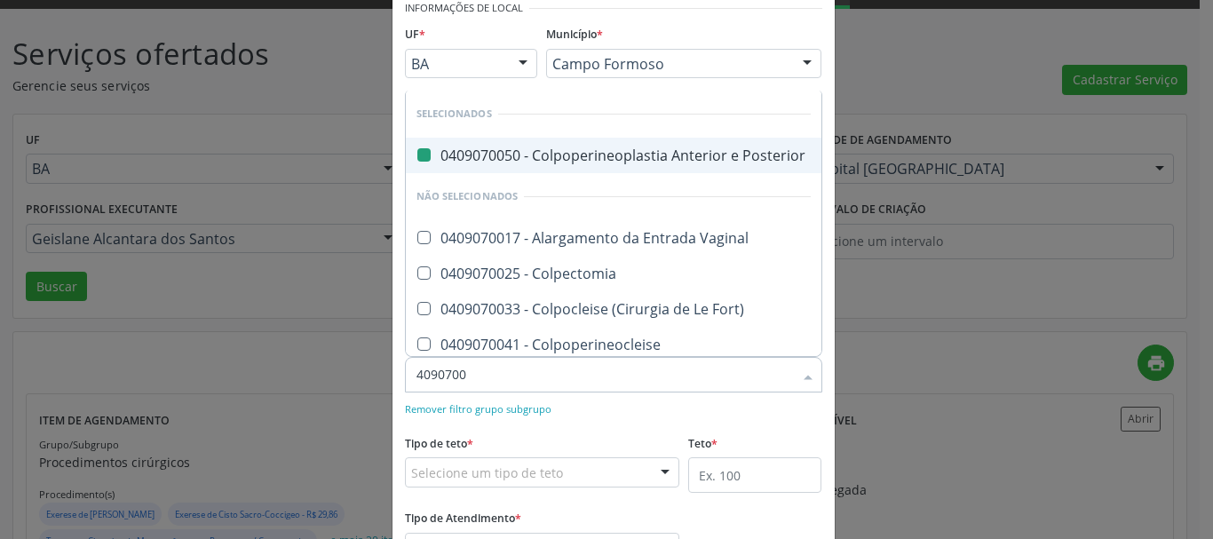
type input "40907006"
checkbox Posterior "false"
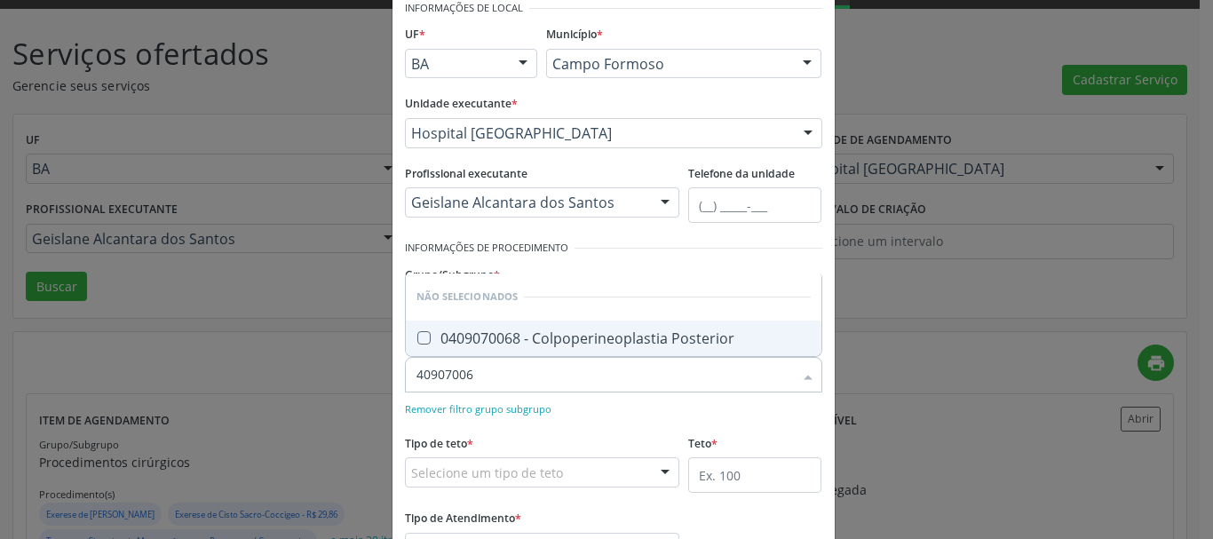
type input "409070068"
click at [630, 333] on div "0409070068 - Colpoperineoplastia Posterior" at bounding box center [613, 338] width 394 height 14
checkbox Posterior "true"
type input "409070068"
click at [643, 421] on form "Informações de Local UF * BA BA Nenhum resultado encontrado para: " " Não há ne…" at bounding box center [613, 292] width 417 height 592
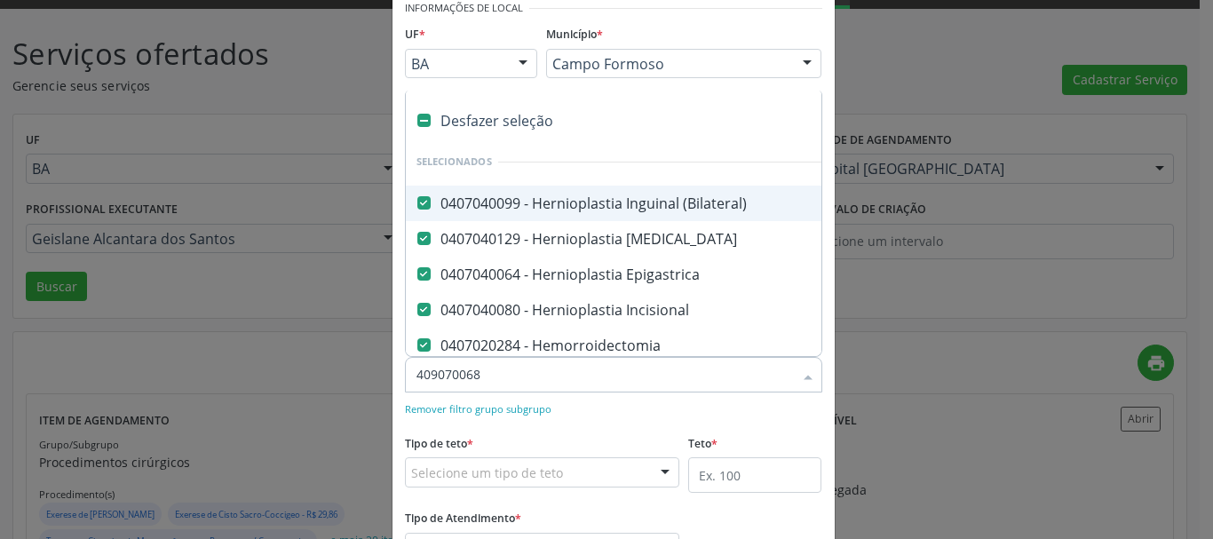
click at [633, 384] on div "409070068" at bounding box center [613, 375] width 417 height 36
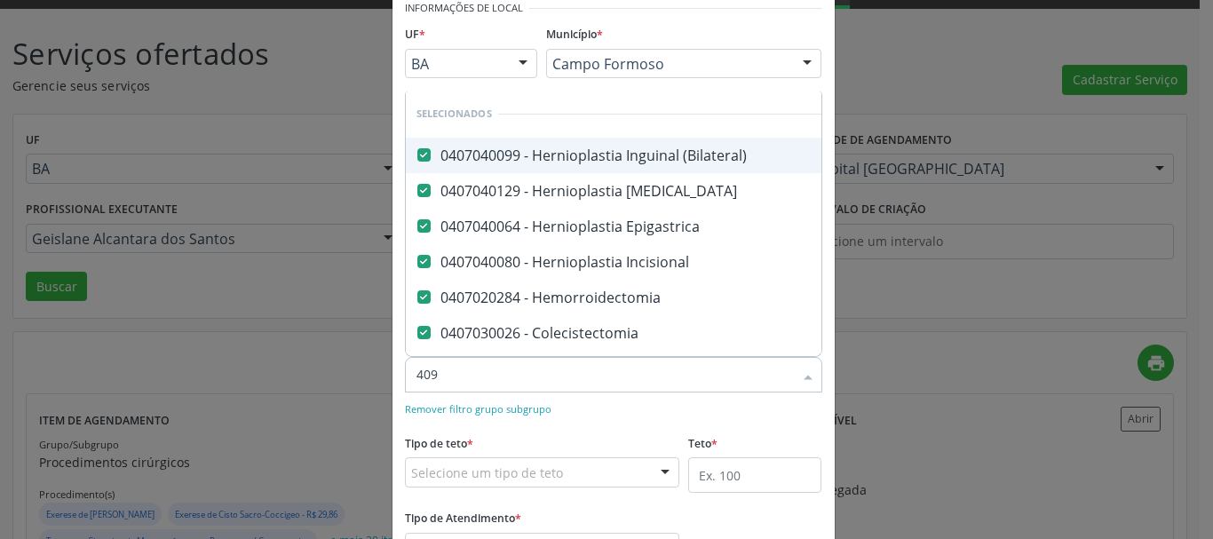
type input "4090"
checkbox Hidrocele "false"
checkbox Bilateral "false"
checkbox Posterior "false"
checkbox Varicocele "false"
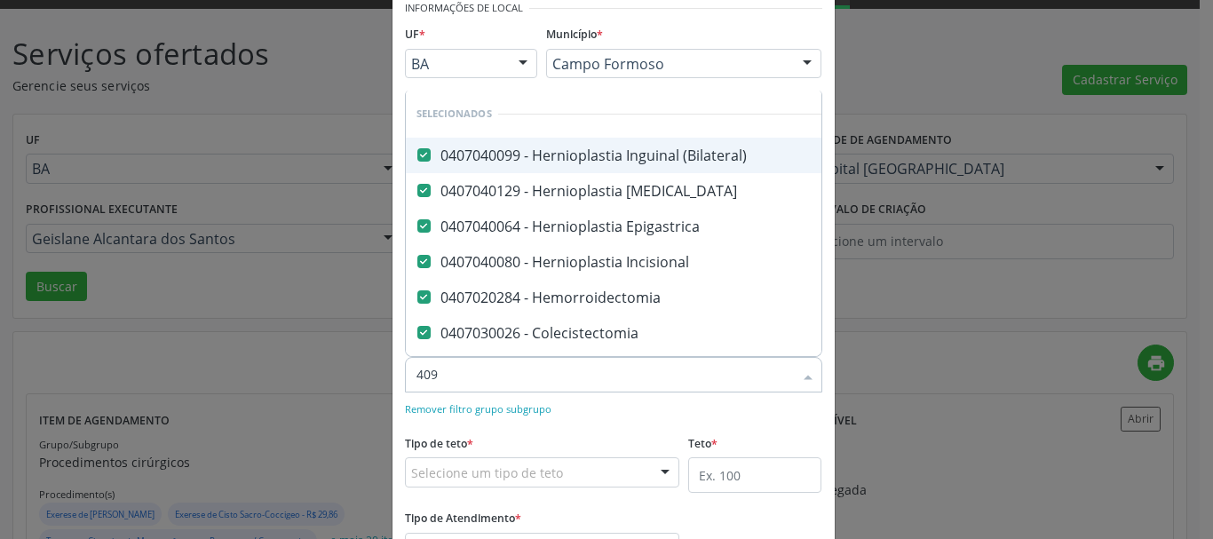
checkbox Anal "false"
checkbox Evisceracao\) "false"
checkbox Exploradora "false"
checkbox Simples "false"
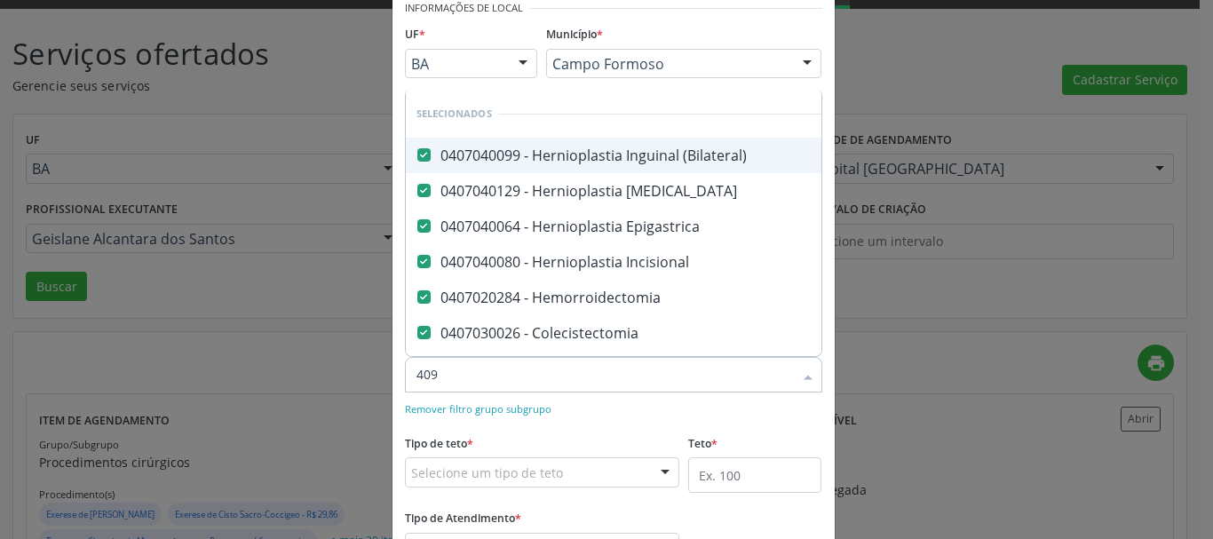
checkbox Postectomia "false"
checkbox Dermoide "false"
checkbox Posterior "false"
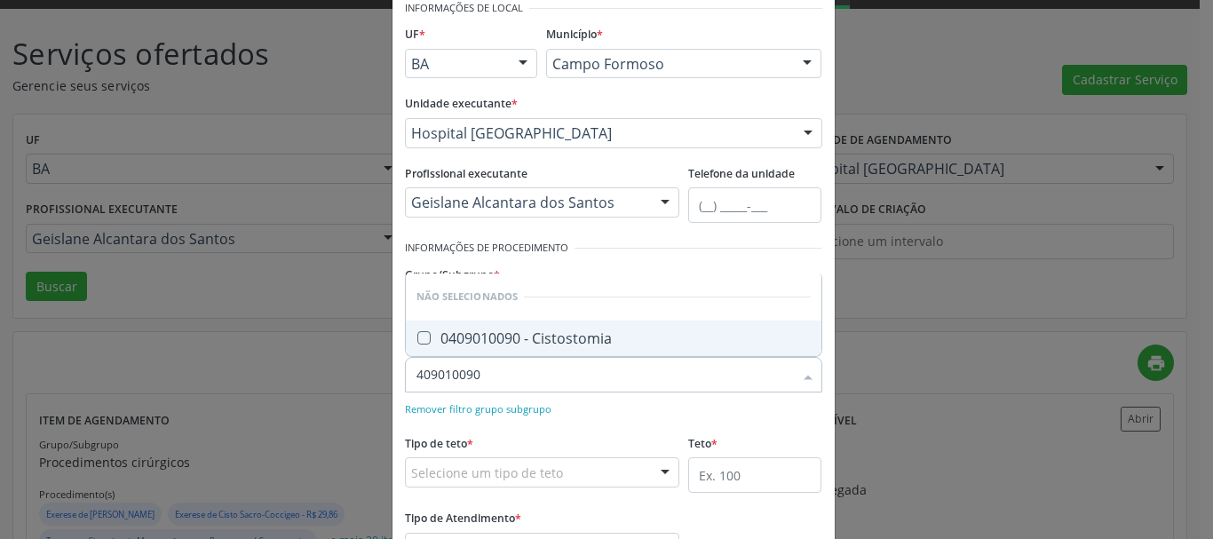
click at [607, 353] on span "0409010090 - Cistostomia" at bounding box center [614, 339] width 416 height 36
click at [645, 419] on form "Informações de Local UF * BA BA Nenhum resultado encontrado para: " " Não há ne…" at bounding box center [613, 292] width 417 height 592
click at [572, 331] on div "0407010335 - Tratameto Cirurgico de Megaesofago sem Resseccao / Conservador" at bounding box center [701, 338] width 570 height 14
click at [672, 425] on form "Informações de Local UF * BA BA Nenhum resultado encontrado para: " " Não há ne…" at bounding box center [613, 292] width 417 height 592
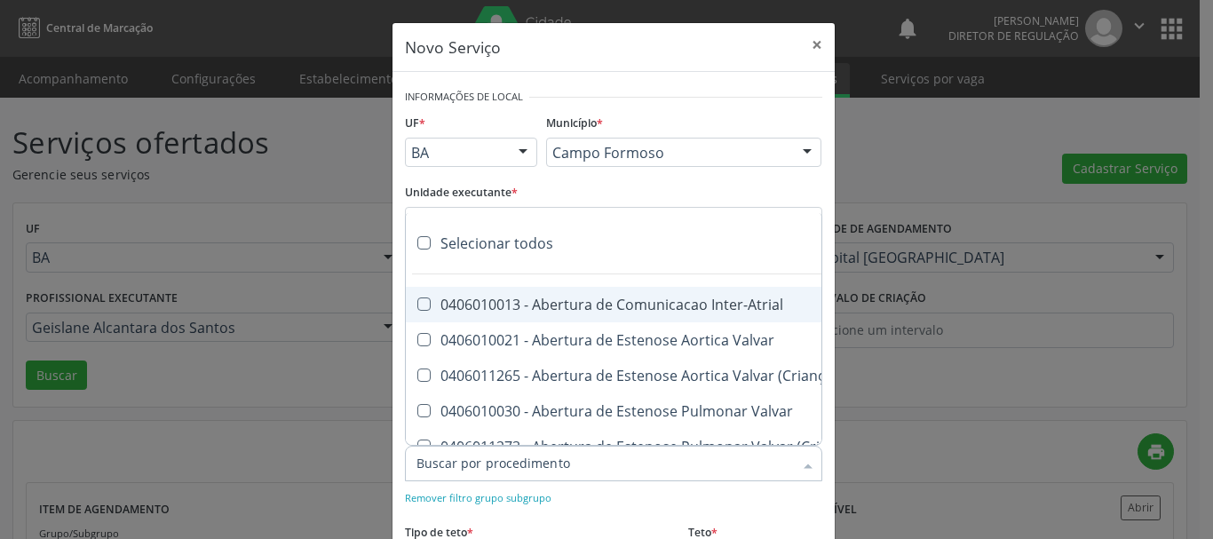
scroll to position [178, 0]
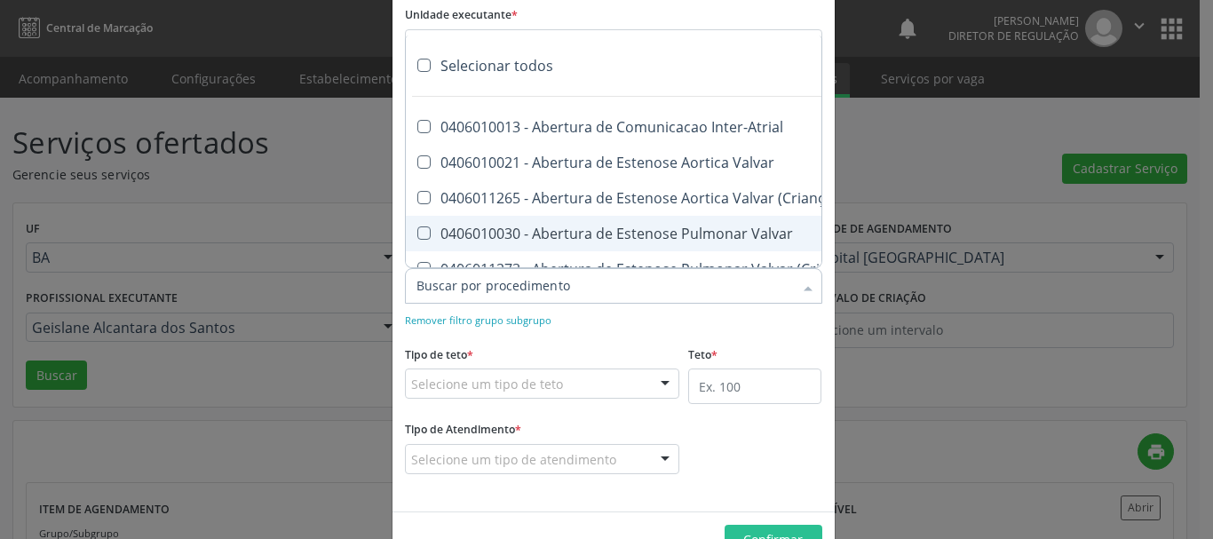
click at [645, 340] on form "Informações de Local UF * BA BA Nenhum resultado encontrado para: " " Não há ne…" at bounding box center [613, 203] width 417 height 592
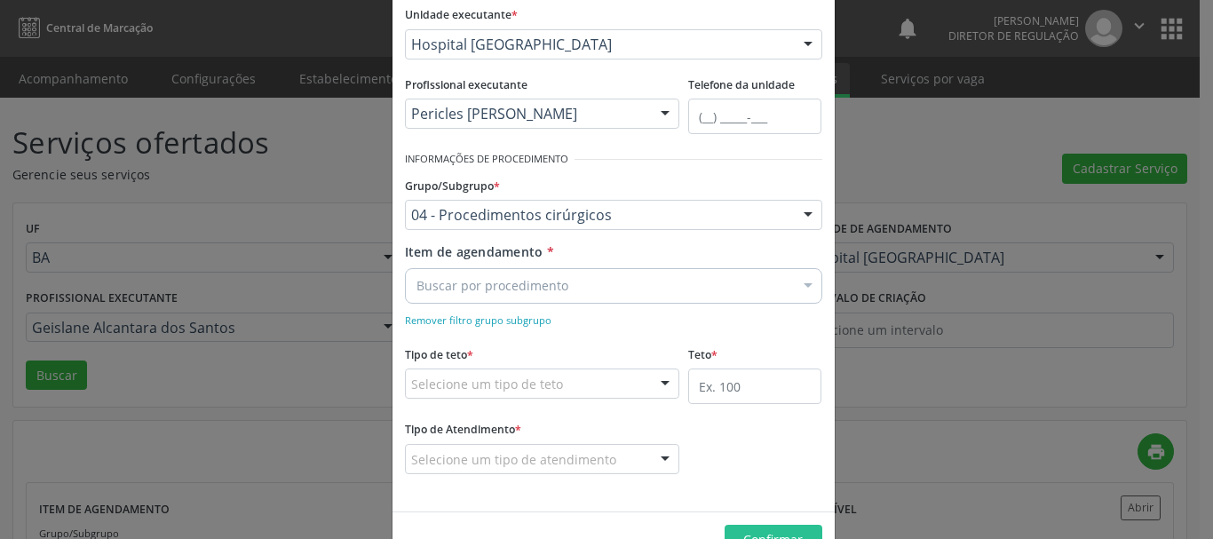
click at [593, 281] on div "Buscar por procedimento" at bounding box center [613, 286] width 417 height 36
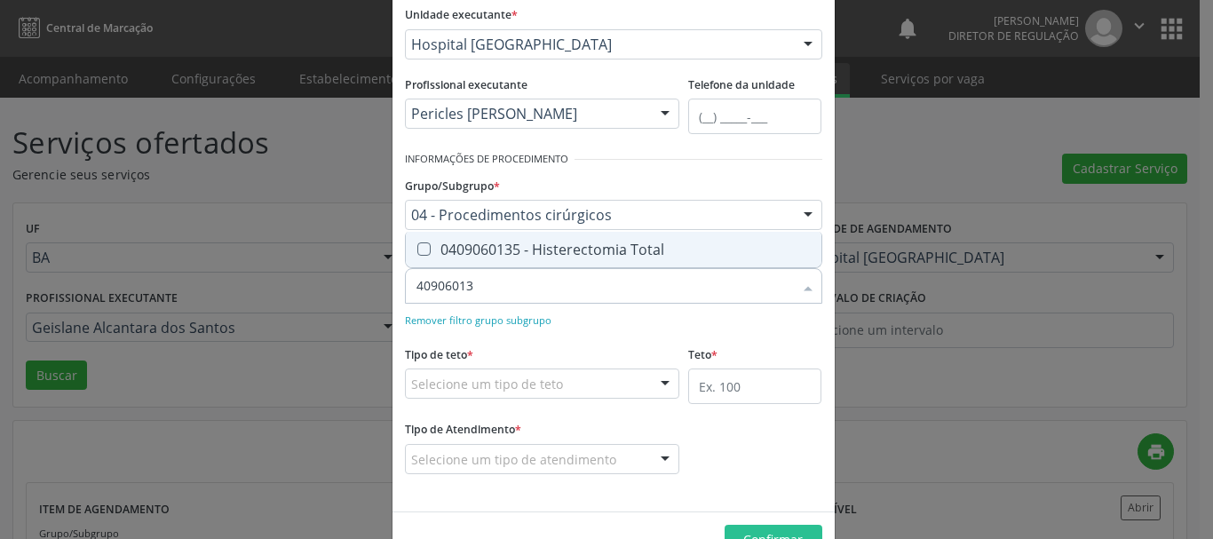
type input "409060135"
click at [594, 255] on div "0409060135 - Histerectomia Total" at bounding box center [613, 249] width 394 height 14
checkbox Total "true"
type input "409060135"
click at [620, 315] on div "Remover filtro grupo subgrupo" at bounding box center [613, 319] width 417 height 19
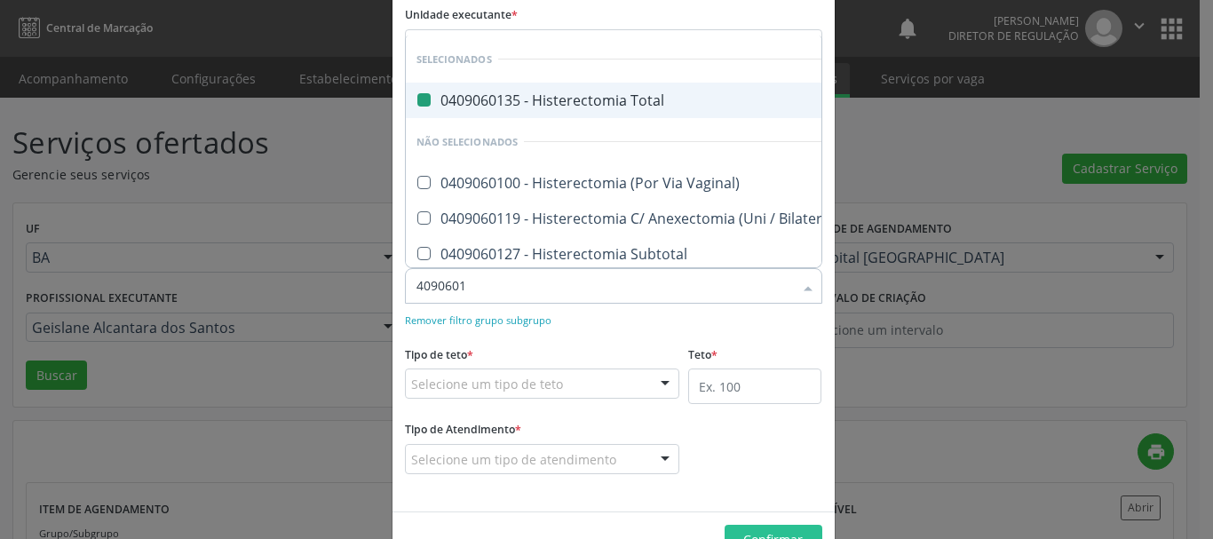
type input "40906011"
checkbox Total "false"
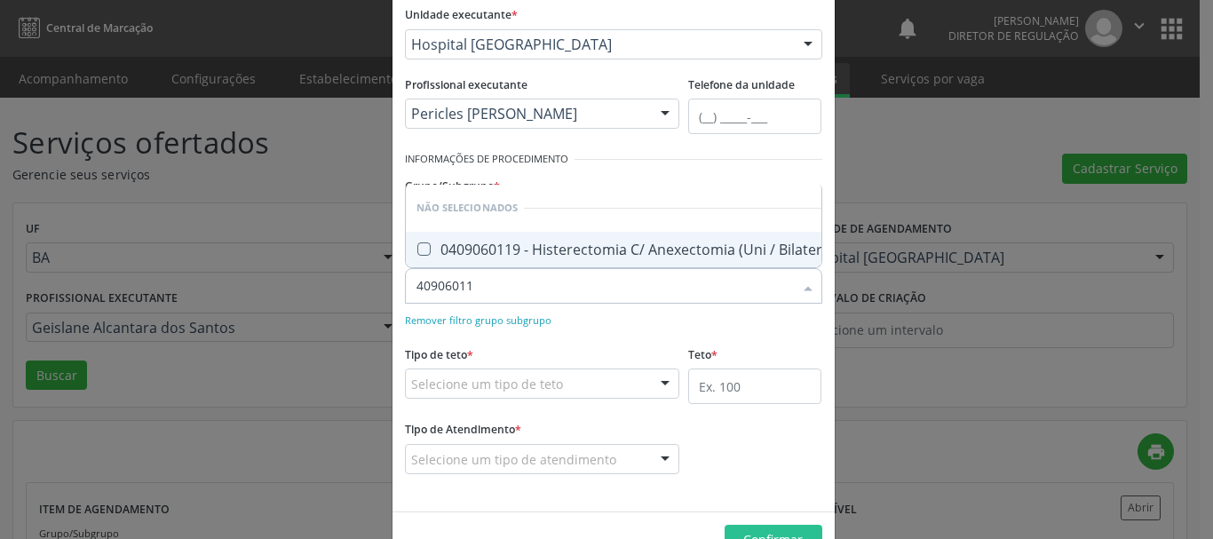
type input "409060119"
click at [606, 250] on span "0409060119 - Histerectomia C/ Anexectomia (Uni / Bilateral)" at bounding box center [627, 250] width 443 height 36
checkbox Bilateral\) "true"
type input "409060119"
click at [608, 310] on div "Remover filtro grupo subgrupo" at bounding box center [613, 319] width 417 height 19
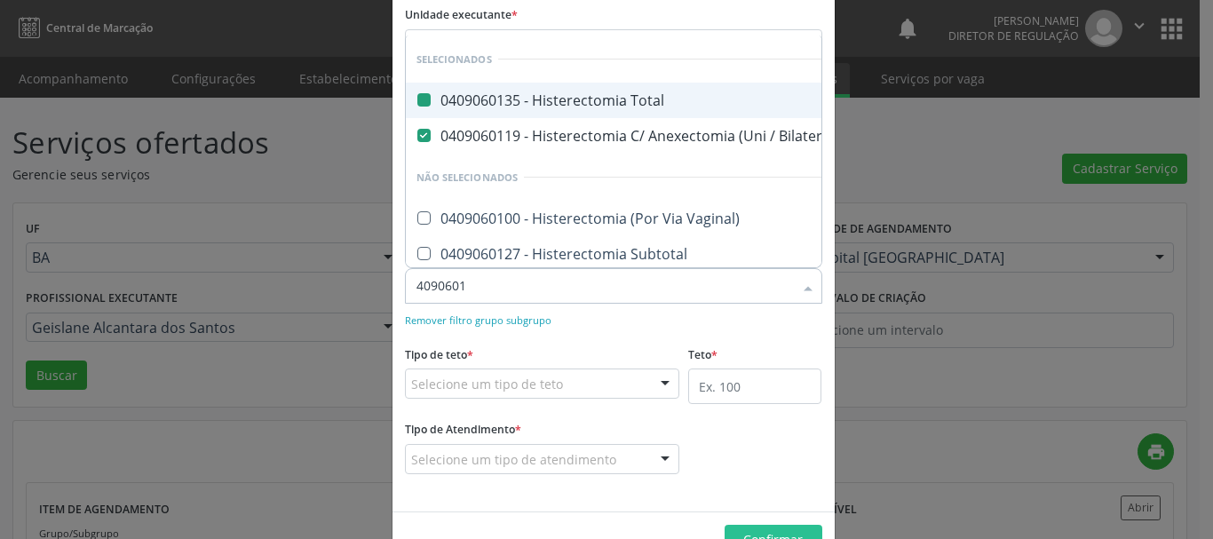
type input "40906019"
checkbox Total "false"
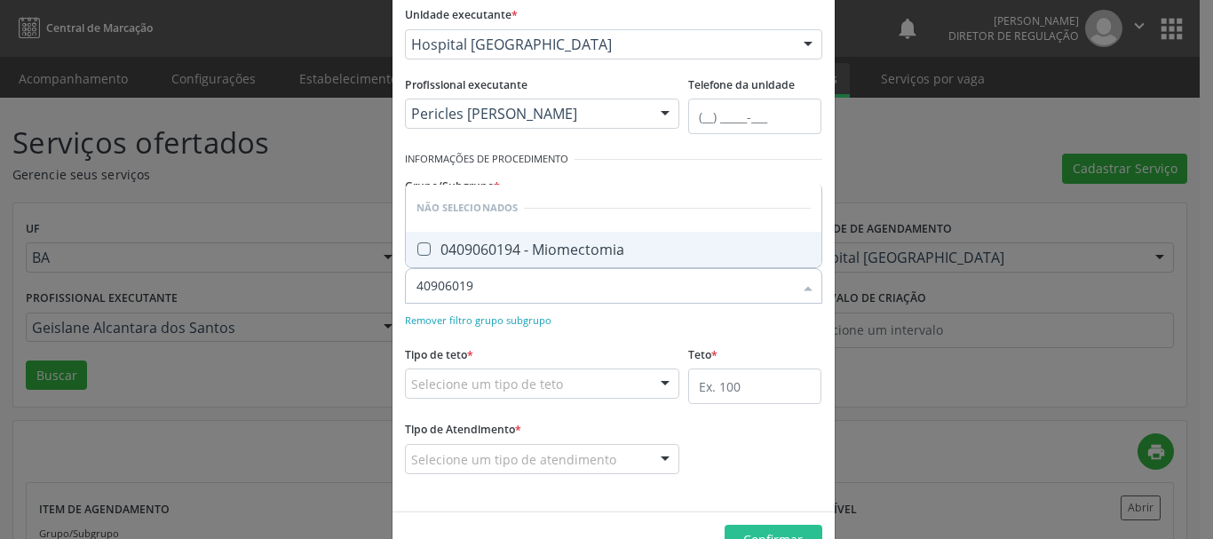
type input "409060194"
click at [598, 243] on div "0409060194 - Miomectomia" at bounding box center [613, 249] width 394 height 14
checkbox Miomectomia "true"
click at [632, 326] on div "Remover filtro grupo subgrupo" at bounding box center [613, 319] width 417 height 19
type input "409060194"
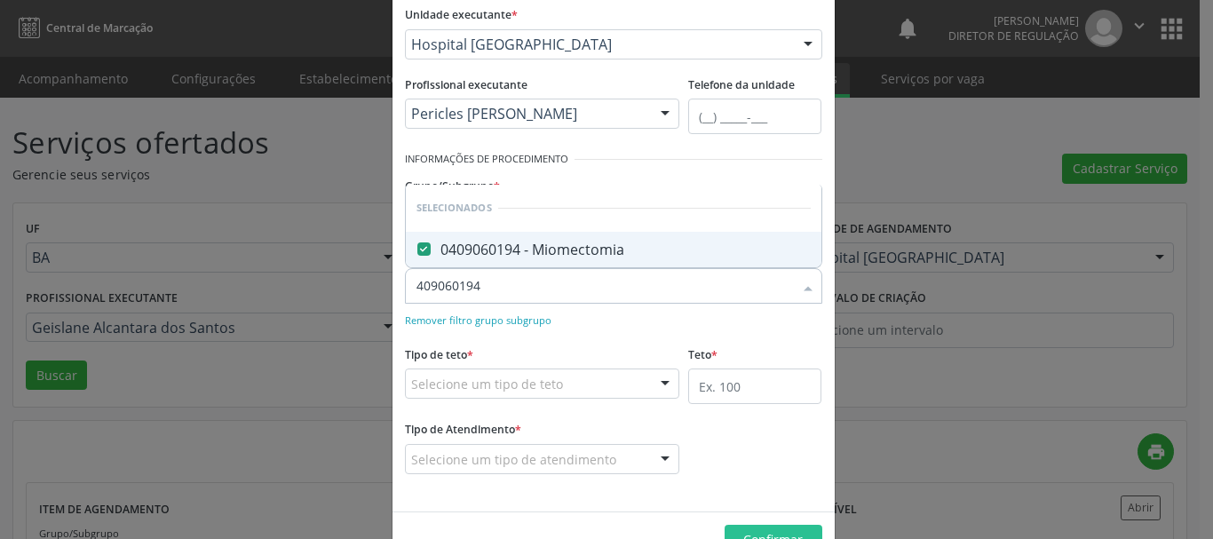
click at [617, 308] on div "Item de agendamento * 409060194 Desfazer seleção Selecionados 0409060194 - Miom…" at bounding box center [613, 285] width 426 height 87
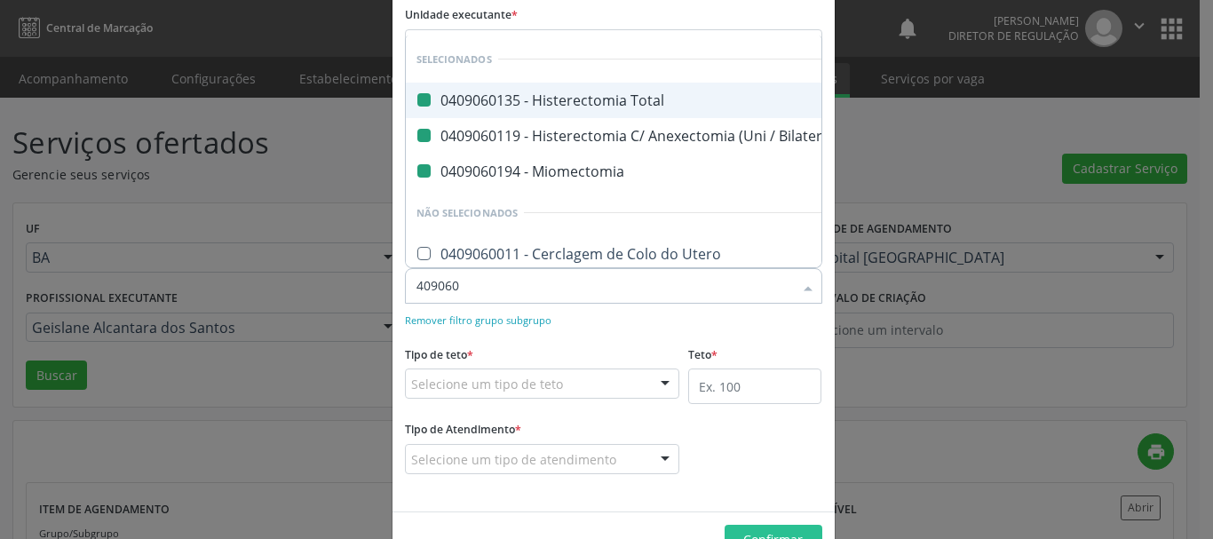
type input "4090602"
checkbox Total "false"
checkbox Bilateral\) "false"
checkbox Miomectomia "false"
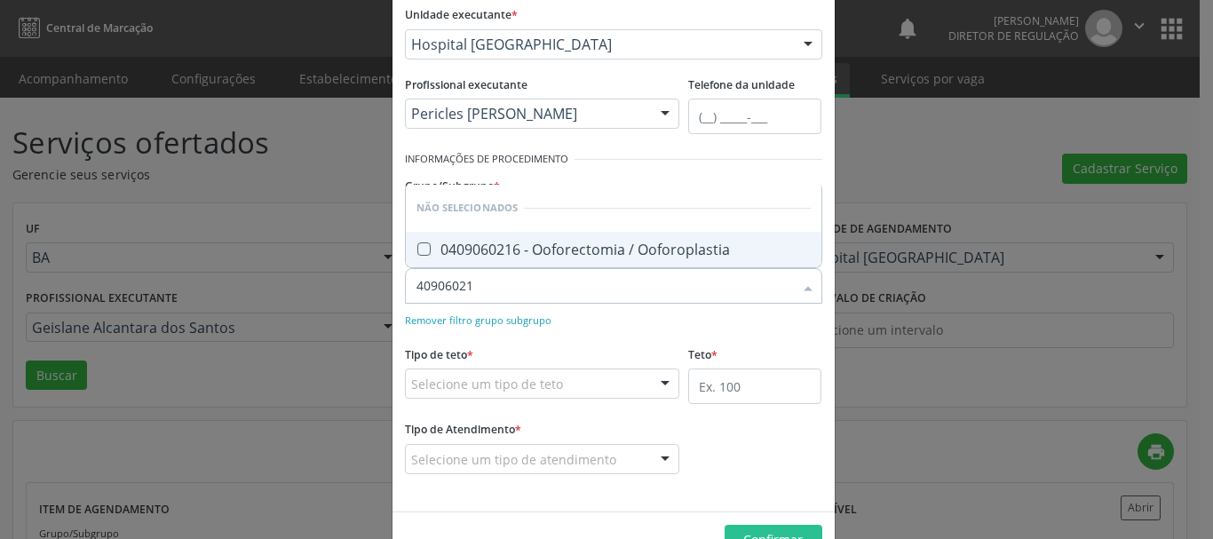
type input "409060216"
click at [661, 249] on div "0409060216 - Ooforectomia / Ooforoplastia" at bounding box center [613, 249] width 394 height 14
checkbox Ooforoplastia "true"
click at [632, 321] on div "Remover filtro grupo subgrupo" at bounding box center [613, 319] width 417 height 19
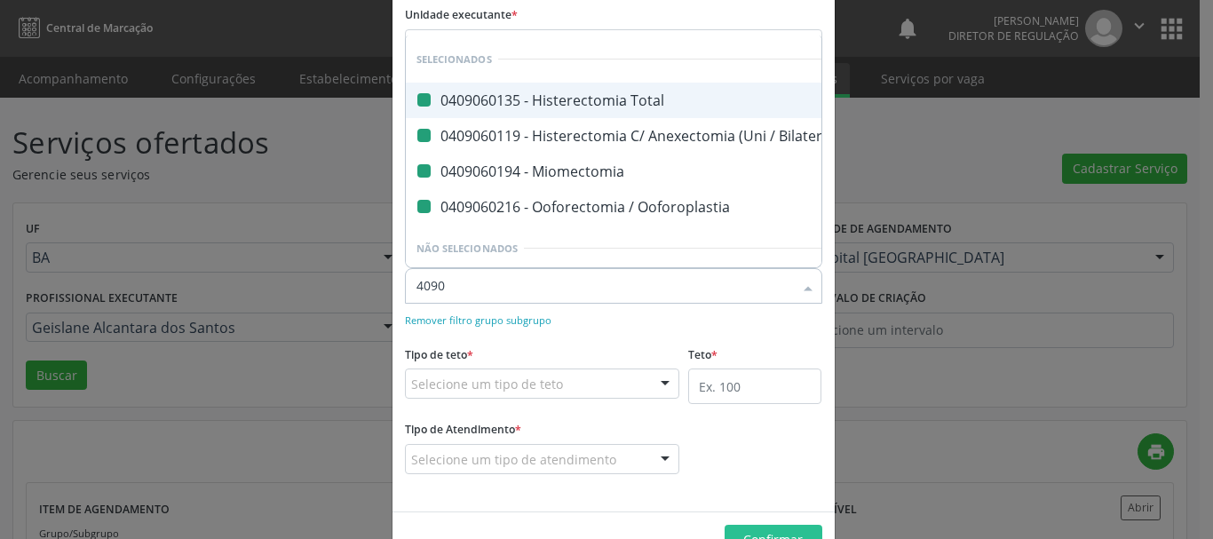
type input "40907"
checkbox Total "false"
checkbox Bilateral\) "false"
checkbox Miomectomia "false"
checkbox Ooforoplastia "false"
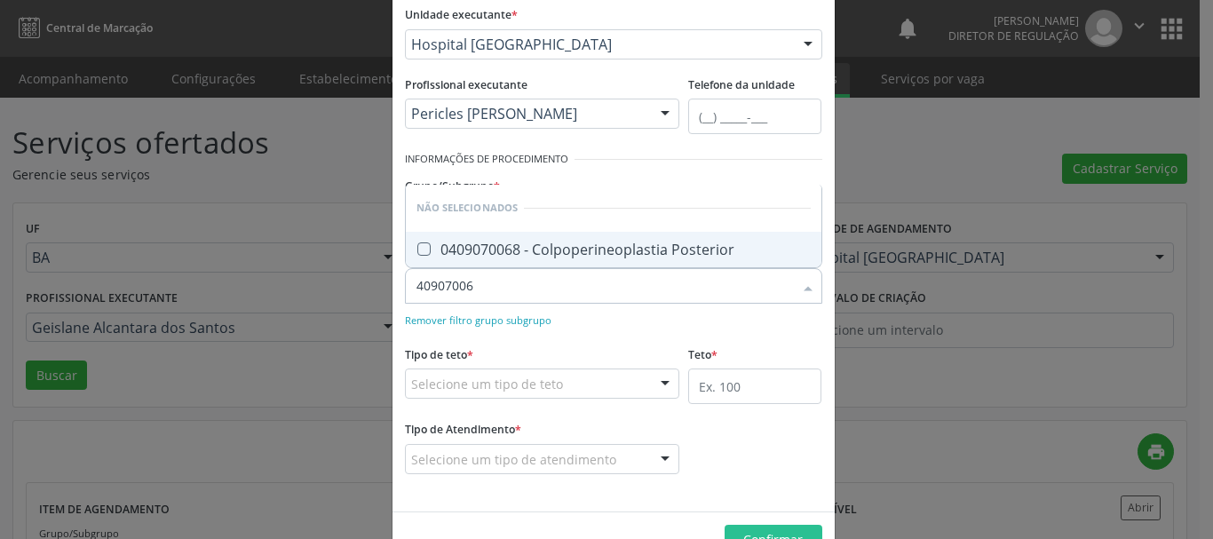
type input "409070068"
click at [614, 248] on div "0409070068 - Colpoperineoplastia Posterior" at bounding box center [613, 249] width 394 height 14
checkbox Posterior "true"
click at [614, 305] on div "Item de agendamento * 409070068 Desfazer seleção Não selecionados 0409070068 - …" at bounding box center [613, 285] width 426 height 87
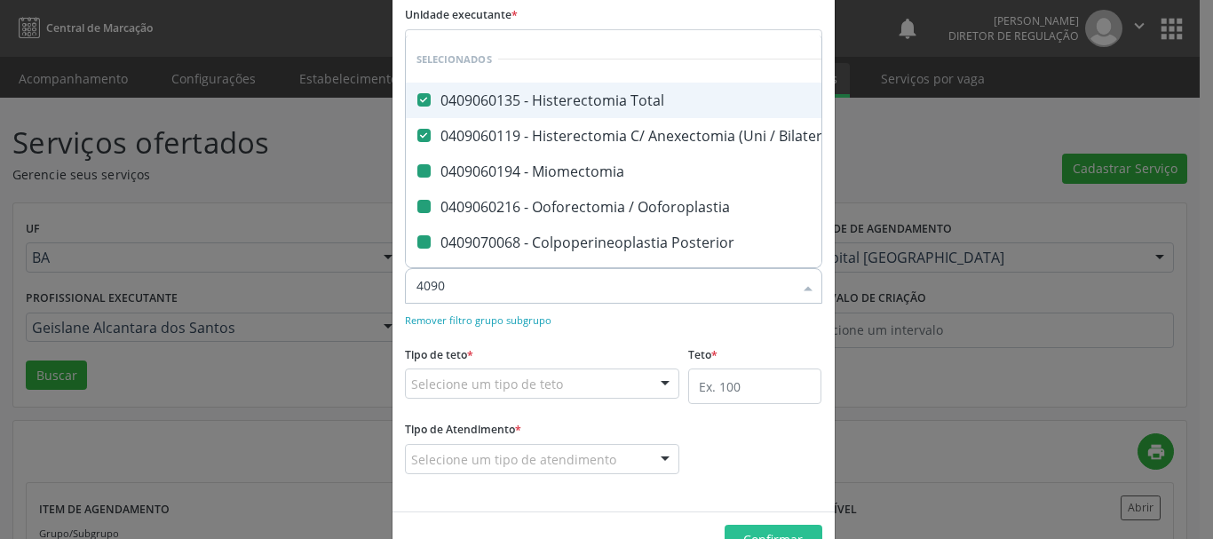
type input "40907"
checkbox Miomectomia "false"
checkbox Ooforoplastia "false"
checkbox Posterior "false"
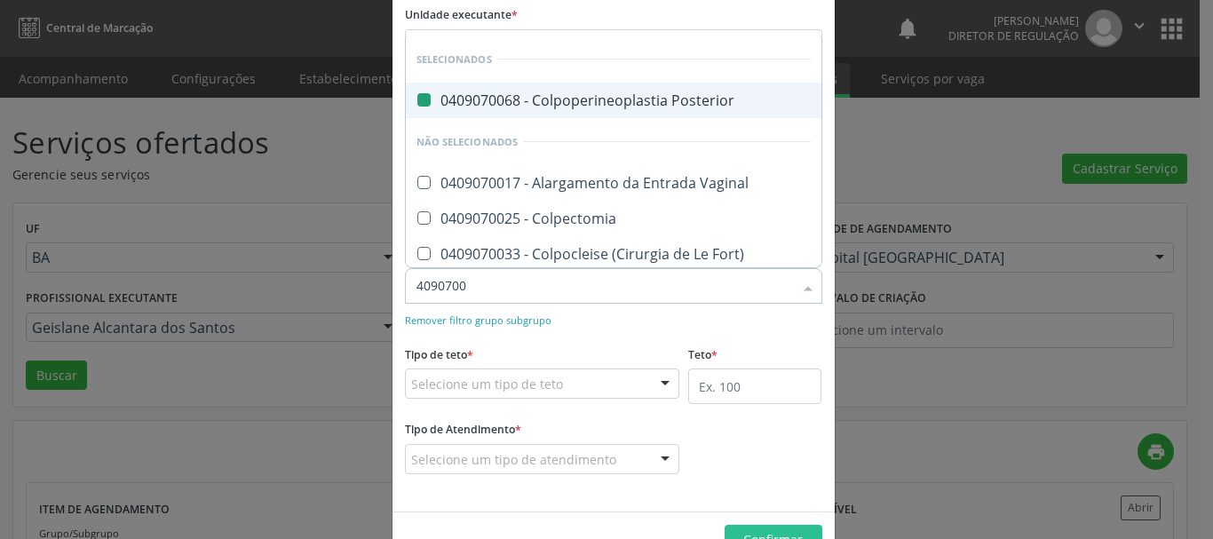
type input "40907005"
checkbox Posterior "false"
type input "409070050"
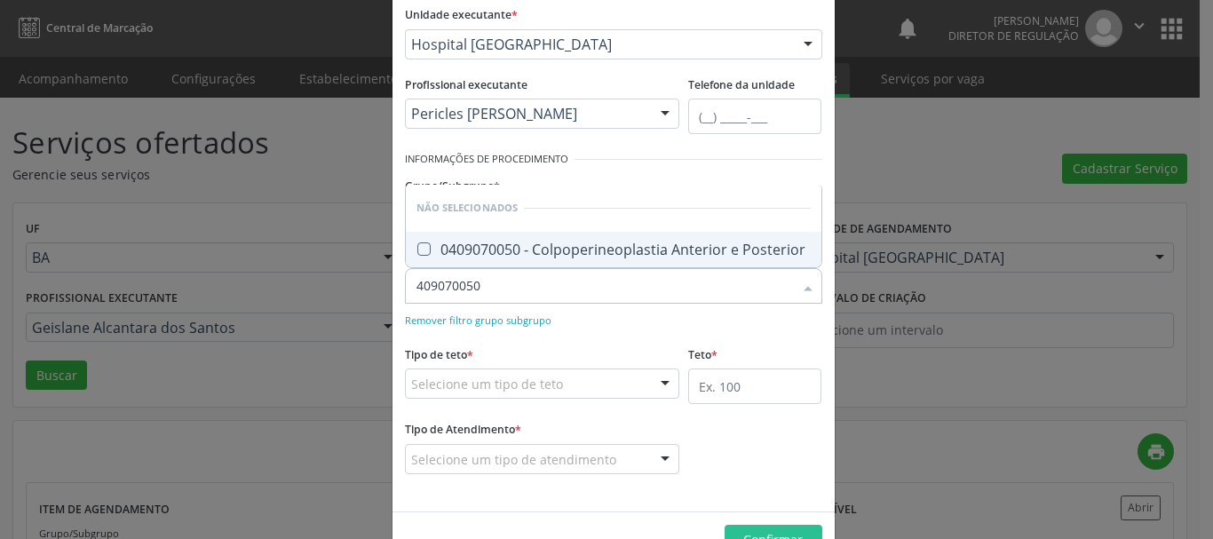
click at [581, 257] on div "0409070050 - Colpoperineoplastia Anterior e Posterior" at bounding box center [613, 249] width 394 height 14
checkbox Posterior "true"
click at [596, 320] on div "Remover filtro grupo subgrupo" at bounding box center [613, 319] width 417 height 19
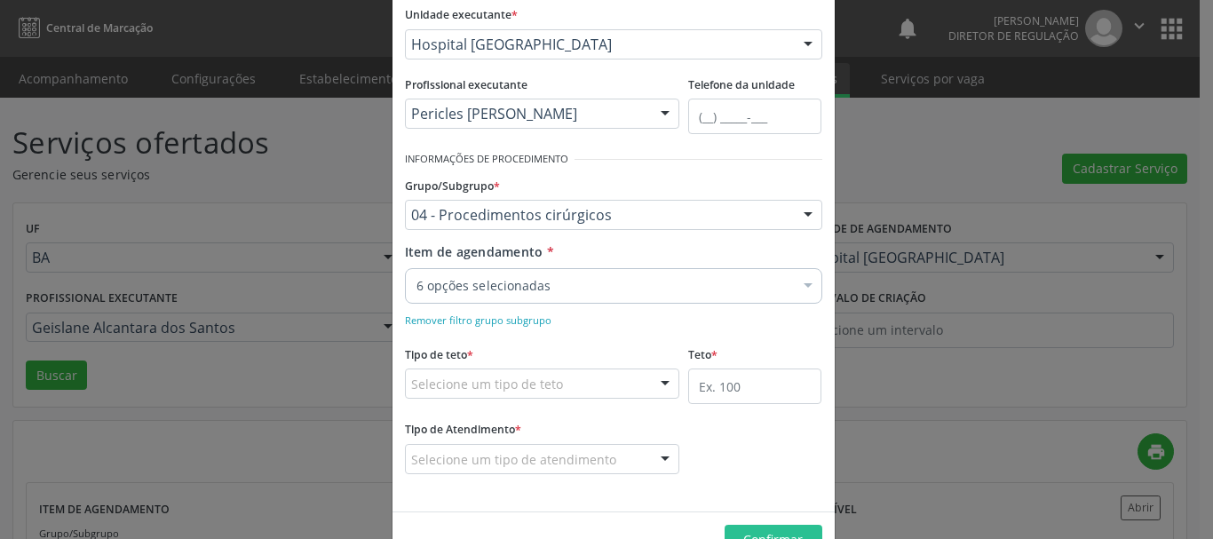
click at [590, 295] on div "6 opções selecionadas" at bounding box center [613, 286] width 417 height 36
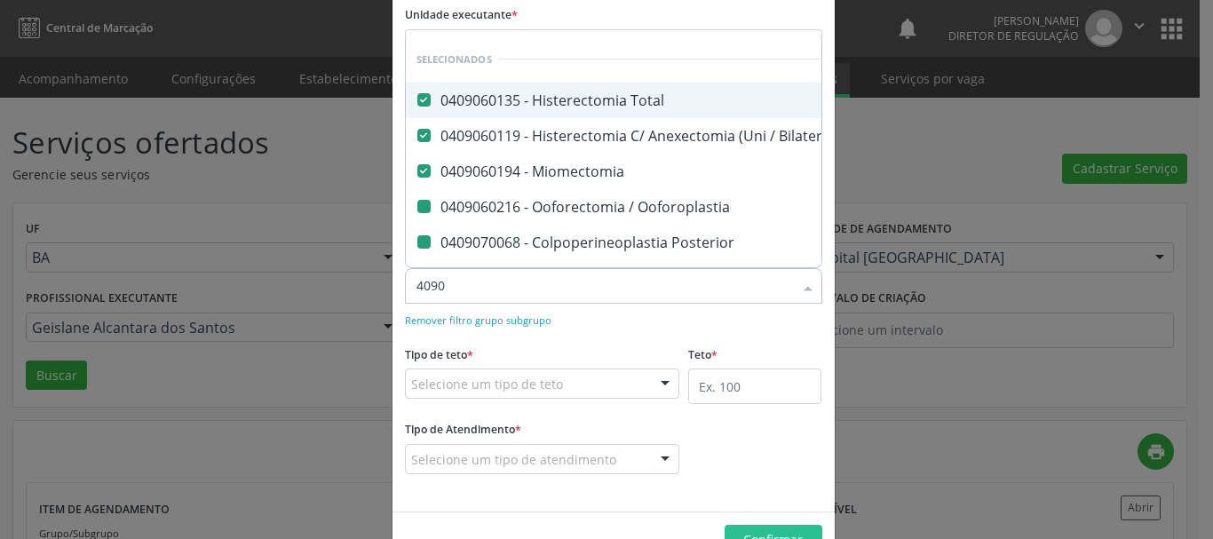
type input "40907"
checkbox Ooforoplastia "false"
checkbox Posterior "false"
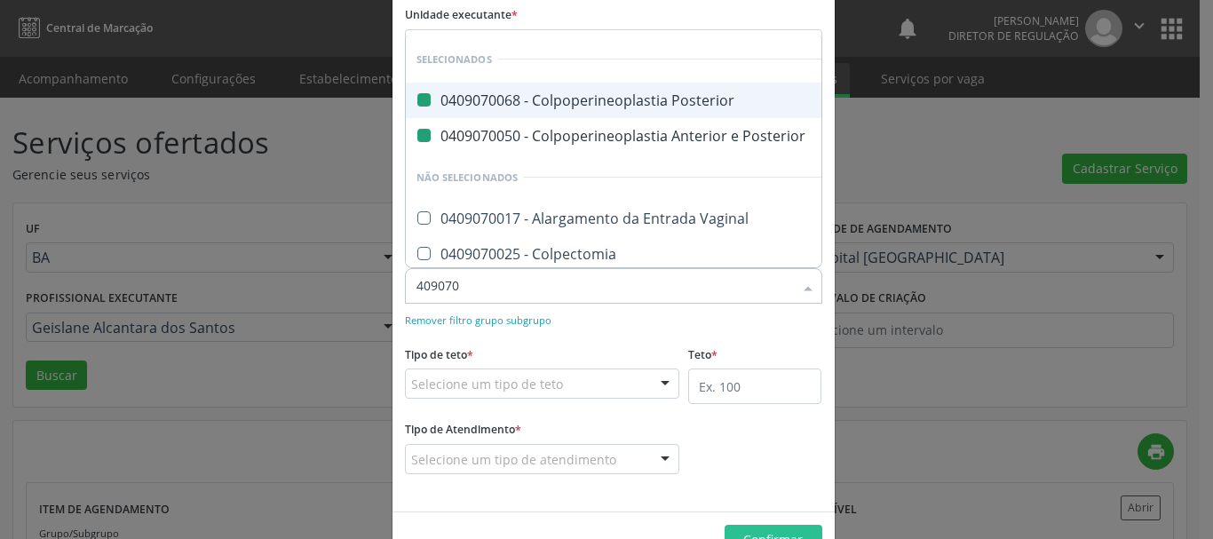
type input "4090701"
checkbox Posterior "false"
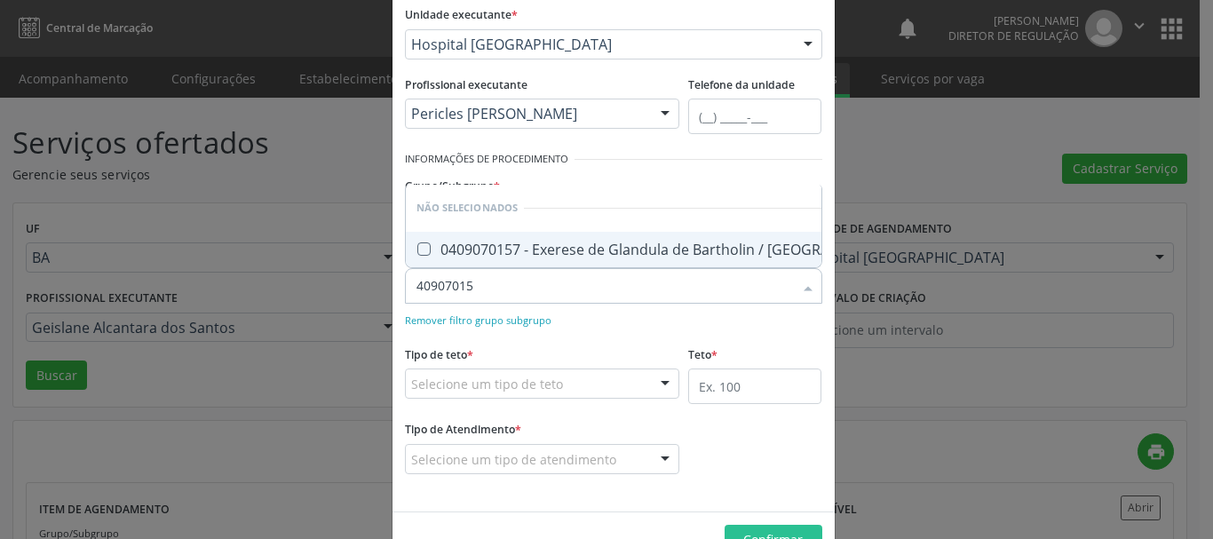
type input "409070157"
click at [593, 252] on div "0409070157 - Exerese de Glandula de Bartholin / Skene" at bounding box center [662, 249] width 492 height 14
checkbox Skene "true"
type input "409070157"
click at [618, 322] on div "Remover filtro grupo subgrupo" at bounding box center [613, 319] width 417 height 19
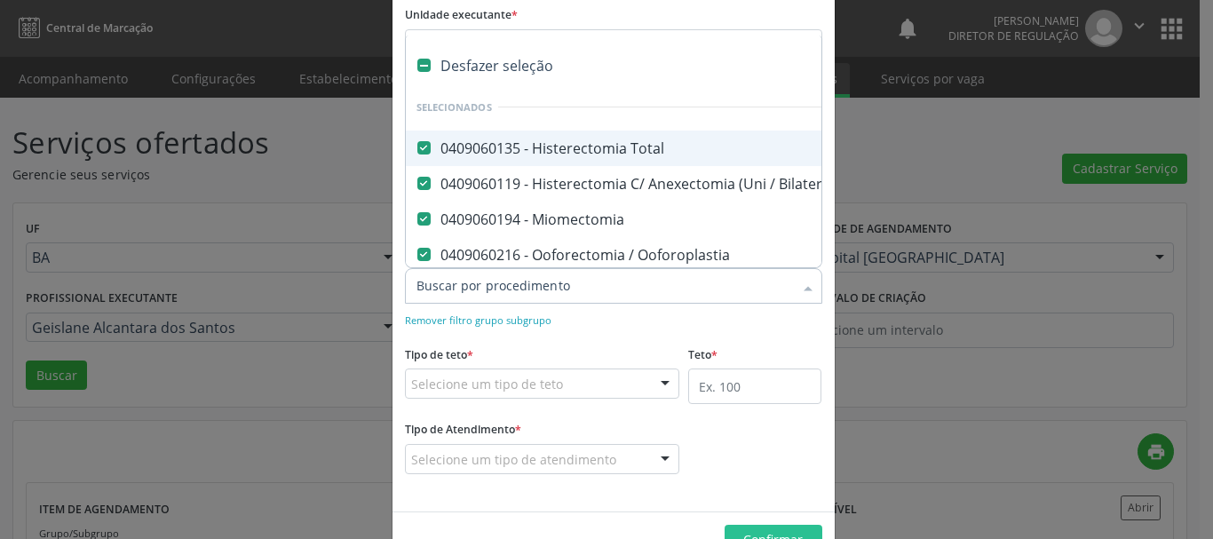
click at [627, 365] on div "Tipo de teto * Selecione um tipo de teto Teto financeiro Teto físico Nenhum res…" at bounding box center [542, 369] width 275 height 57
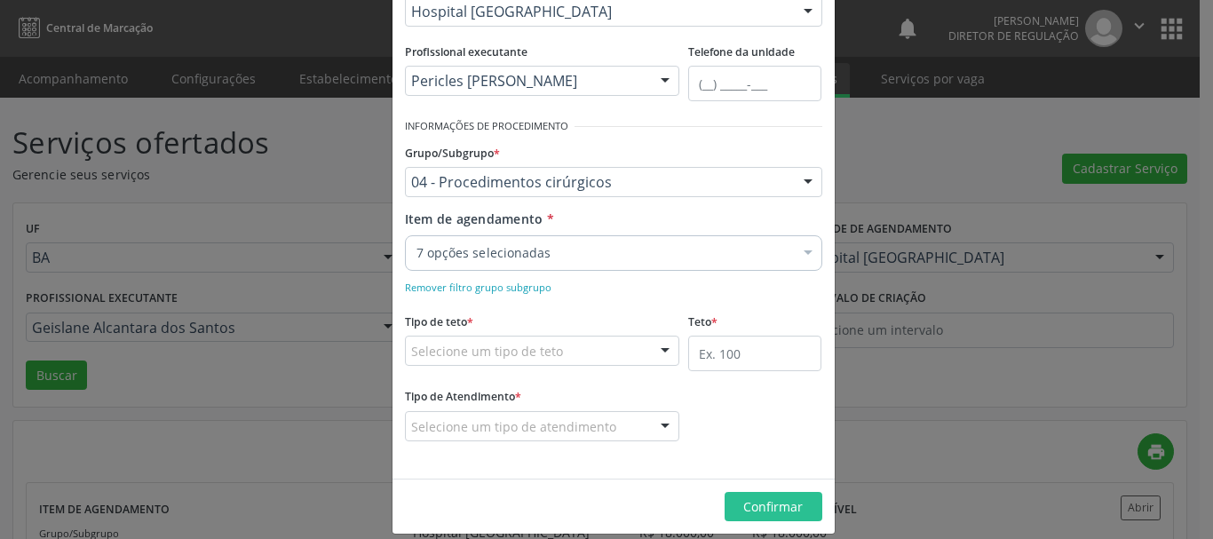
scroll to position [228, 0]
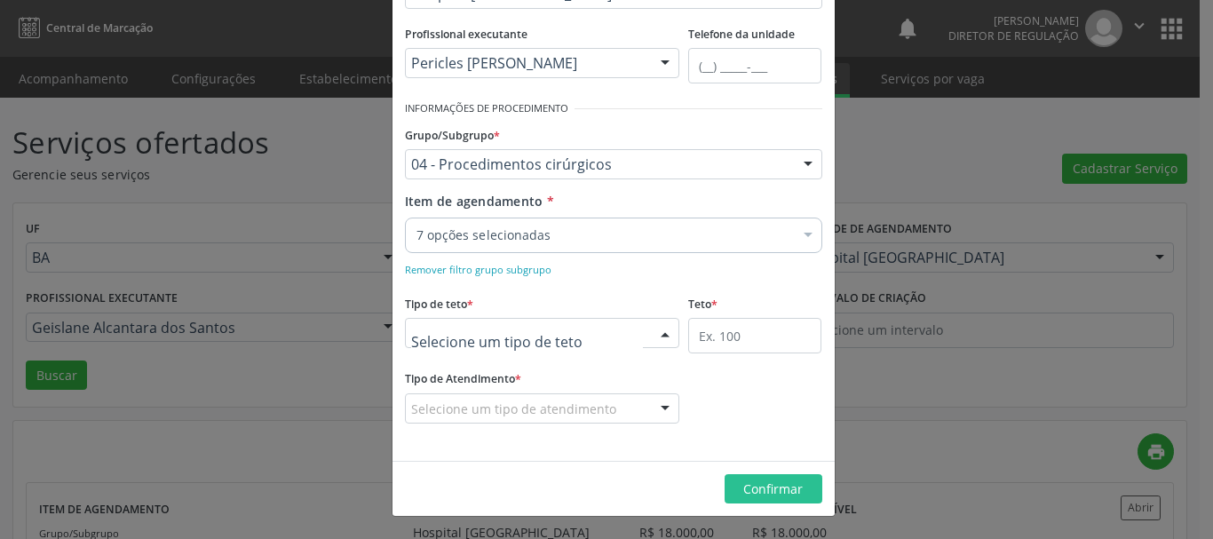
click at [556, 338] on div at bounding box center [542, 333] width 275 height 30
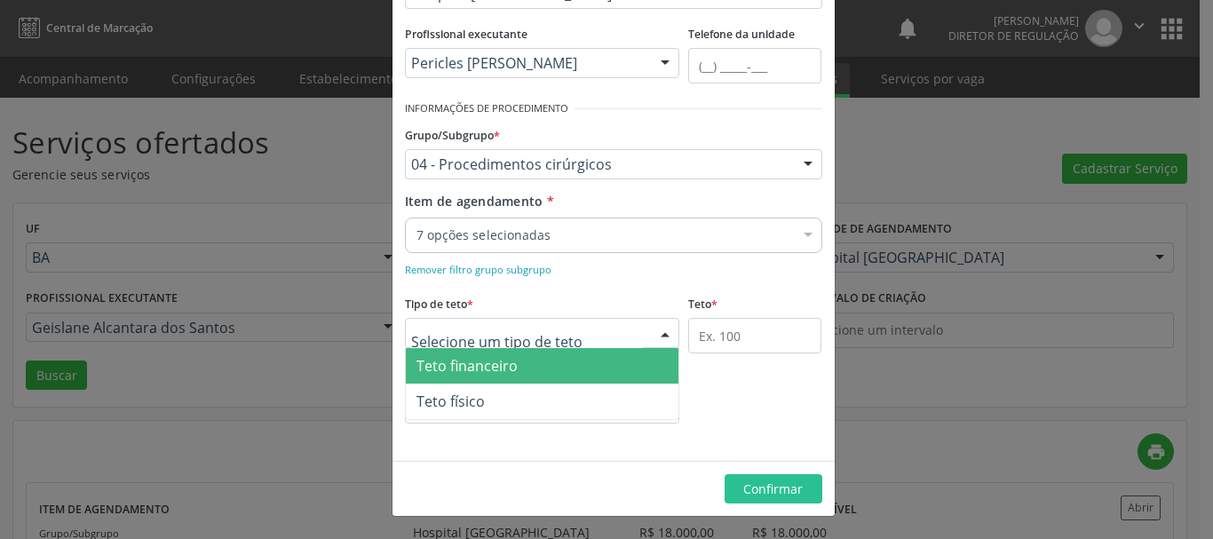
click at [544, 365] on span "Teto financeiro" at bounding box center [542, 366] width 273 height 36
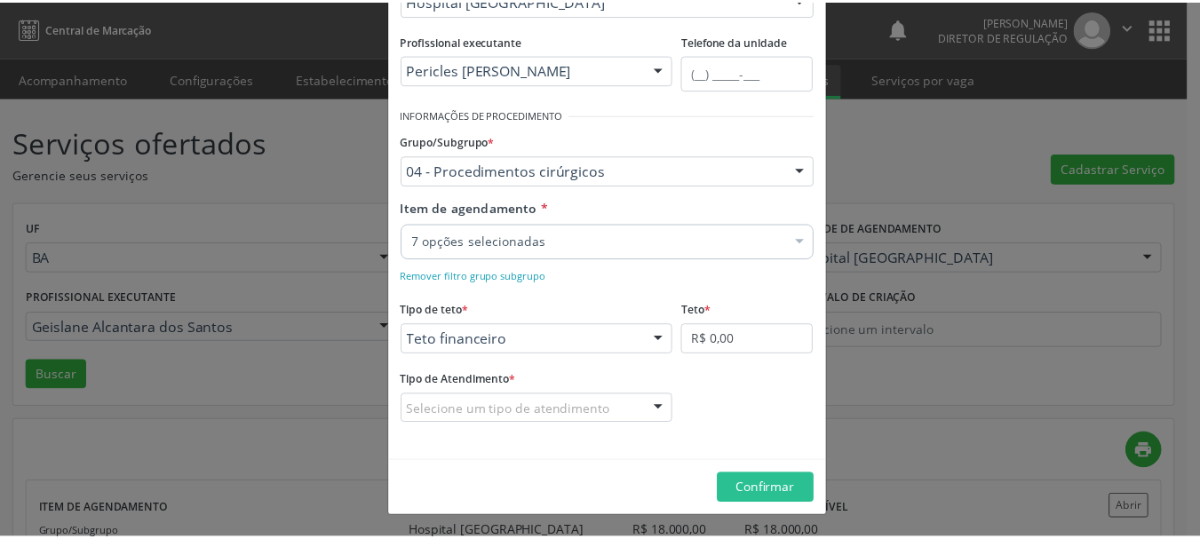
scroll to position [222, 0]
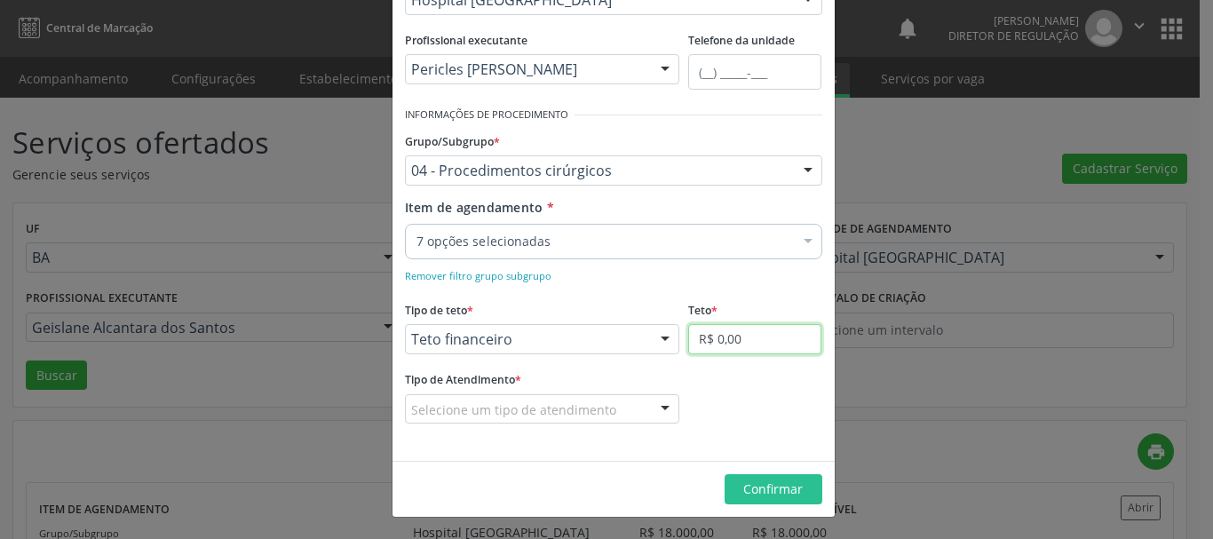
click at [709, 337] on input "R$ 0,00" at bounding box center [754, 339] width 133 height 30
type input "R$ 18.000,00"
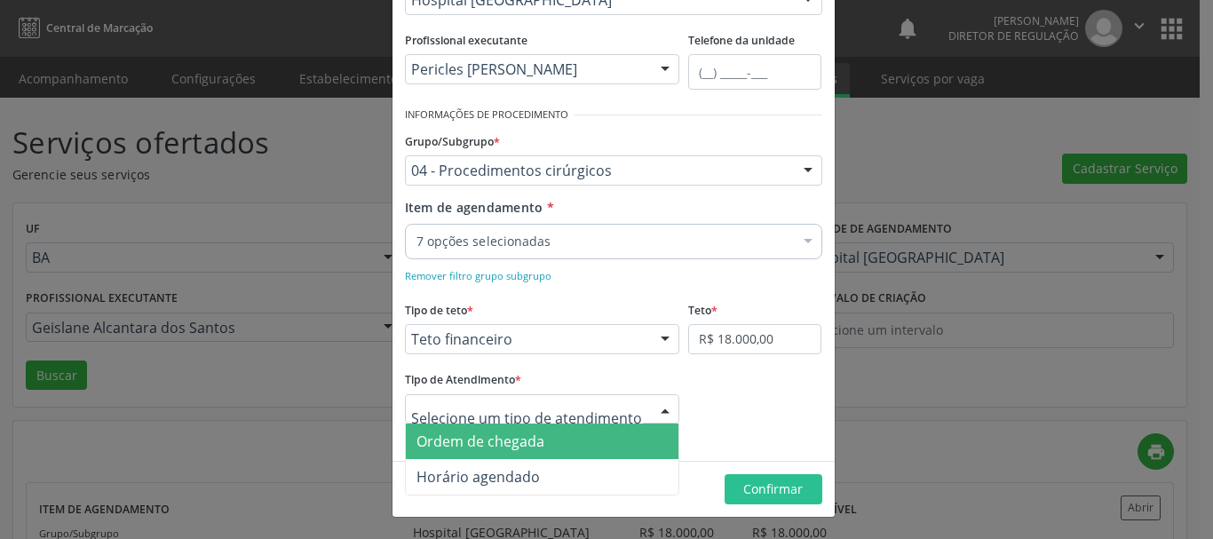
click at [543, 450] on span "Ordem de chegada" at bounding box center [542, 442] width 273 height 36
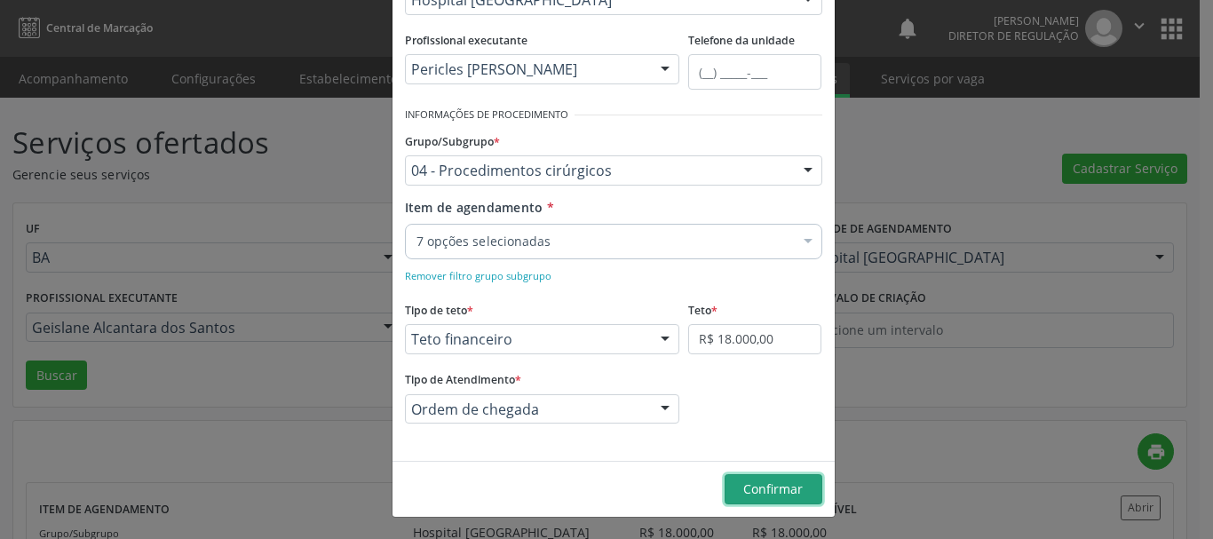
click at [752, 484] on span "Confirmar" at bounding box center [772, 488] width 59 height 17
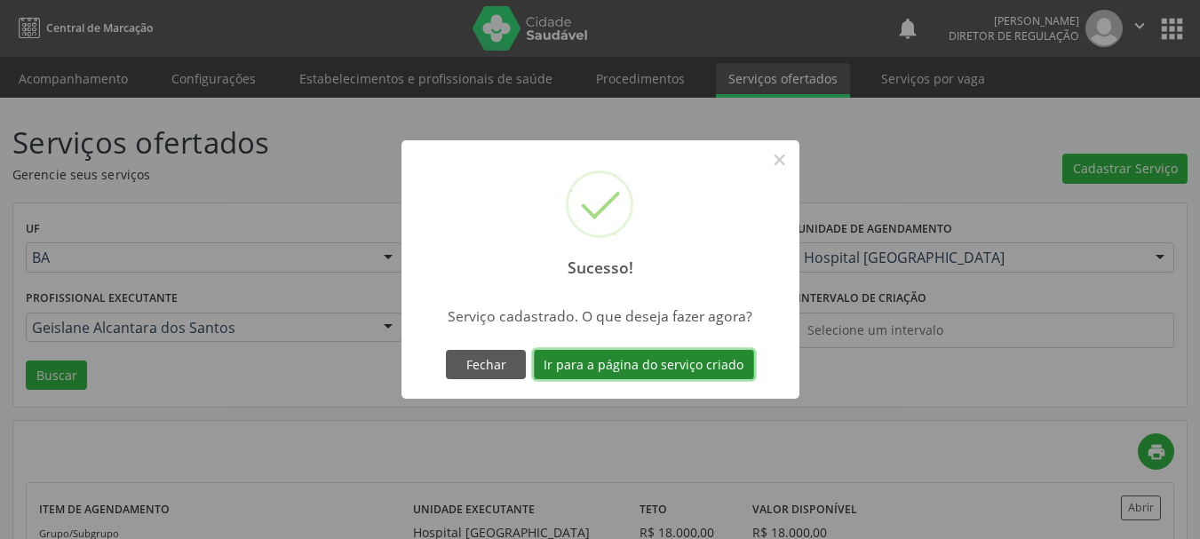
click at [646, 355] on button "Ir para a página do serviço criado" at bounding box center [644, 365] width 220 height 30
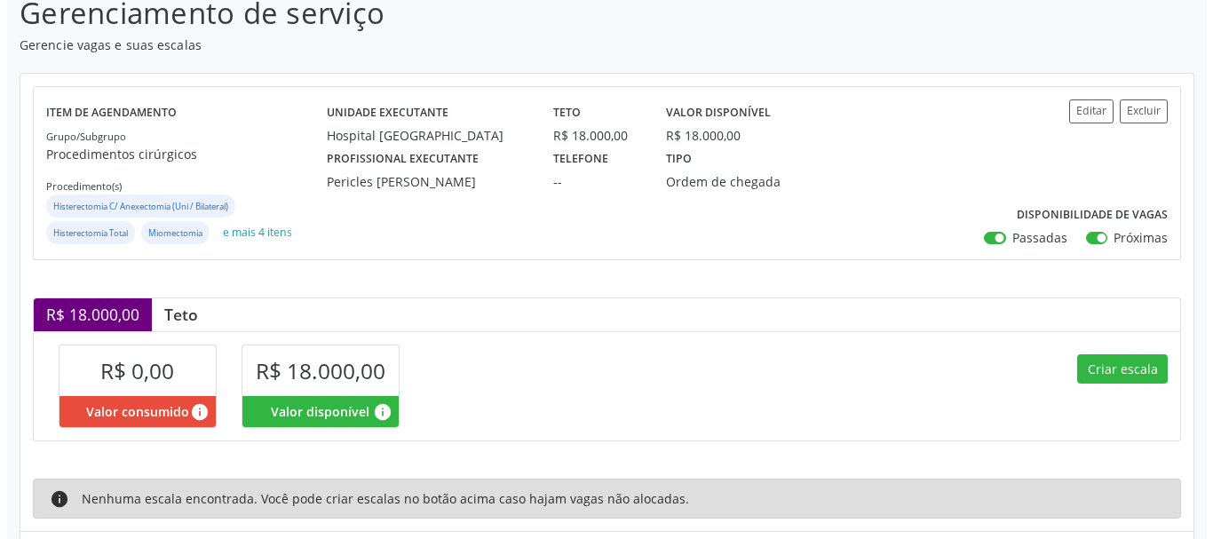
scroll to position [268, 0]
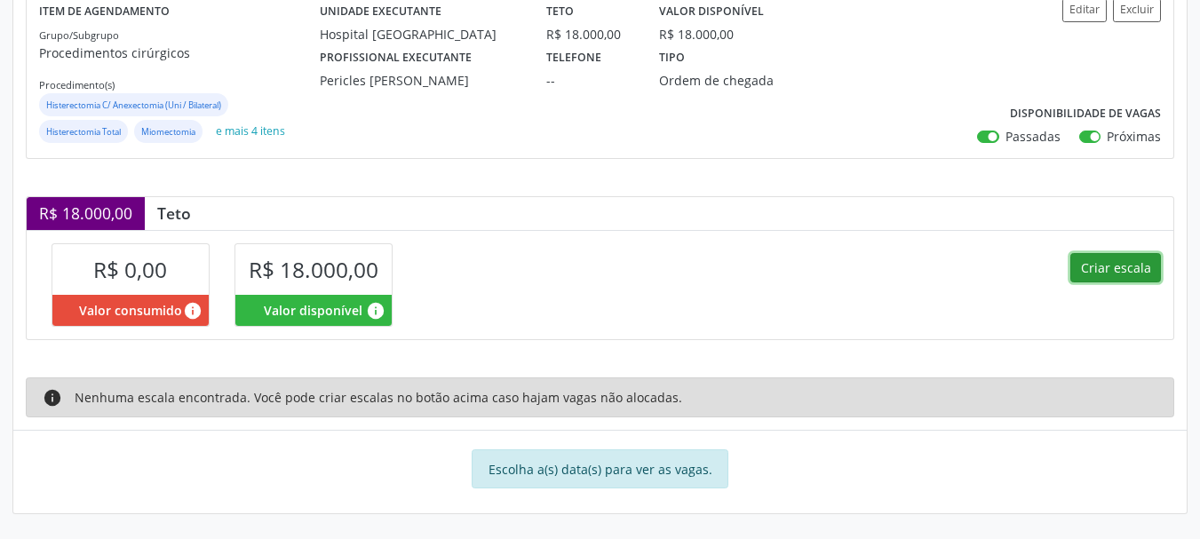
click at [1101, 277] on button "Criar escala" at bounding box center [1115, 268] width 91 height 30
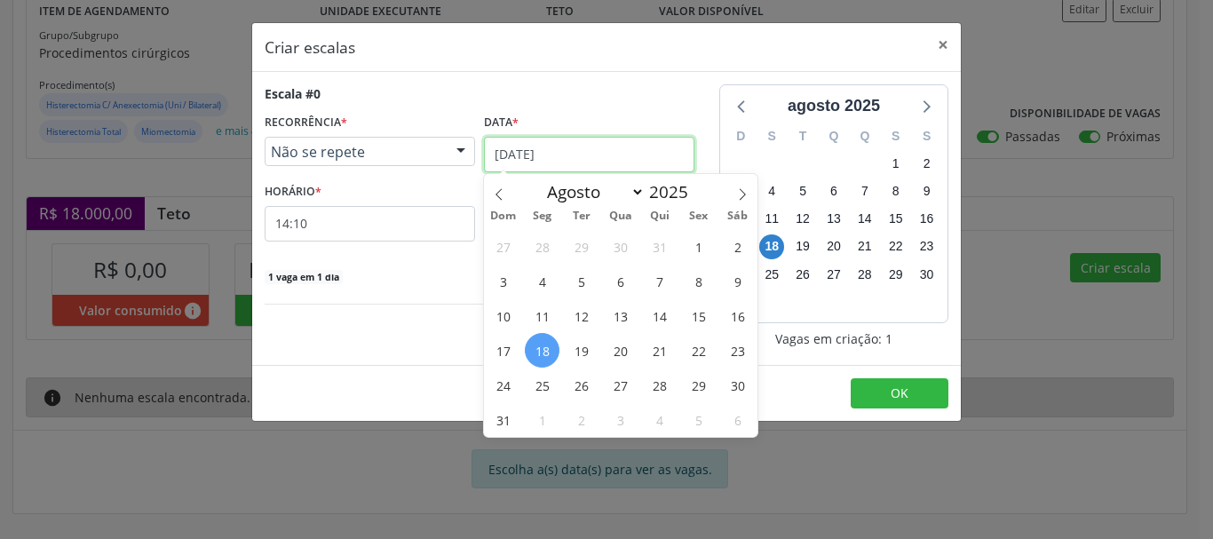
click at [532, 155] on input "[DATE]" at bounding box center [589, 155] width 210 height 36
click at [738, 191] on icon at bounding box center [742, 194] width 12 height 12
select select "8"
click at [629, 248] on span "3" at bounding box center [620, 246] width 35 height 35
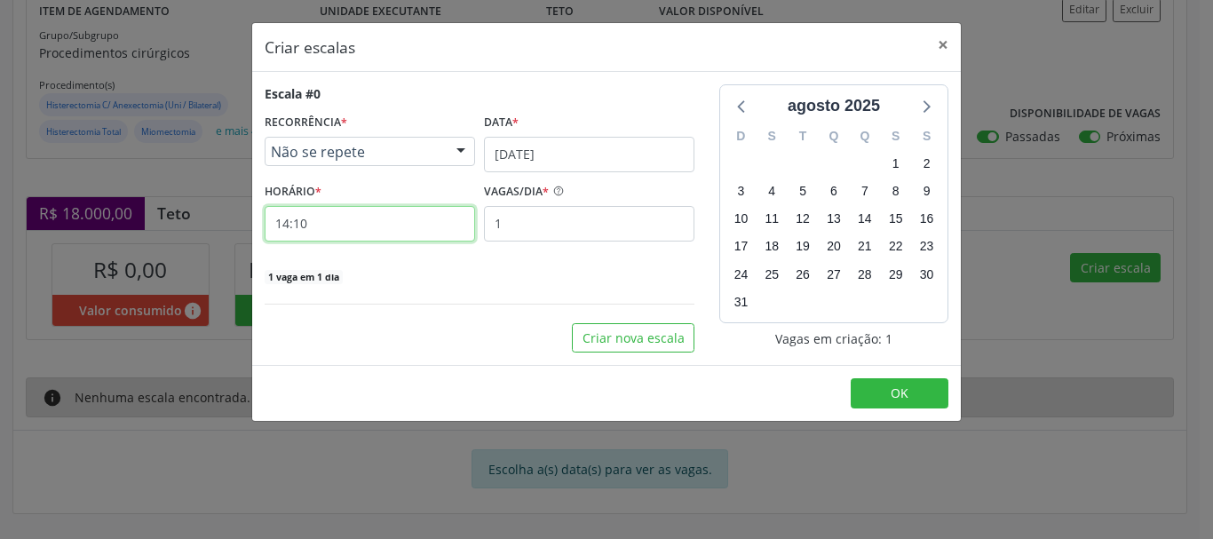
click at [395, 216] on input "14:10" at bounding box center [370, 224] width 210 height 36
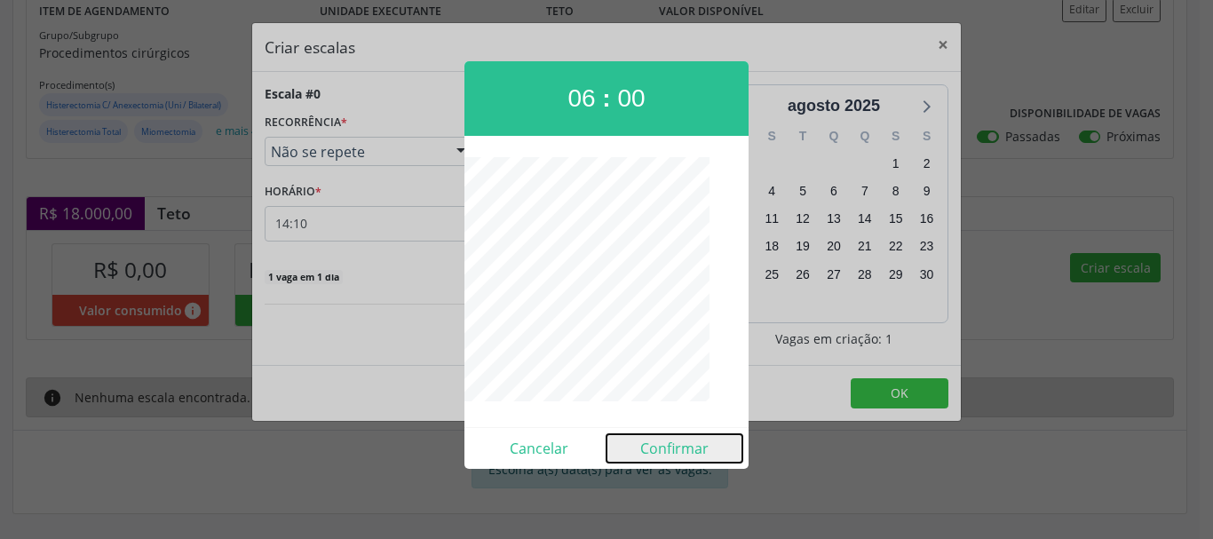
click at [680, 444] on button "Confirmar" at bounding box center [674, 448] width 136 height 28
type input "06:00"
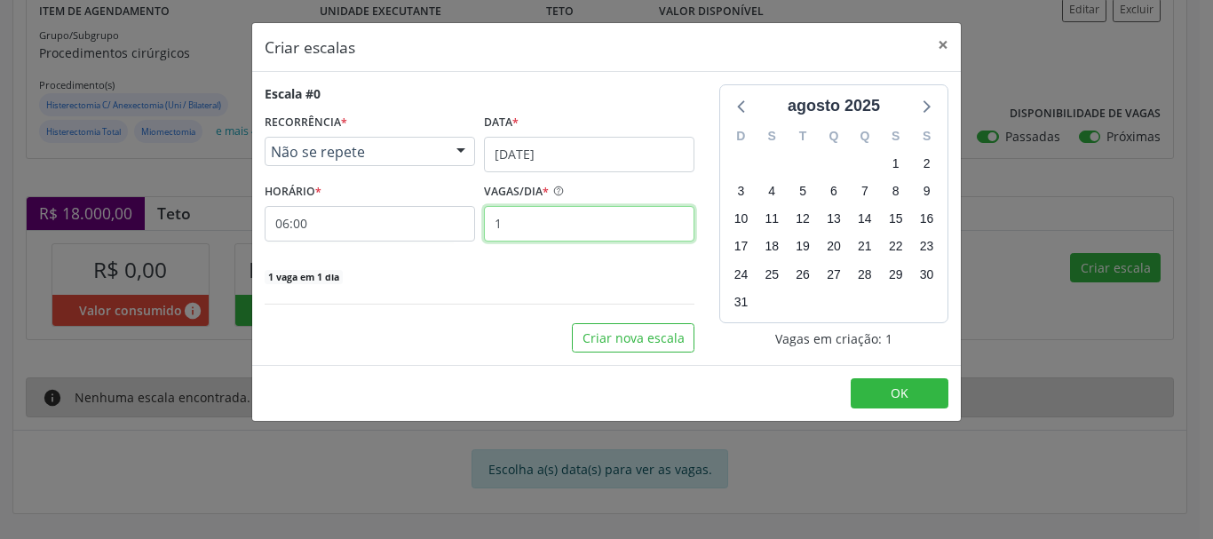
click at [610, 228] on input "1" at bounding box center [589, 224] width 210 height 36
type input "2"
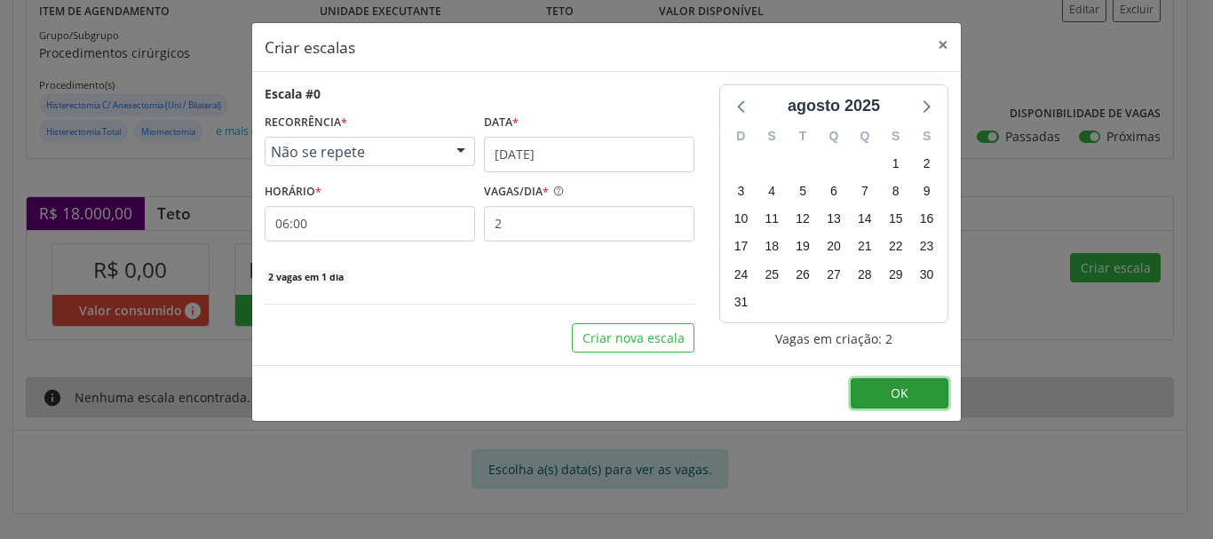
click at [902, 400] on span "OK" at bounding box center [900, 392] width 18 height 17
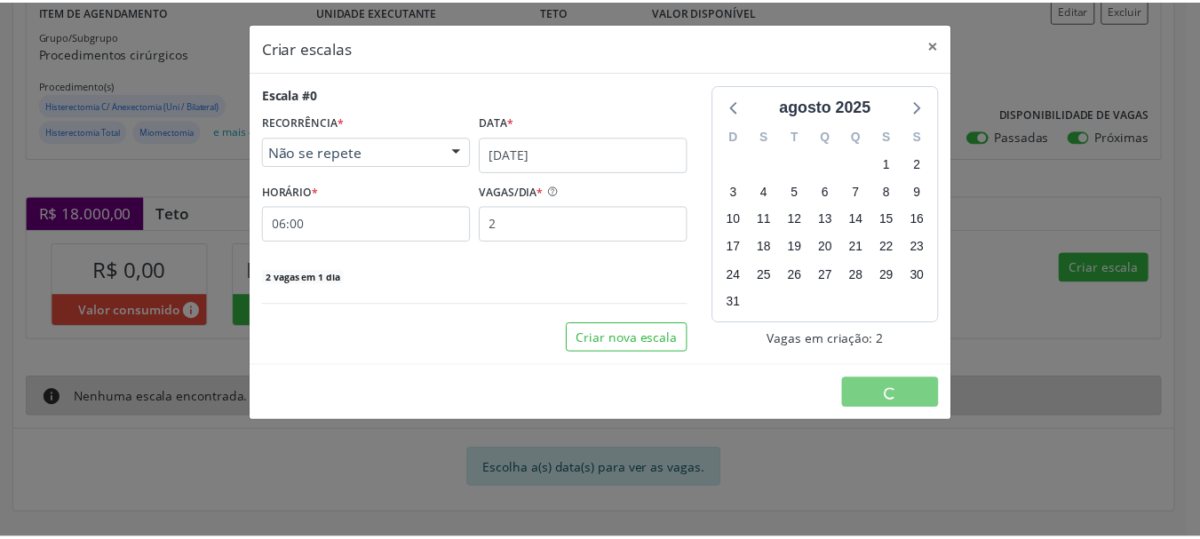
scroll to position [0, 0]
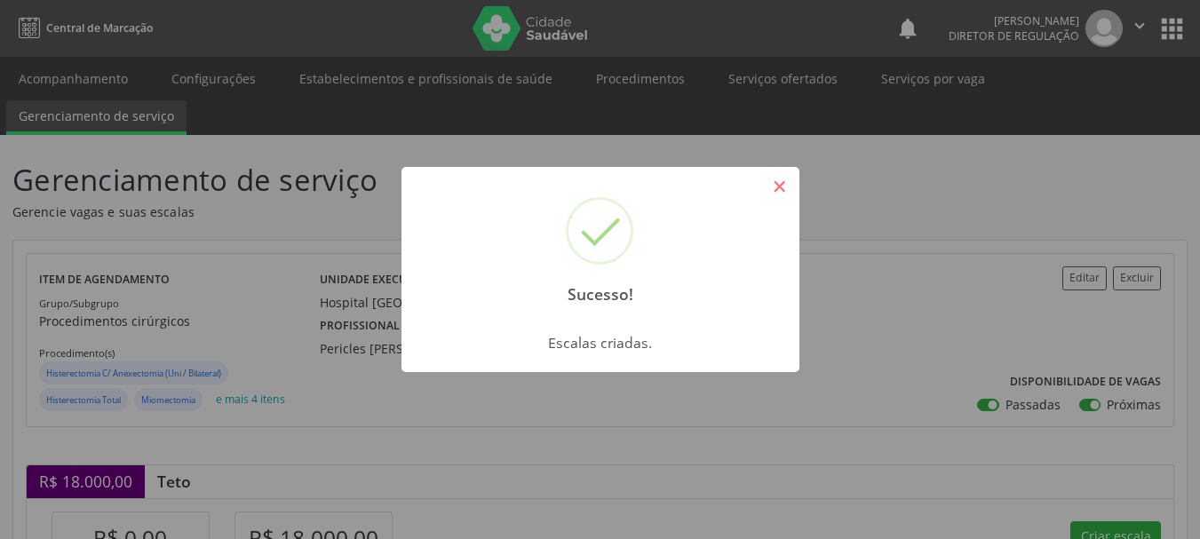
click at [788, 199] on button "×" at bounding box center [780, 186] width 30 height 30
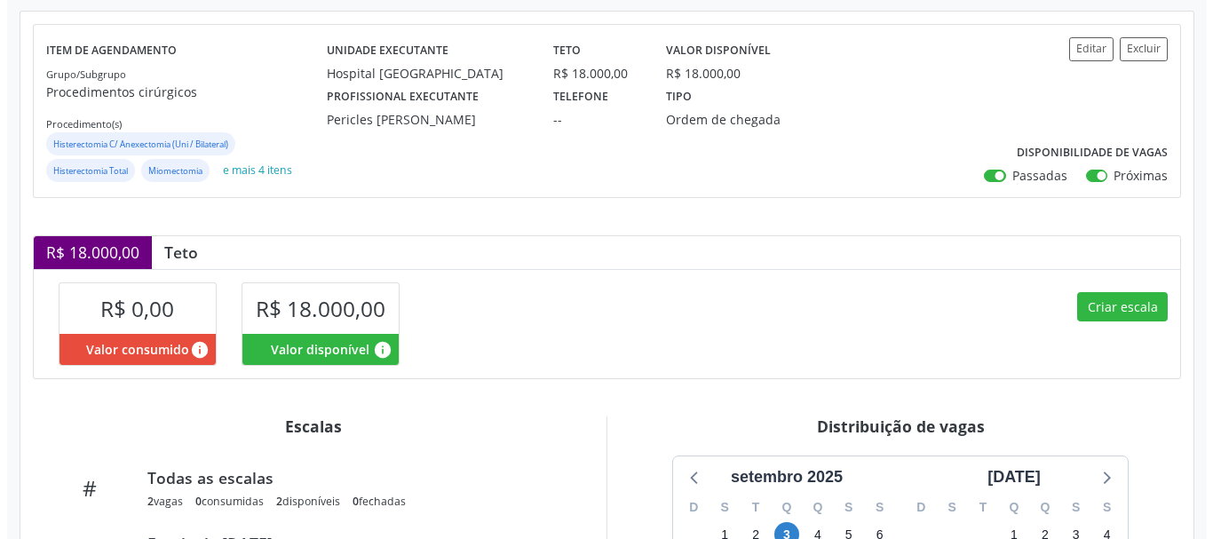
scroll to position [266, 0]
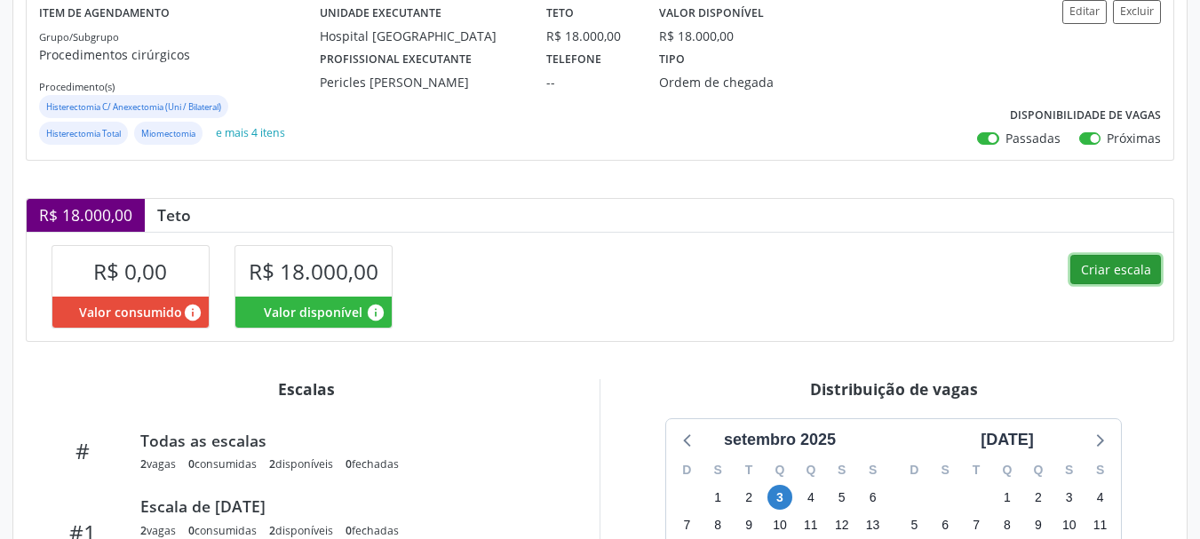
click at [1121, 278] on button "Criar escala" at bounding box center [1115, 270] width 91 height 30
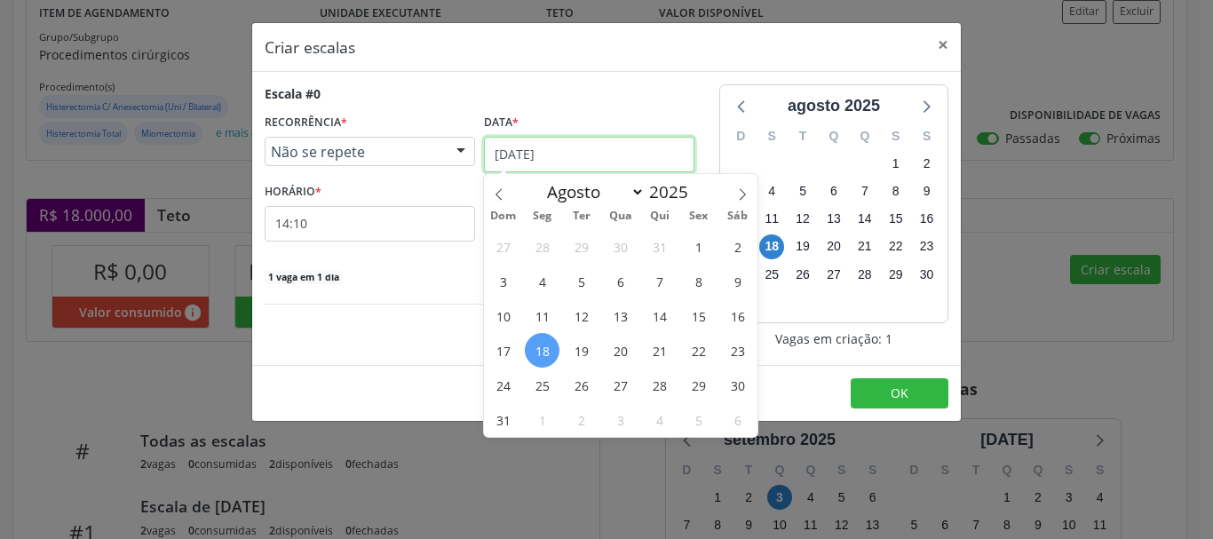
click at [569, 170] on input "[DATE]" at bounding box center [589, 155] width 210 height 36
click at [737, 188] on icon at bounding box center [742, 194] width 12 height 12
select select "8"
click at [625, 291] on span "10" at bounding box center [620, 281] width 35 height 35
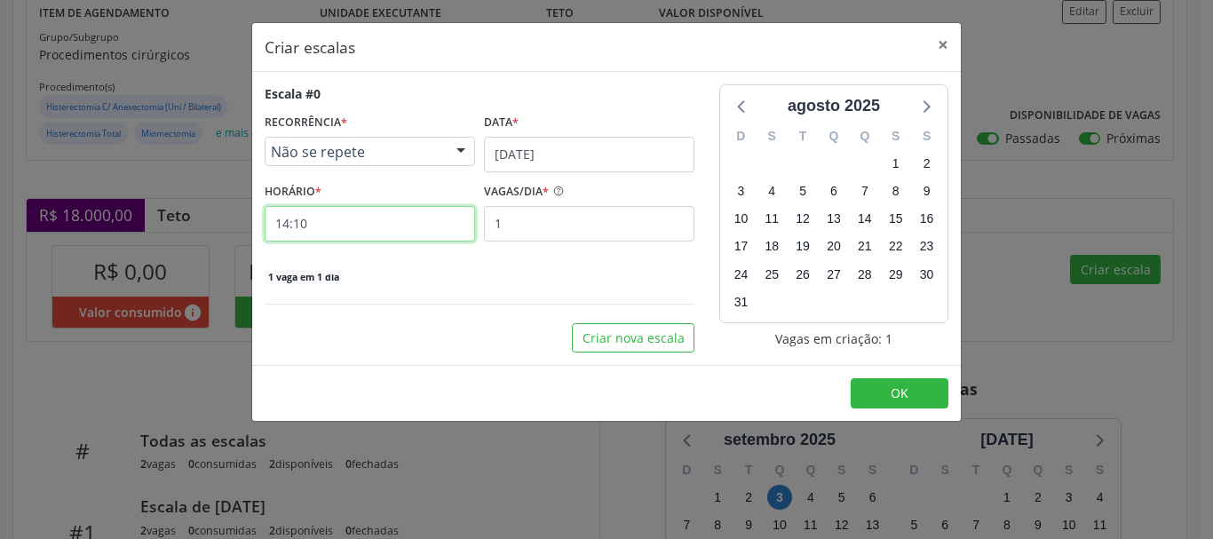
click at [388, 211] on input "14:10" at bounding box center [370, 224] width 210 height 36
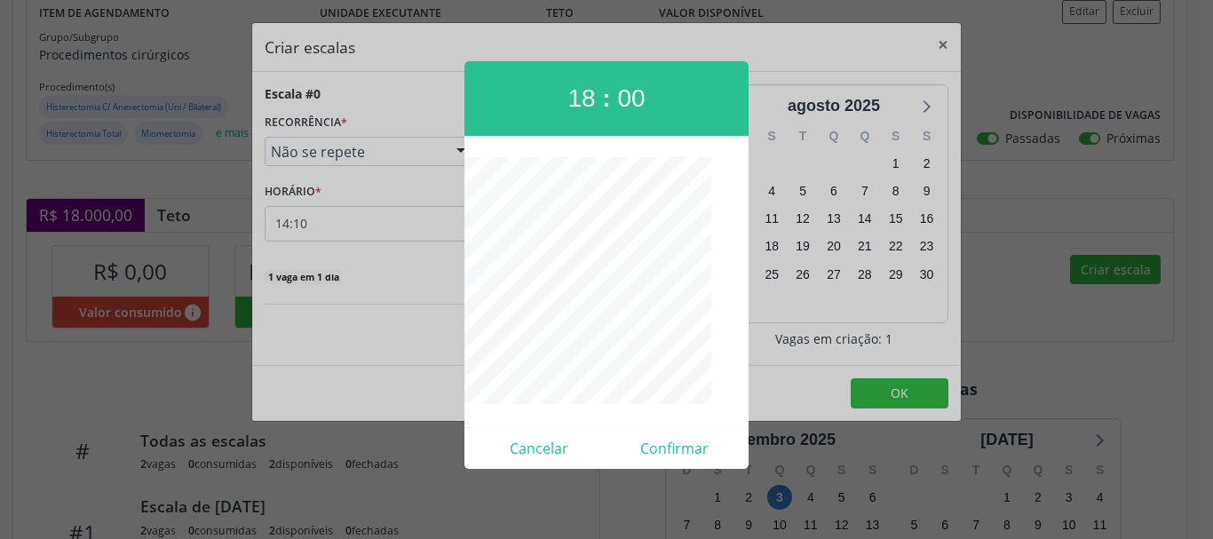
click at [709, 467] on div "Cancelar Confirmar" at bounding box center [606, 448] width 284 height 42
click at [526, 443] on button "Cancelar" at bounding box center [539, 448] width 136 height 28
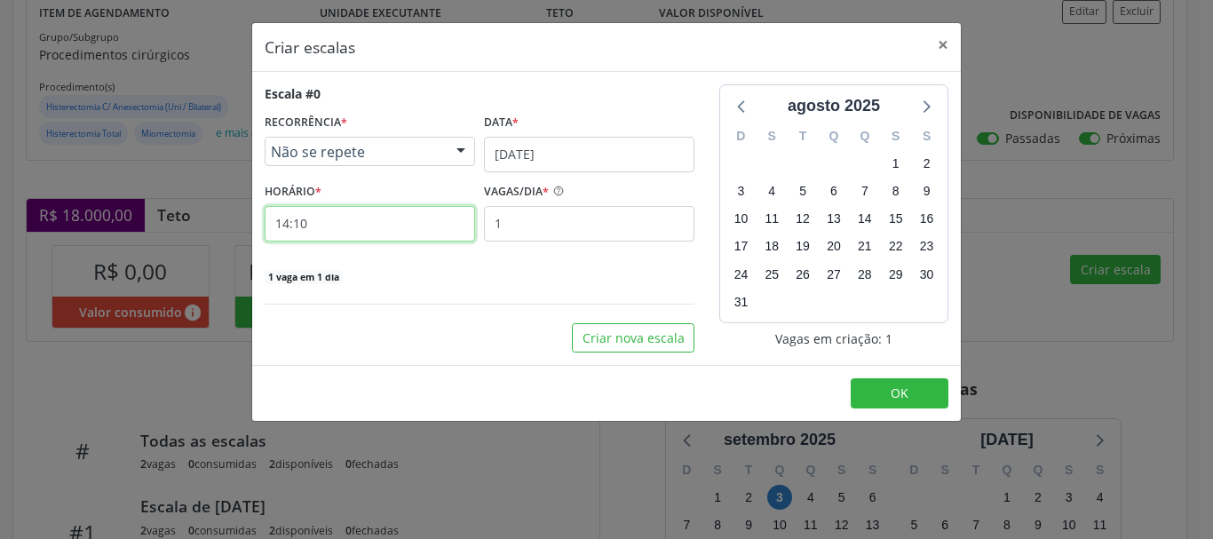
click at [384, 233] on input "14:10" at bounding box center [370, 224] width 210 height 36
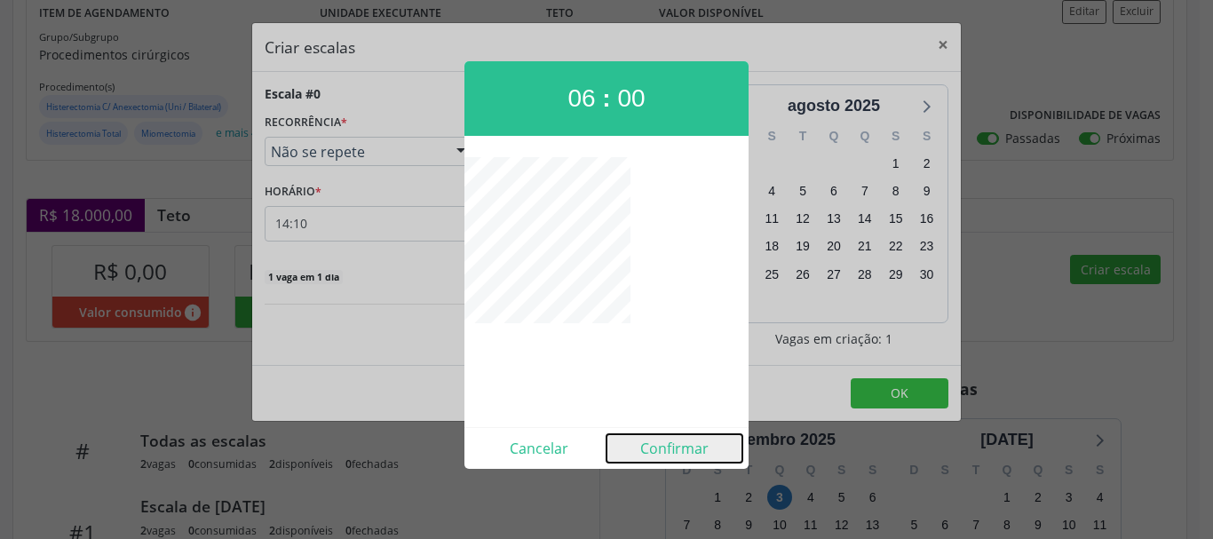
click at [649, 445] on button "Confirmar" at bounding box center [674, 448] width 136 height 28
type input "06:00"
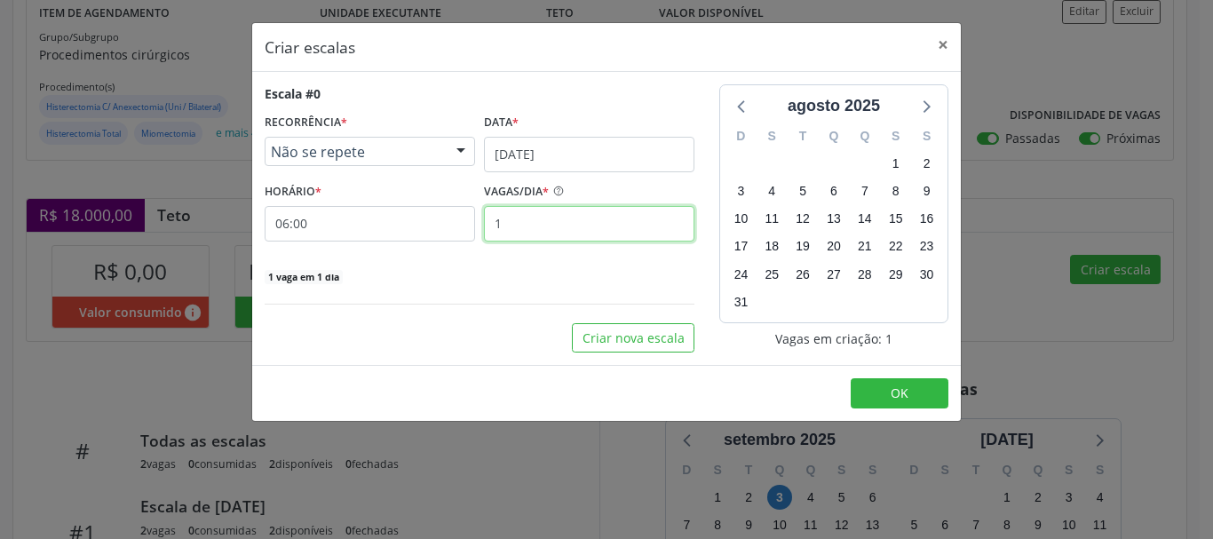
click at [589, 228] on input "1" at bounding box center [589, 224] width 210 height 36
type input "2"
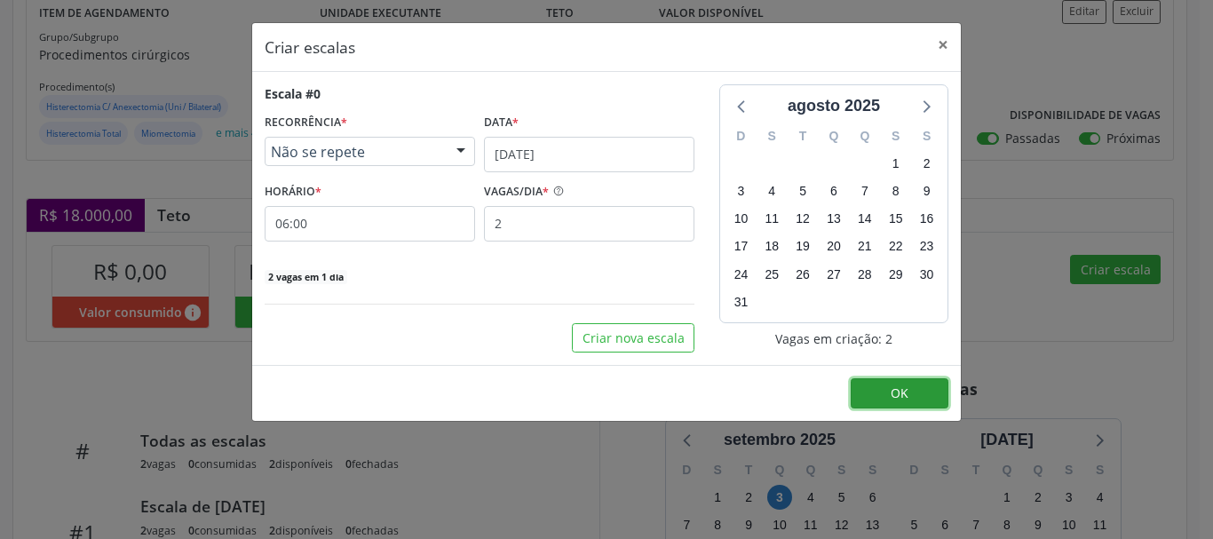
click at [898, 400] on span "OK" at bounding box center [900, 392] width 18 height 17
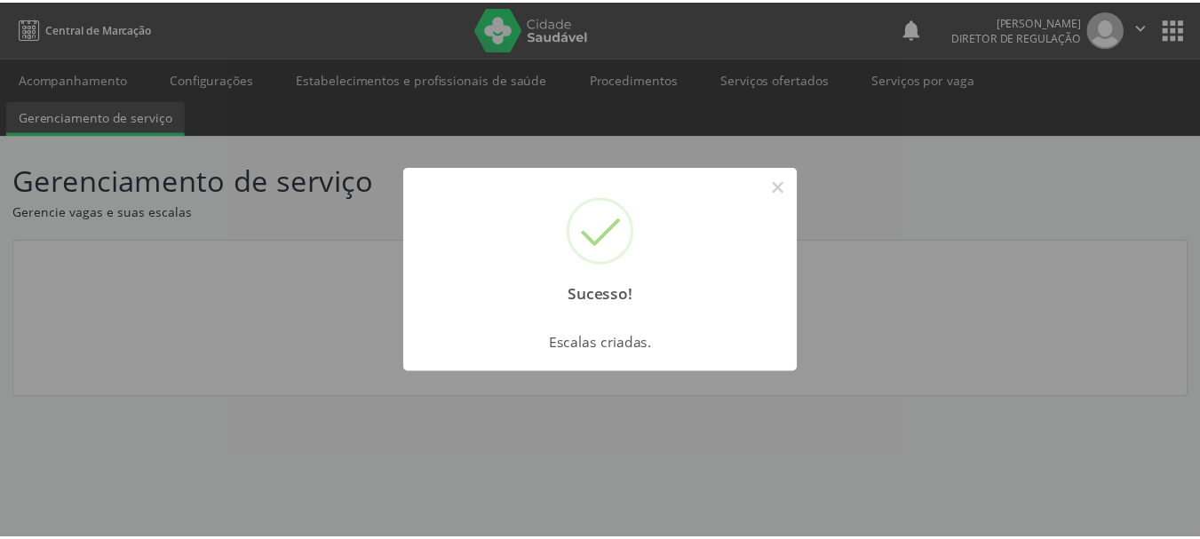
scroll to position [0, 0]
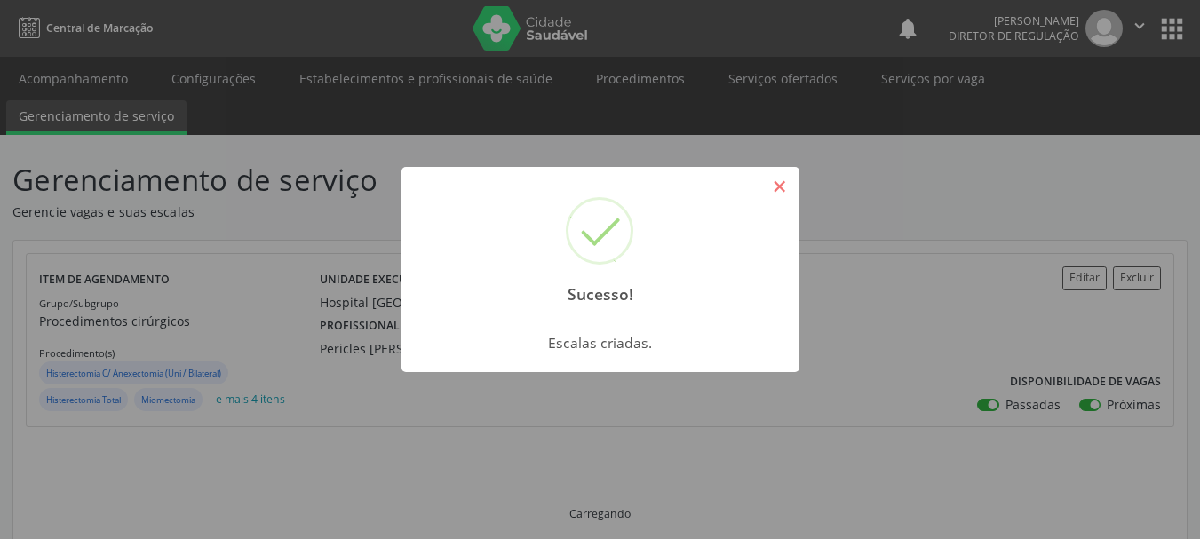
click at [780, 181] on button "×" at bounding box center [780, 186] width 30 height 30
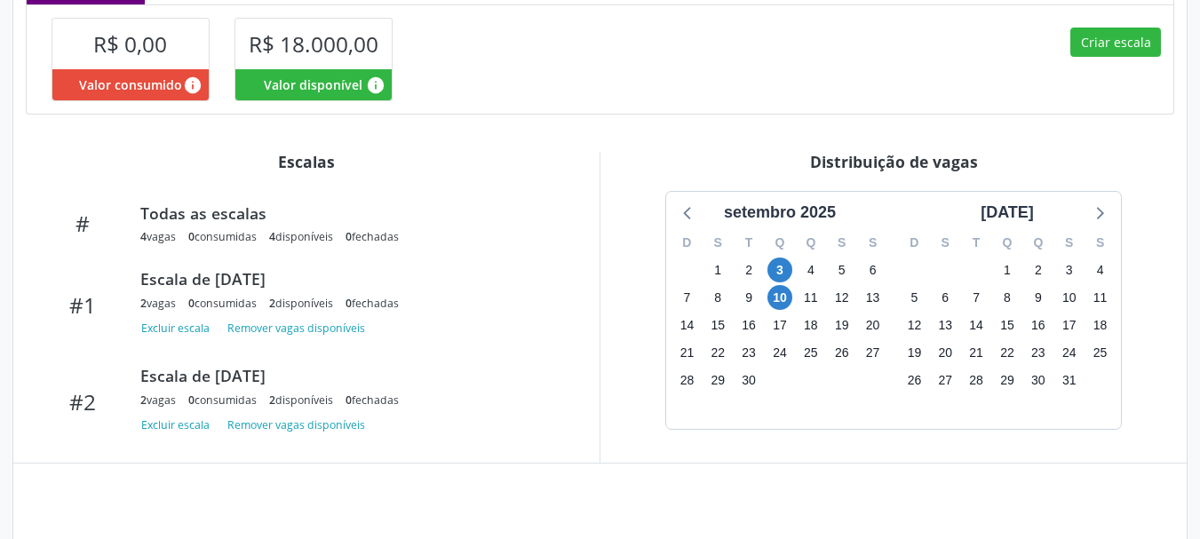
scroll to position [520, 0]
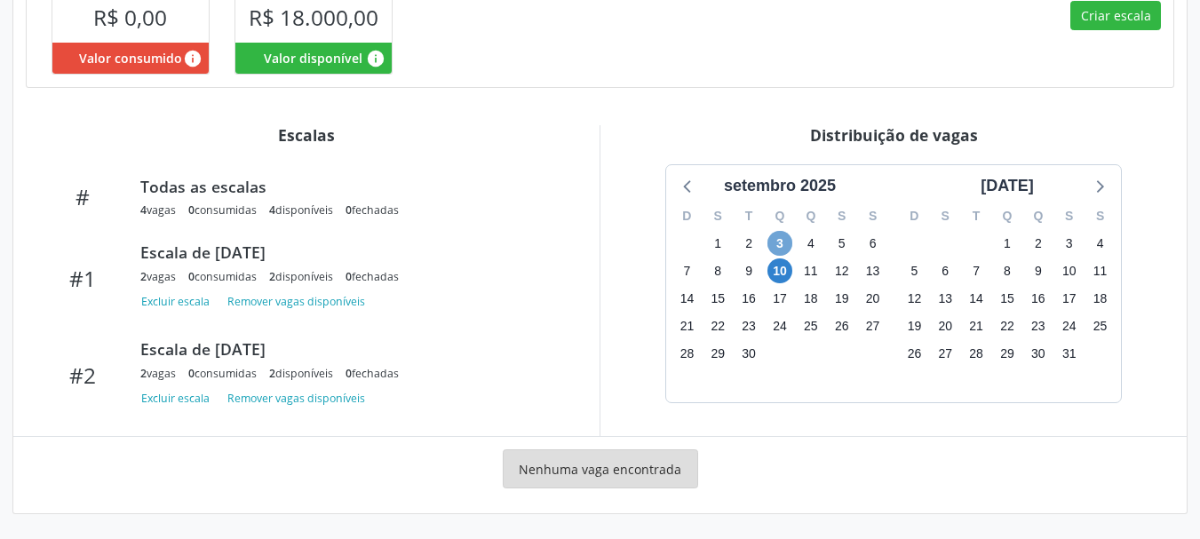
click at [771, 245] on span "3" at bounding box center [779, 243] width 25 height 25
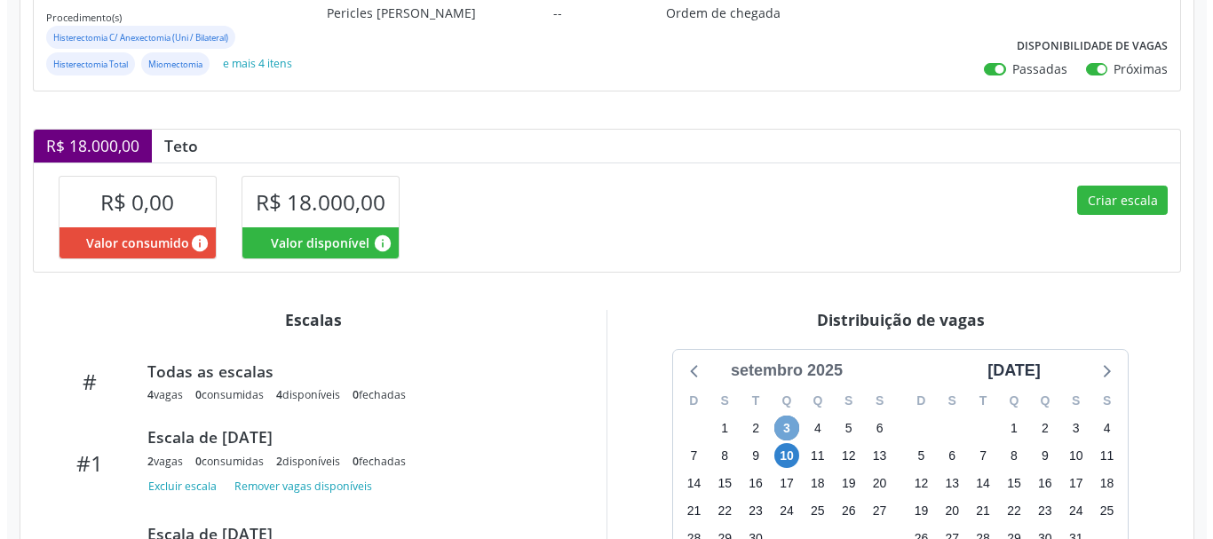
scroll to position [297, 0]
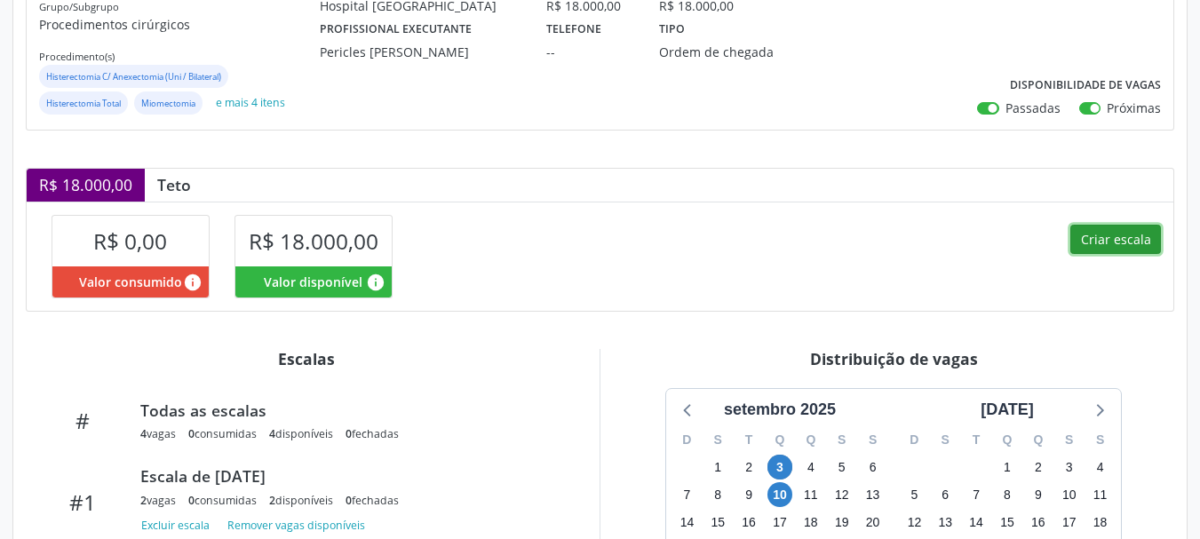
click at [1088, 237] on button "Criar escala" at bounding box center [1115, 240] width 91 height 30
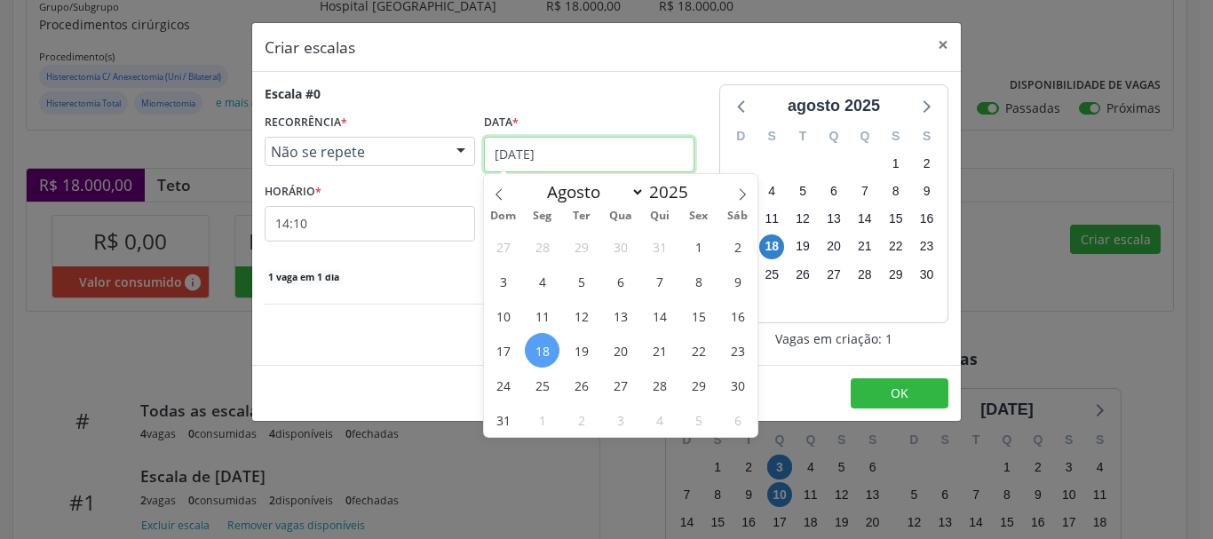
click at [570, 160] on input "[DATE]" at bounding box center [589, 155] width 210 height 36
click at [740, 196] on icon at bounding box center [742, 194] width 12 height 12
select select "8"
click at [624, 321] on span "17" at bounding box center [620, 315] width 35 height 35
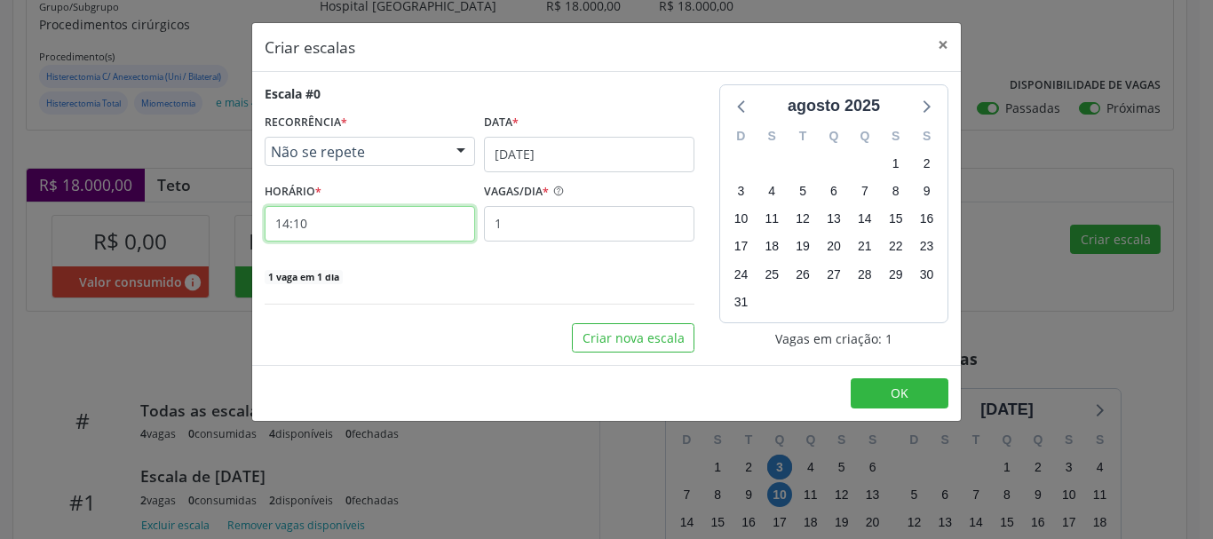
click at [424, 236] on input "14:10" at bounding box center [370, 224] width 210 height 36
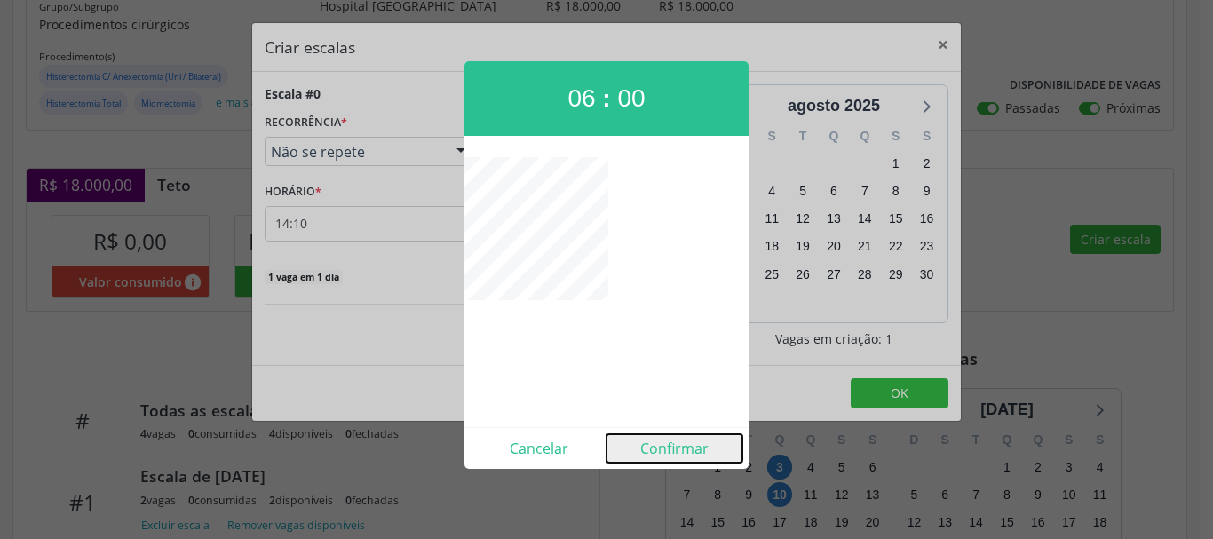
click at [663, 448] on button "Confirmar" at bounding box center [674, 448] width 136 height 28
type input "06:00"
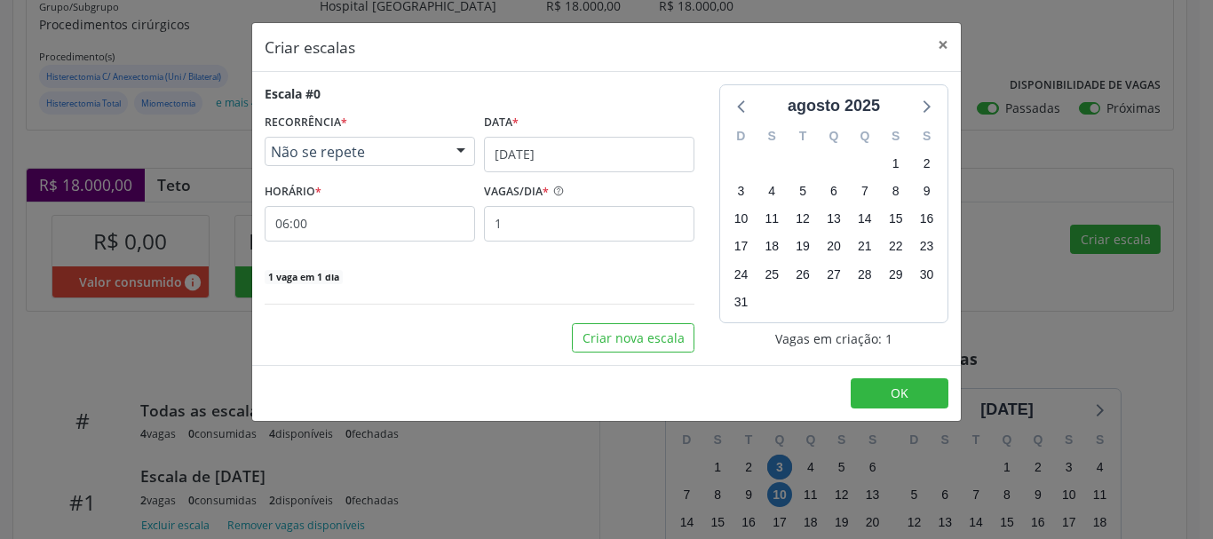
click at [577, 254] on div "Escala #0 RECORRÊNCIA * Não se repete Não se repete Diário/Semanal Mensal Nenhu…" at bounding box center [480, 184] width 430 height 201
click at [570, 242] on div "Escala #0 RECORRÊNCIA * Não se repete Não se repete Diário/Semanal Mensal Nenhu…" at bounding box center [480, 184] width 430 height 201
click at [564, 234] on input "1" at bounding box center [589, 224] width 210 height 36
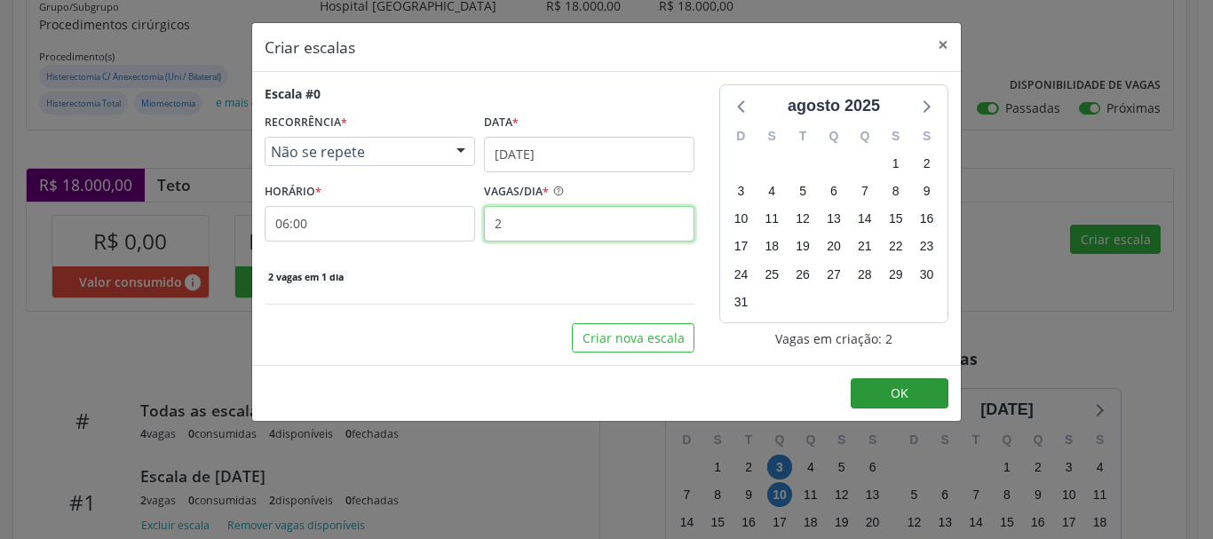
type input "2"
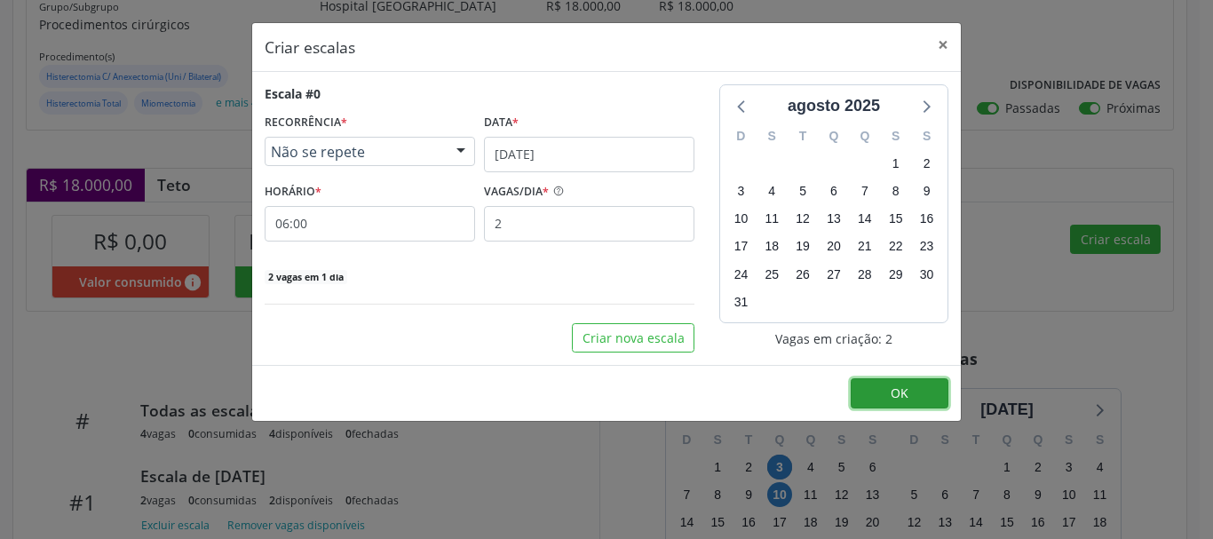
click at [934, 395] on button "OK" at bounding box center [900, 393] width 98 height 30
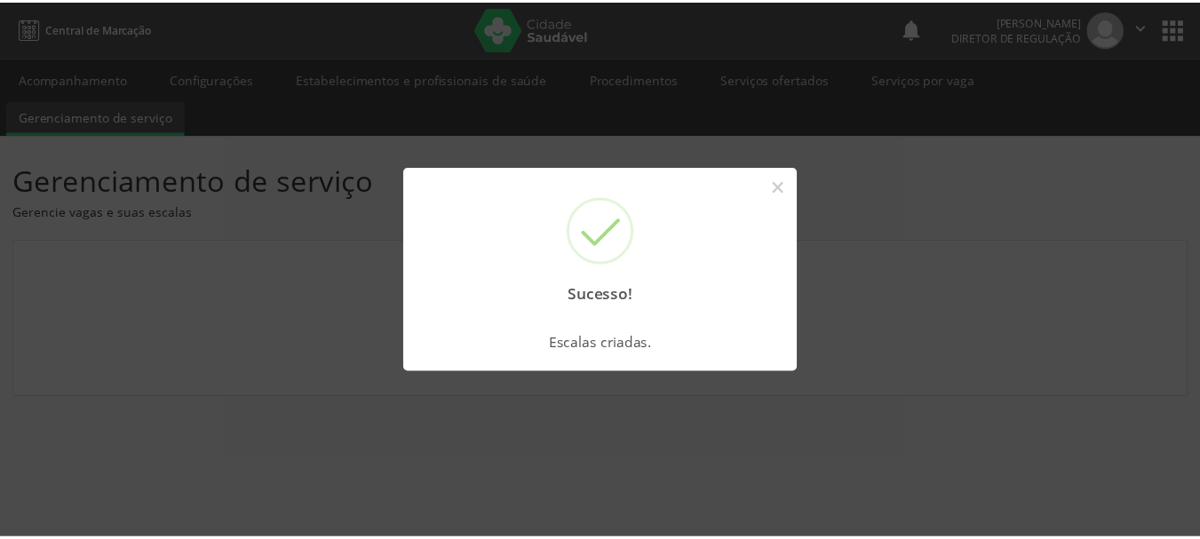
scroll to position [0, 0]
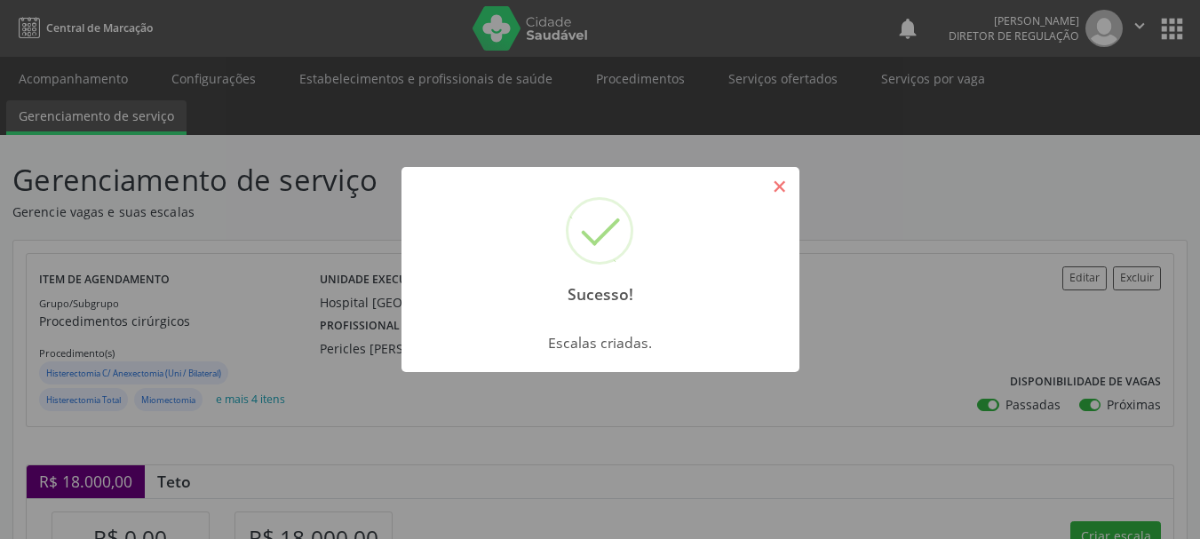
drag, startPoint x: 769, startPoint y: 196, endPoint x: 931, endPoint y: 269, distance: 178.1
click at [771, 196] on button "×" at bounding box center [780, 186] width 30 height 30
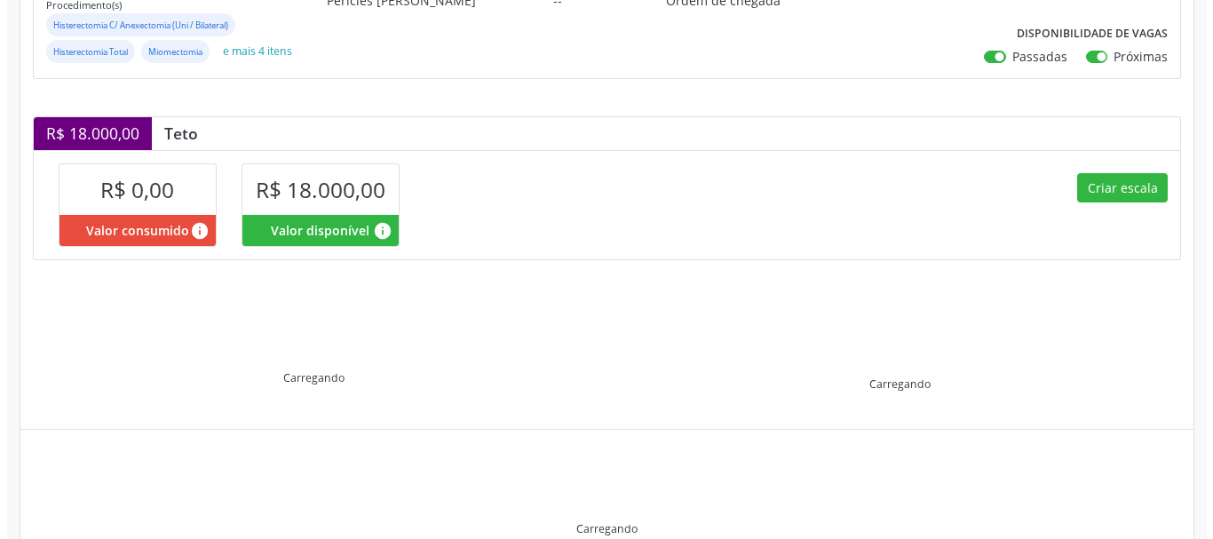
scroll to position [355, 0]
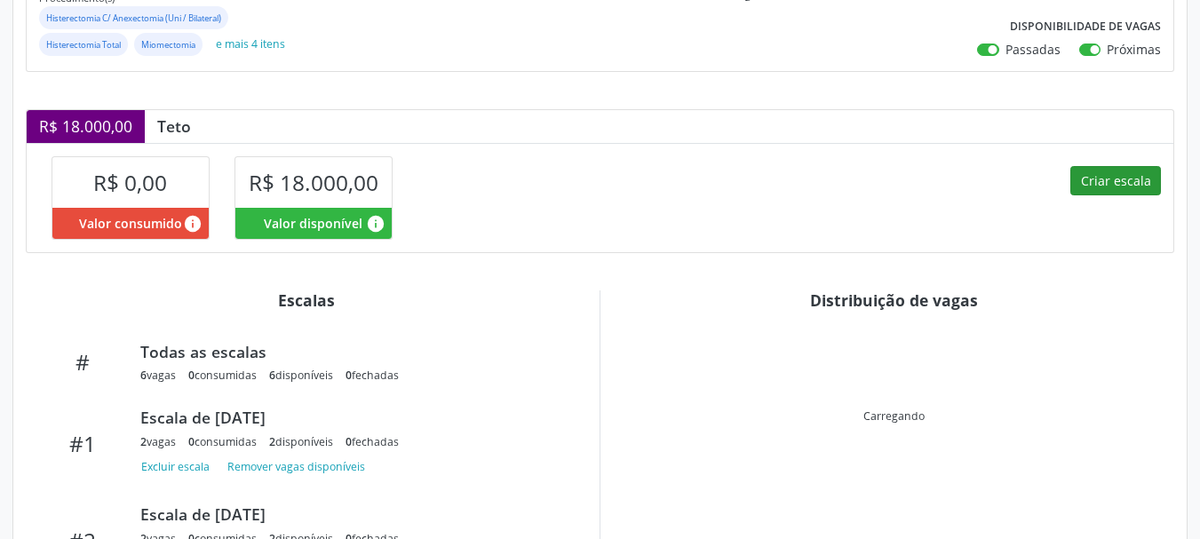
click at [1075, 184] on div "Criar escala" at bounding box center [887, 197] width 574 height 109
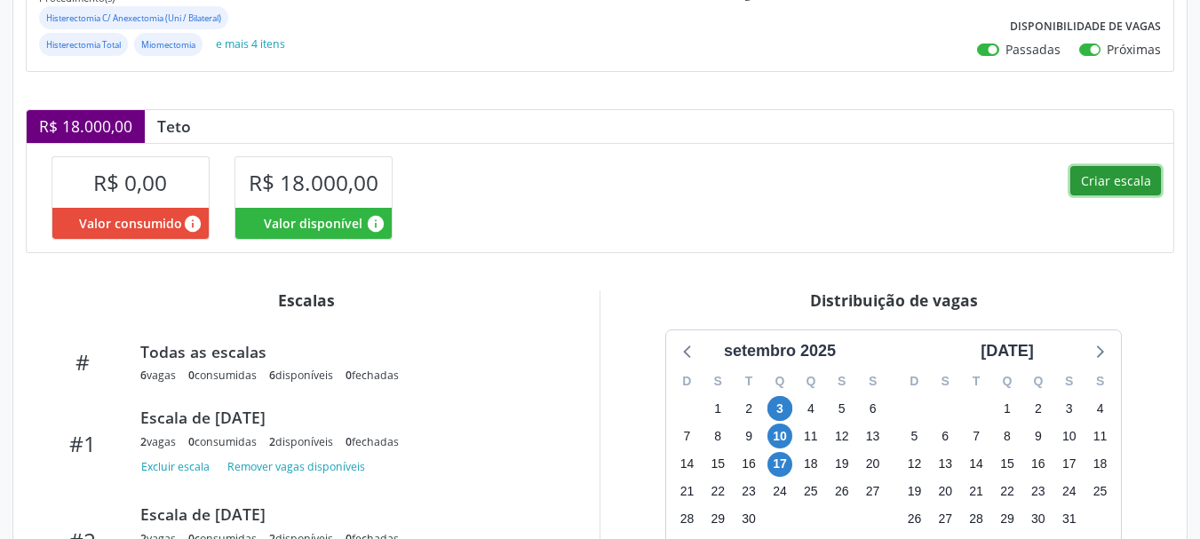
click at [1105, 186] on button "Criar escala" at bounding box center [1115, 181] width 91 height 30
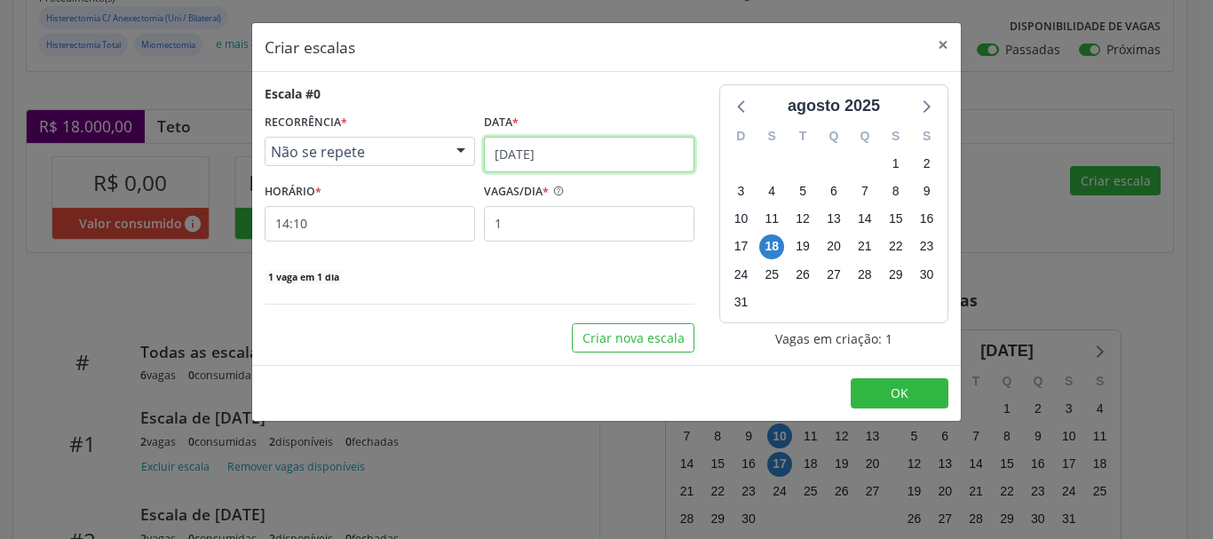
click at [630, 156] on input "[DATE]" at bounding box center [589, 155] width 210 height 36
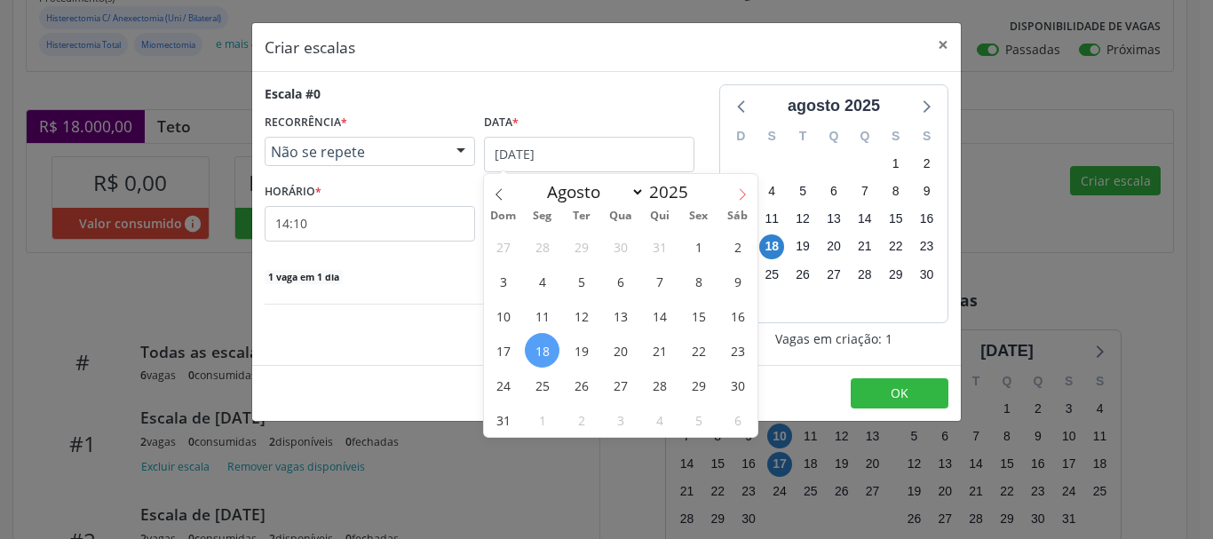
click at [745, 186] on span at bounding box center [742, 189] width 30 height 30
select select "8"
click at [625, 346] on span "24" at bounding box center [620, 350] width 35 height 35
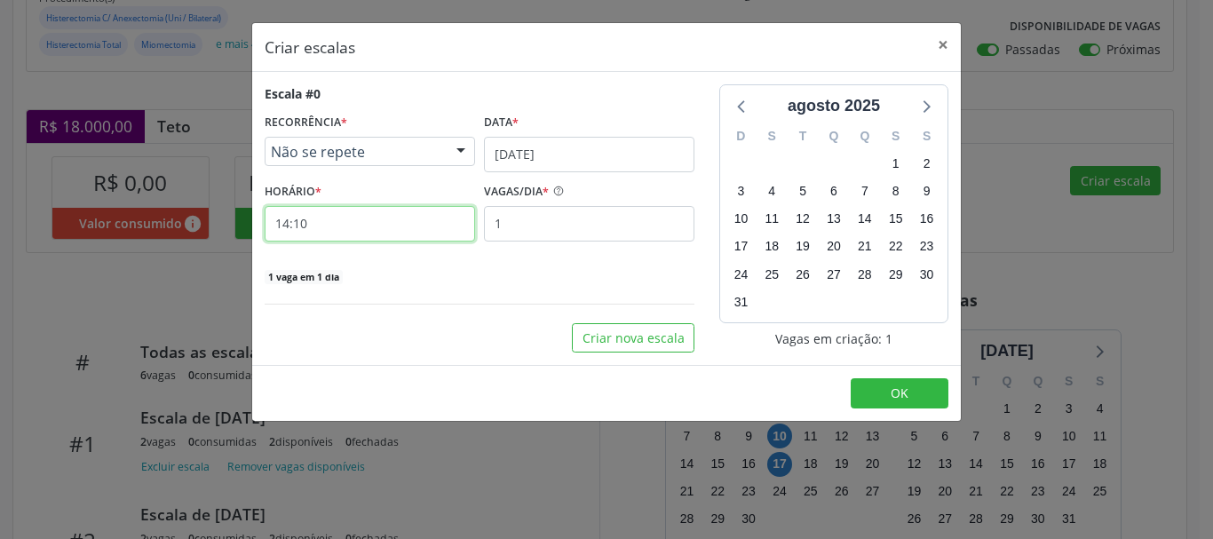
click at [413, 219] on input "14:10" at bounding box center [370, 224] width 210 height 36
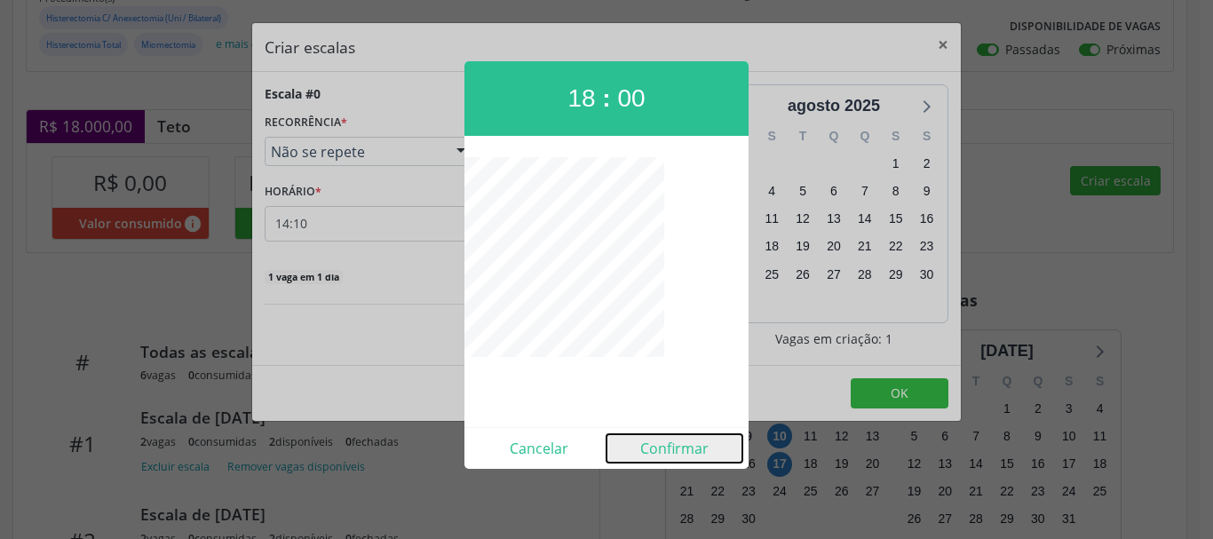
click at [692, 454] on button "Confirmar" at bounding box center [674, 448] width 136 height 28
type input "18:00"
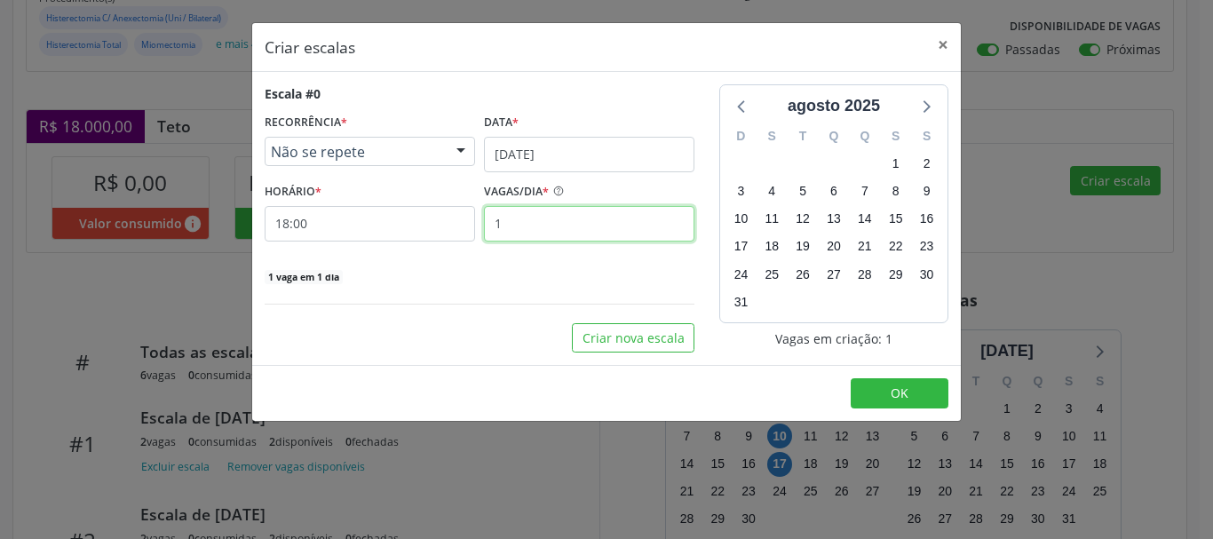
click at [600, 234] on input "1" at bounding box center [589, 224] width 210 height 36
type input "2"
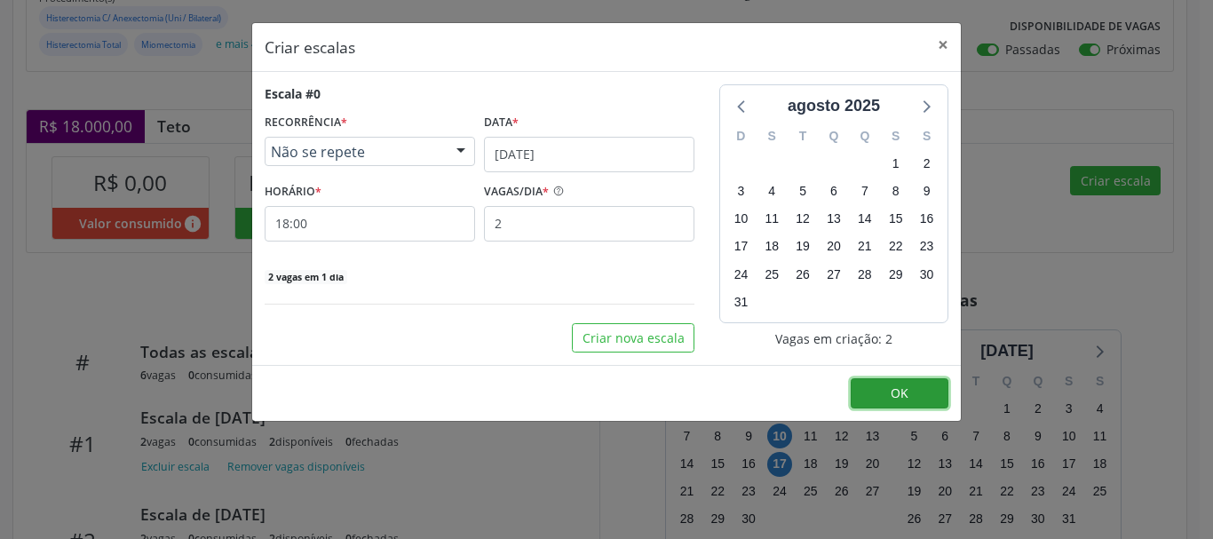
click at [895, 394] on span "OK" at bounding box center [900, 392] width 18 height 17
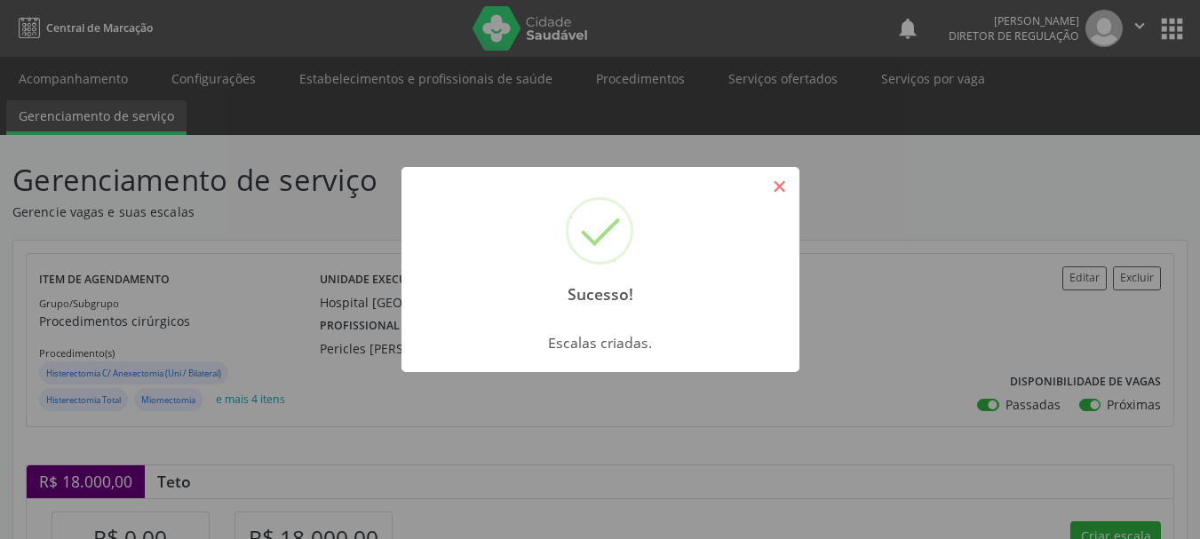
click at [790, 188] on button "×" at bounding box center [780, 186] width 30 height 30
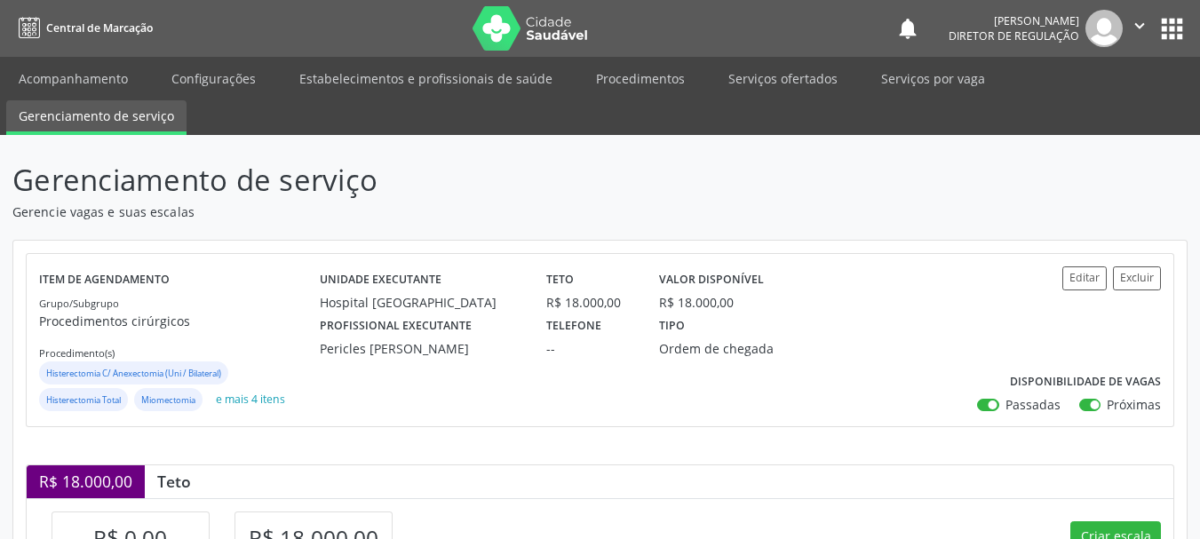
click at [773, 98] on ul "Acompanhamento Configurações Estabelecimentos e profissionais de saúde Procedim…" at bounding box center [600, 96] width 1200 height 78
click at [773, 83] on link "Serviços ofertados" at bounding box center [783, 78] width 134 height 31
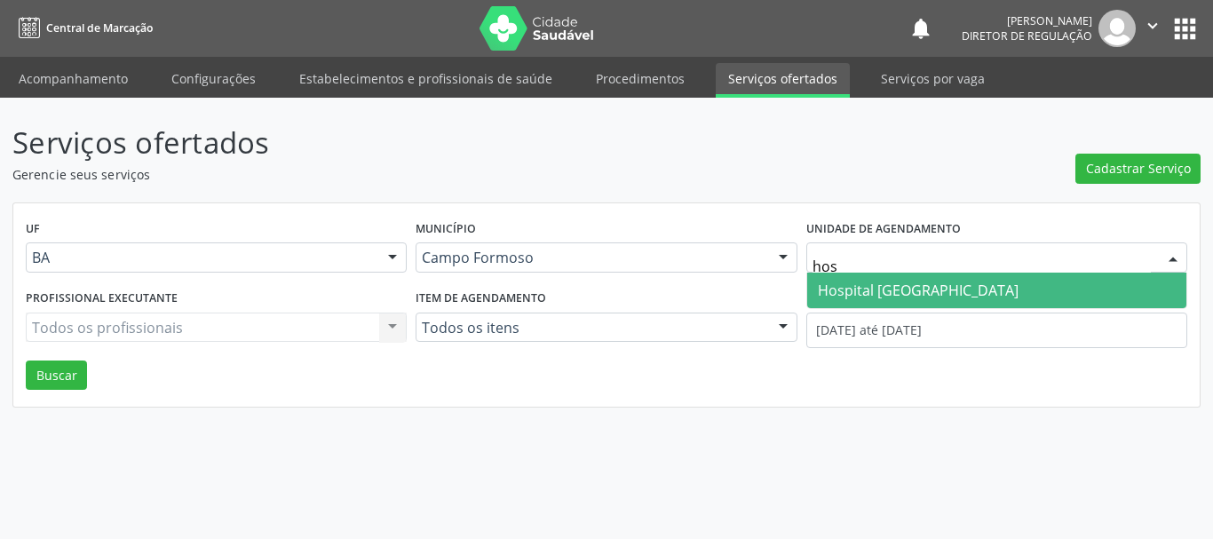
type input "hosp"
click at [843, 298] on span "Hospital [GEOGRAPHIC_DATA]" at bounding box center [918, 291] width 201 height 20
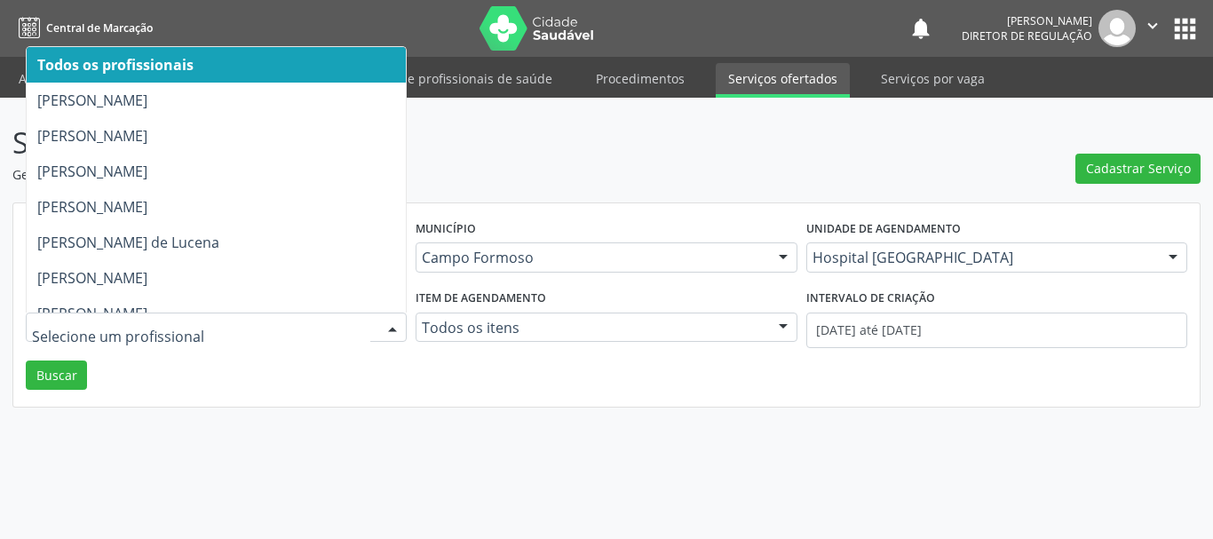
click at [306, 339] on div at bounding box center [216, 328] width 381 height 30
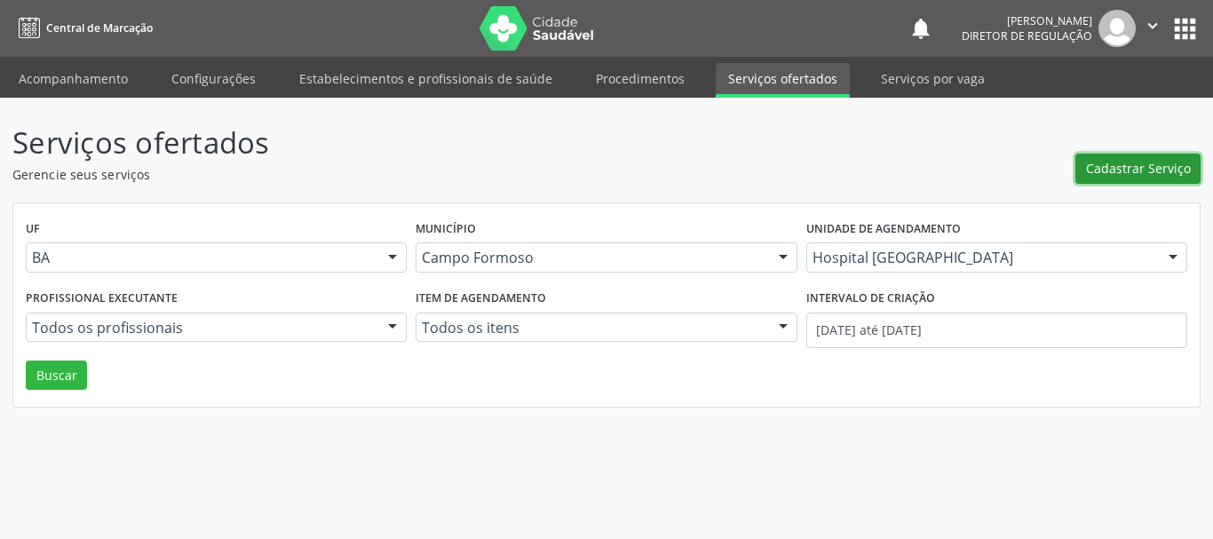
click at [1161, 170] on span "Cadastrar Serviço" at bounding box center [1138, 168] width 105 height 19
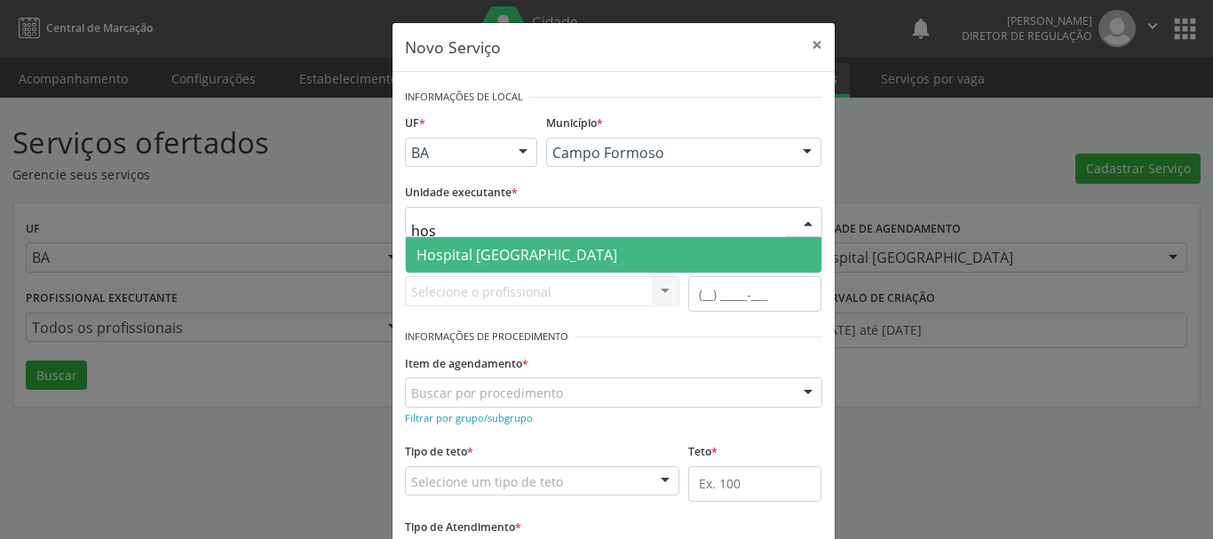
type input "hosp"
click at [532, 257] on span "Hospital [GEOGRAPHIC_DATA]" at bounding box center [516, 255] width 201 height 20
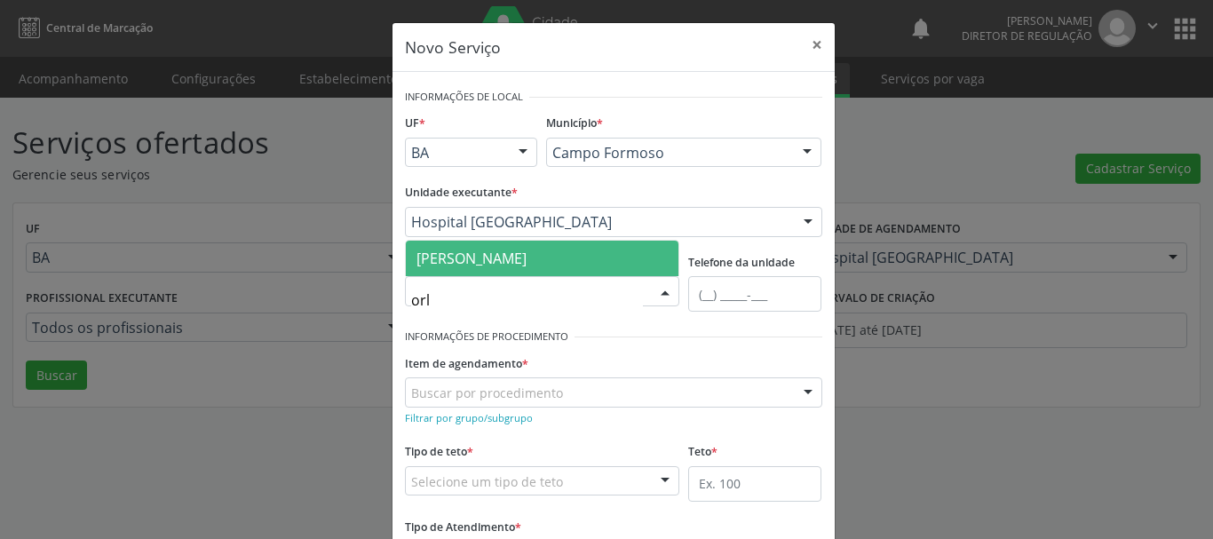
type input "orli"
click at [527, 255] on span "[PERSON_NAME]" at bounding box center [471, 259] width 110 height 20
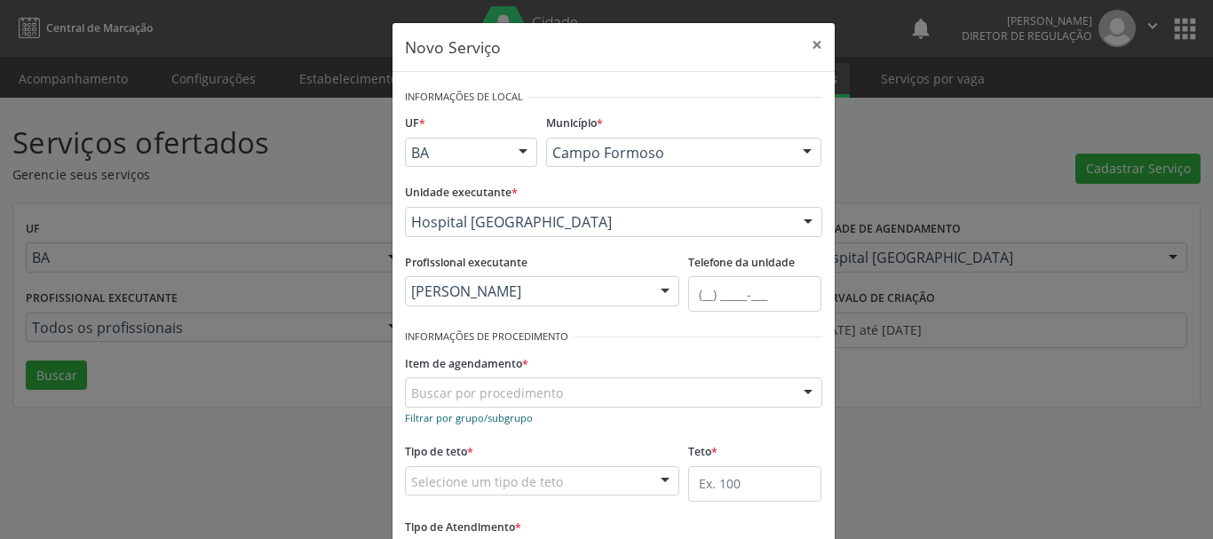
click at [469, 413] on small "Filtrar por grupo/subgrupo" at bounding box center [469, 417] width 128 height 13
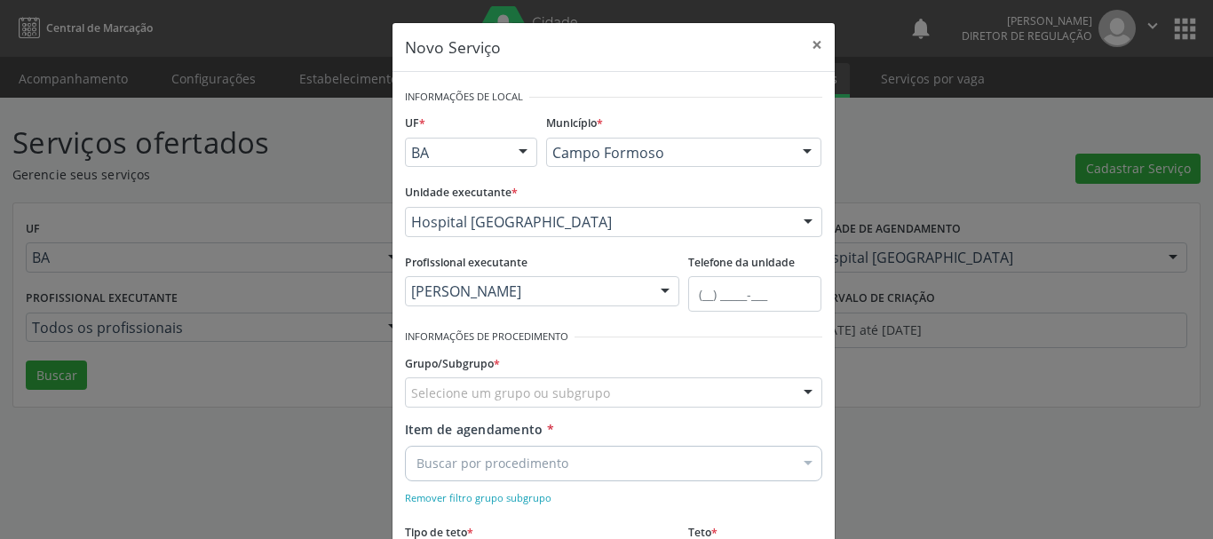
scroll to position [178, 0]
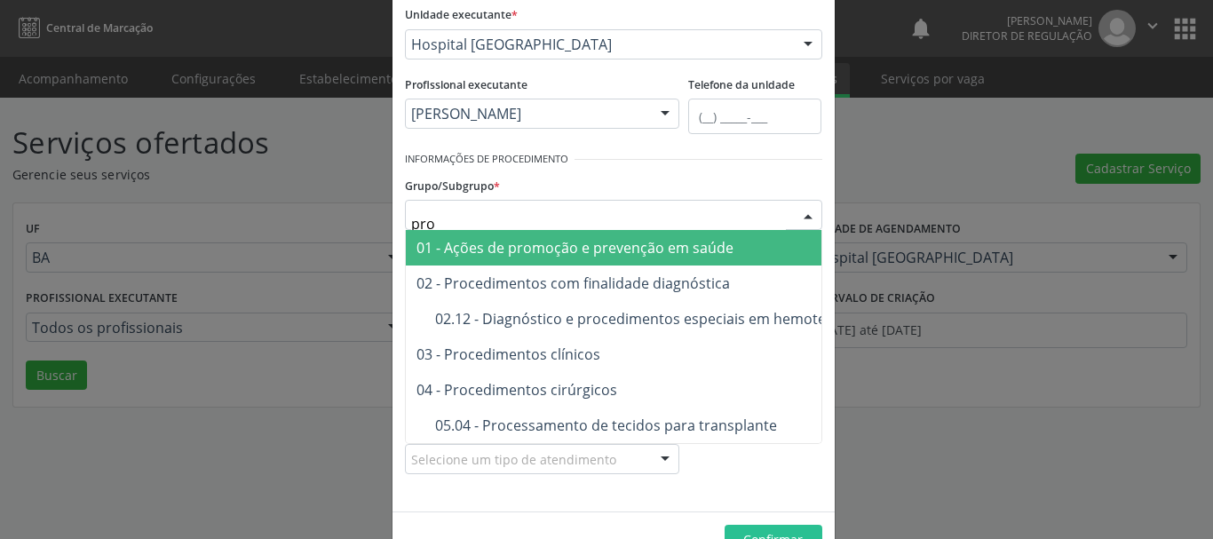
type input "proc"
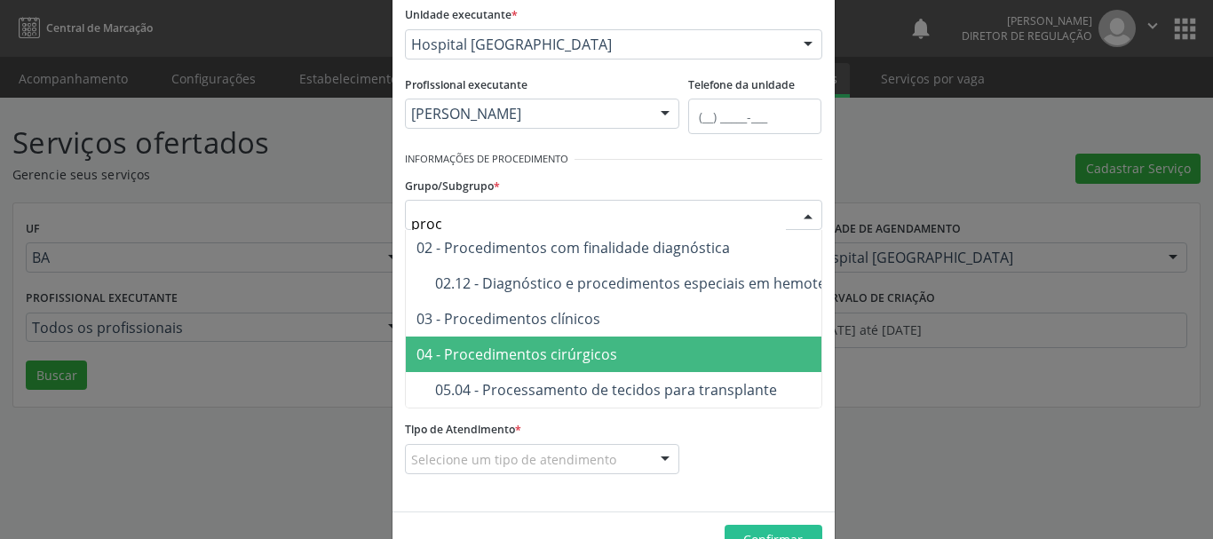
click at [498, 344] on span "04 - Procedimentos cirúrgicos" at bounding box center [638, 355] width 465 height 36
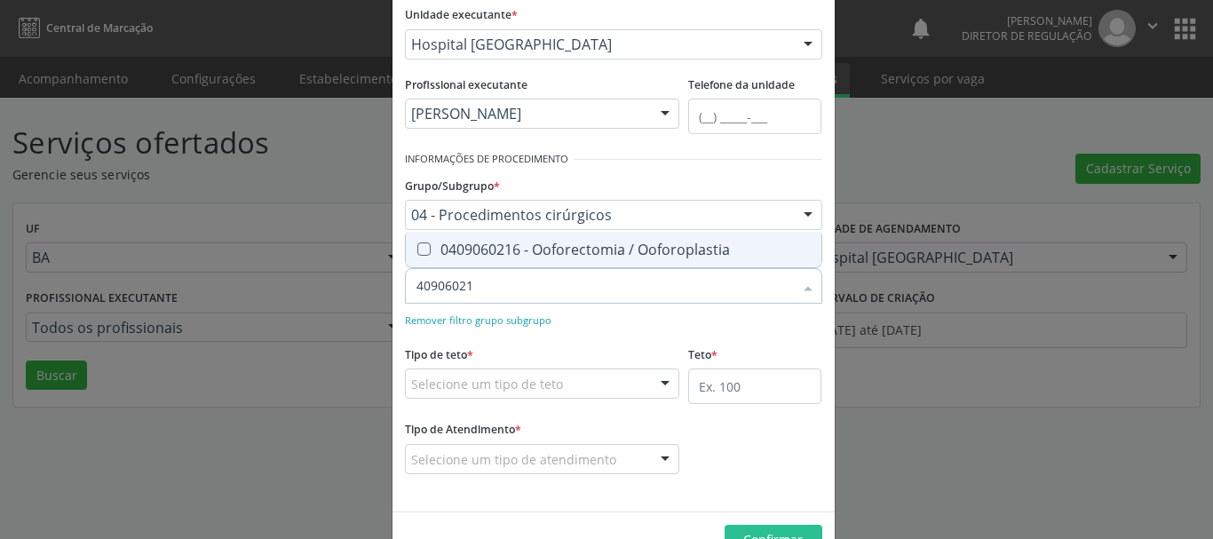
type input "409060216"
click at [515, 250] on div "0409060216 - Ooforectomia / Ooforoplastia" at bounding box center [613, 249] width 394 height 14
checkbox Ooforoplastia "true"
type input "409060216"
click at [590, 335] on form "Informações de Local UF * BA BA Nenhum resultado encontrado para: " " Não há ne…" at bounding box center [613, 203] width 417 height 592
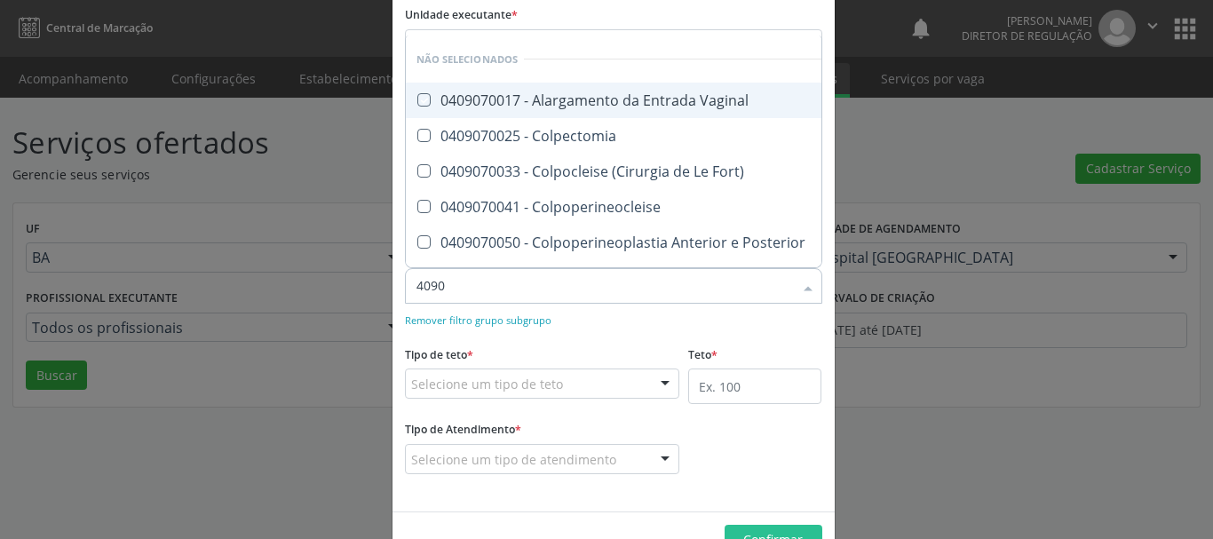
type input "40907"
checkbox Vaginal "false"
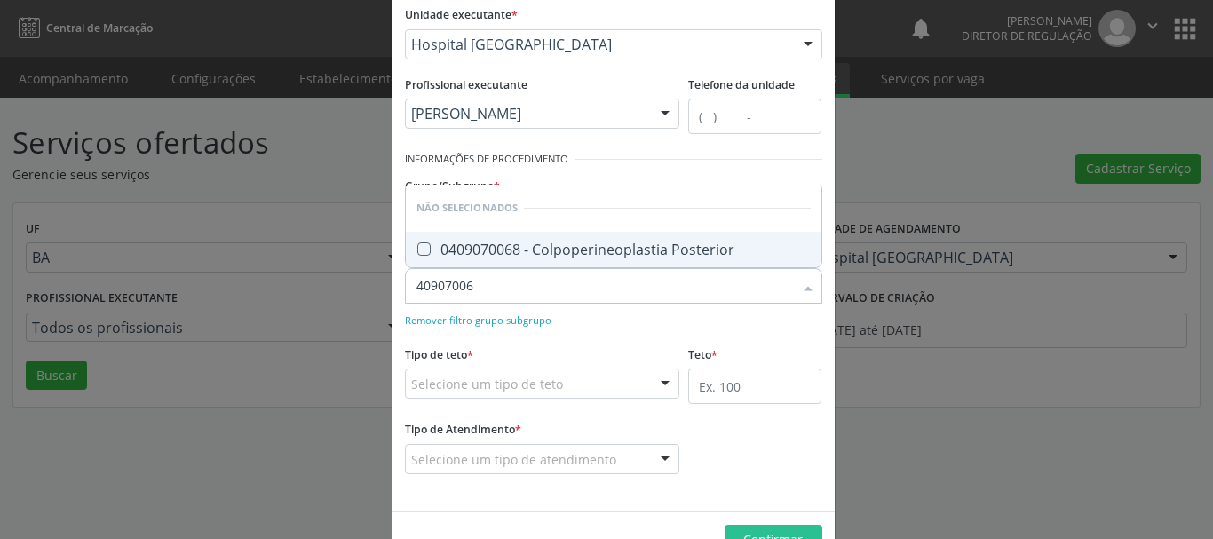
type input "409070068"
click at [582, 257] on div "0409070068 - Colpoperineoplastia Posterior" at bounding box center [613, 249] width 394 height 14
checkbox Posterior "true"
click at [611, 318] on div "Remover filtro grupo subgrupo" at bounding box center [613, 319] width 417 height 19
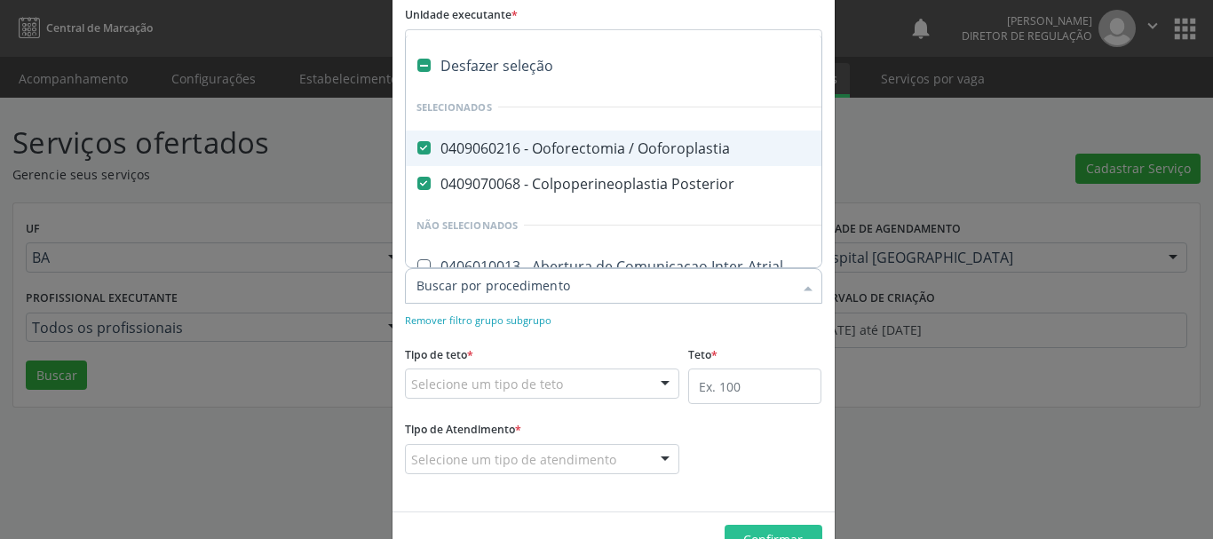
click at [607, 296] on div at bounding box center [613, 286] width 417 height 36
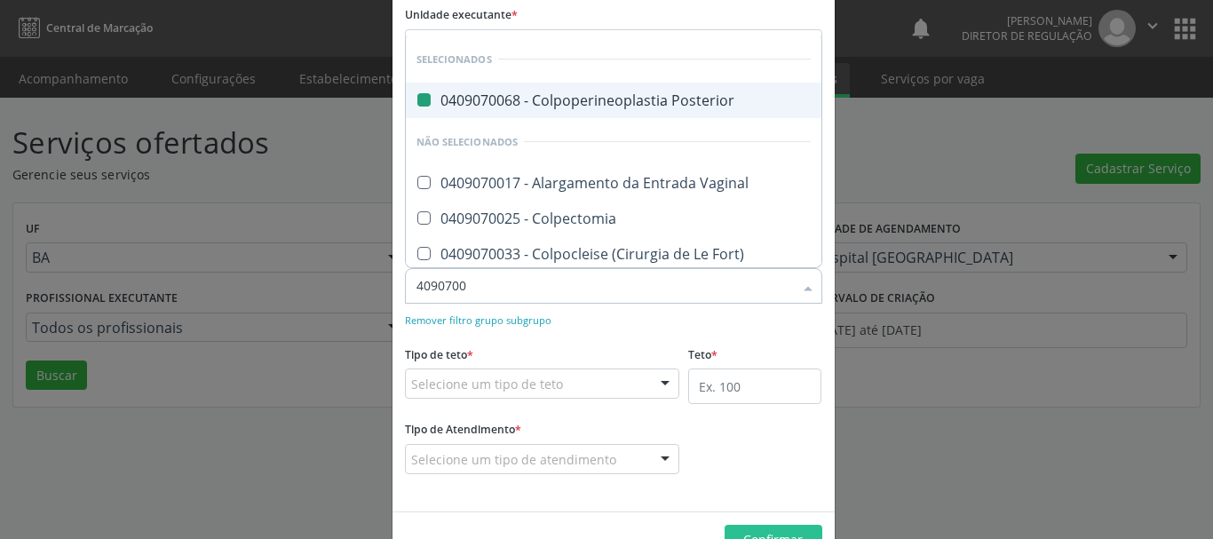
type input "40907005"
checkbox Posterior "false"
type input "409070050"
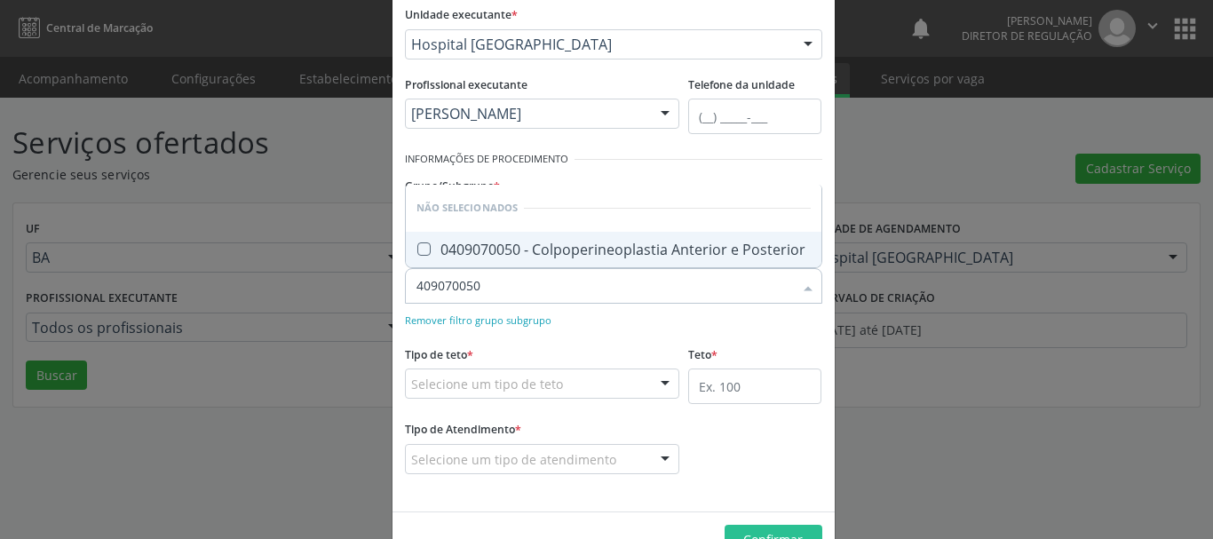
click at [599, 263] on span "0409070050 - Colpoperineoplastia Anterior e Posterior" at bounding box center [614, 250] width 416 height 36
checkbox Posterior "true"
click at [644, 350] on div "Tipo de teto * Selecione um tipo de teto Teto financeiro Teto físico Nenhum res…" at bounding box center [542, 369] width 275 height 57
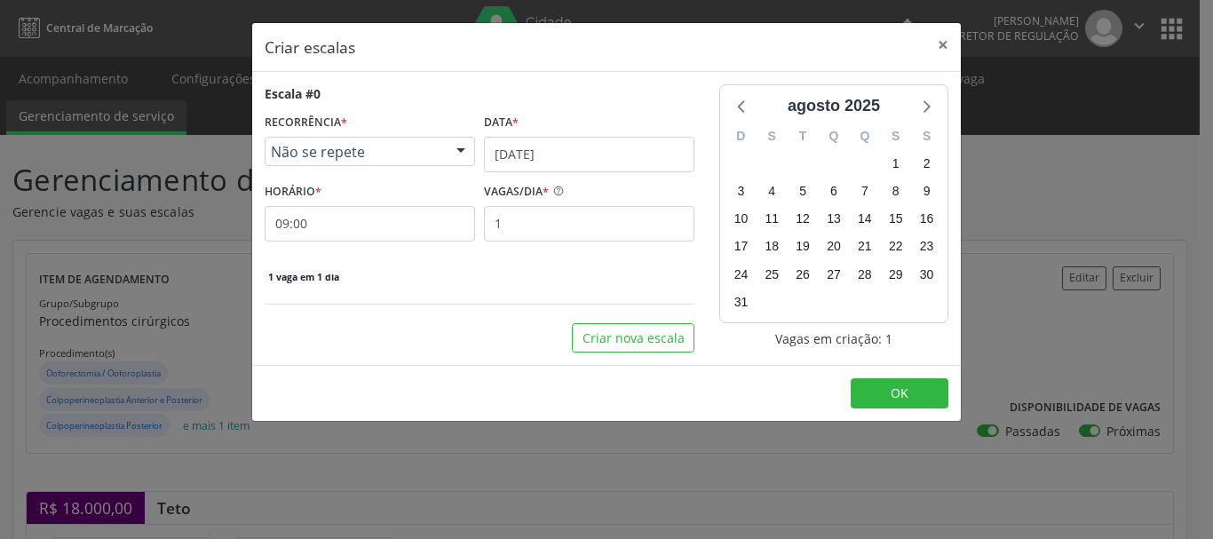
scroll to position [295, 0]
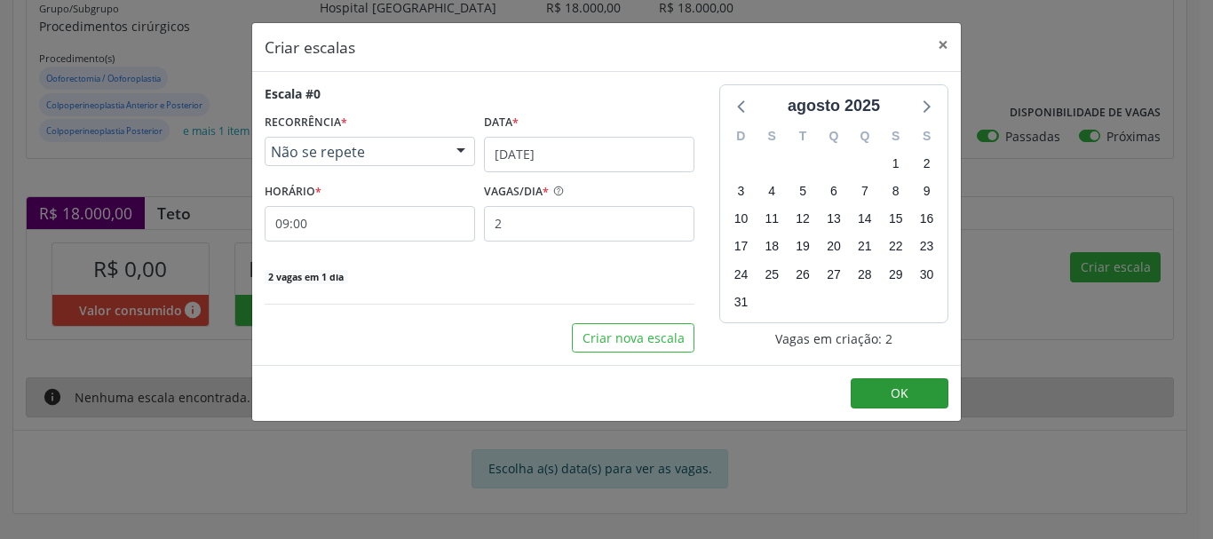
type input "2"
click at [881, 405] on button "OK" at bounding box center [900, 393] width 98 height 30
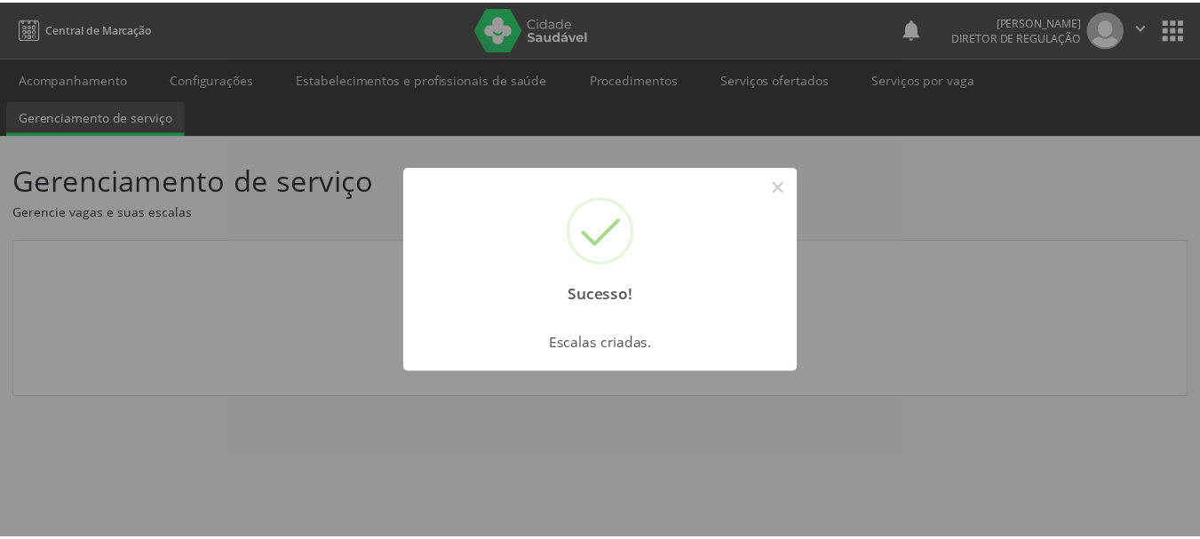
scroll to position [0, 0]
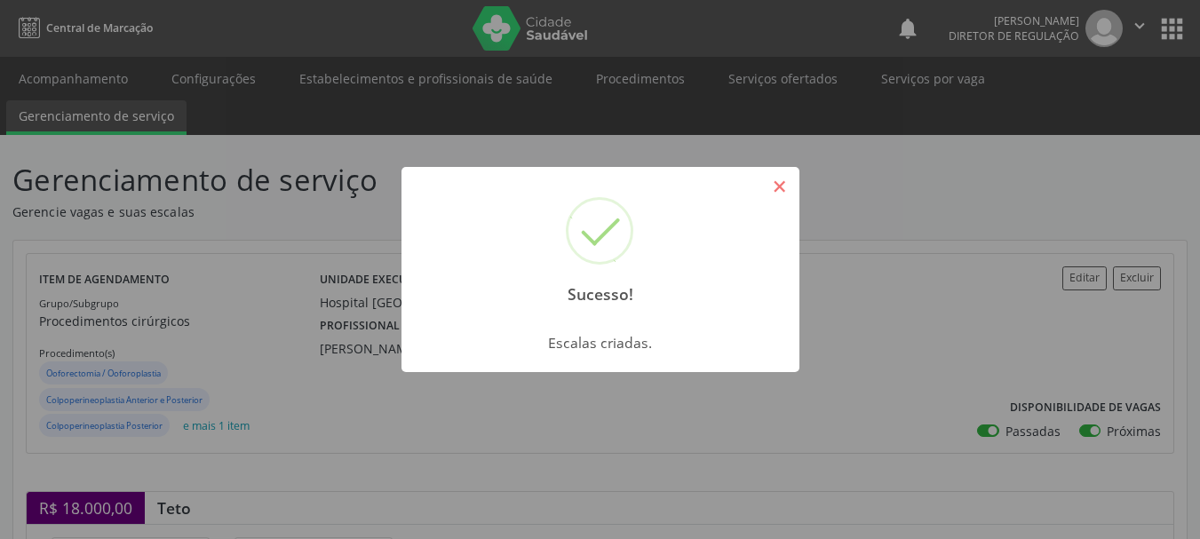
click at [775, 193] on button "×" at bounding box center [780, 186] width 30 height 30
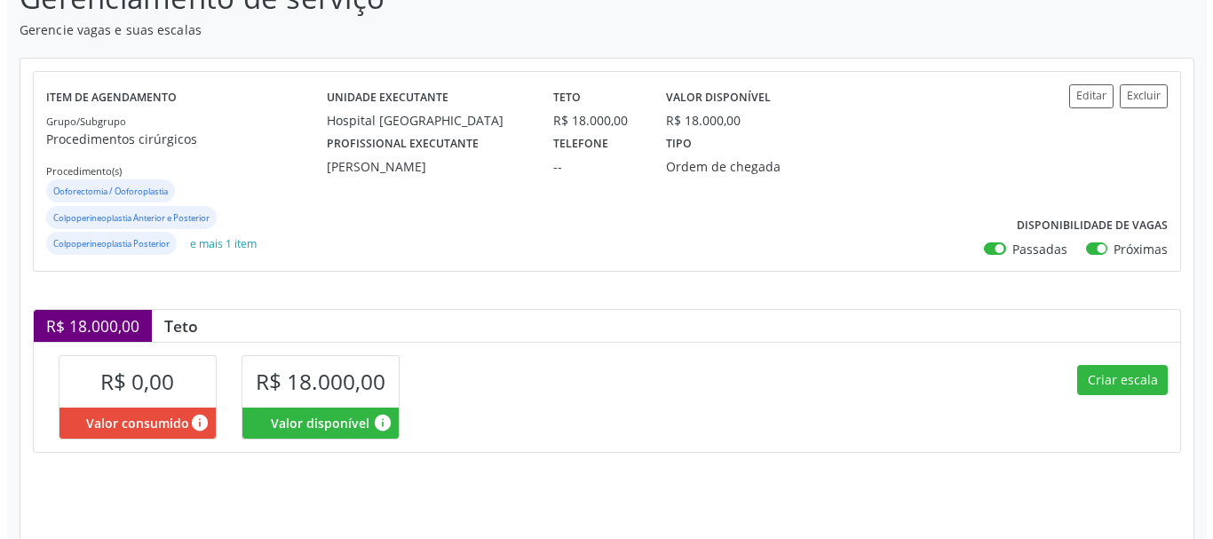
scroll to position [444, 0]
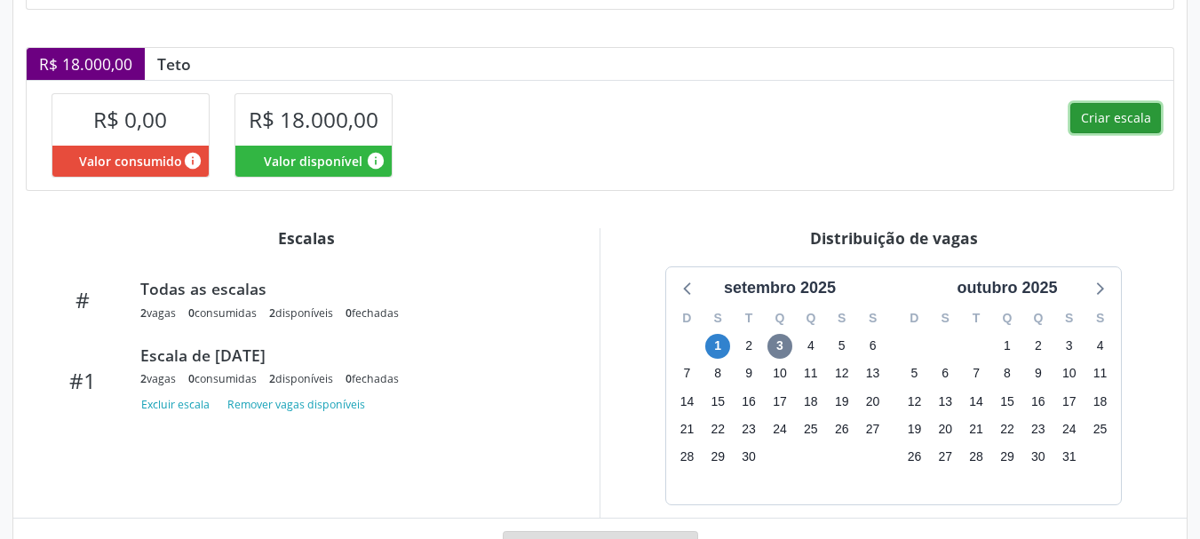
click at [1106, 104] on button "Criar escala" at bounding box center [1115, 118] width 91 height 30
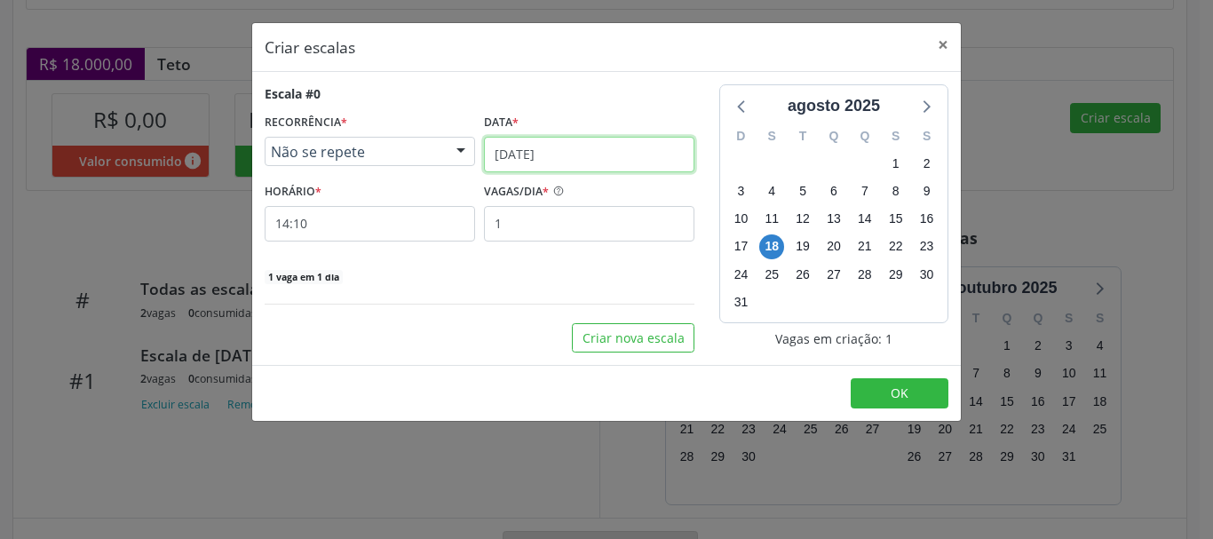
click at [565, 161] on input "[DATE]" at bounding box center [589, 155] width 210 height 36
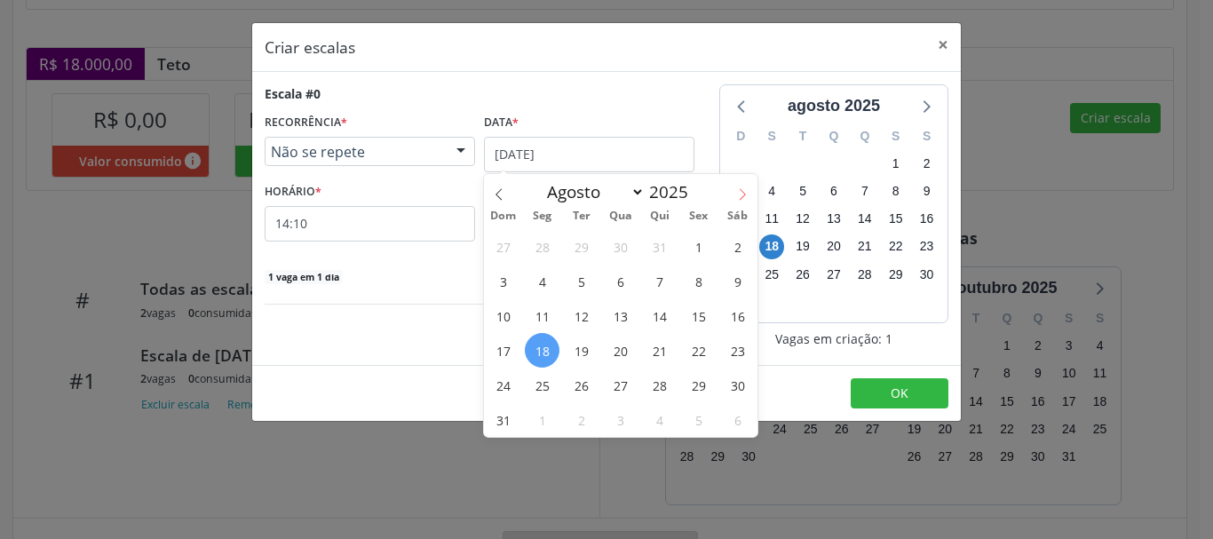
click at [738, 189] on icon at bounding box center [742, 194] width 12 height 12
select select "8"
click at [557, 284] on span "8" at bounding box center [542, 281] width 35 height 35
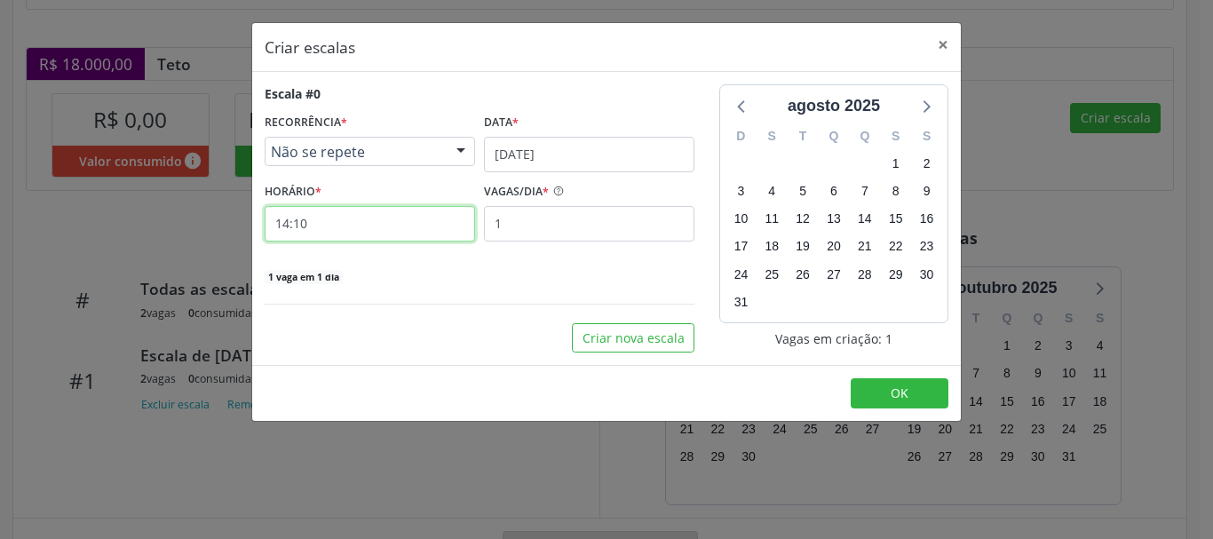
click at [373, 210] on input "14:10" at bounding box center [370, 224] width 210 height 36
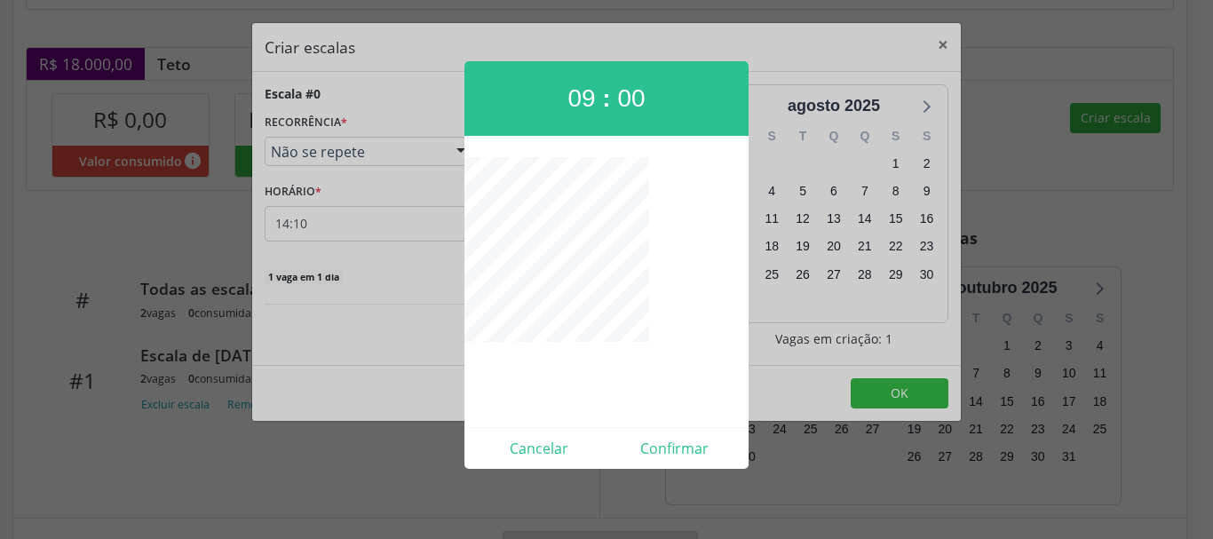
click at [695, 464] on div "Cancelar Confirmar" at bounding box center [606, 448] width 284 height 42
click at [693, 459] on button "Confirmar" at bounding box center [674, 448] width 136 height 28
type input "09:00"
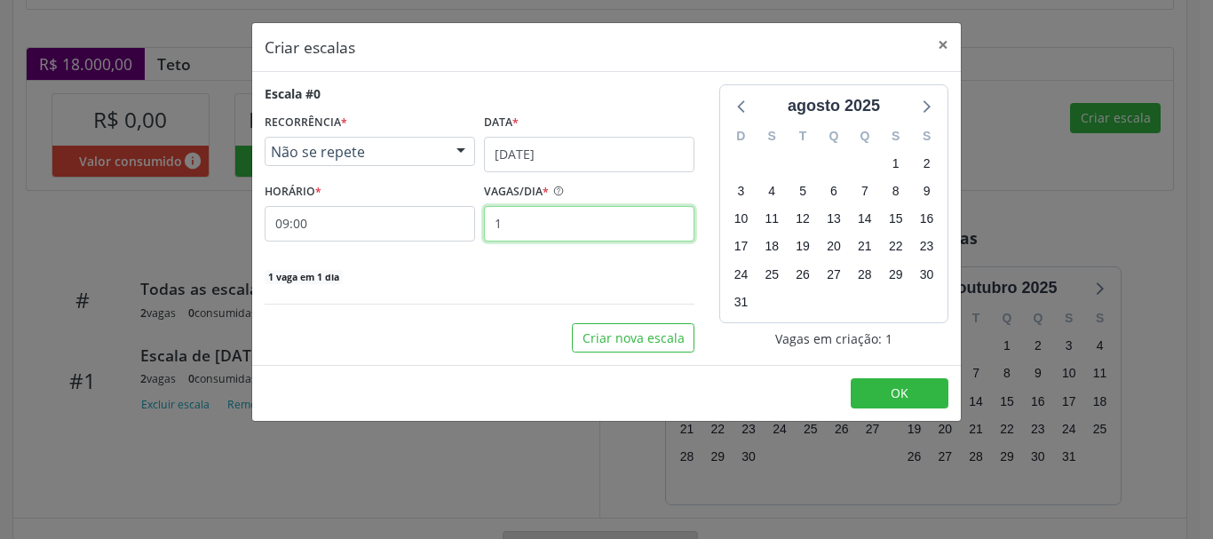
click at [542, 232] on input "1" at bounding box center [589, 224] width 210 height 36
type input "2"
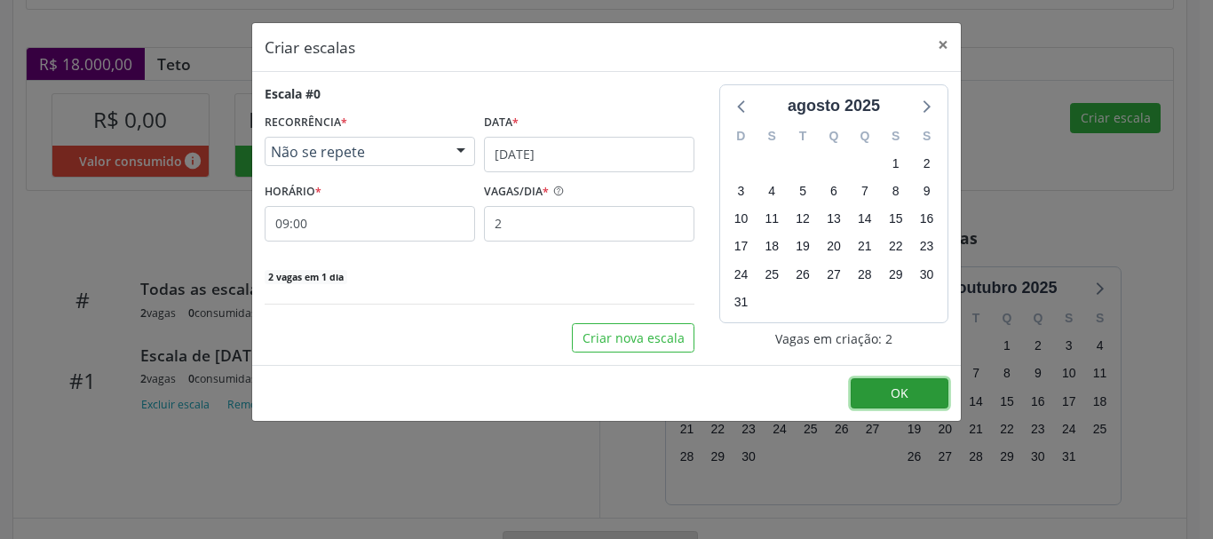
click at [911, 390] on button "OK" at bounding box center [900, 393] width 98 height 30
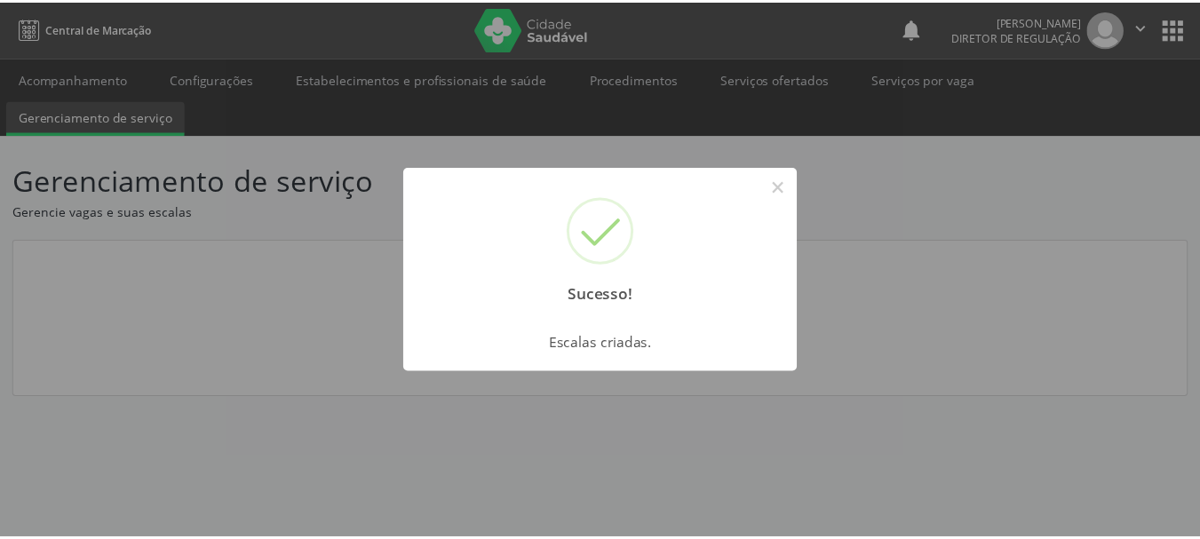
scroll to position [0, 0]
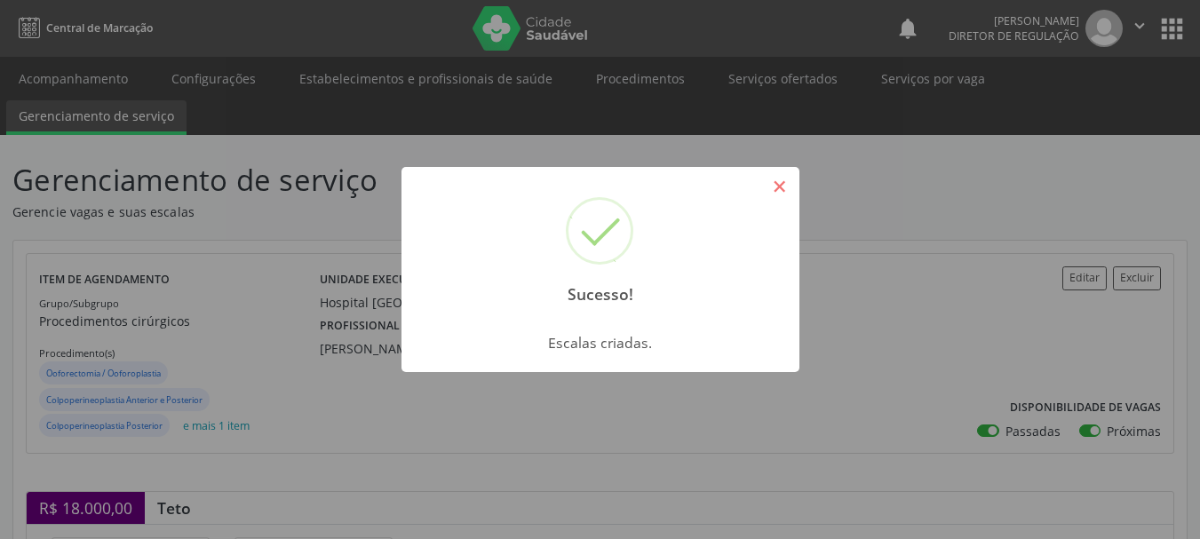
click at [773, 198] on button "×" at bounding box center [780, 186] width 30 height 30
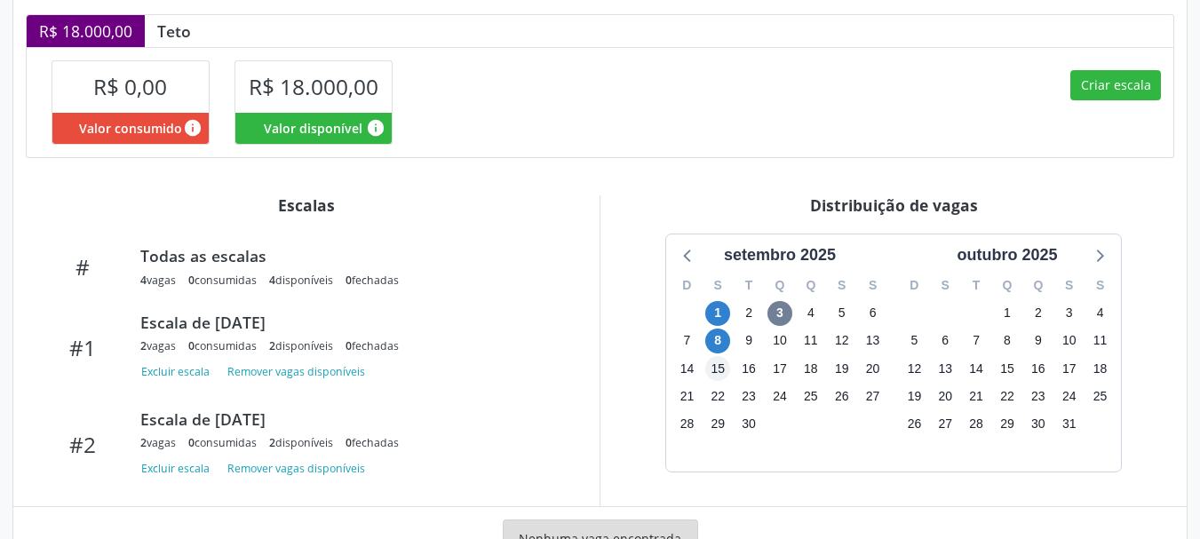
scroll to position [547, 0]
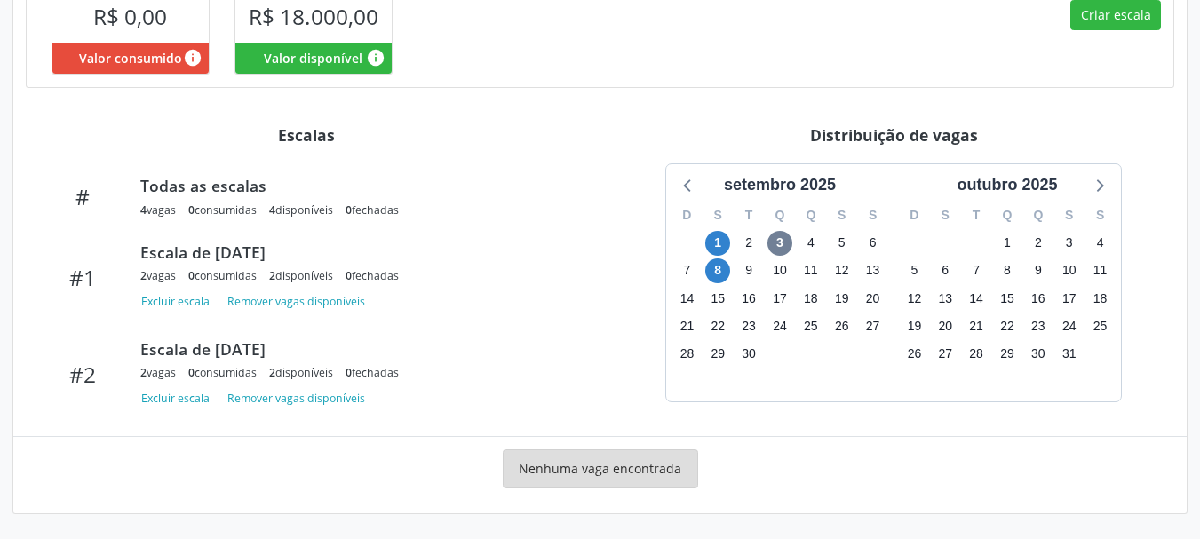
click at [714, 283] on div "8" at bounding box center [717, 271] width 25 height 28
click at [716, 281] on span "8" at bounding box center [717, 270] width 25 height 25
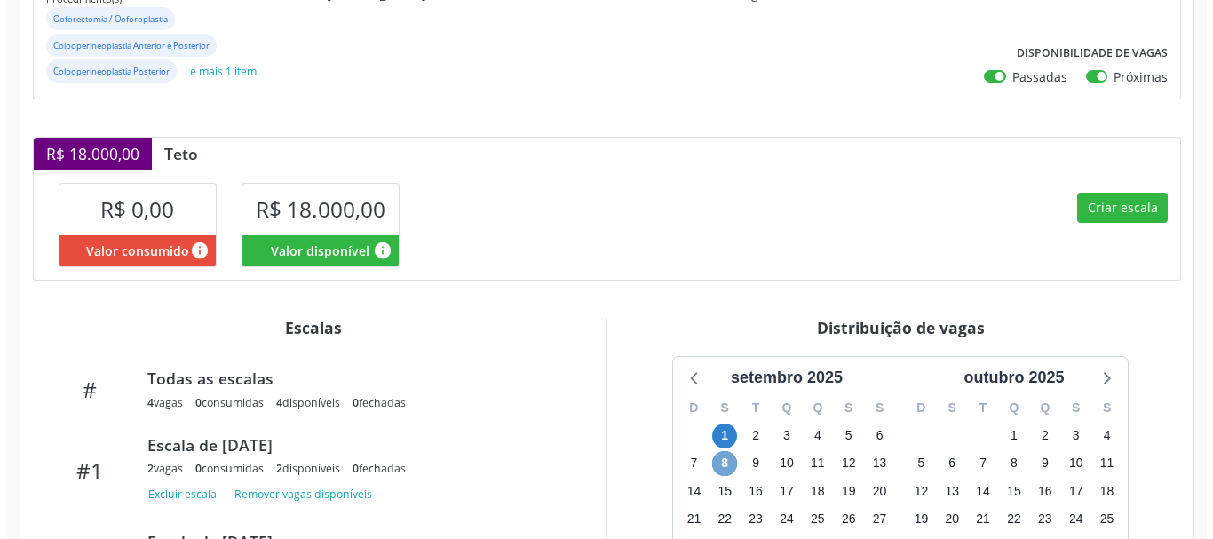
scroll to position [323, 0]
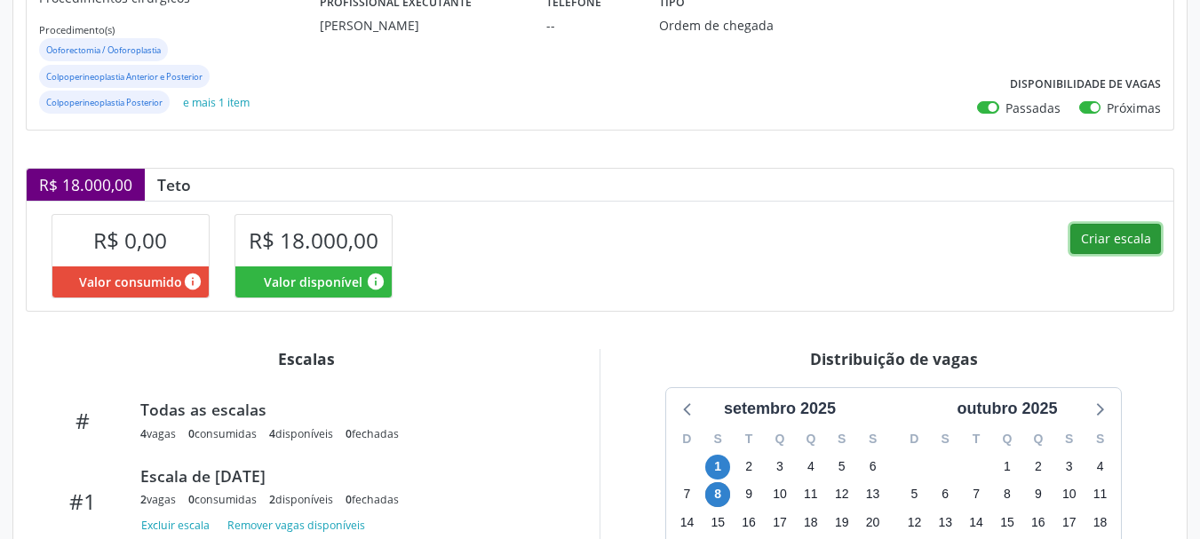
click at [1074, 245] on button "Criar escala" at bounding box center [1115, 239] width 91 height 30
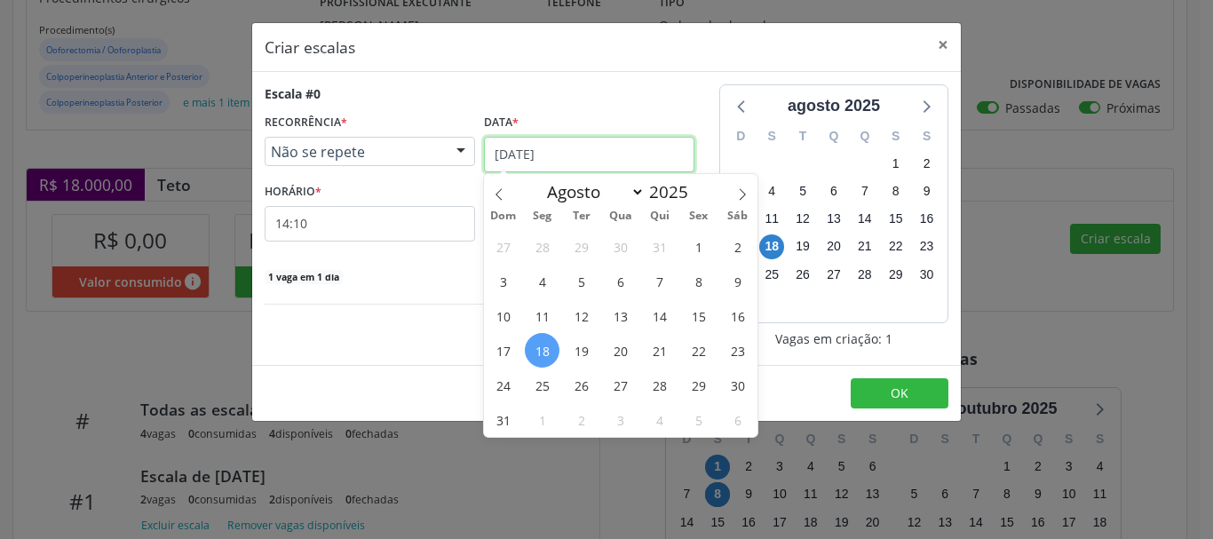
click at [525, 164] on input "[DATE]" at bounding box center [589, 155] width 210 height 36
click at [746, 194] on icon at bounding box center [742, 194] width 12 height 12
select select "8"
click at [530, 329] on div "31 1 2 3 4 5 6 7 8 9 10 11 12 13 14 15 16 17 18 19 20 21 22 23 24 25 26 27 28 2…" at bounding box center [620, 333] width 273 height 208
click at [541, 316] on span "15" at bounding box center [542, 315] width 35 height 35
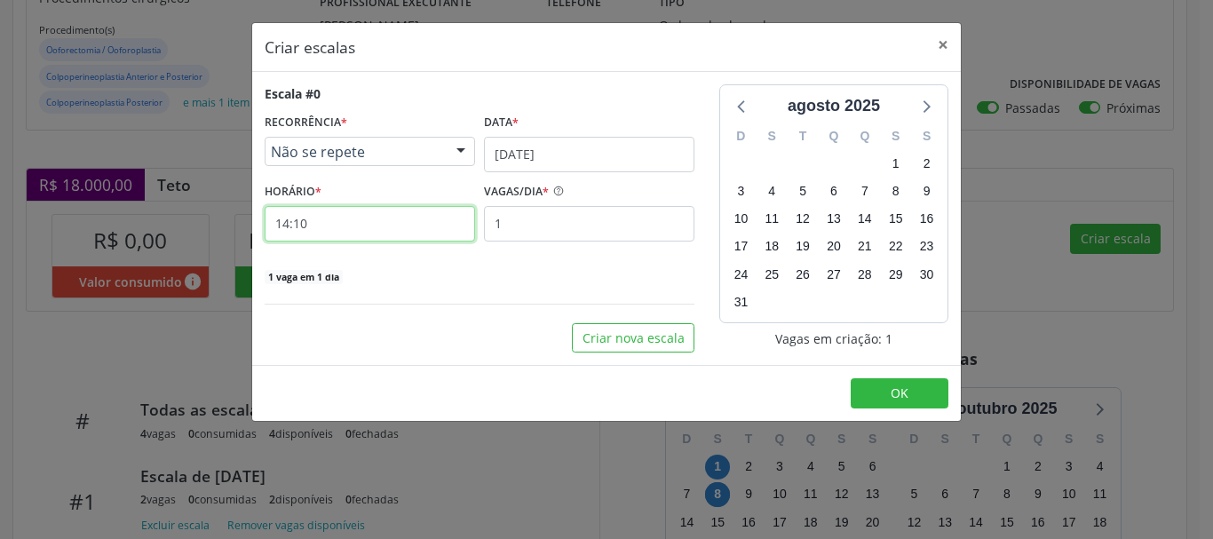
click at [359, 212] on input "14:10" at bounding box center [370, 224] width 210 height 36
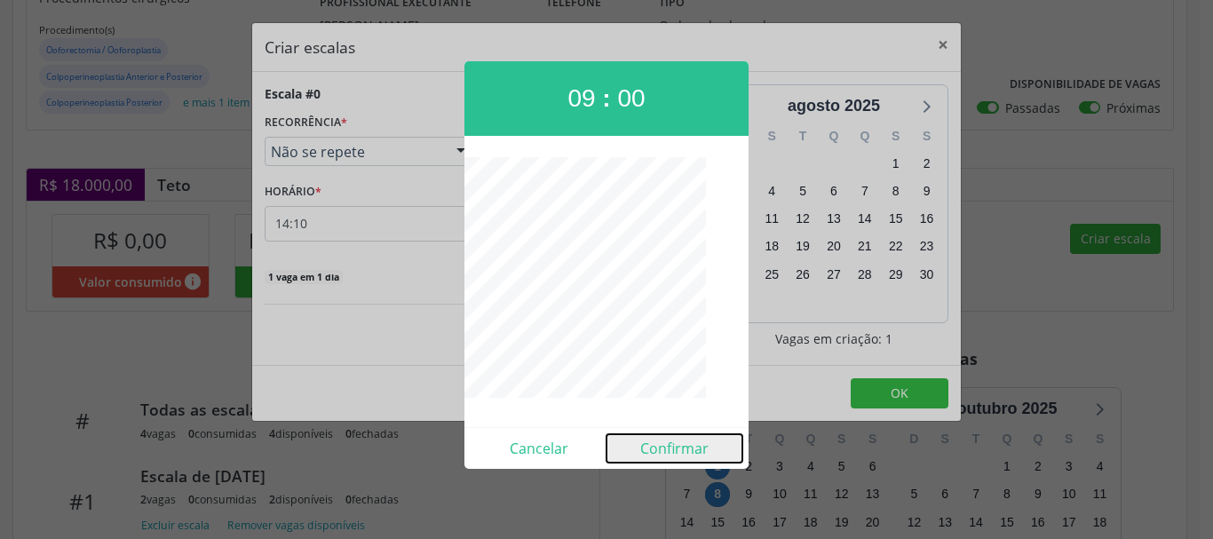
click at [677, 454] on button "Confirmar" at bounding box center [674, 448] width 136 height 28
type input "09:00"
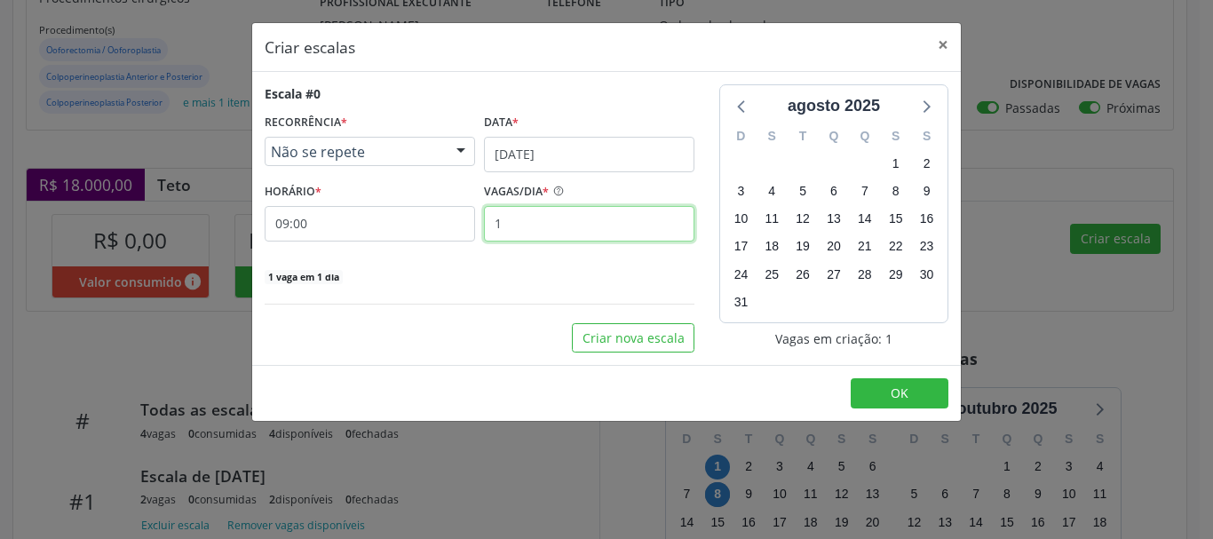
click at [516, 221] on input "1" at bounding box center [589, 224] width 210 height 36
type input "2"
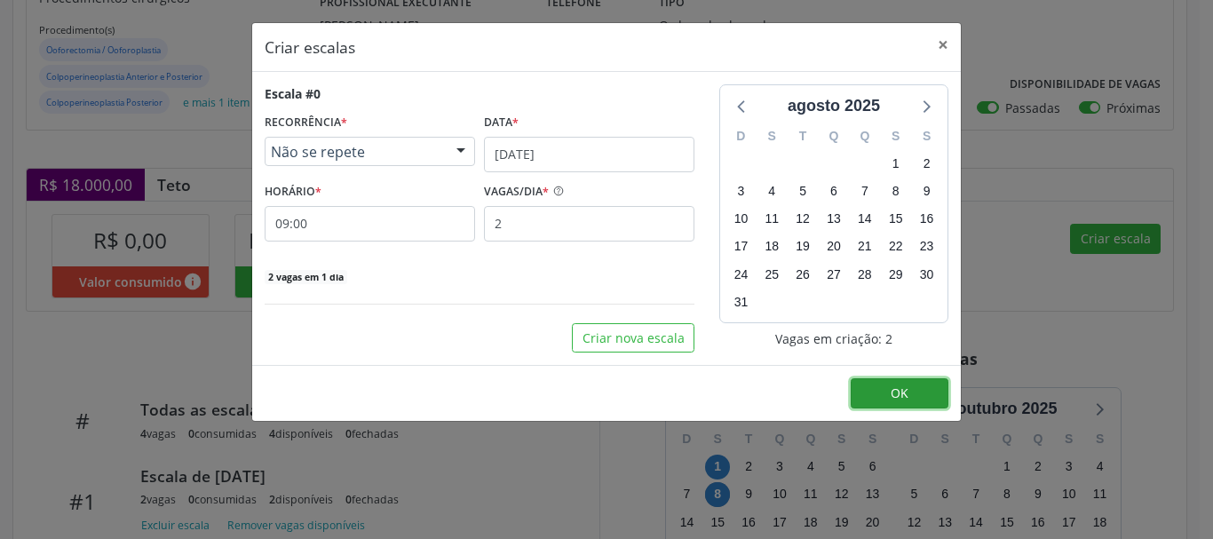
click at [886, 406] on button "OK" at bounding box center [900, 393] width 98 height 30
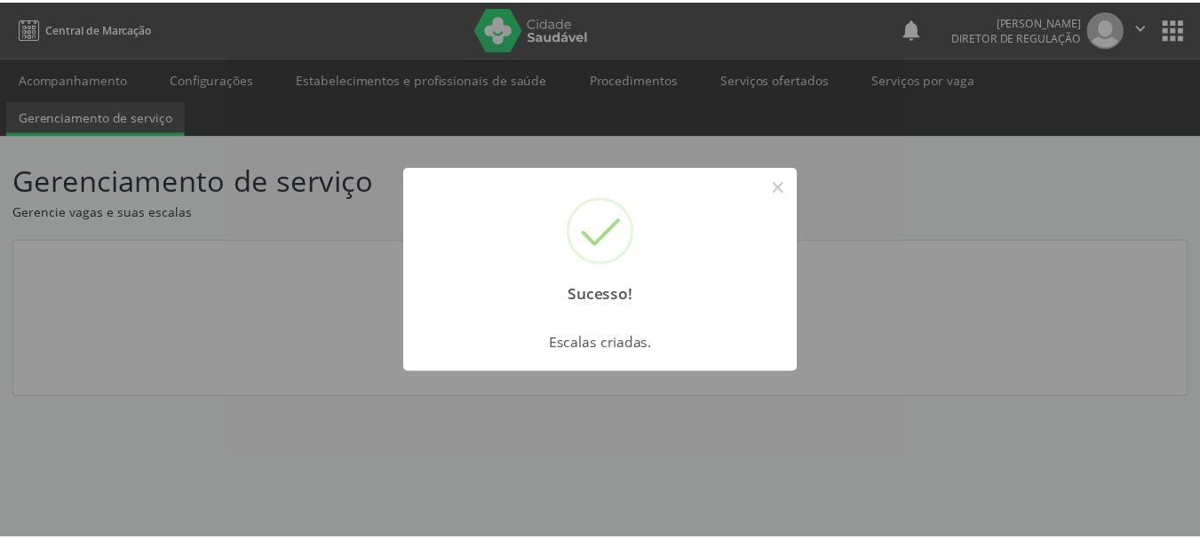
scroll to position [0, 0]
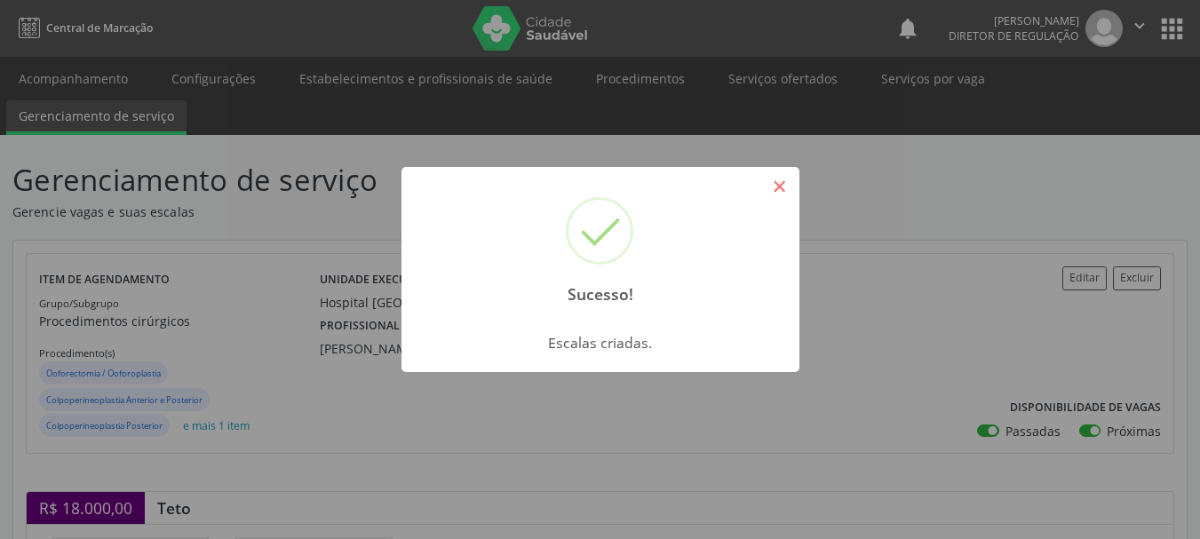
click at [777, 182] on button "×" at bounding box center [780, 186] width 30 height 30
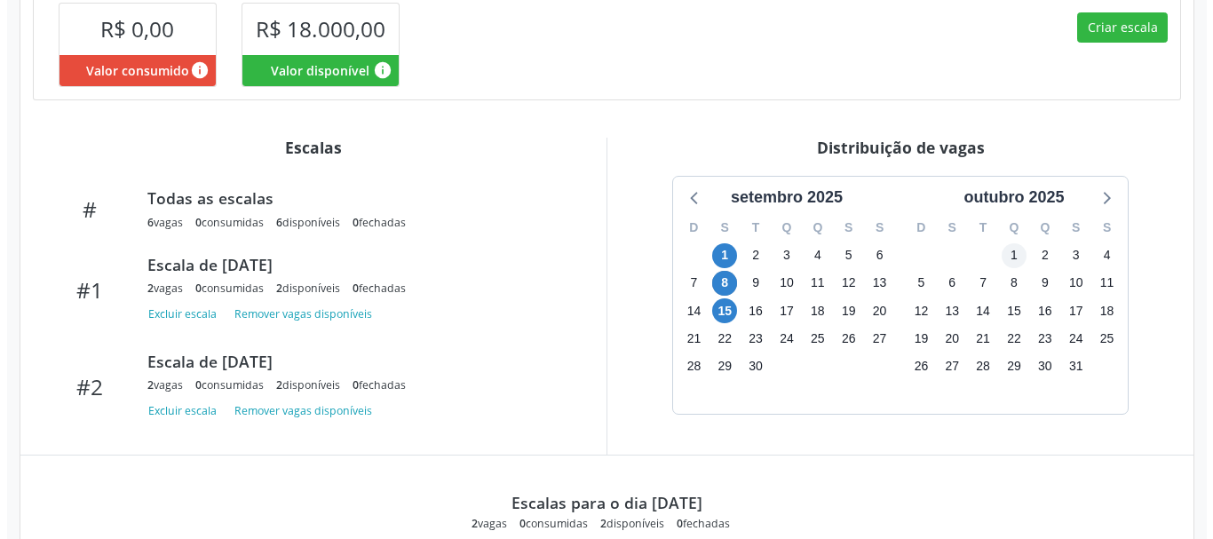
scroll to position [533, 0]
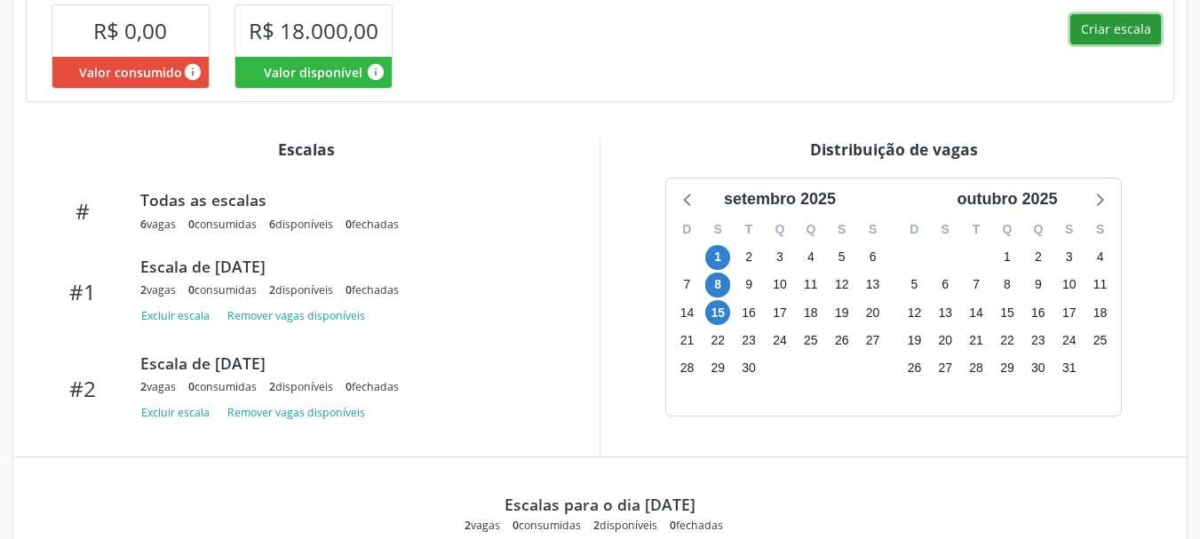
click at [1110, 36] on button "Criar escala" at bounding box center [1115, 29] width 91 height 30
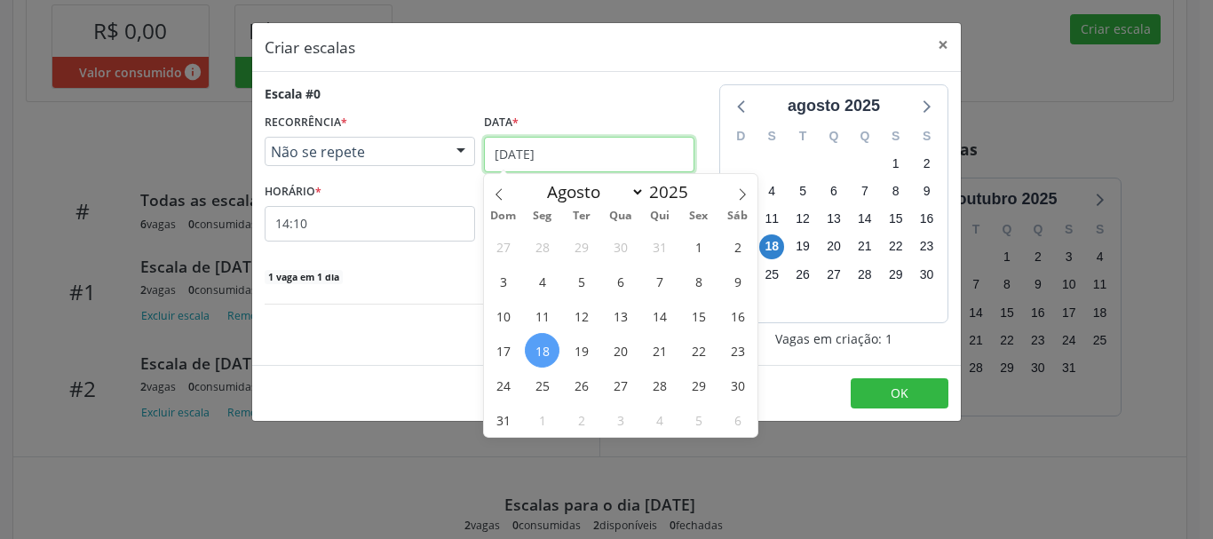
click at [728, 201] on span at bounding box center [742, 189] width 30 height 30
select select "8"
click at [545, 335] on span "22" at bounding box center [542, 350] width 35 height 35
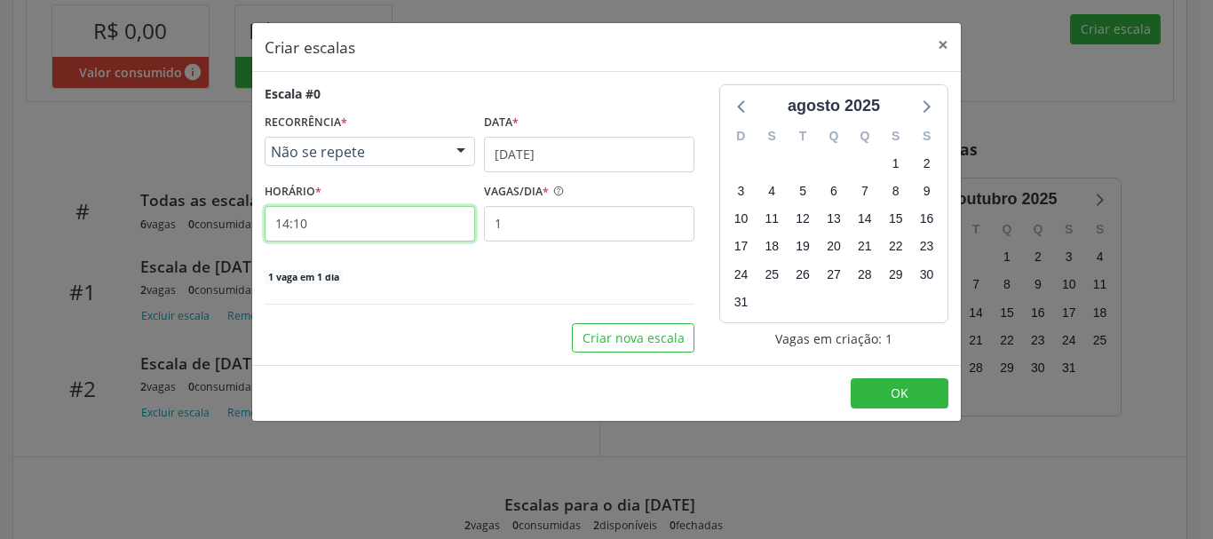
click at [374, 226] on input "14:10" at bounding box center [370, 224] width 210 height 36
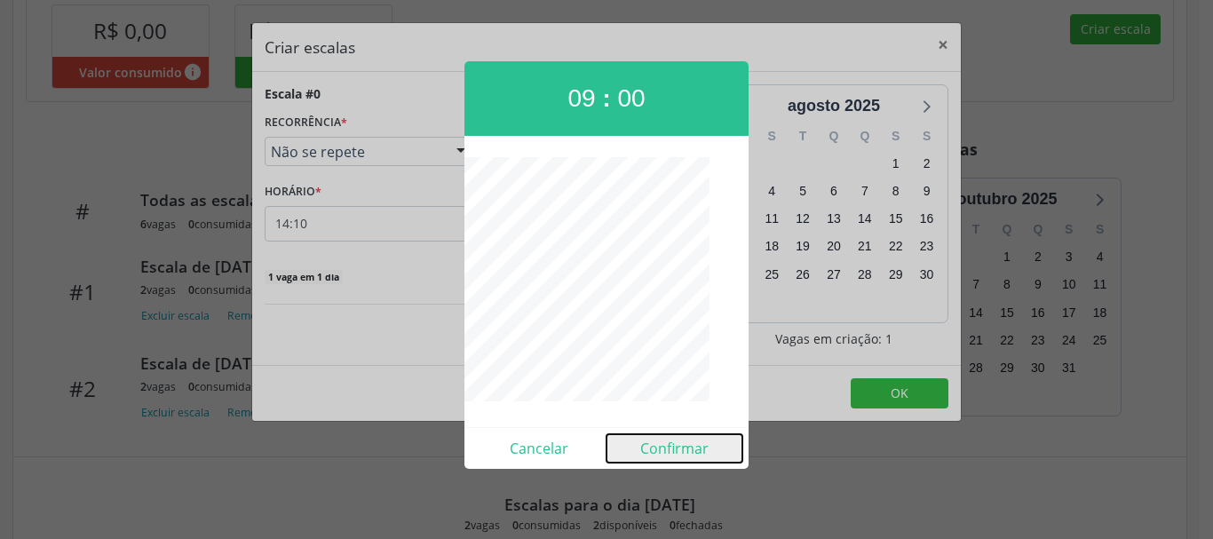
click at [665, 451] on button "Confirmar" at bounding box center [674, 448] width 136 height 28
type input "09:00"
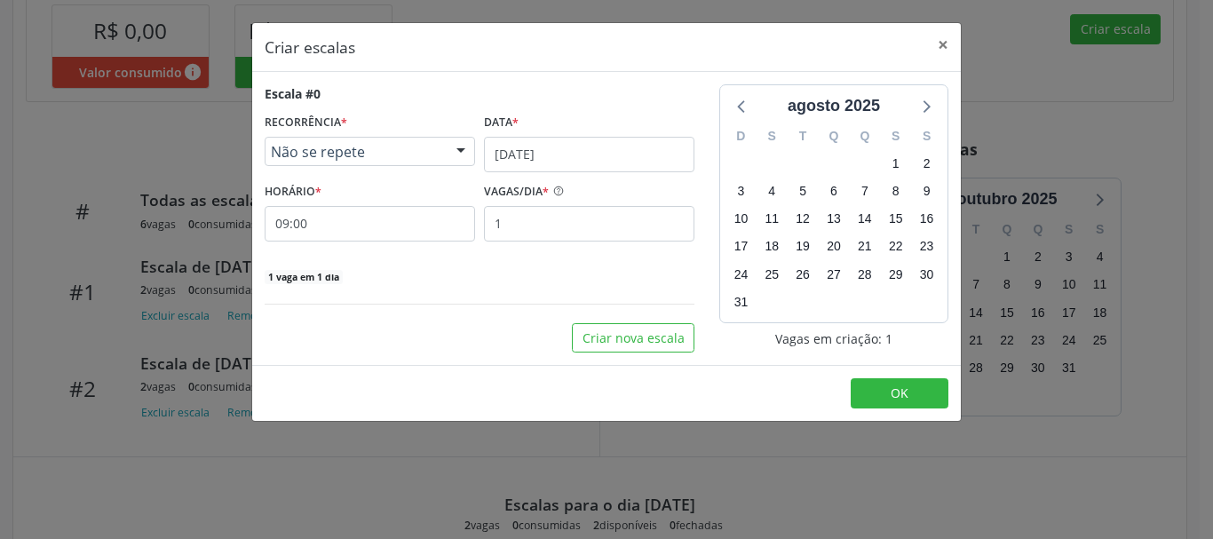
click at [563, 244] on div "Escala #0 RECORRÊNCIA * Não se repete Não se repete Diário/Semanal Mensal Nenhu…" at bounding box center [480, 184] width 430 height 201
click at [561, 218] on input "1" at bounding box center [589, 224] width 210 height 36
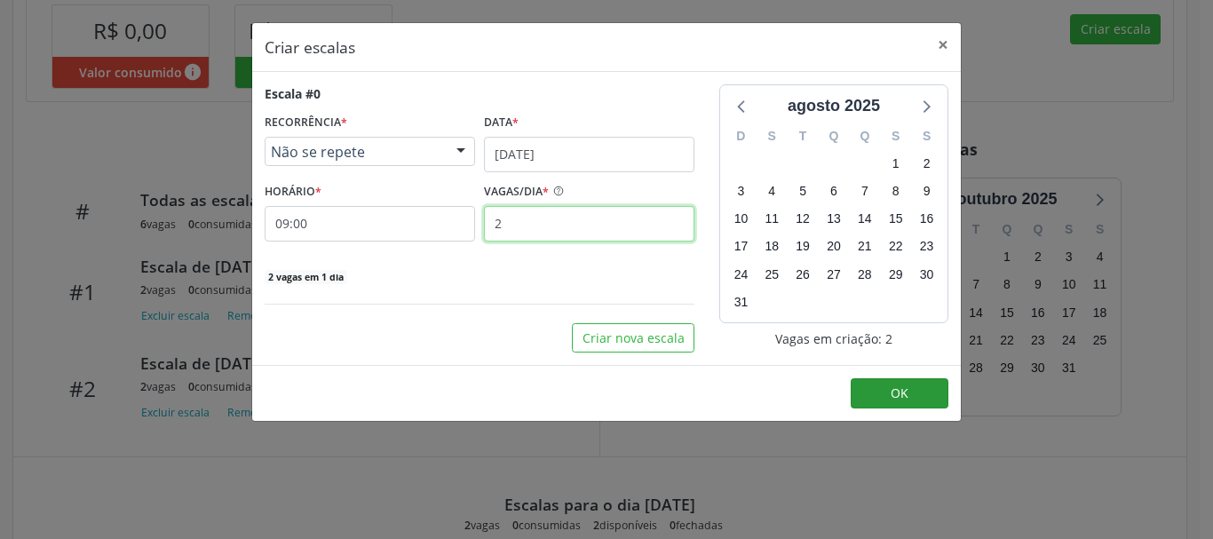
type input "2"
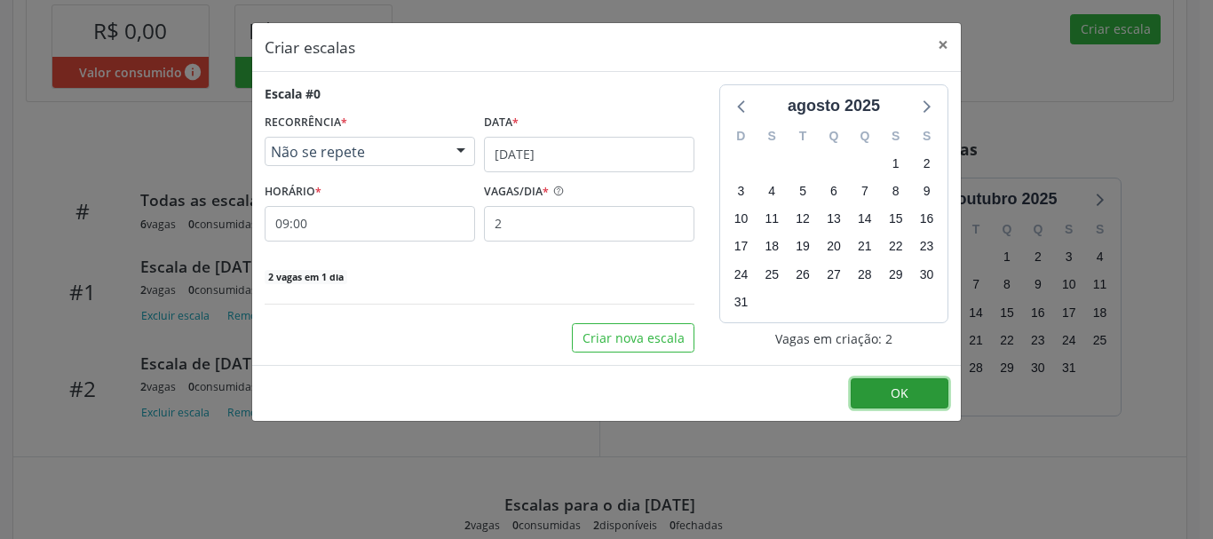
click at [889, 389] on button "OK" at bounding box center [900, 393] width 98 height 30
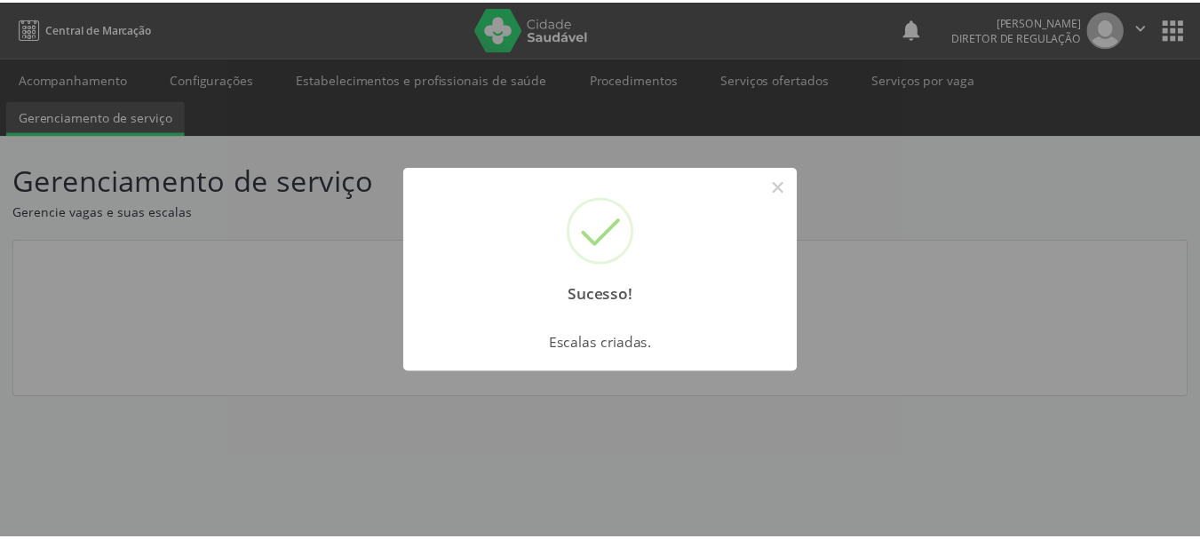
scroll to position [0, 0]
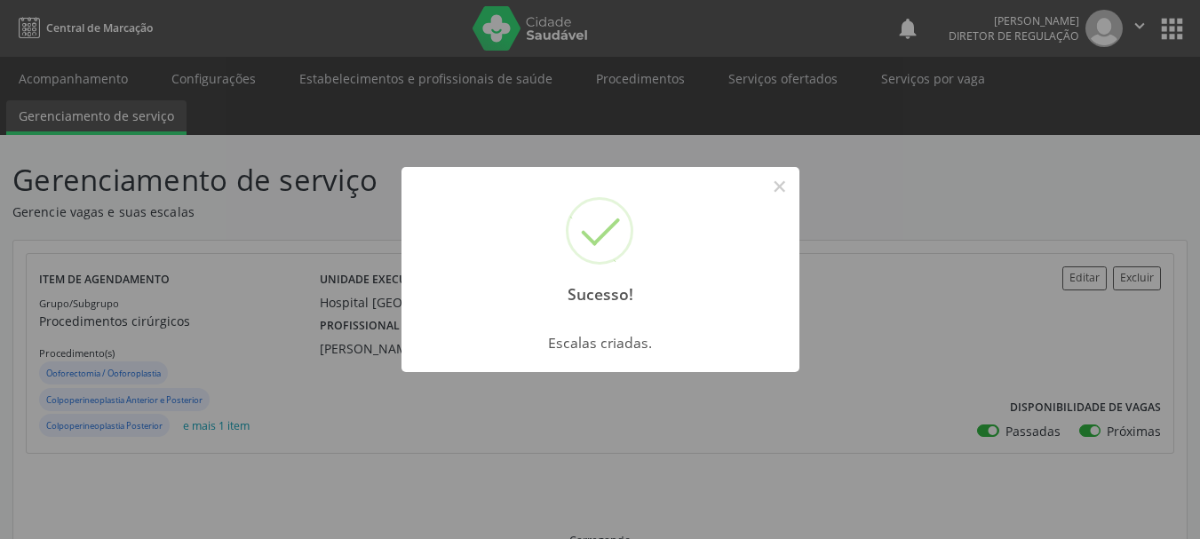
click at [779, 169] on div "Sucesso! ×" at bounding box center [600, 243] width 398 height 153
drag, startPoint x: 780, startPoint y: 178, endPoint x: 935, endPoint y: 260, distance: 175.6
click at [780, 179] on button "×" at bounding box center [780, 186] width 30 height 30
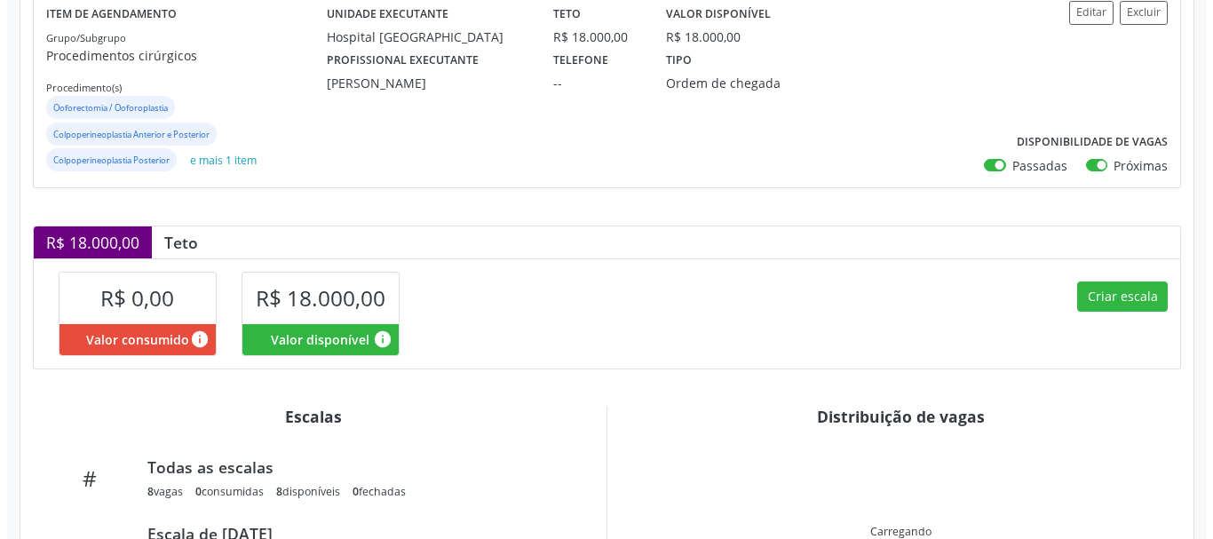
scroll to position [266, 0]
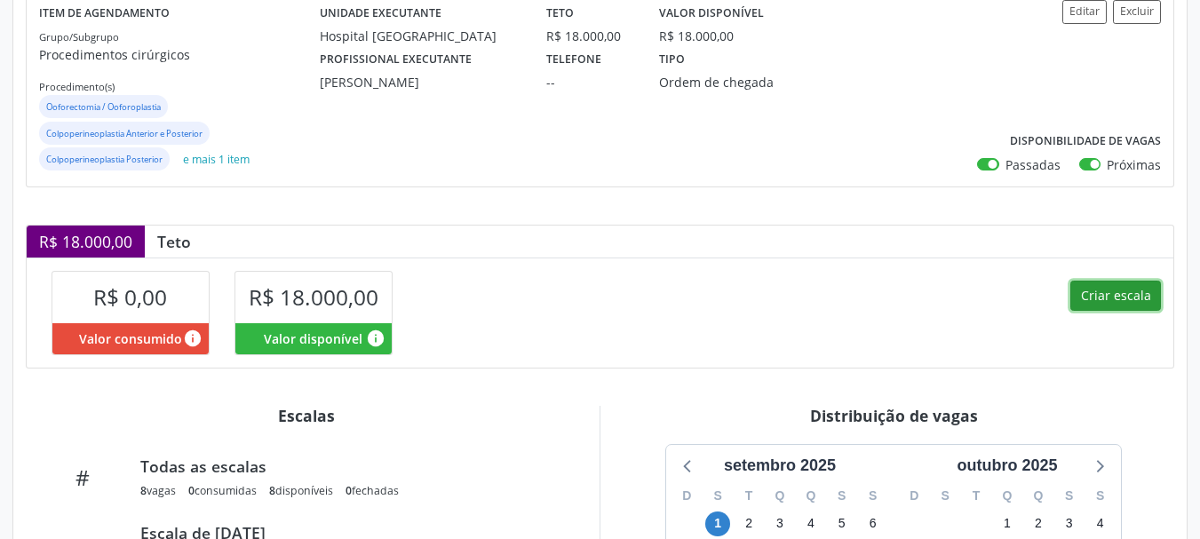
click at [1096, 305] on button "Criar escala" at bounding box center [1115, 296] width 91 height 30
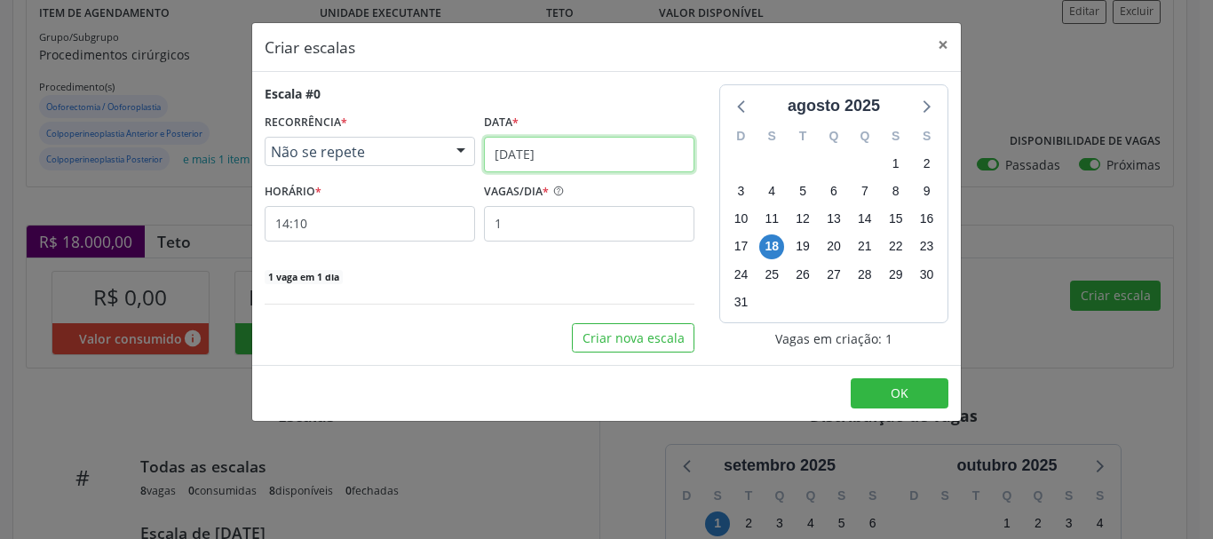
click at [545, 150] on input "[DATE]" at bounding box center [589, 155] width 210 height 36
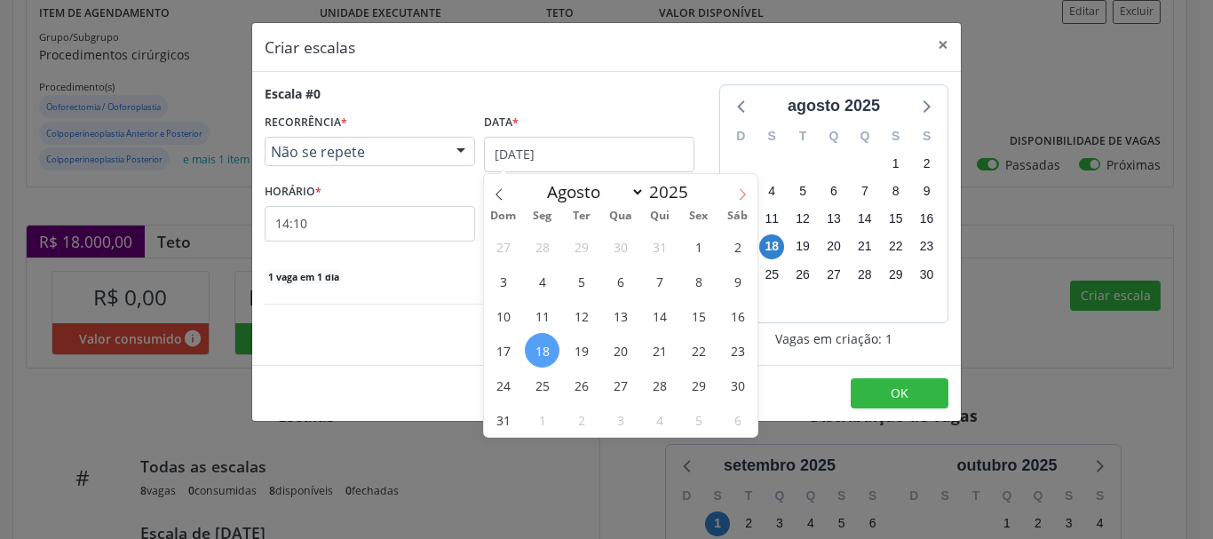
click at [741, 197] on icon at bounding box center [742, 194] width 12 height 12
select select "8"
click at [549, 379] on span "29" at bounding box center [542, 385] width 35 height 35
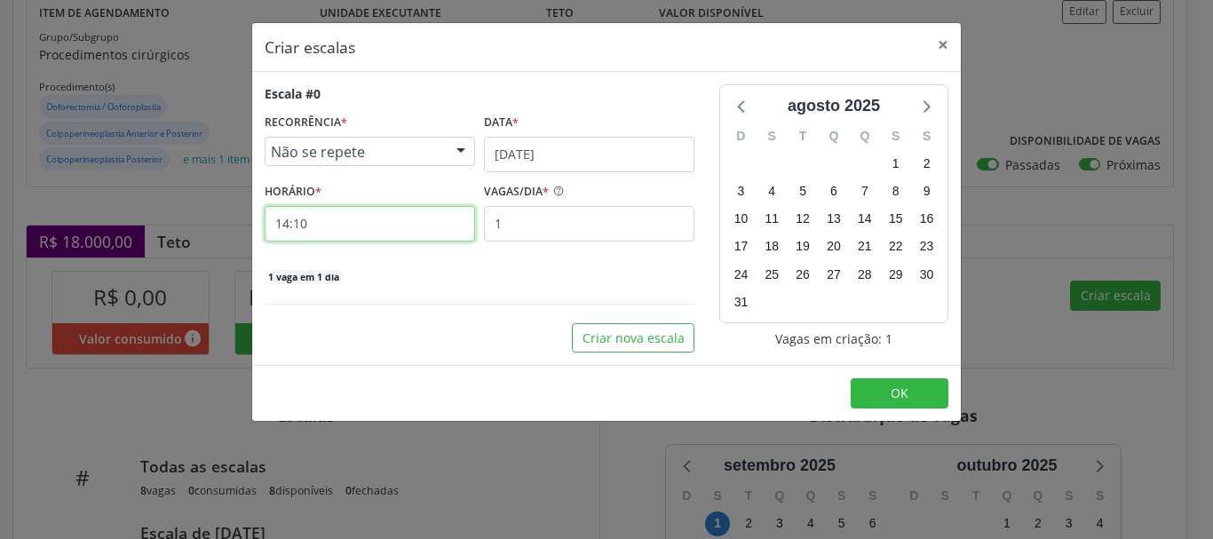
click at [392, 209] on input "14:10" at bounding box center [370, 224] width 210 height 36
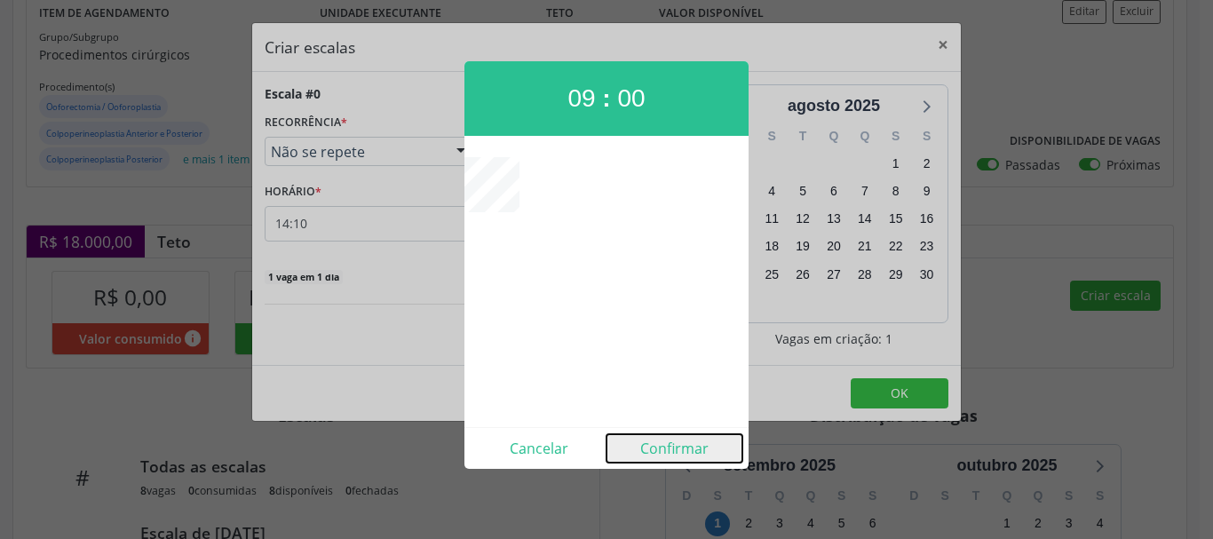
click at [686, 442] on button "Confirmar" at bounding box center [674, 448] width 136 height 28
type input "09:00"
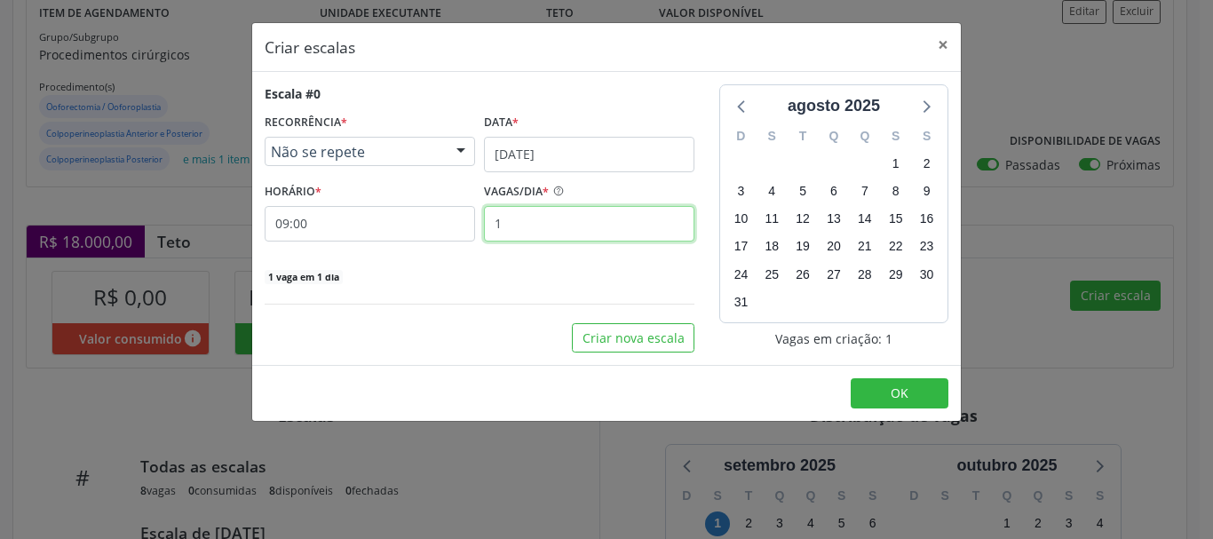
click at [511, 230] on input "1" at bounding box center [589, 224] width 210 height 36
type input "2"
click at [955, 392] on footer "OK" at bounding box center [606, 393] width 709 height 56
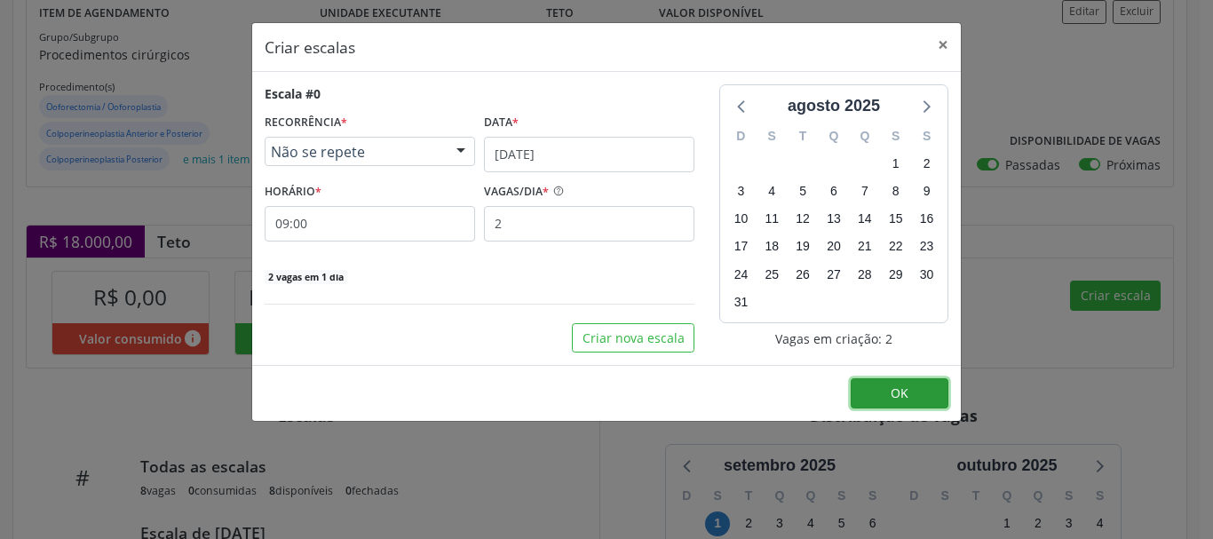
click at [918, 388] on button "OK" at bounding box center [900, 393] width 98 height 30
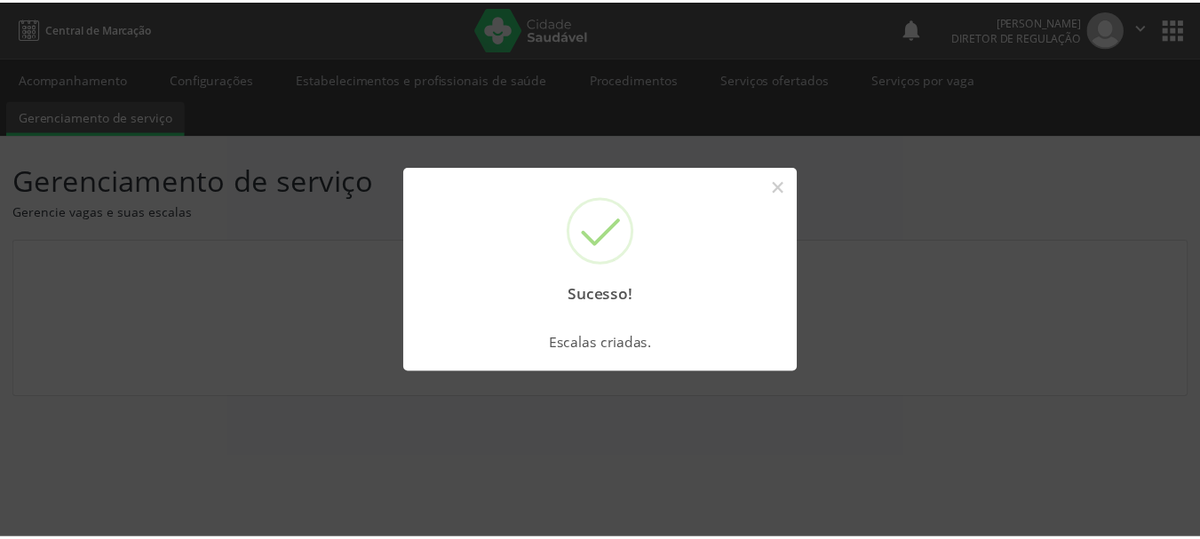
scroll to position [0, 0]
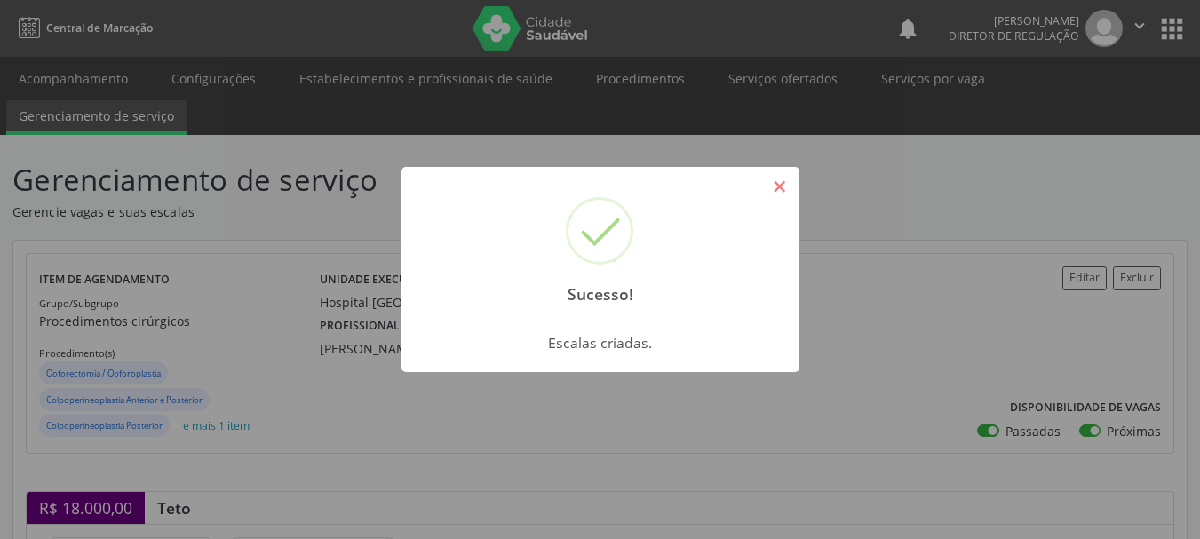
click at [780, 187] on button "×" at bounding box center [780, 186] width 30 height 30
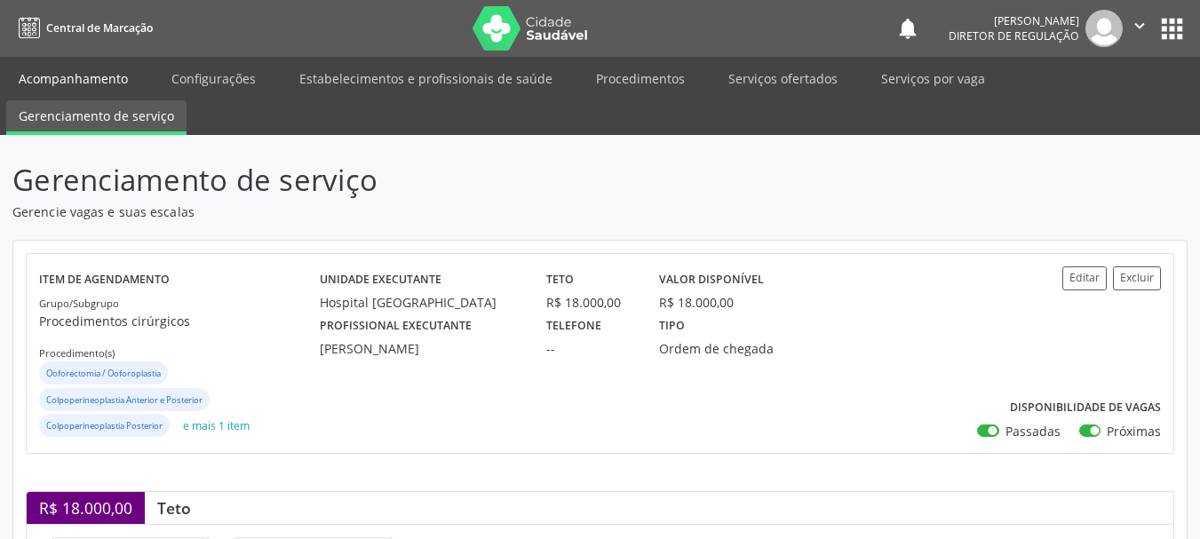
click at [90, 74] on link "Acompanhamento" at bounding box center [73, 78] width 134 height 31
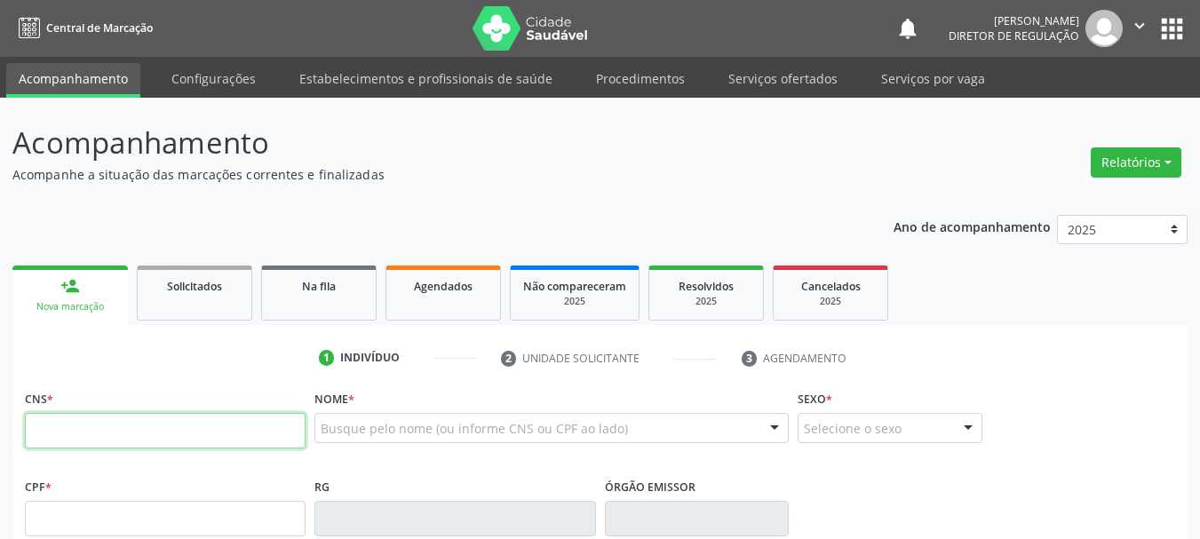
click at [96, 437] on input "text" at bounding box center [165, 431] width 281 height 36
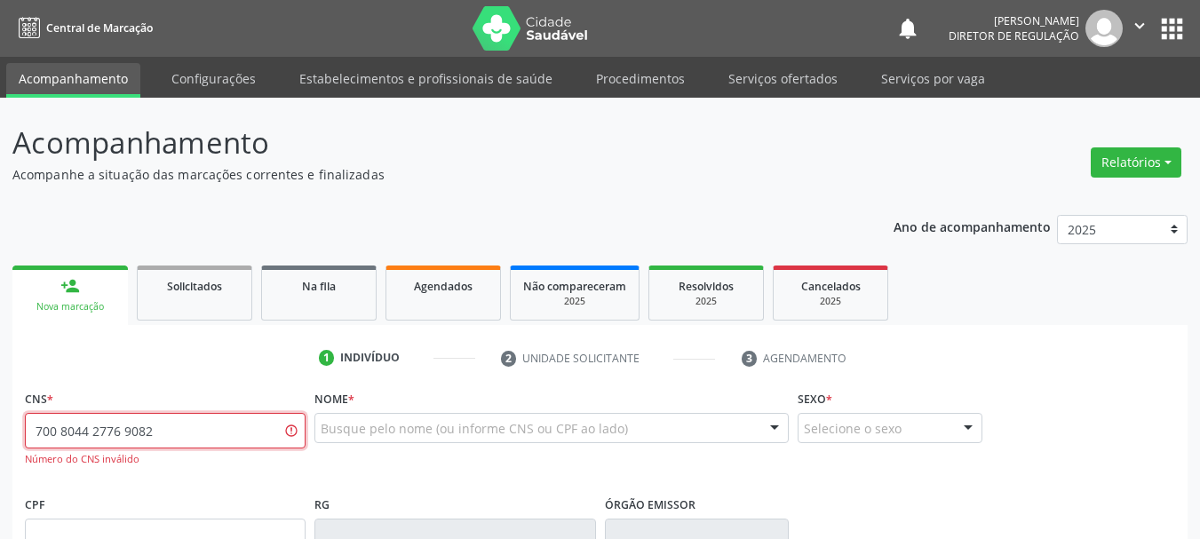
click at [98, 427] on input "700 8044 2776 9082" at bounding box center [165, 431] width 281 height 36
click at [98, 427] on input "700 8044 7769 082" at bounding box center [165, 431] width 281 height 36
type input "700 8044 7276 9082"
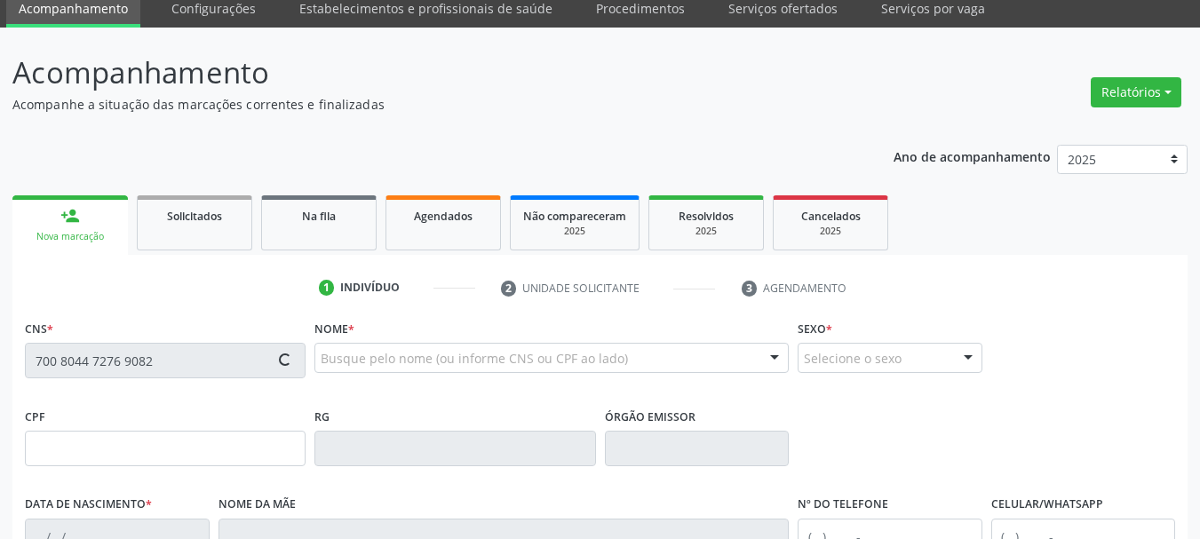
scroll to position [178, 0]
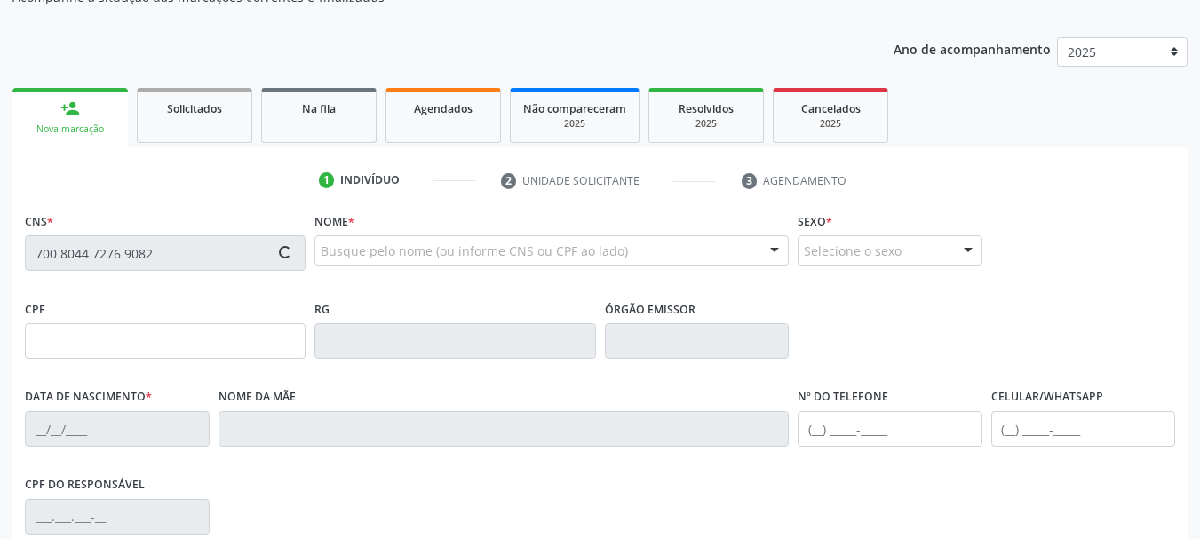
type input "371.705.625-53"
type input "0255595328"
type input "[DATE]"
type input "[PHONE_NUMBER]"
type input "SN"
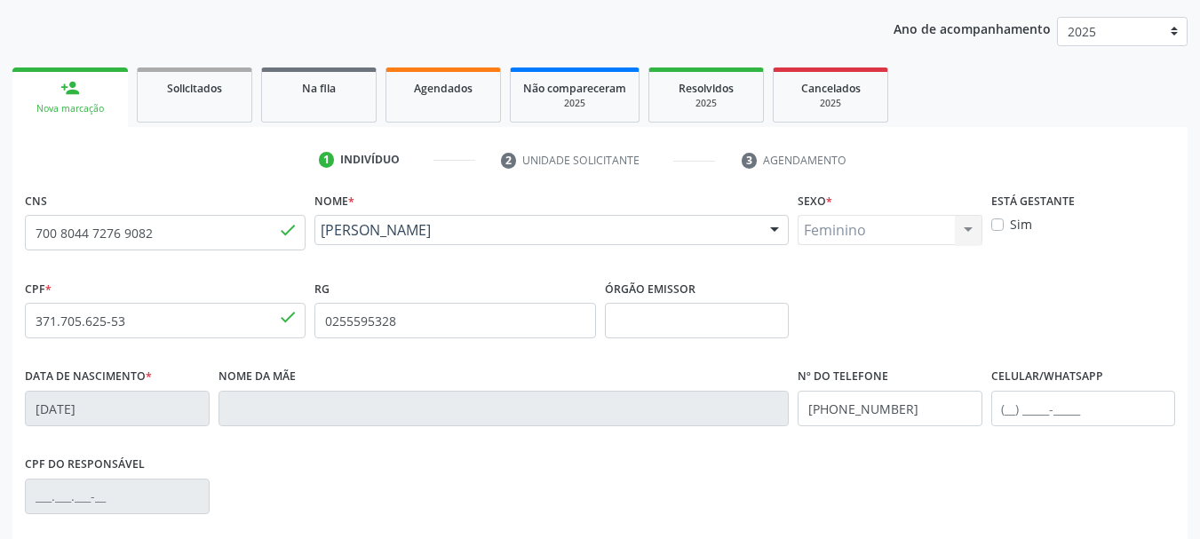
scroll to position [0, 0]
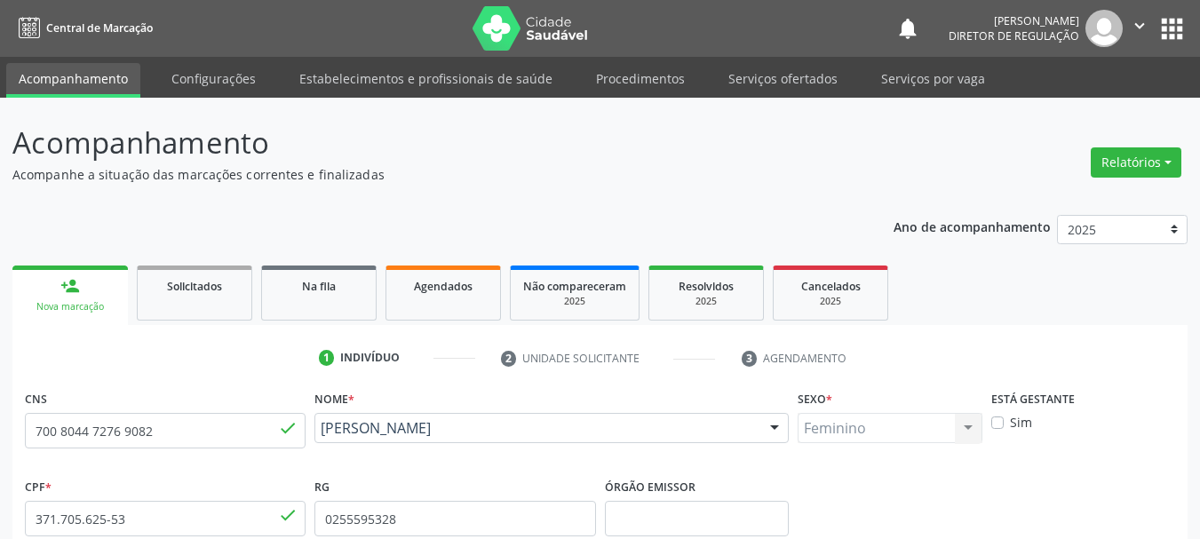
click at [1130, 31] on icon "" at bounding box center [1139, 26] width 20 height 20
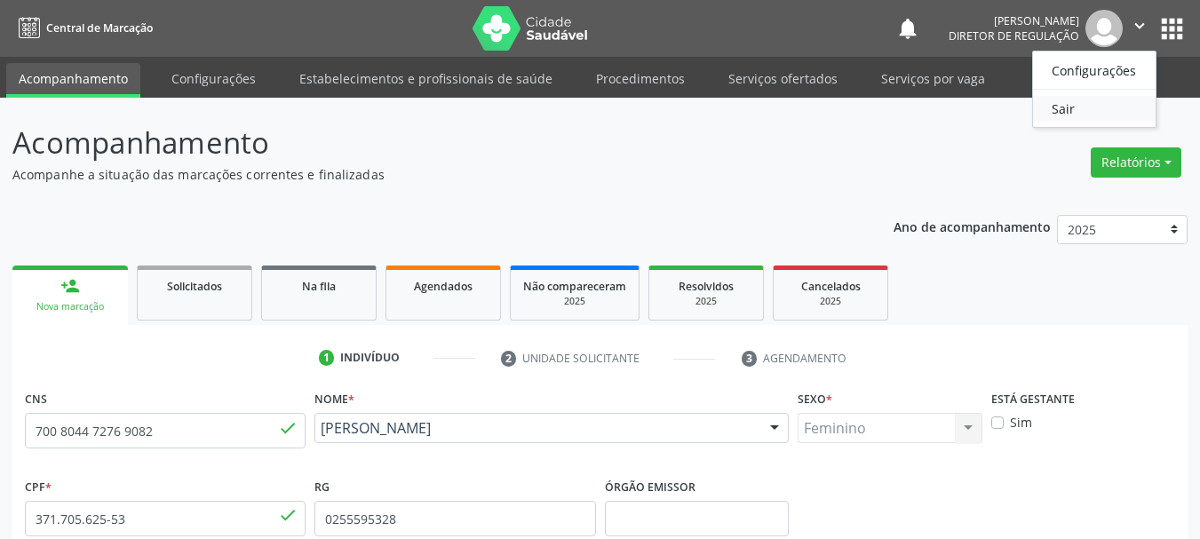
click at [1050, 107] on link "Sair" at bounding box center [1094, 108] width 123 height 25
